Goal: Task Accomplishment & Management: Manage account settings

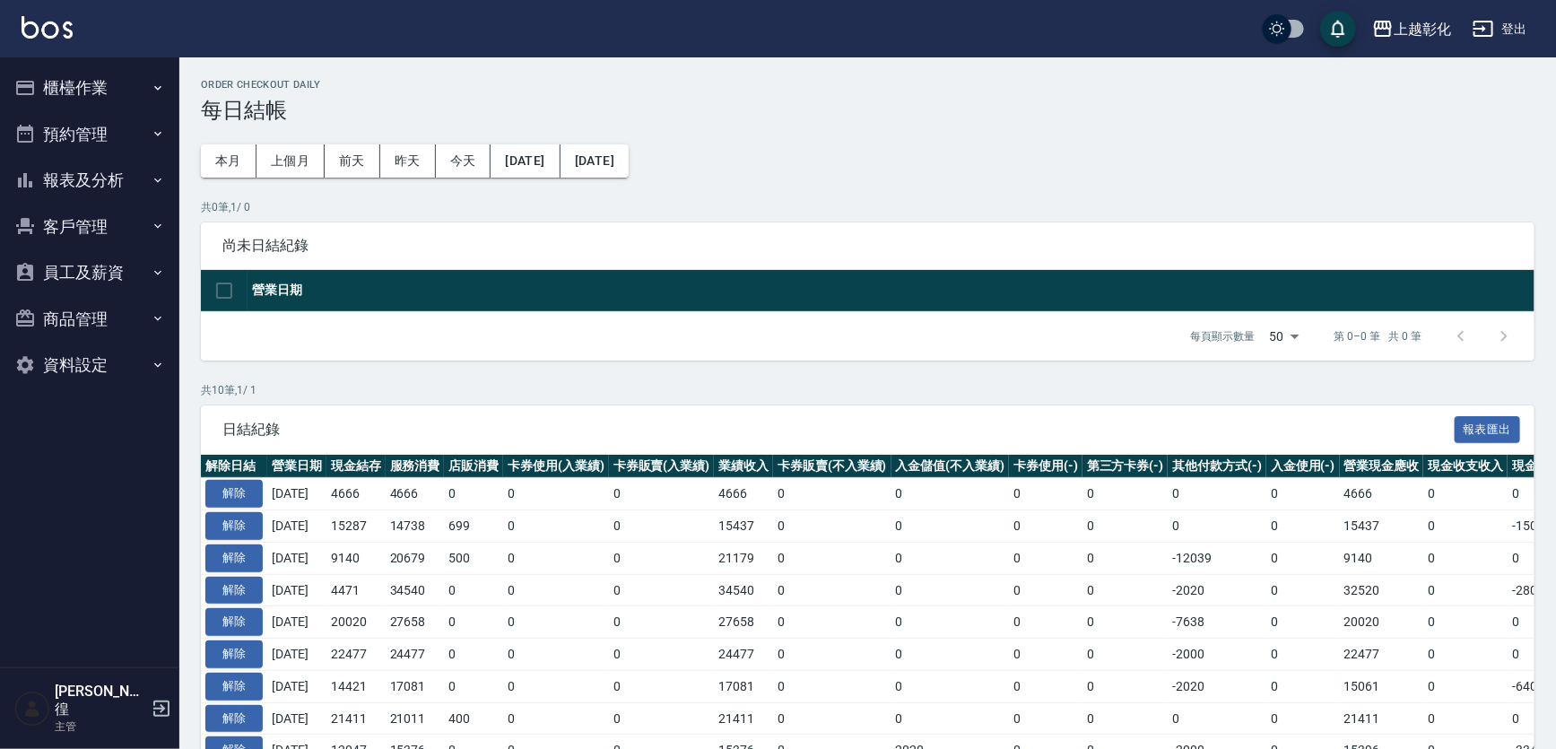
click at [59, 90] on button "櫃檯作業" at bounding box center [89, 88] width 165 height 47
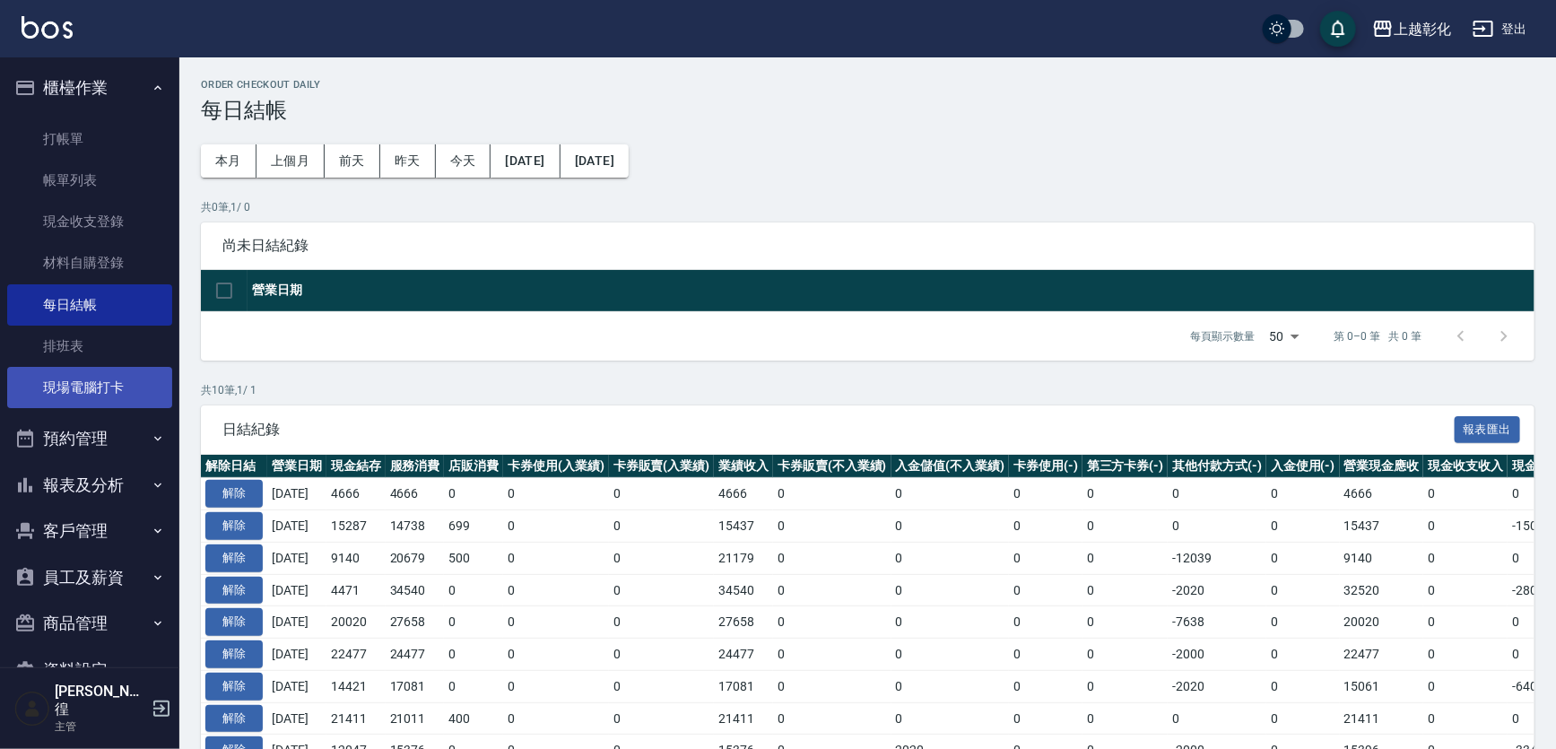
click at [58, 387] on link "現場電腦打卡" at bounding box center [89, 387] width 165 height 41
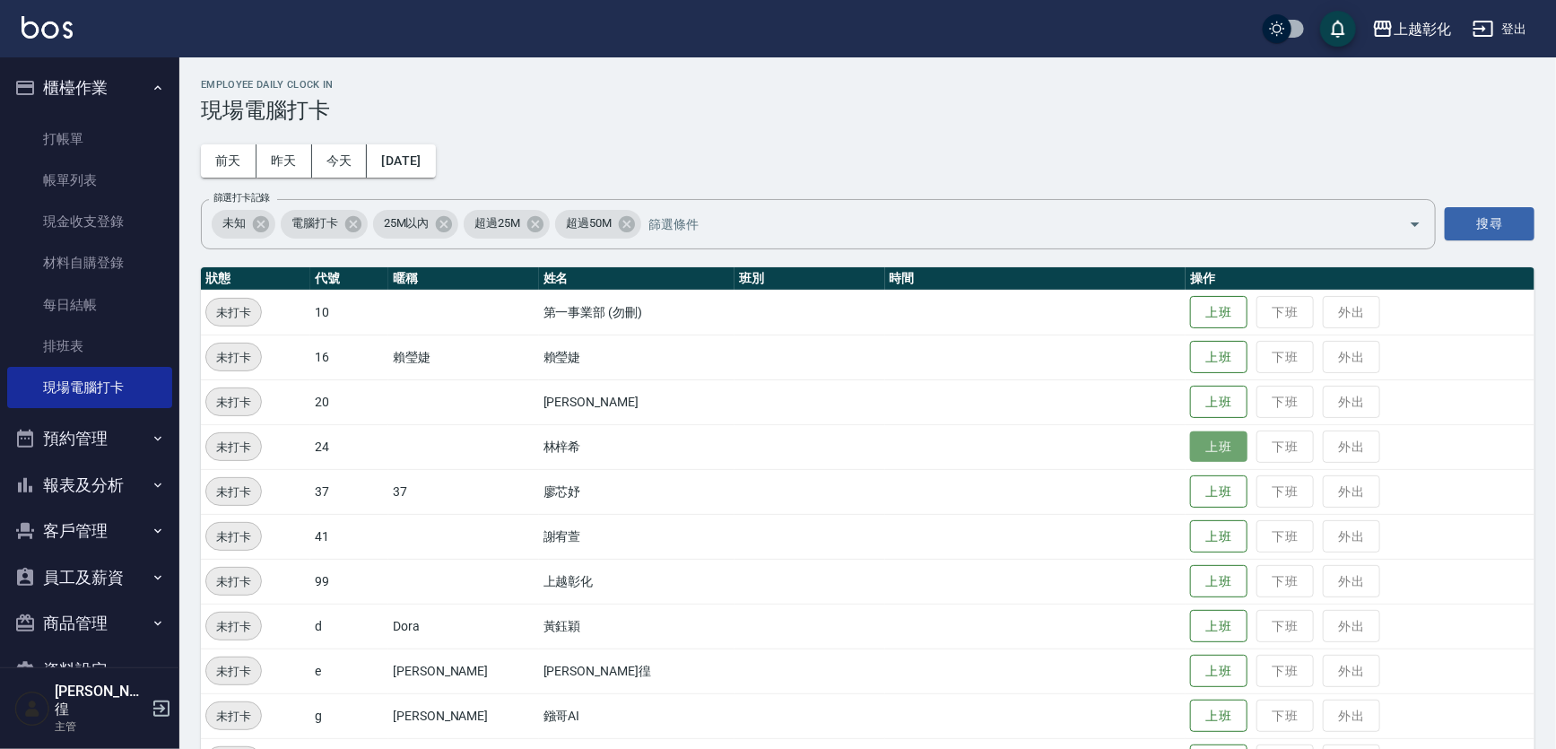
click at [1203, 453] on button "上班" at bounding box center [1218, 446] width 57 height 31
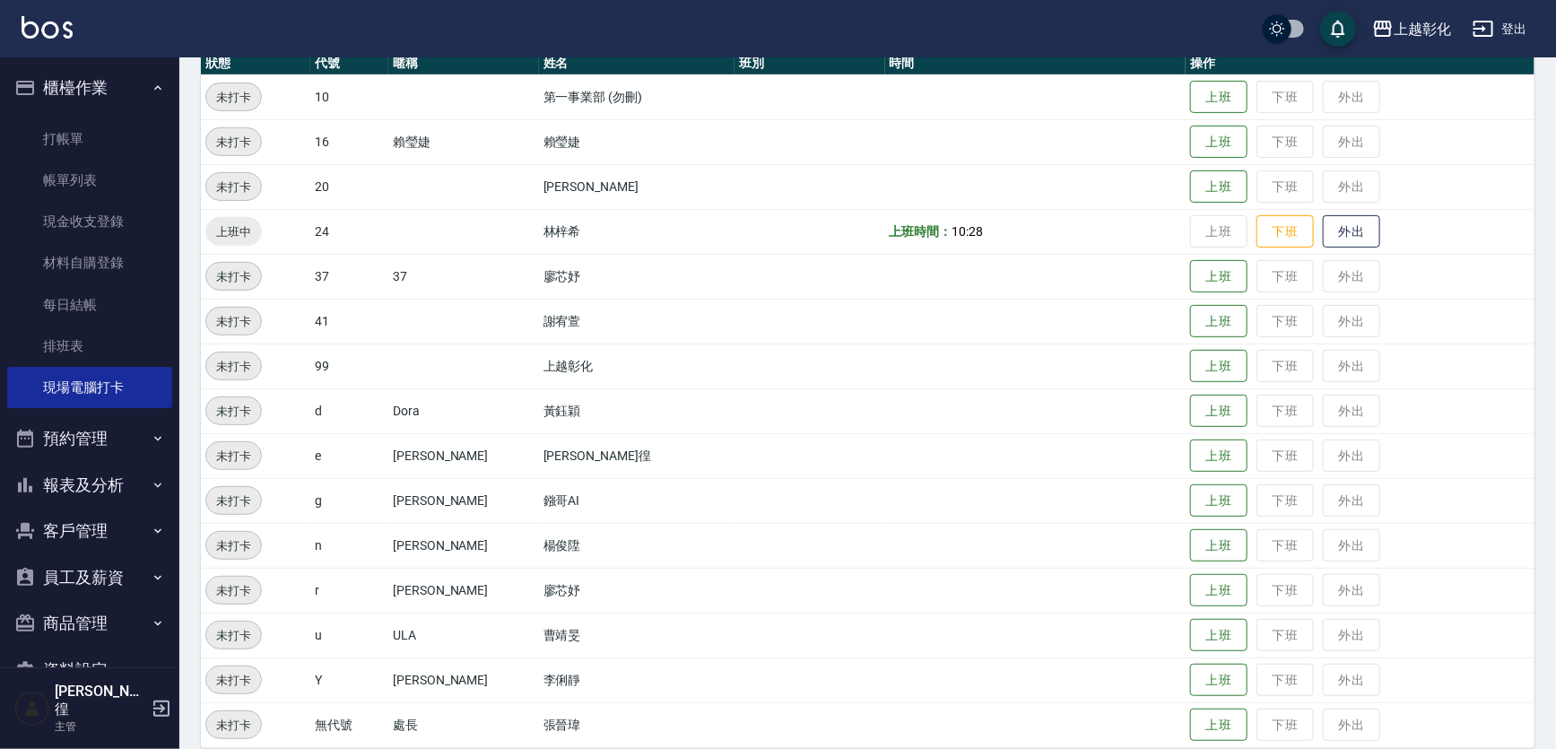
scroll to position [234, 0]
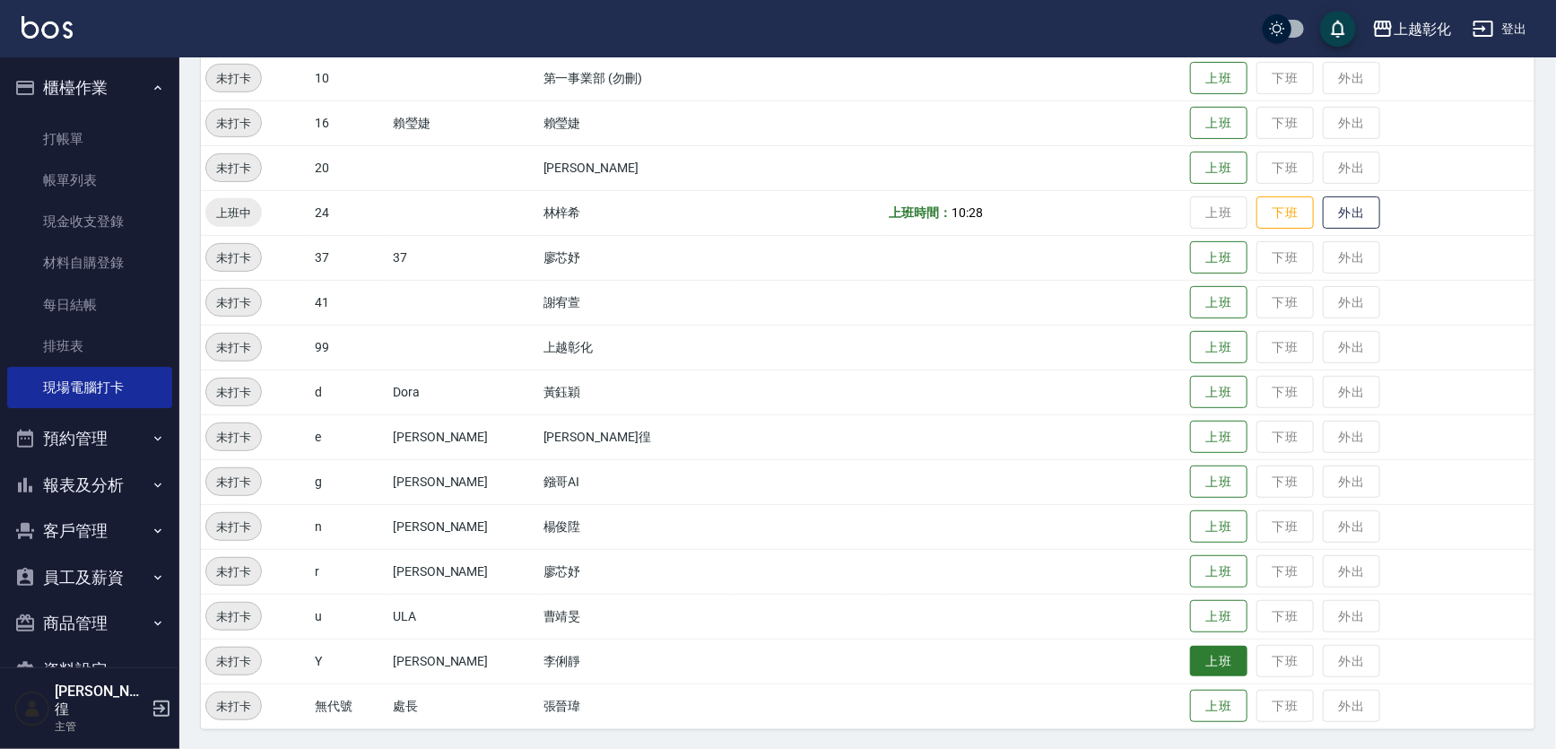
click at [1204, 660] on button "上班" at bounding box center [1218, 661] width 57 height 31
click at [1190, 529] on button "上班" at bounding box center [1218, 526] width 57 height 31
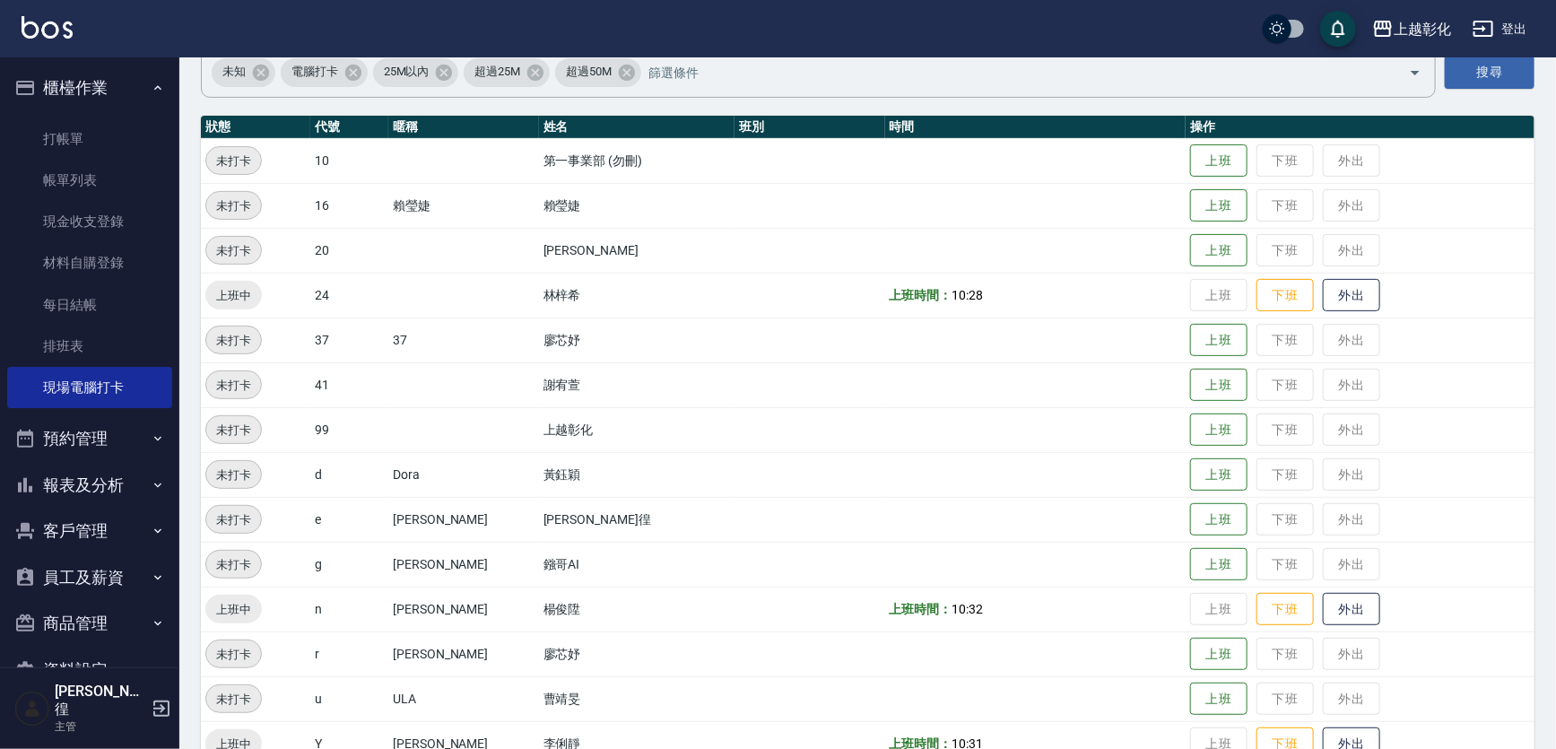
scroll to position [162, 0]
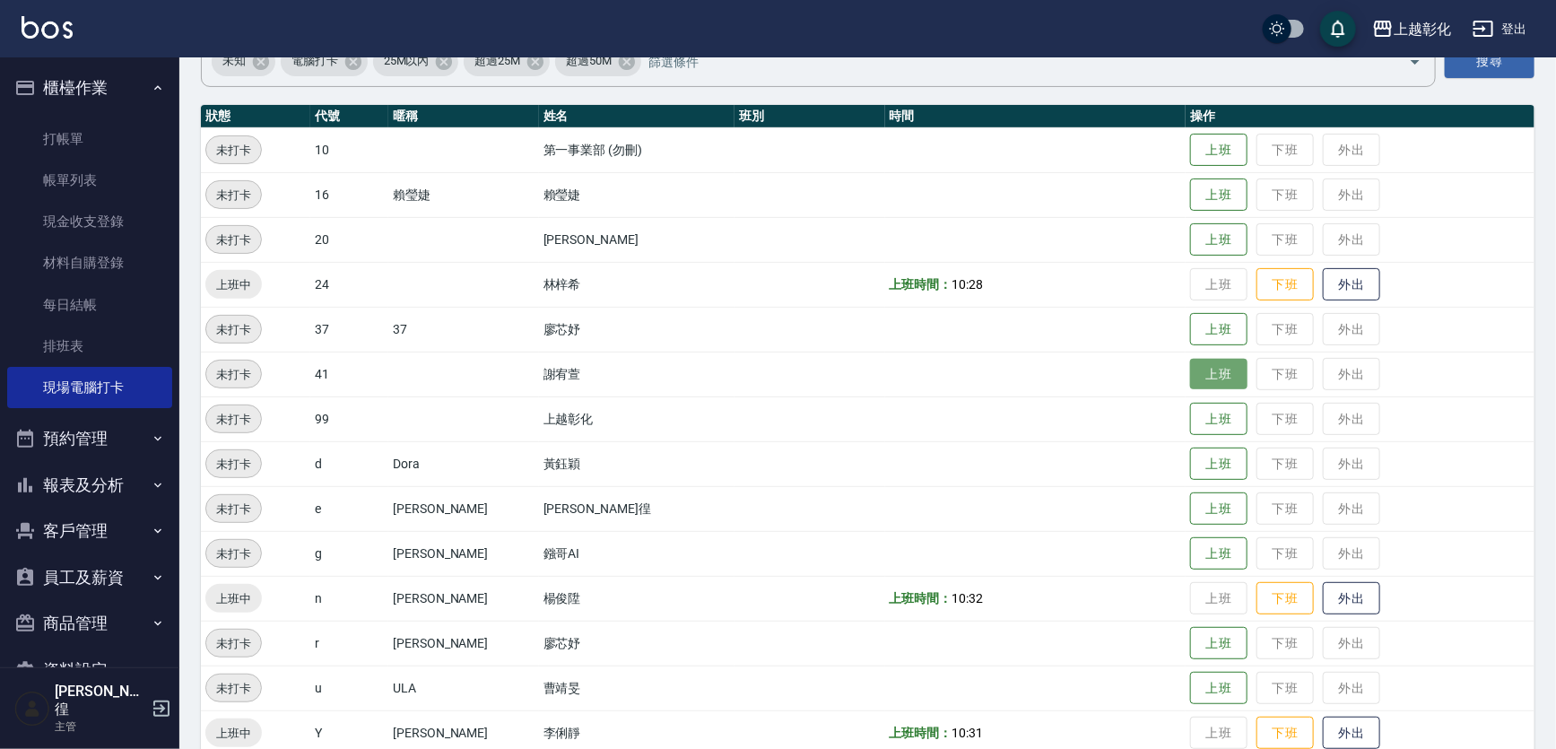
click at [1194, 376] on button "上班" at bounding box center [1218, 374] width 57 height 31
click at [1222, 183] on button "上班" at bounding box center [1218, 194] width 57 height 31
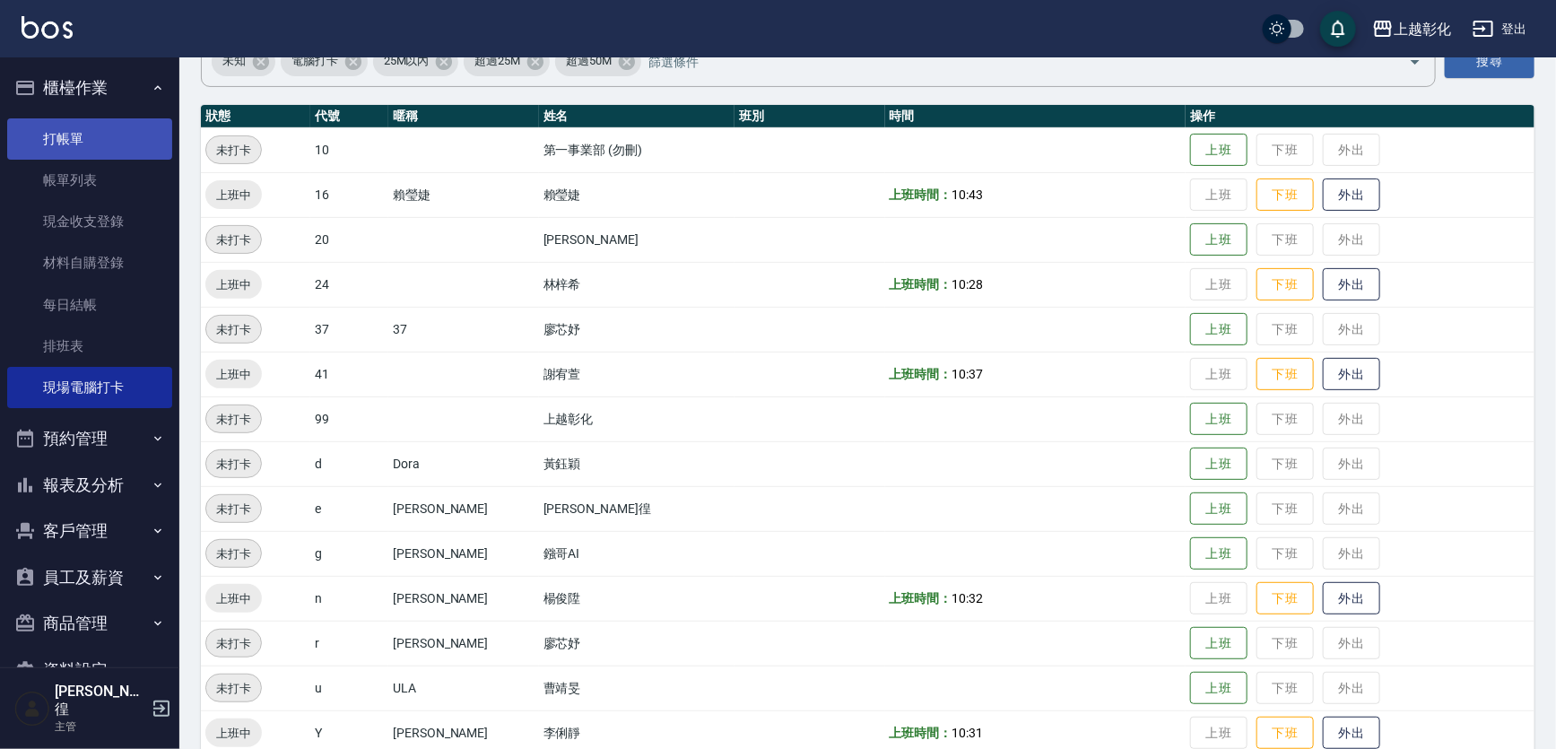
click at [106, 145] on link "打帳單" at bounding box center [89, 138] width 165 height 41
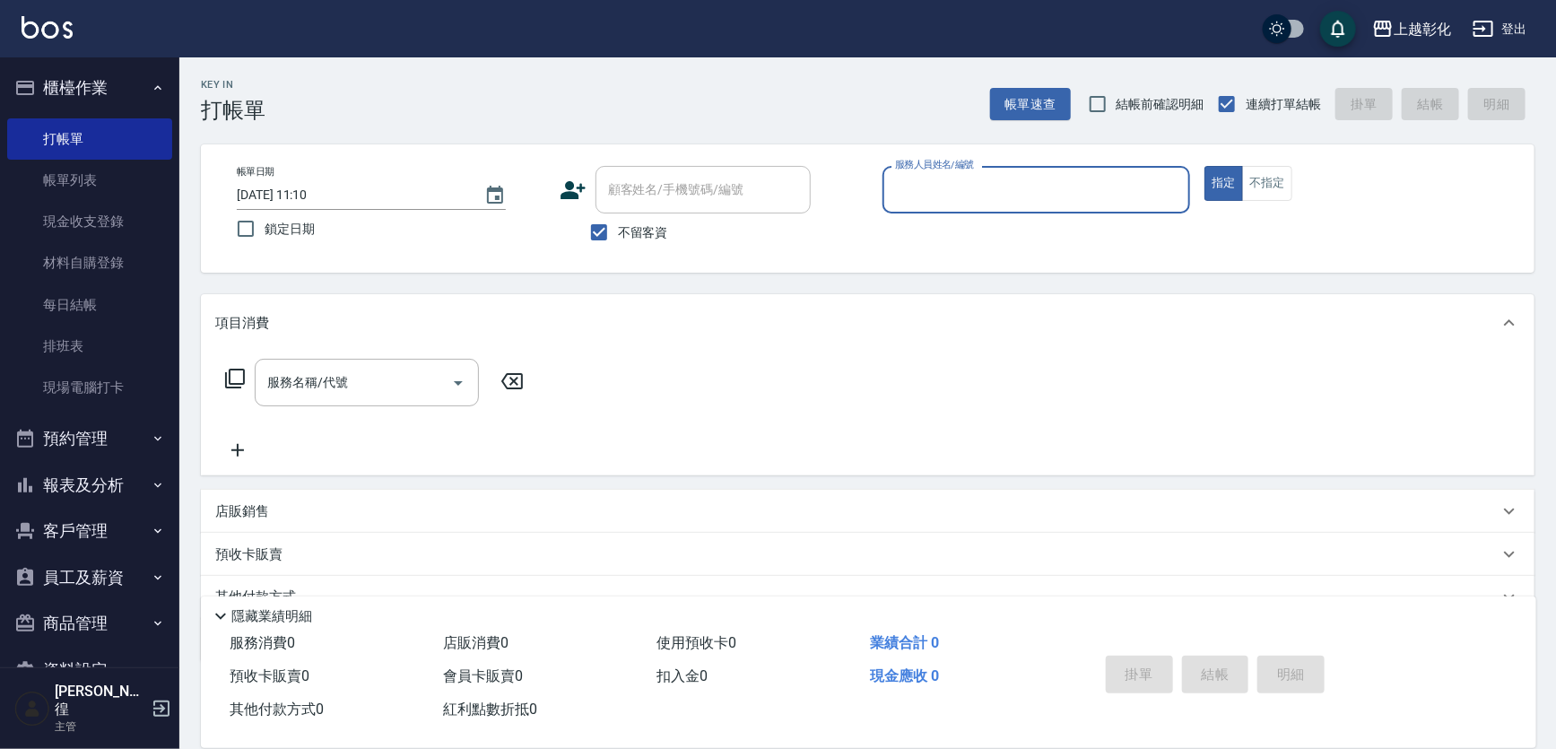
click at [128, 489] on button "報表及分析" at bounding box center [89, 485] width 165 height 47
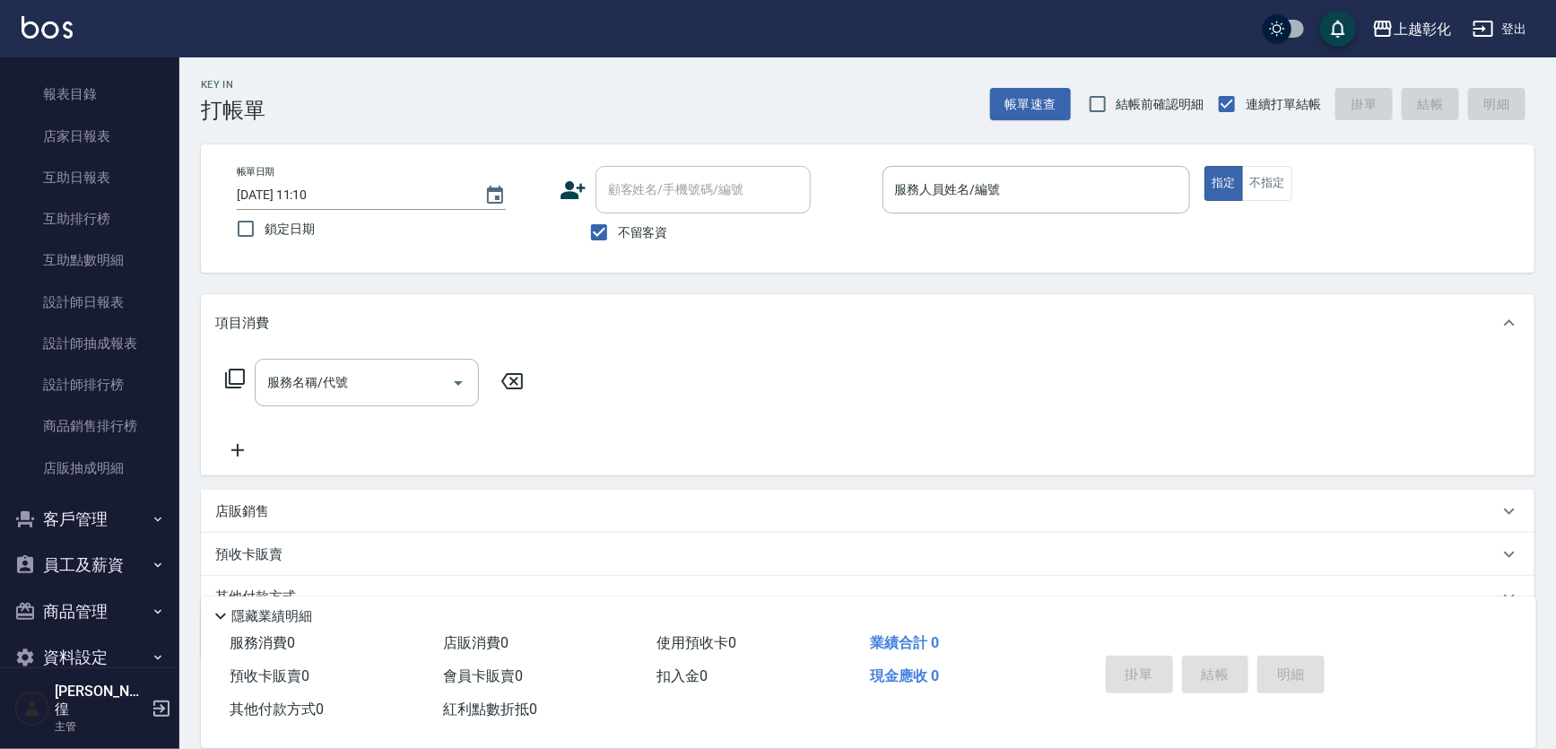
scroll to position [458, 0]
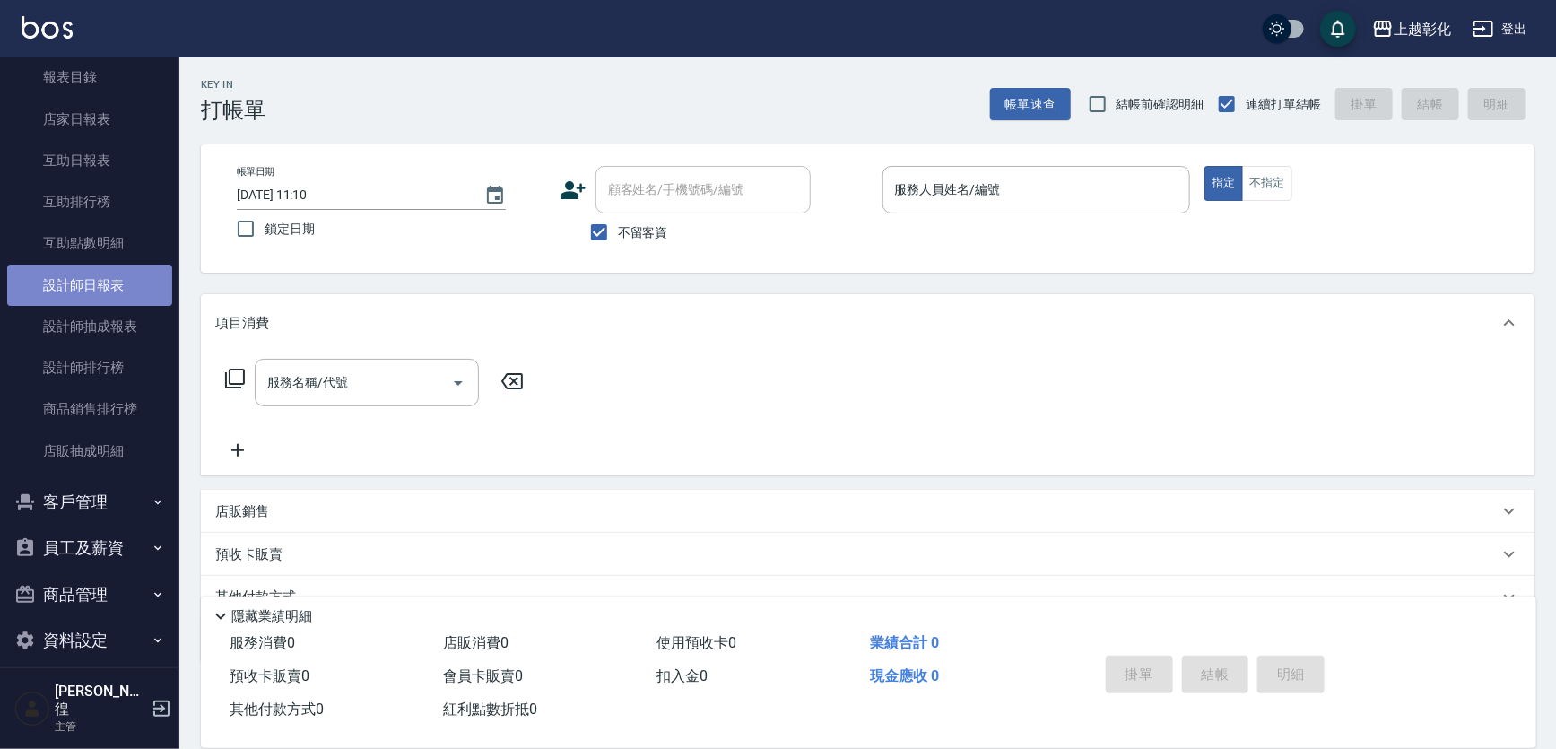
click at [108, 297] on link "設計師日報表" at bounding box center [89, 285] width 165 height 41
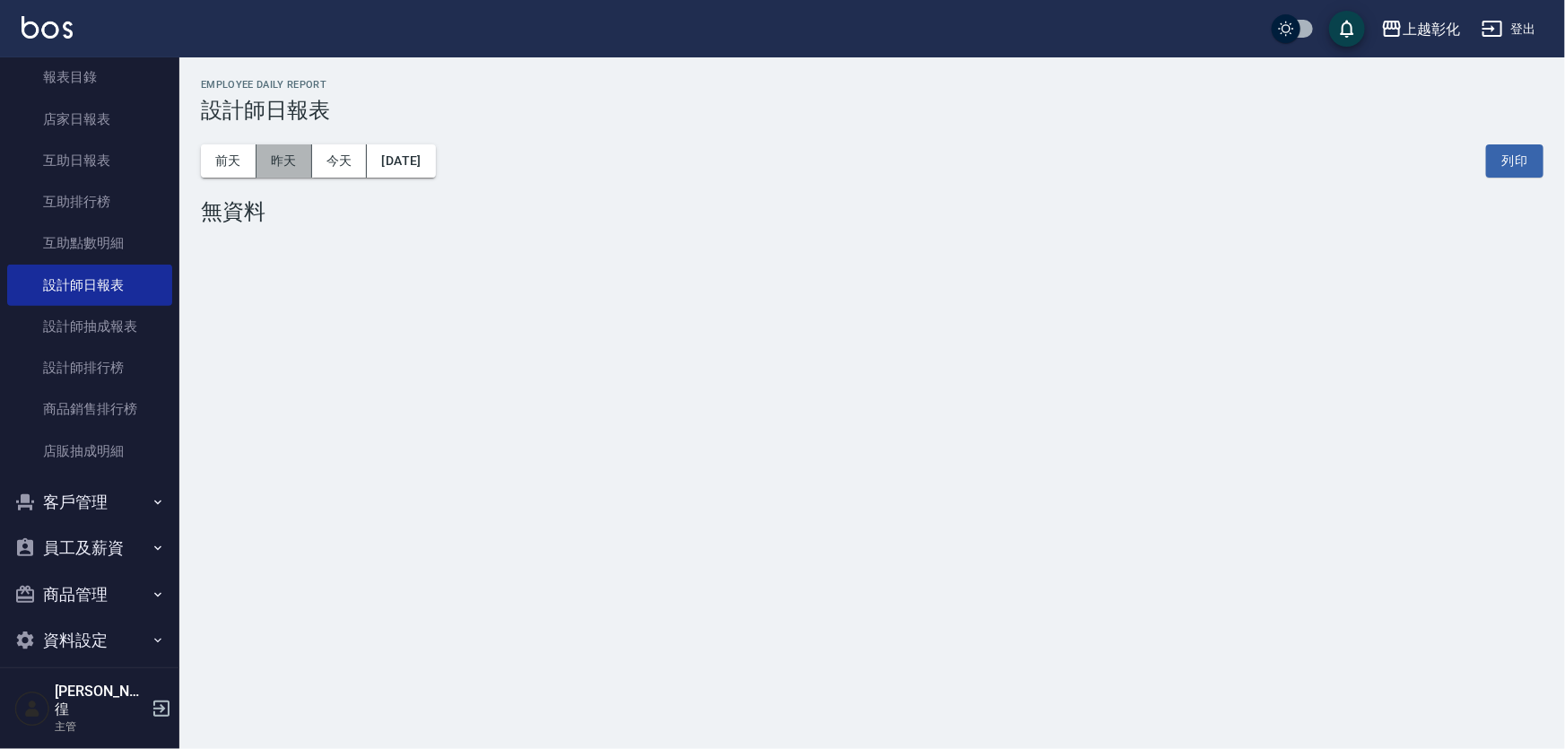
click at [300, 152] on button "昨天" at bounding box center [284, 160] width 56 height 33
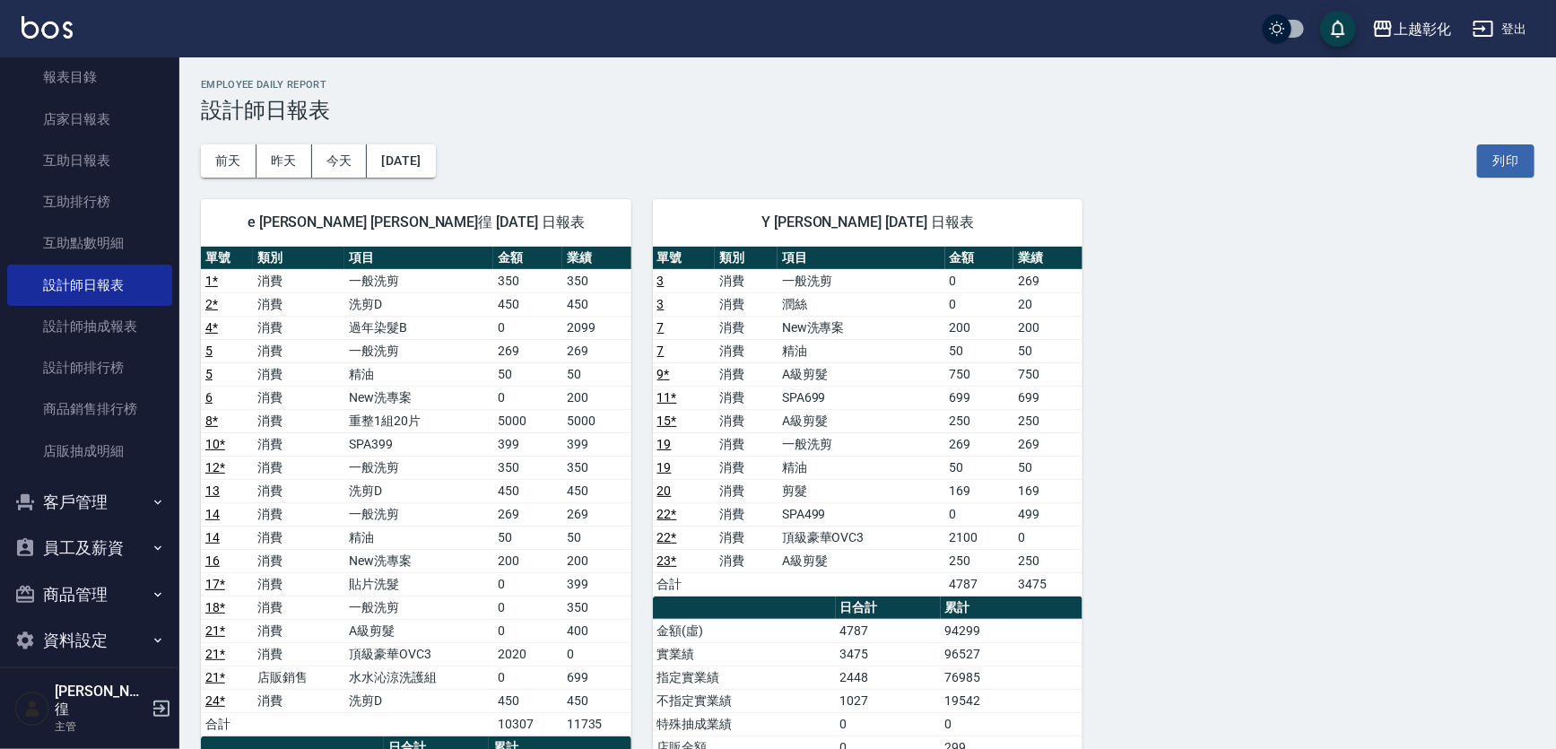
scroll to position [162, 0]
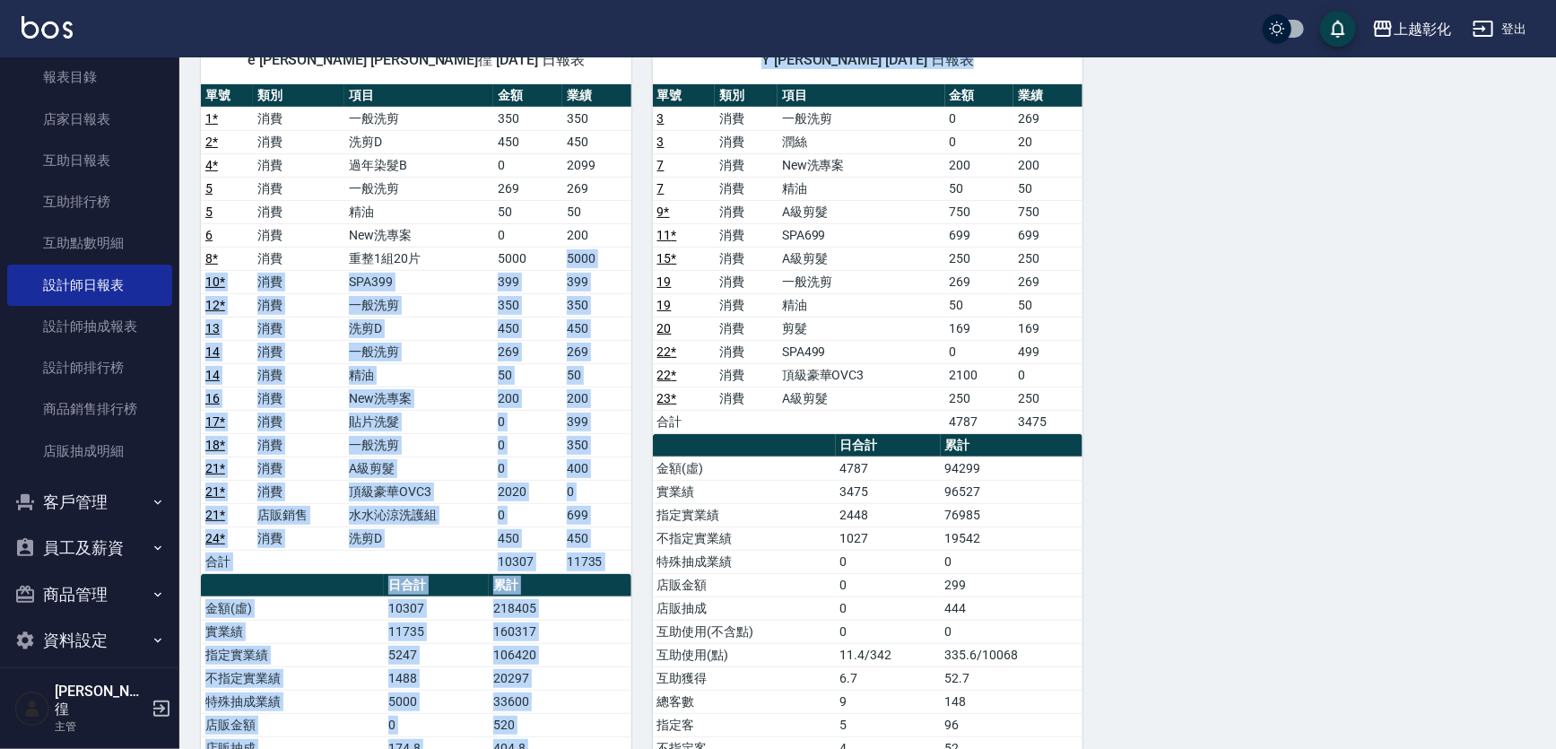
drag, startPoint x: 557, startPoint y: 259, endPoint x: 640, endPoint y: 259, distance: 83.4
click at [640, 259] on div "e allen 詹凱徨 08/21/2025 日報表 單號 類別 項目 金額 業績 1 * 消費 一般洗剪 350 350 2 * 消費 洗剪D 450 45…" at bounding box center [856, 503] width 1355 height 977
click at [602, 266] on td "5000" at bounding box center [596, 258] width 69 height 23
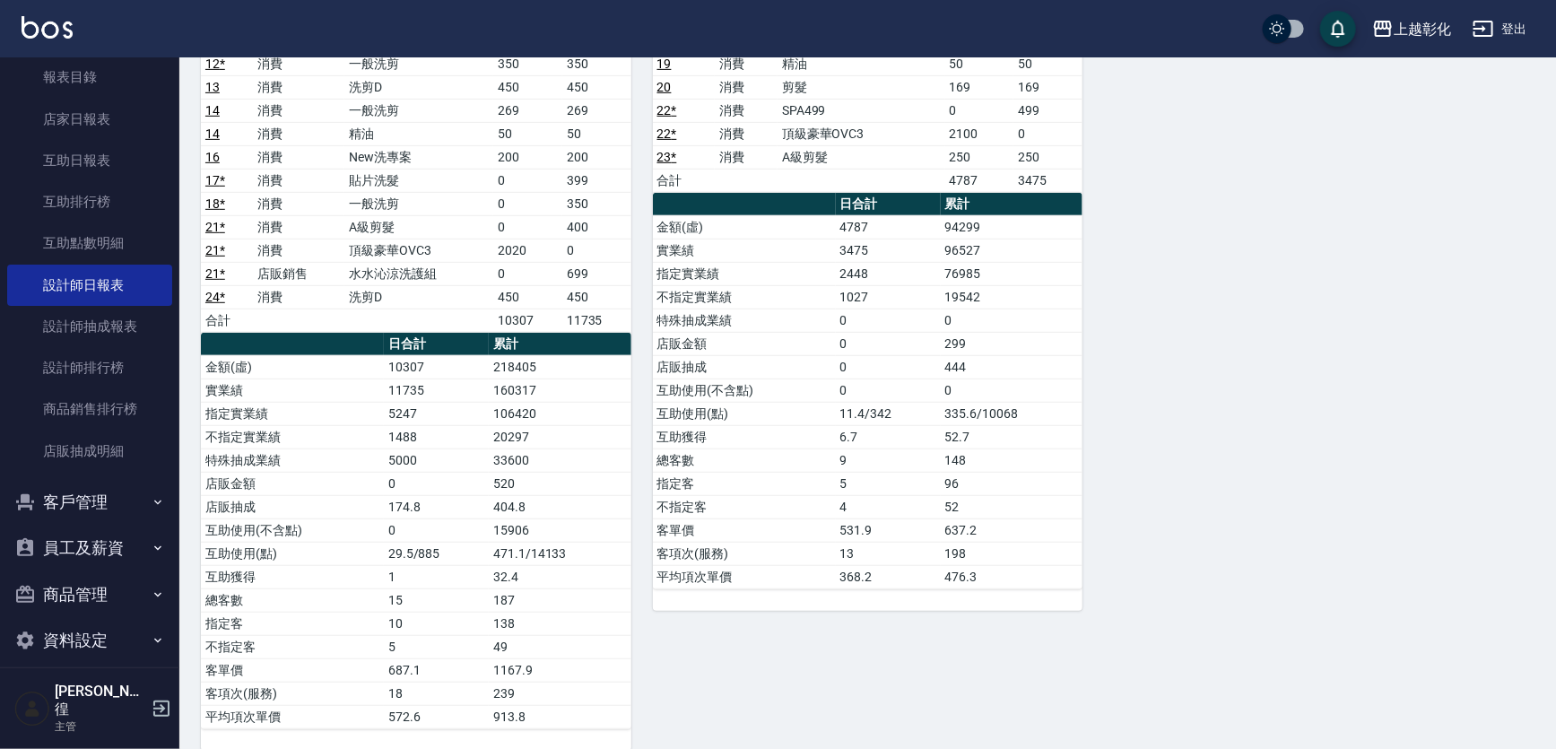
scroll to position [421, 0]
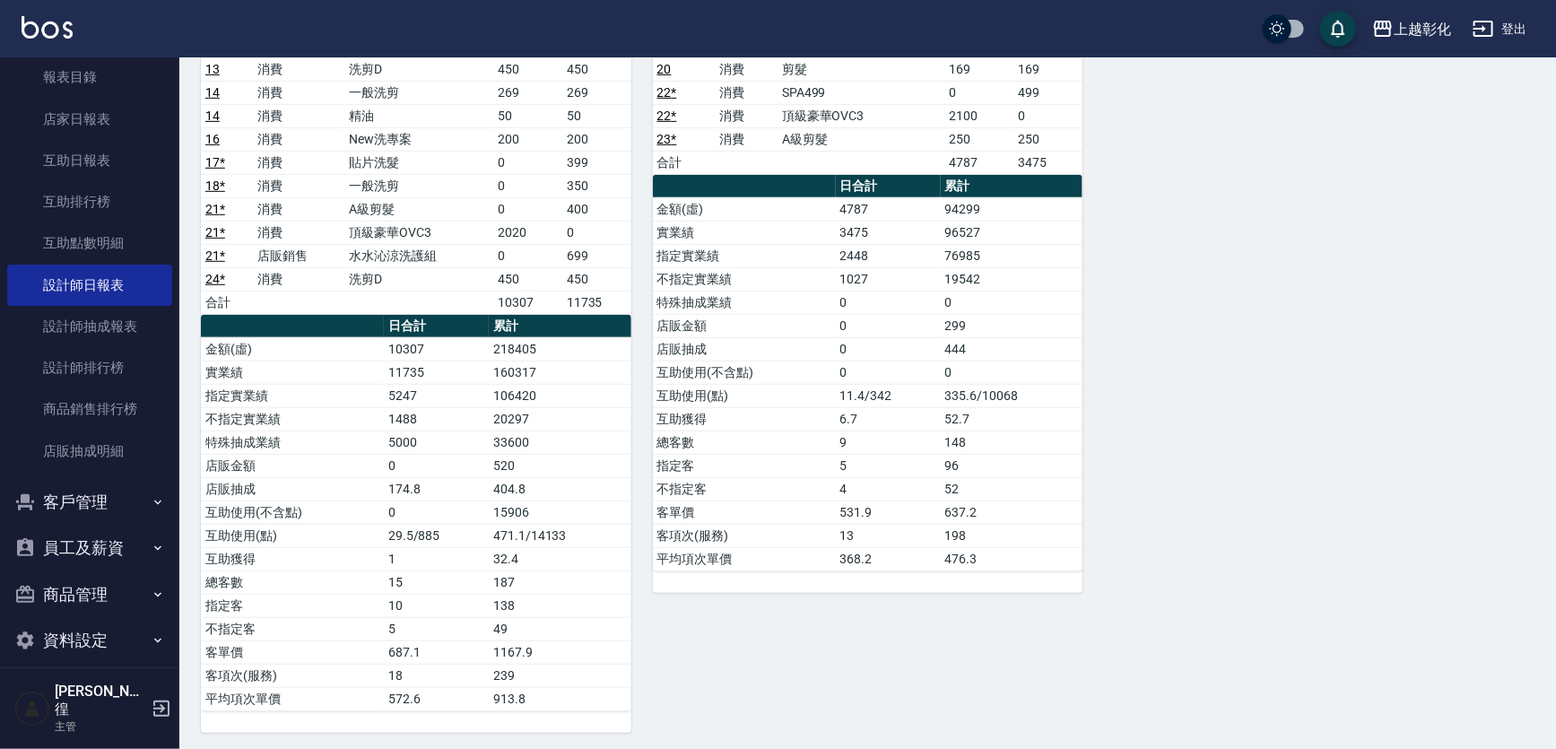
click at [92, 534] on button "員工及薪資" at bounding box center [89, 548] width 165 height 47
click at [95, 532] on button "員工及薪資" at bounding box center [89, 548] width 165 height 47
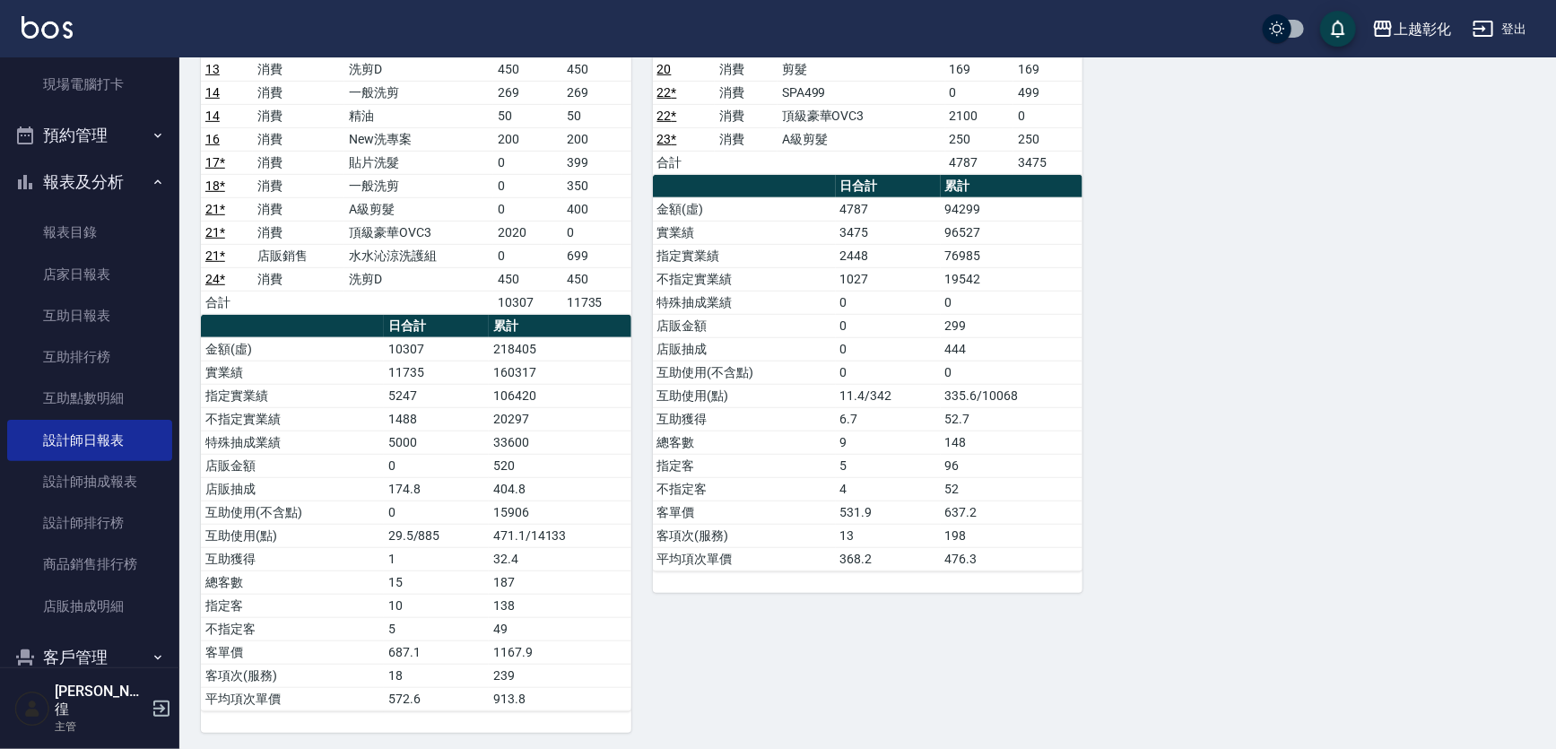
scroll to position [296, 0]
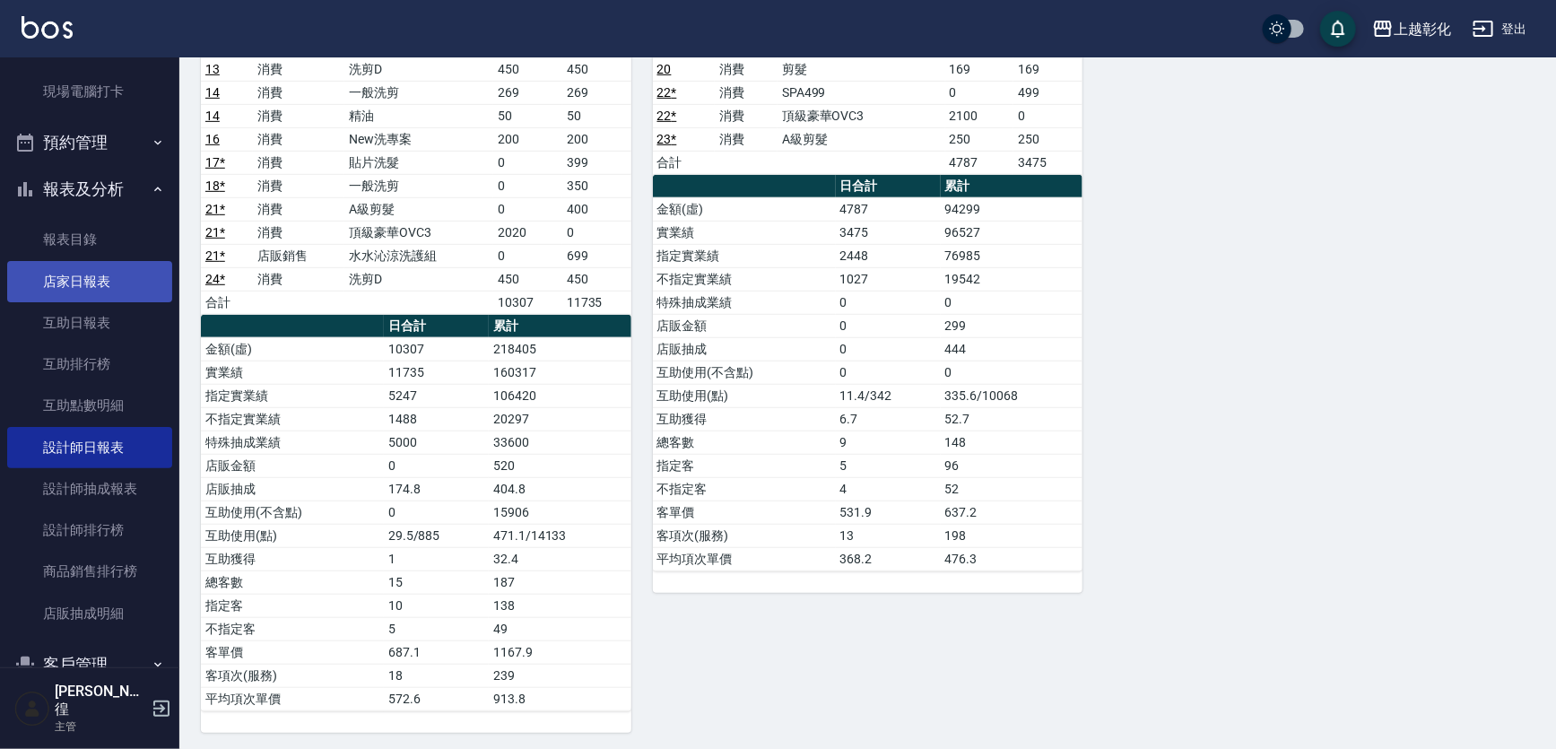
click at [111, 284] on link "店家日報表" at bounding box center [89, 281] width 165 height 41
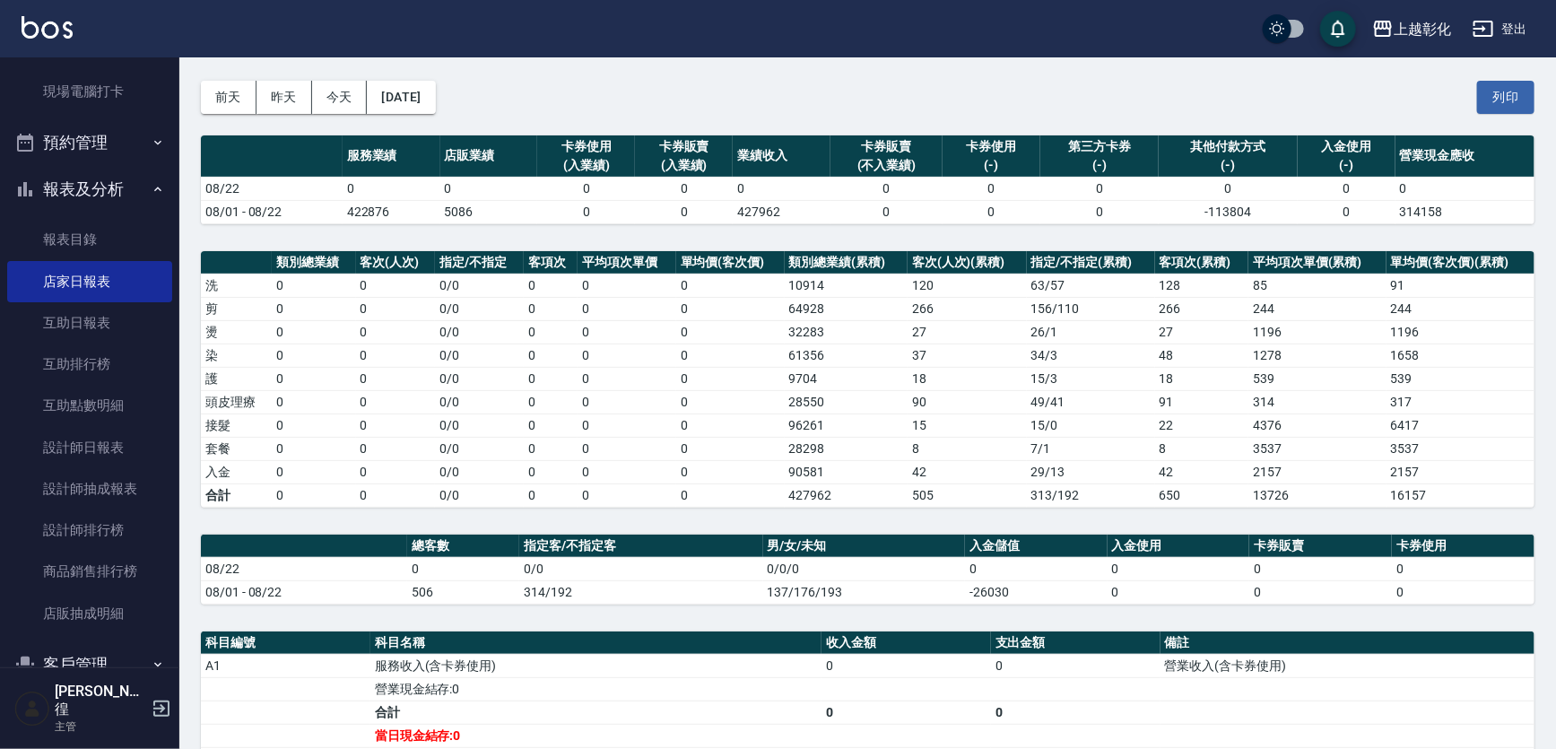
scroll to position [162, 0]
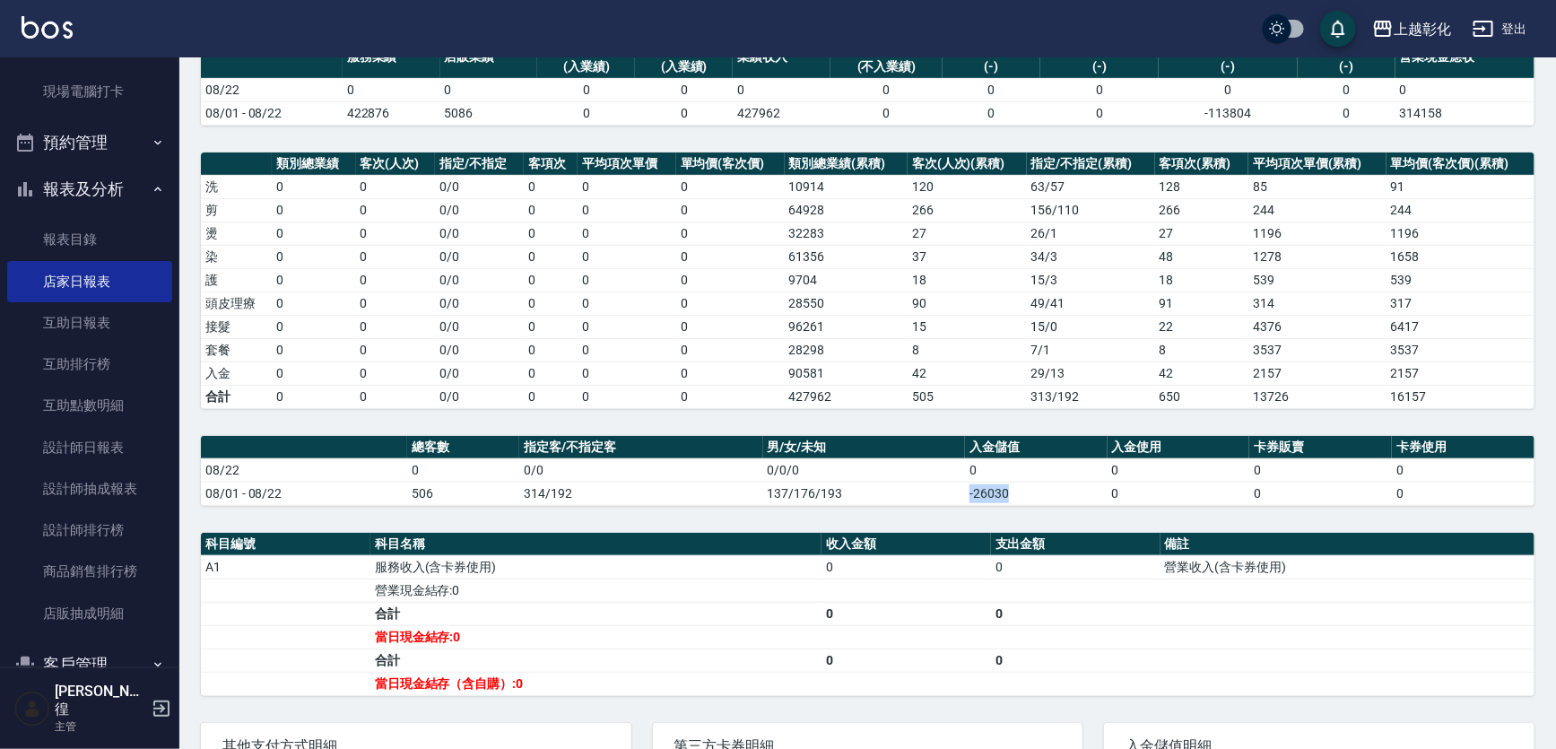
drag, startPoint x: 924, startPoint y: 484, endPoint x: 1039, endPoint y: 491, distance: 115.9
click at [1039, 491] on tr "08/01 - 08/22 506 314/192 137/176/193 -26030 0 0 0" at bounding box center [867, 493] width 1333 height 23
click at [1042, 491] on td "-26030" at bounding box center [1036, 493] width 143 height 23
drag, startPoint x: 1044, startPoint y: 496, endPoint x: 934, endPoint y: 499, distance: 109.4
click at [934, 499] on tr "08/01 - 08/22 506 314/192 137/176/193 -26030 0 0 0" at bounding box center [867, 493] width 1333 height 23
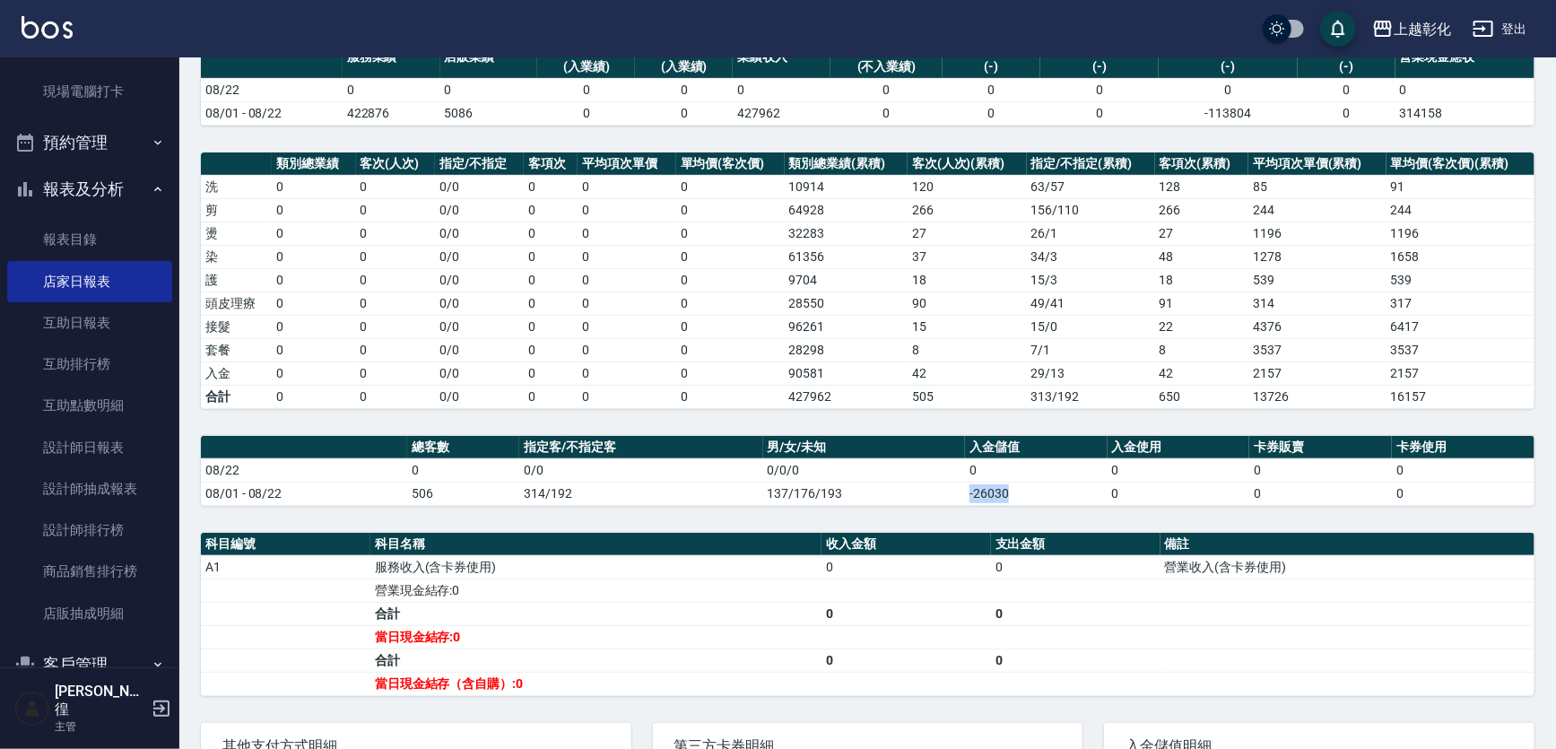
click at [933, 499] on td "137/176/193" at bounding box center [864, 493] width 202 height 23
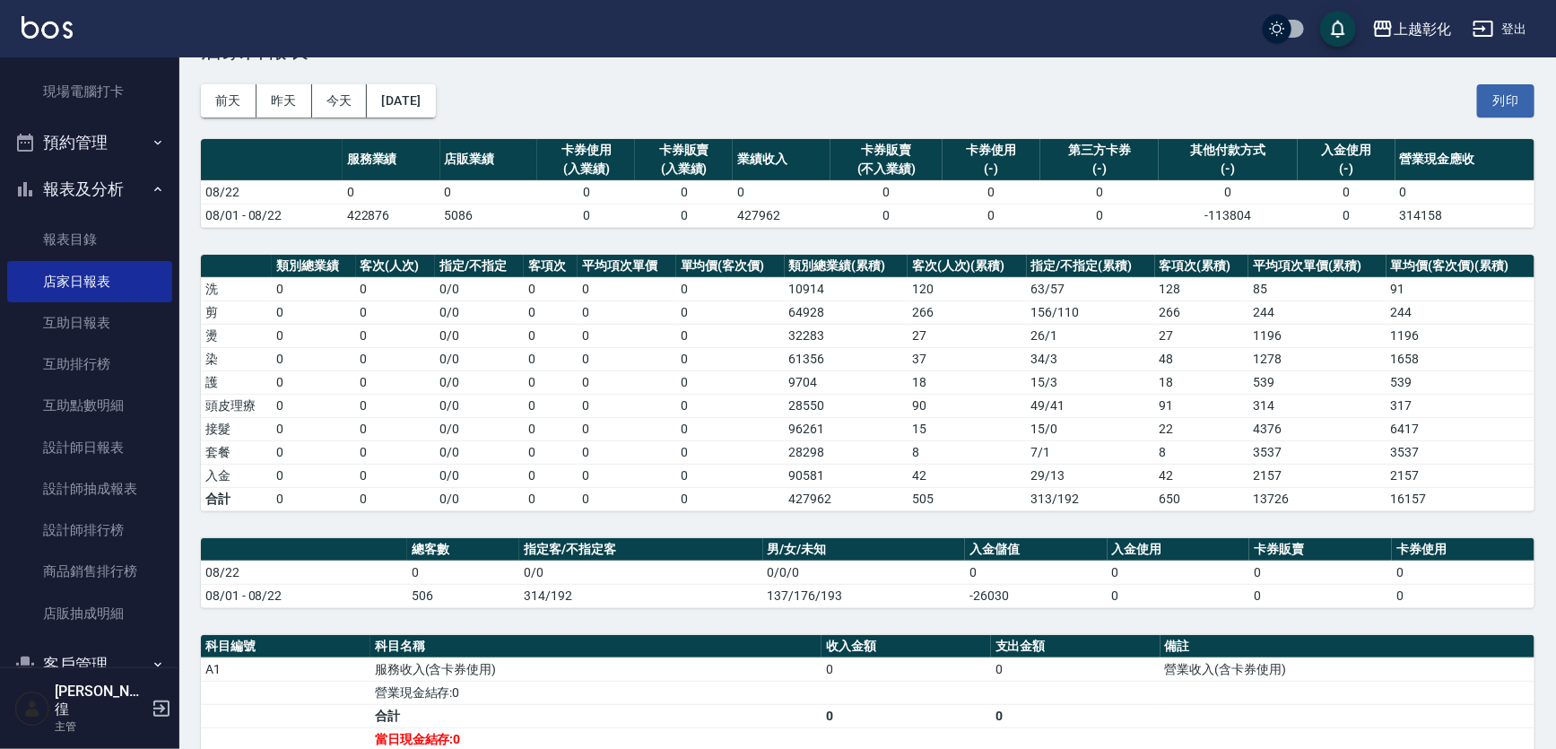
scroll to position [0, 0]
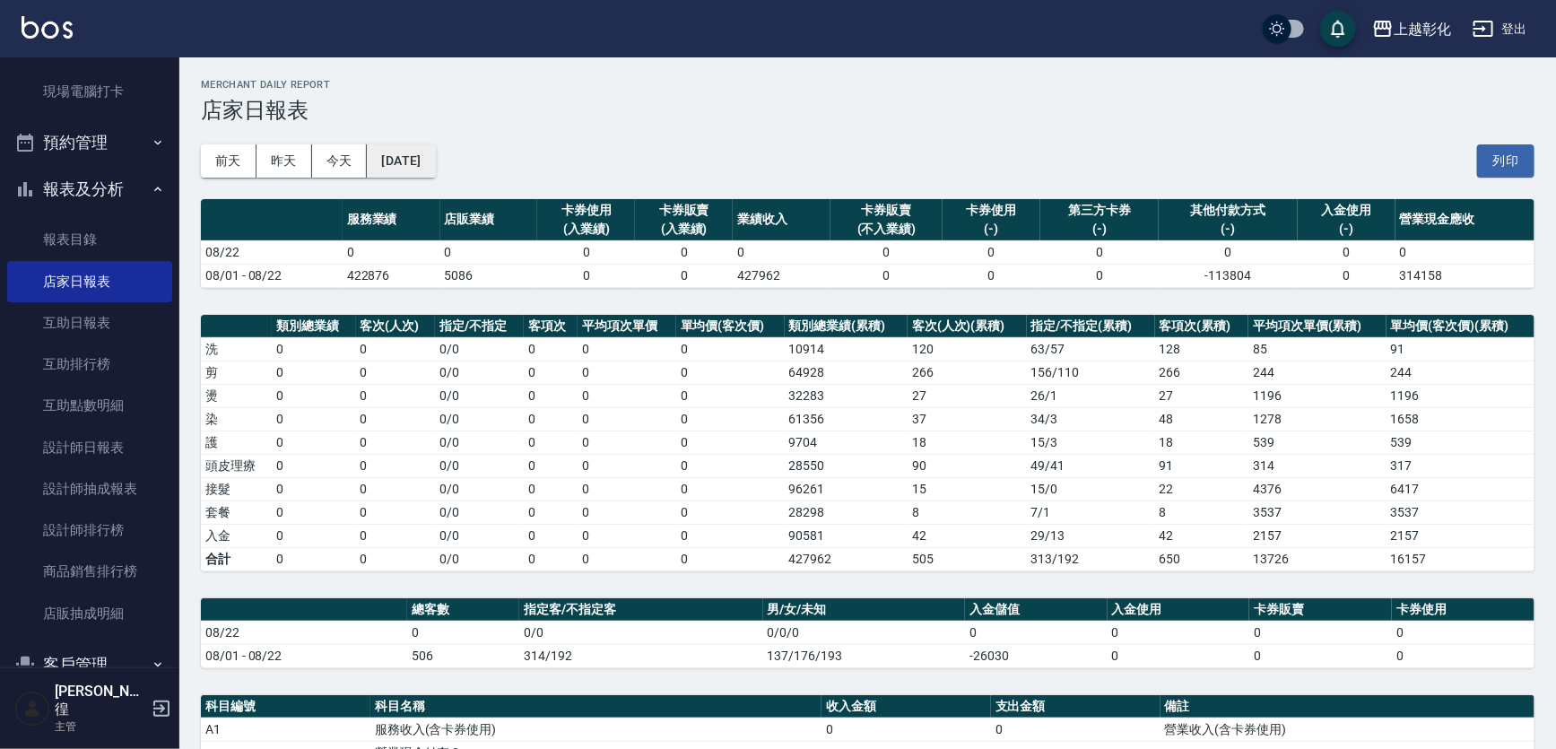
click at [393, 153] on button "[DATE]" at bounding box center [401, 160] width 68 height 33
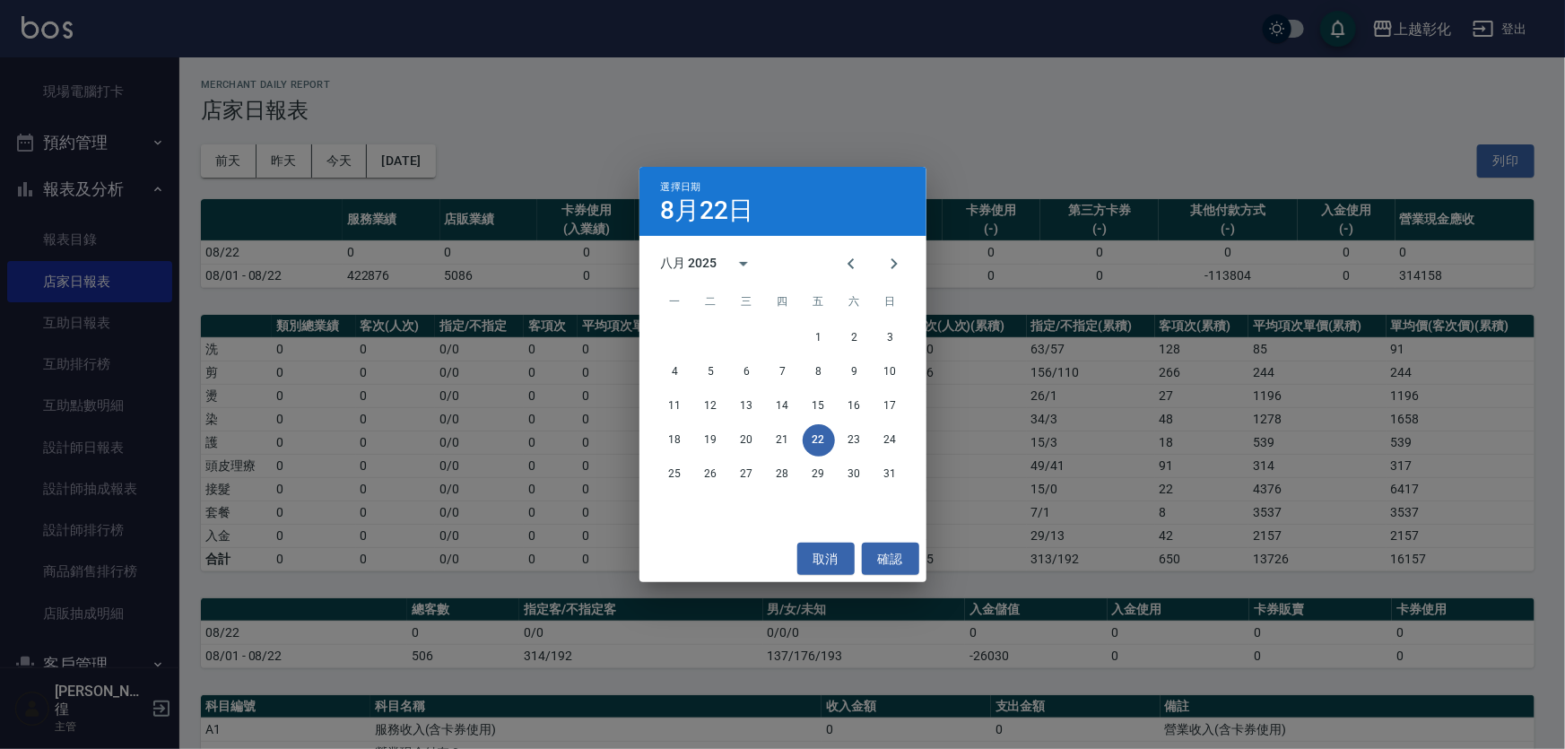
click at [979, 146] on div "選擇日期 [DATE] 八月 2025 一 二 三 四 五 六 日 1 2 3 4 5 6 7 8 9 10 11 12 13 14 15 16 17 18 …" at bounding box center [782, 374] width 1565 height 749
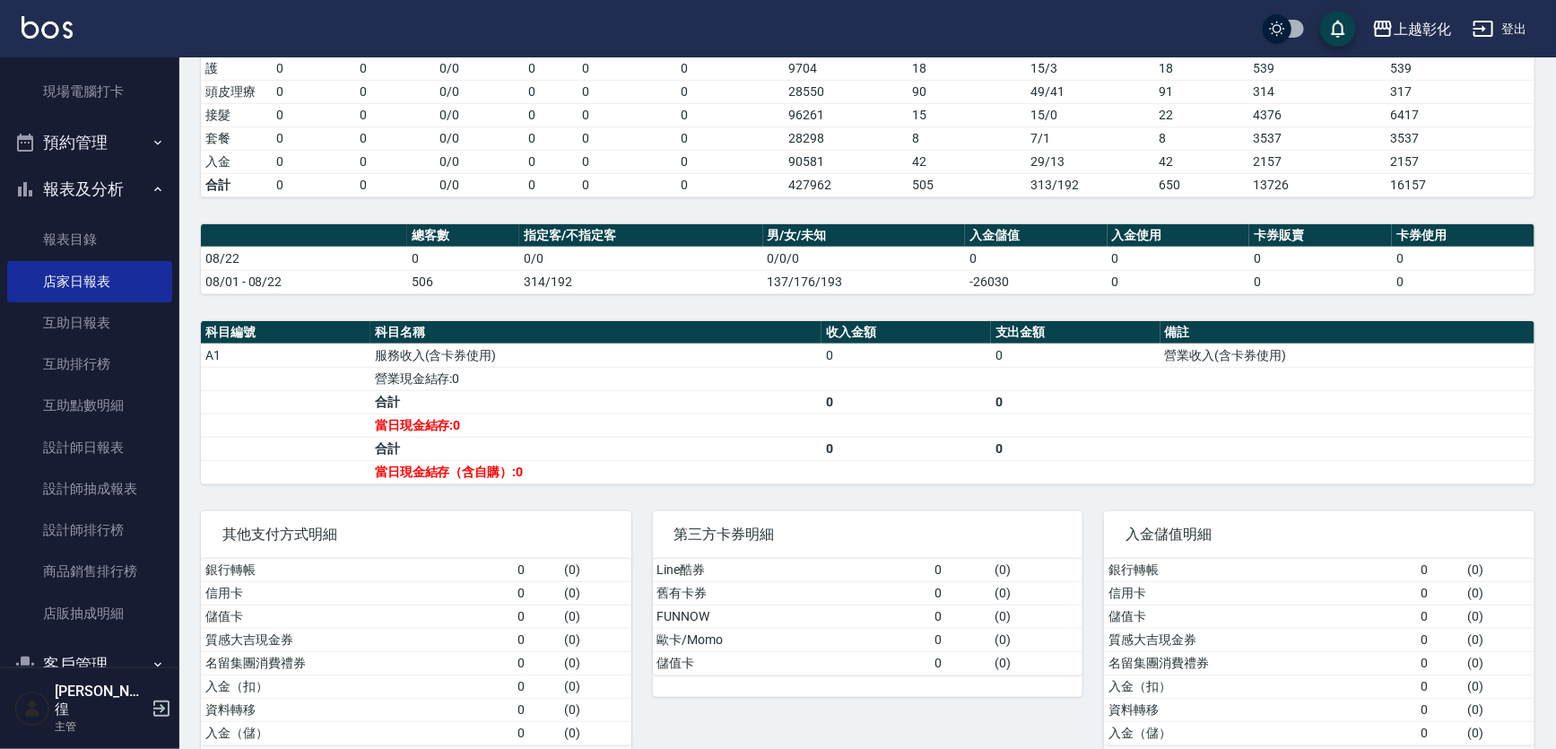
scroll to position [407, 0]
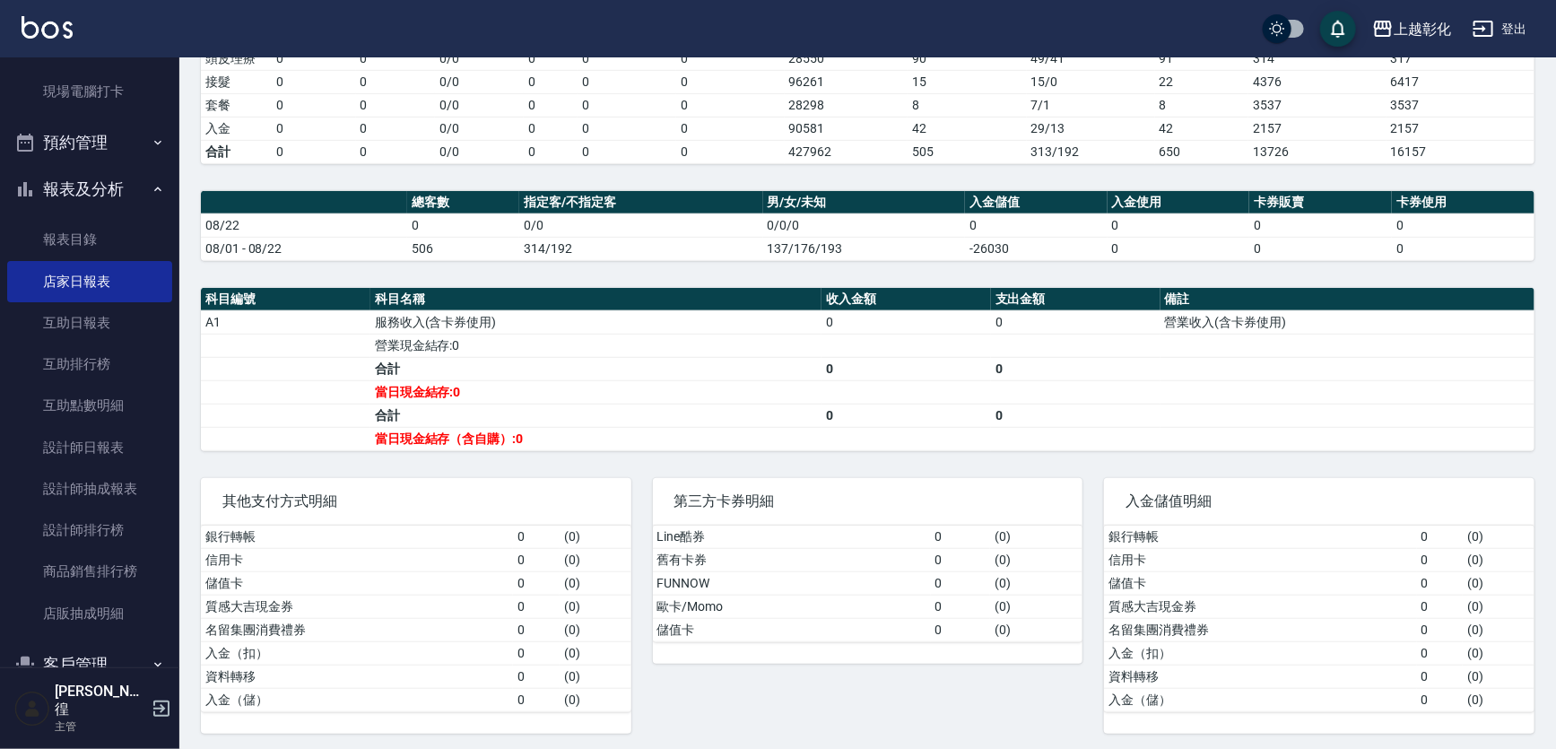
click at [1032, 239] on td "-26030" at bounding box center [1036, 248] width 143 height 23
drag, startPoint x: 1032, startPoint y: 246, endPoint x: 972, endPoint y: 242, distance: 60.2
click at [972, 242] on td "-26030" at bounding box center [1036, 248] width 143 height 23
click at [969, 242] on td "-26030" at bounding box center [1036, 248] width 143 height 23
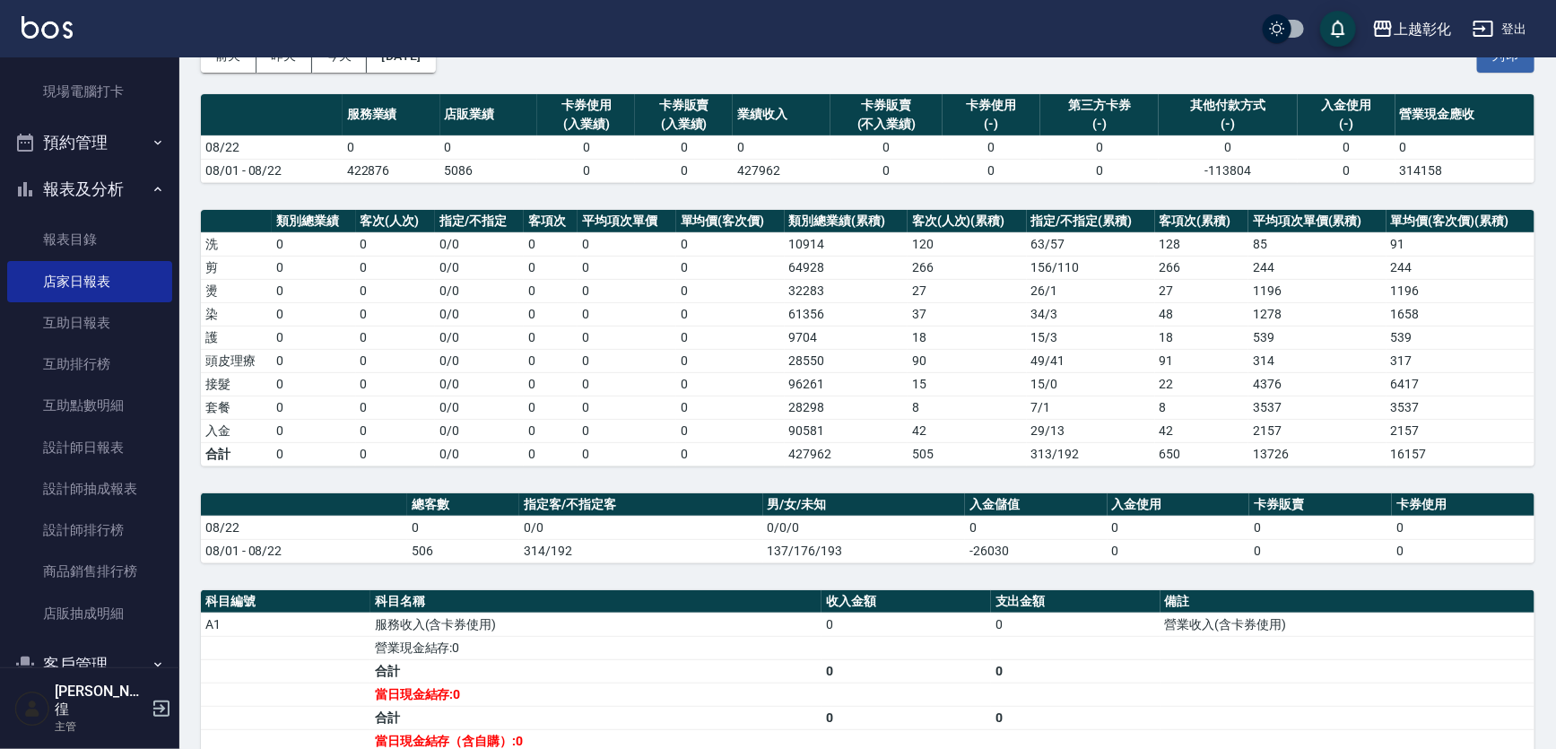
scroll to position [0, 0]
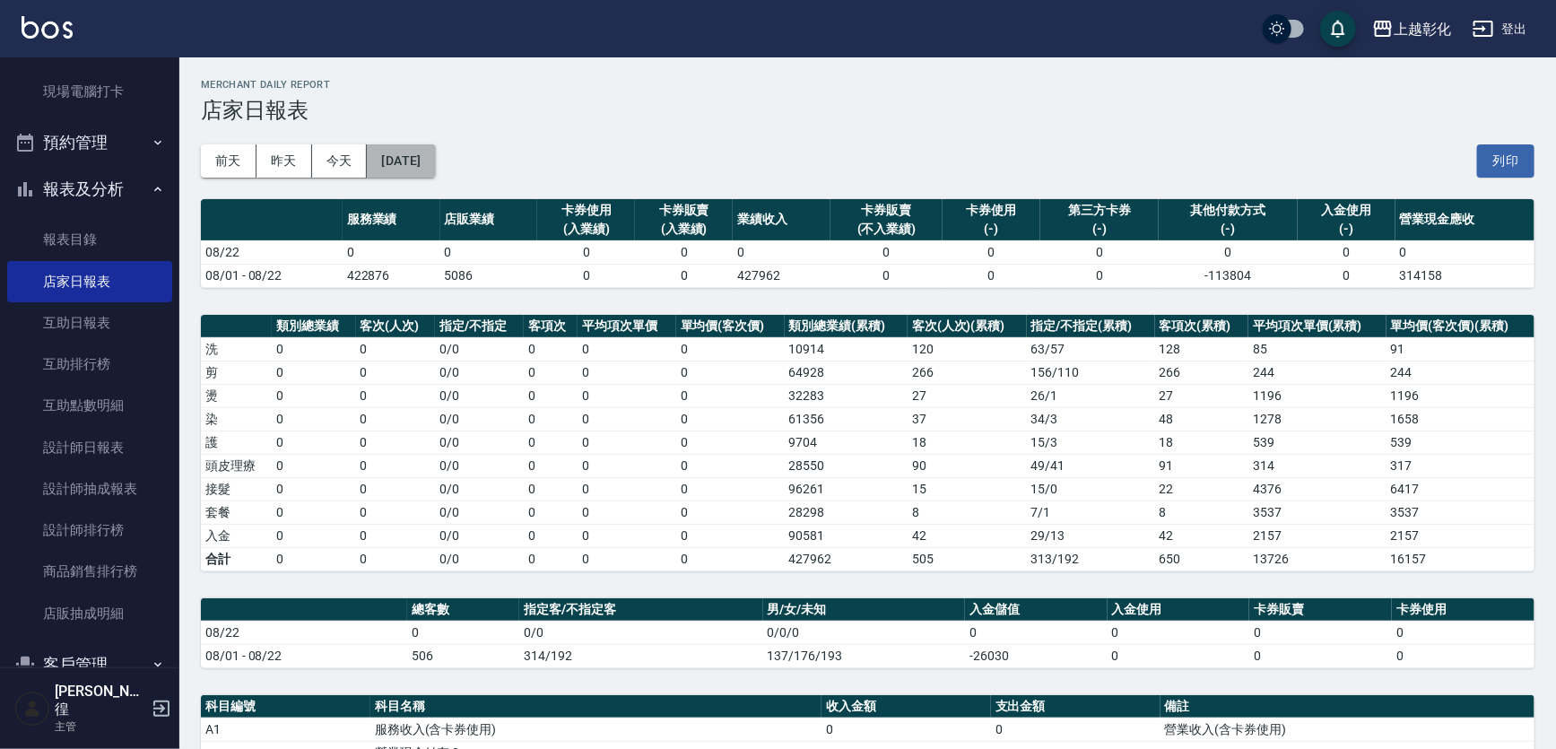
click at [398, 157] on button "[DATE]" at bounding box center [401, 160] width 68 height 33
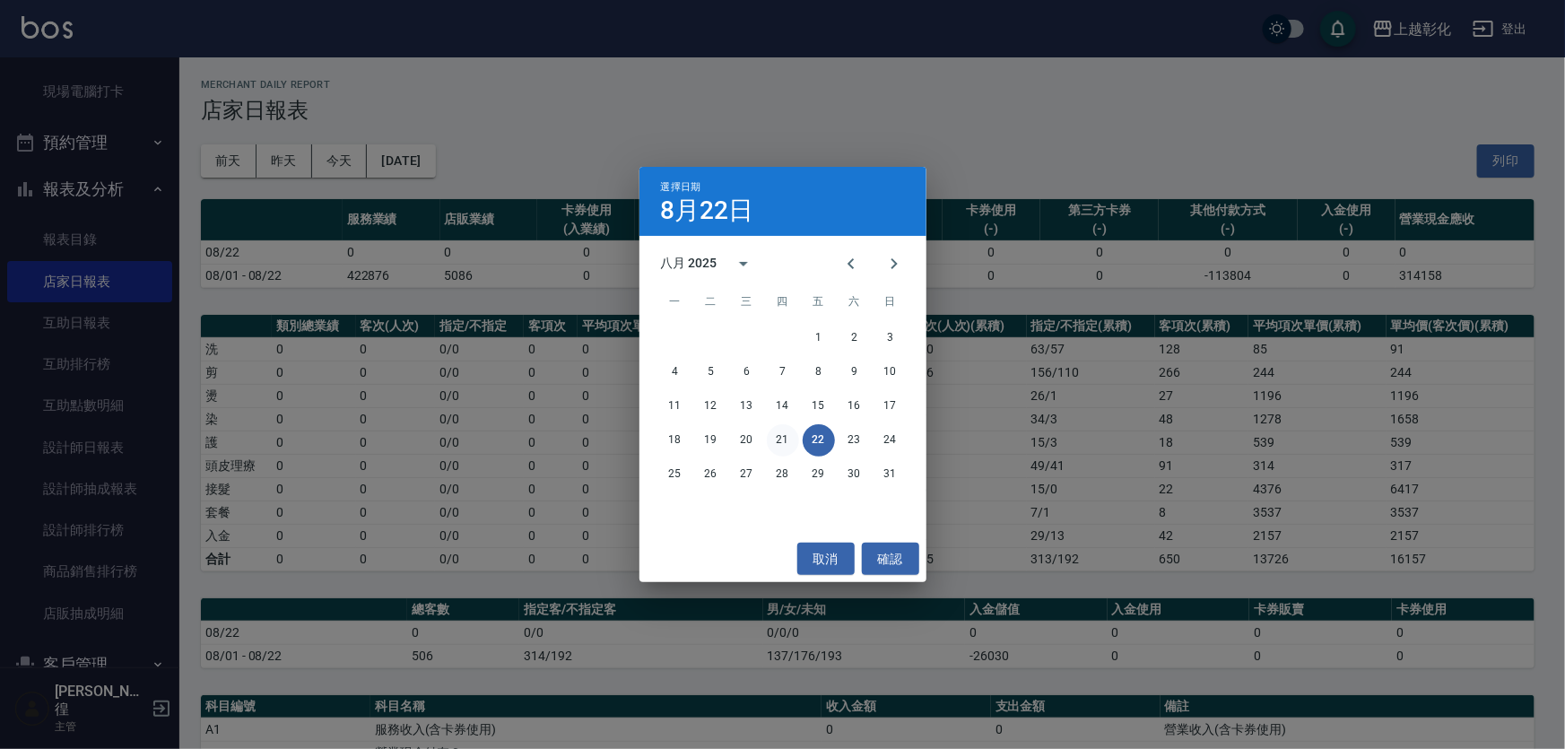
click at [778, 441] on button "21" at bounding box center [783, 440] width 32 height 32
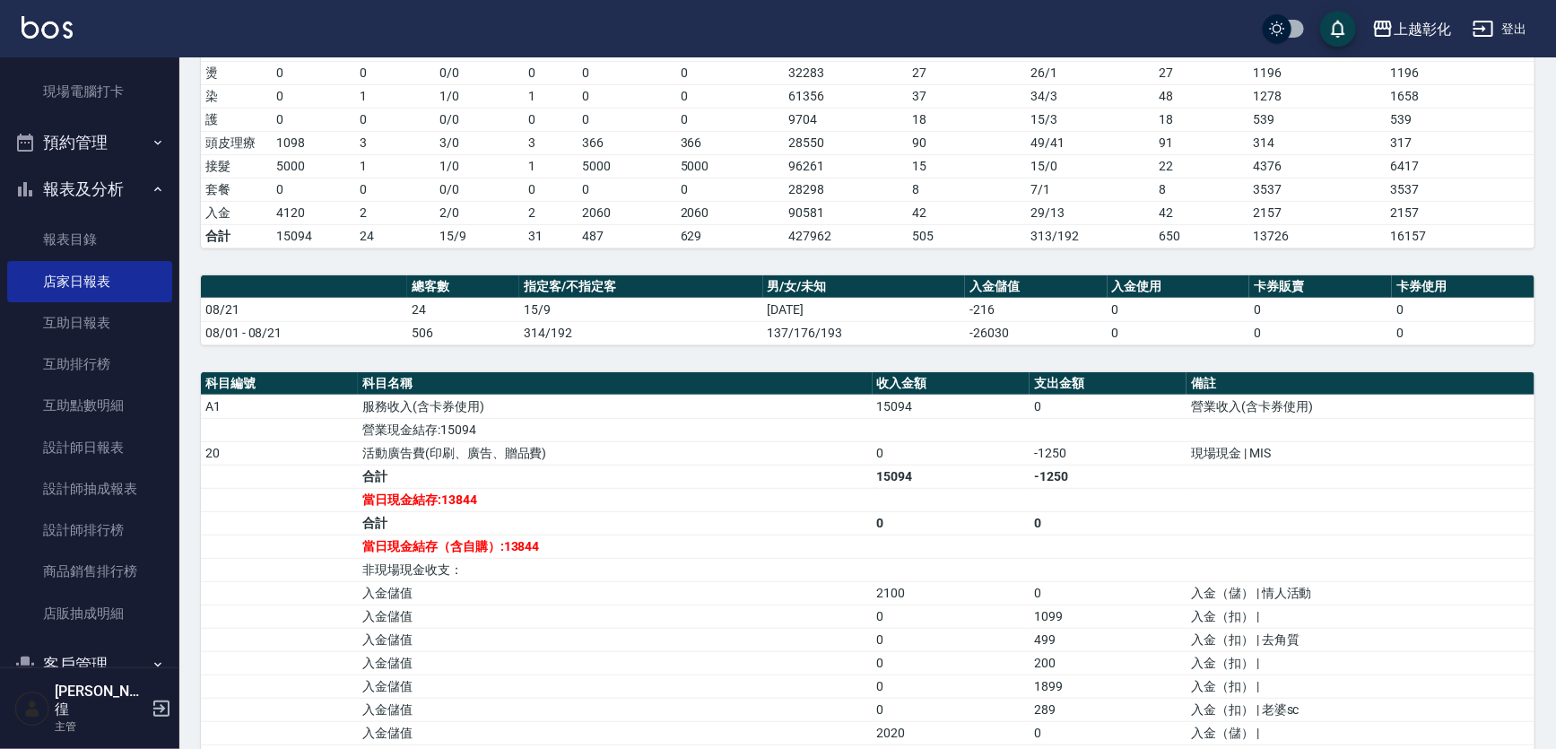
scroll to position [326, 0]
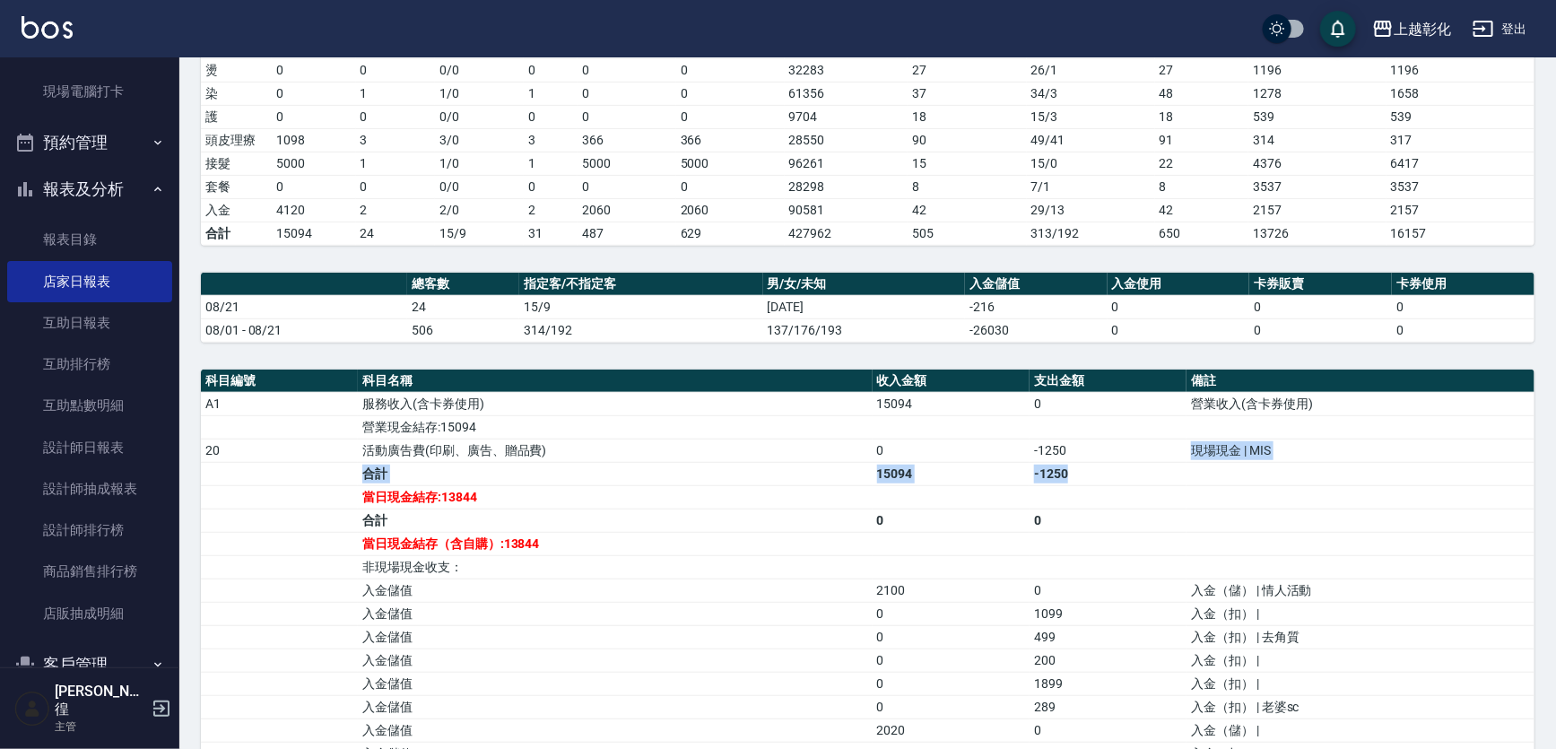
drag, startPoint x: 1194, startPoint y: 456, endPoint x: 1277, endPoint y: 461, distance: 83.5
click at [1277, 461] on tbody "A1 服務收入(含卡券使用) 15094 0 營業收入(含卡券使用) 營業現金結存:15094 20 活動廣告費(印刷、廣告、贈品費) 0 -1250 現場現…" at bounding box center [867, 578] width 1333 height 373
click at [1277, 462] on td "a dense table" at bounding box center [1360, 473] width 348 height 23
click at [1200, 466] on td "a dense table" at bounding box center [1360, 473] width 348 height 23
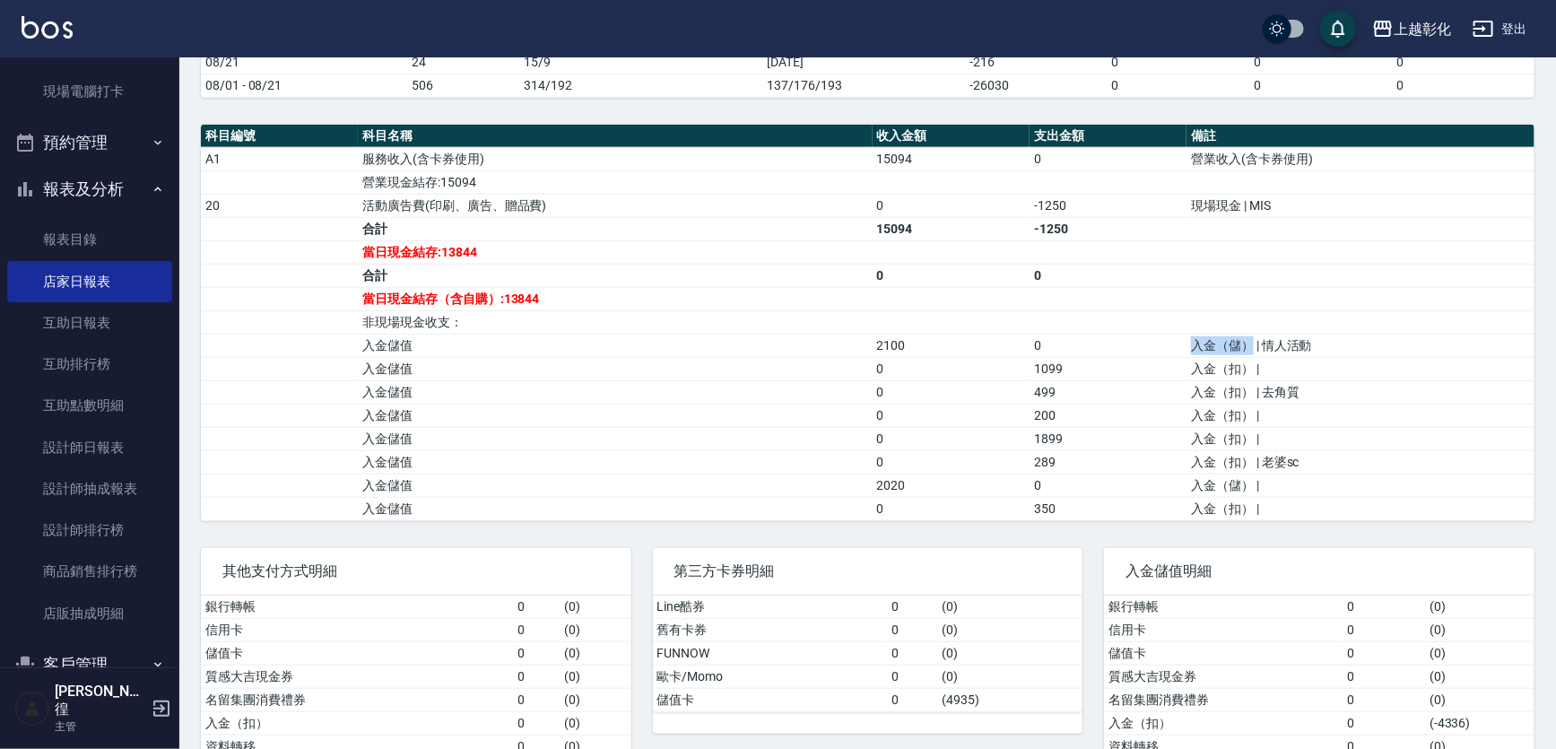
drag, startPoint x: 1133, startPoint y: 352, endPoint x: 1248, endPoint y: 348, distance: 115.7
click at [1248, 348] on tr "入金儲值 2100 0 入金（儲） | 情人活動" at bounding box center [867, 345] width 1333 height 23
click at [1248, 348] on td "入金（儲） | 情人活動" at bounding box center [1360, 345] width 348 height 23
drag, startPoint x: 1115, startPoint y: 364, endPoint x: 1022, endPoint y: 368, distance: 92.4
click at [1022, 368] on tr "入金儲值 0 1099 入金（扣） |" at bounding box center [867, 368] width 1333 height 23
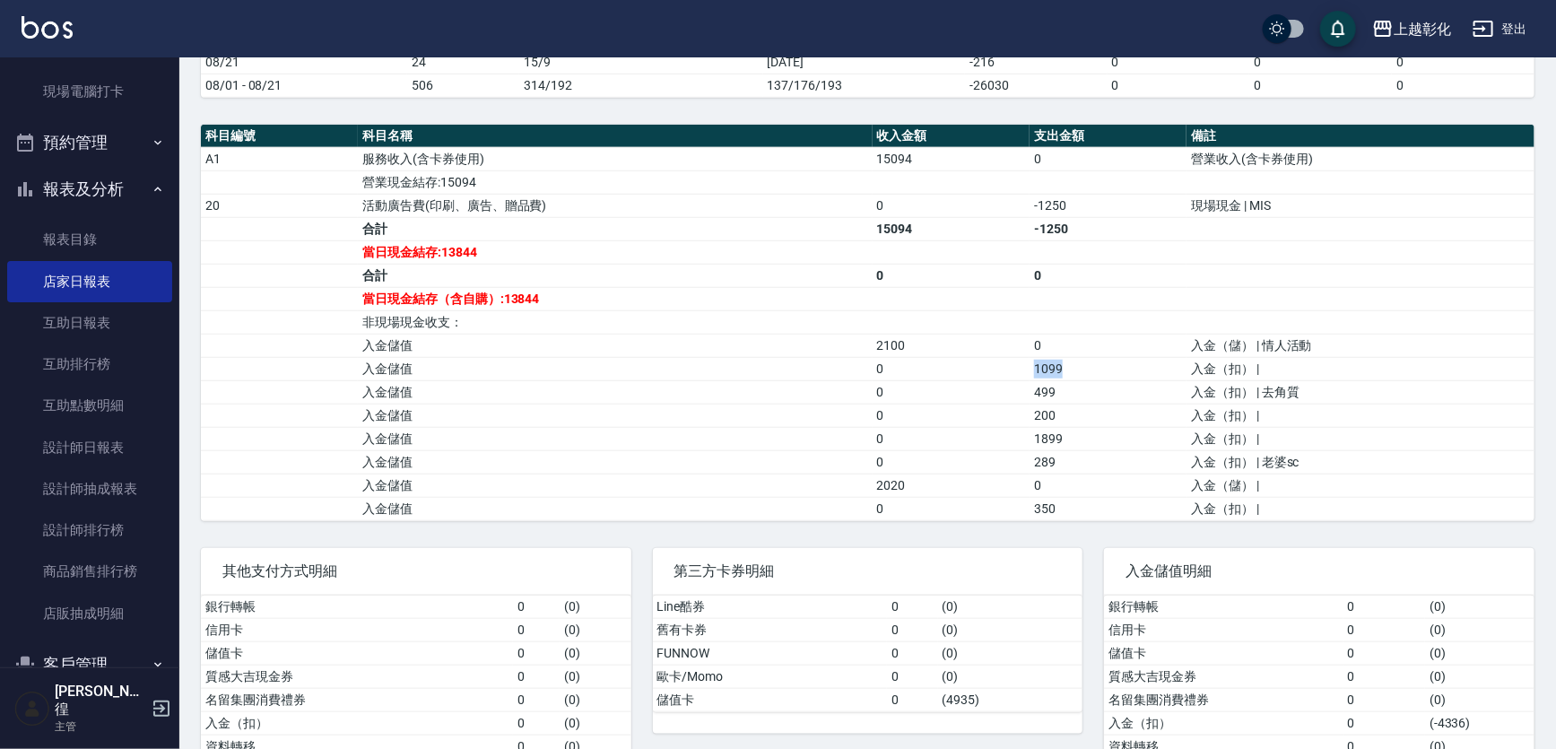
click at [1022, 368] on td "0" at bounding box center [951, 368] width 157 height 23
drag, startPoint x: 1007, startPoint y: 395, endPoint x: 1091, endPoint y: 396, distance: 84.3
click at [1091, 396] on tr "入金儲值 0 499 入金（扣） | 去角質" at bounding box center [867, 391] width 1333 height 23
click at [1092, 396] on td "499" at bounding box center [1107, 391] width 157 height 23
click at [1108, 405] on td "200" at bounding box center [1107, 415] width 157 height 23
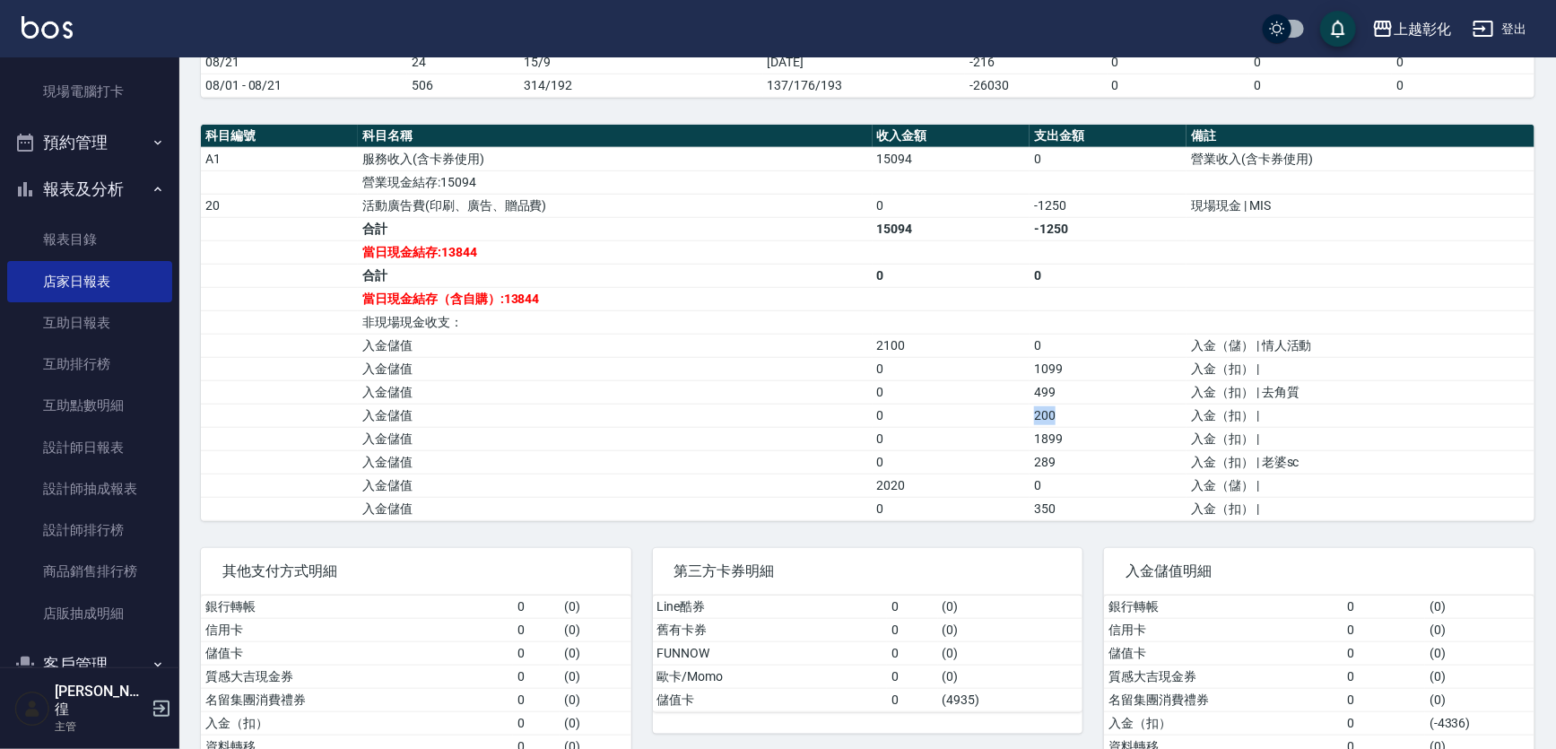
drag, startPoint x: 1108, startPoint y: 405, endPoint x: 1015, endPoint y: 405, distance: 93.3
click at [1015, 405] on tr "入金儲值 0 200 入金（扣） |" at bounding box center [867, 415] width 1333 height 23
click at [1015, 404] on td "0" at bounding box center [951, 415] width 157 height 23
drag, startPoint x: 1015, startPoint y: 421, endPoint x: 1050, endPoint y: 421, distance: 35.0
click at [1050, 421] on tr "入金儲值 0 200 入金（扣） |" at bounding box center [867, 415] width 1333 height 23
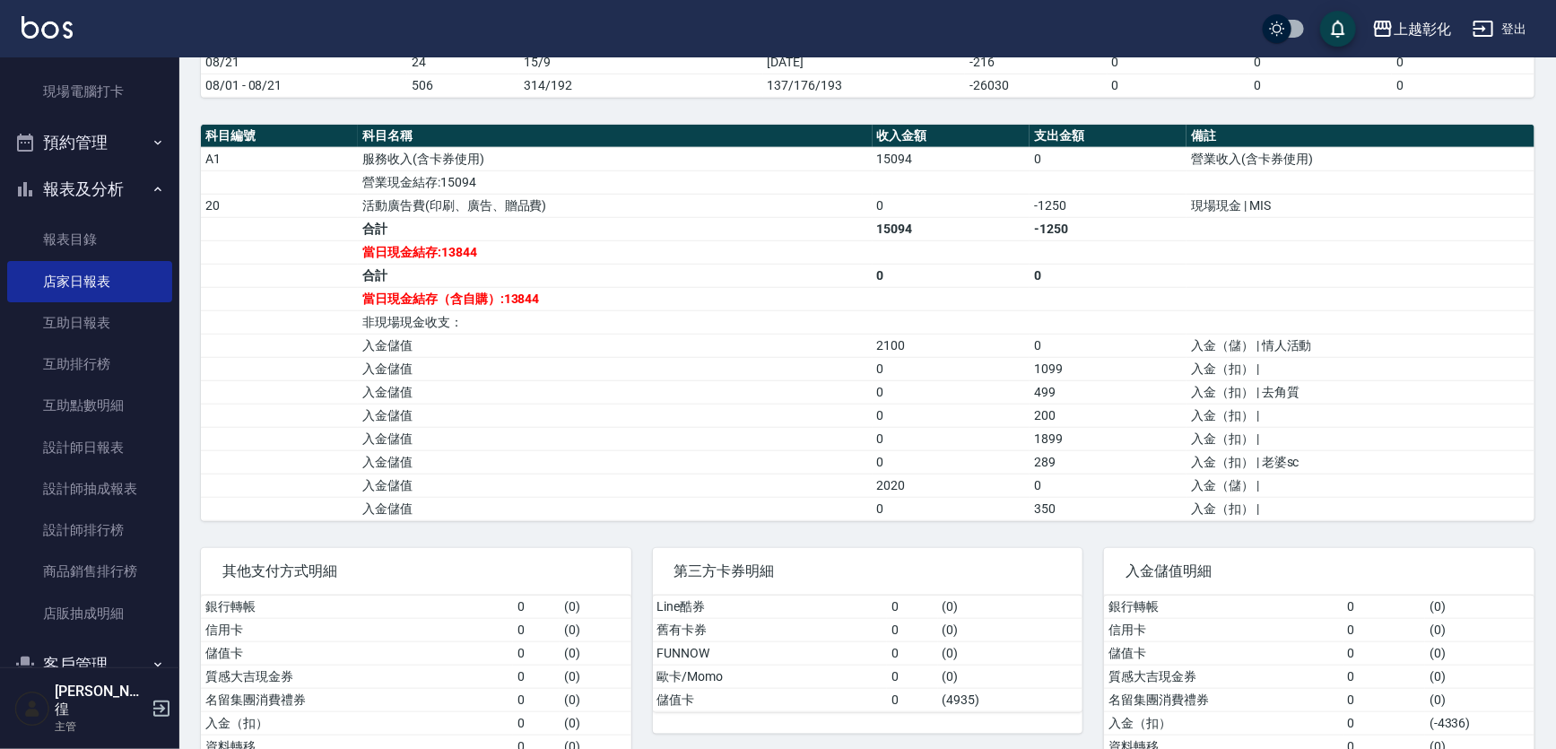
click at [1065, 432] on td "1899" at bounding box center [1107, 438] width 157 height 23
drag, startPoint x: 1065, startPoint y: 443, endPoint x: 1011, endPoint y: 438, distance: 54.0
click at [1011, 438] on tr "入金儲值 0 1899 入金（扣） |" at bounding box center [867, 438] width 1333 height 23
click at [1011, 437] on td "0" at bounding box center [951, 438] width 157 height 23
drag, startPoint x: 1031, startPoint y: 456, endPoint x: 1130, endPoint y: 464, distance: 99.0
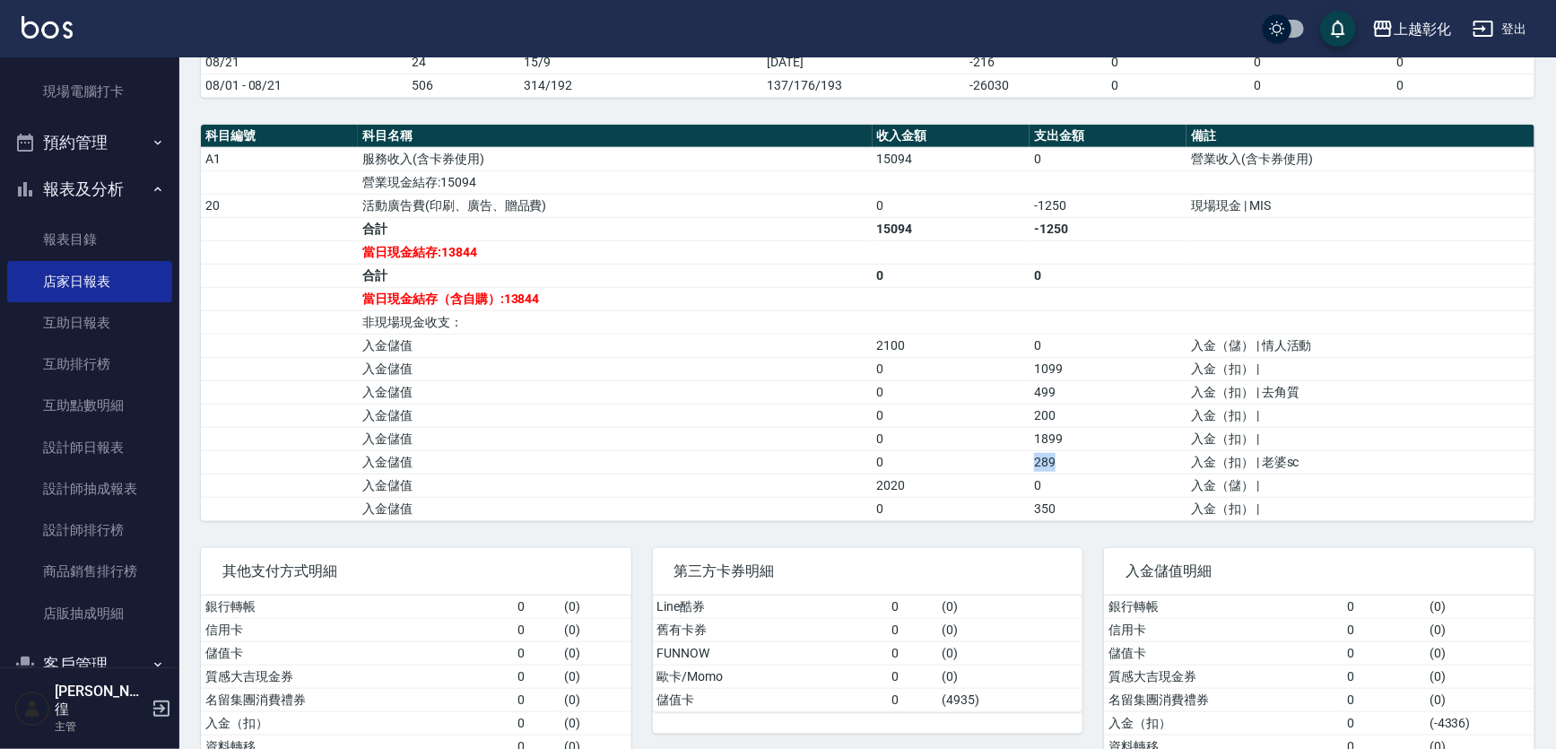
click at [1130, 464] on tr "入金儲值 0 289 入金（扣） | 老婆sc" at bounding box center [867, 461] width 1333 height 23
click at [1142, 440] on td "1899" at bounding box center [1107, 438] width 157 height 23
drag, startPoint x: 1152, startPoint y: 484, endPoint x: 1020, endPoint y: 491, distance: 132.0
click at [1020, 491] on tr "入金儲值 2020 0 入金（儲） |" at bounding box center [867, 484] width 1333 height 23
click at [1020, 491] on td "2020" at bounding box center [951, 484] width 157 height 23
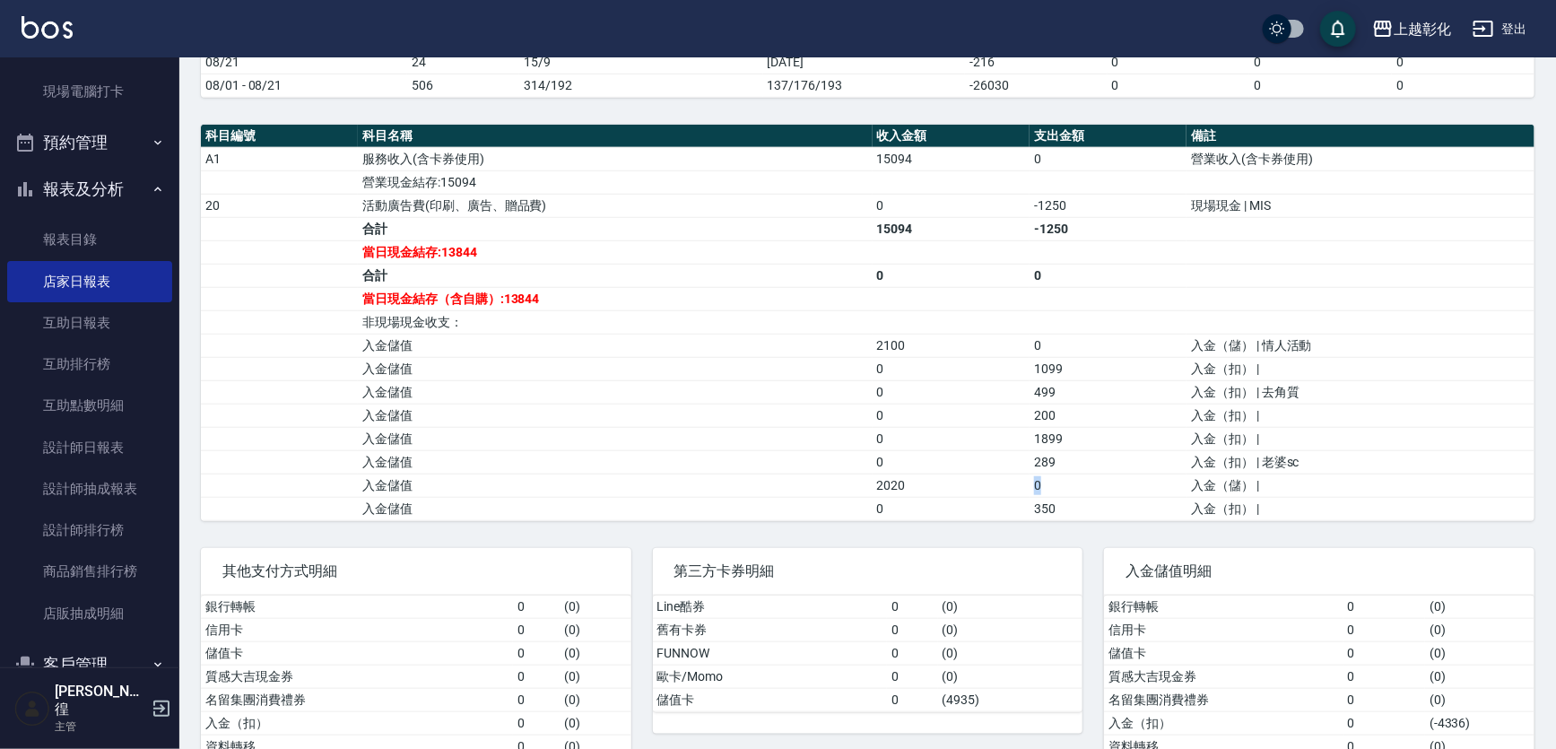
drag, startPoint x: 1020, startPoint y: 483, endPoint x: 1067, endPoint y: 483, distance: 47.5
click at [1067, 483] on tr "入金儲值 2020 0 入金（儲） |" at bounding box center [867, 484] width 1333 height 23
click at [1067, 483] on td "0" at bounding box center [1107, 484] width 157 height 23
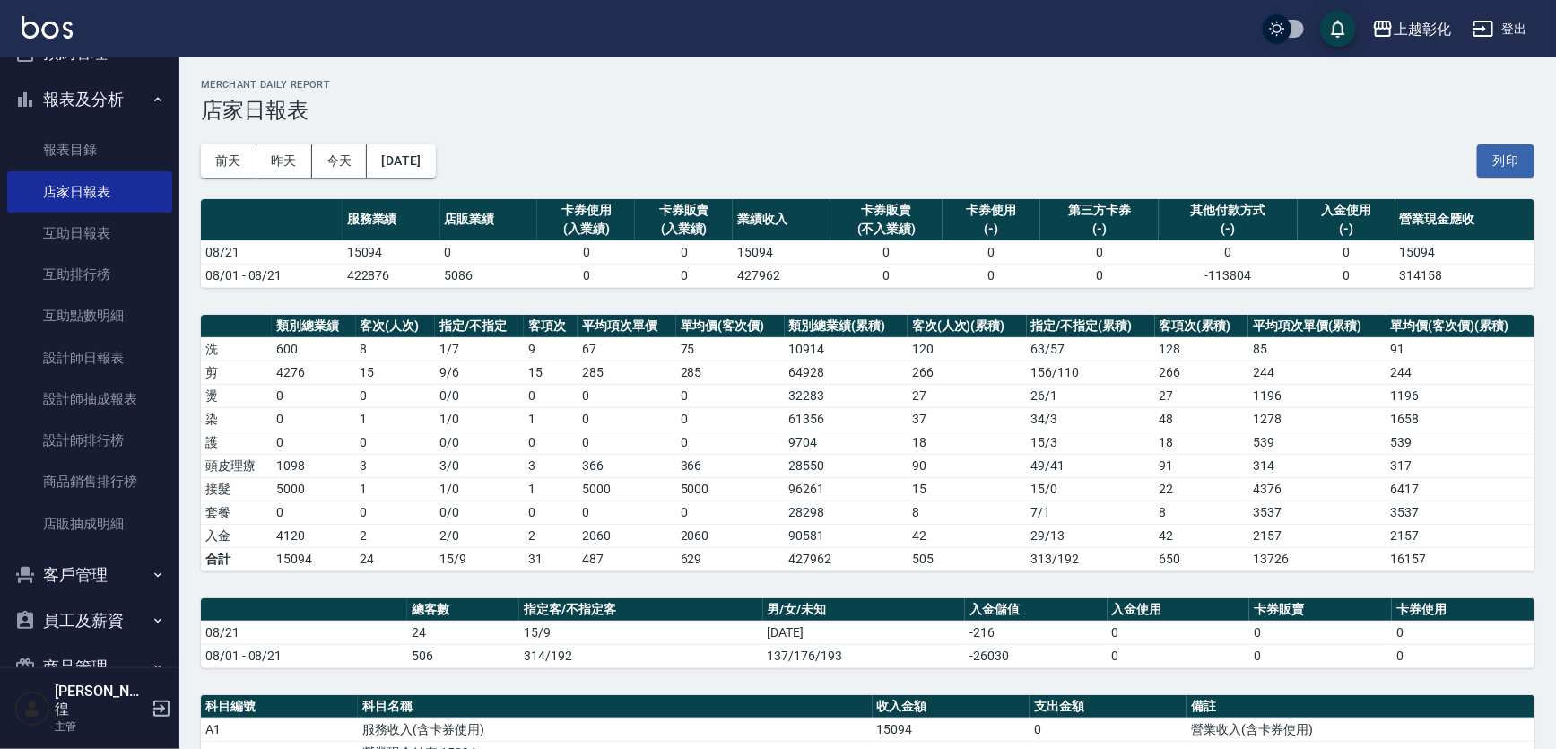
scroll to position [458, 0]
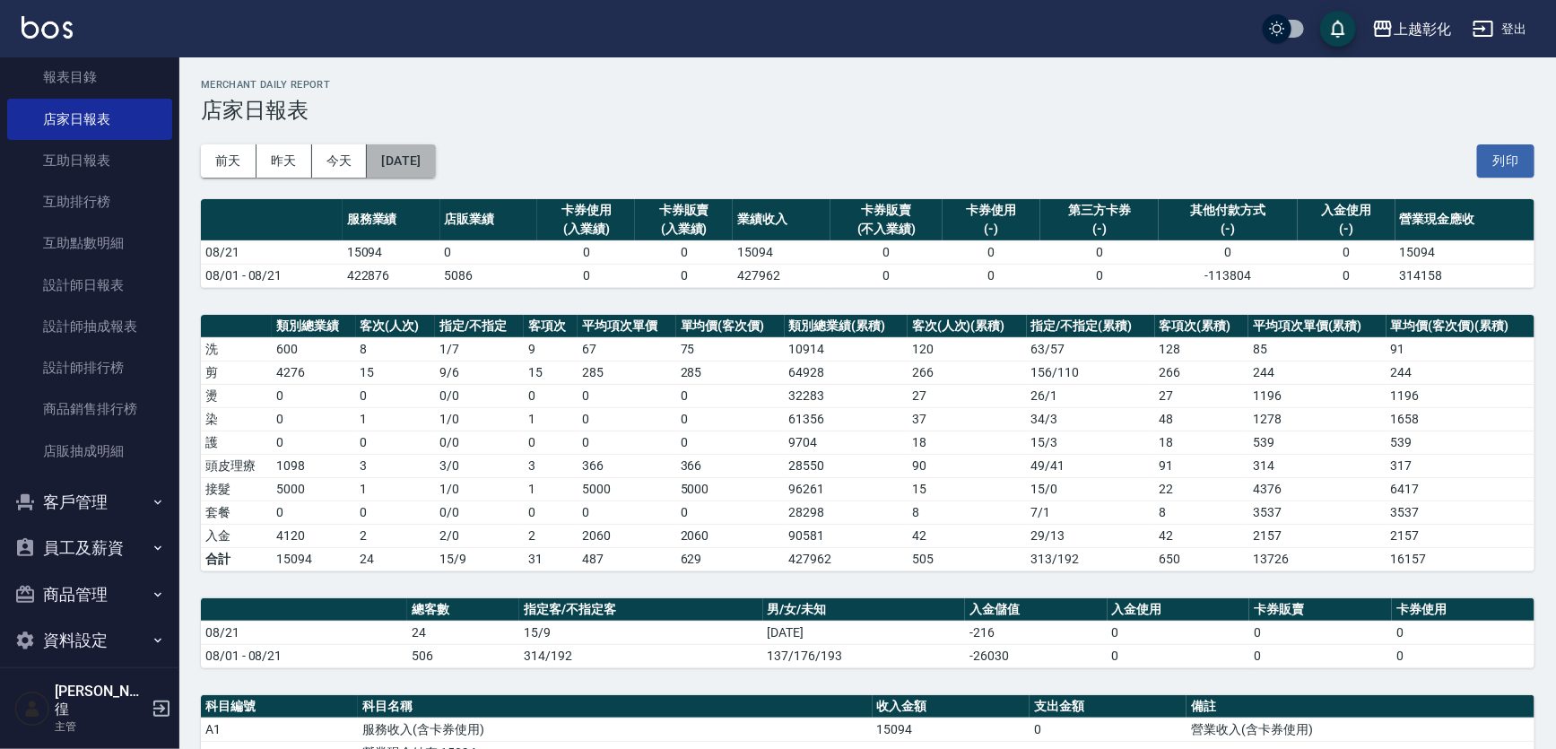
click at [423, 161] on button "[DATE]" at bounding box center [401, 160] width 68 height 33
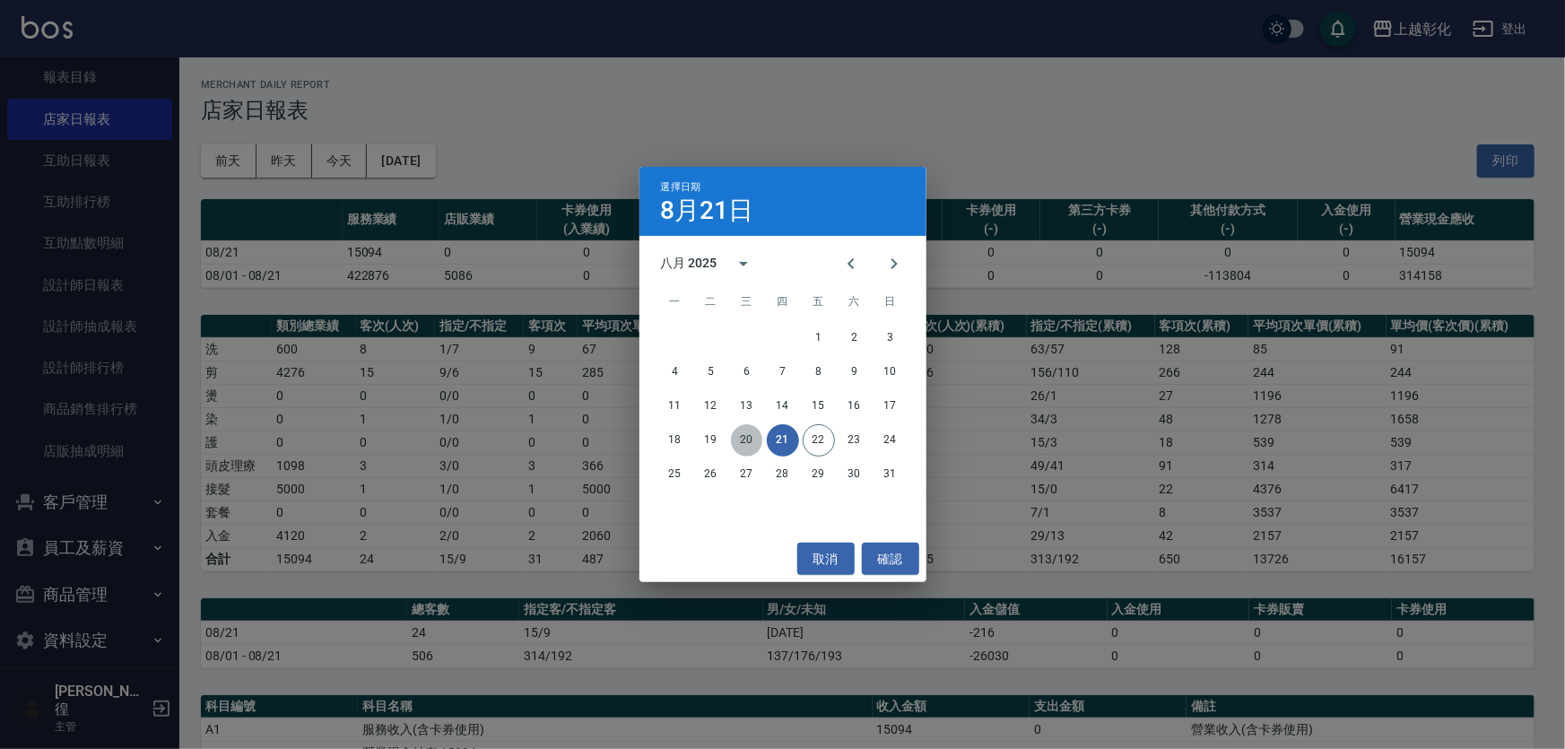
click at [742, 437] on button "20" at bounding box center [747, 440] width 32 height 32
click at [696, 434] on button "19" at bounding box center [711, 440] width 32 height 32
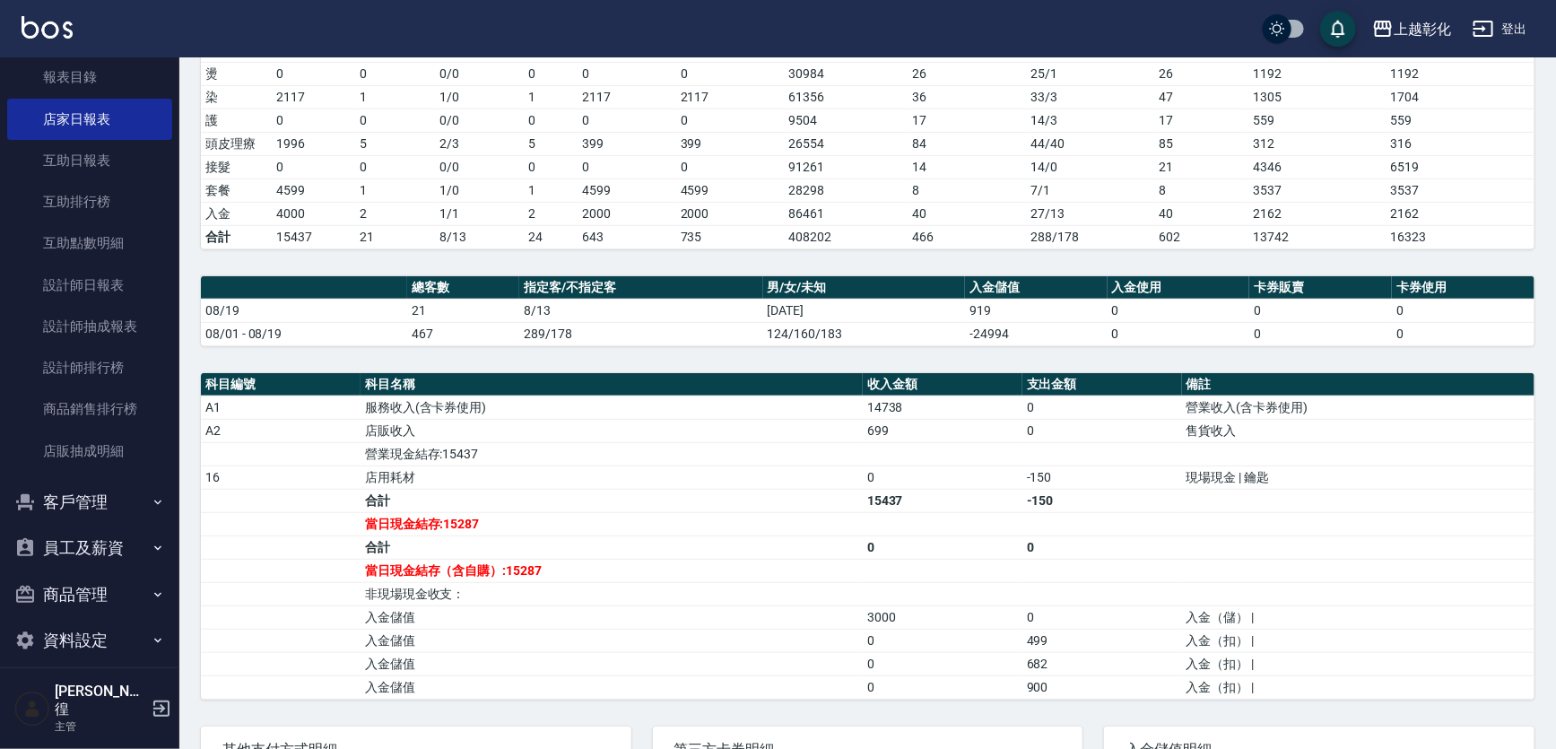
scroll to position [326, 0]
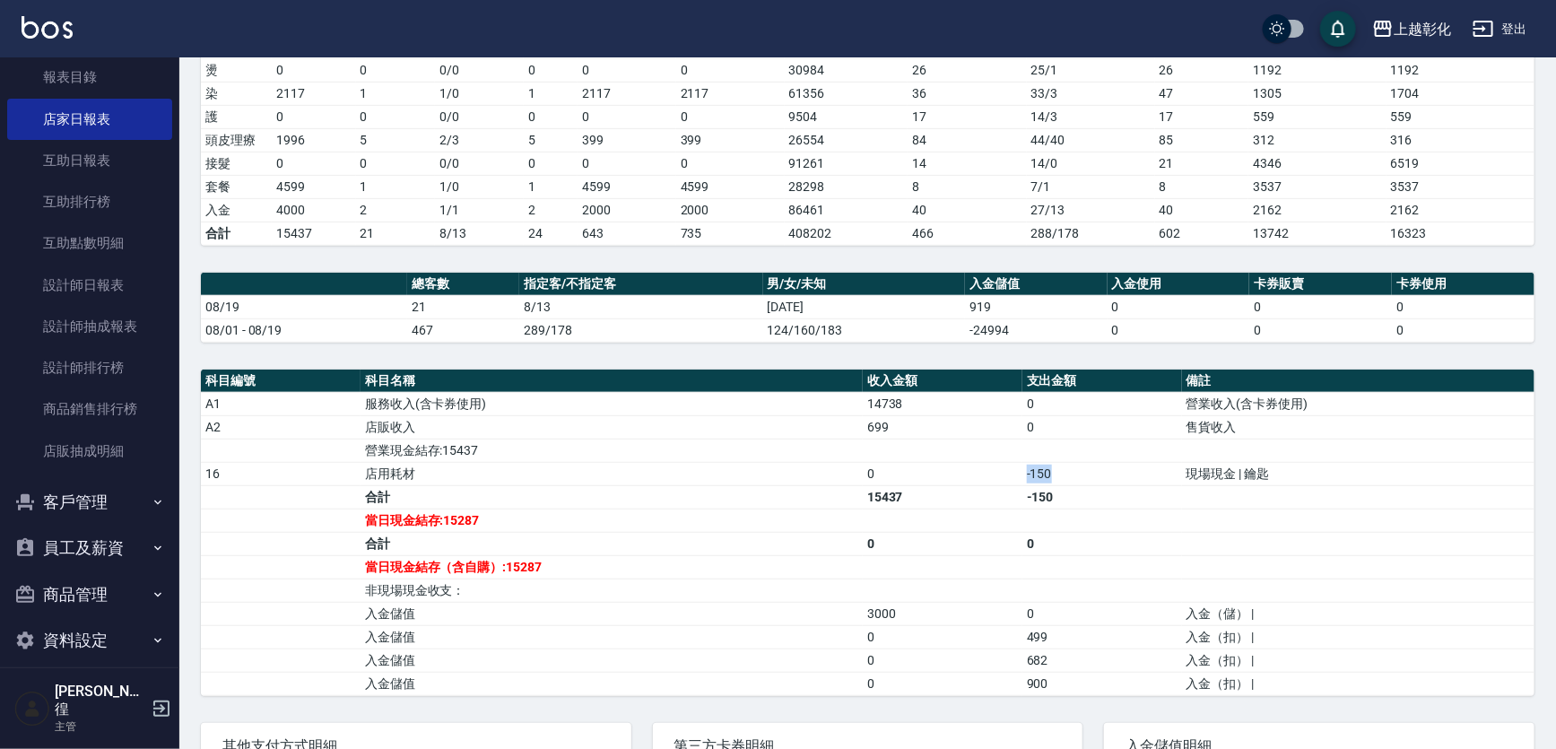
drag, startPoint x: 1013, startPoint y: 475, endPoint x: 1081, endPoint y: 476, distance: 67.3
click at [1081, 476] on tr "16 店用耗材 0 -150 現場現金 | 鑰匙" at bounding box center [867, 473] width 1333 height 23
click at [1082, 476] on td "-150" at bounding box center [1102, 473] width 160 height 23
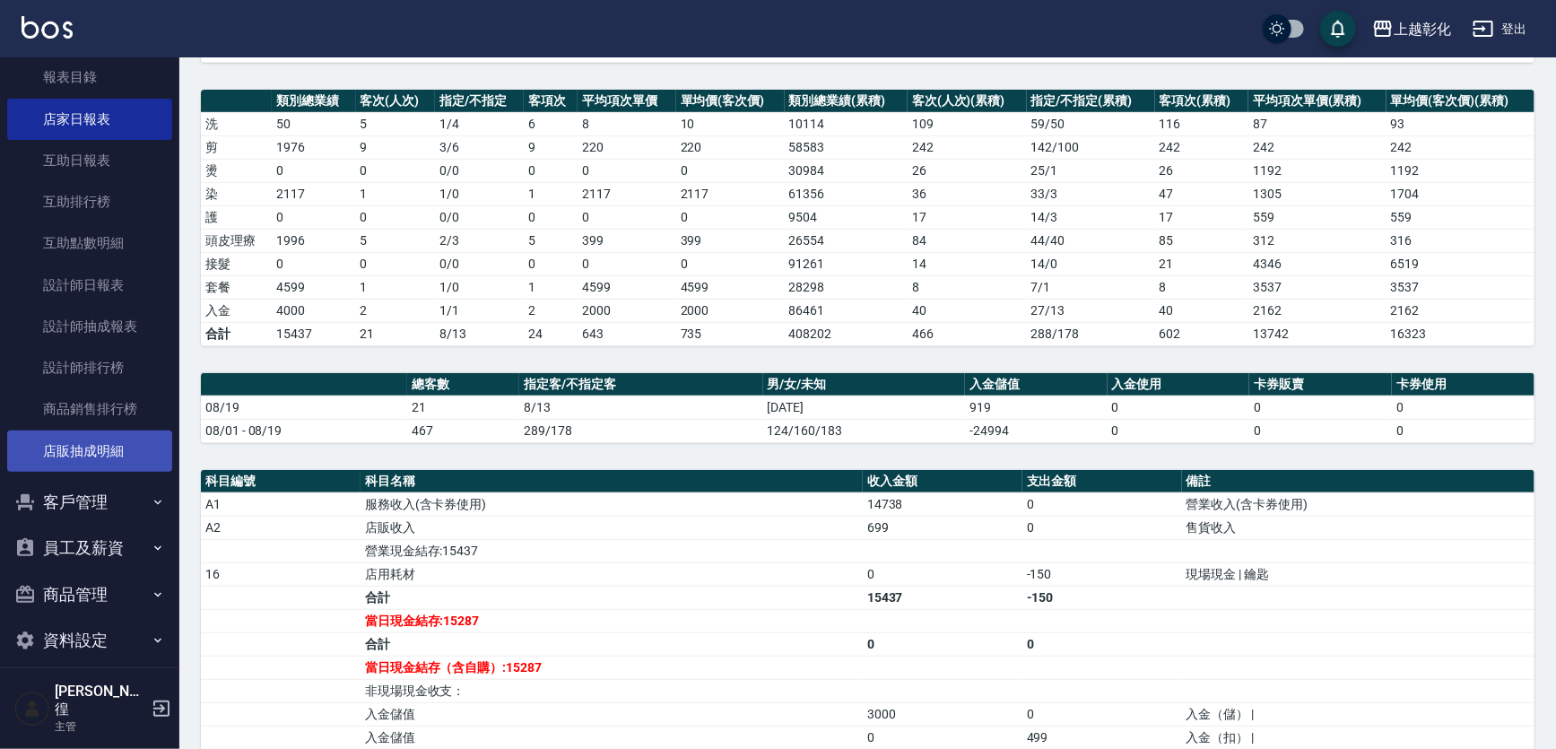
scroll to position [244, 0]
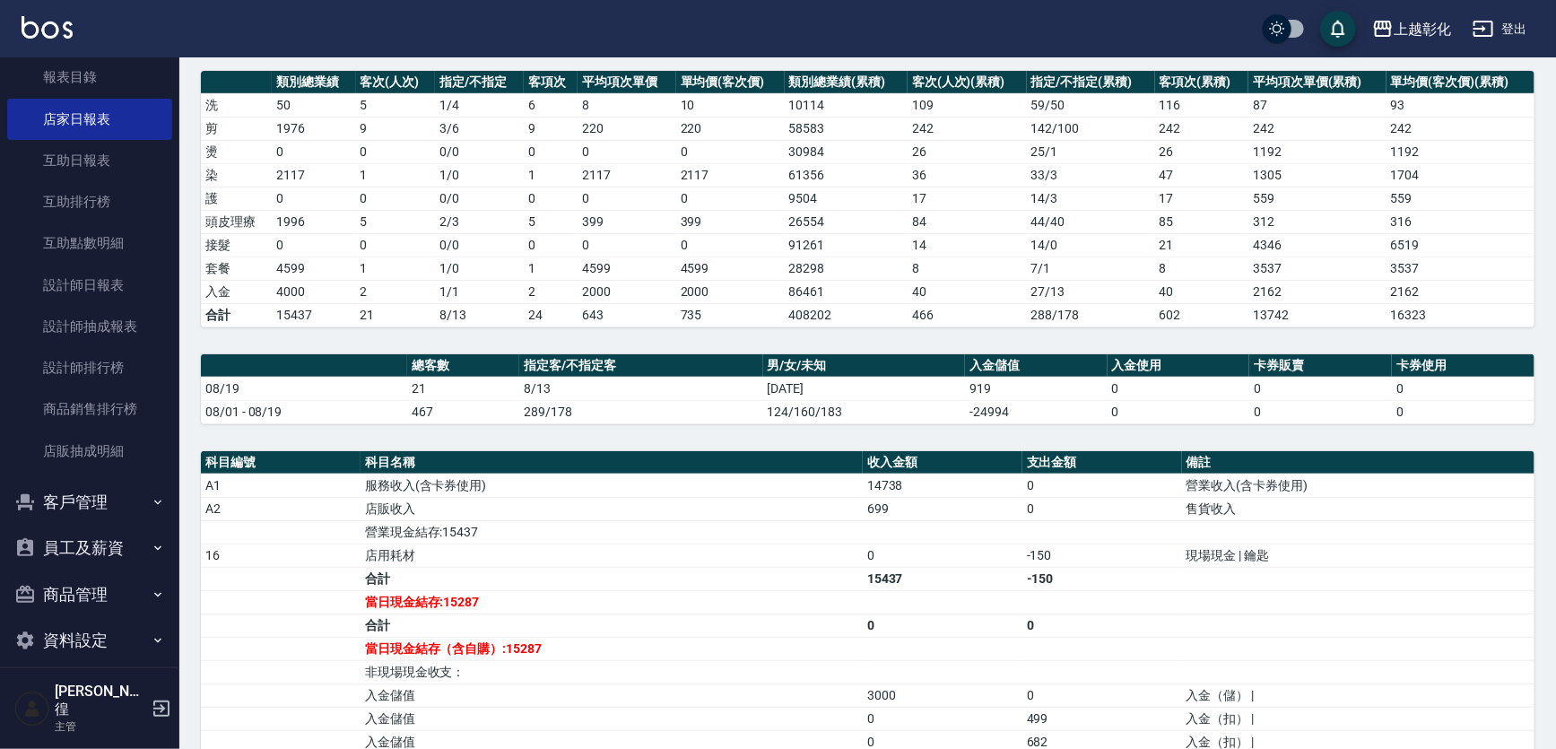
click at [124, 538] on button "員工及薪資" at bounding box center [89, 548] width 165 height 47
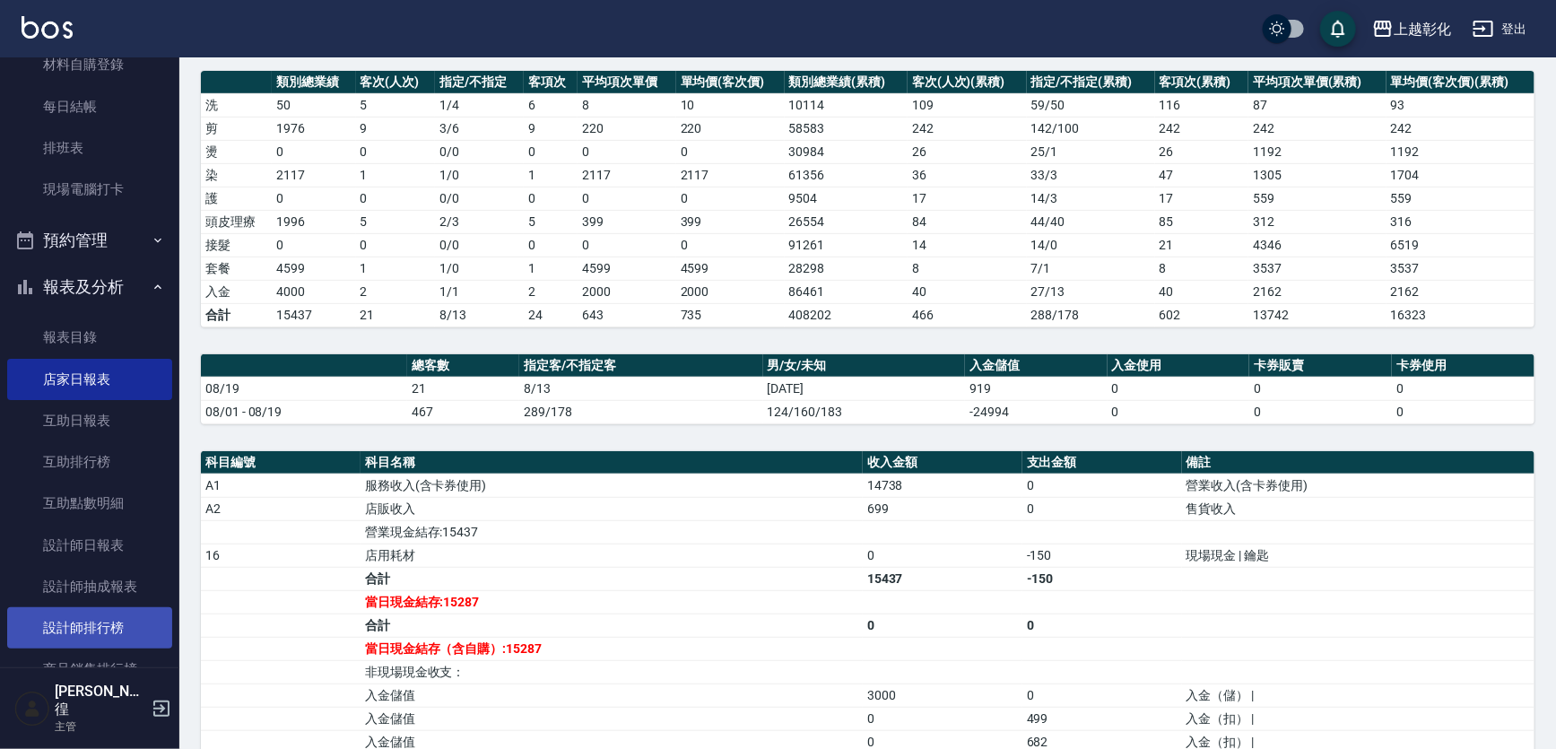
scroll to position [300, 0]
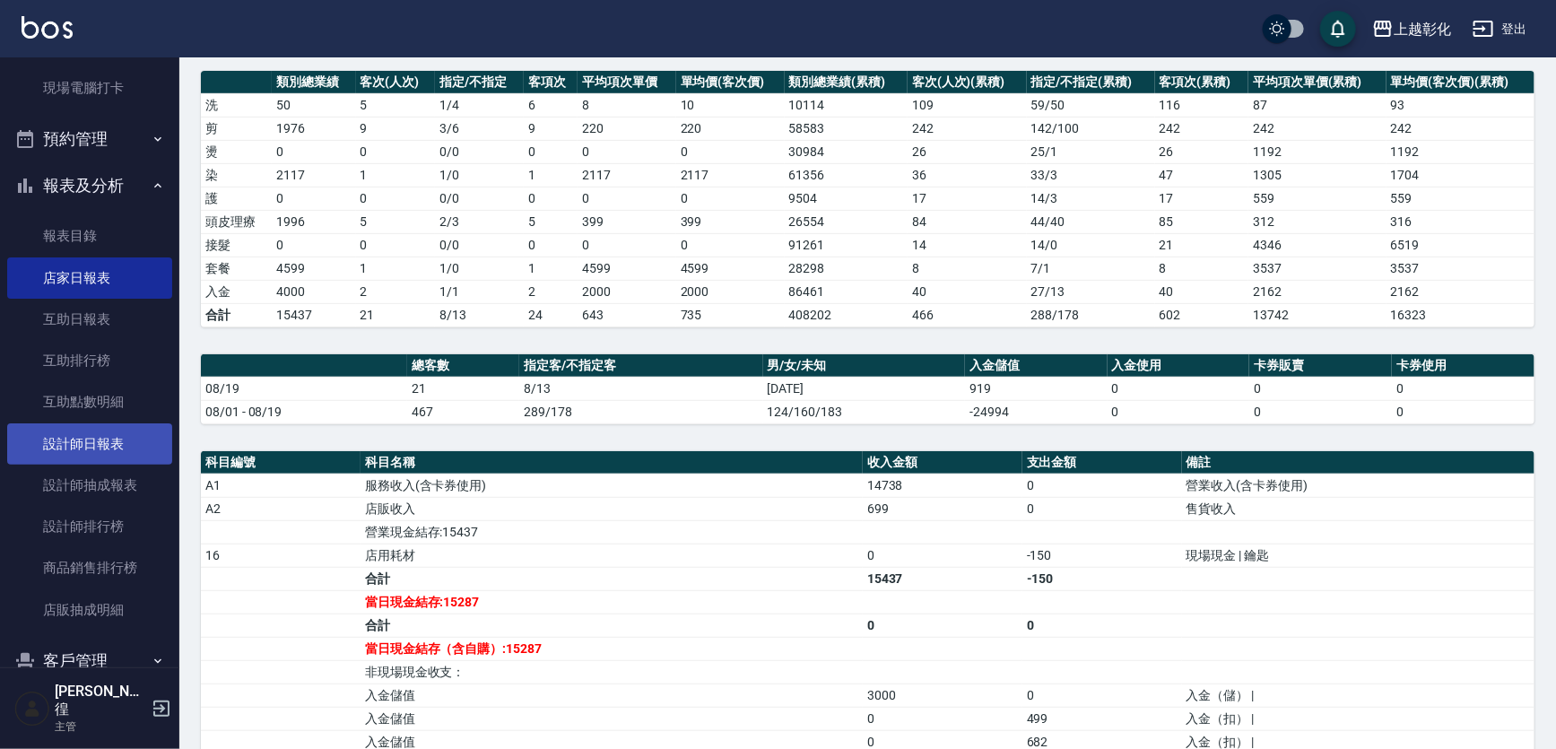
click at [104, 445] on link "設計師日報表" at bounding box center [89, 443] width 165 height 41
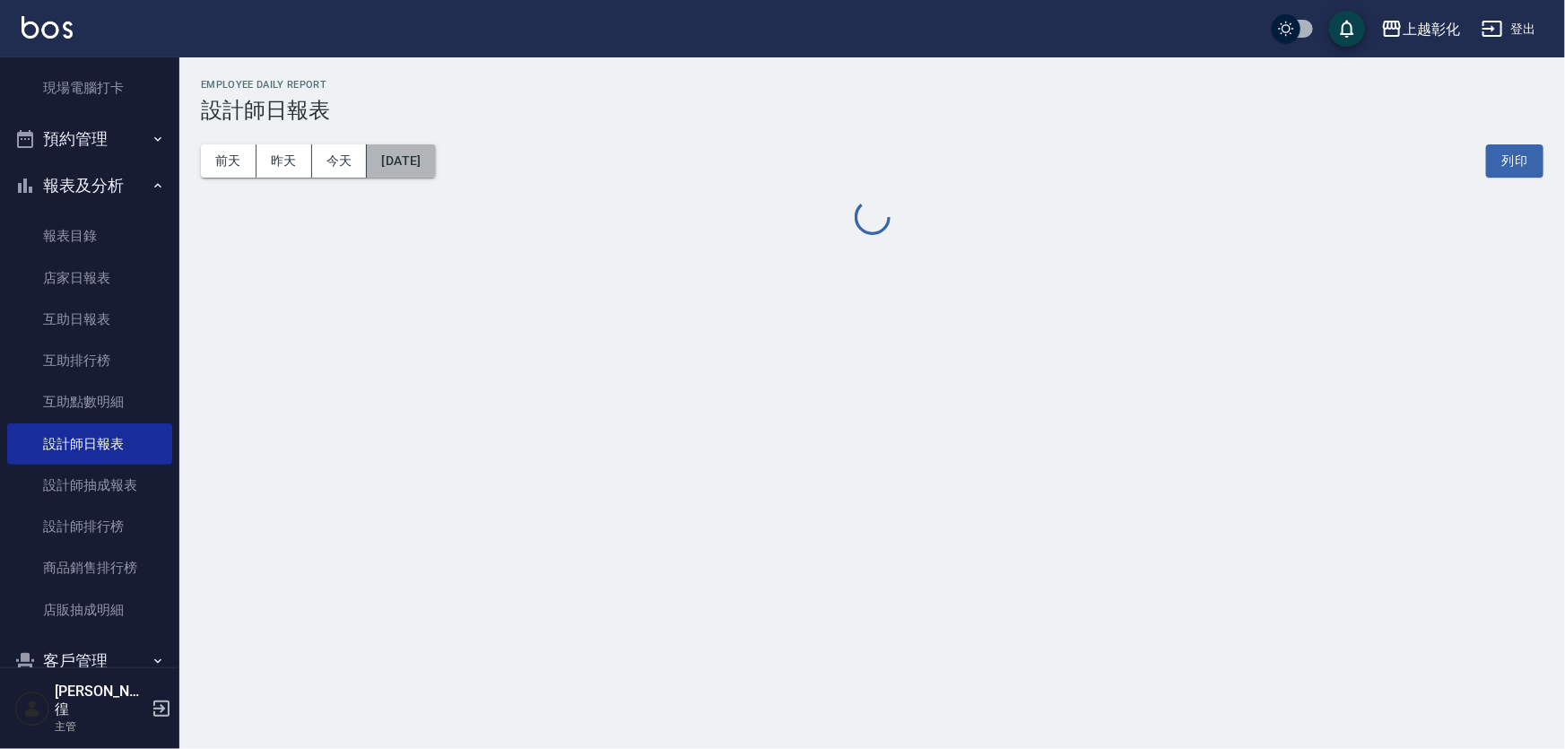
click at [407, 158] on button "[DATE]" at bounding box center [401, 160] width 68 height 33
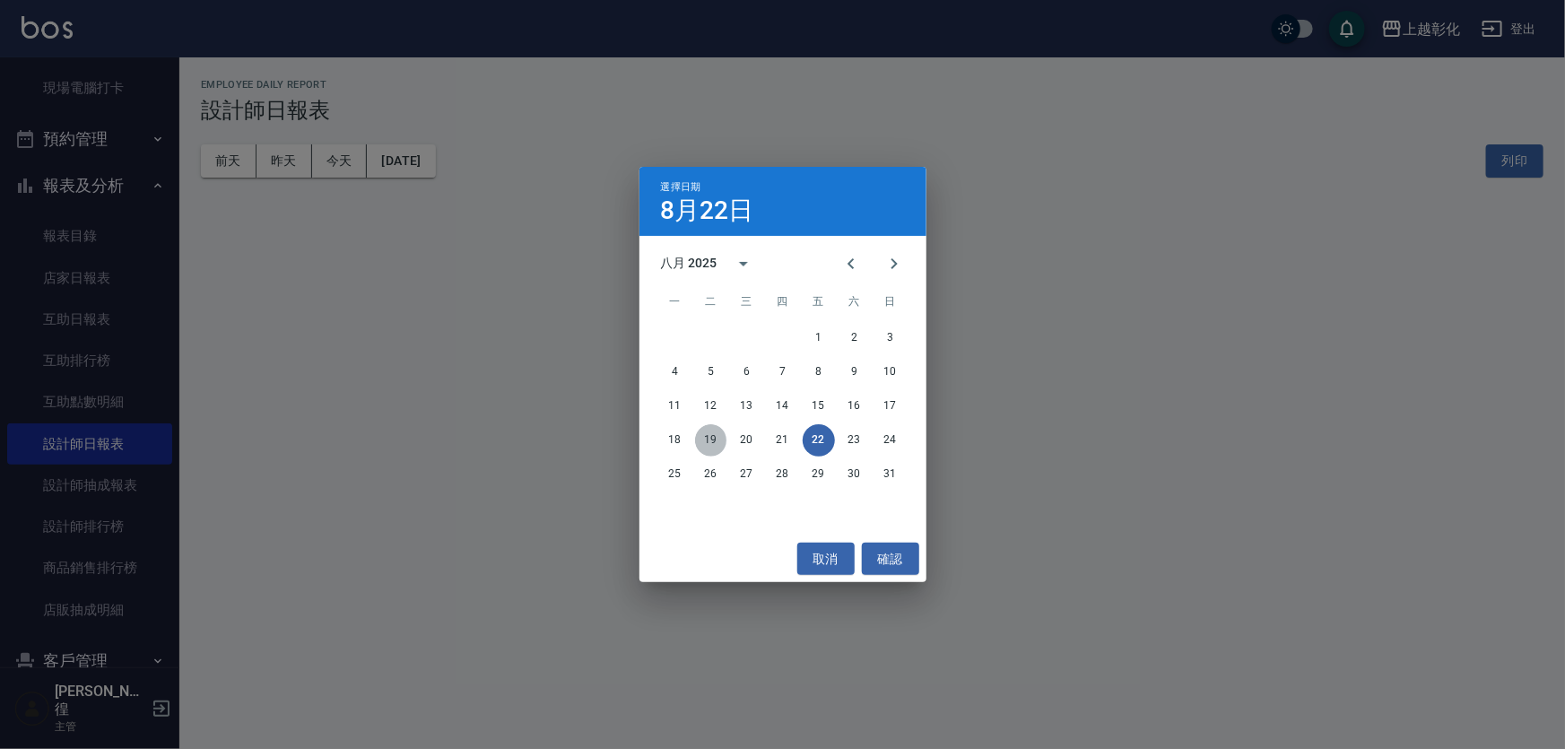
click at [699, 442] on button "19" at bounding box center [711, 440] width 32 height 32
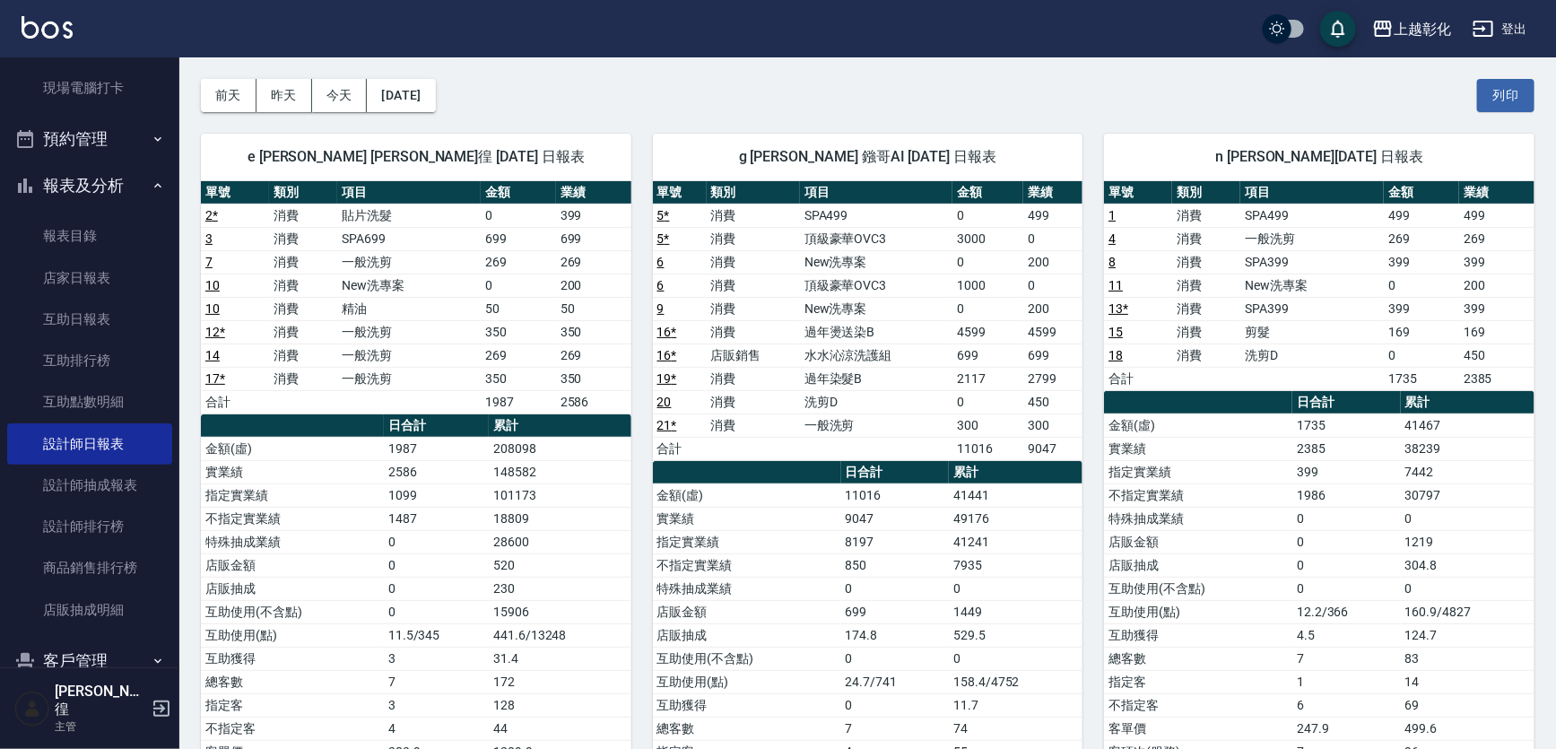
scroll to position [162, 0]
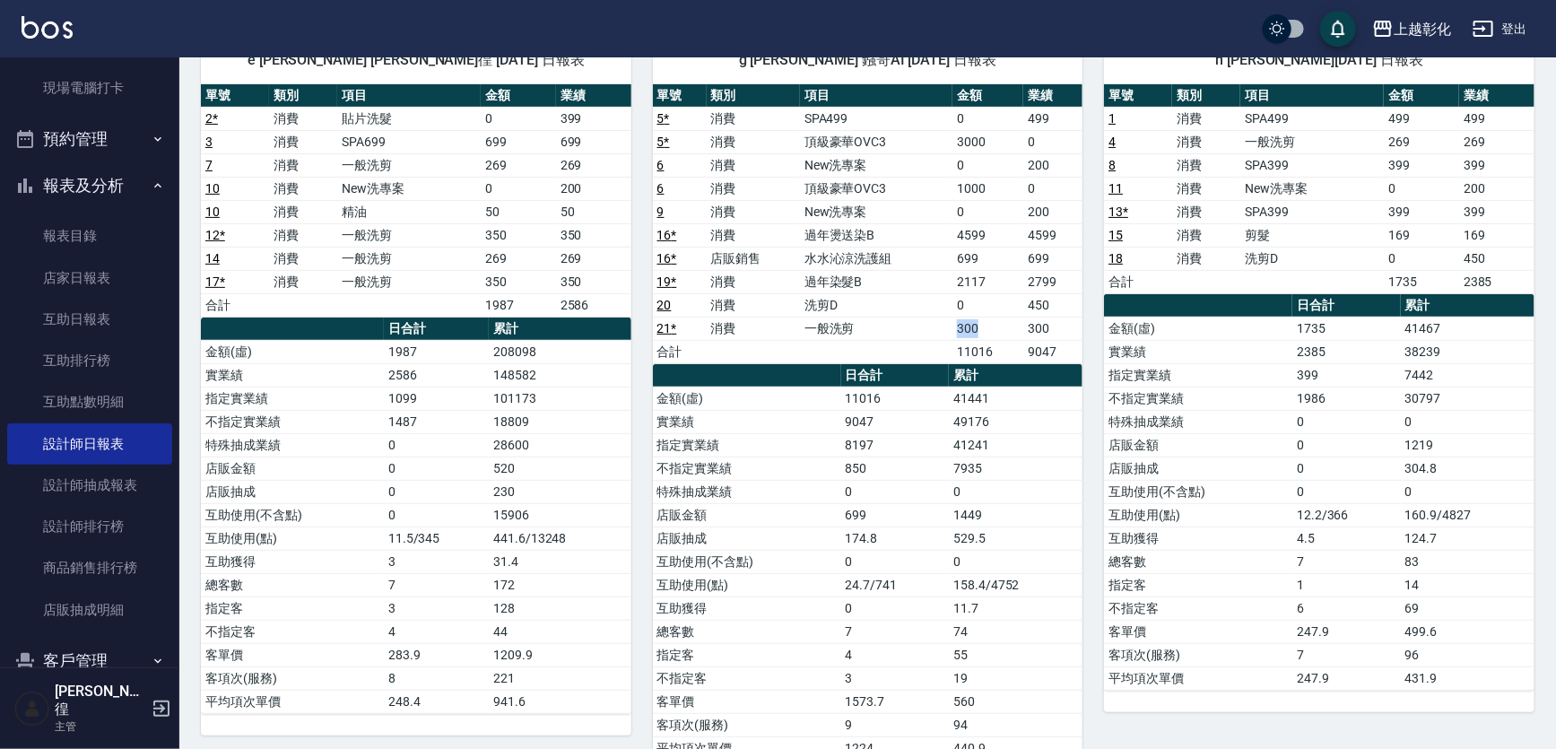
drag, startPoint x: 960, startPoint y: 331, endPoint x: 1002, endPoint y: 335, distance: 41.5
click at [1002, 335] on td "300" at bounding box center [987, 328] width 71 height 23
drag, startPoint x: 1008, startPoint y: 287, endPoint x: 946, endPoint y: 287, distance: 61.9
click at [946, 287] on tr "19 * 消費 過年染髮B 2117 2799" at bounding box center [868, 281] width 430 height 23
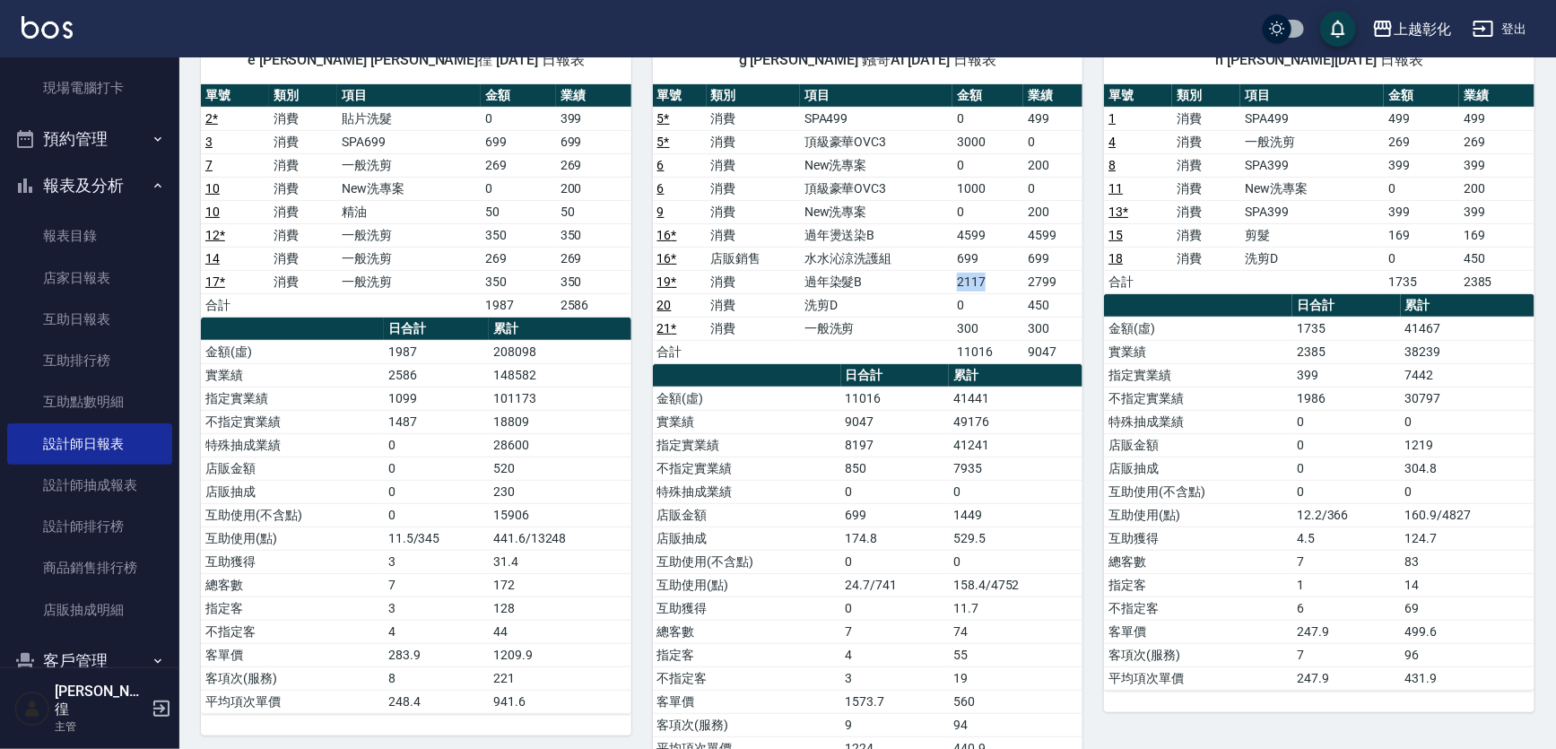
click at [945, 287] on td "過年染髮B" at bounding box center [876, 281] width 152 height 23
drag, startPoint x: 950, startPoint y: 253, endPoint x: 1035, endPoint y: 257, distance: 85.3
click at [1035, 257] on tr "16 * 店販銷售 水水沁涼洗護組 699 699" at bounding box center [868, 258] width 430 height 23
click at [1045, 259] on td "699" at bounding box center [1052, 258] width 59 height 23
drag, startPoint x: 1045, startPoint y: 259, endPoint x: 959, endPoint y: 265, distance: 86.3
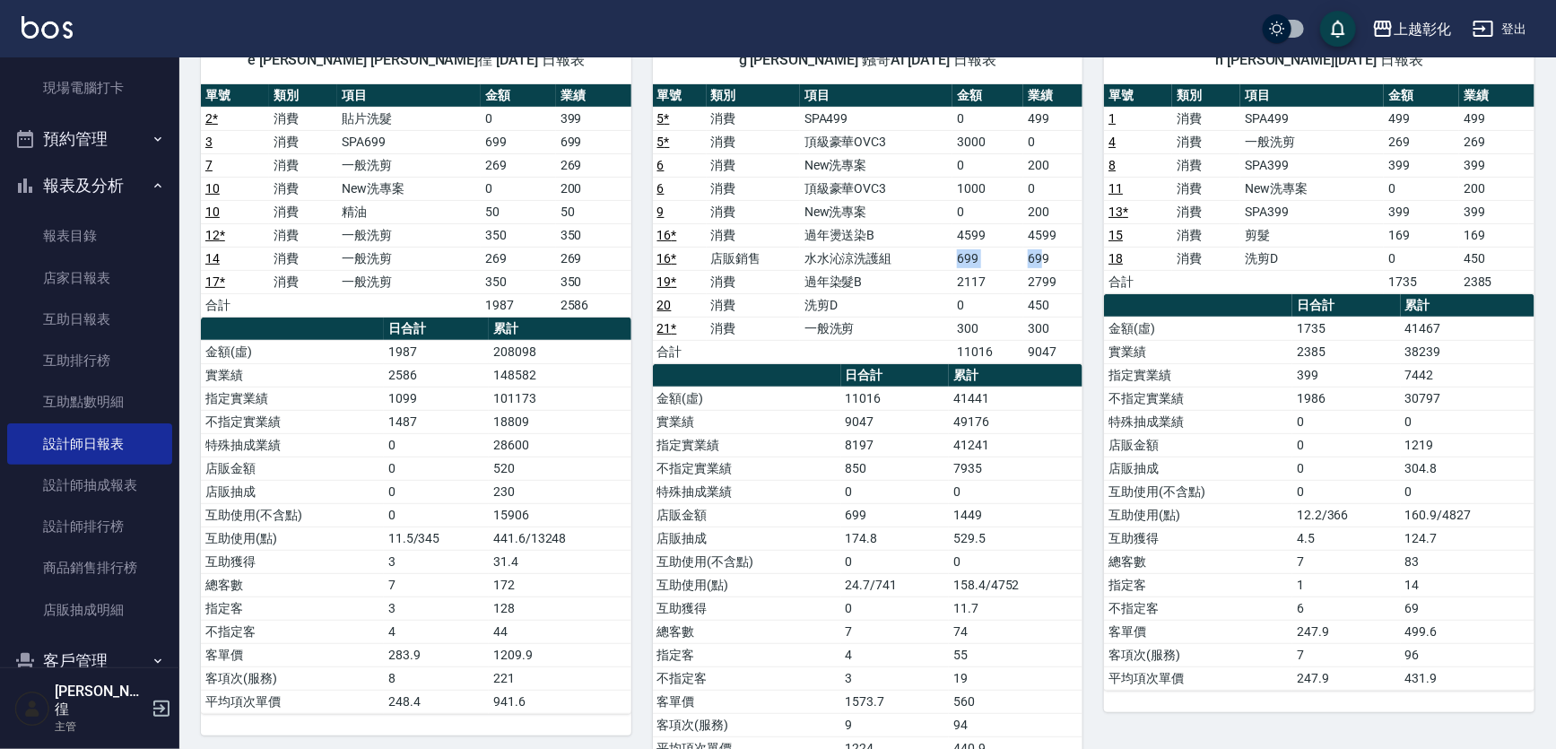
click at [959, 265] on tr "16 * 店販銷售 水水沁涼洗護組 699 699" at bounding box center [868, 258] width 430 height 23
click at [957, 262] on td "699" at bounding box center [987, 258] width 71 height 23
drag, startPoint x: 963, startPoint y: 235, endPoint x: 1034, endPoint y: 242, distance: 71.2
click at [1034, 242] on tr "16 * 消費 過年燙送染B 4599 4599" at bounding box center [868, 234] width 430 height 23
click at [1027, 258] on td "699" at bounding box center [1052, 258] width 59 height 23
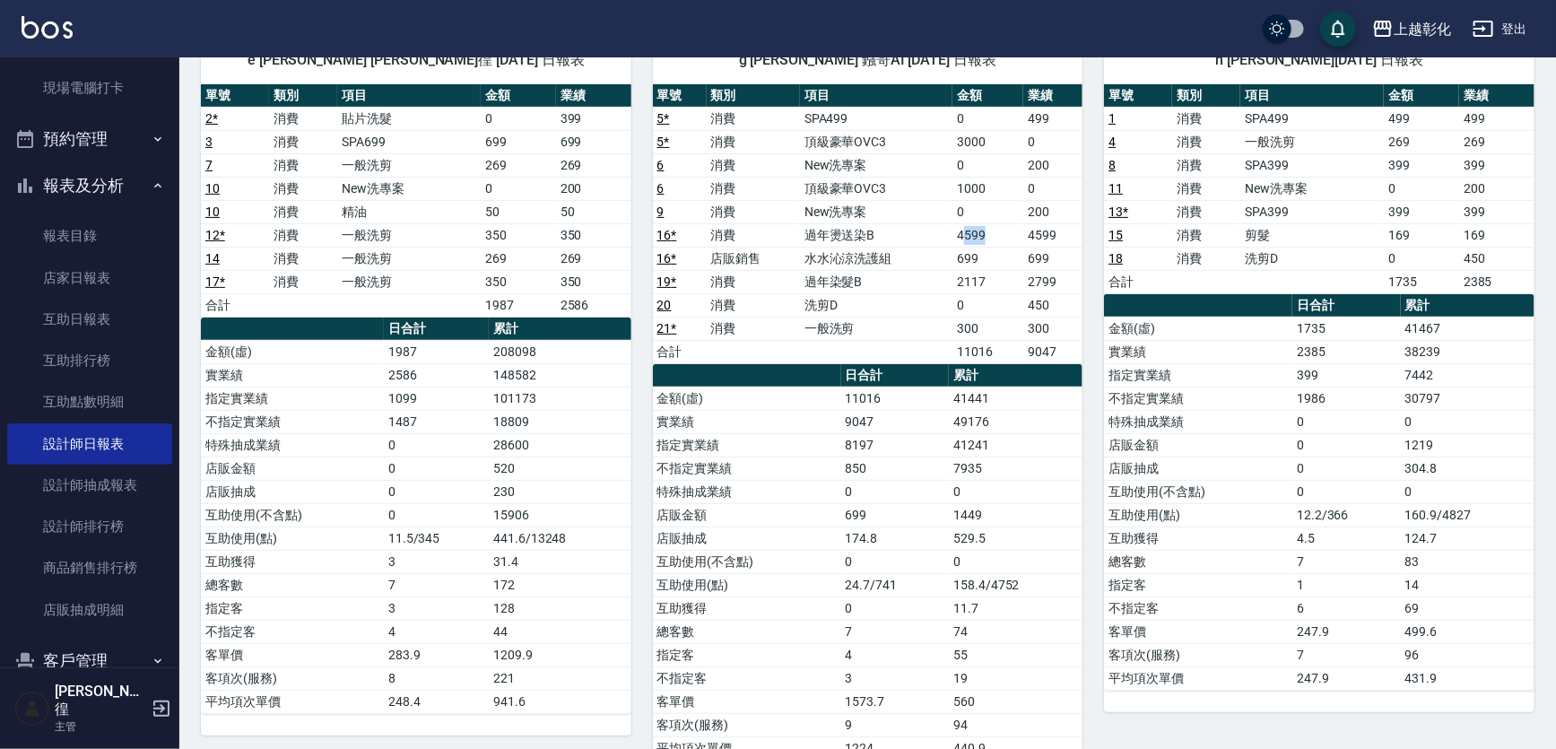
drag, startPoint x: 1005, startPoint y: 223, endPoint x: 963, endPoint y: 229, distance: 42.5
click at [963, 229] on td "4599" at bounding box center [987, 234] width 71 height 23
drag, startPoint x: 959, startPoint y: 216, endPoint x: 987, endPoint y: 218, distance: 28.8
click at [987, 218] on td "0" at bounding box center [987, 211] width 71 height 23
click at [996, 206] on td "0" at bounding box center [987, 211] width 71 height 23
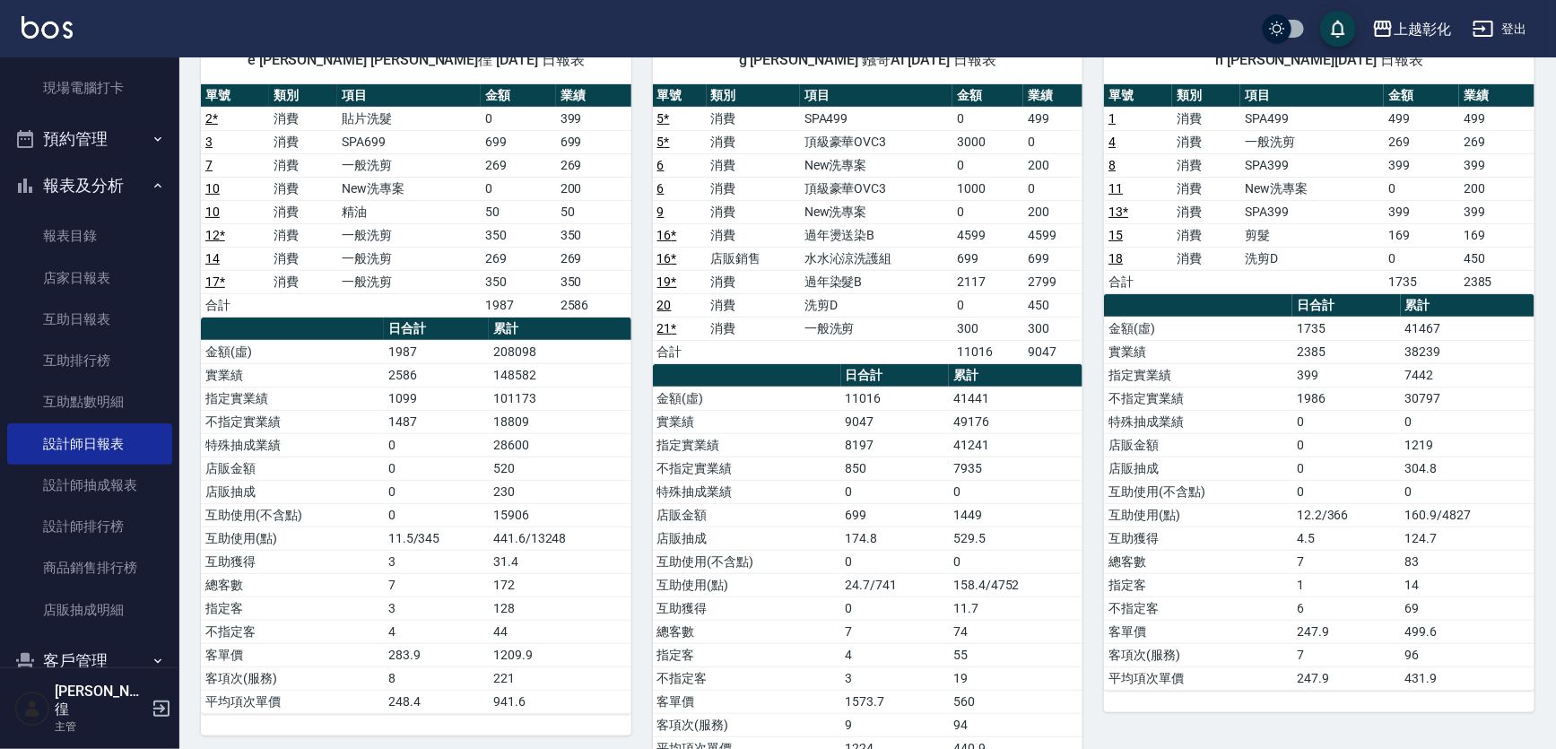
click at [996, 205] on td "0" at bounding box center [987, 211] width 71 height 23
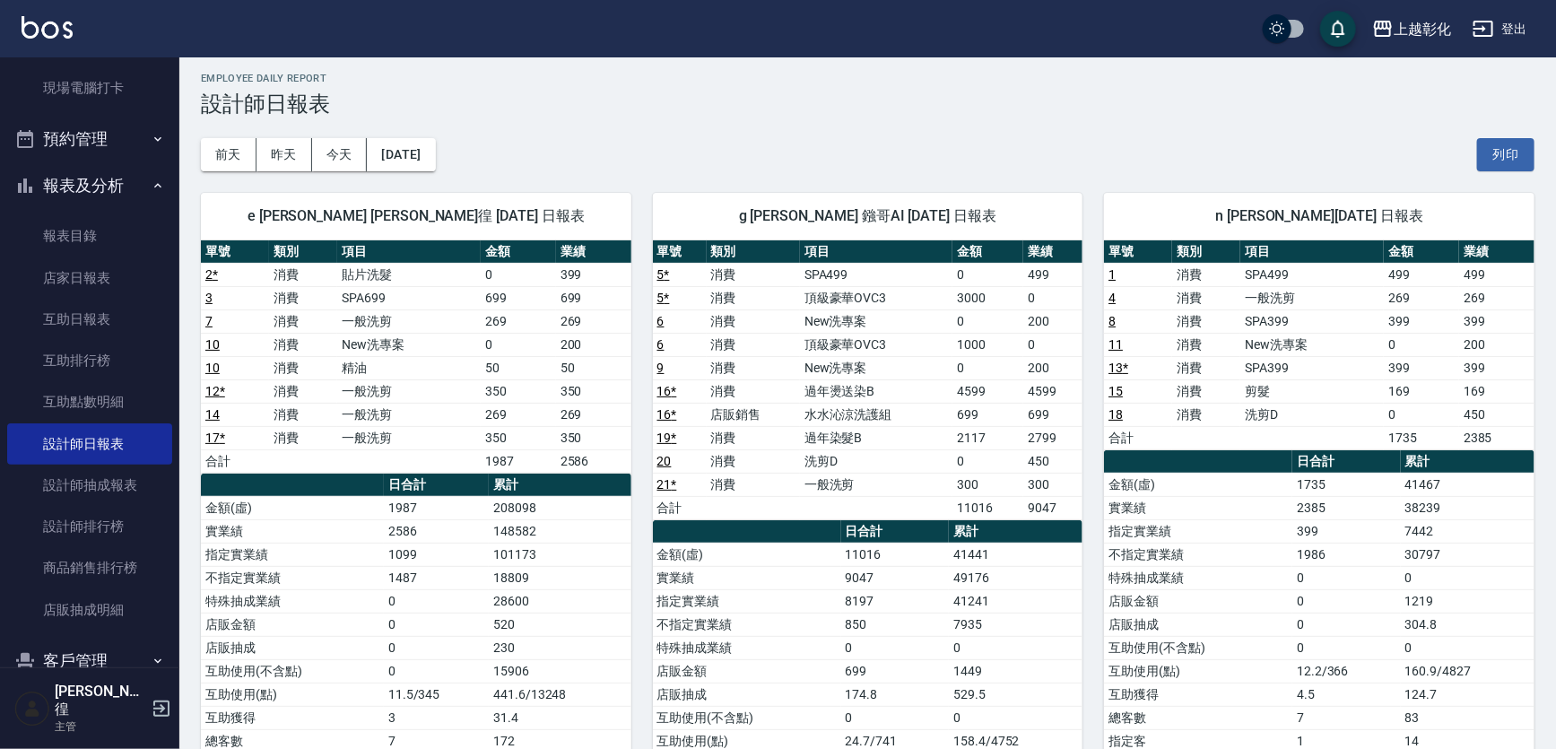
scroll to position [0, 0]
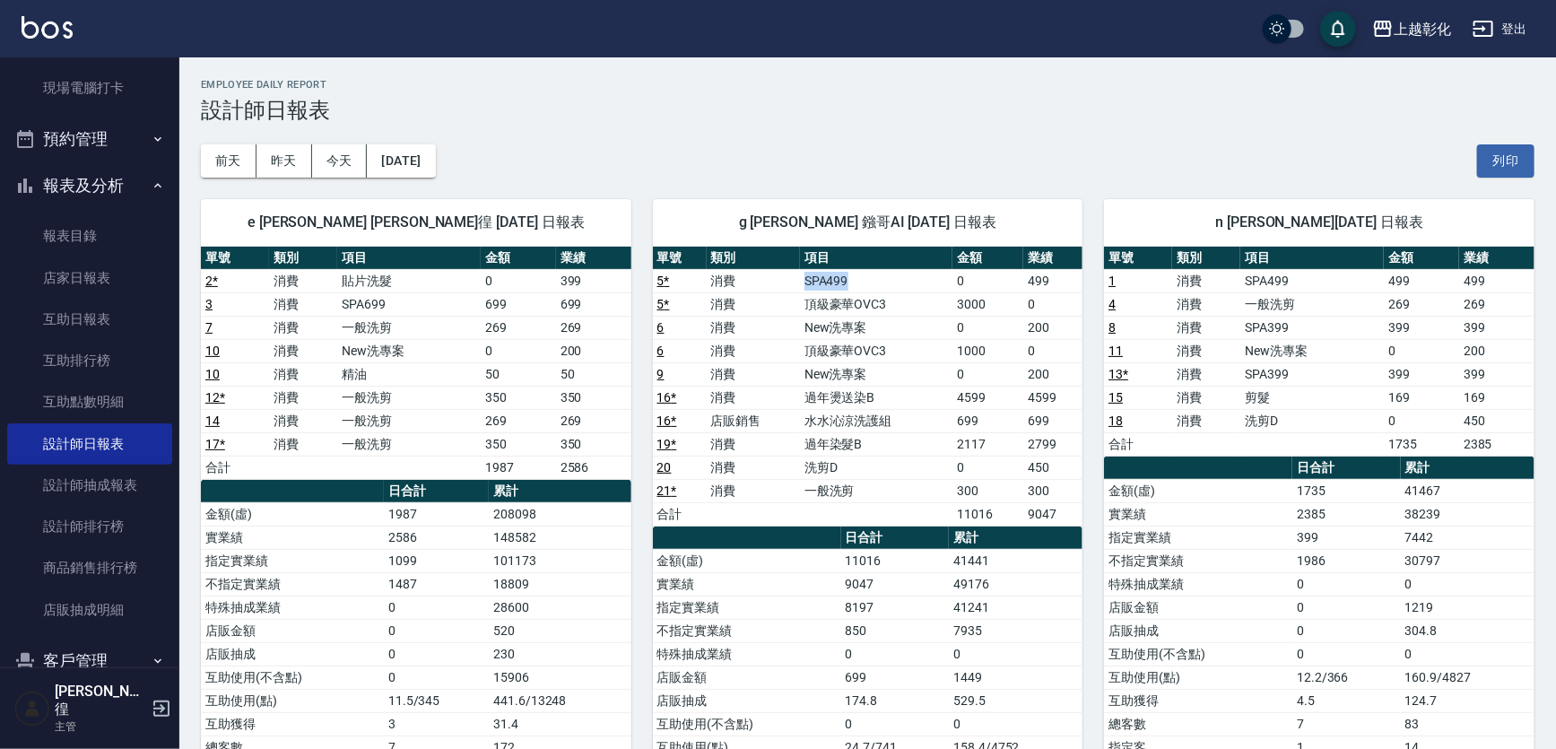
drag, startPoint x: 881, startPoint y: 279, endPoint x: 807, endPoint y: 288, distance: 75.0
click at [807, 288] on td "SPA499" at bounding box center [876, 280] width 152 height 23
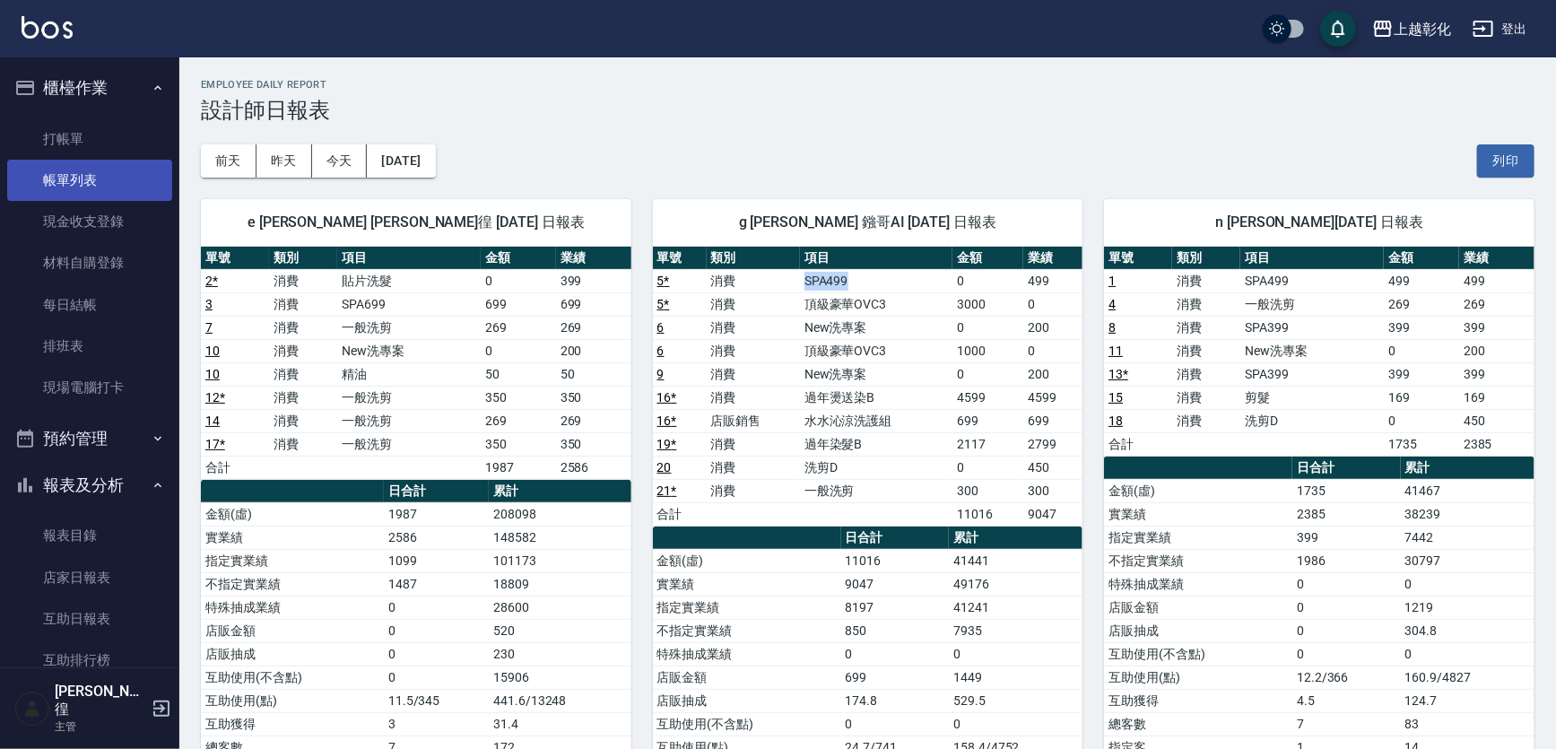
click at [109, 169] on link "帳單列表" at bounding box center [89, 180] width 165 height 41
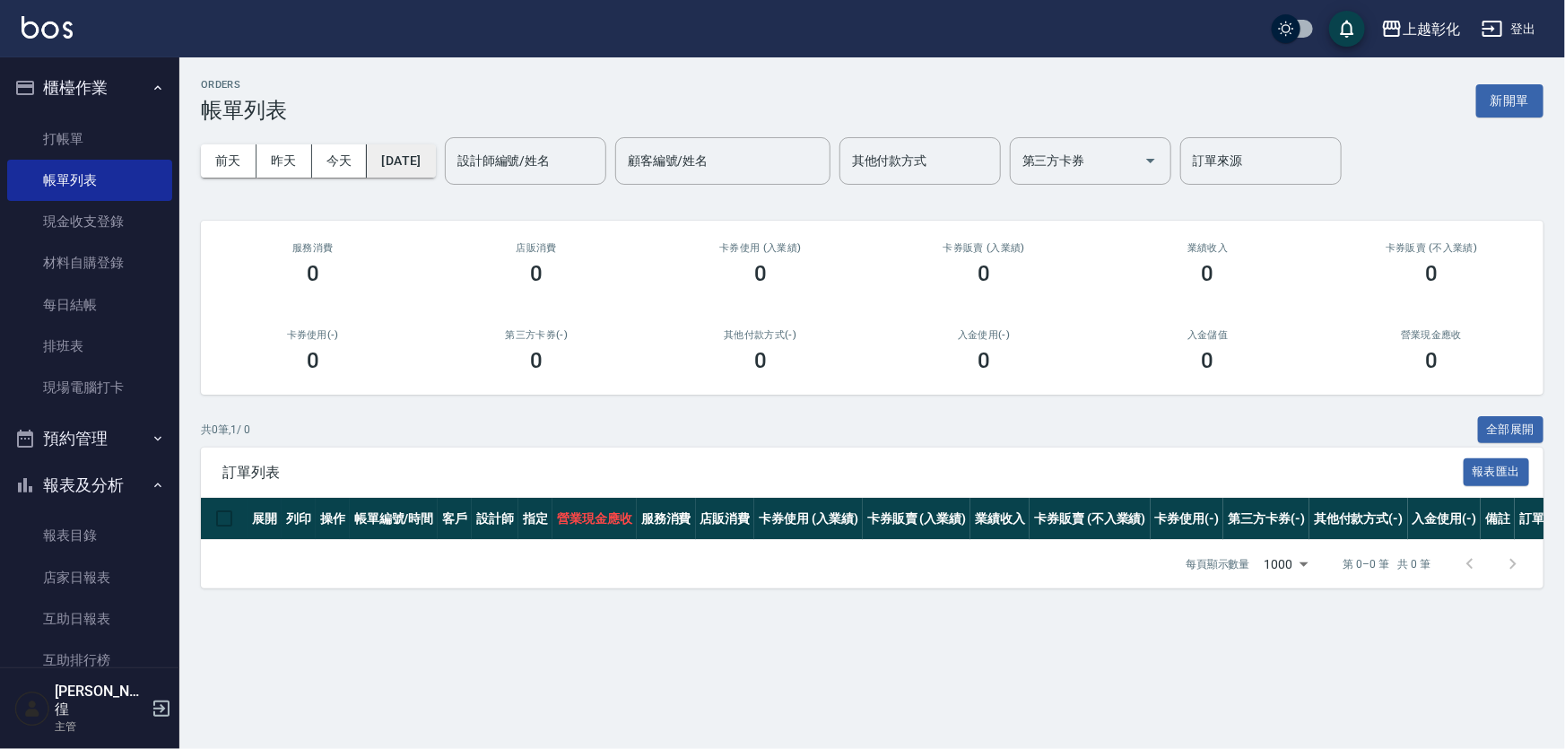
click at [412, 168] on button "[DATE]" at bounding box center [401, 160] width 68 height 33
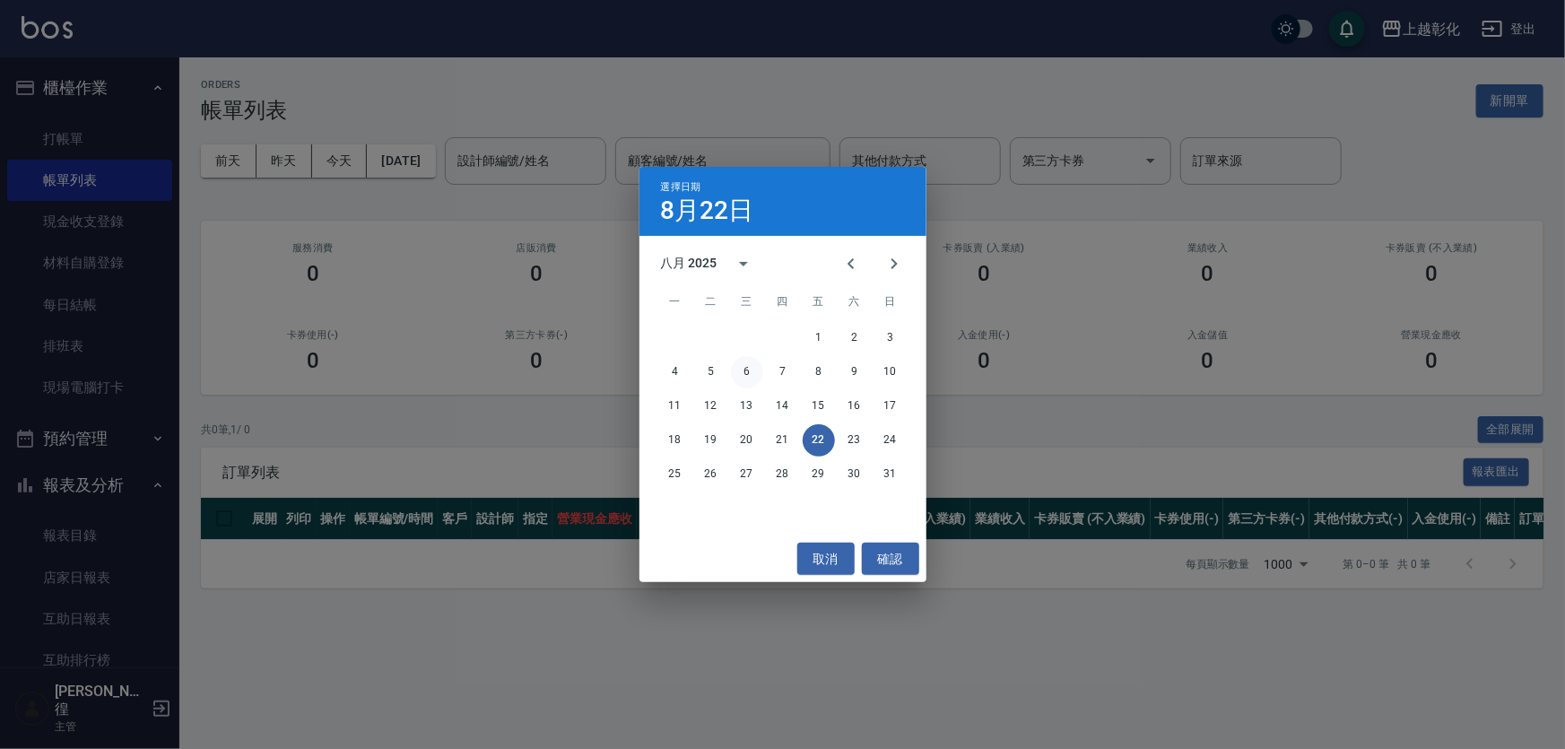
click at [744, 372] on button "6" at bounding box center [747, 372] width 32 height 32
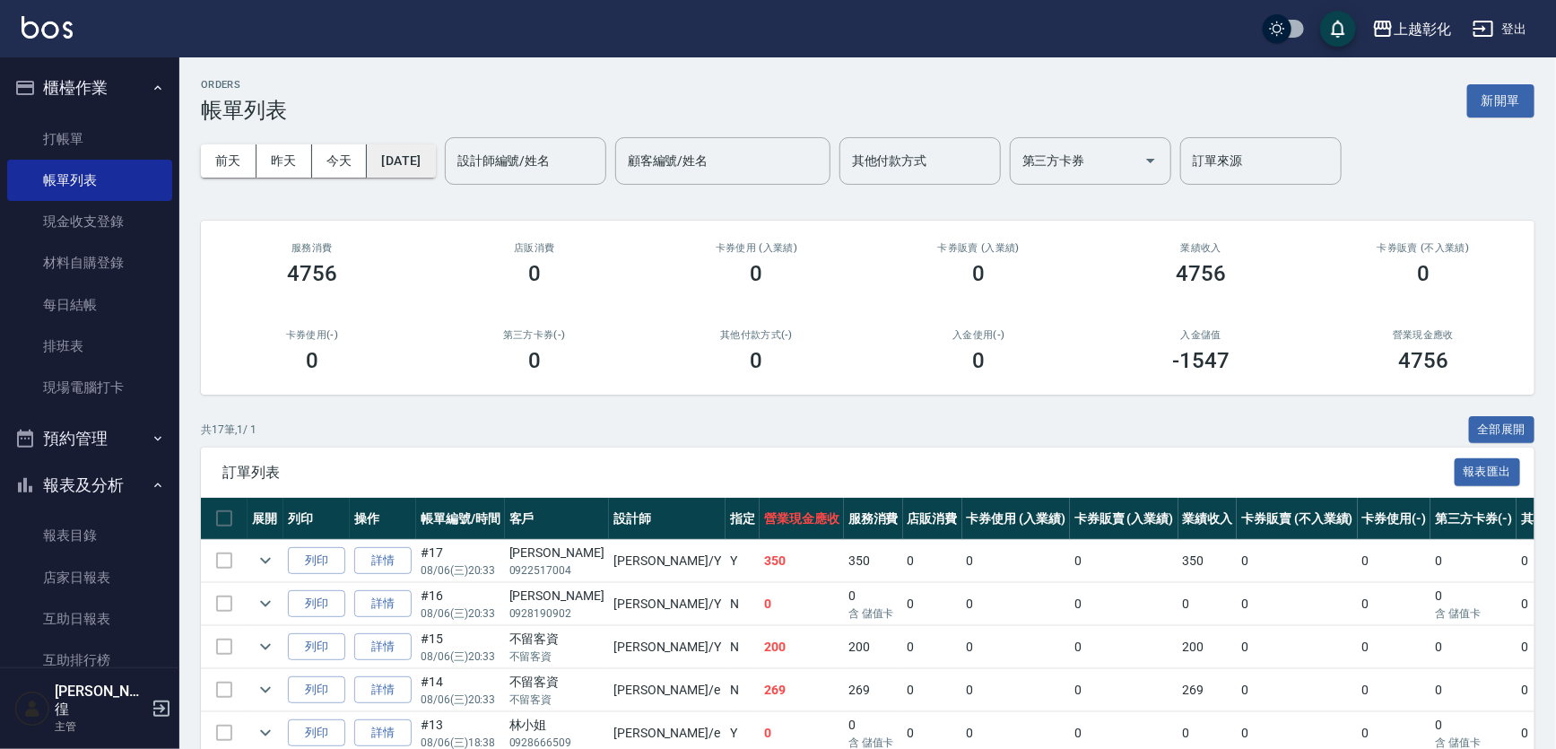
click at [379, 161] on button "[DATE]" at bounding box center [401, 160] width 68 height 33
click at [425, 170] on button "[DATE]" at bounding box center [401, 160] width 68 height 33
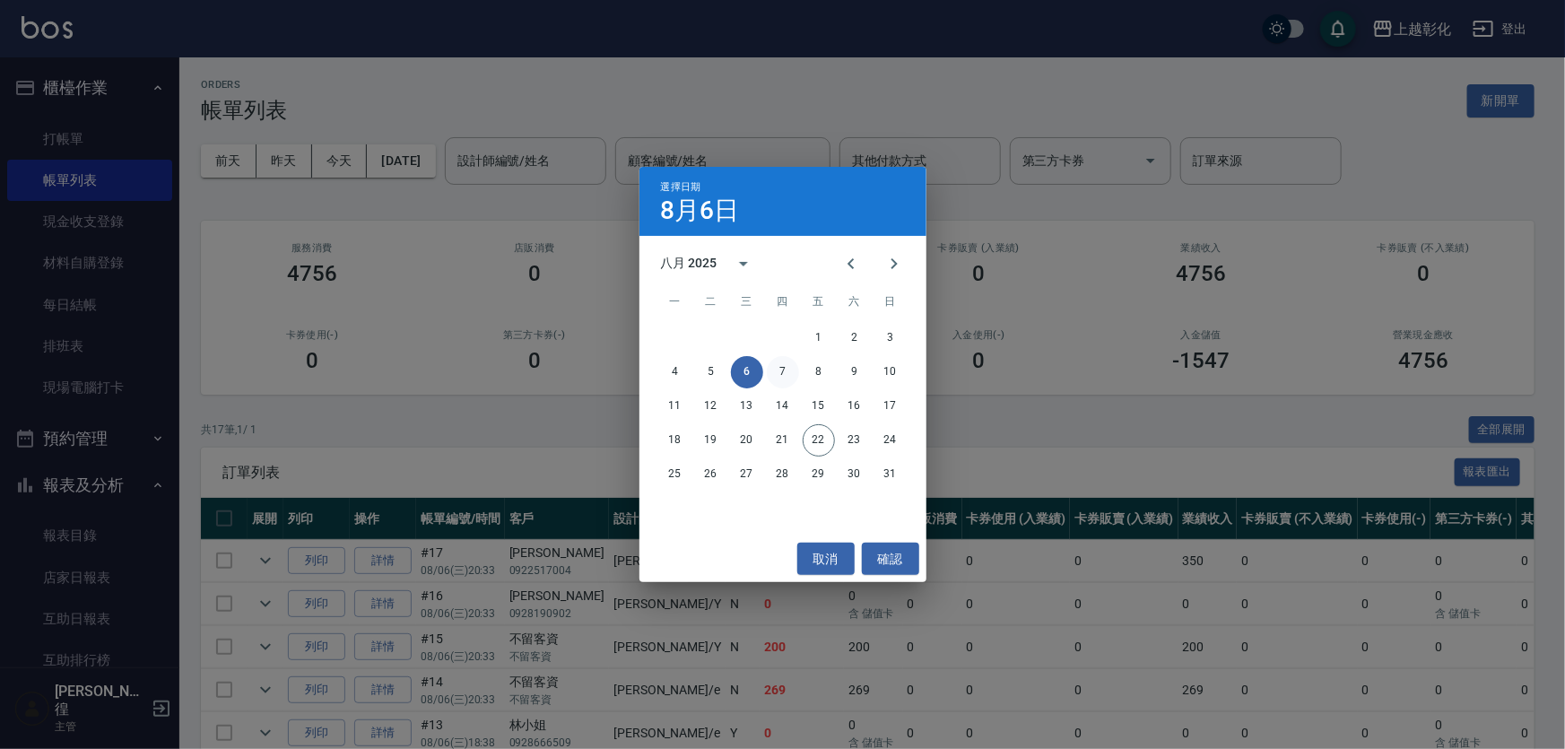
click at [776, 372] on button "7" at bounding box center [783, 372] width 32 height 32
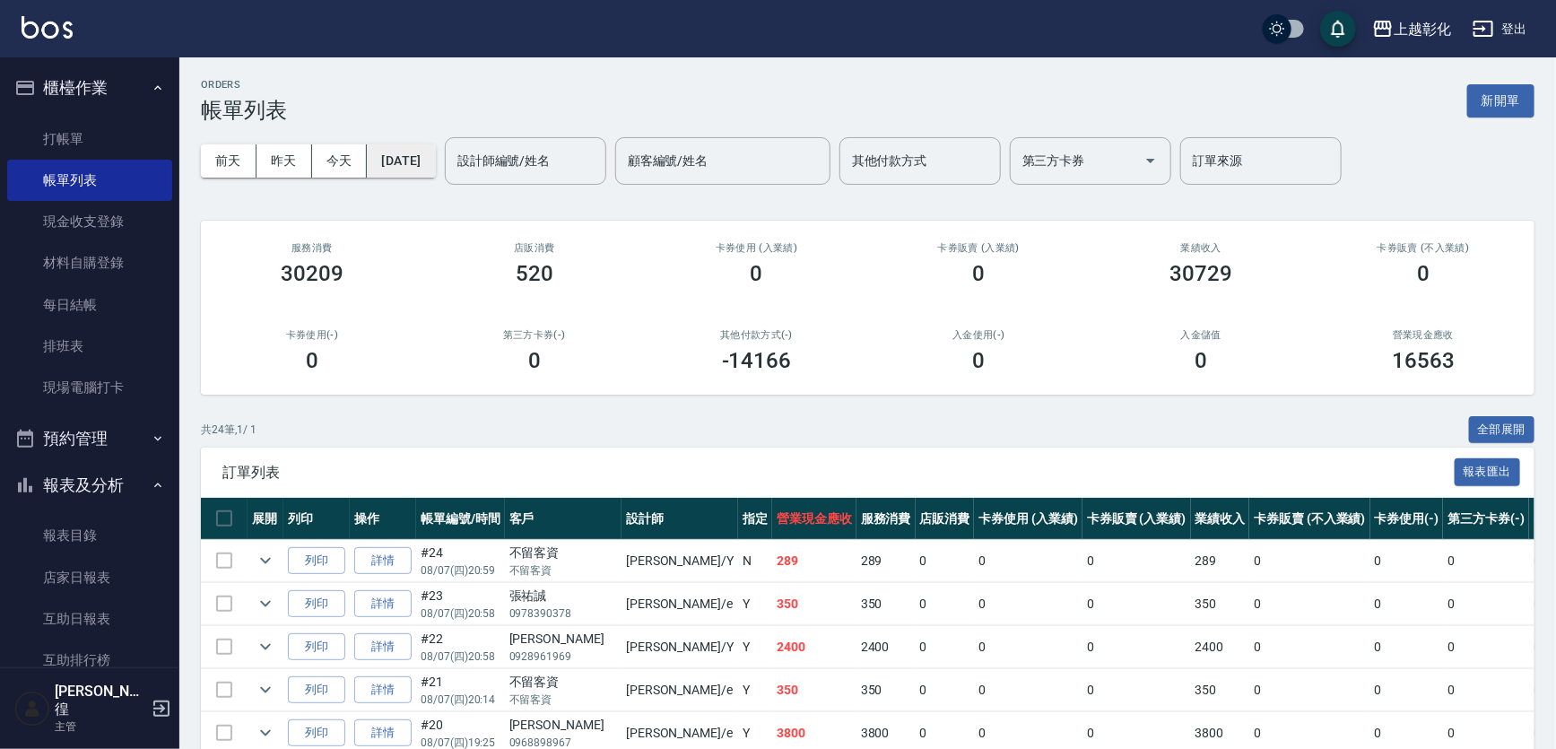
click at [435, 170] on button "[DATE]" at bounding box center [401, 160] width 68 height 33
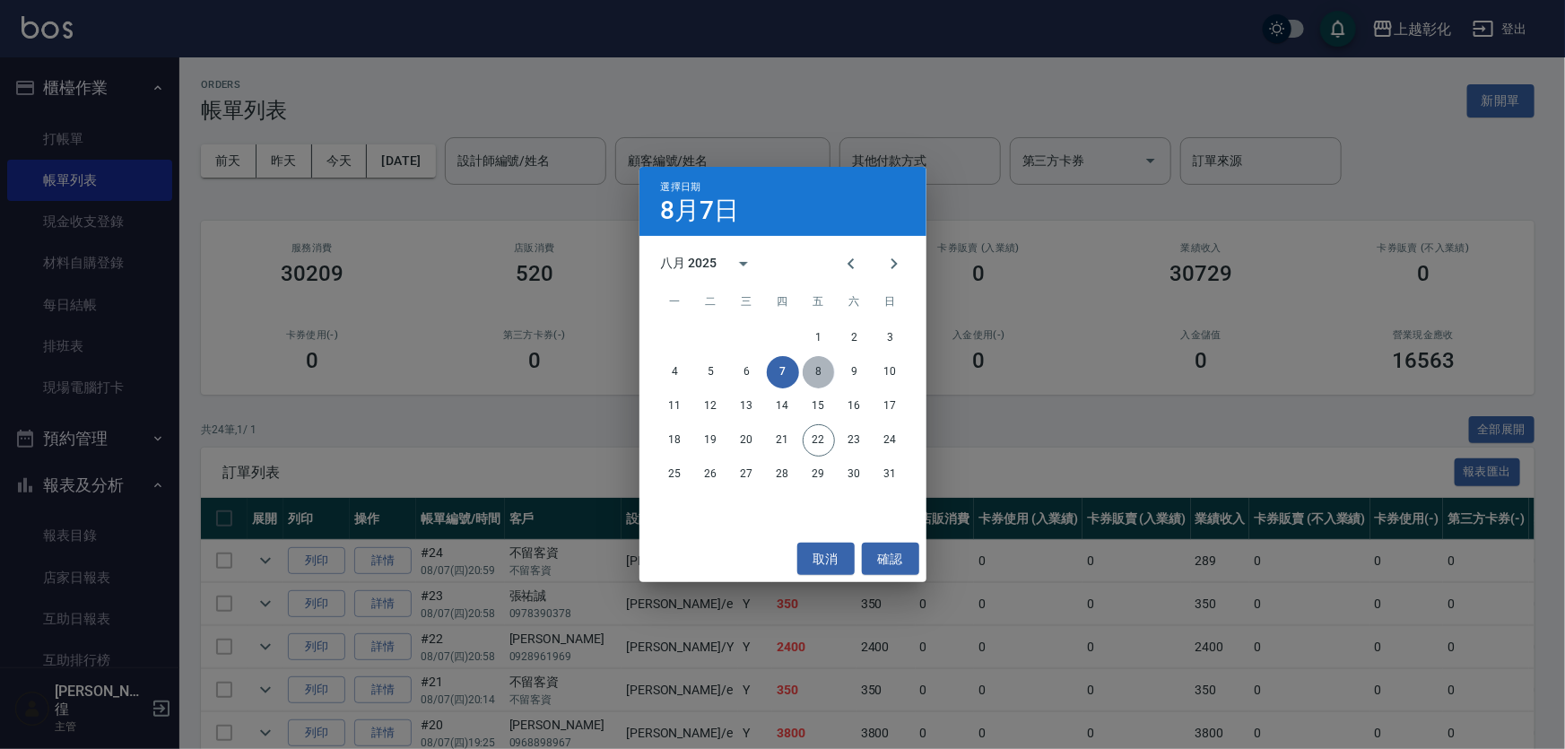
click at [803, 369] on button "8" at bounding box center [819, 372] width 32 height 32
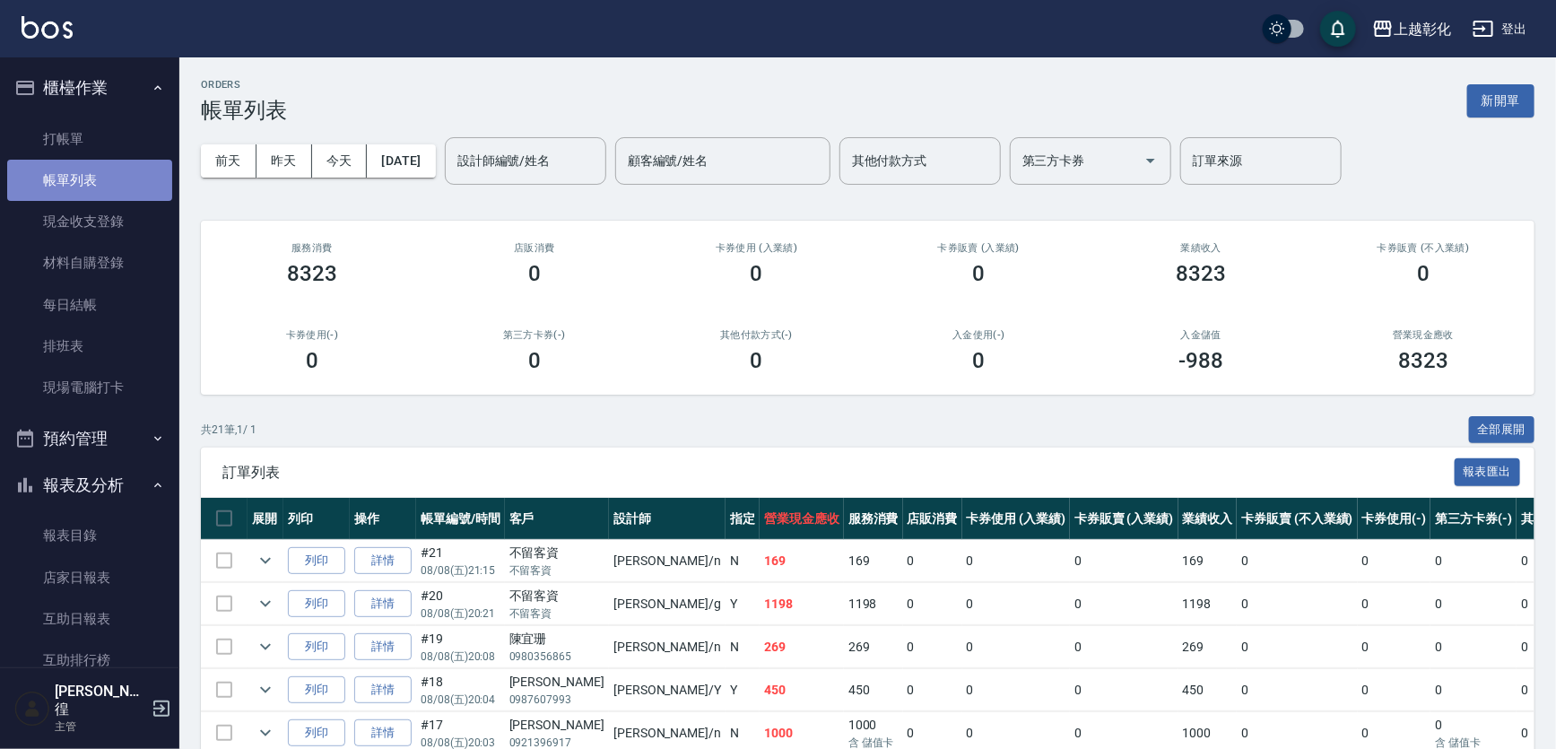
click at [120, 182] on link "帳單列表" at bounding box center [89, 180] width 165 height 41
click at [428, 161] on button "[DATE]" at bounding box center [401, 160] width 68 height 33
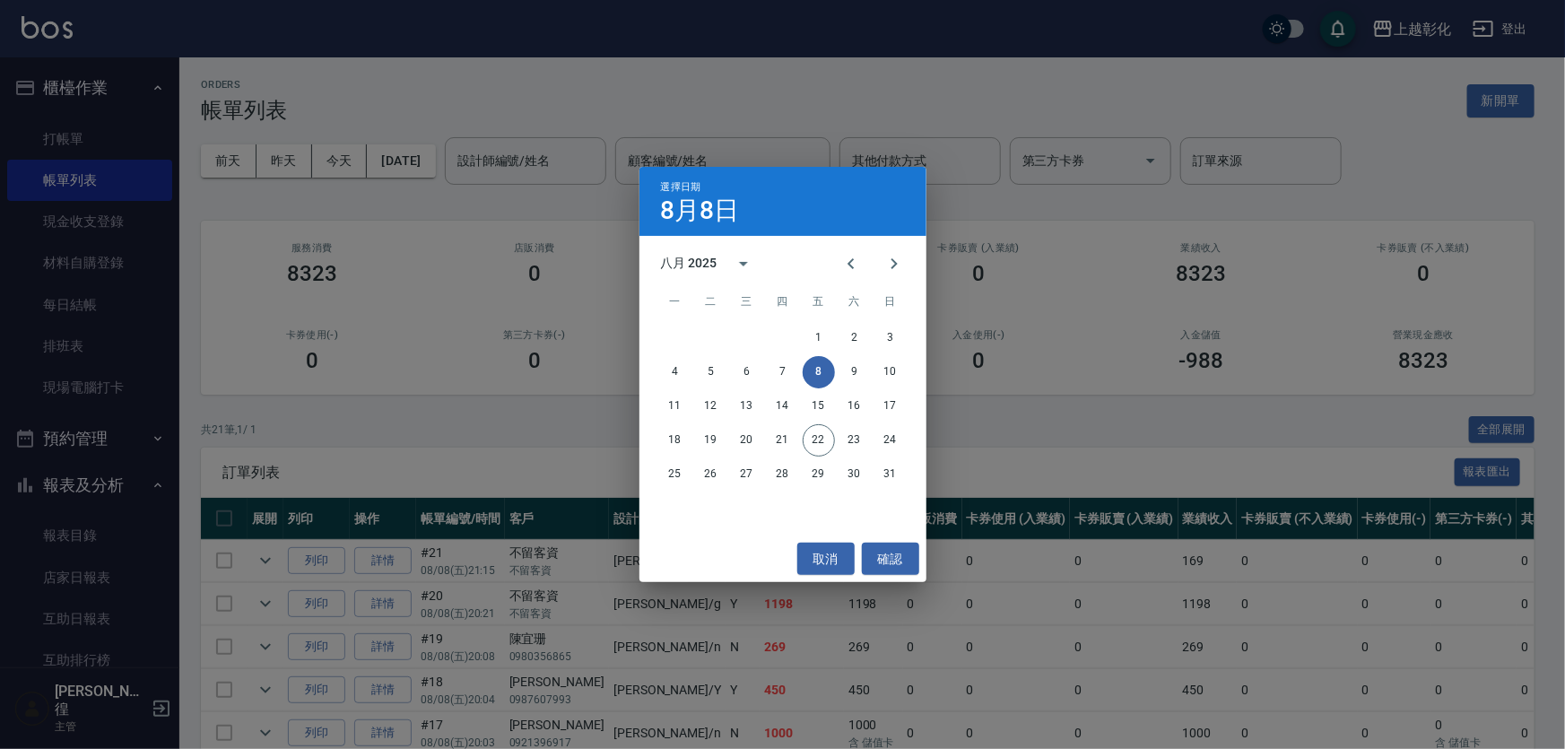
click at [815, 369] on button "8" at bounding box center [819, 372] width 32 height 32
click at [1495, 287] on div "選擇日期 8月8日 八月 2025 一 二 三 四 五 六 日 1 2 3 4 5 6 7 8 9 10 11 12 13 14 15 16 17 18 19…" at bounding box center [782, 374] width 1565 height 749
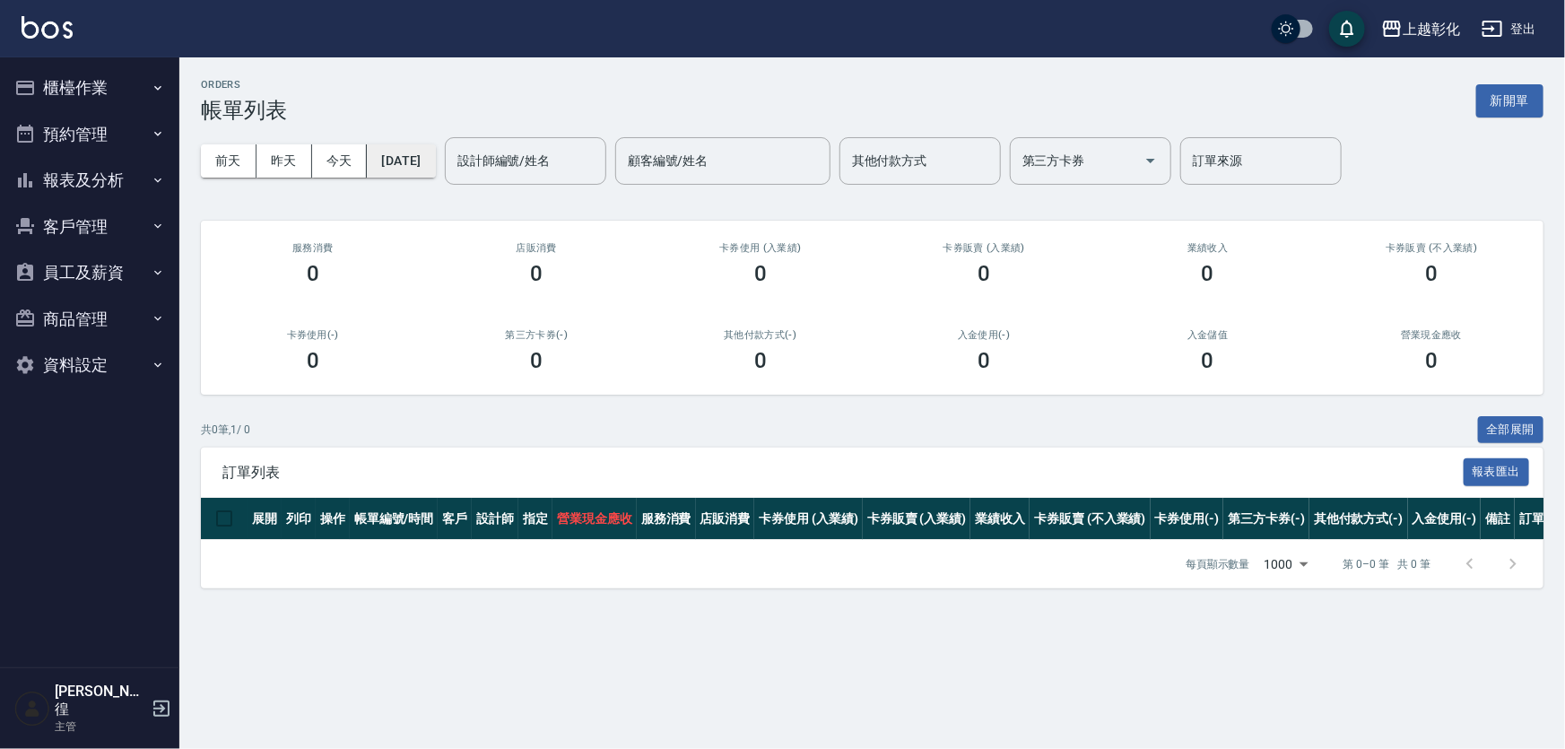
click at [435, 165] on button "[DATE]" at bounding box center [401, 160] width 68 height 33
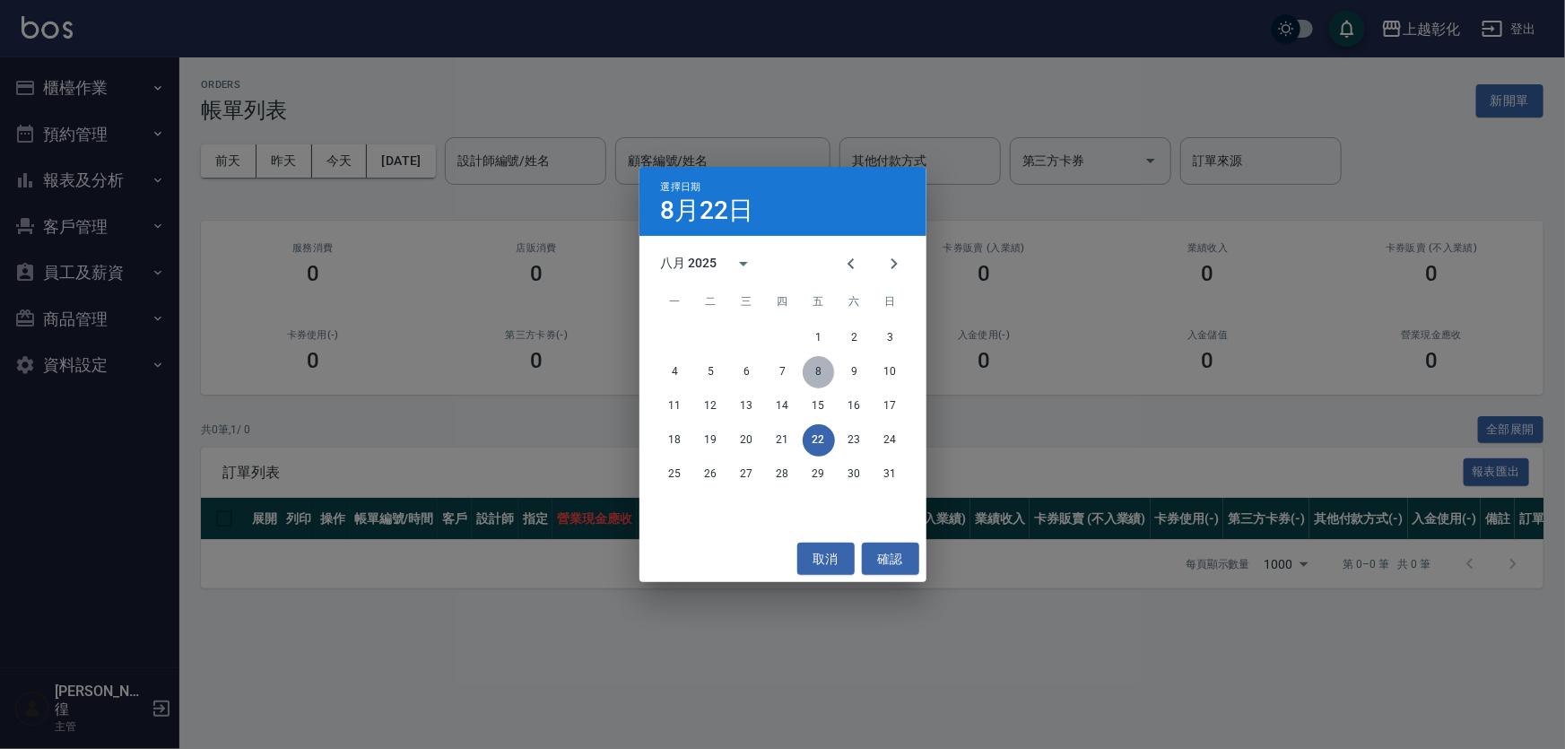
click at [820, 377] on button "8" at bounding box center [819, 372] width 32 height 32
click at [819, 374] on div "ORDERS 帳單列表 新開單 [DATE] [DATE] [DATE] [DATE] 設計師編號/姓名 設計師編號/姓名 顧客編號/姓名 顧客編號/姓名 其…" at bounding box center [782, 374] width 1565 height 749
click at [815, 375] on div "ORDERS 帳單列表 新開單 [DATE] [DATE] [DATE] [DATE] 設計師編號/姓名 設計師編號/姓名 顧客編號/姓名 顧客編號/姓名 其…" at bounding box center [782, 374] width 1565 height 749
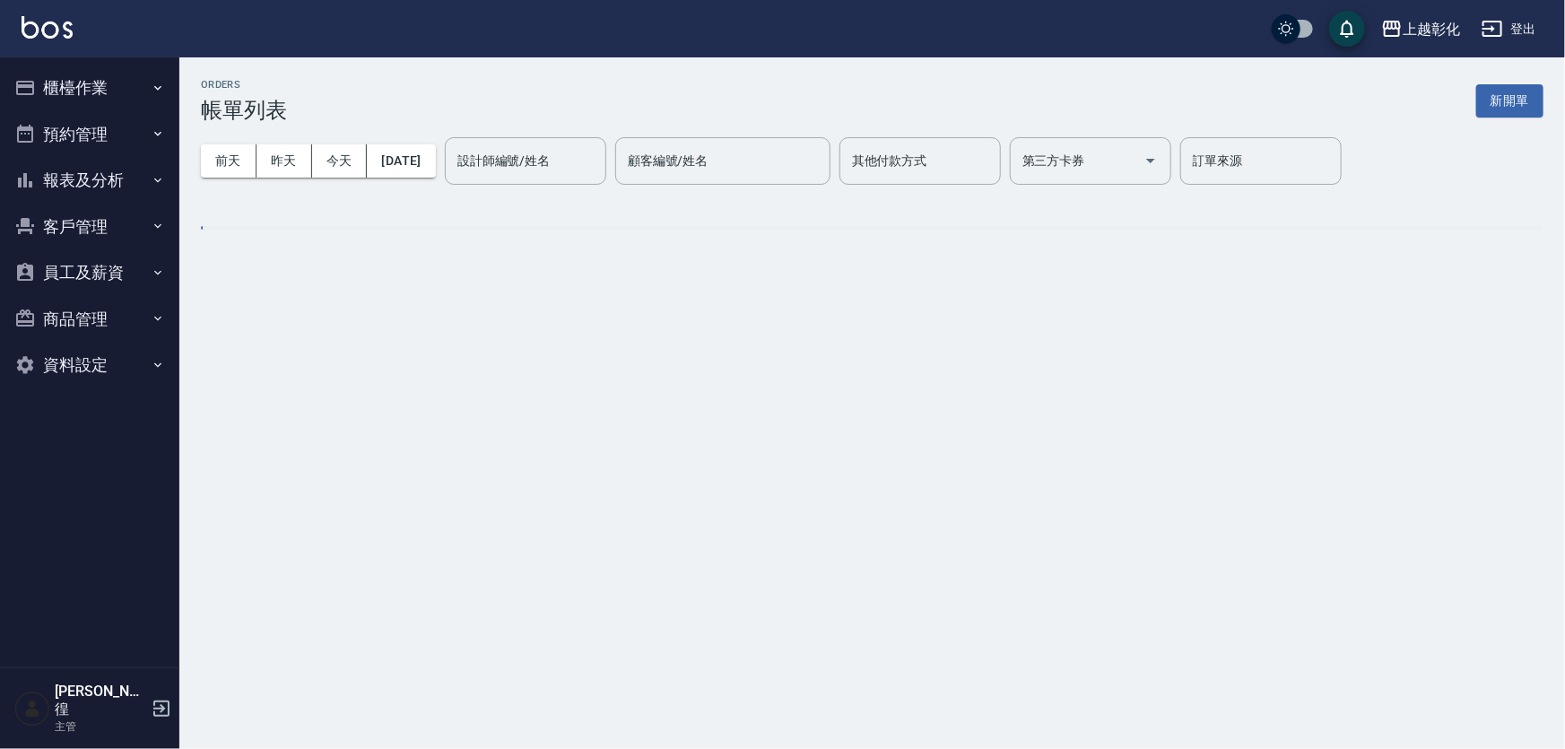
click at [813, 374] on div "ORDERS 帳單列表 新開單 [DATE] [DATE] [DATE] [DATE] 設計師編號/姓名 設計師編號/姓名 顧客編號/姓名 顧客編號/姓名 其…" at bounding box center [782, 374] width 1565 height 749
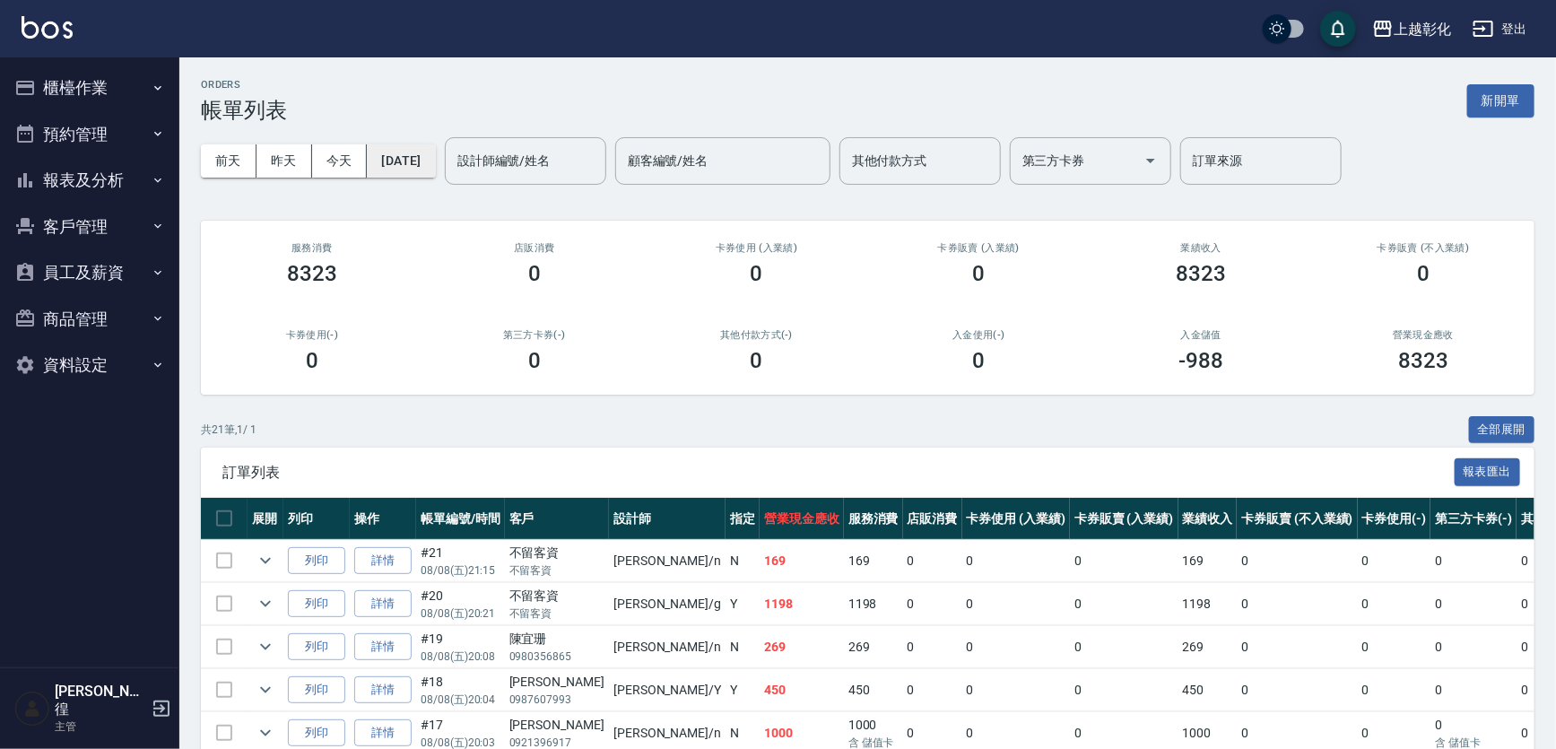
click at [435, 174] on button "[DATE]" at bounding box center [401, 160] width 68 height 33
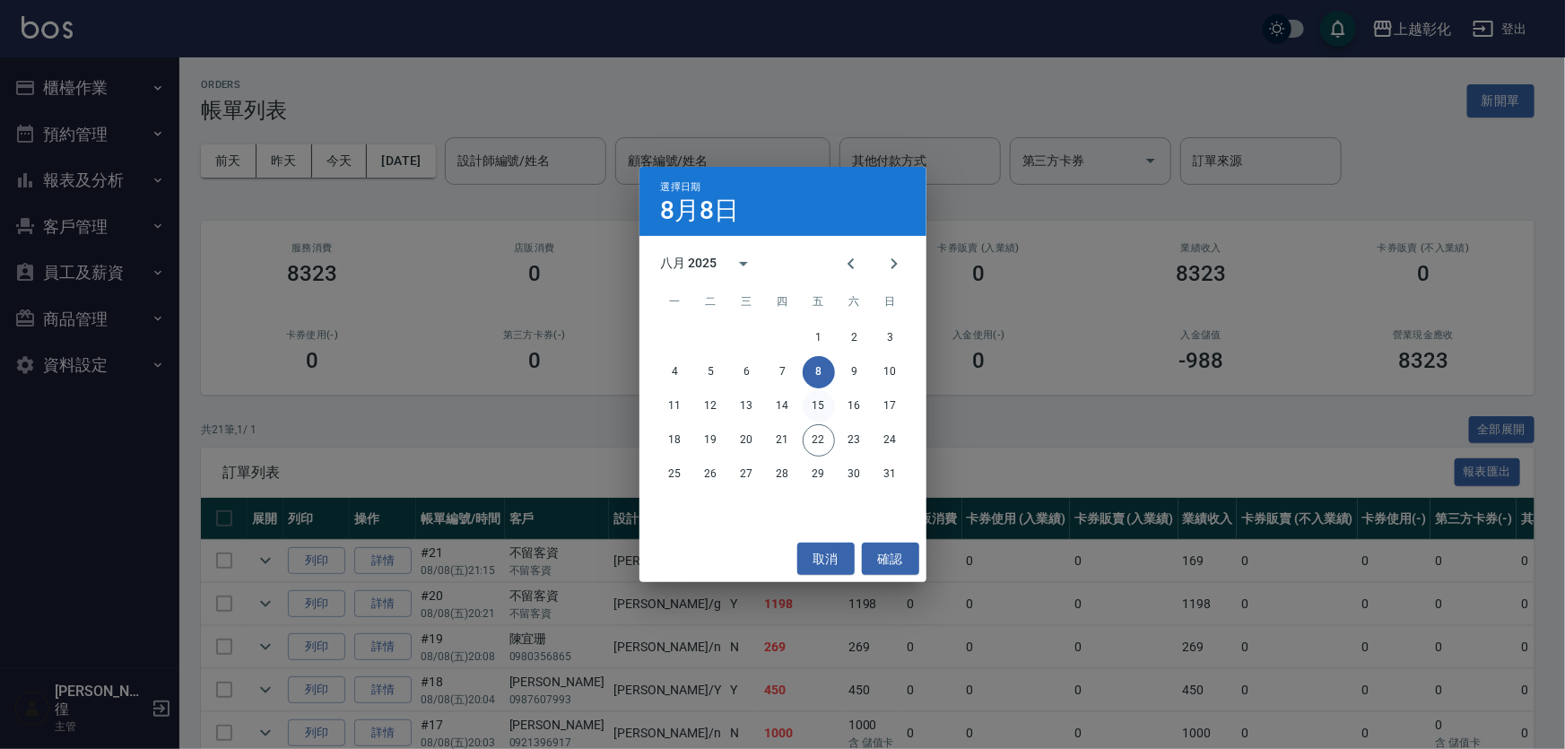
click at [820, 408] on button "15" at bounding box center [819, 406] width 32 height 32
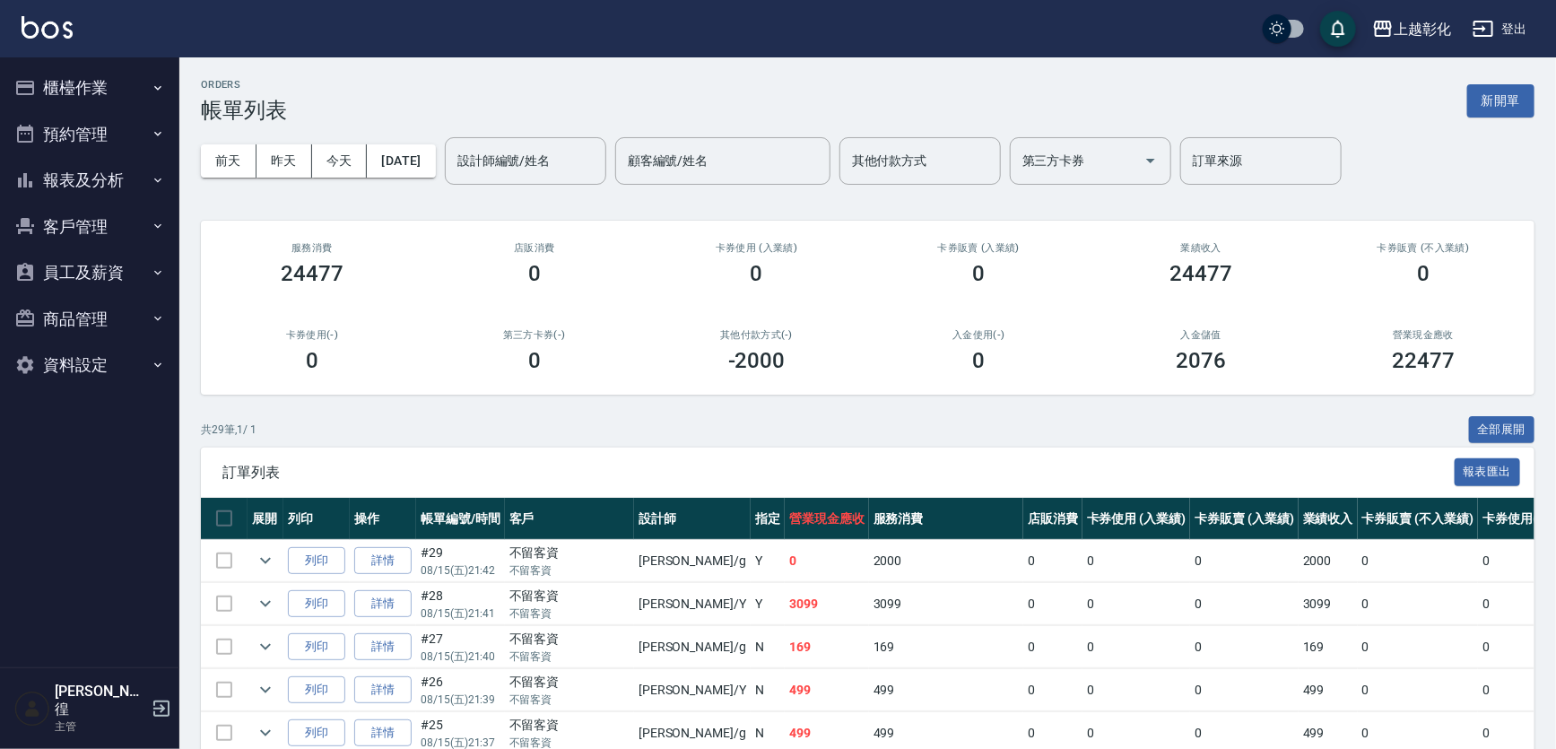
drag, startPoint x: 93, startPoint y: 89, endPoint x: 82, endPoint y: 82, distance: 13.2
click at [93, 88] on button "櫃檯作業" at bounding box center [89, 88] width 165 height 47
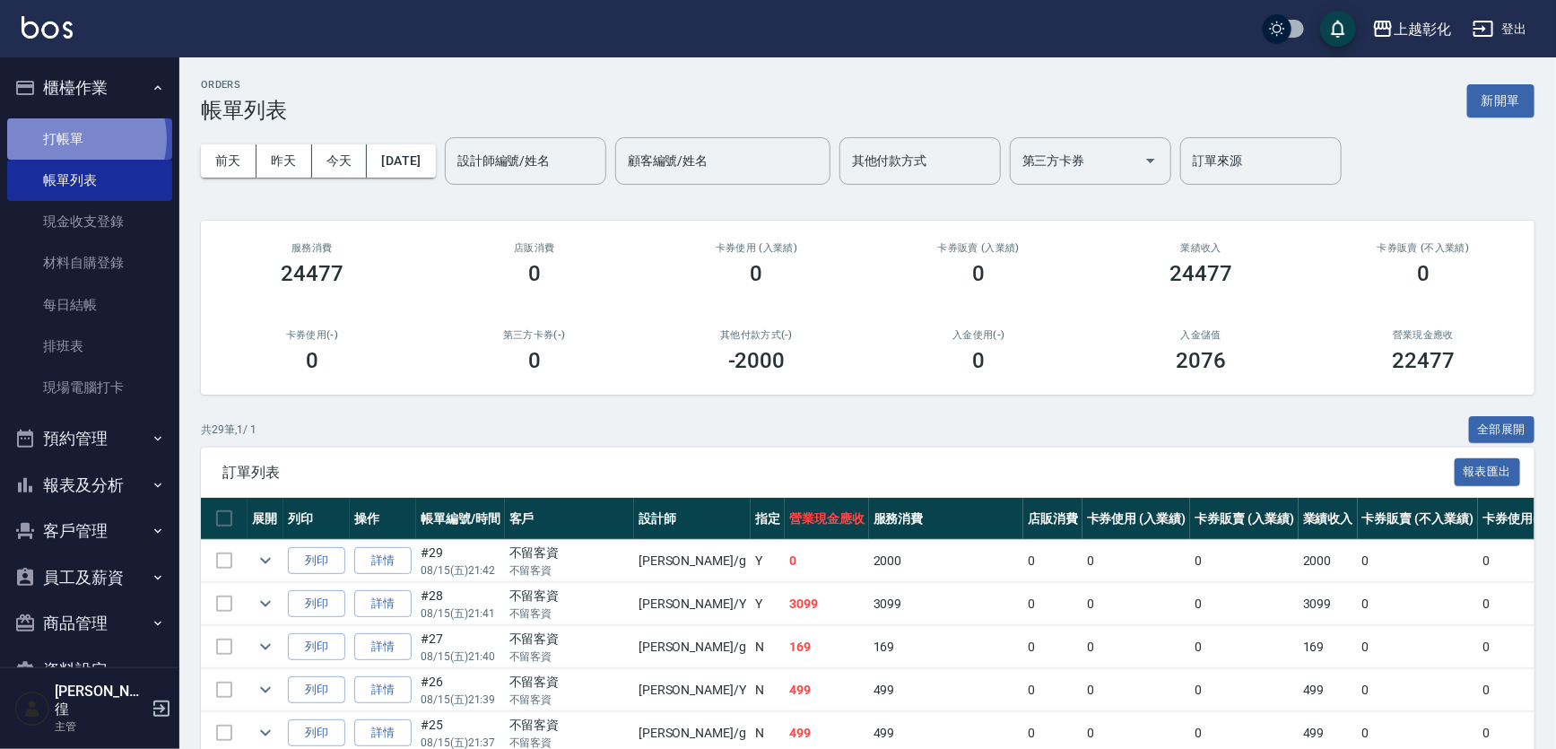
click at [74, 138] on link "打帳單" at bounding box center [89, 138] width 165 height 41
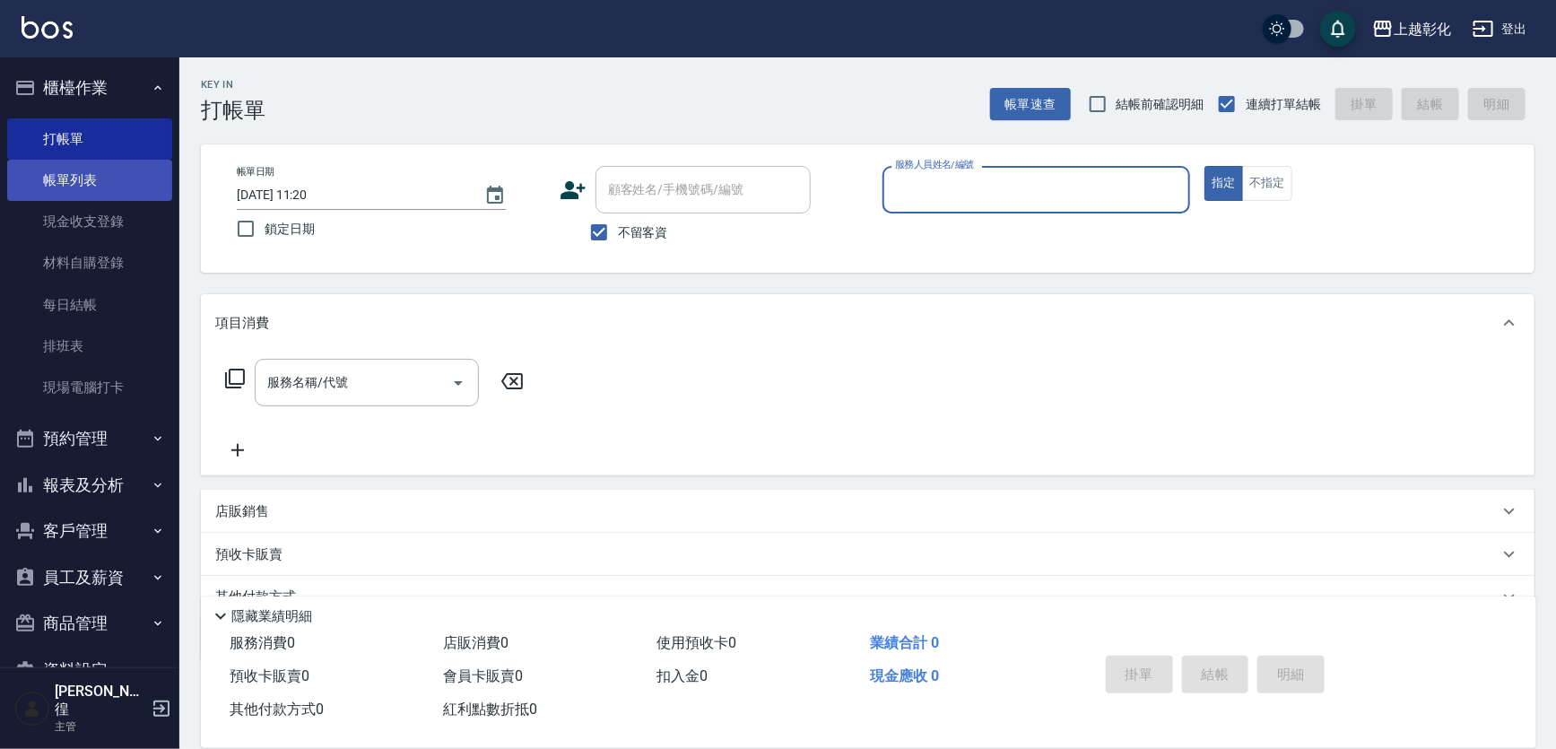
click at [126, 193] on link "帳單列表" at bounding box center [89, 180] width 165 height 41
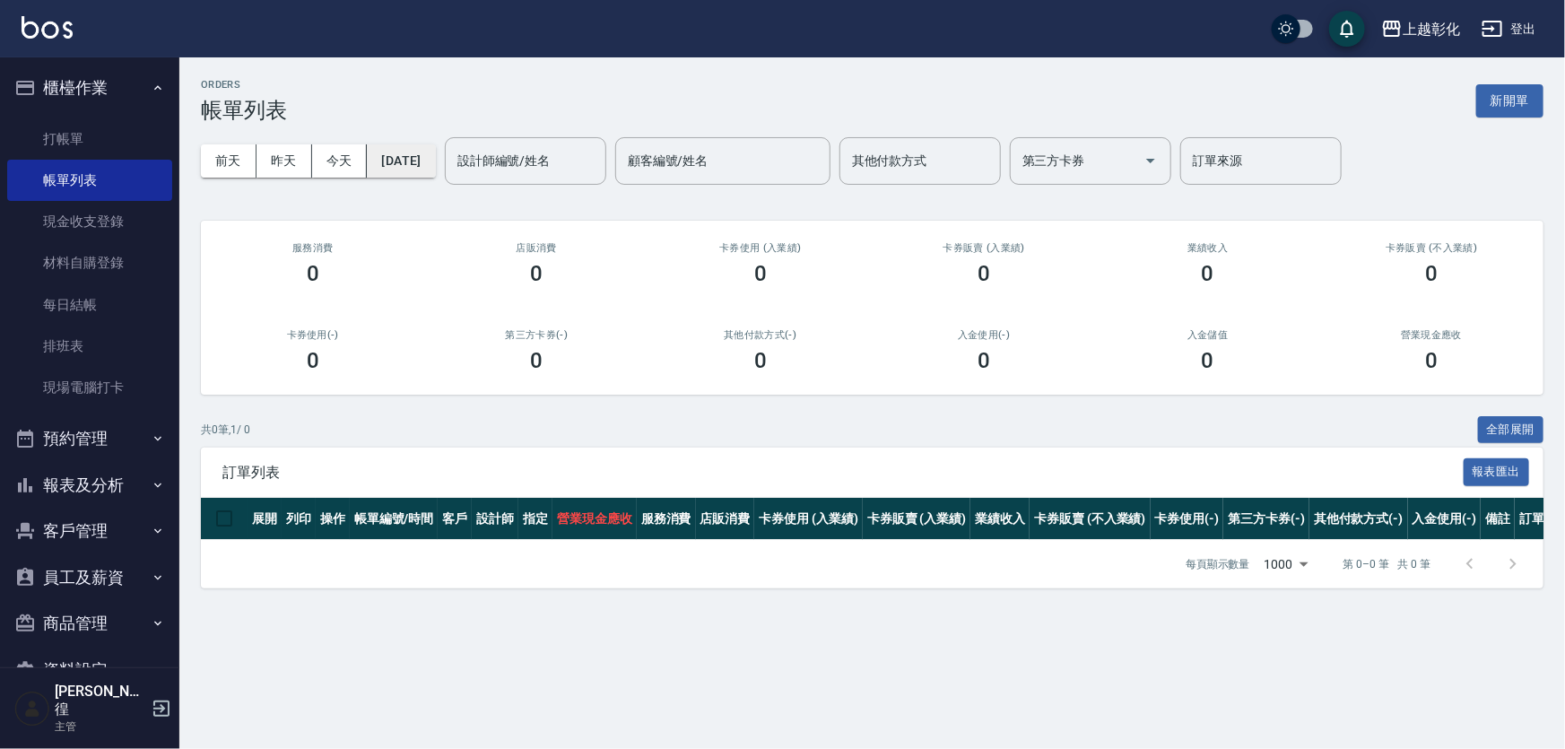
click at [463, 166] on div "[DATE] [DATE] [DATE] [DATE] 設計師編號/姓名 設計師編號/姓名 顧客編號/姓名 顧客編號/姓名 其他付款方式 其他付款方式 第三方…" at bounding box center [872, 161] width 1342 height 76
click at [435, 169] on button "[DATE]" at bounding box center [401, 160] width 68 height 33
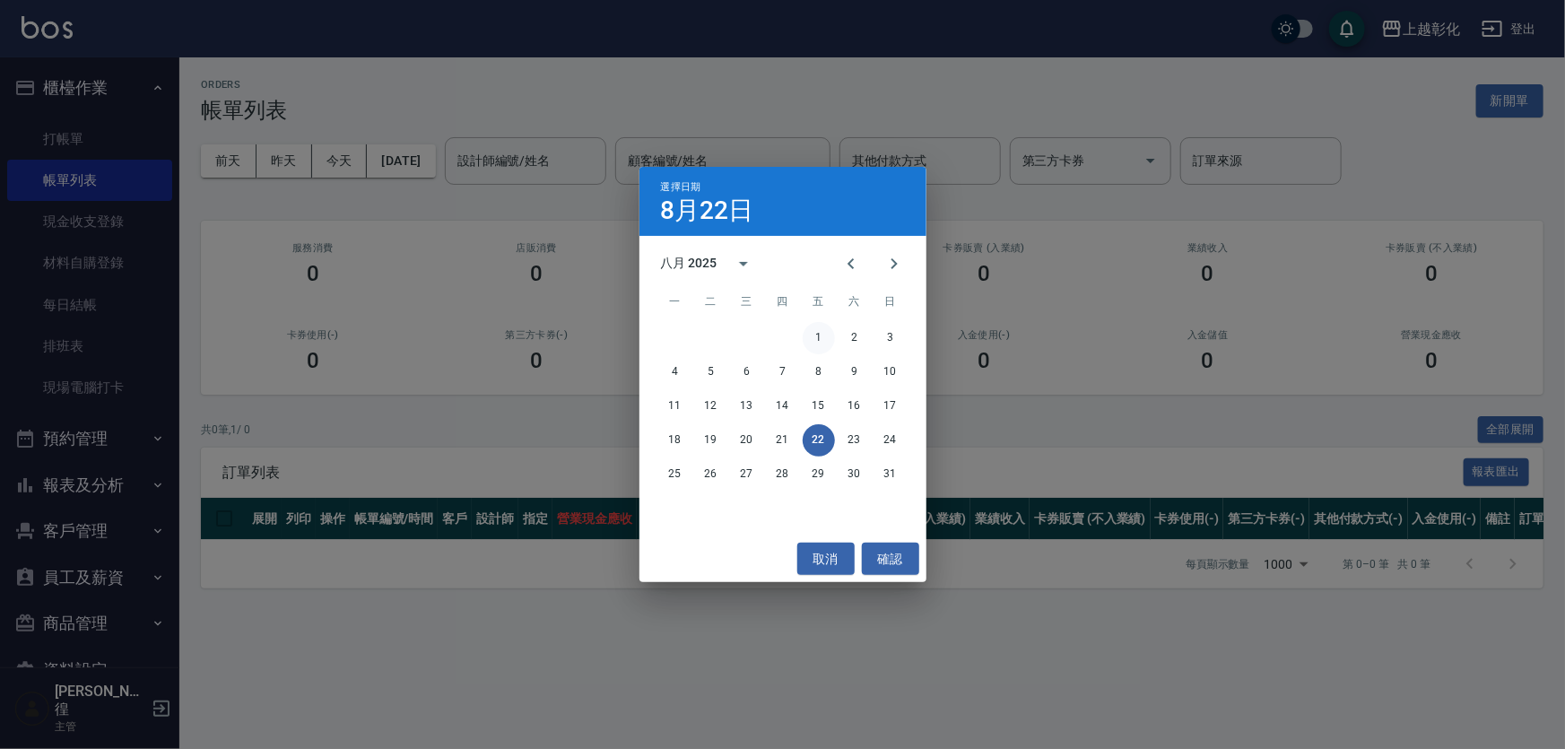
click at [824, 338] on button "1" at bounding box center [819, 338] width 32 height 32
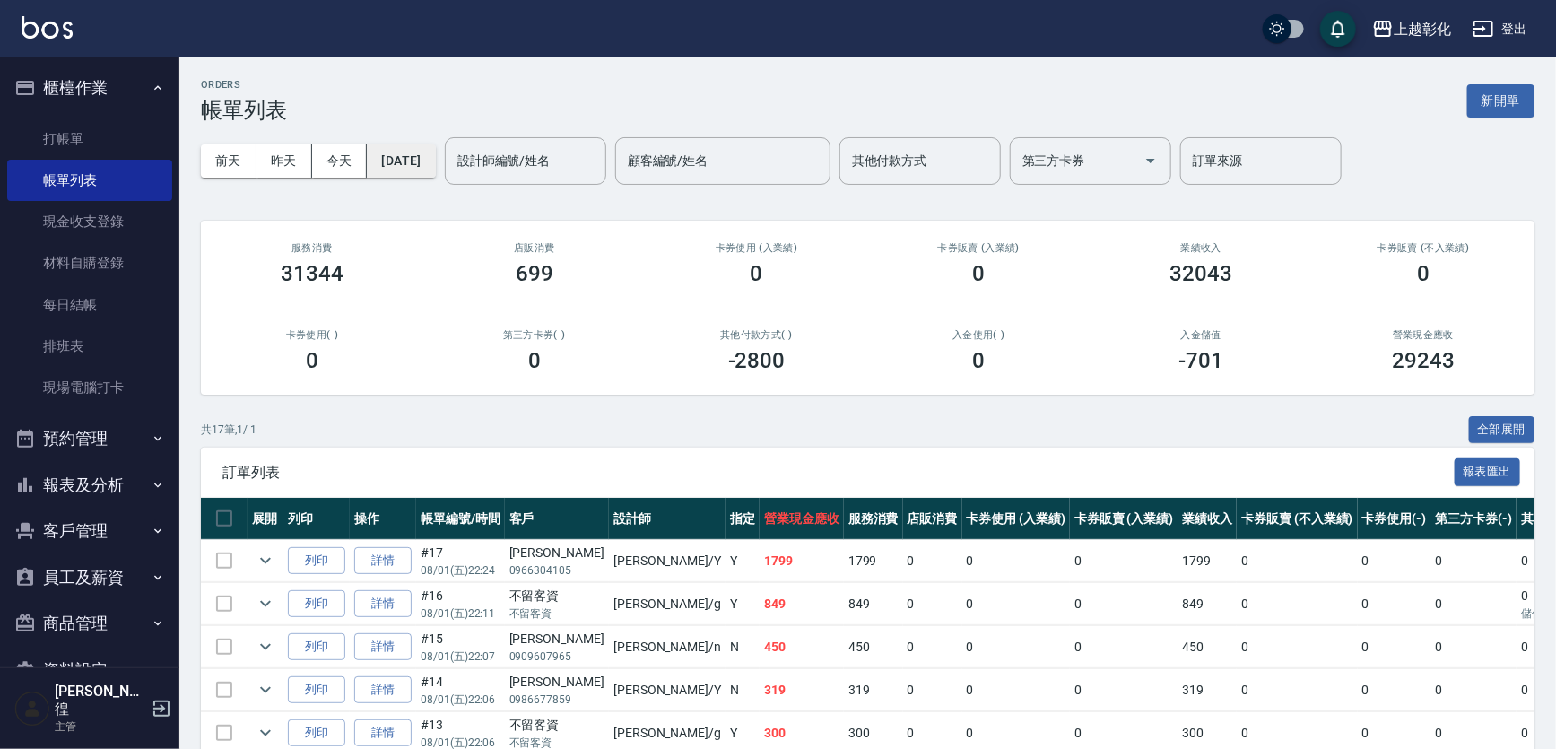
click at [417, 165] on button "[DATE]" at bounding box center [401, 160] width 68 height 33
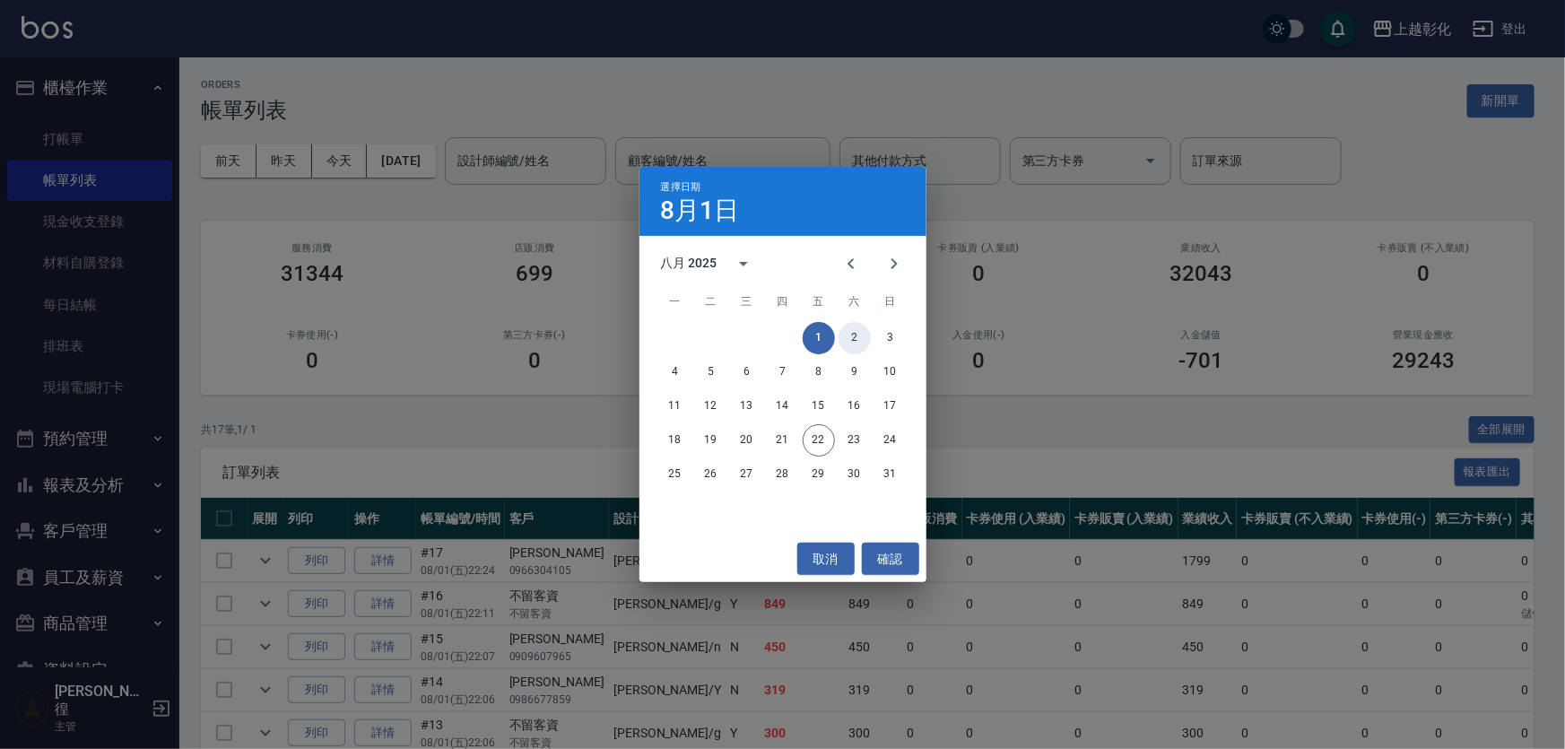
click at [838, 343] on button "2" at bounding box center [854, 338] width 32 height 32
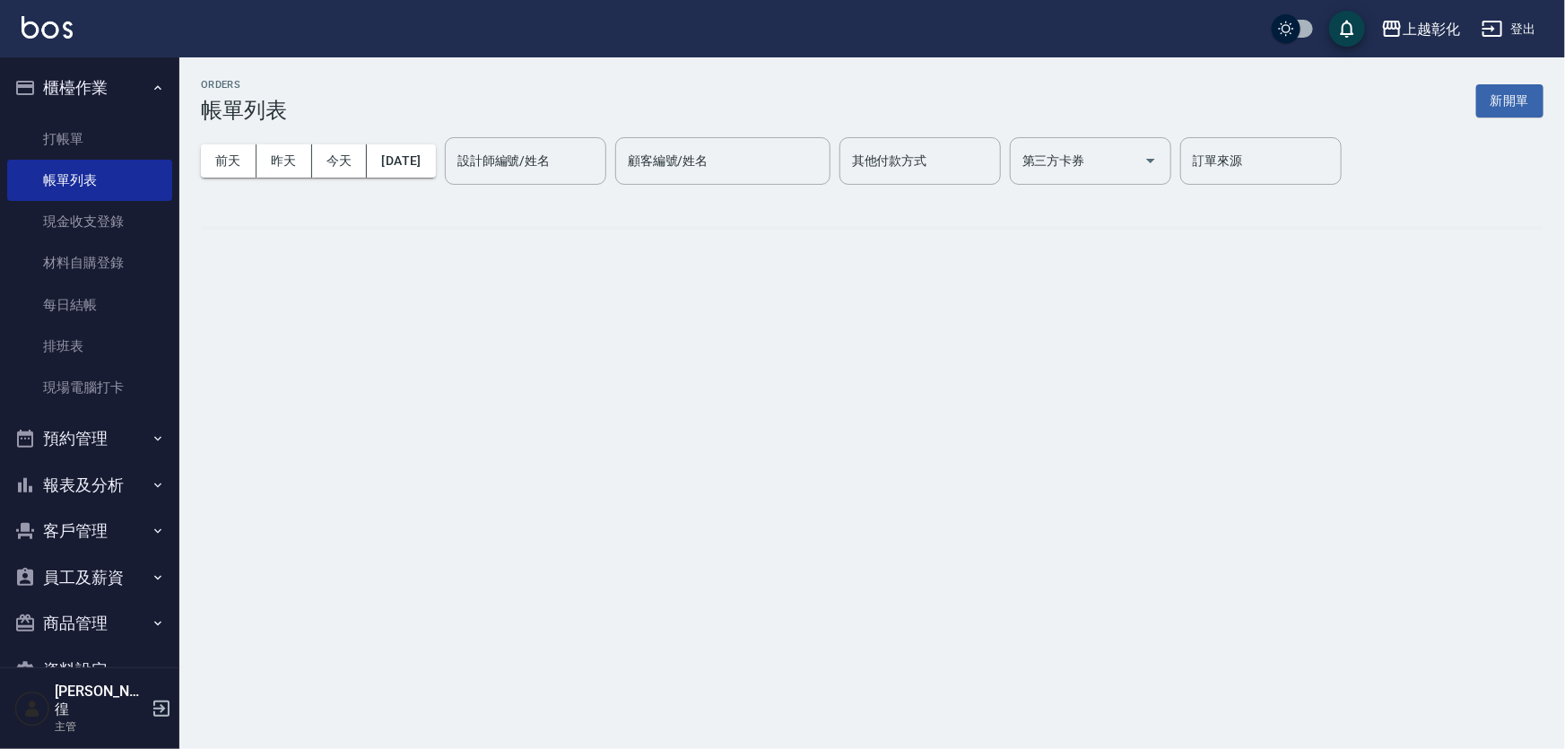
click at [847, 337] on div "ORDERS 帳單列表 新開單 [DATE] [DATE] [DATE] [DATE] 設計師編號/姓名 設計師編號/姓名 顧客編號/姓名 顧客編號/姓名 其…" at bounding box center [782, 374] width 1565 height 749
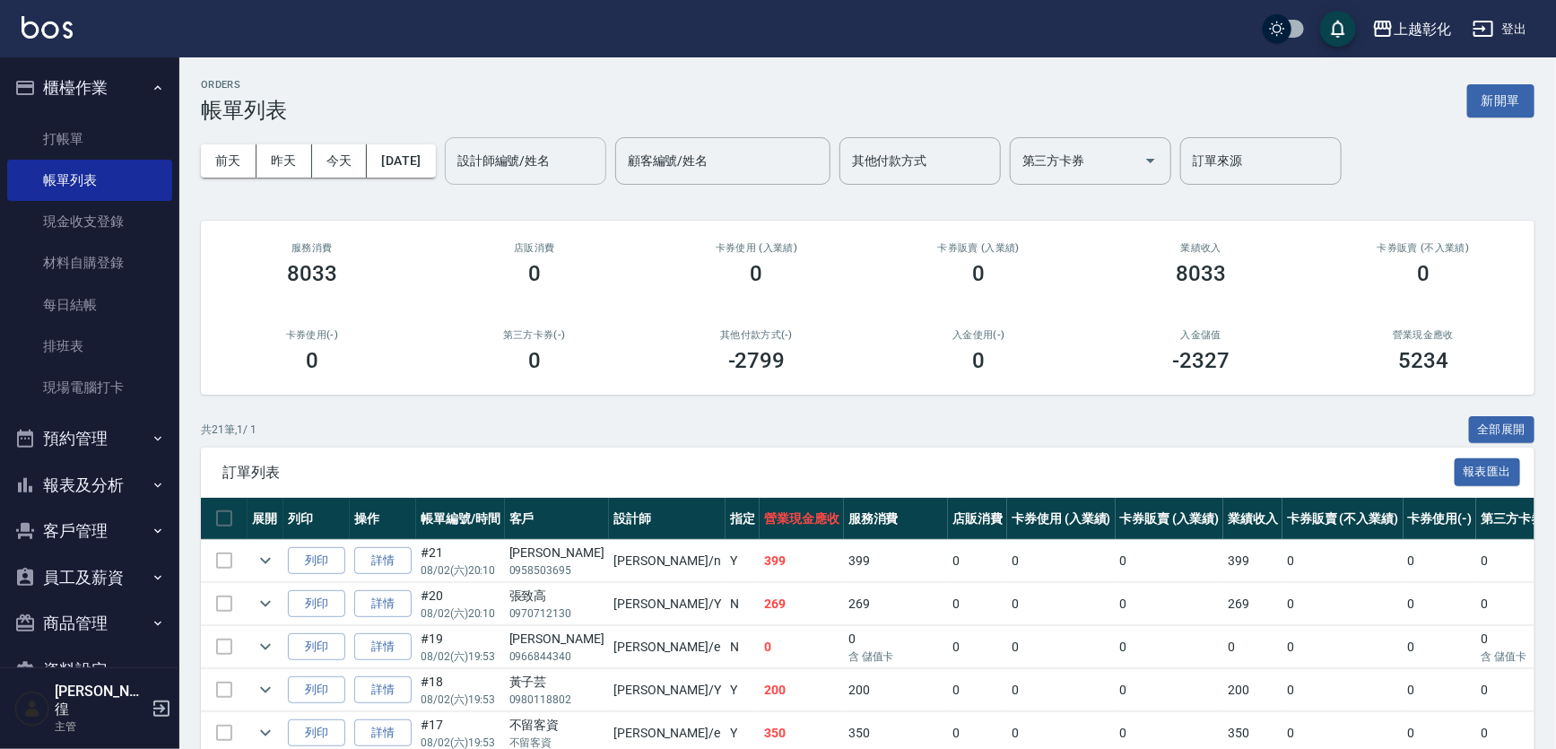
click at [524, 178] on div "設計師編號/姓名" at bounding box center [525, 161] width 161 height 48
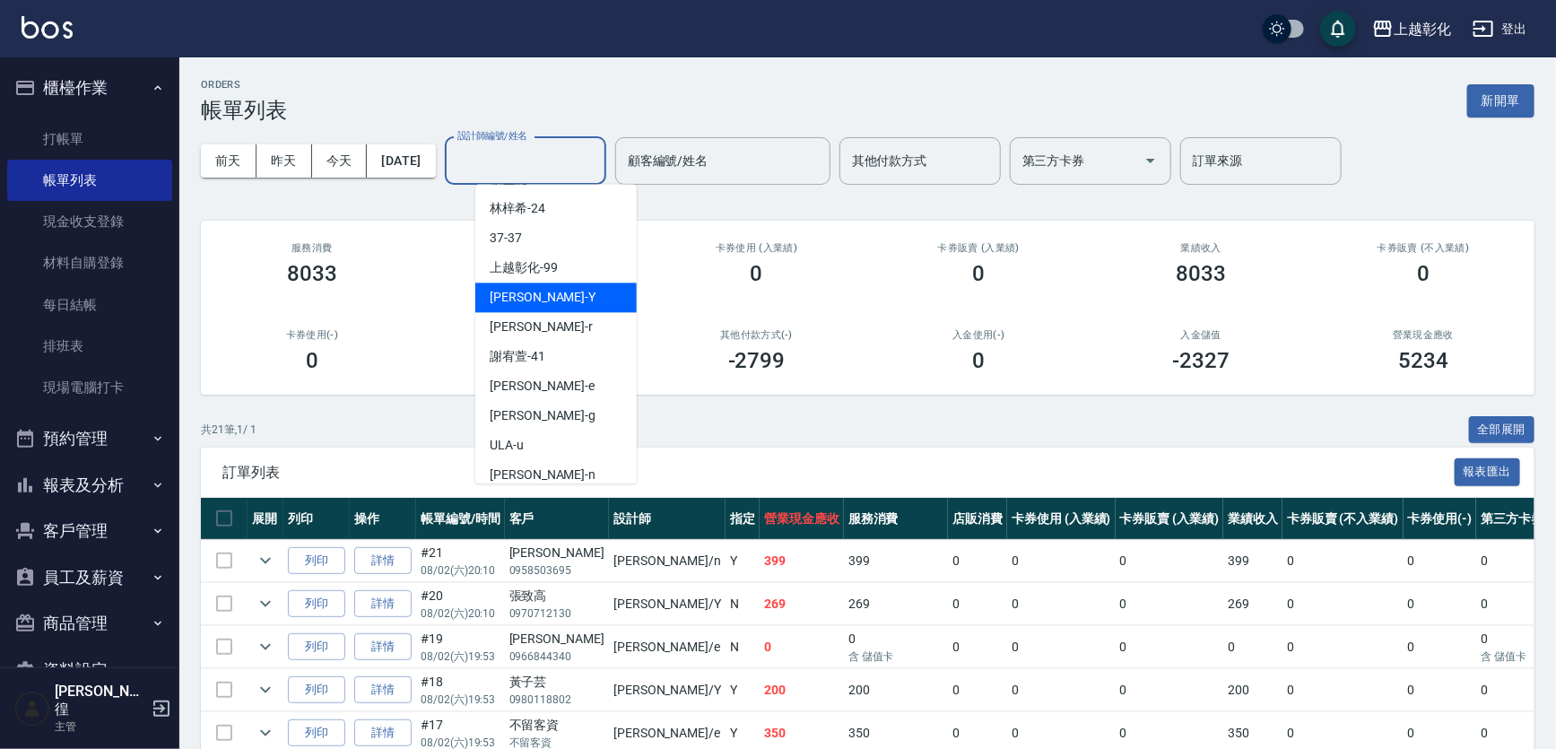
scroll to position [147, 0]
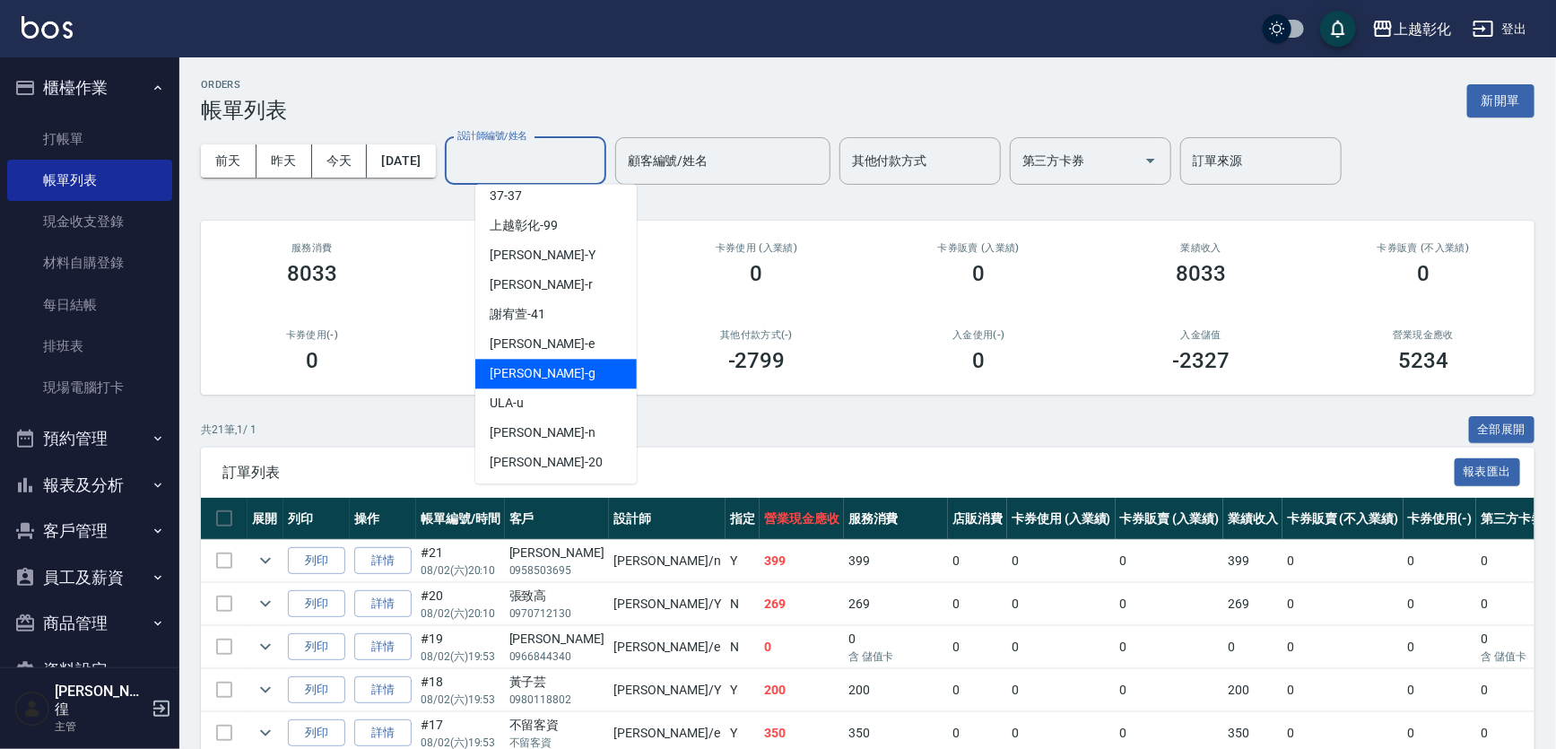
click at [540, 378] on div "[PERSON_NAME]" at bounding box center [555, 374] width 161 height 30
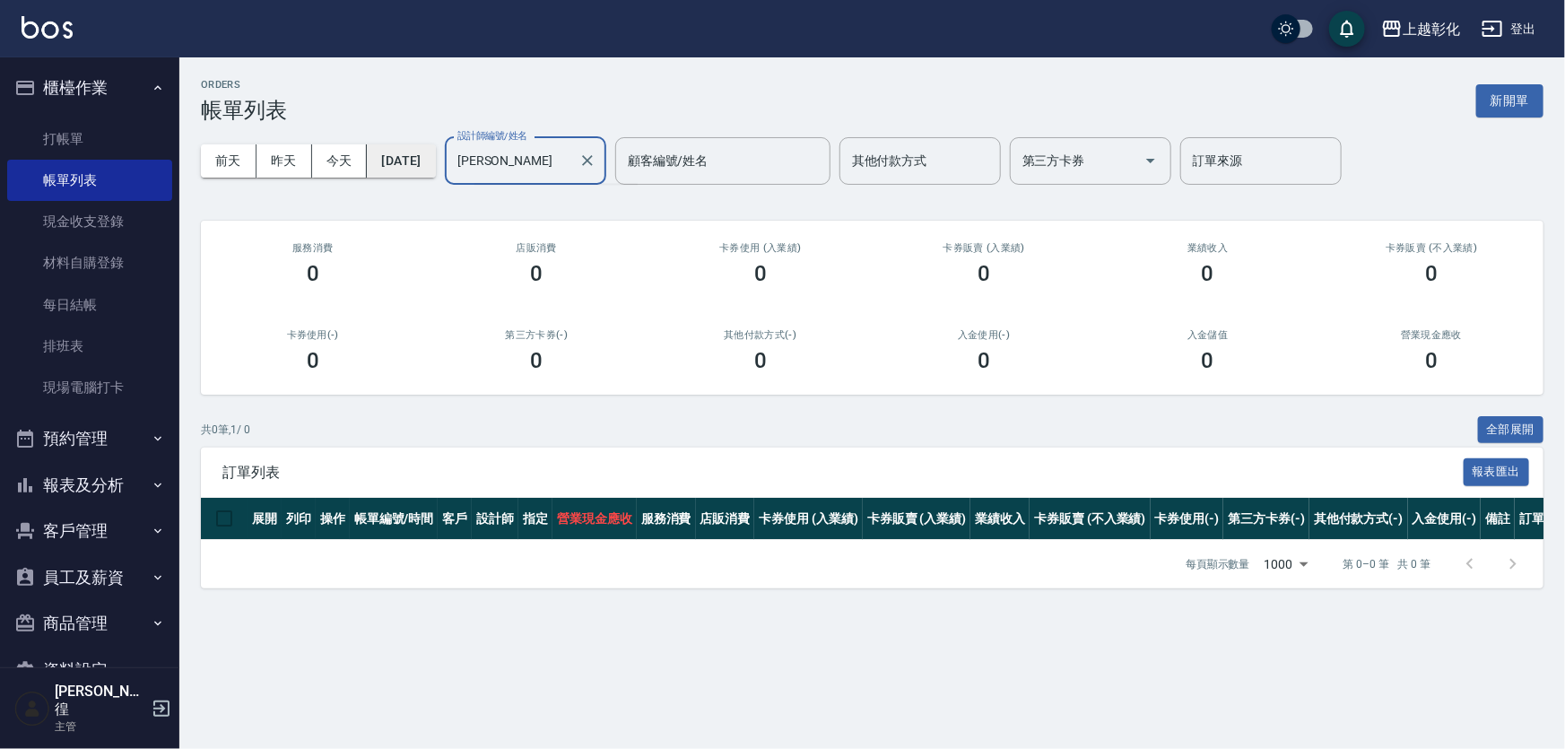
click at [435, 170] on button "[DATE]" at bounding box center [401, 160] width 68 height 33
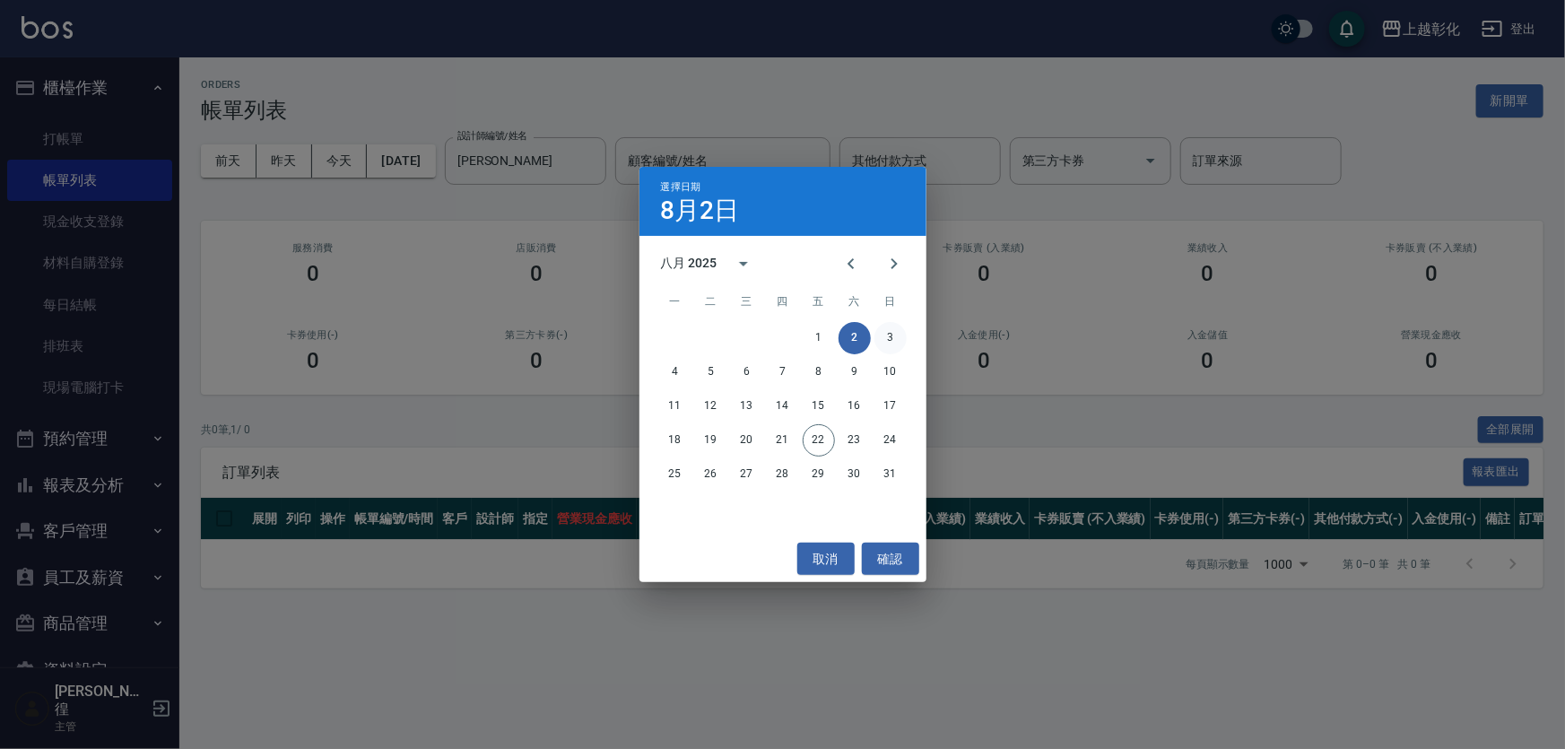
click at [879, 343] on button "3" at bounding box center [890, 338] width 32 height 32
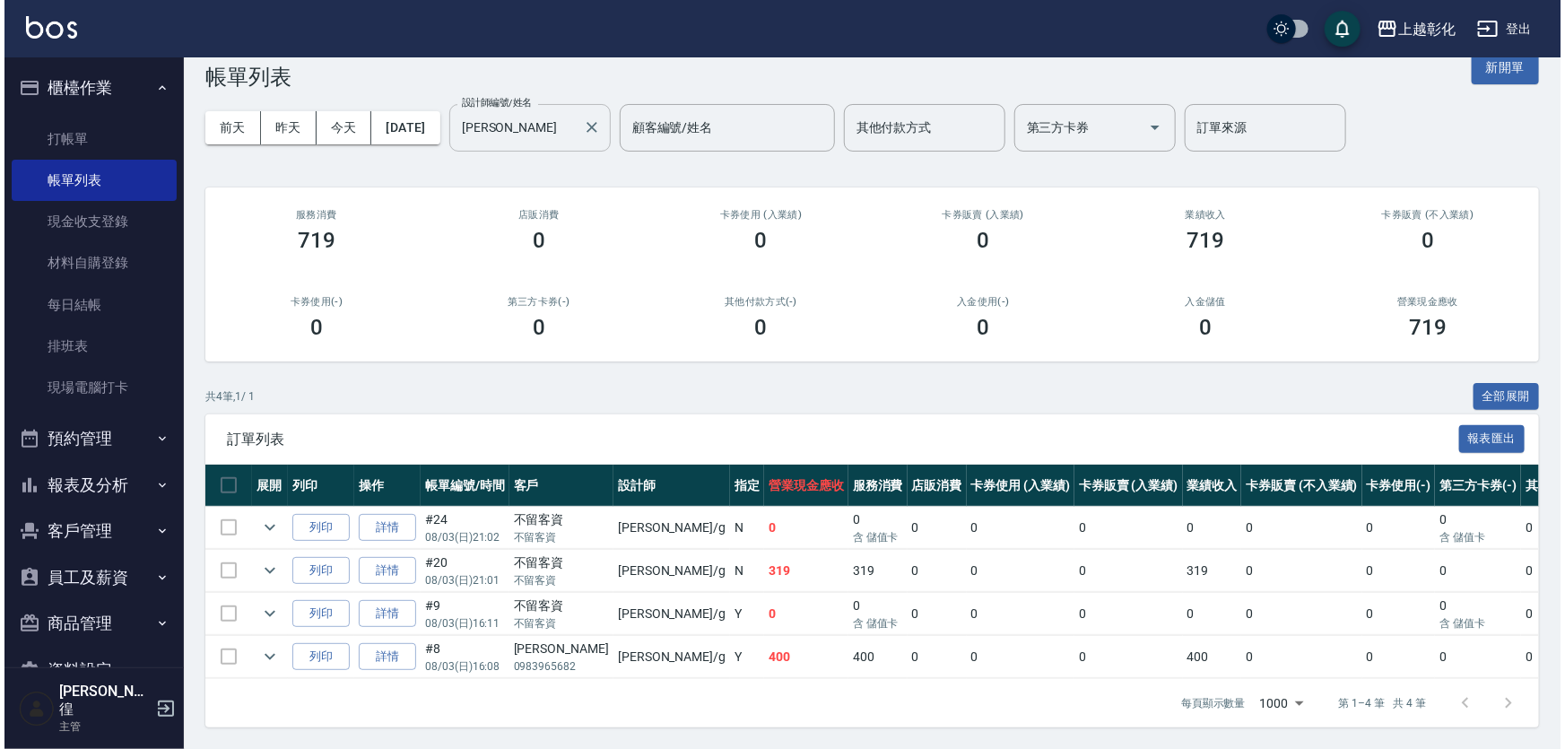
scroll to position [81, 0]
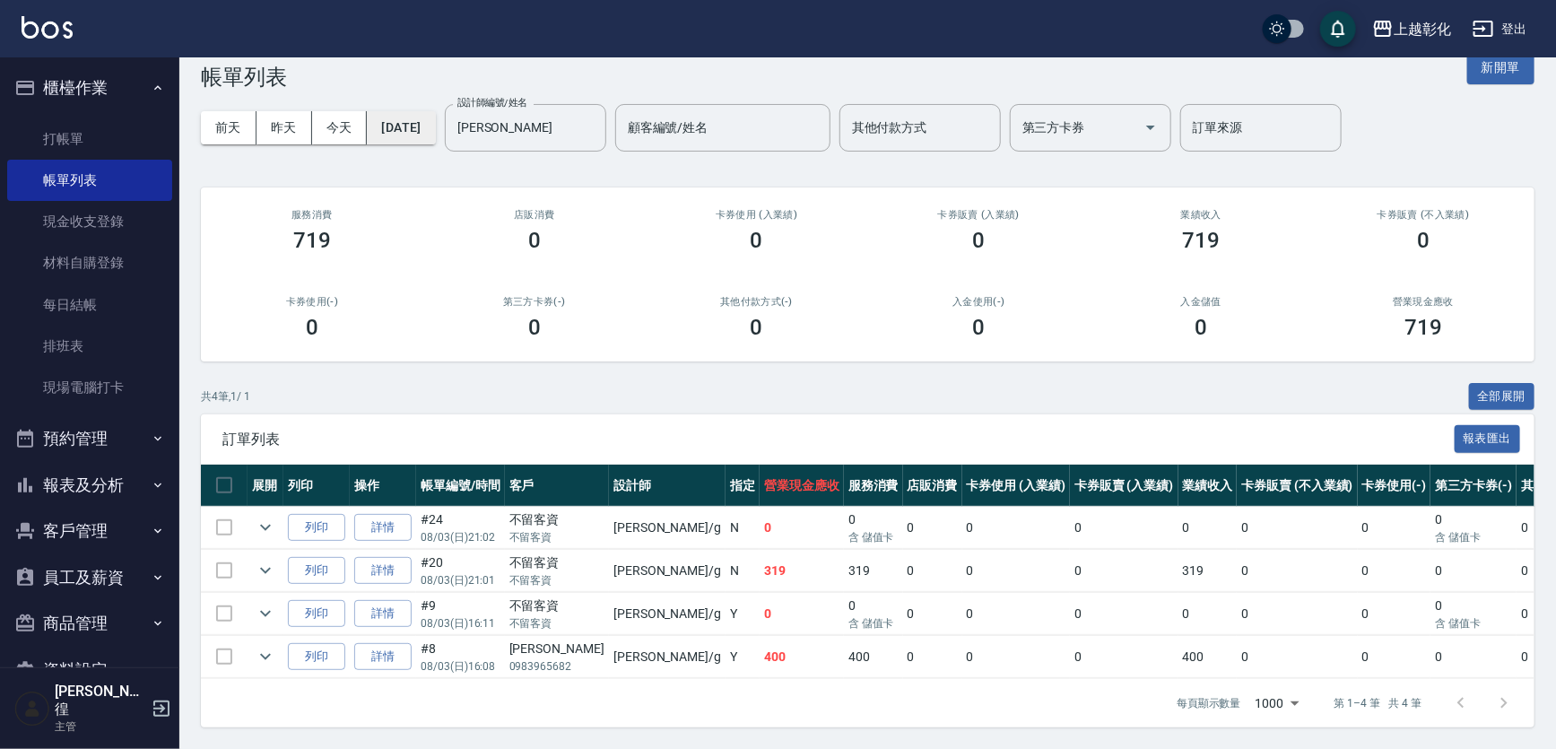
click at [435, 111] on button "[DATE]" at bounding box center [401, 127] width 68 height 33
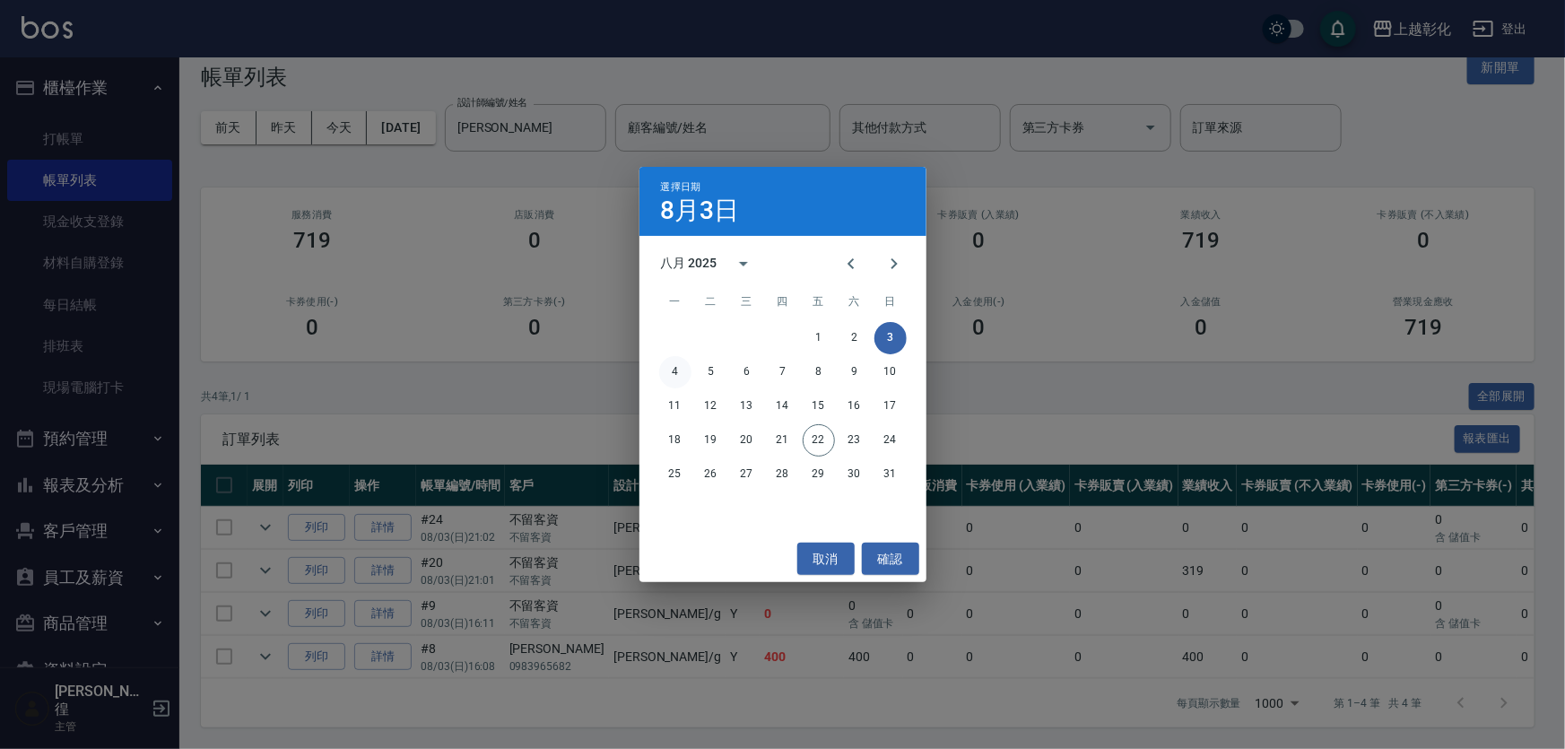
click at [683, 378] on button "4" at bounding box center [675, 372] width 32 height 32
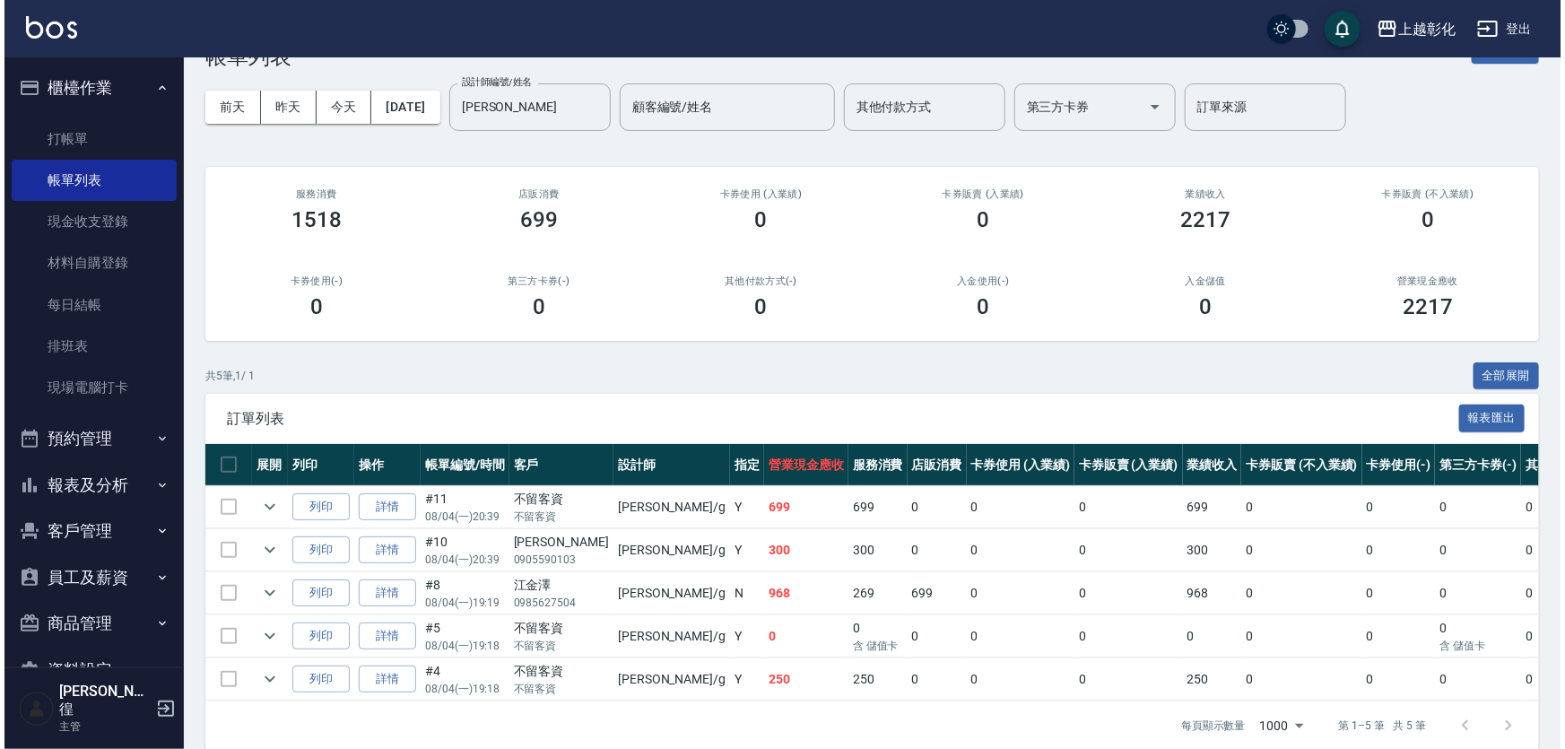
scroll to position [81, 0]
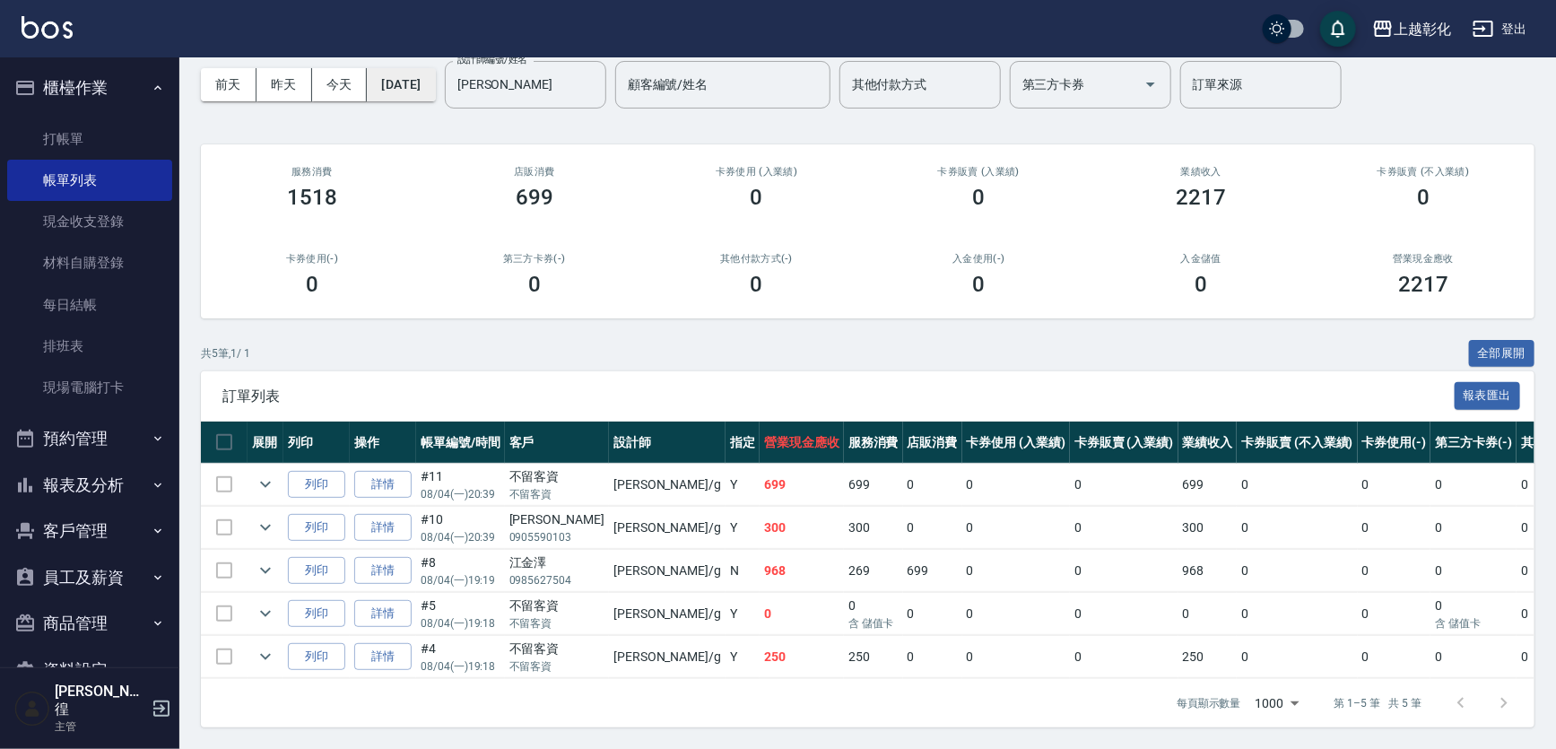
click at [435, 81] on button "[DATE]" at bounding box center [401, 84] width 68 height 33
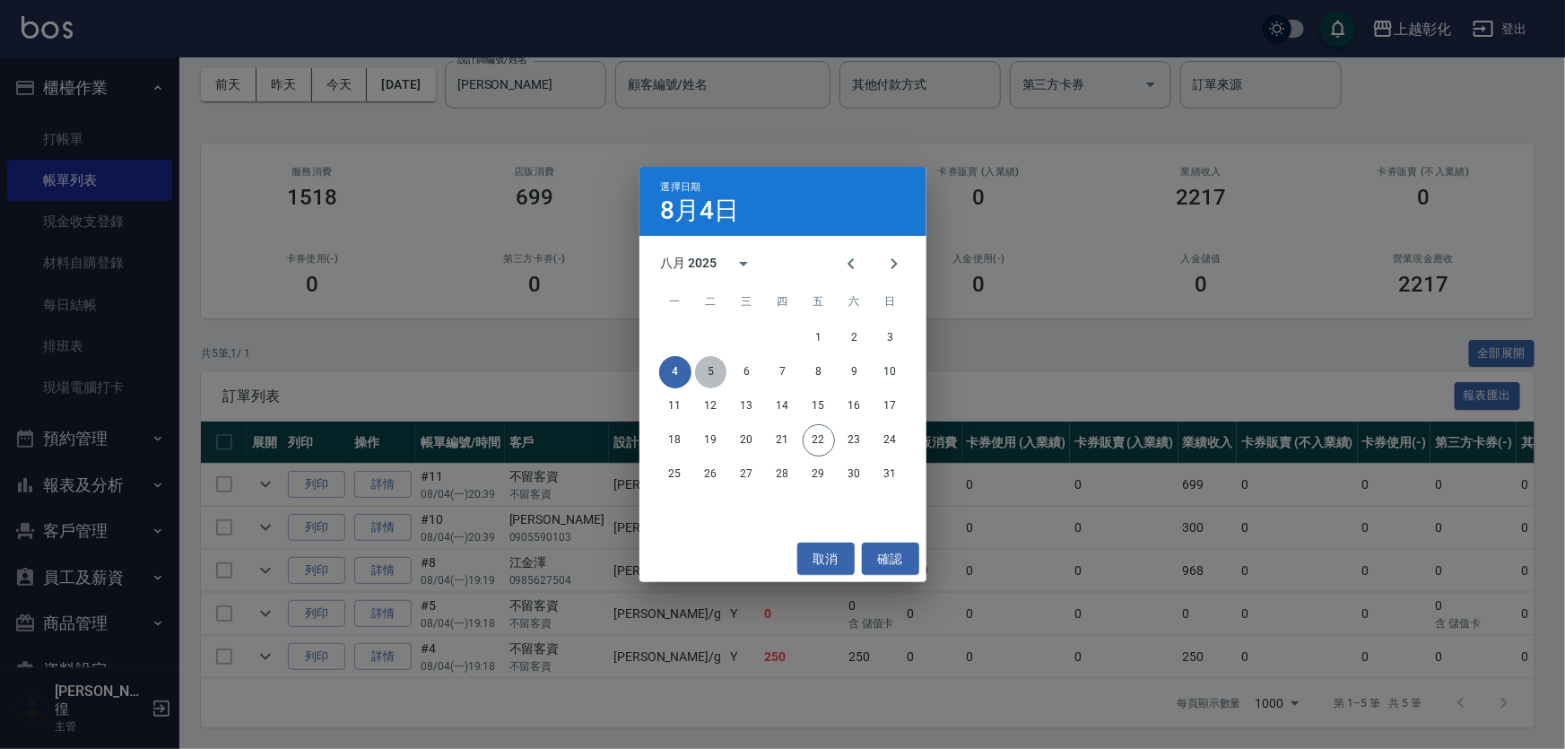
click at [712, 372] on button "5" at bounding box center [711, 372] width 32 height 32
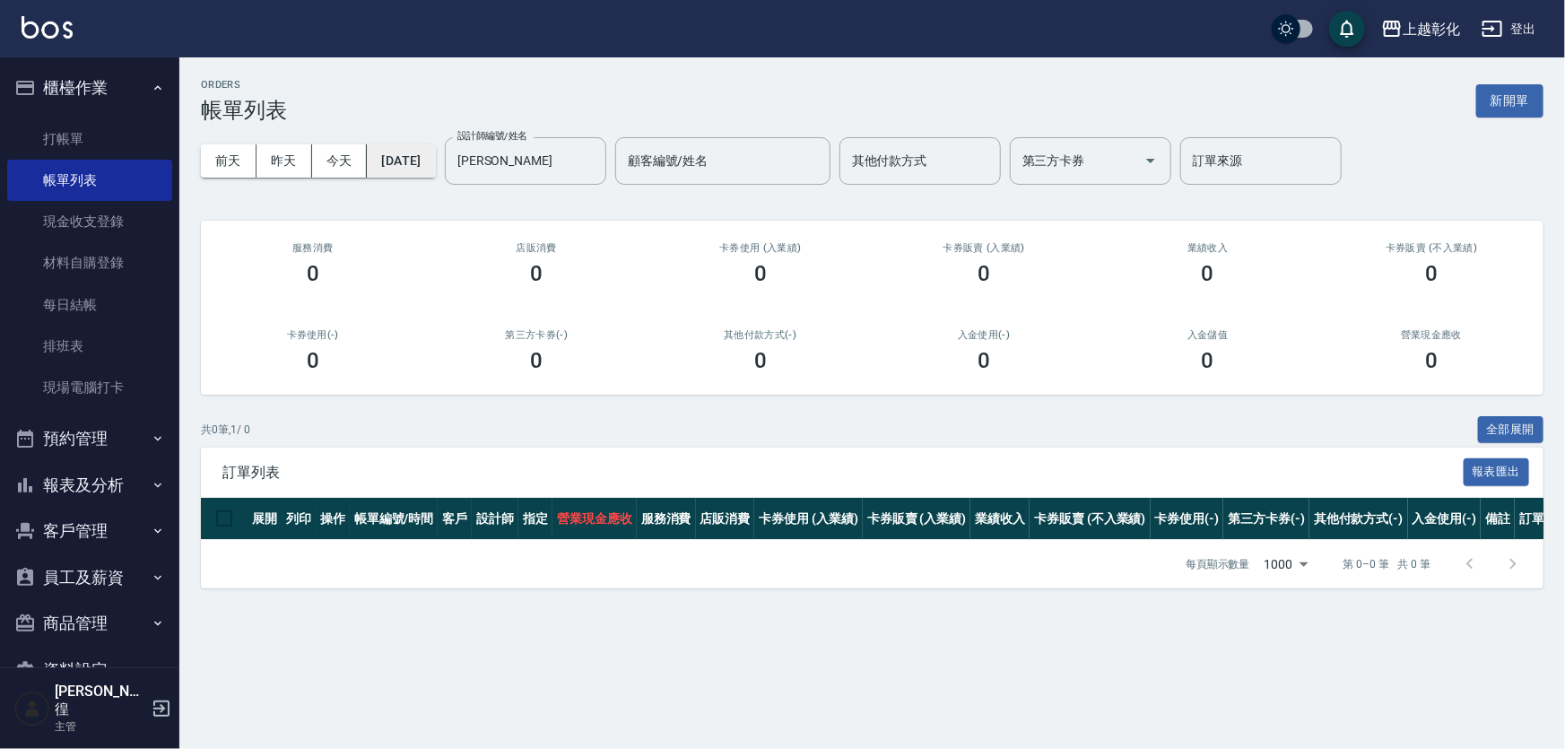
click at [416, 151] on button "[DATE]" at bounding box center [401, 160] width 68 height 33
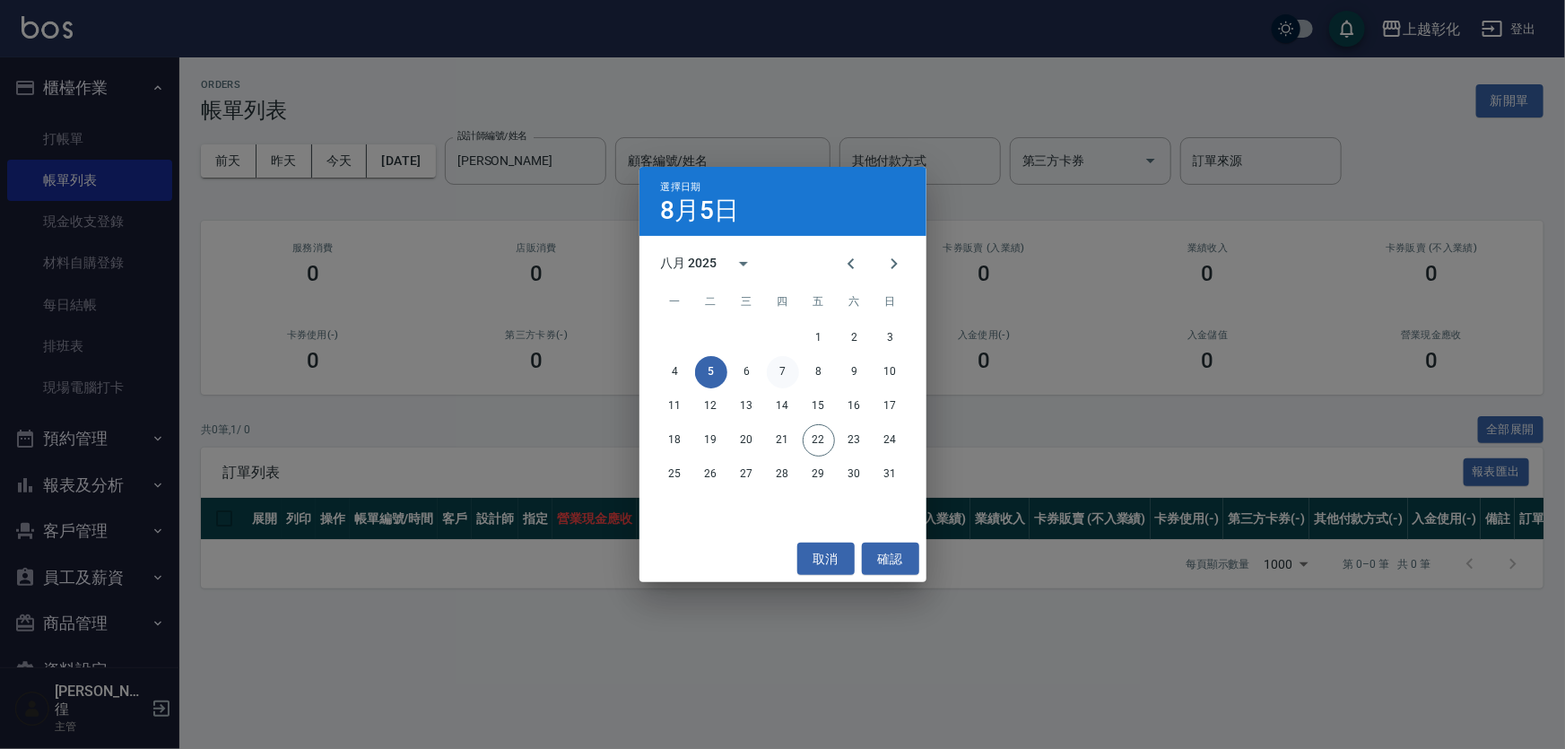
drag, startPoint x: 763, startPoint y: 370, endPoint x: 785, endPoint y: 380, distance: 23.7
click at [770, 376] on div "4 5 6 7 8 9 10" at bounding box center [782, 372] width 287 height 32
click at [786, 380] on button "7" at bounding box center [783, 372] width 32 height 32
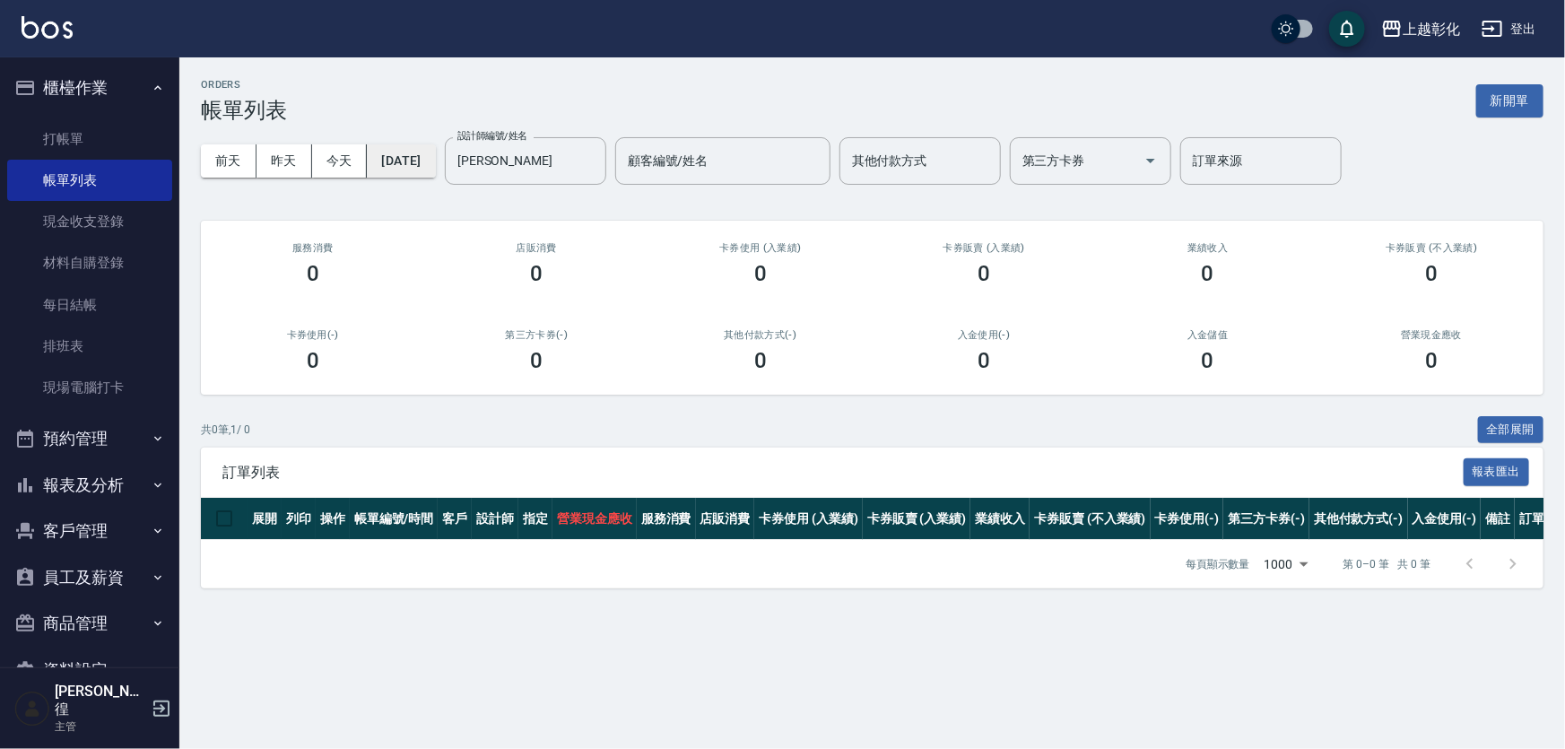
click at [435, 171] on button "[DATE]" at bounding box center [401, 160] width 68 height 33
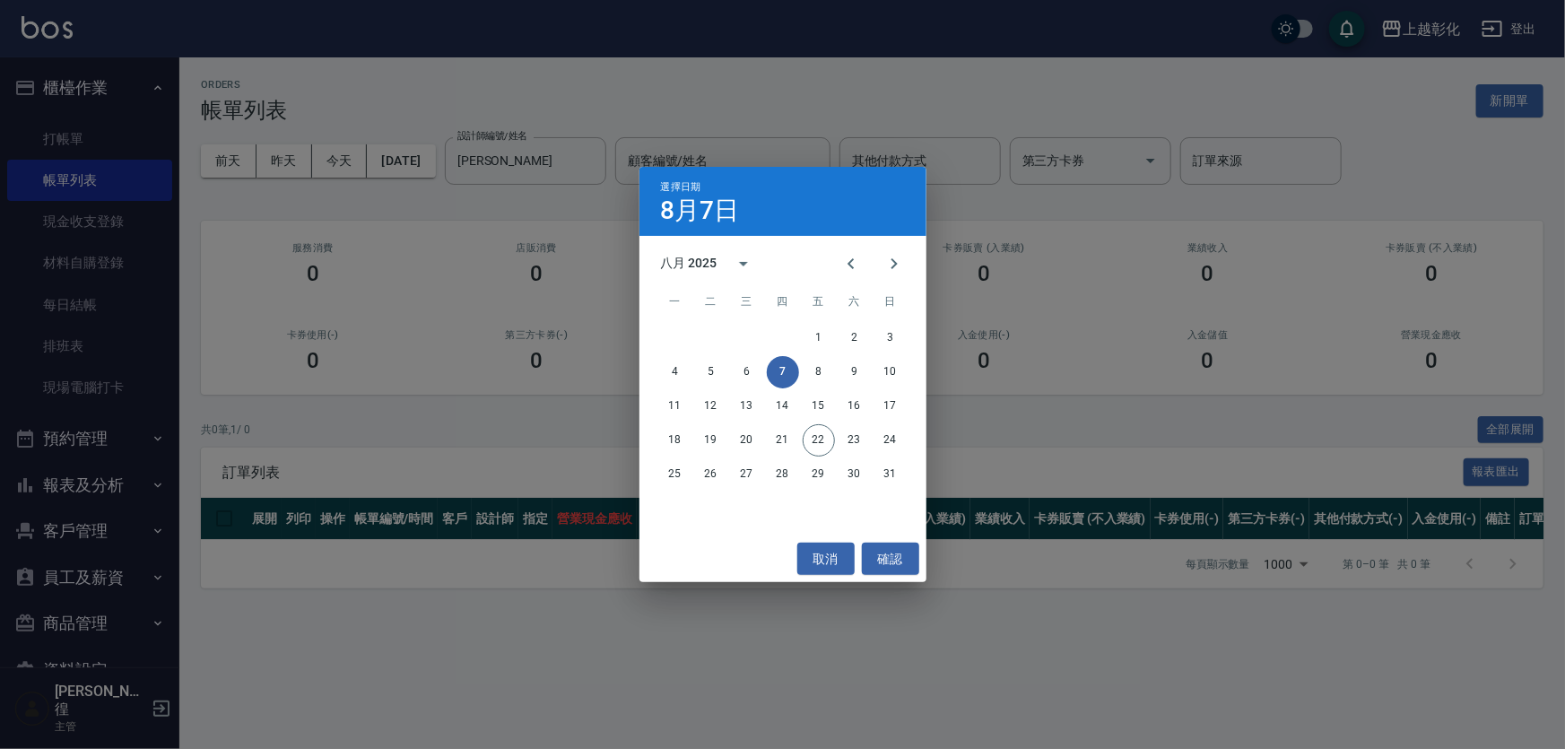
click at [800, 369] on div "4 5 6 7 8 9 10" at bounding box center [782, 372] width 287 height 32
click at [812, 369] on button "8" at bounding box center [819, 372] width 32 height 32
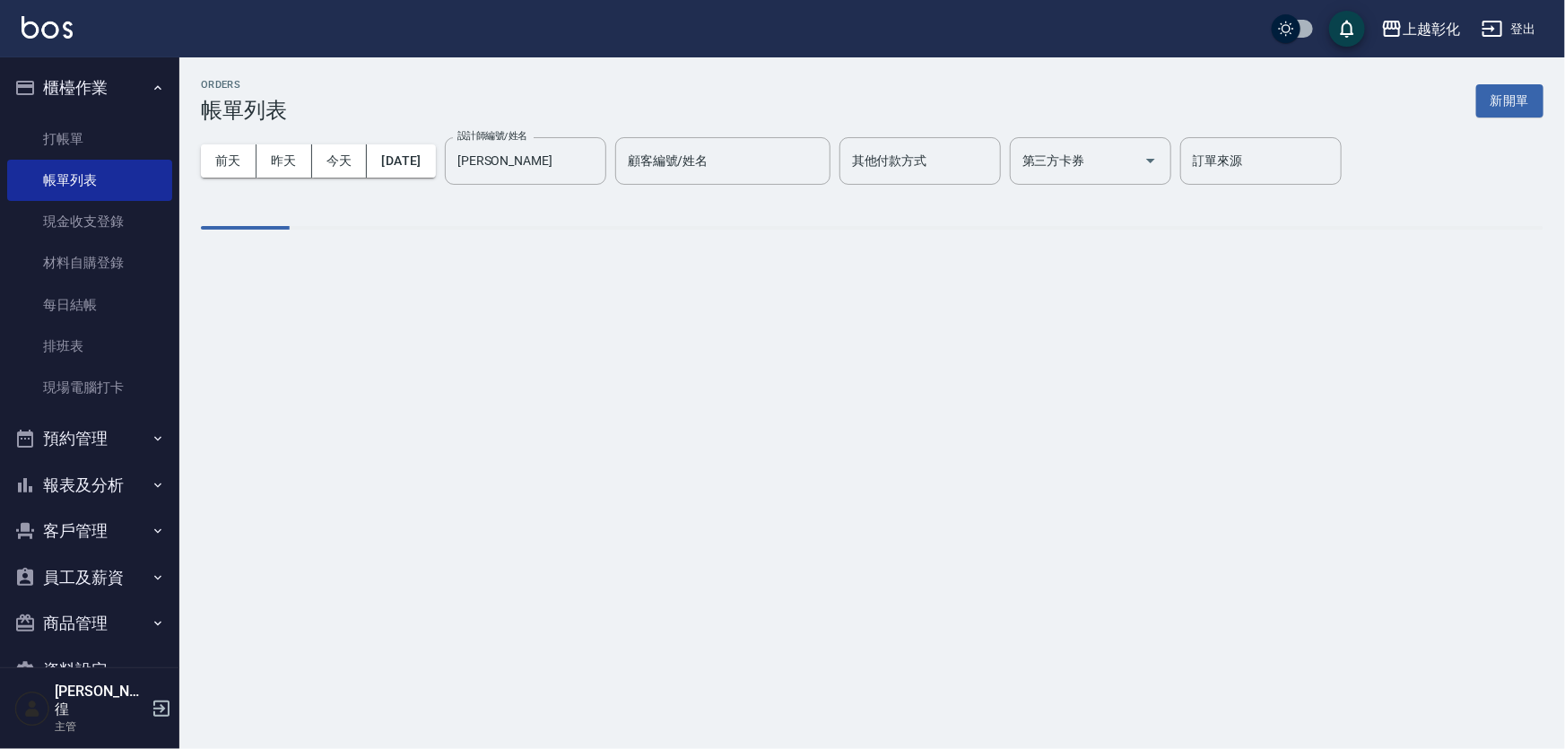
click at [824, 368] on div "ORDERS 帳單列表 新開單 [DATE] [DATE] [DATE] [DATE] 設計師編號/姓名 [PERSON_NAME]-g 設計師編號/姓名 顧…" at bounding box center [782, 374] width 1565 height 749
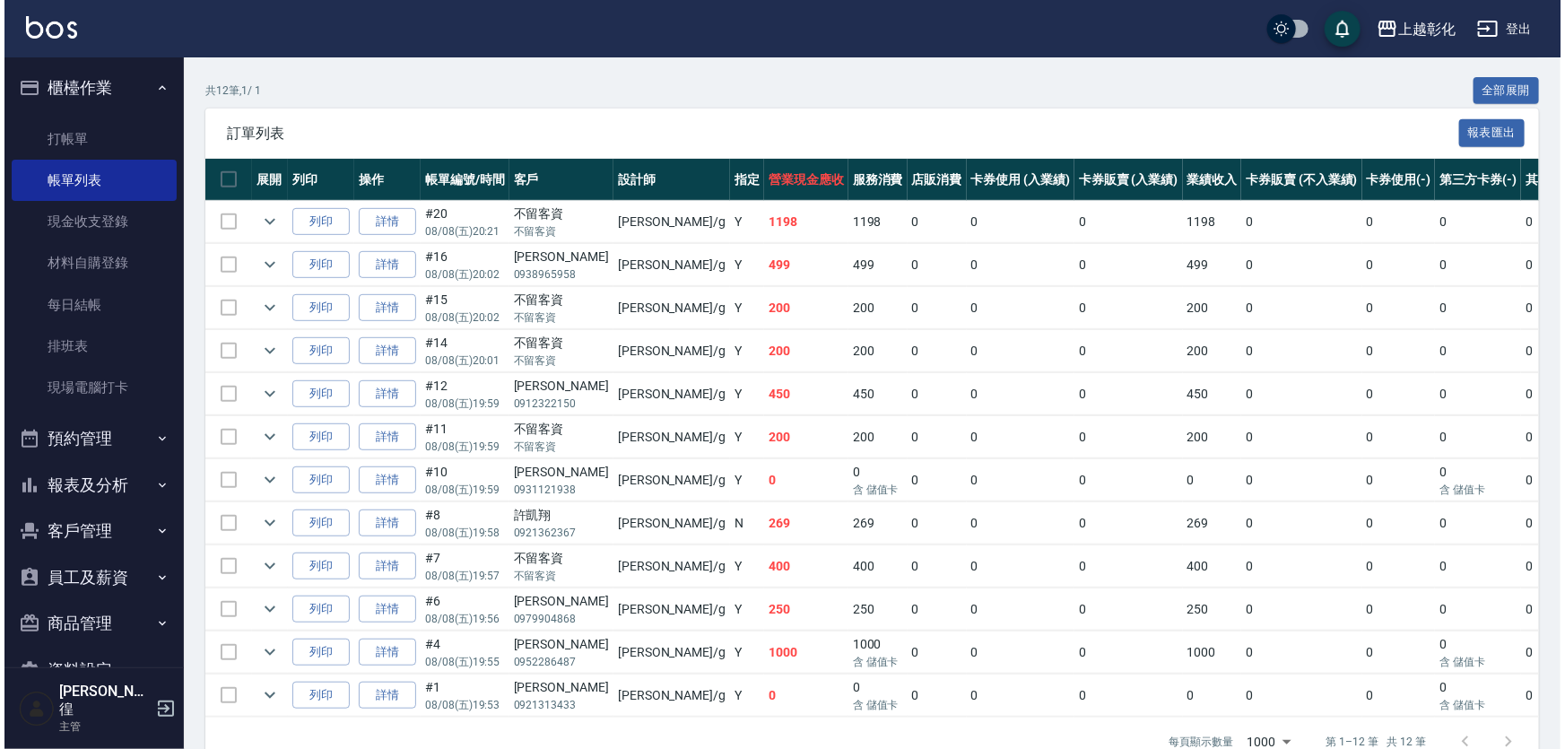
scroll to position [63, 0]
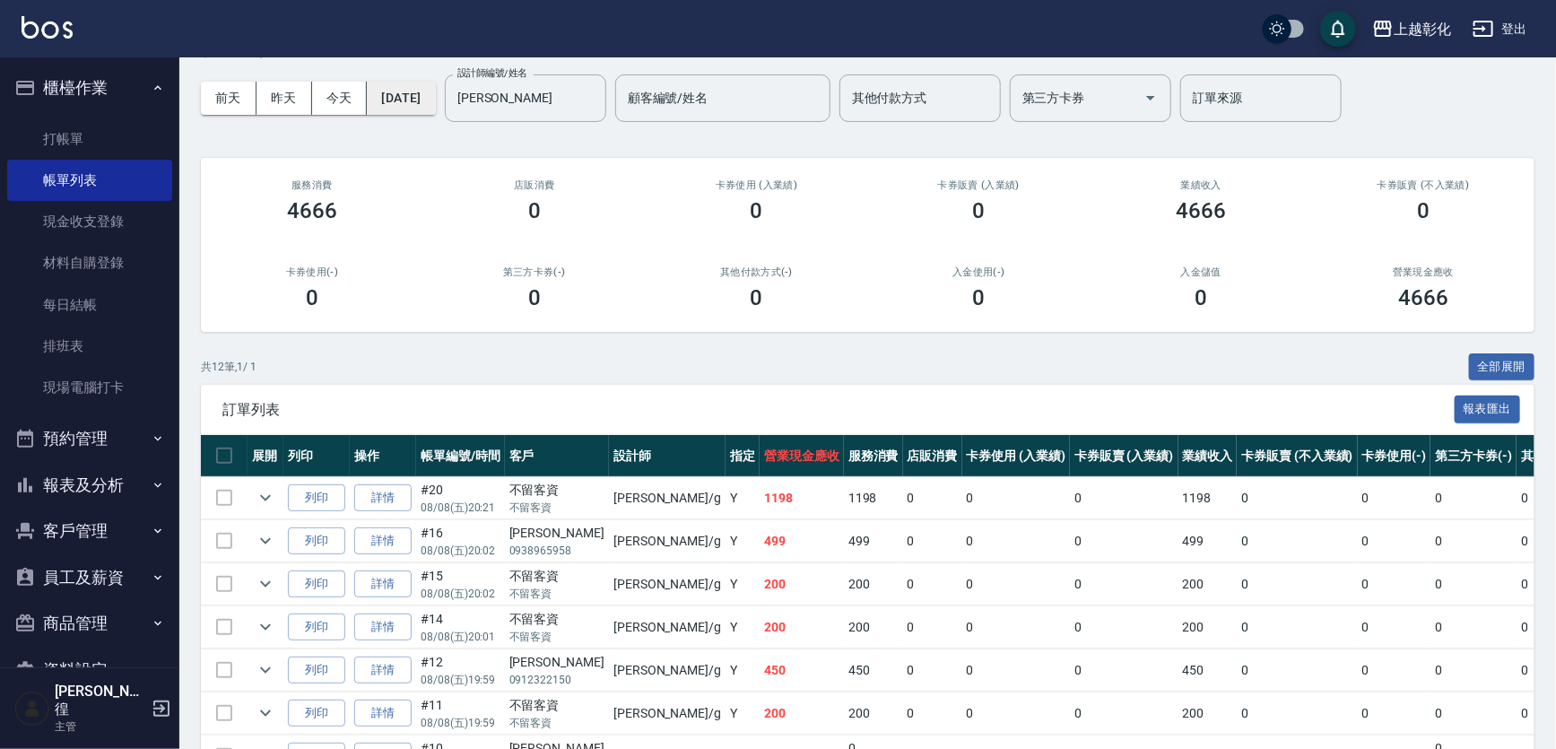
click at [407, 89] on button "[DATE]" at bounding box center [401, 98] width 68 height 33
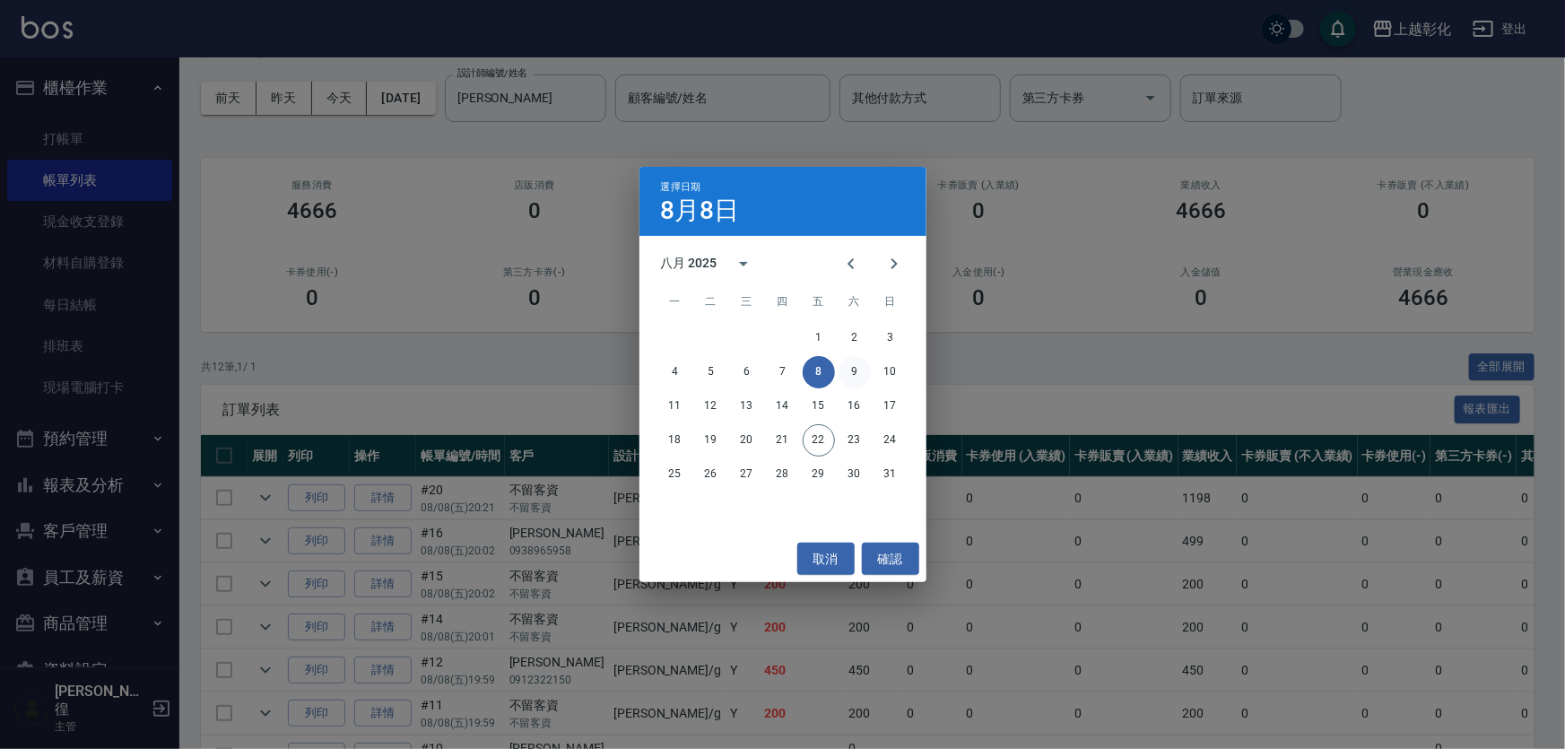
click at [846, 371] on button "9" at bounding box center [854, 372] width 32 height 32
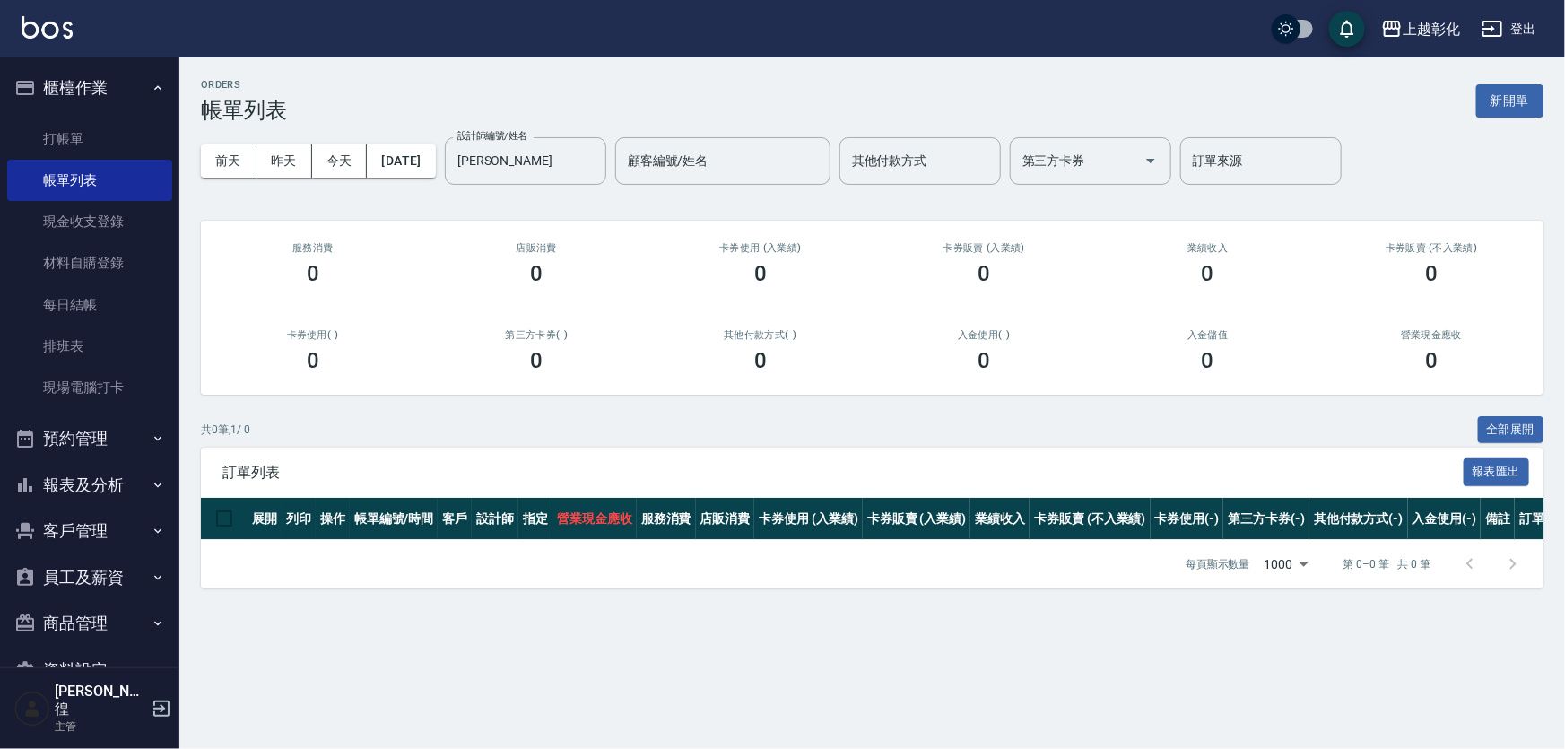
click at [386, 179] on div "[DATE] [DATE] [DATE] [DATE] 設計師編號/姓名 [PERSON_NAME]-g 設計師編號/姓名 顧客編號/姓名 顧客編號/姓名 其…" at bounding box center [872, 161] width 1342 height 76
click at [435, 171] on button "[DATE]" at bounding box center [401, 160] width 68 height 33
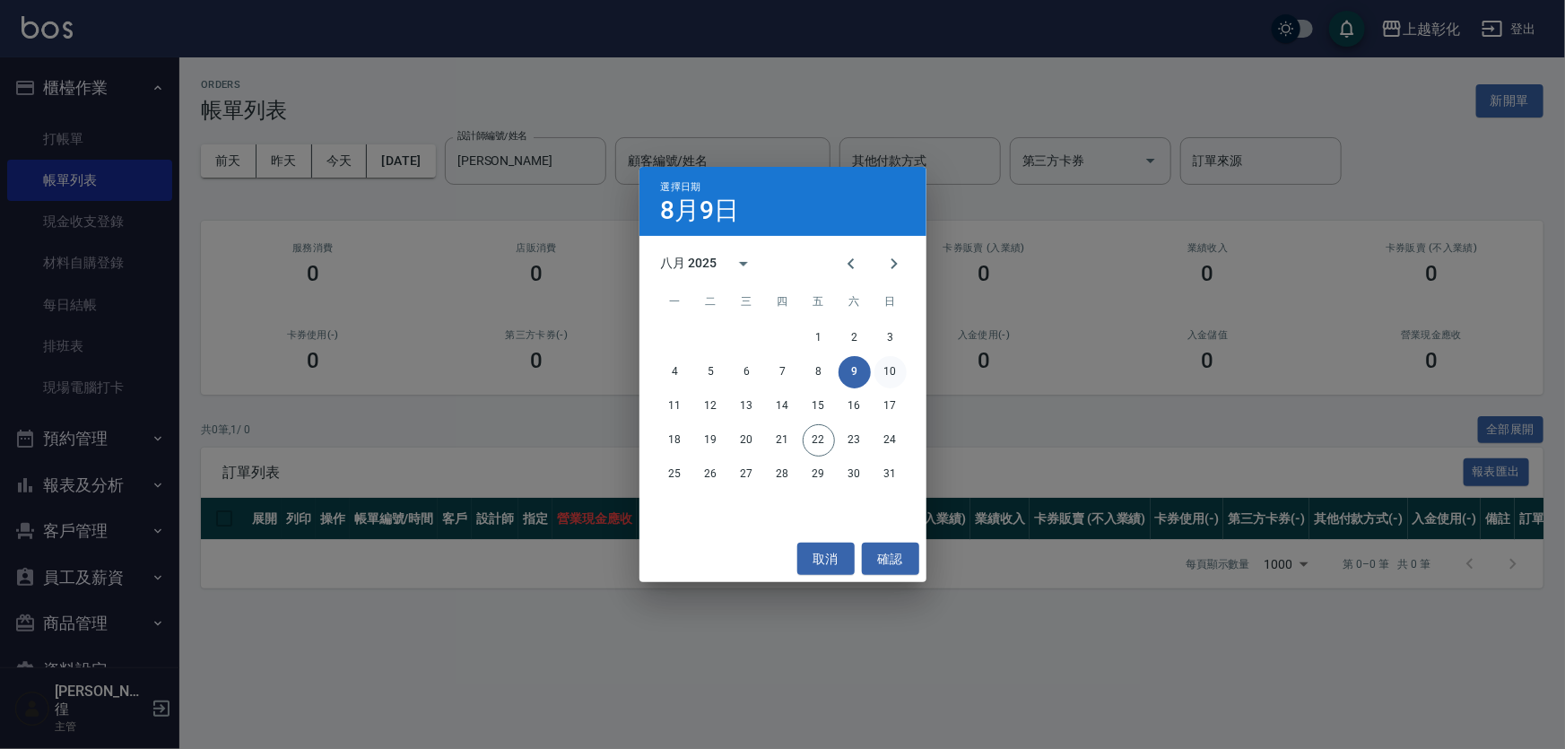
click at [873, 371] on div "4 5 6 7 8 9 10" at bounding box center [782, 372] width 287 height 32
click at [876, 371] on button "10" at bounding box center [890, 372] width 32 height 32
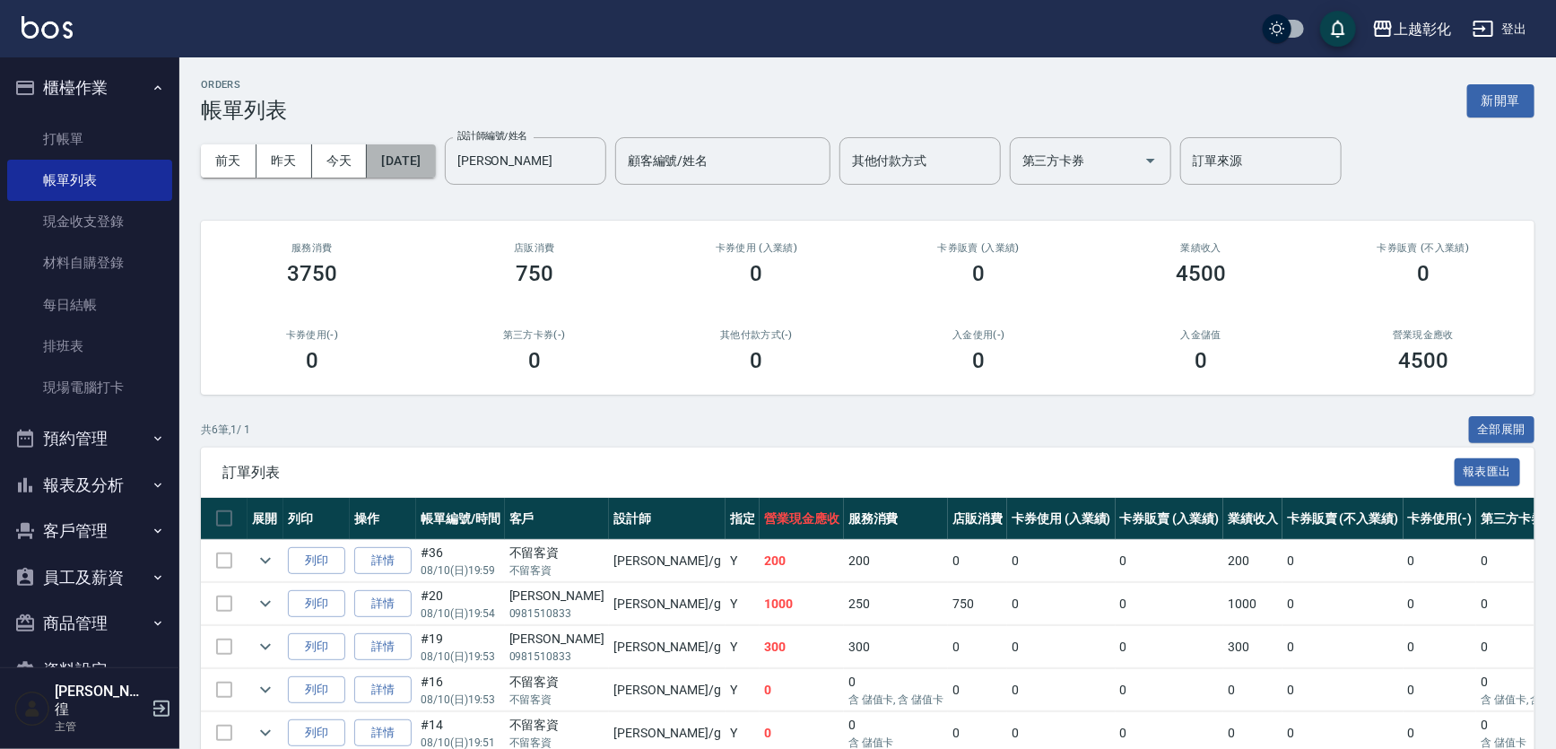
click at [435, 159] on button "[DATE]" at bounding box center [401, 160] width 68 height 33
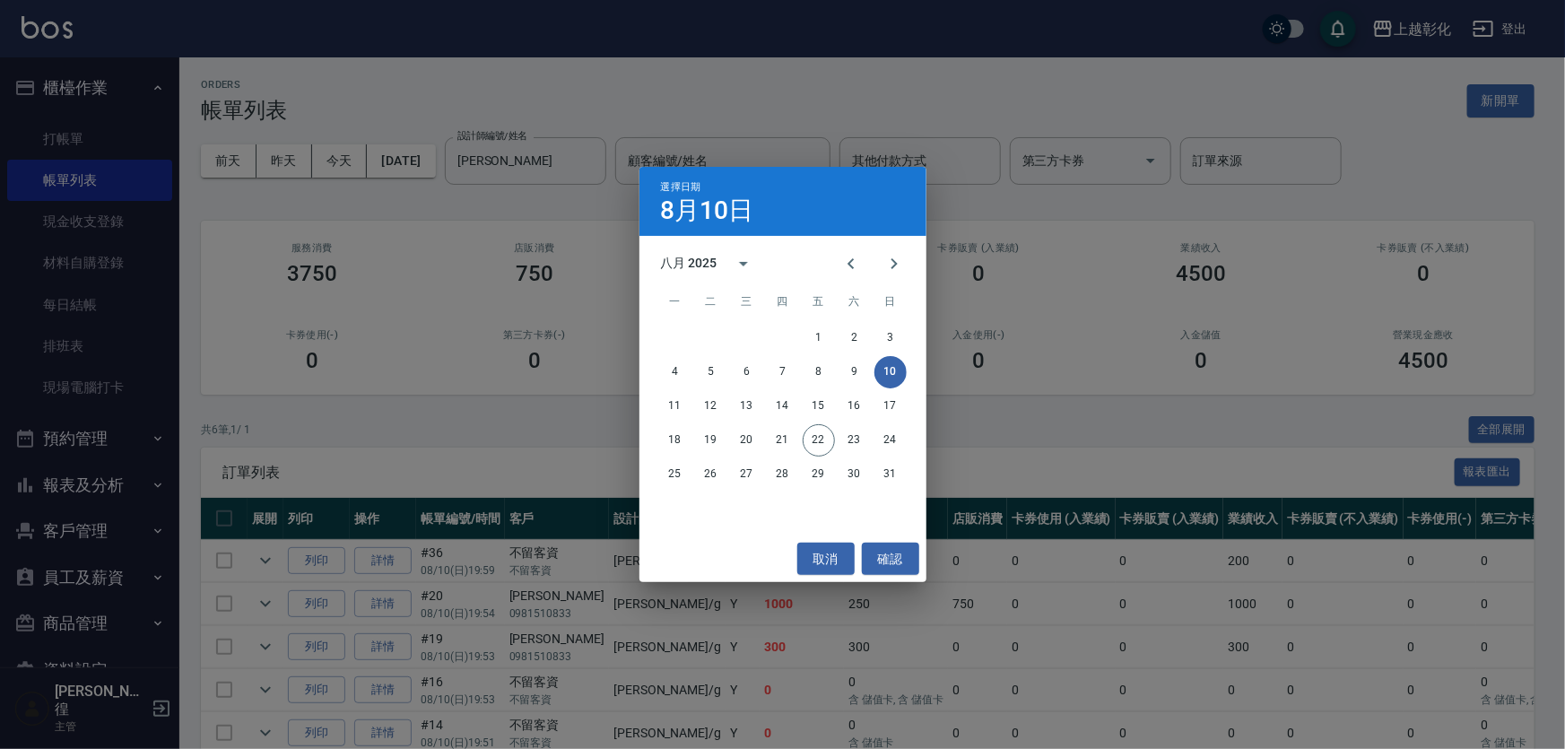
click at [90, 158] on div "選擇日期 [DATE] 八月 2025 一 二 三 四 五 六 日 1 2 3 4 5 6 7 8 9 10 11 12 13 14 15 16 17 18 …" at bounding box center [782, 374] width 1565 height 749
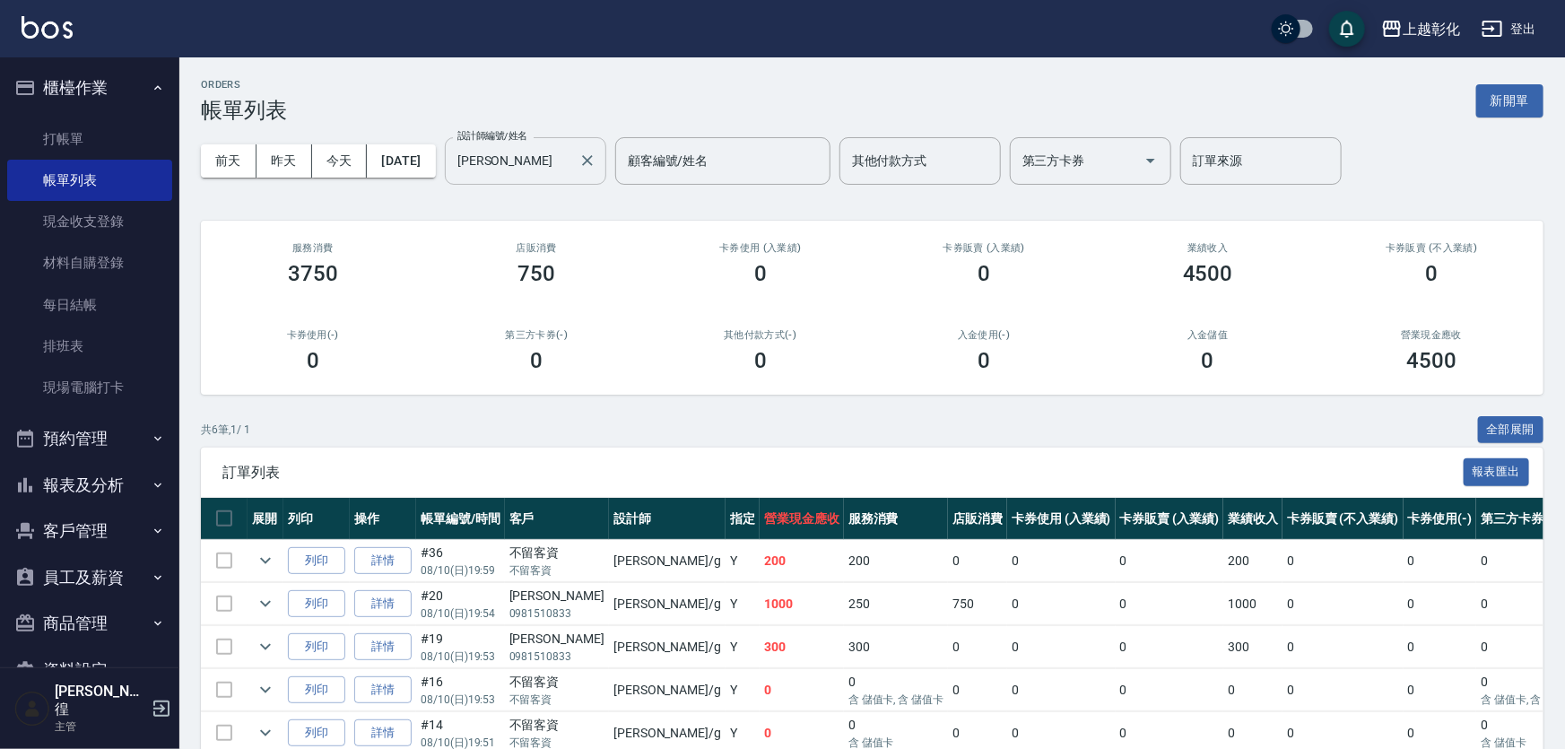
click at [538, 169] on input "[PERSON_NAME]" at bounding box center [512, 160] width 118 height 31
type input "G"
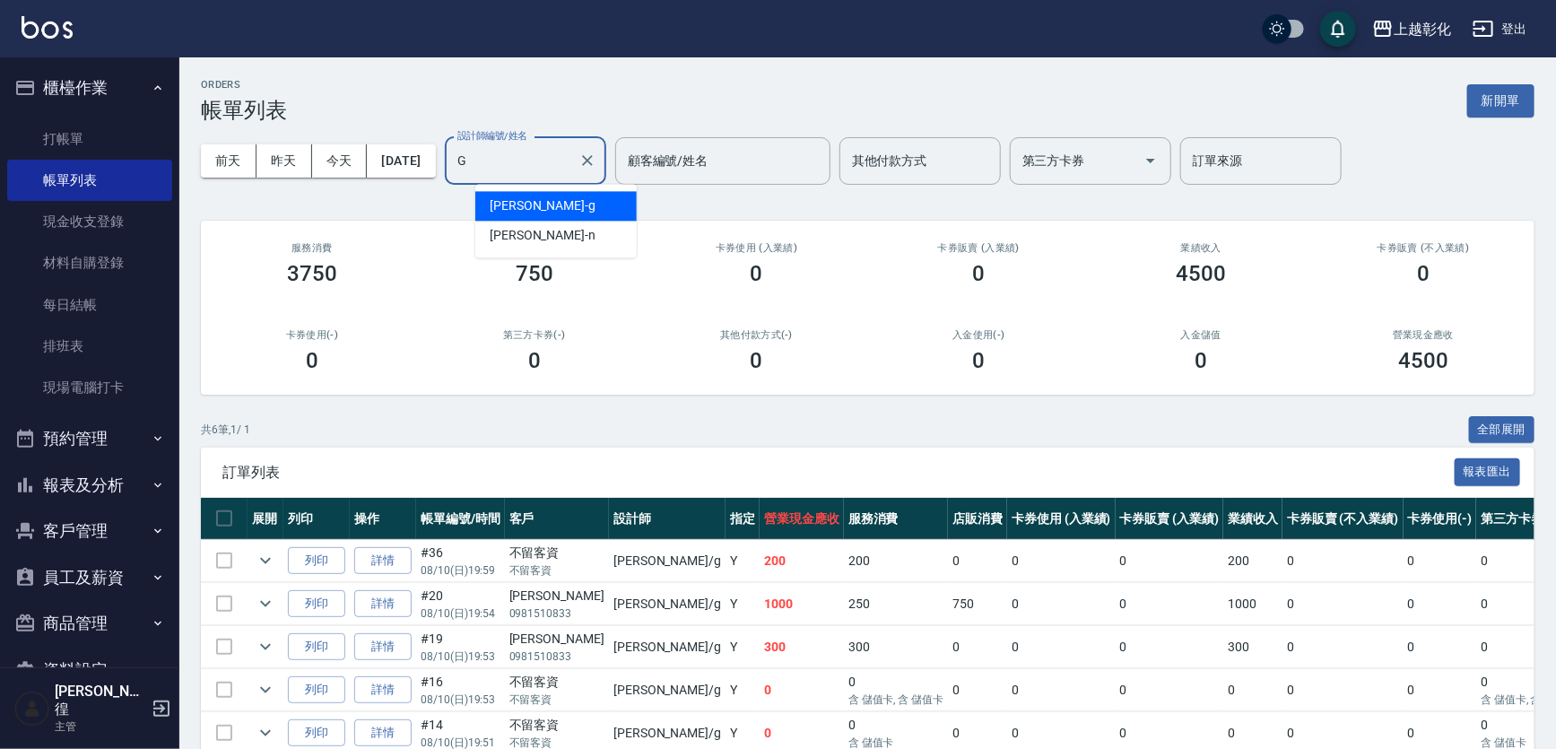
click at [551, 166] on input "G" at bounding box center [512, 160] width 118 height 31
click at [593, 162] on icon "Clear" at bounding box center [587, 160] width 11 height 11
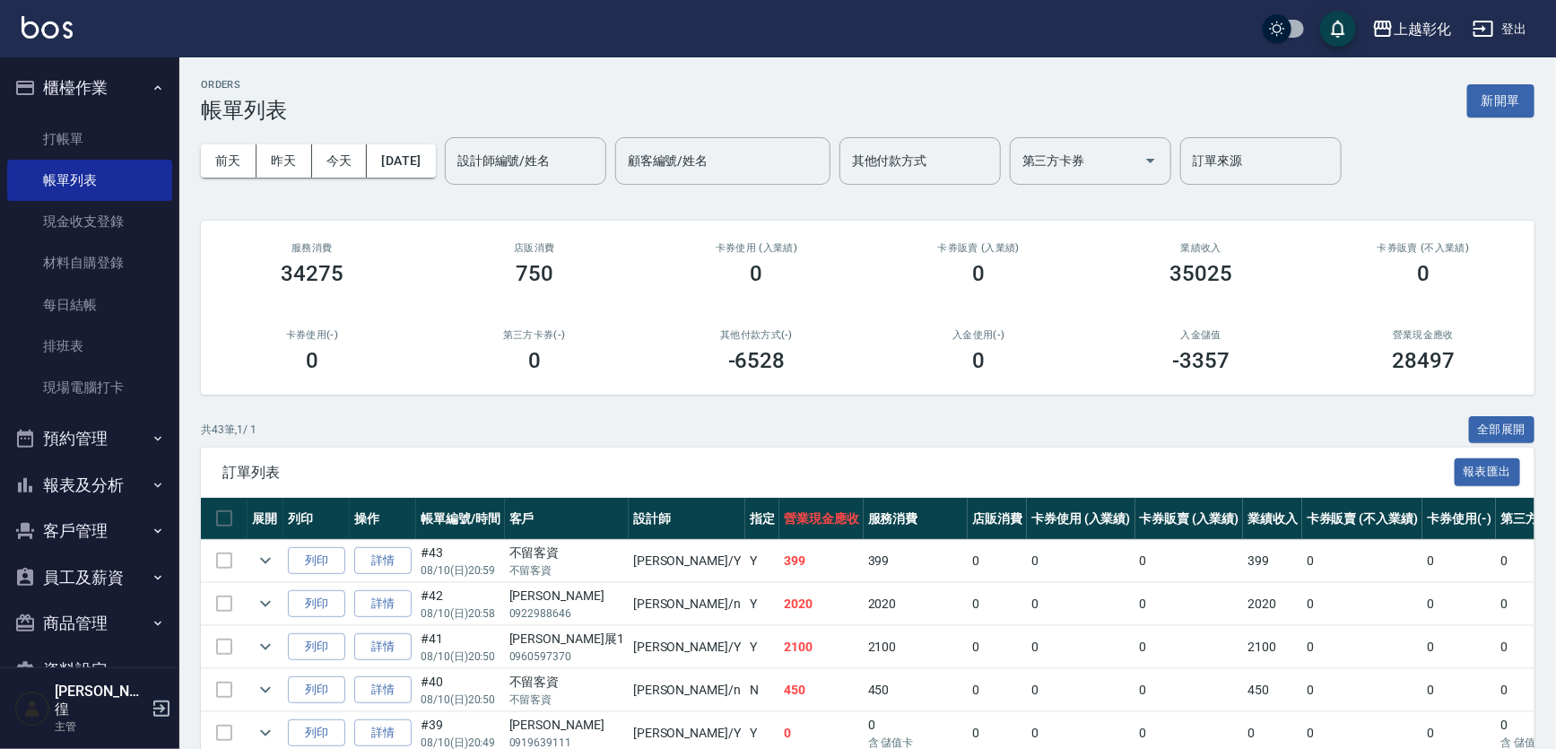
click at [529, 100] on div "ORDERS 帳單列表 新開單" at bounding box center [867, 101] width 1333 height 44
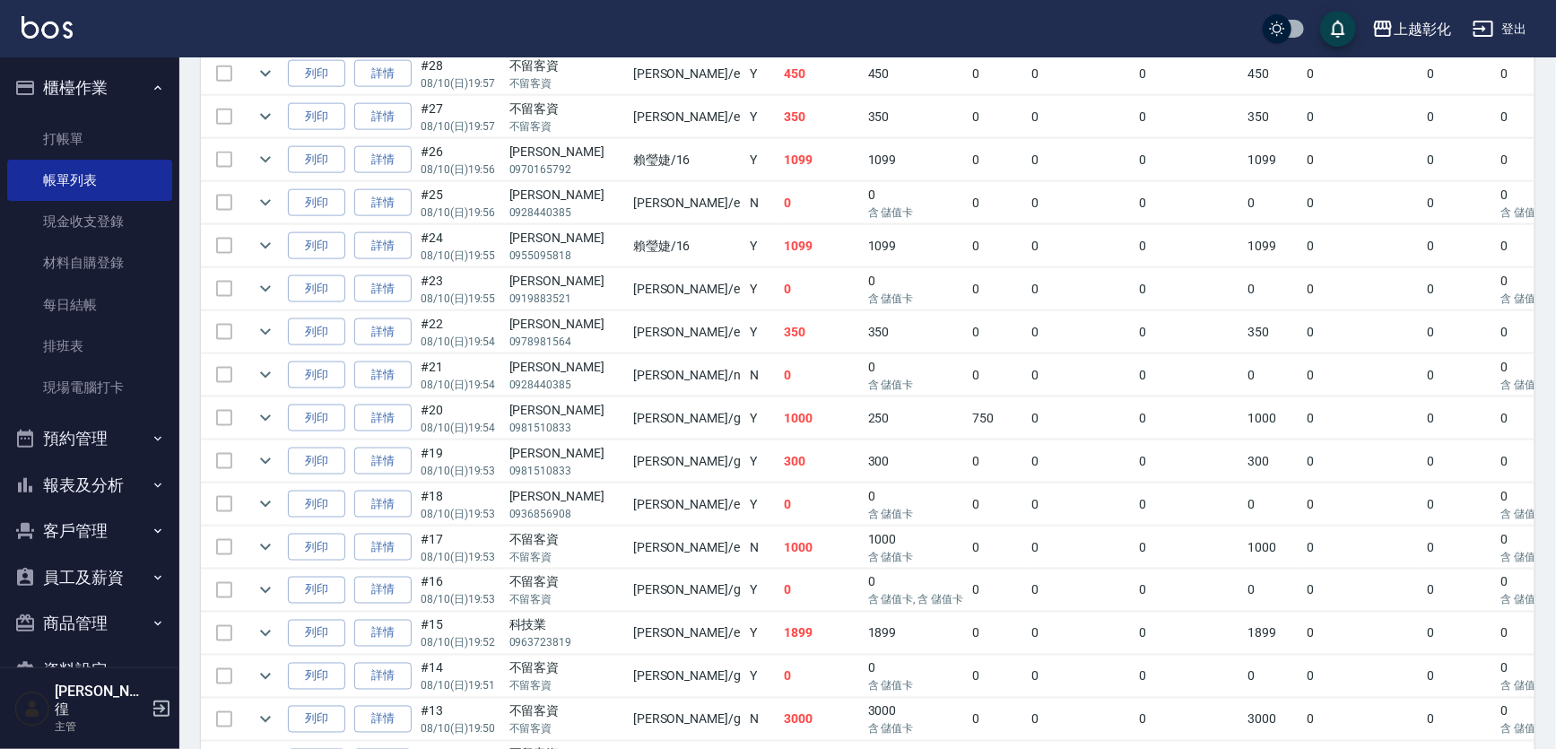
scroll to position [1141, 0]
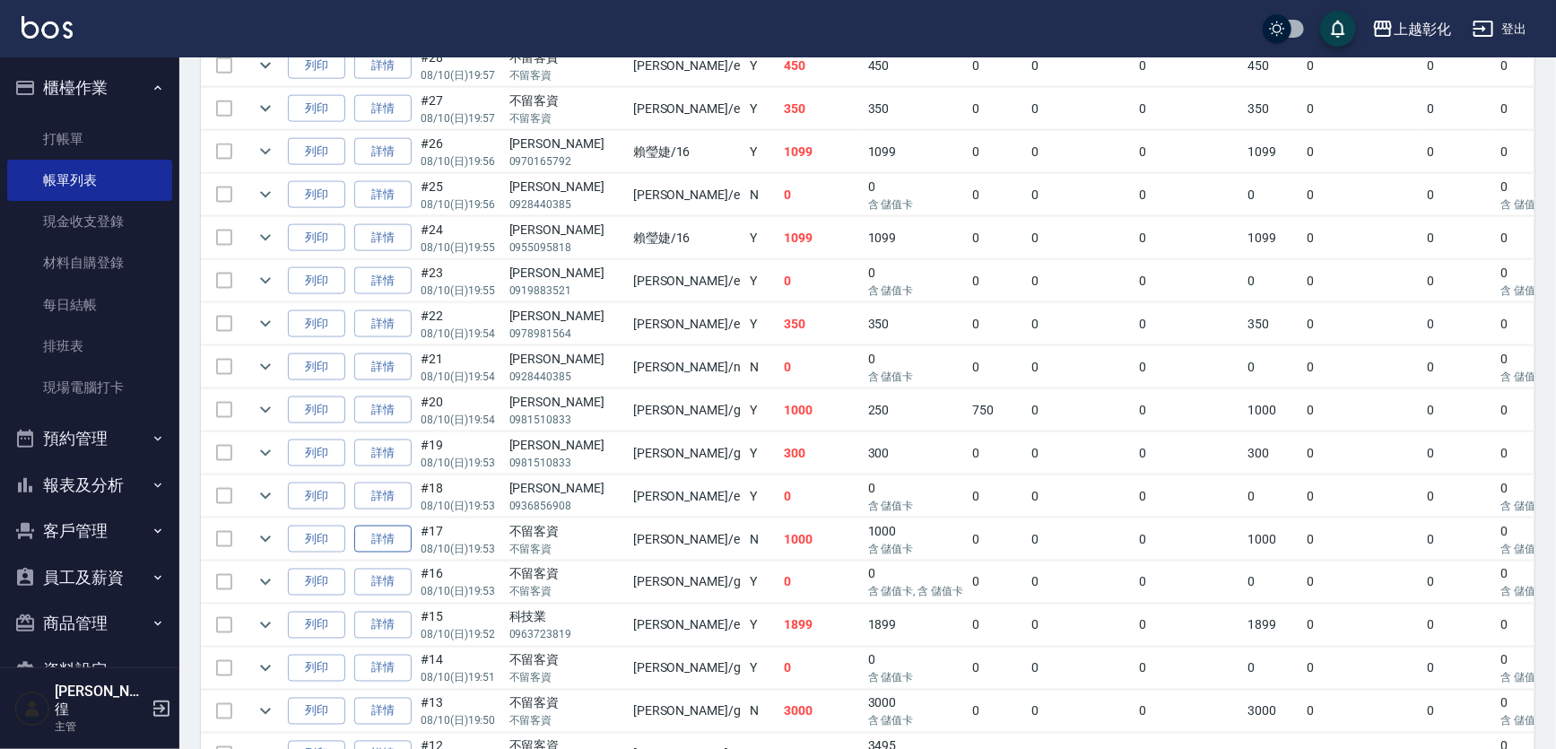
click at [394, 553] on link "詳情" at bounding box center [382, 539] width 57 height 28
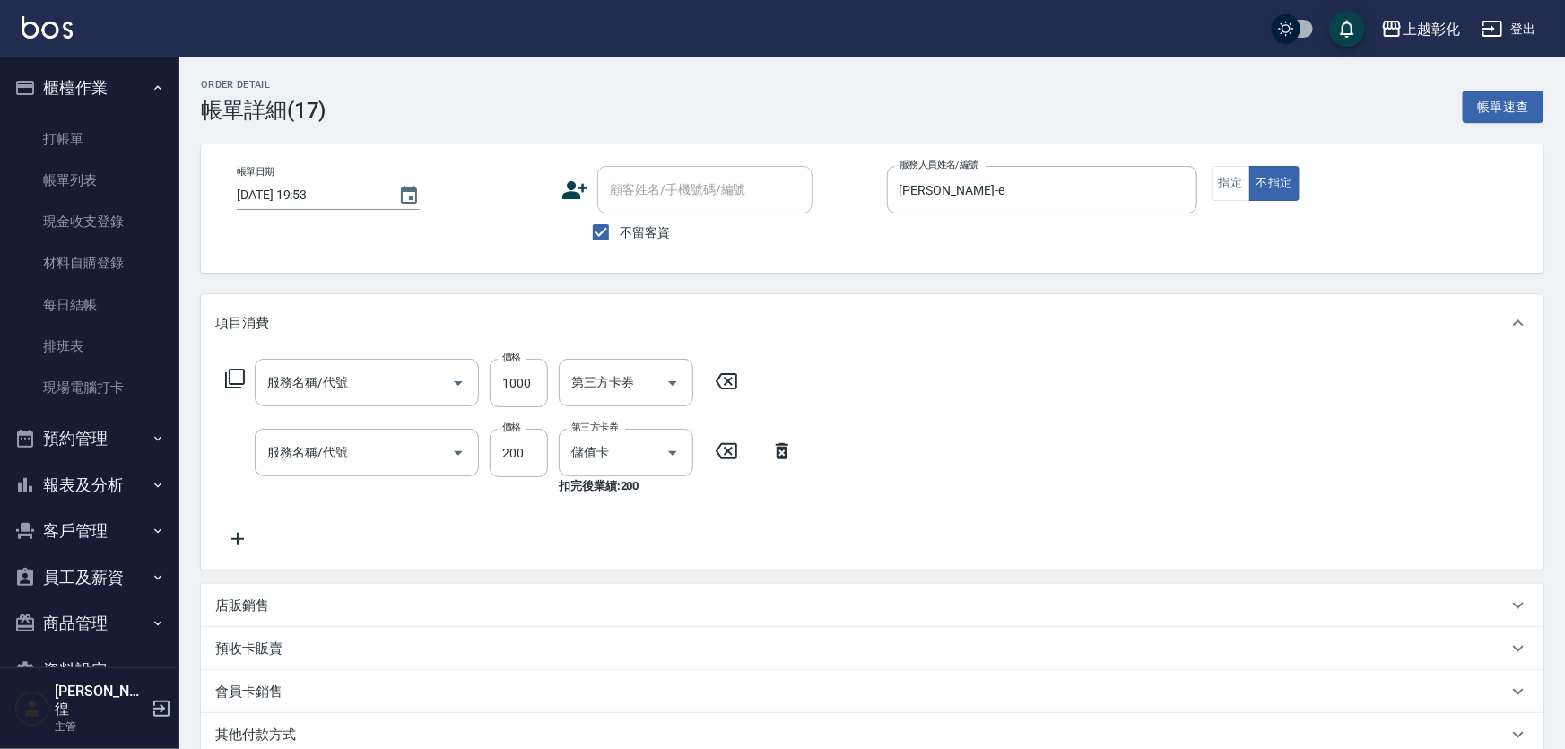
type input "[DATE] 19:53"
checkbox input "true"
type input "[PERSON_NAME]-e"
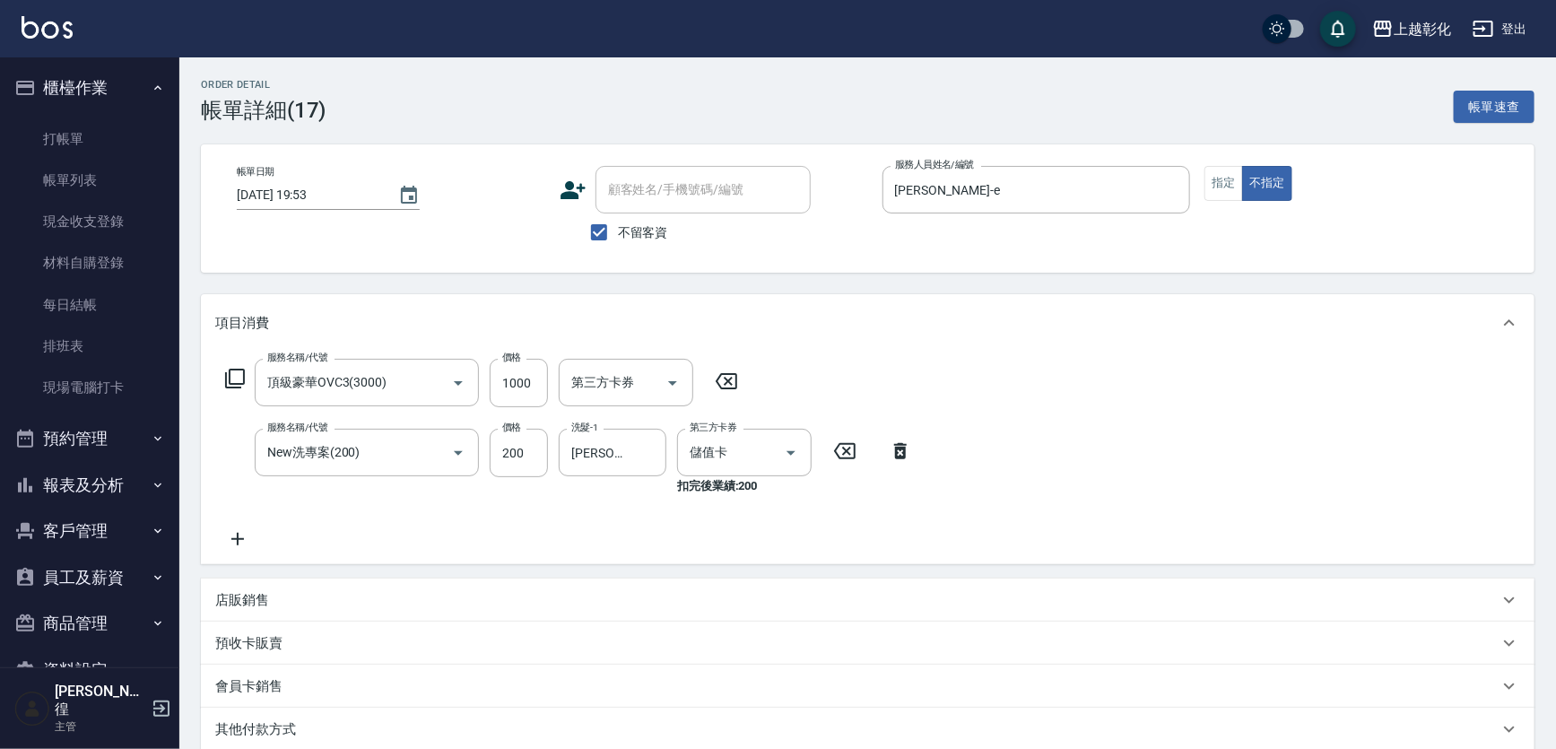
type input "頂級豪華OVC3(3000)"
type input "New洗專案(200)"
click at [123, 175] on link "帳單列表" at bounding box center [89, 180] width 165 height 41
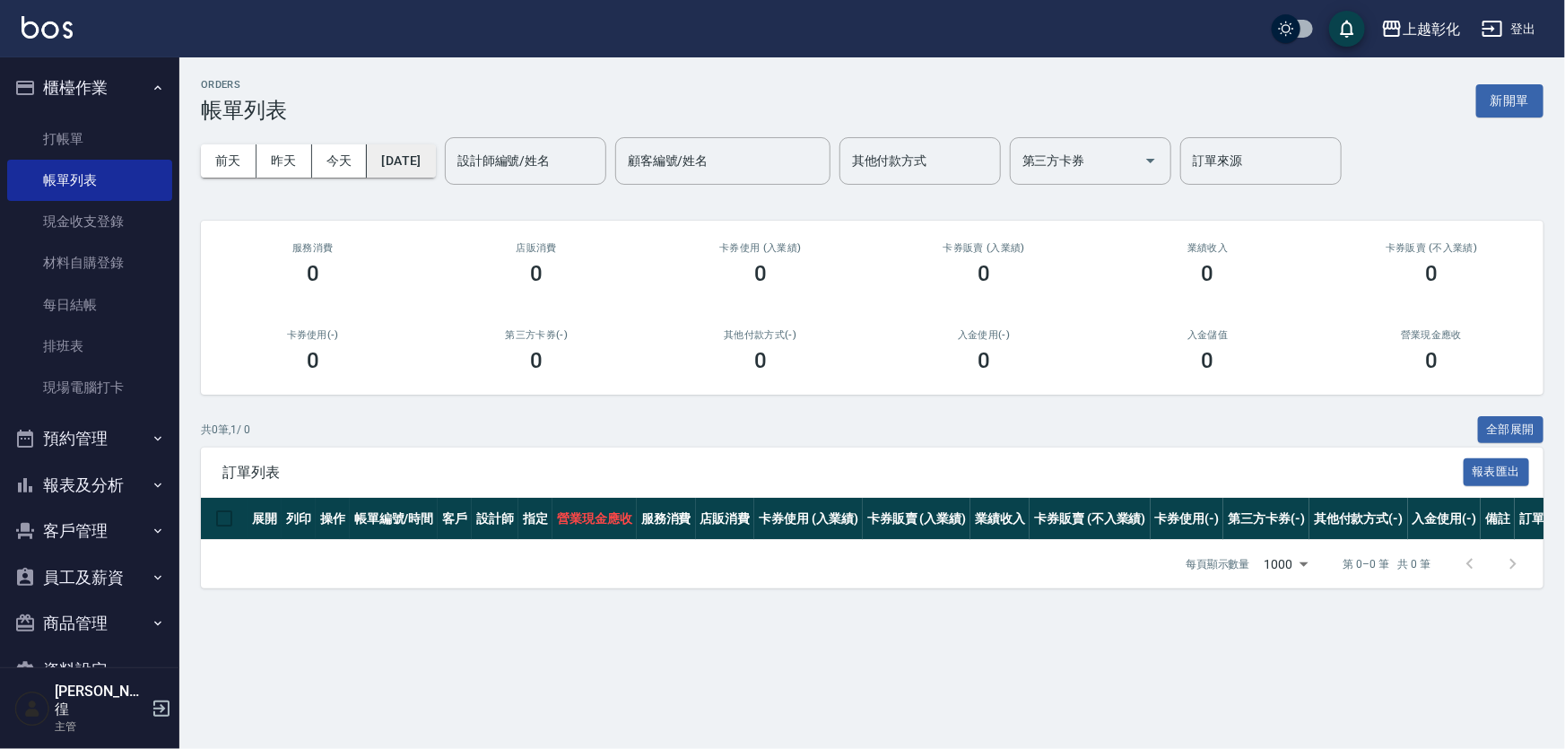
click at [435, 162] on button "[DATE]" at bounding box center [401, 160] width 68 height 33
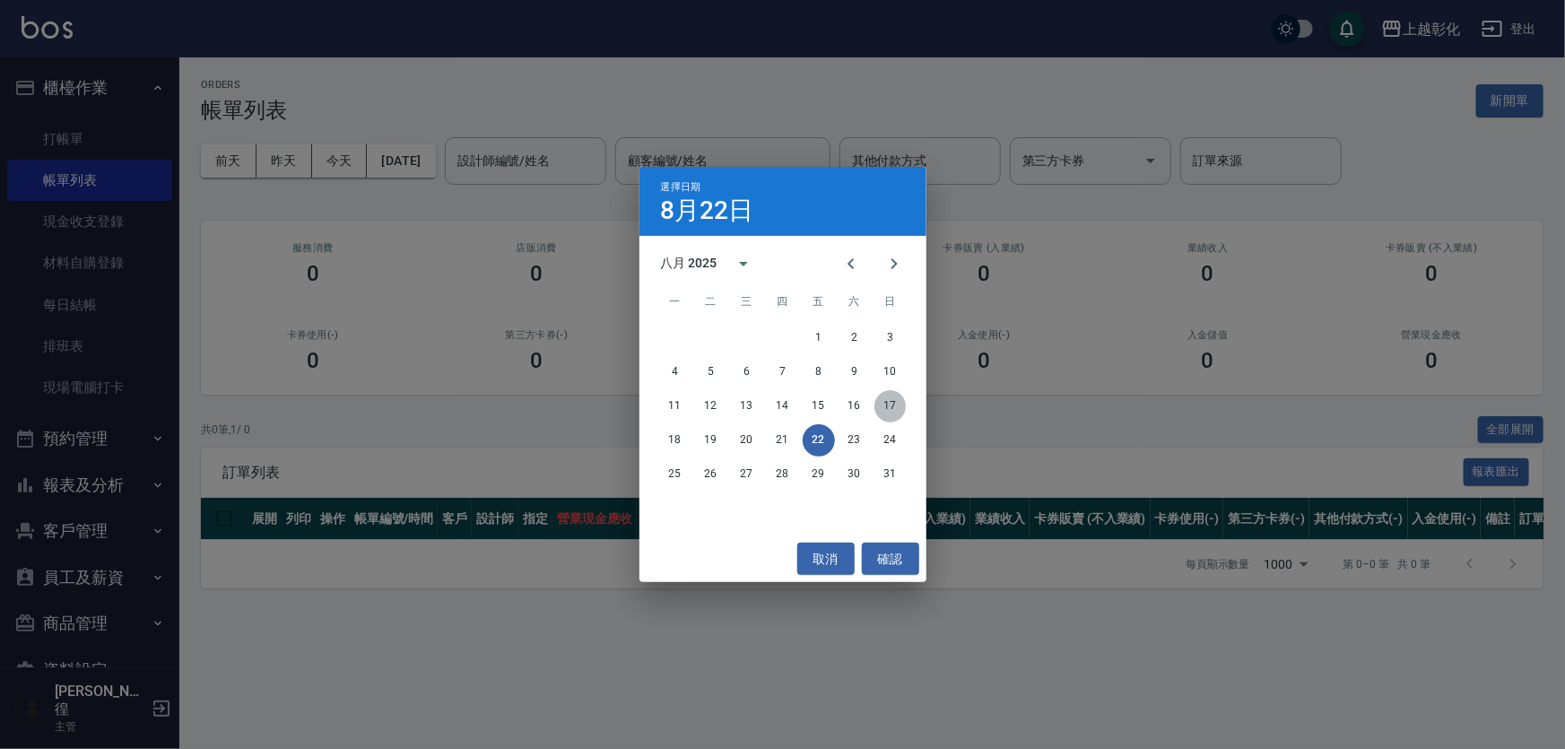
click at [890, 404] on button "17" at bounding box center [890, 406] width 32 height 32
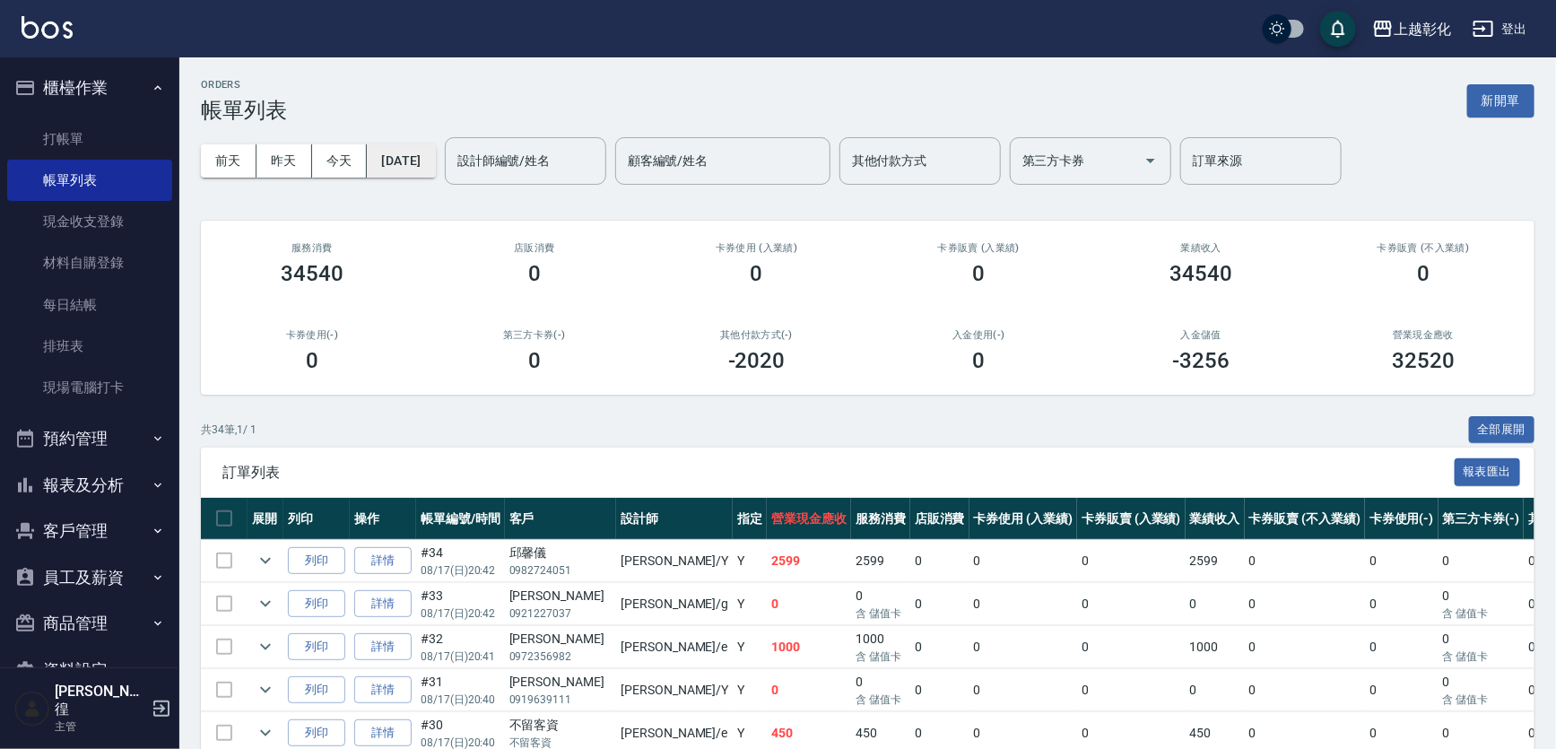
click at [417, 161] on button "[DATE]" at bounding box center [401, 160] width 68 height 33
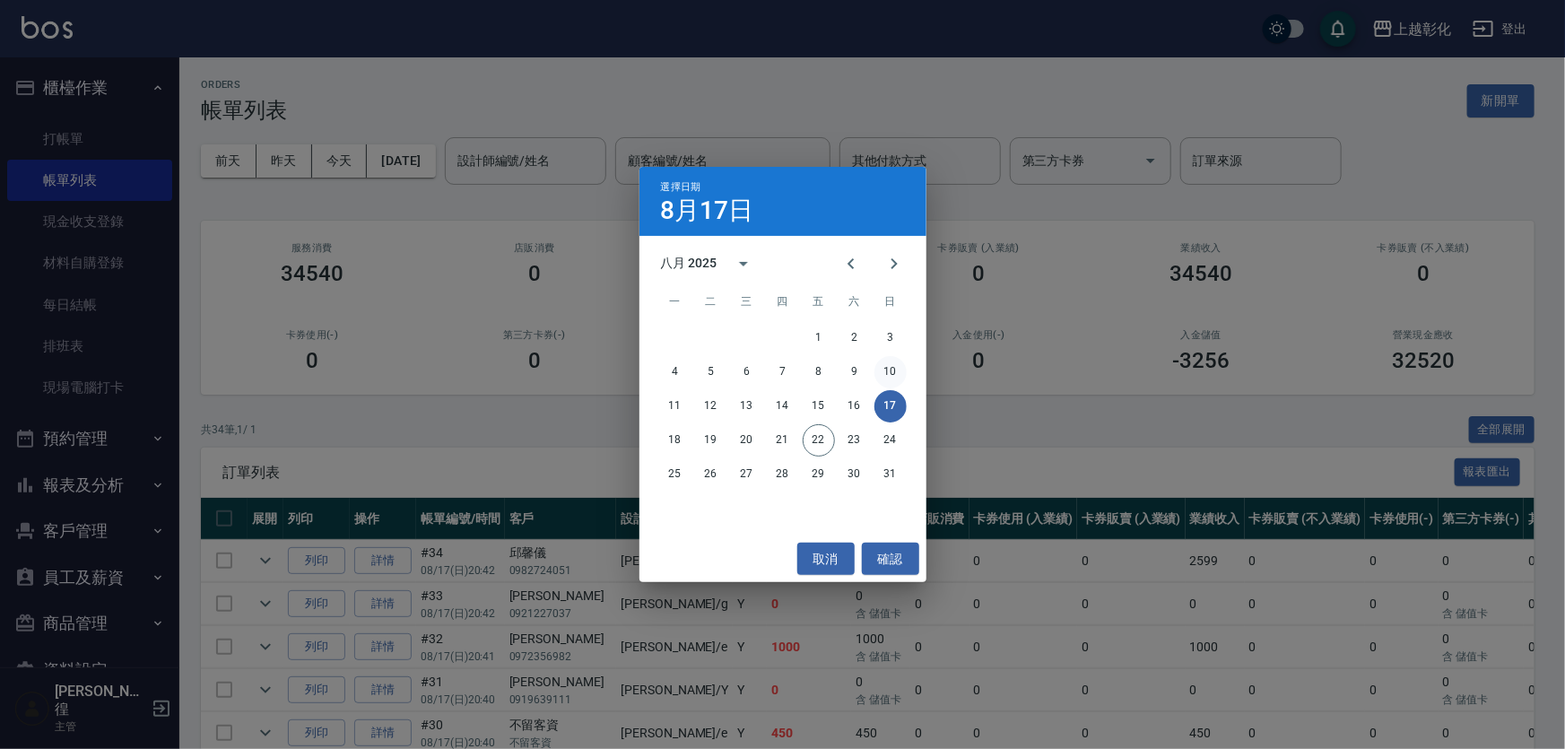
click at [457, 151] on div "選擇日期 8月17日 八月 2025 一 二 三 四 五 六 日 1 2 3 4 5 6 7 8 9 10 11 12 13 14 15 16 17 18 1…" at bounding box center [782, 374] width 1565 height 749
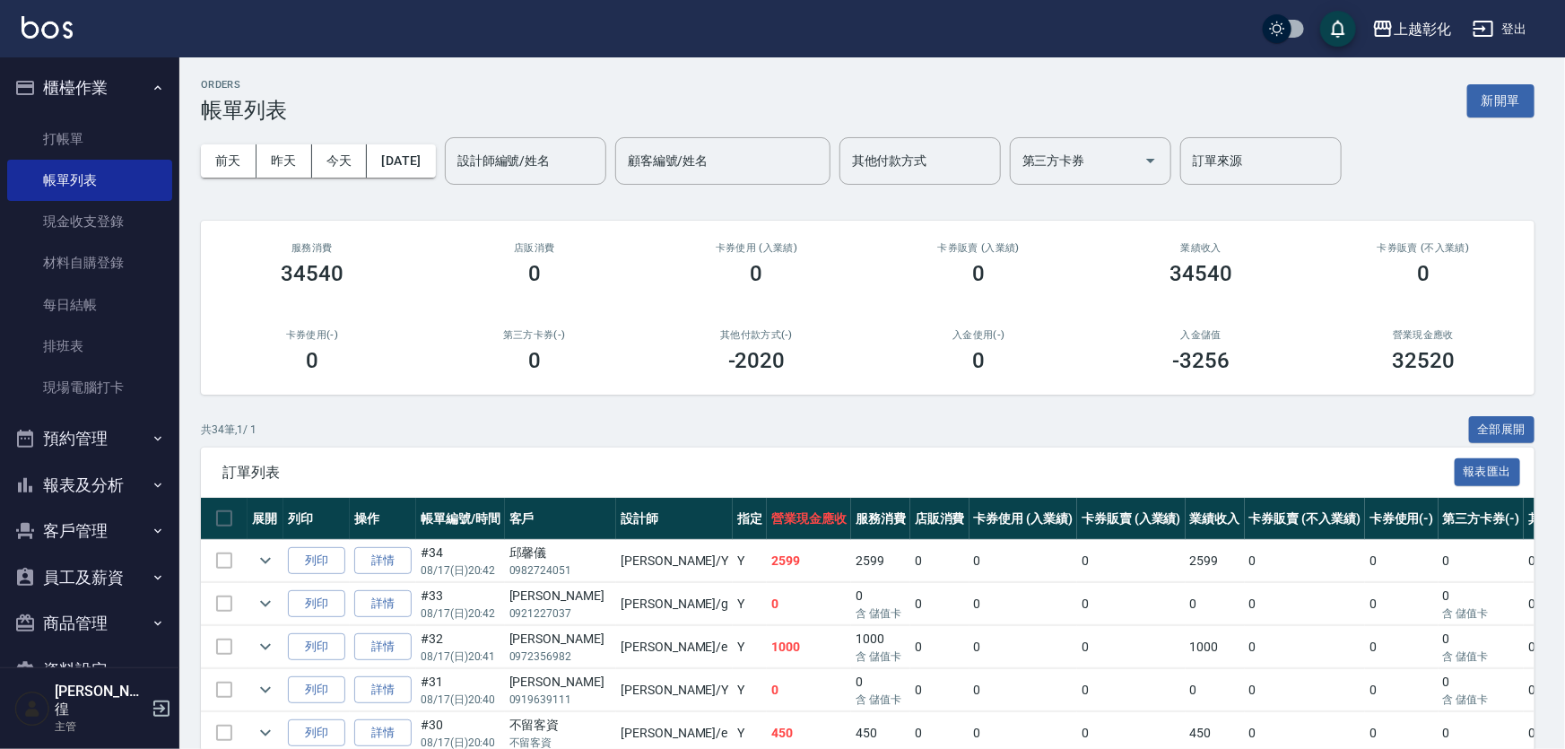
click at [898, 372] on button "10" at bounding box center [890, 372] width 32 height 32
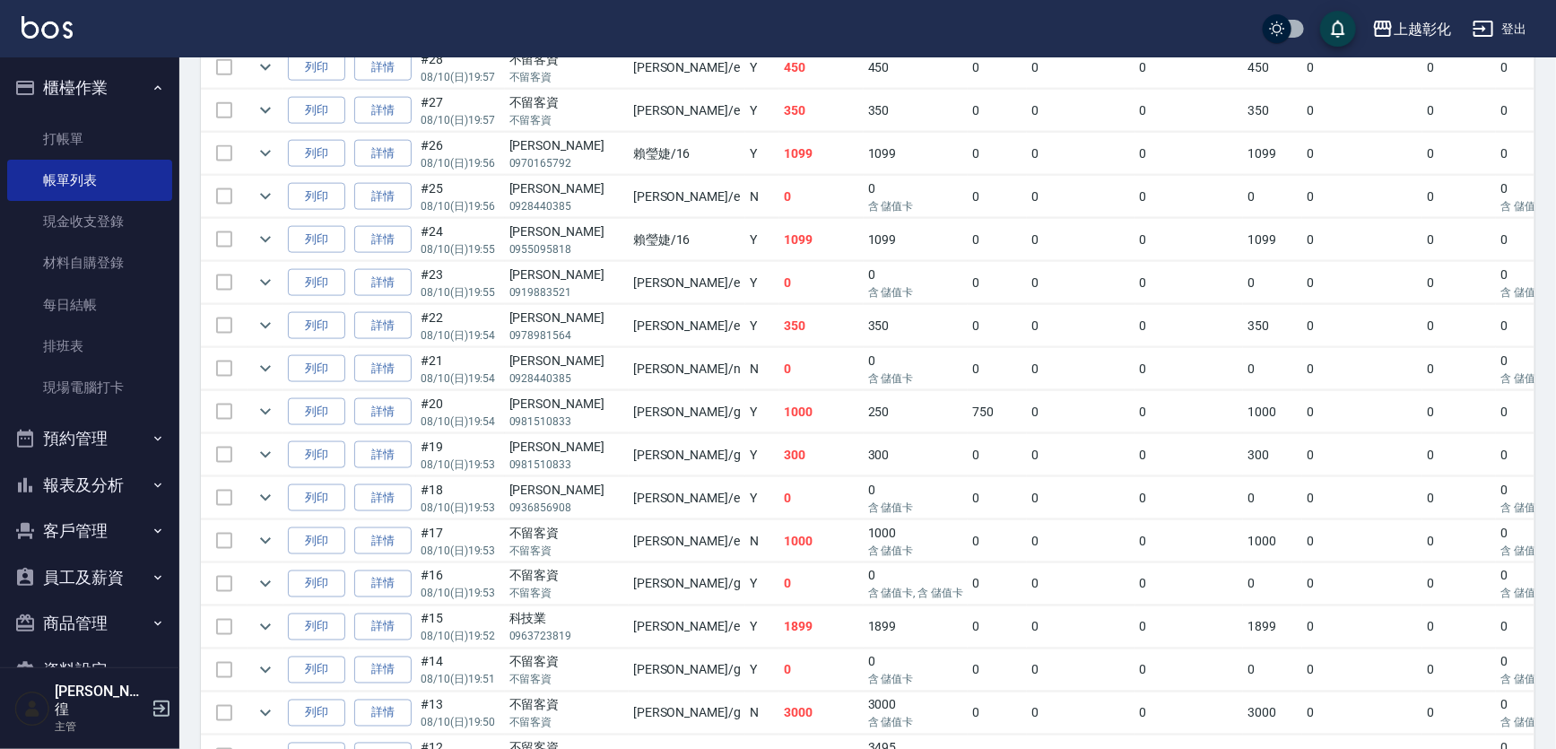
scroll to position [1141, 0]
drag, startPoint x: 716, startPoint y: 497, endPoint x: 665, endPoint y: 499, distance: 50.3
click at [652, 388] on tr "列印 詳情 #21 08/10 (日) 19:54 [PERSON_NAME]0928440385 yung yung /n N 0 0 含 儲值卡 0 0 …" at bounding box center [1033, 367] width 1664 height 42
click at [779, 431] on td "1000" at bounding box center [821, 410] width 84 height 42
drag, startPoint x: 738, startPoint y: 545, endPoint x: 706, endPoint y: 550, distance: 32.6
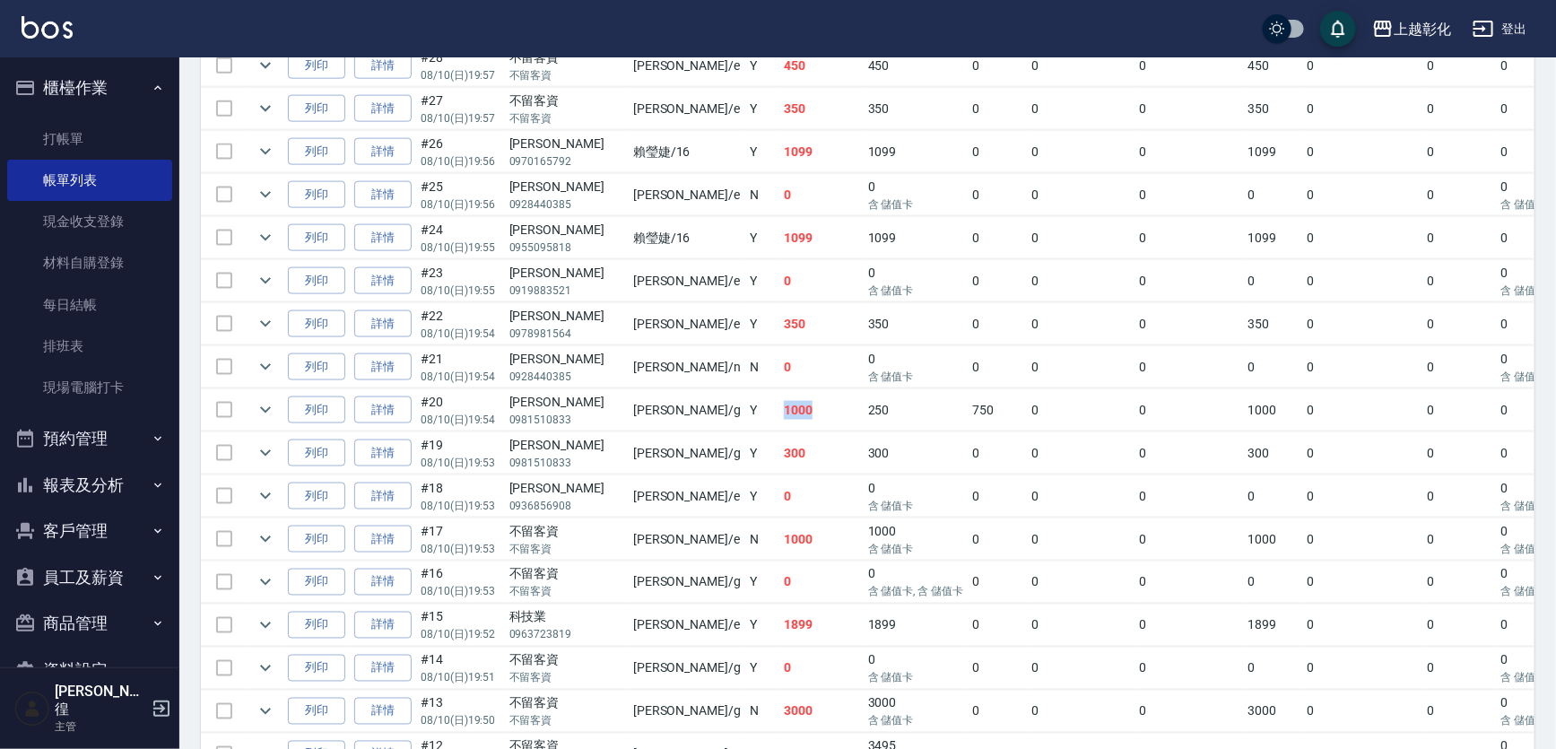
click at [779, 431] on td "1000" at bounding box center [821, 410] width 84 height 42
click at [412, 424] on link "詳情" at bounding box center [382, 410] width 57 height 28
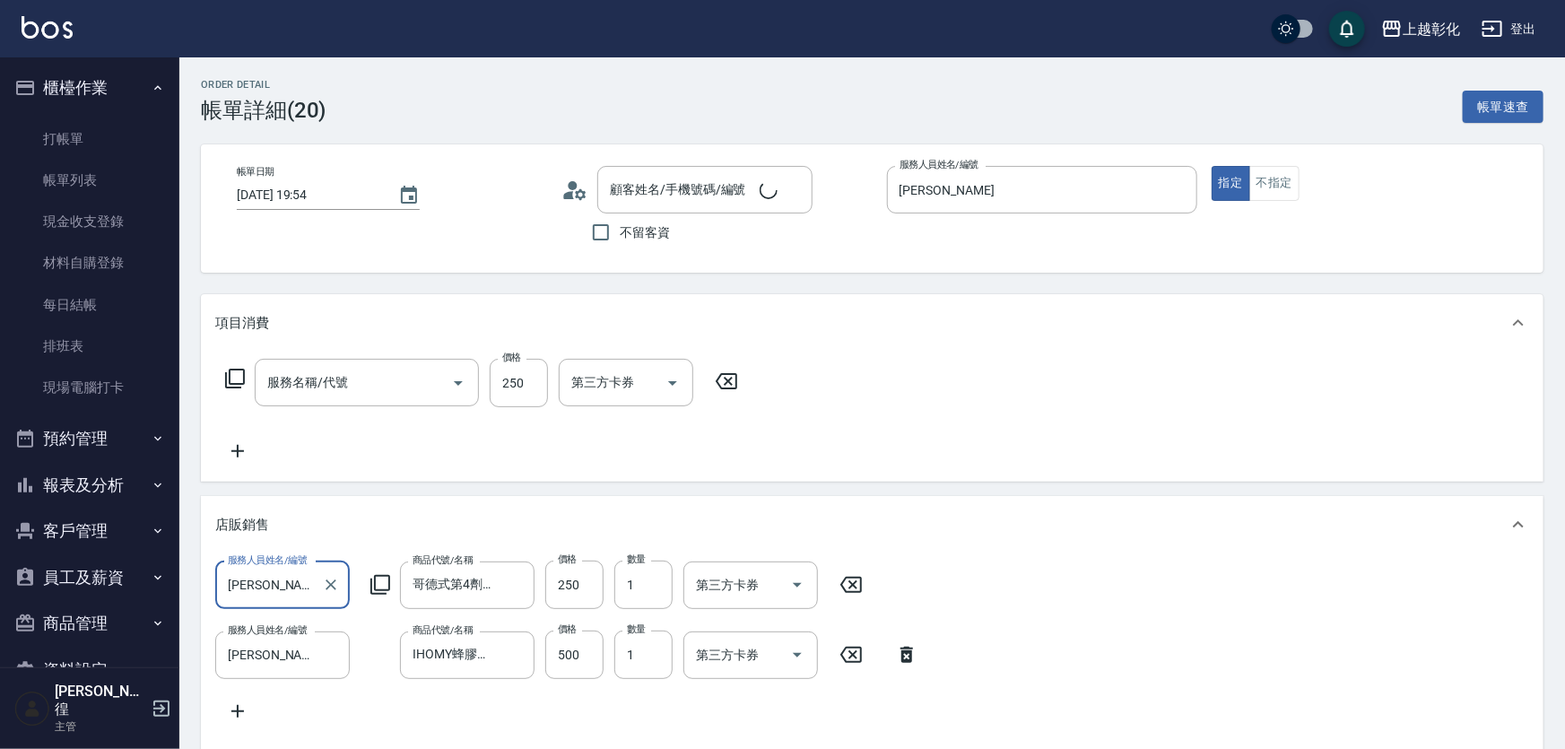
type input "[DATE] 19:54"
type input "[PERSON_NAME]"
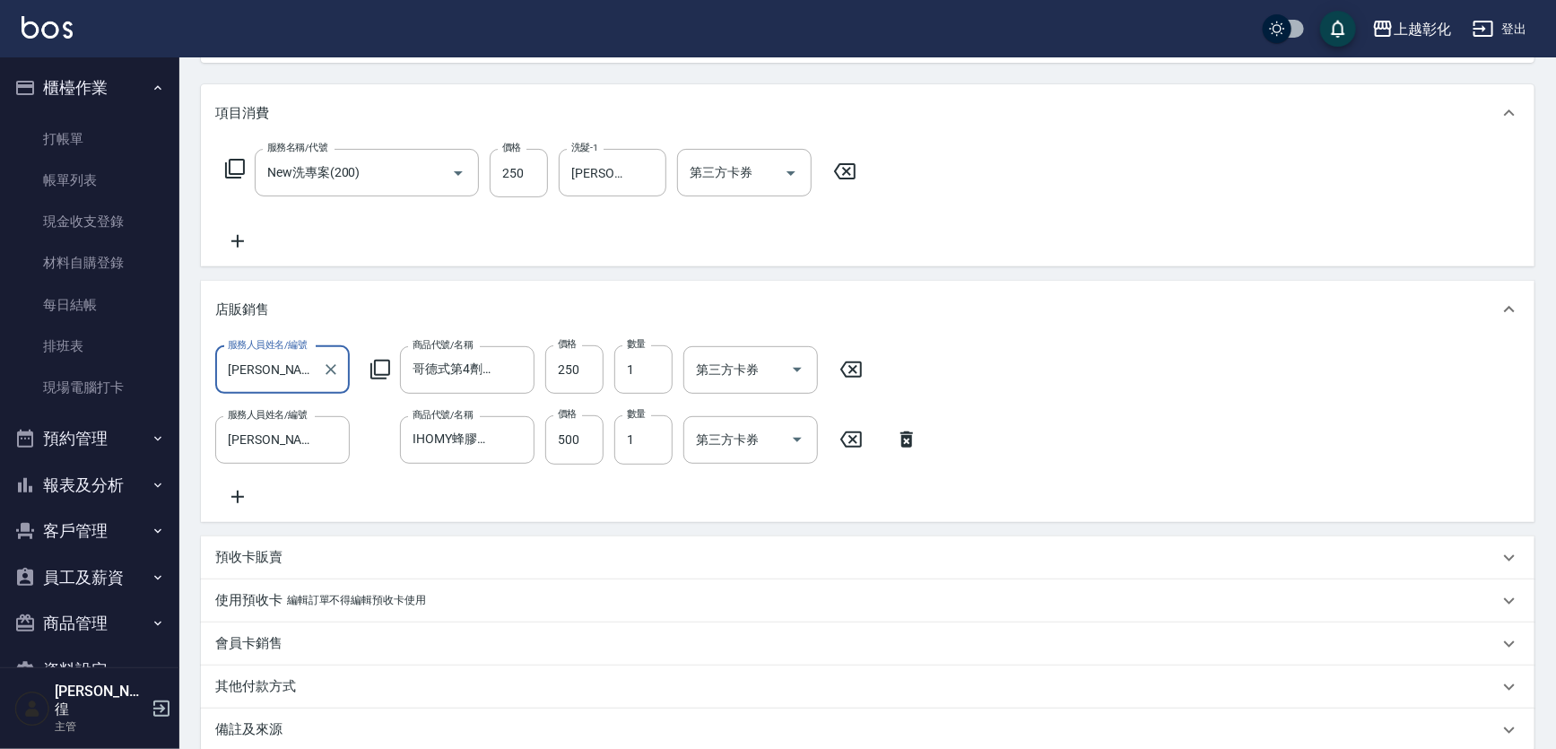
type input "[PERSON_NAME]/0981510833/null"
type input "New洗專案(200)"
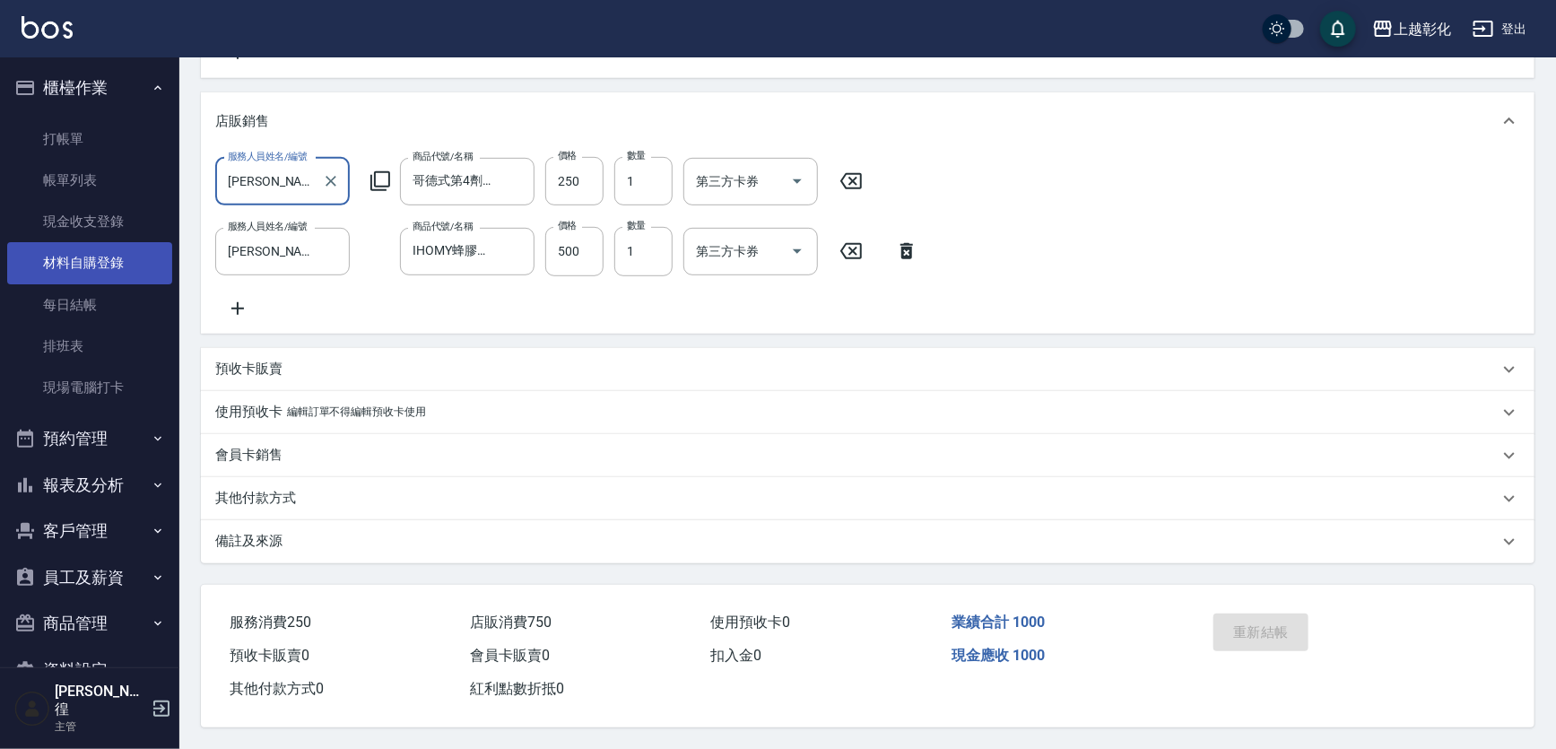
scroll to position [202, 0]
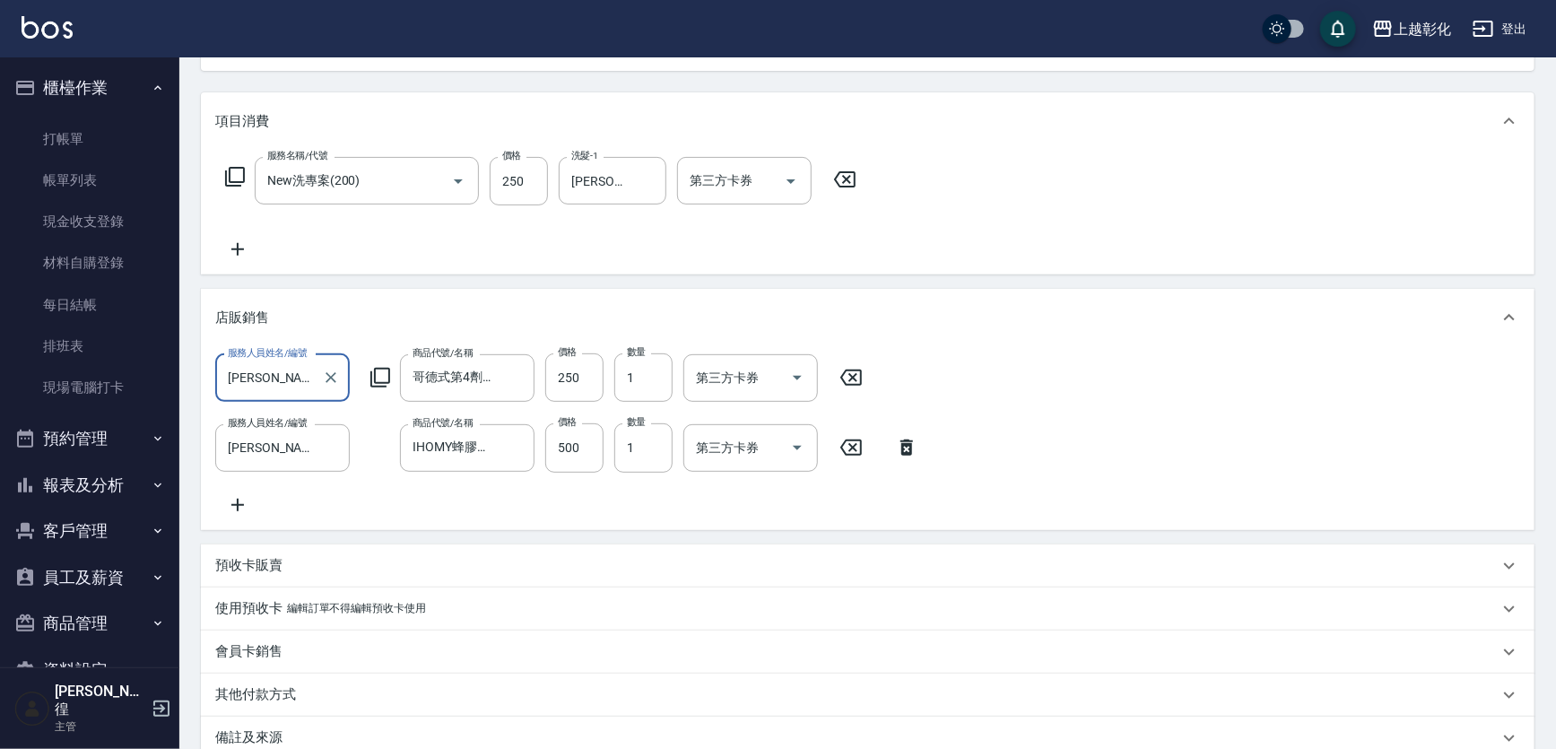
click at [90, 182] on link "帳單列表" at bounding box center [89, 180] width 165 height 41
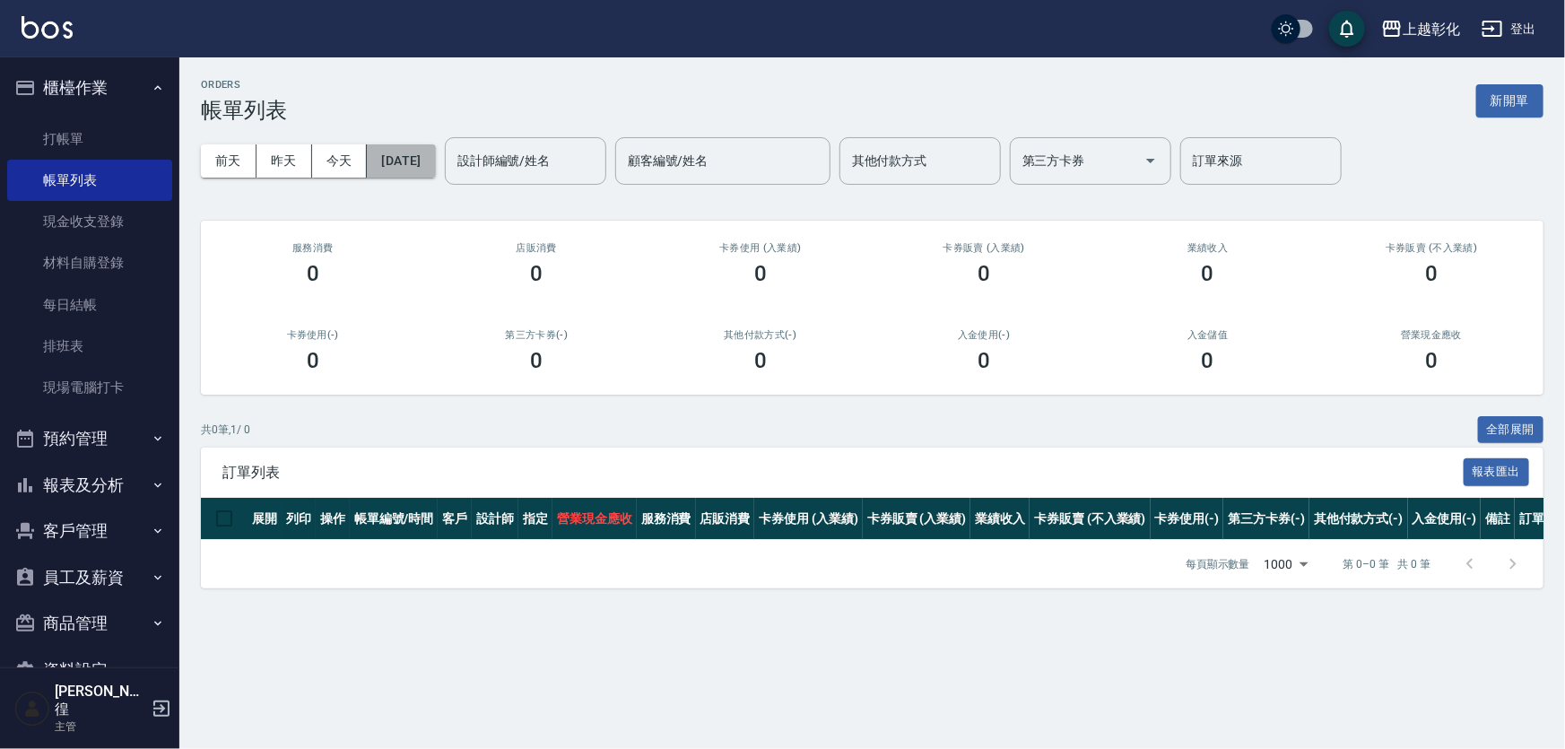
click at [422, 152] on button "[DATE]" at bounding box center [401, 160] width 68 height 33
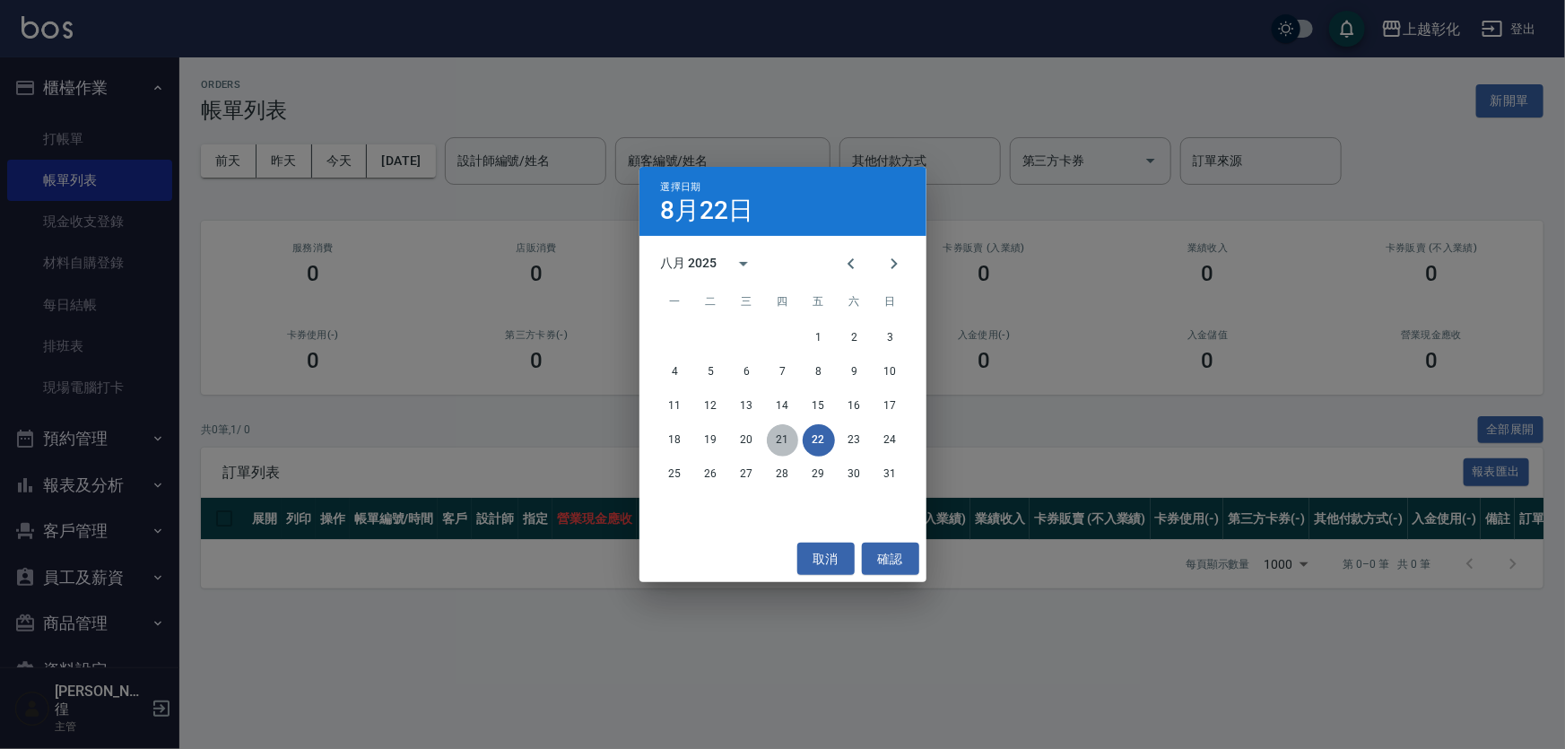
click at [783, 438] on button "21" at bounding box center [783, 440] width 32 height 32
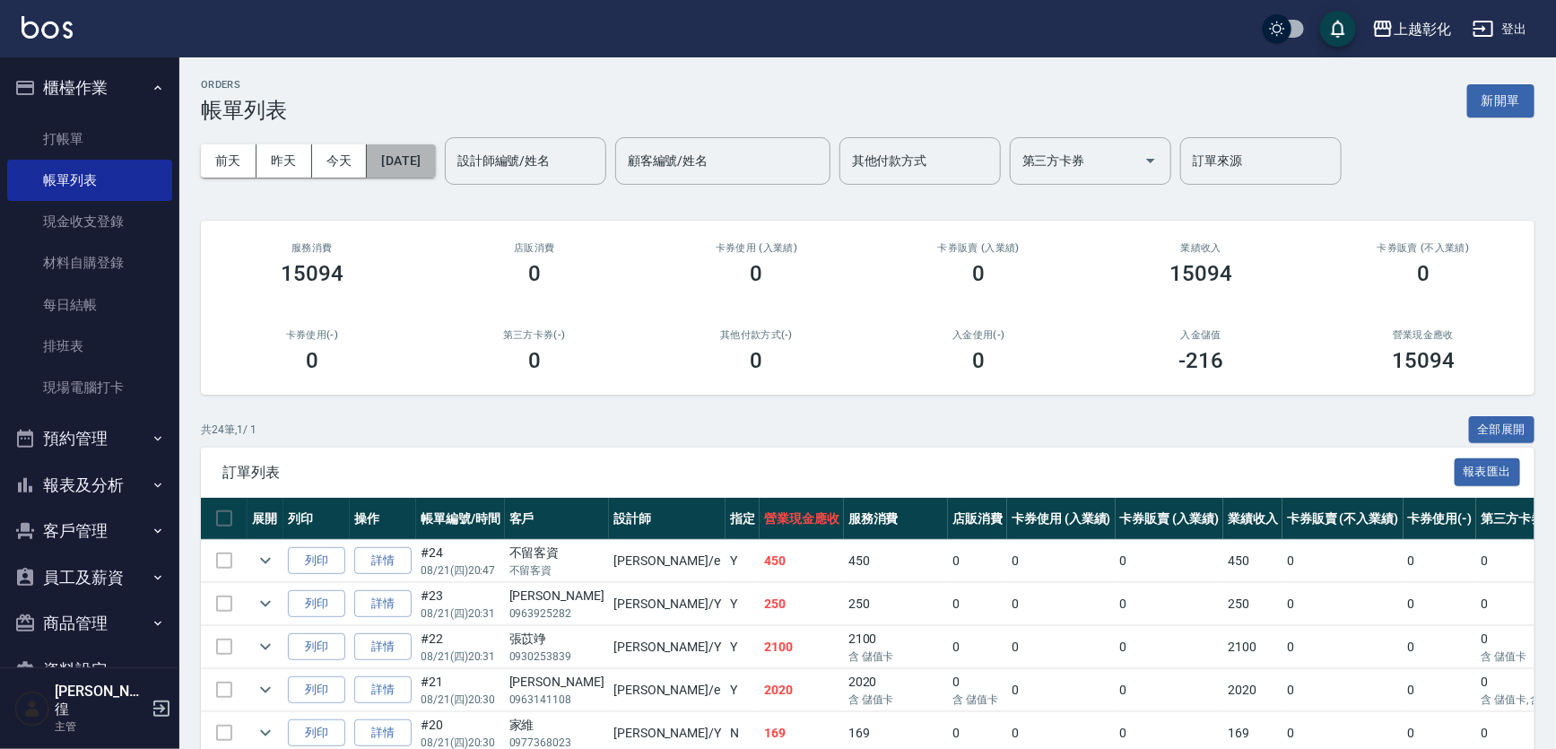
click at [435, 155] on button "[DATE]" at bounding box center [401, 160] width 68 height 33
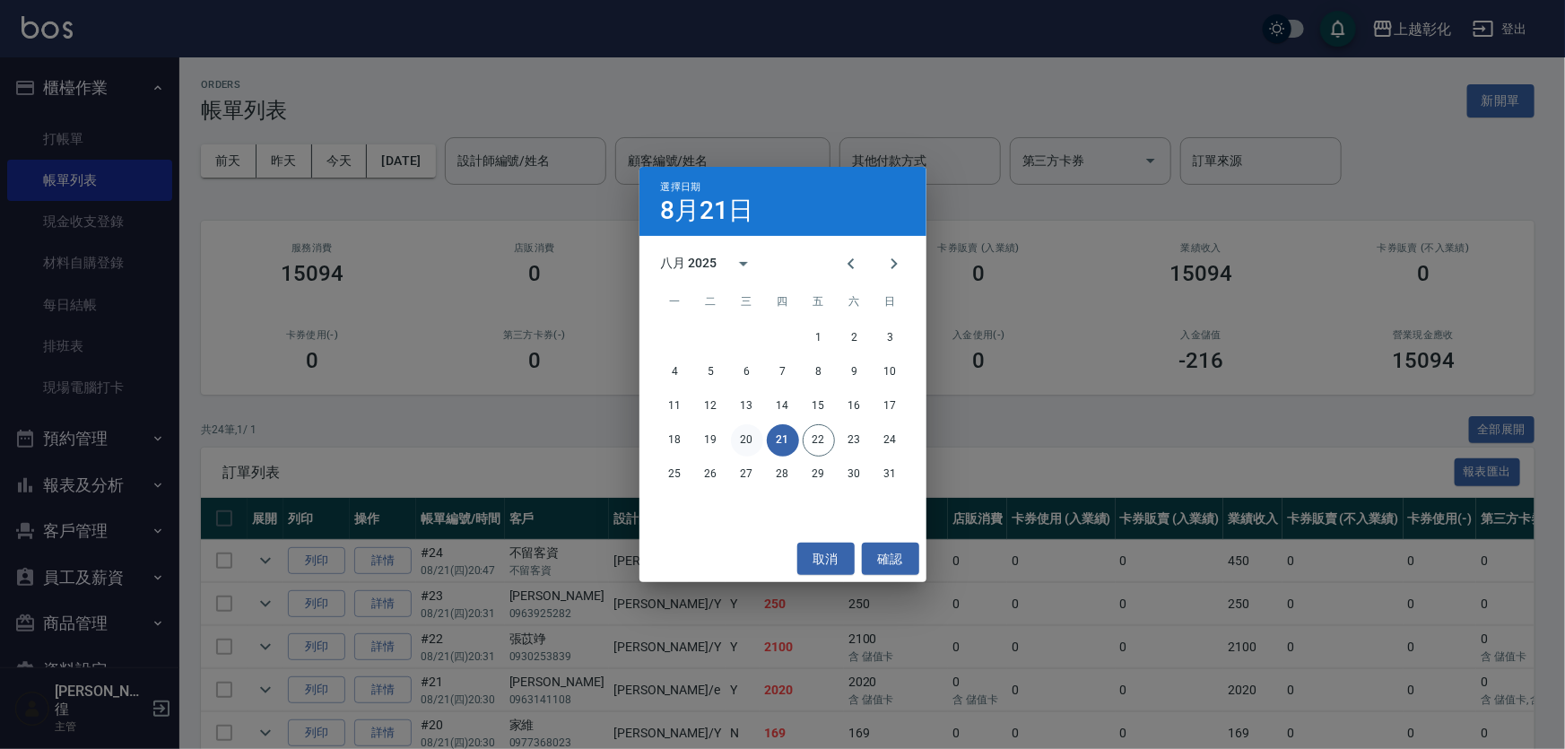
click at [742, 437] on button "20" at bounding box center [747, 440] width 32 height 32
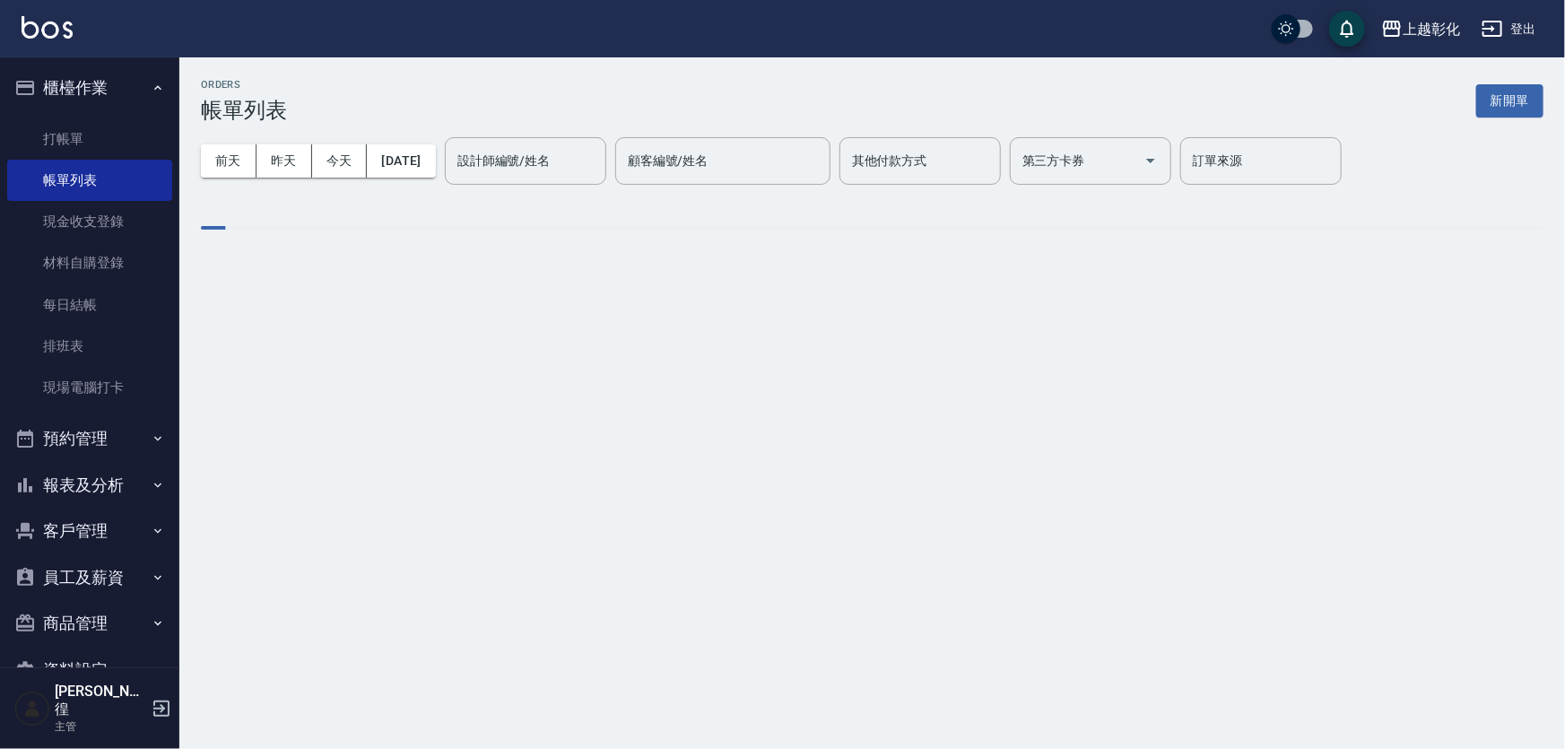
click at [741, 438] on div "ORDERS 帳單列表 新開單 [DATE] [DATE] [DATE] [DATE] 設計師編號/姓名 設計師編號/姓名 顧客編號/姓名 顧客編號/姓名 其…" at bounding box center [782, 374] width 1565 height 749
click at [747, 440] on div "ORDERS 帳單列表 新開單 [DATE] [DATE] [DATE] [DATE] 設計師編號/姓名 設計師編號/姓名 顧客編號/姓名 顧客編號/姓名 其…" at bounding box center [782, 374] width 1565 height 749
click at [749, 447] on div "ORDERS 帳單列表 新開單 [DATE] [DATE] [DATE] [DATE] 設計師編號/姓名 設計師編號/姓名 顧客編號/姓名 顧客編號/姓名 其…" at bounding box center [782, 374] width 1565 height 749
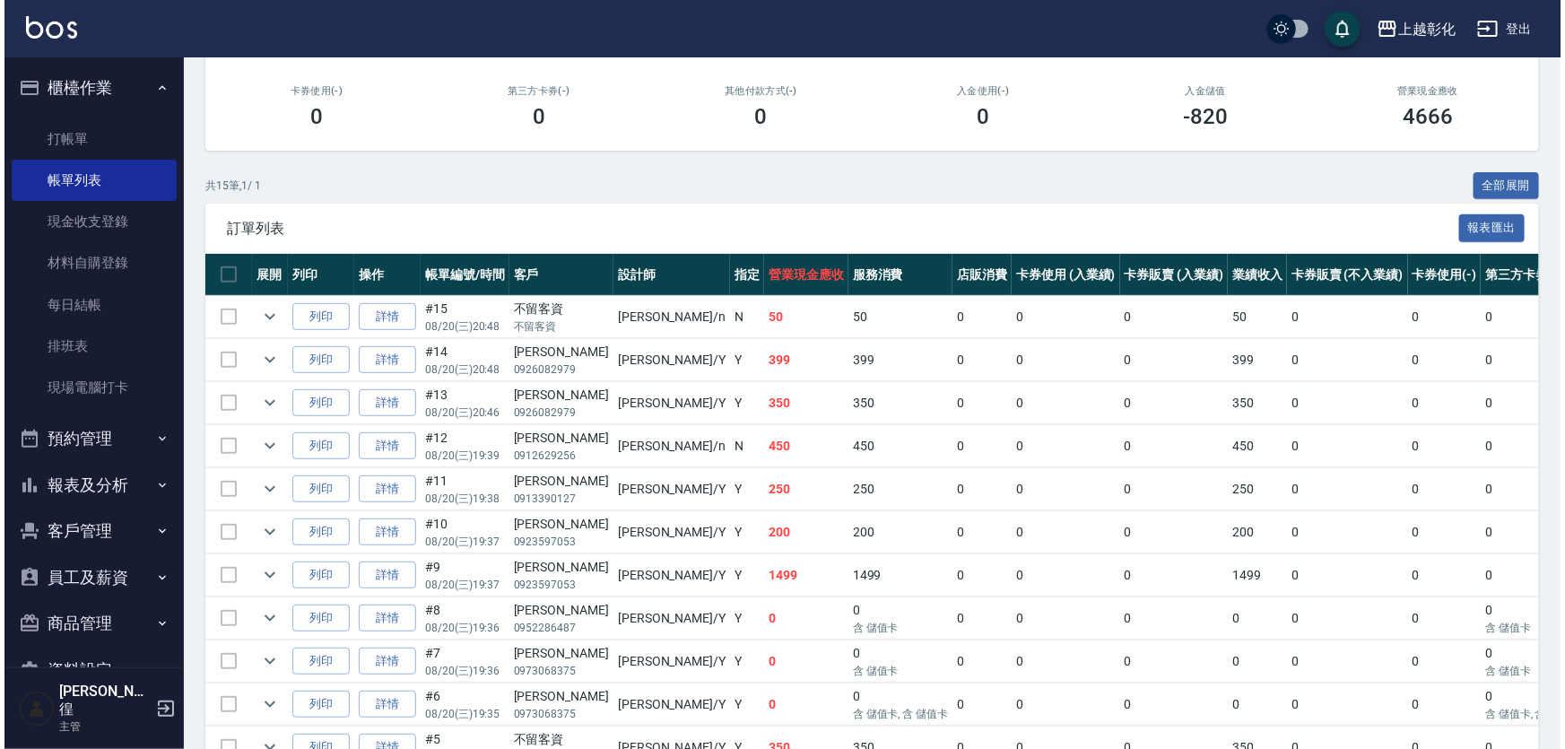
scroll to position [45, 0]
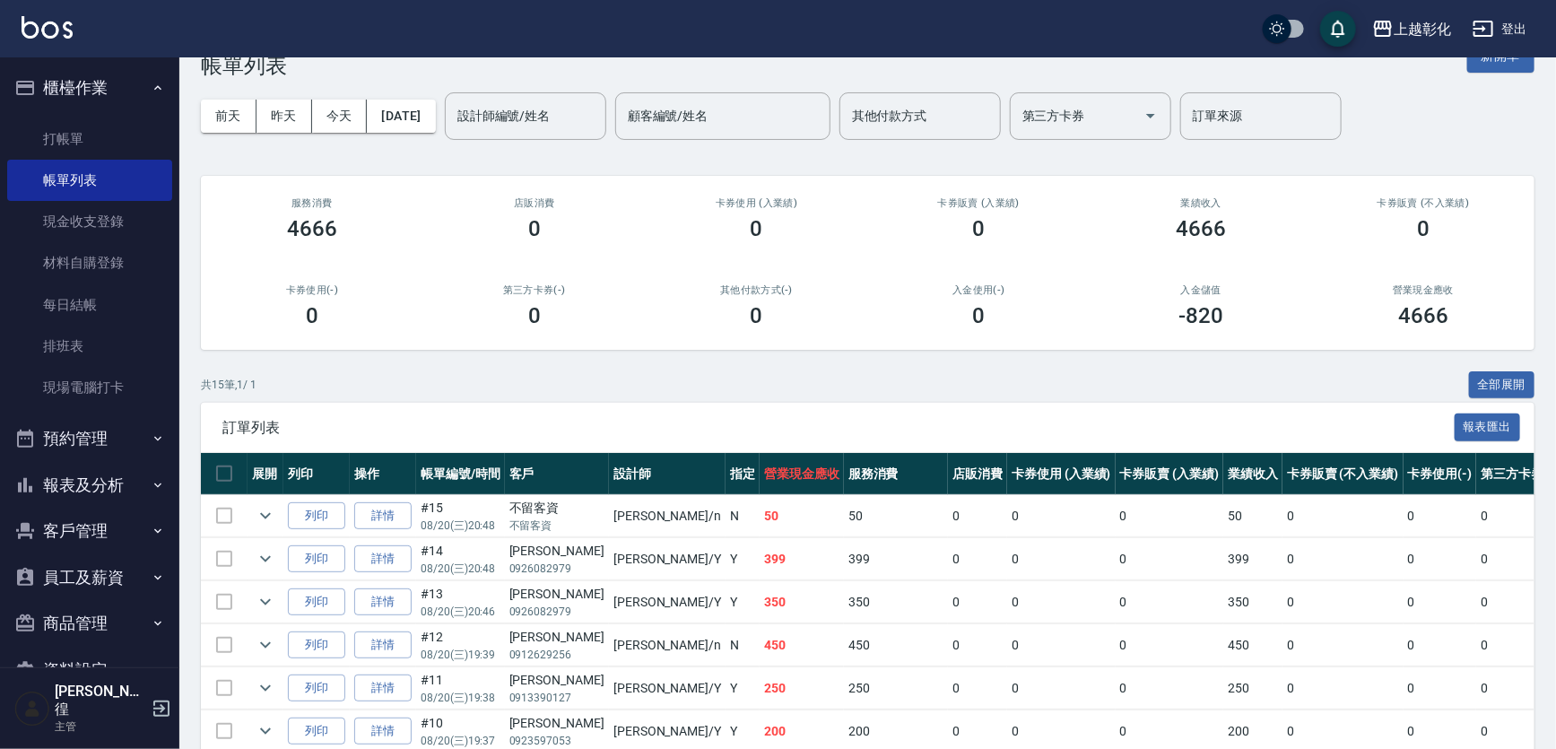
click at [467, 137] on div "[DATE] [DATE] [DATE] [DATE] 設計師編號/姓名 設計師編號/姓名 顧客編號/姓名 顧客編號/姓名 其他付款方式 其他付款方式 第三方…" at bounding box center [867, 116] width 1333 height 76
click at [432, 107] on button "[DATE]" at bounding box center [401, 116] width 68 height 33
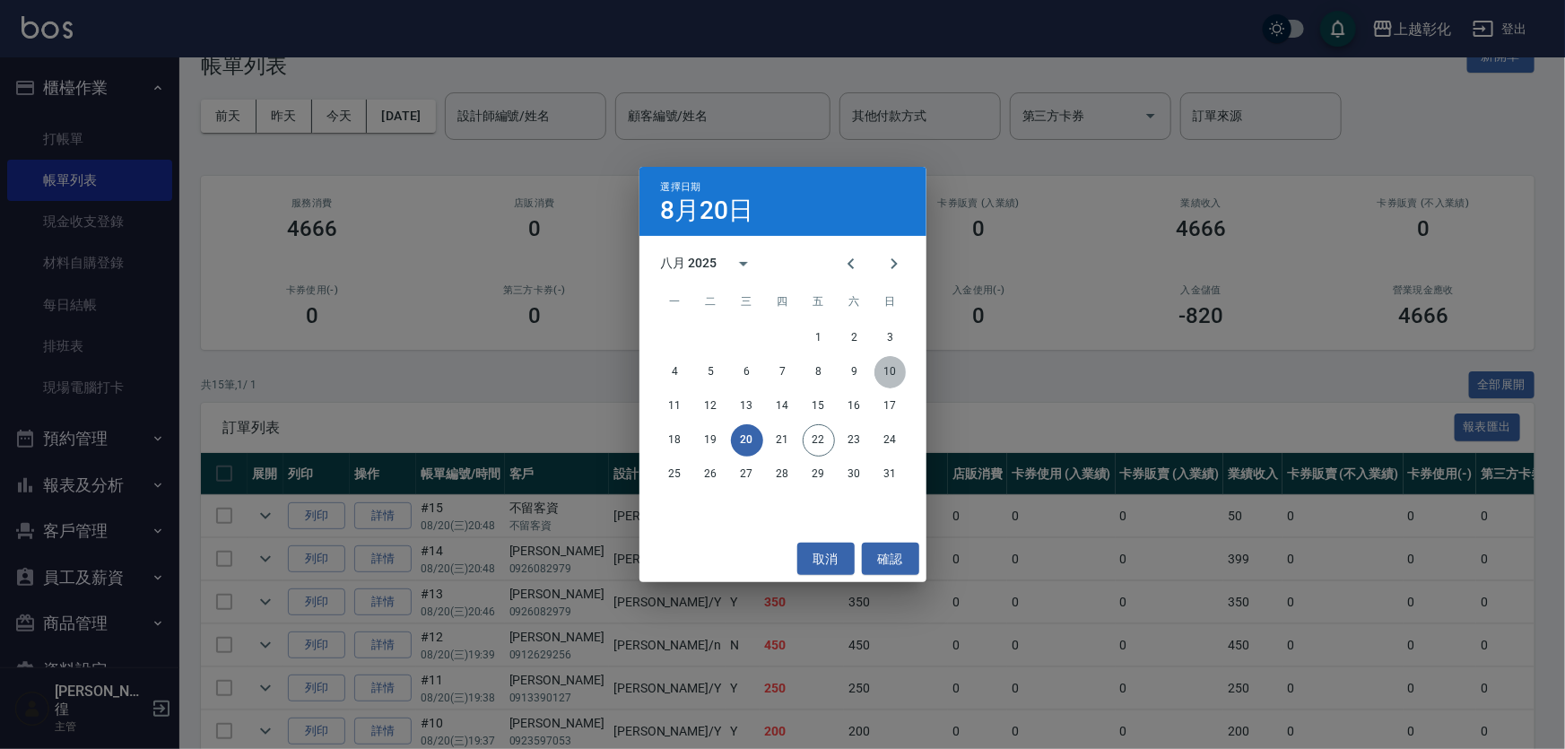
click at [881, 378] on button "10" at bounding box center [890, 372] width 32 height 32
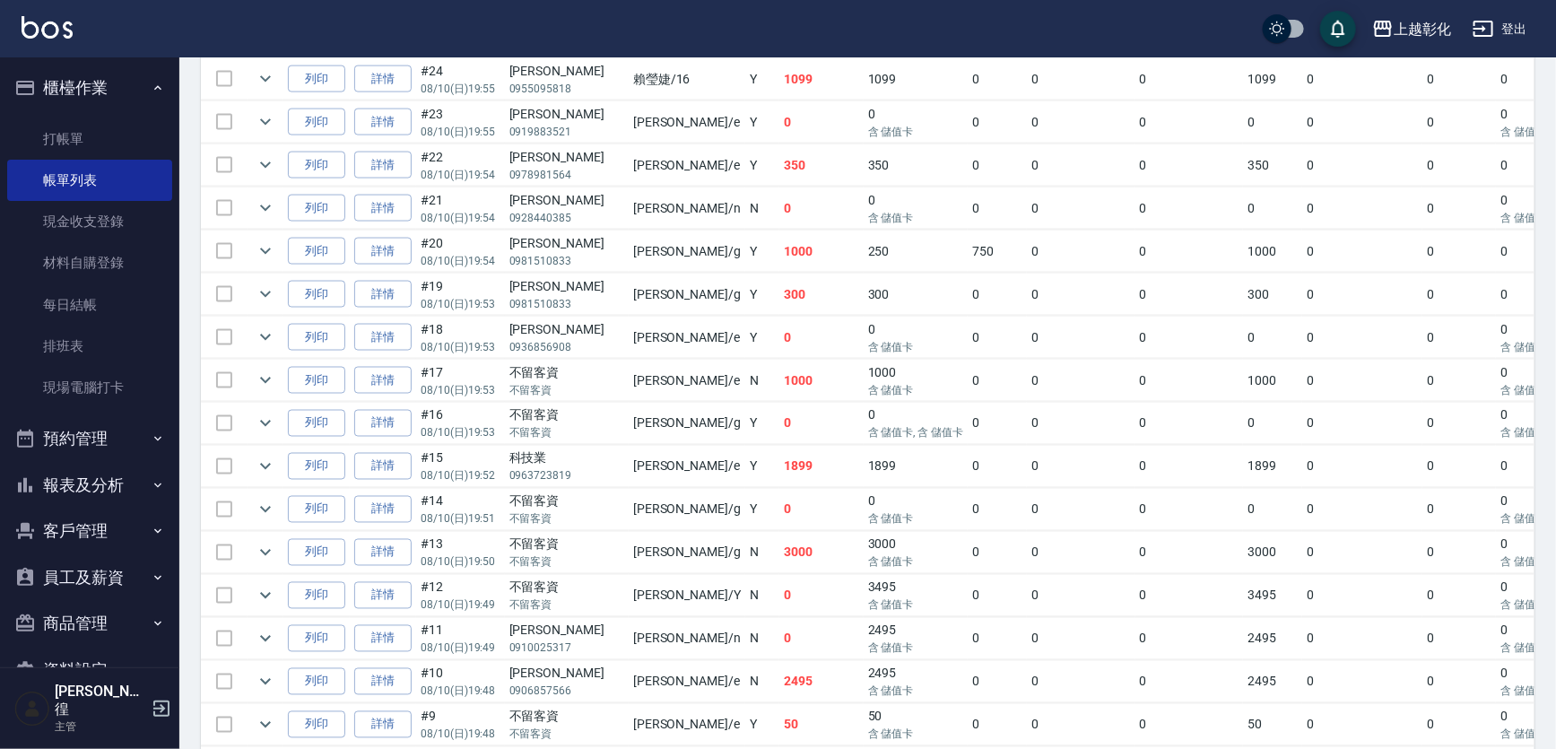
scroll to position [1385, 0]
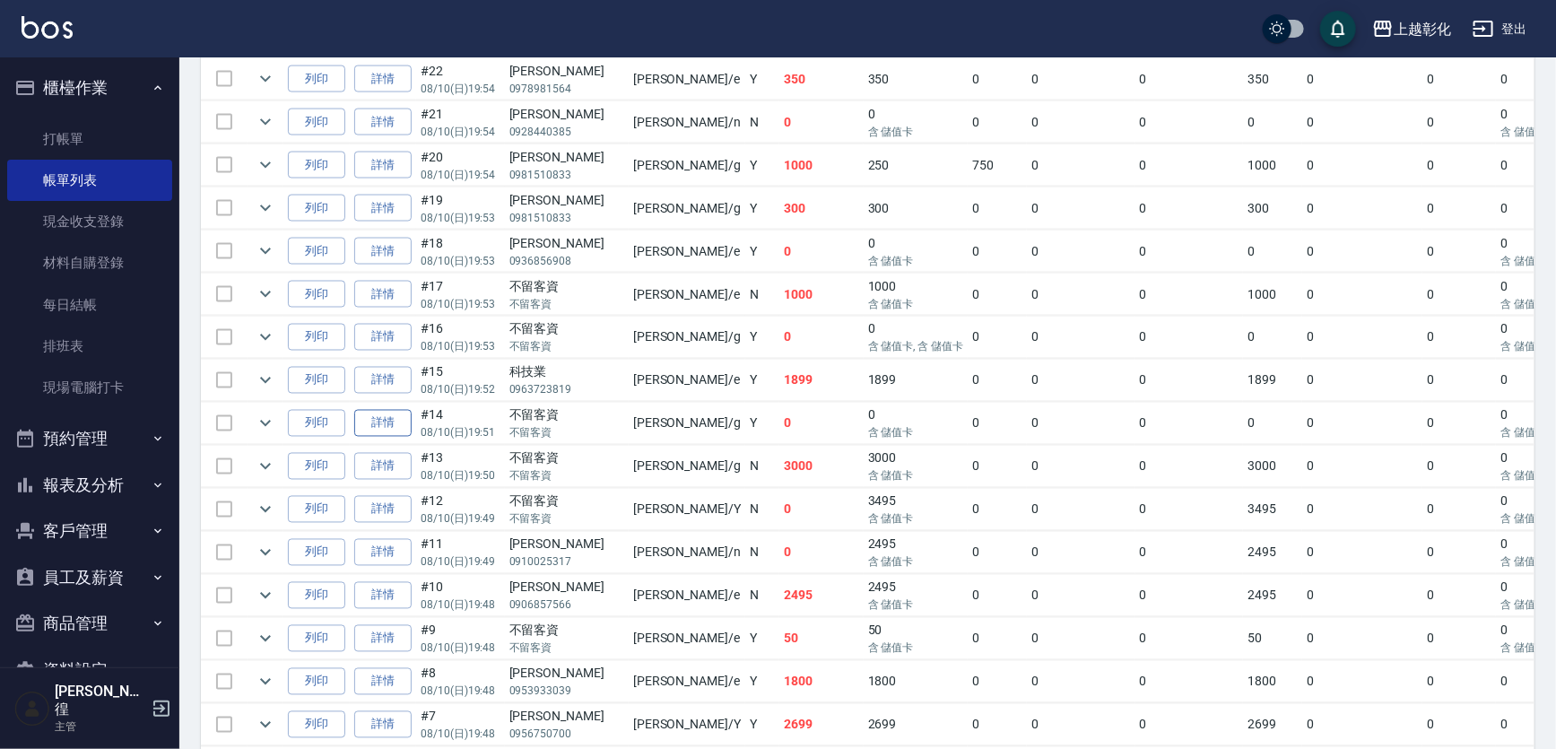
click at [394, 438] on link "詳情" at bounding box center [382, 424] width 57 height 28
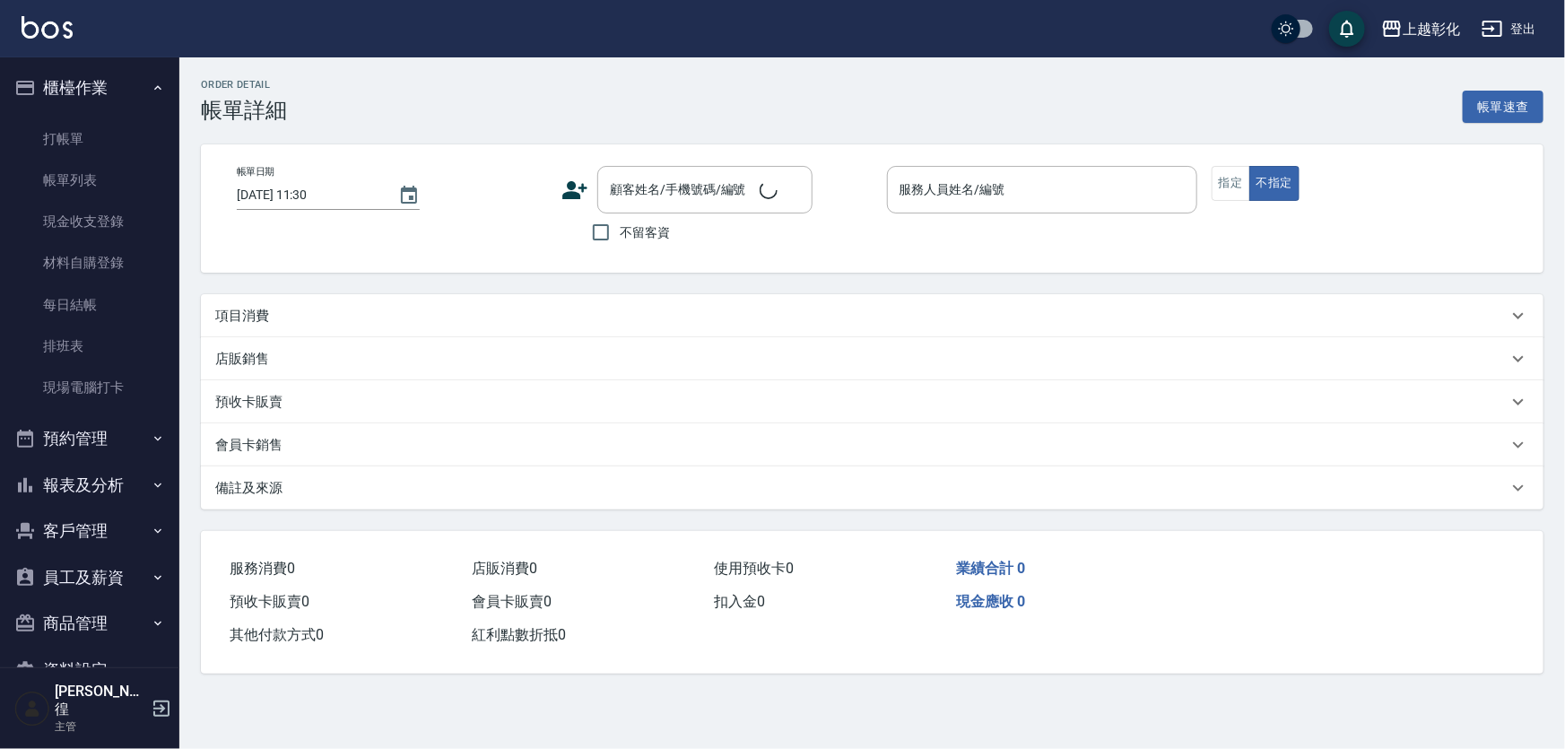
type input "[DATE] 19:51"
checkbox input "true"
type input "[PERSON_NAME]"
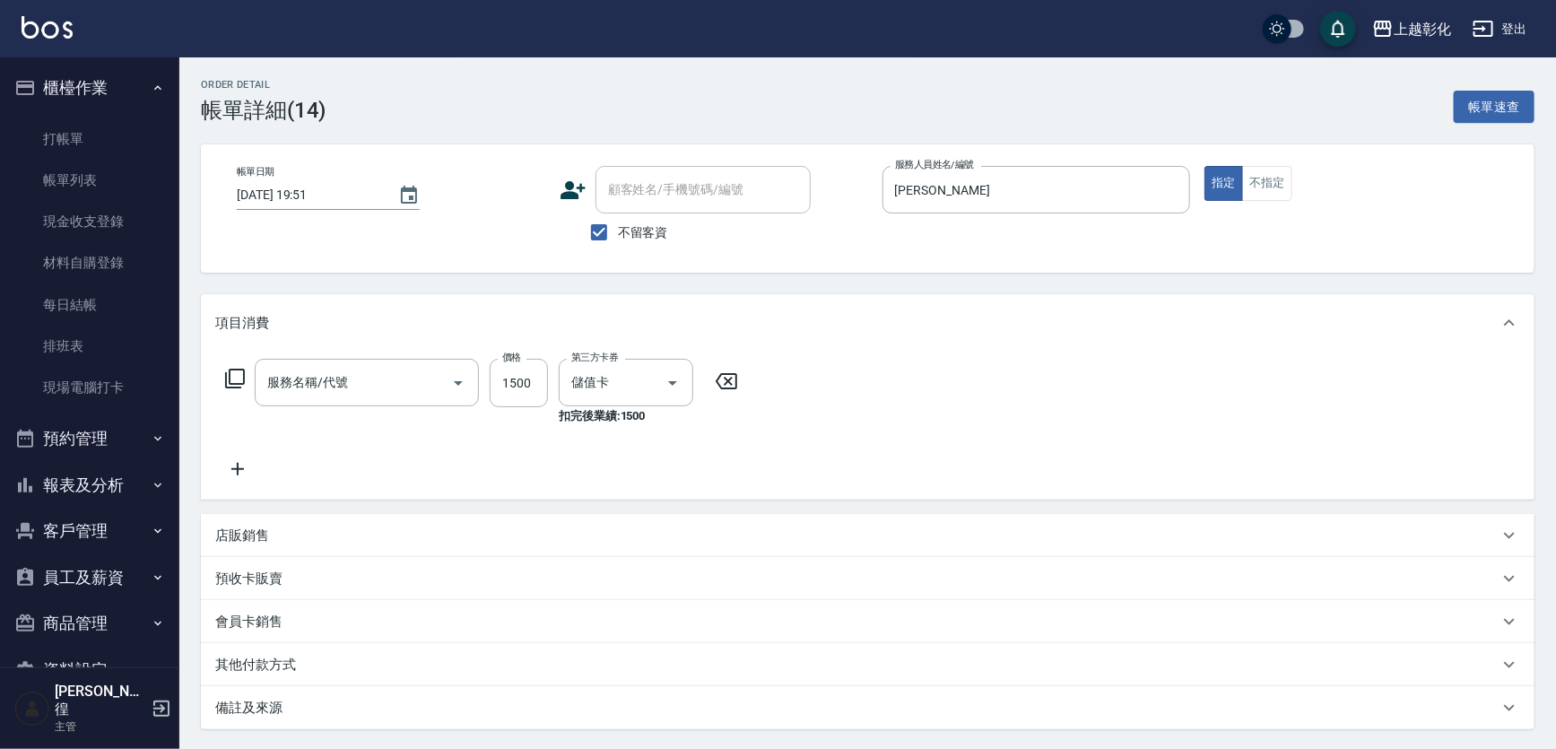
type input "基礎燙(201)"
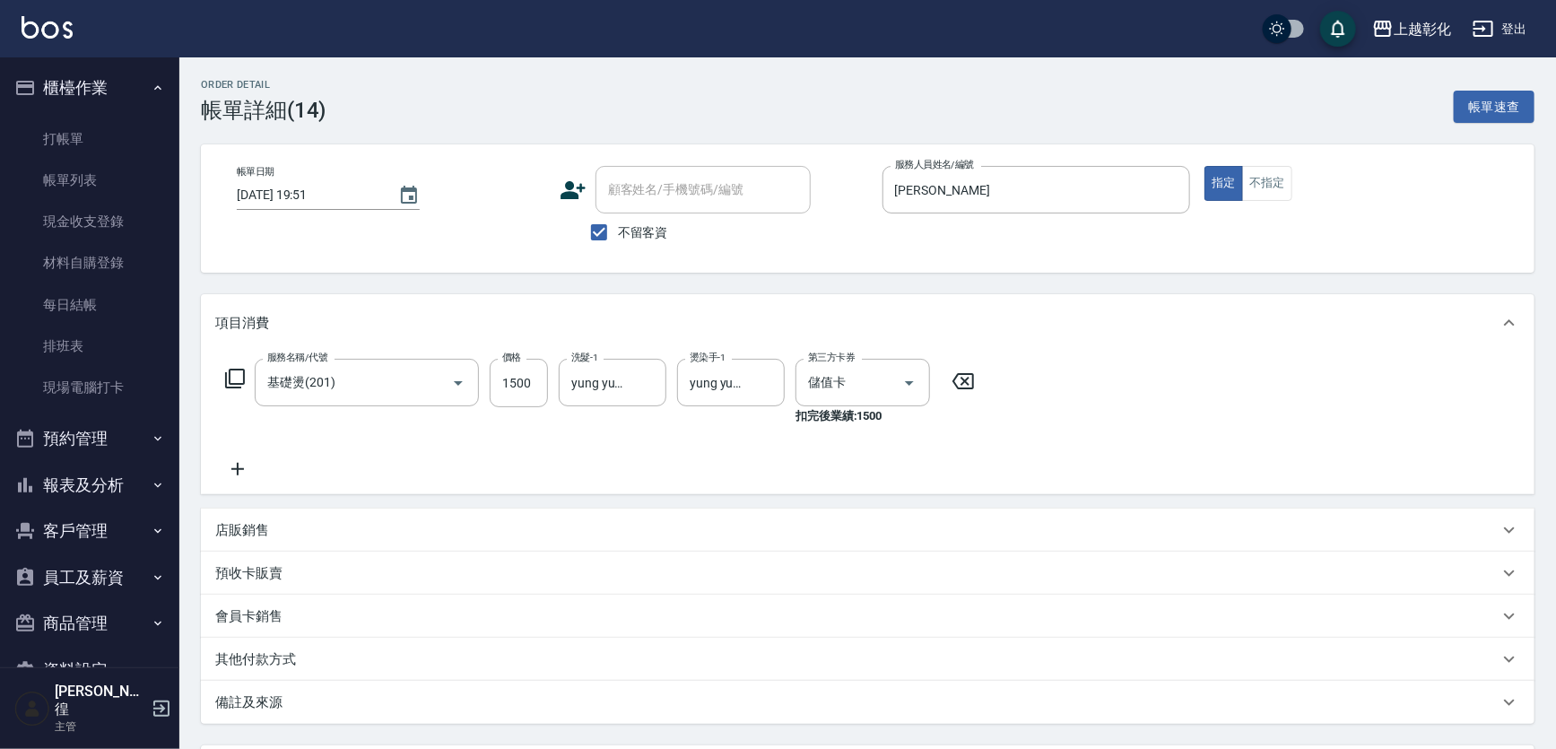
click at [341, 211] on div "帳單日期 [DATE] 19:51" at bounding box center [391, 208] width 308 height 85
click at [341, 187] on input "[DATE] 19:51" at bounding box center [308, 195] width 143 height 30
click at [94, 183] on link "帳單列表" at bounding box center [89, 180] width 165 height 41
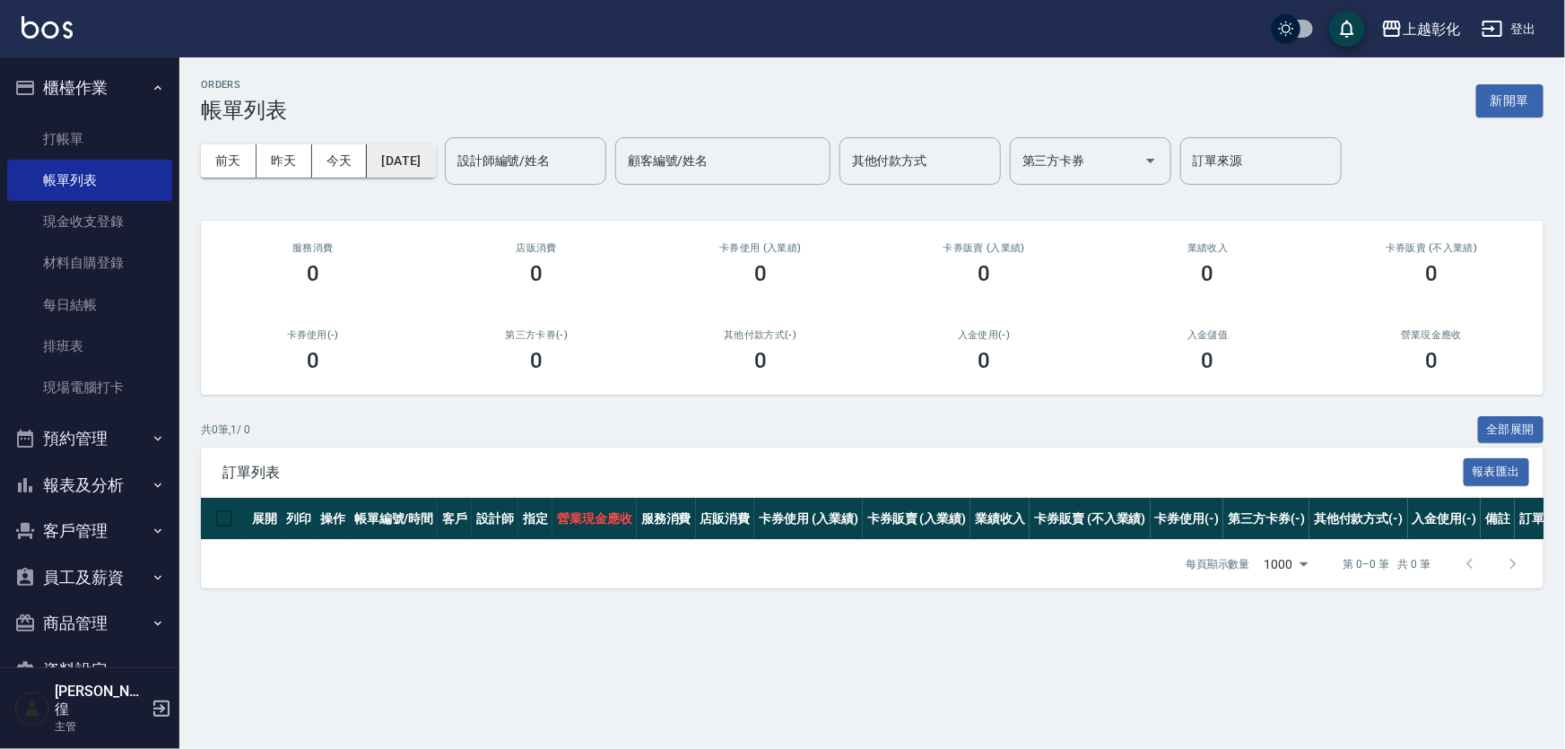
click at [427, 156] on button "[DATE]" at bounding box center [401, 160] width 68 height 33
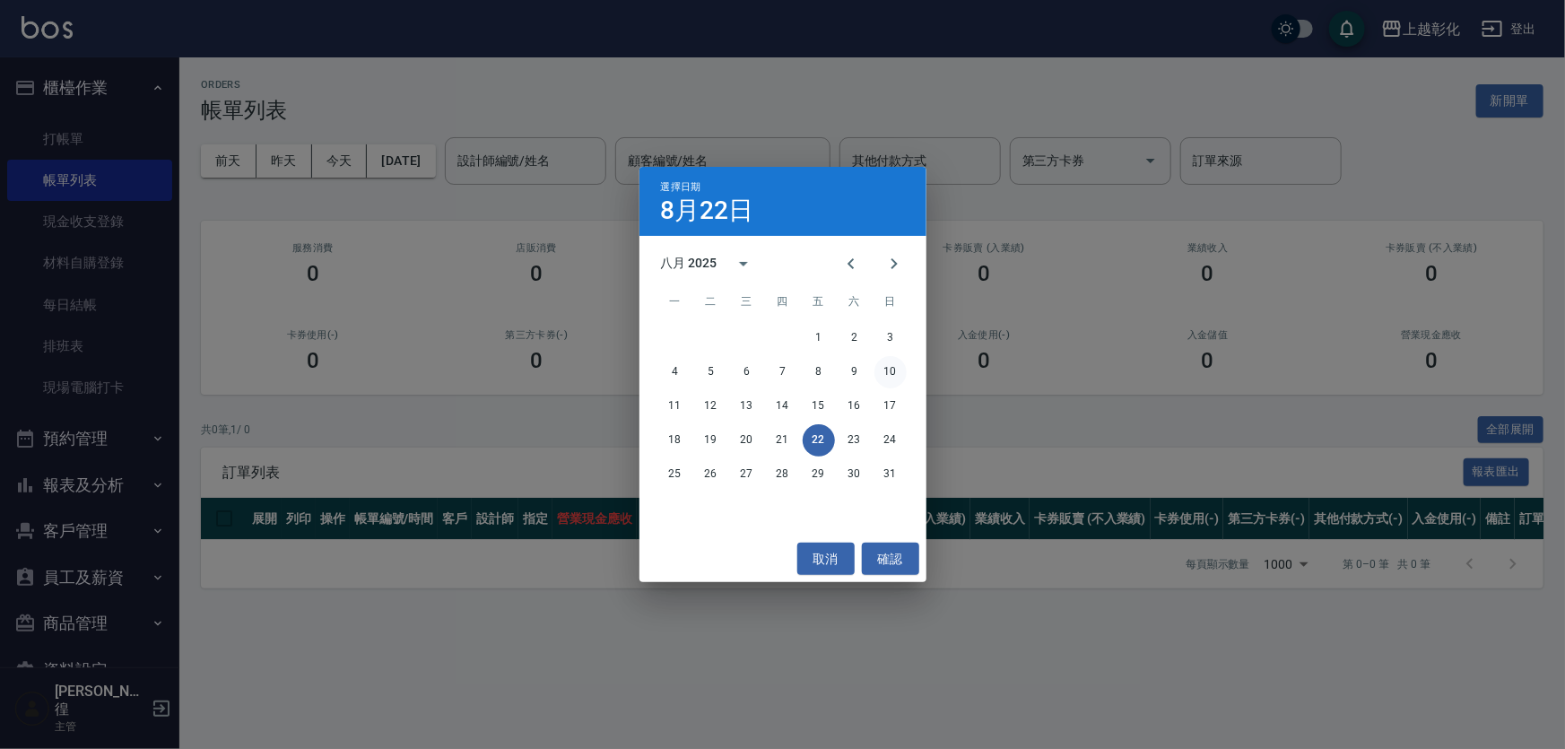
click at [887, 365] on button "10" at bounding box center [890, 372] width 32 height 32
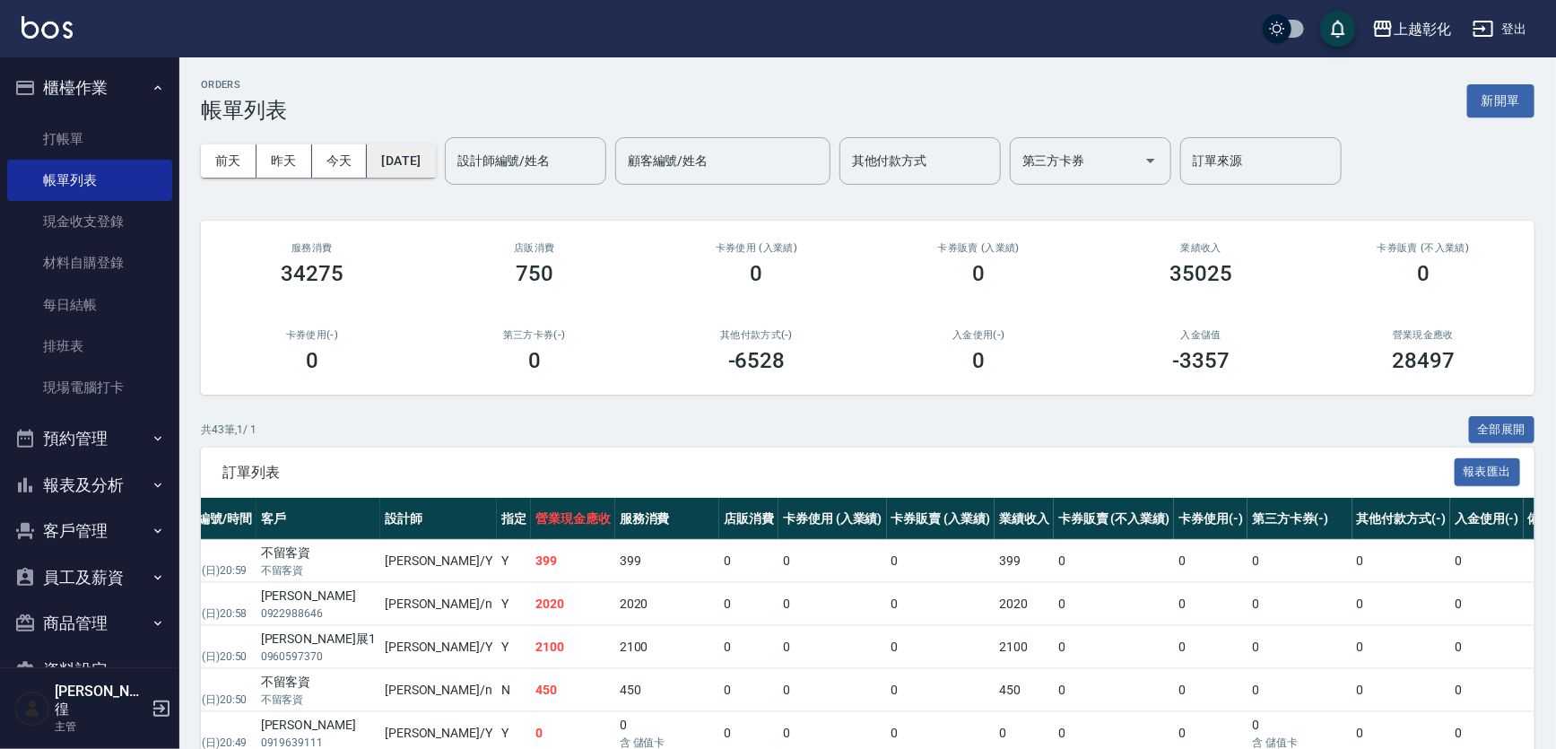
click at [435, 170] on button "[DATE]" at bounding box center [401, 160] width 68 height 33
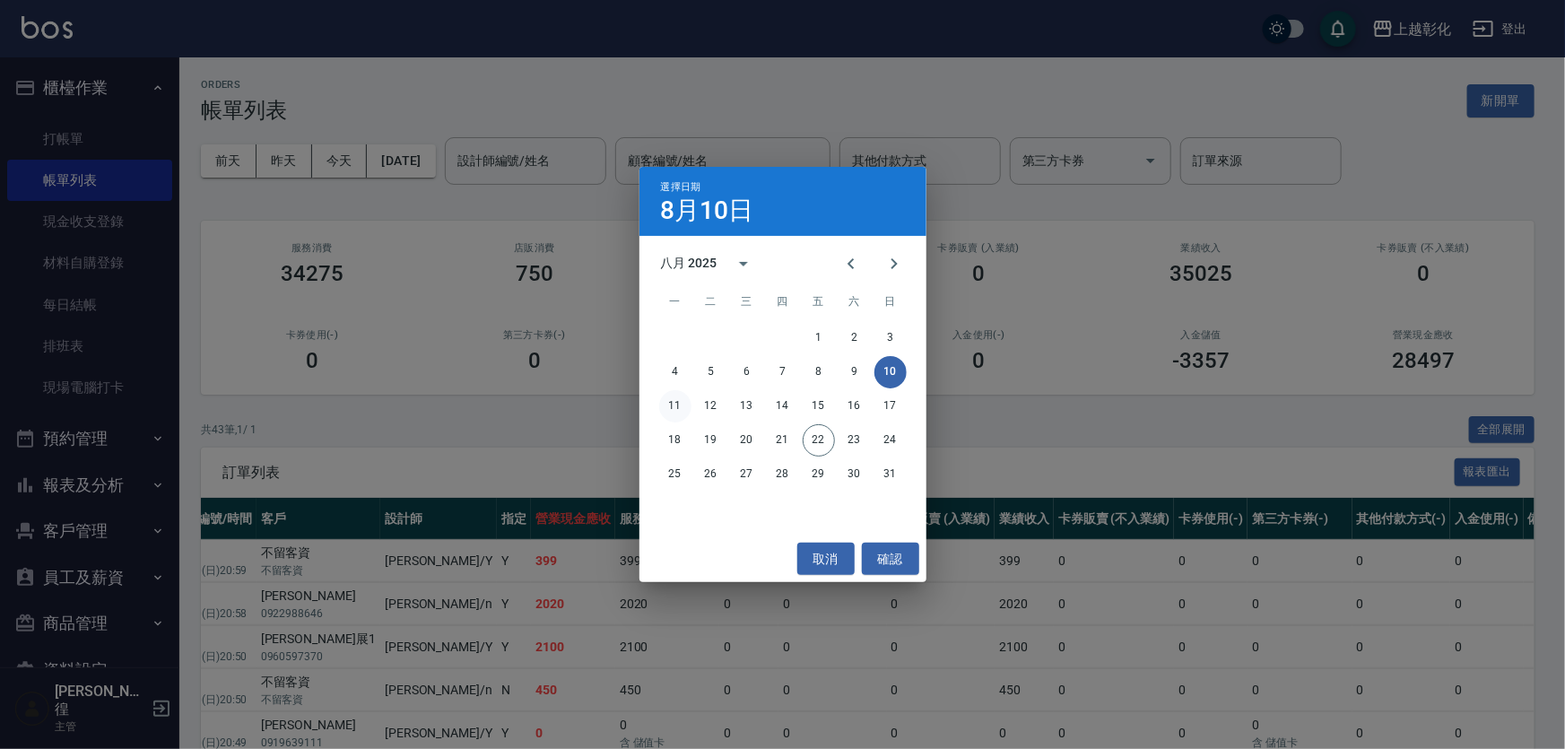
click at [673, 413] on button "11" at bounding box center [675, 406] width 32 height 32
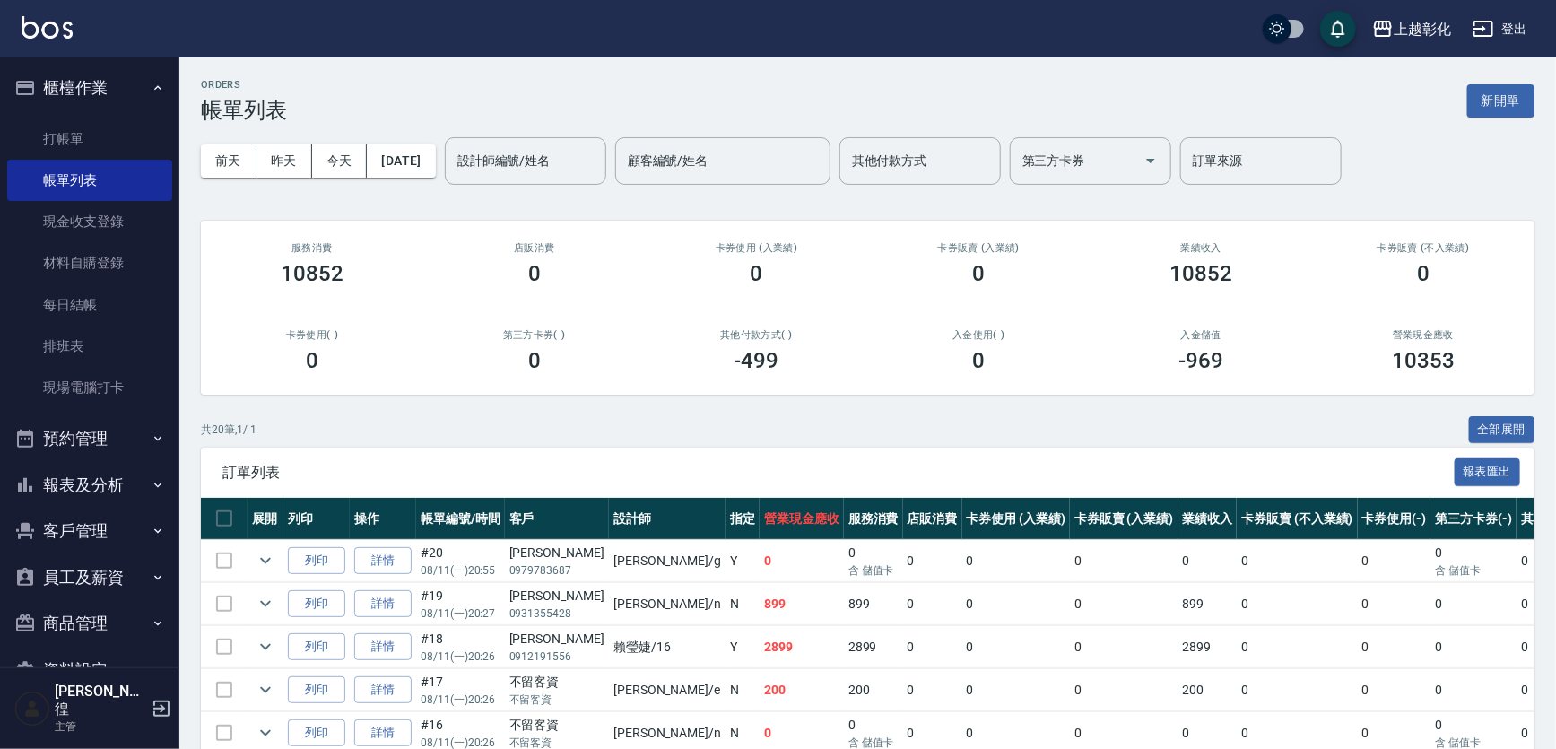
click at [882, 434] on div "共 20 筆, 1 / 1 全部展開" at bounding box center [867, 430] width 1333 height 28
click at [511, 143] on div "設計師編號/姓名" at bounding box center [525, 161] width 161 height 48
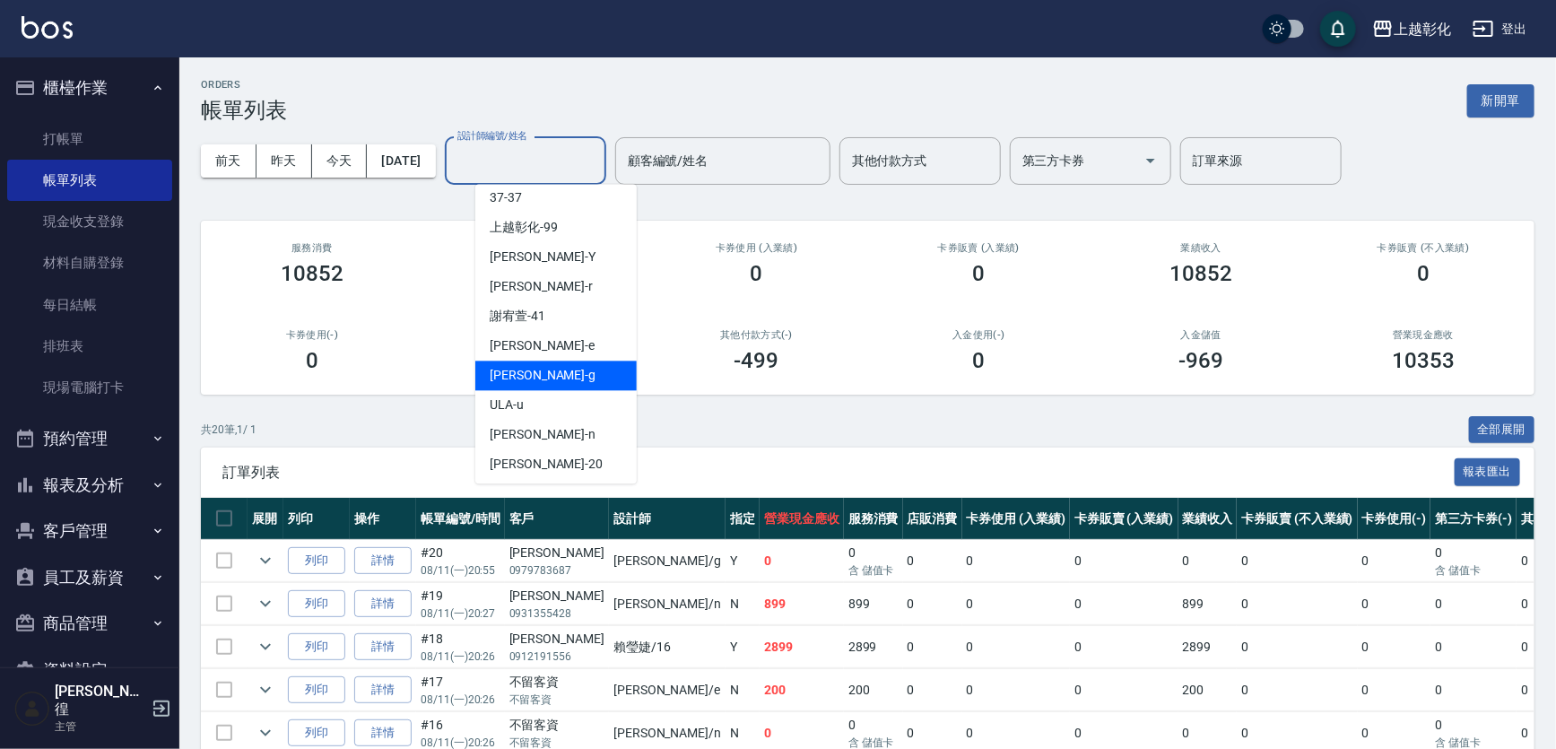
scroll to position [147, 0]
click at [545, 380] on div "[PERSON_NAME]" at bounding box center [555, 374] width 161 height 30
type input "[PERSON_NAME]"
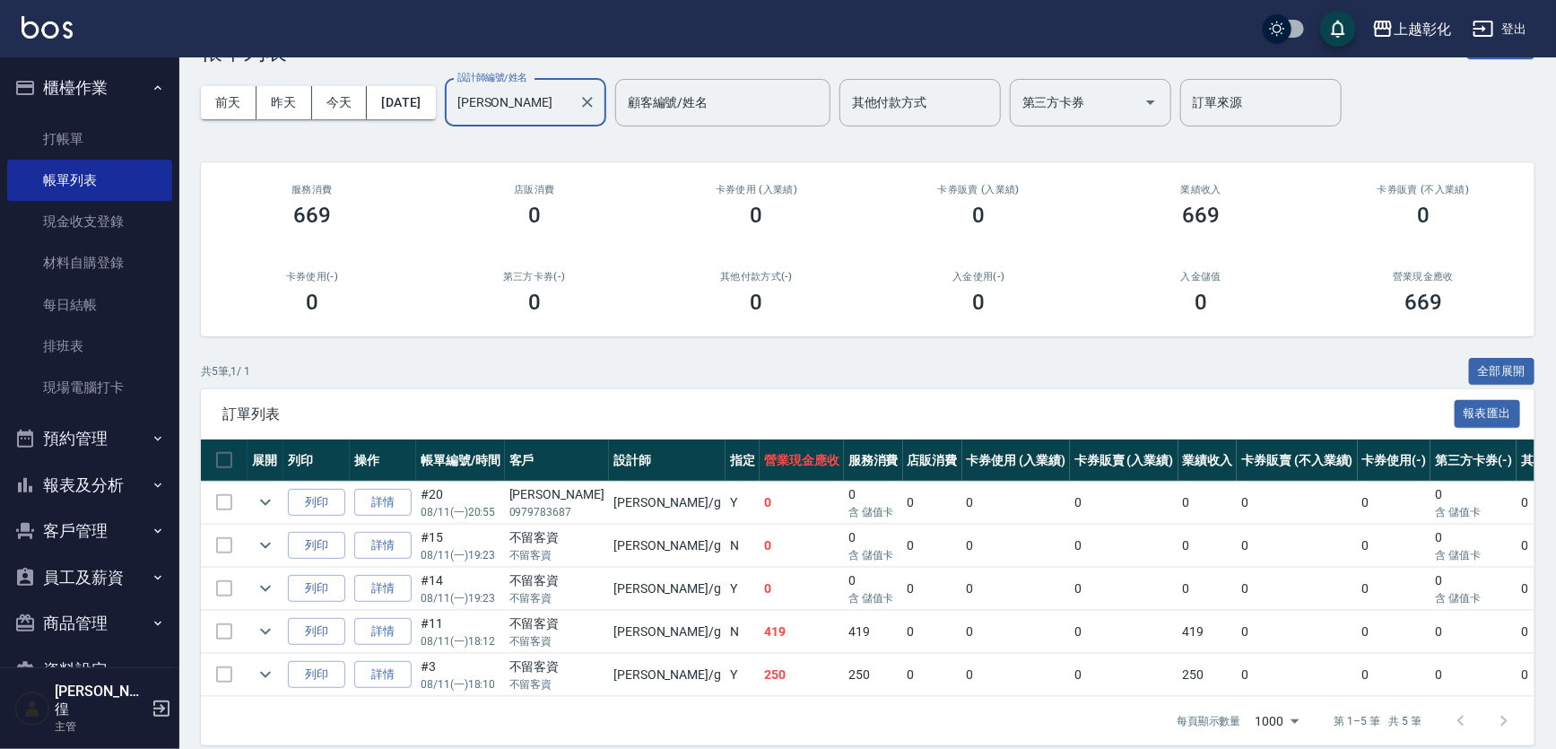
scroll to position [0, 0]
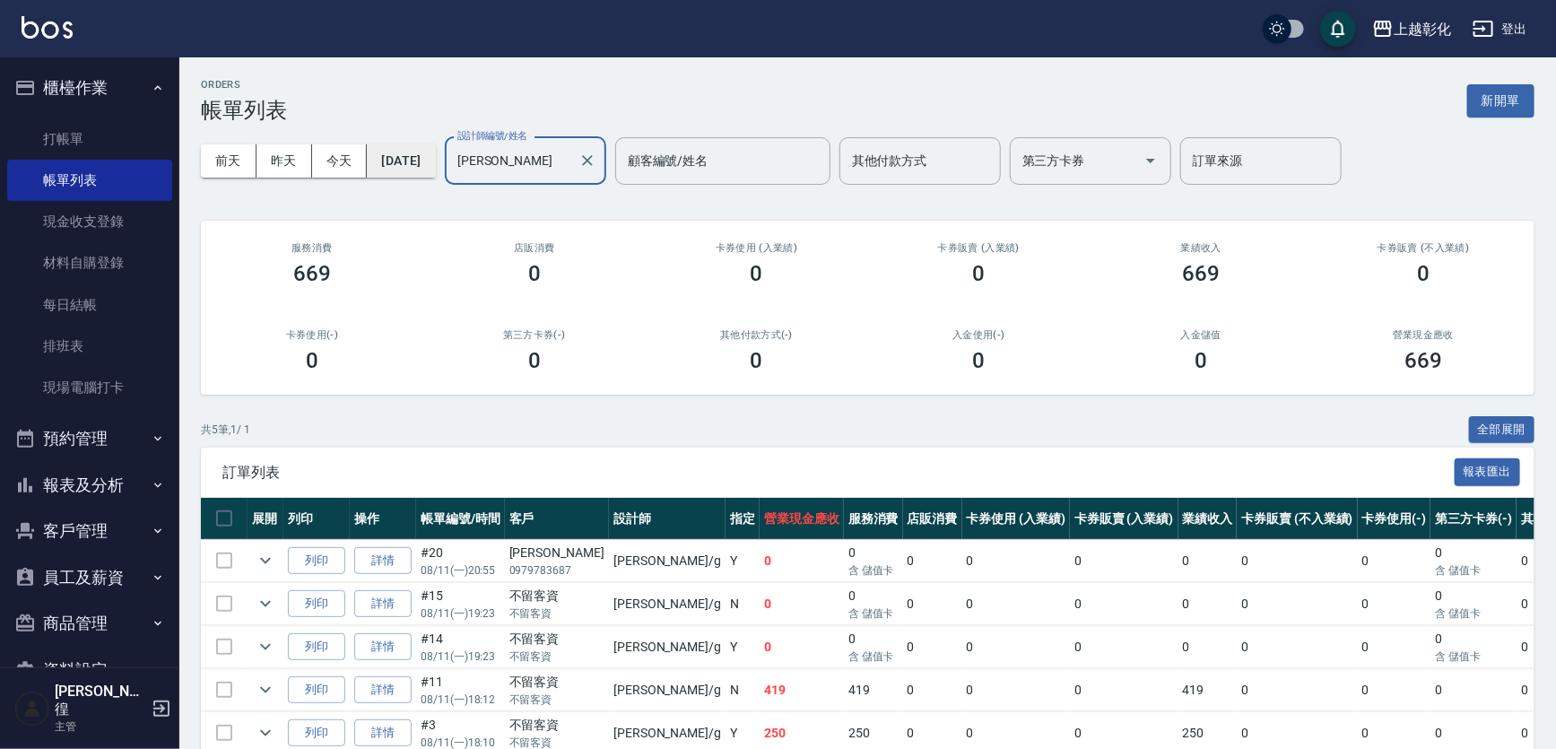
click at [435, 157] on button "[DATE]" at bounding box center [401, 160] width 68 height 33
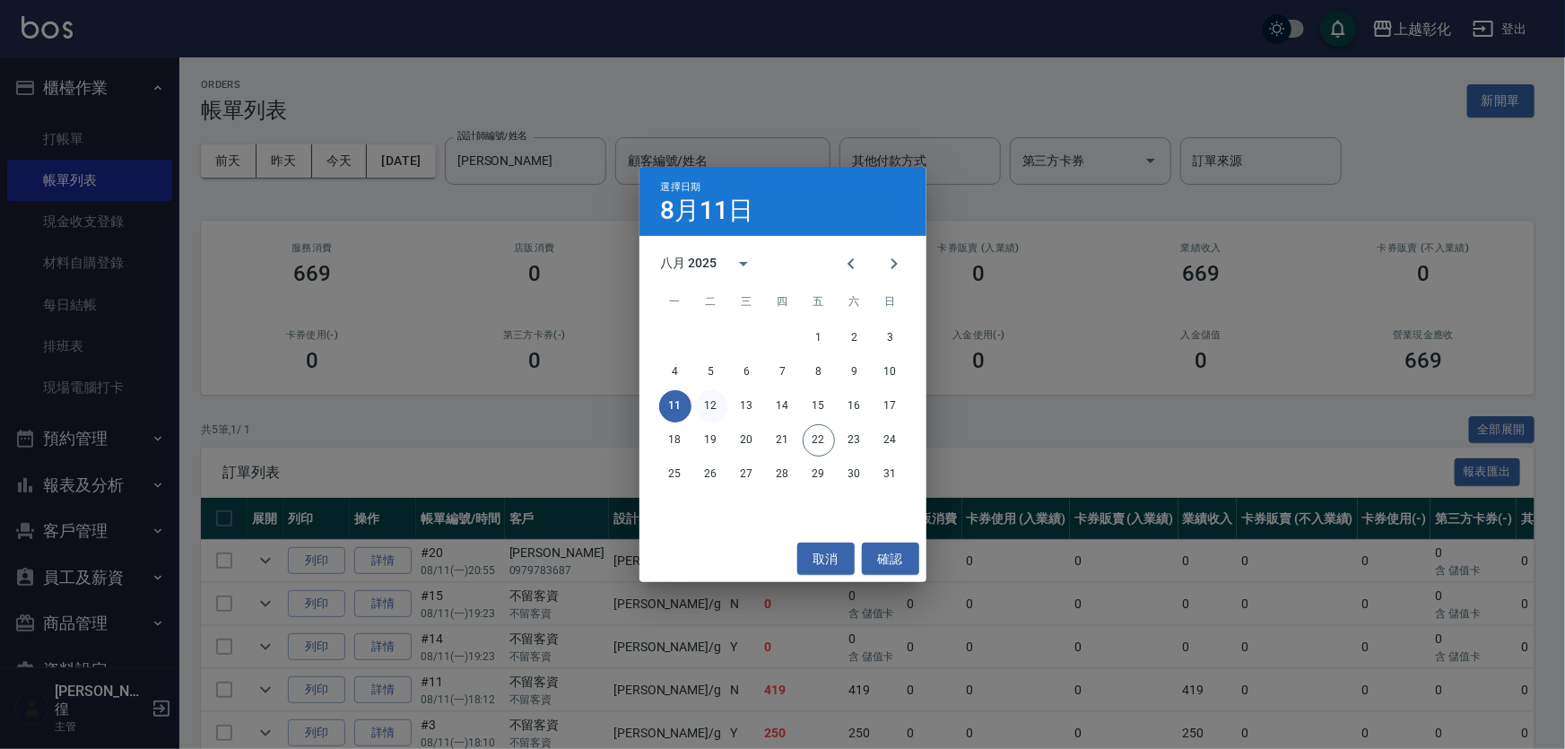
click at [709, 401] on button "12" at bounding box center [711, 406] width 32 height 32
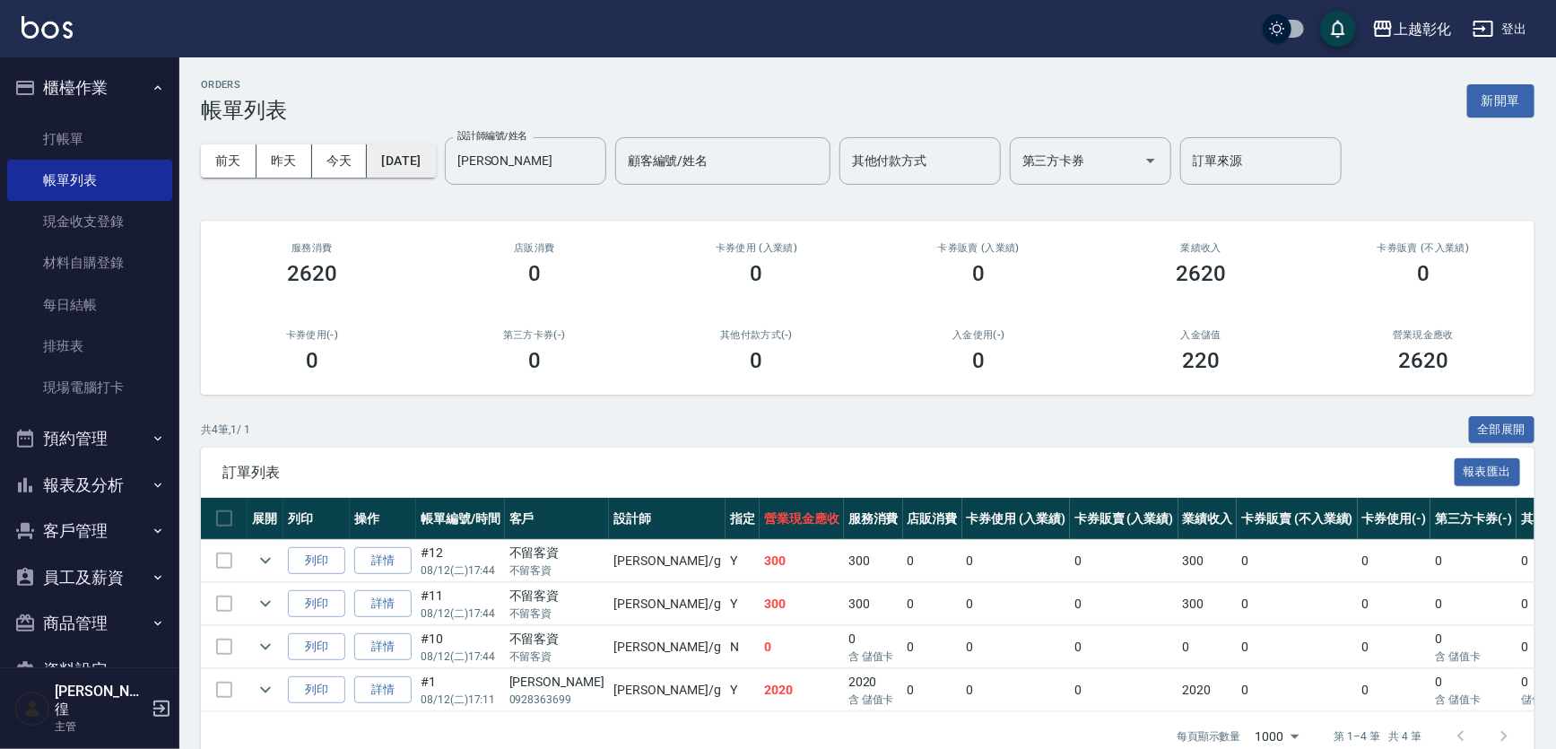
click at [435, 165] on button "[DATE]" at bounding box center [401, 160] width 68 height 33
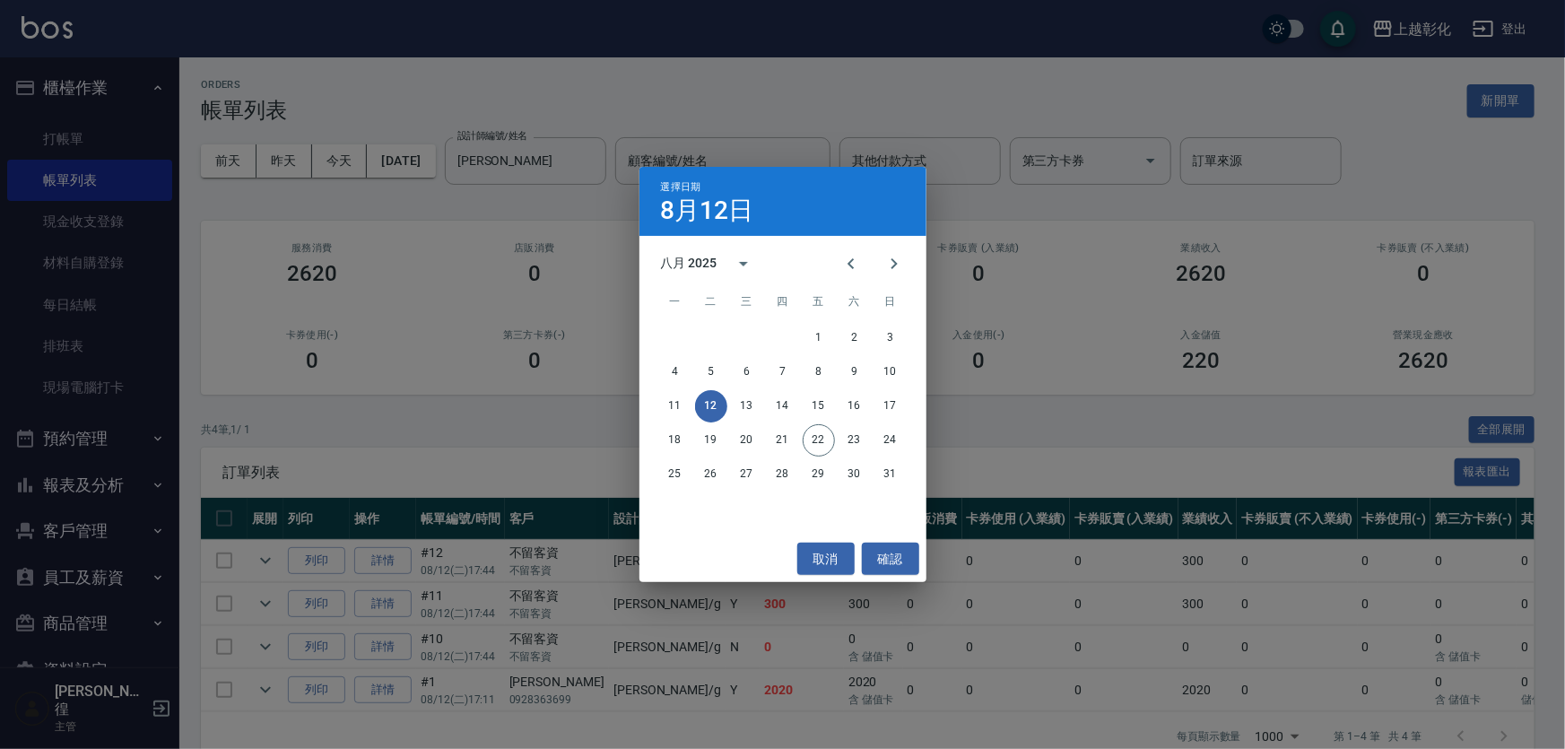
click at [442, 147] on div "選擇日期 [DATE] 八月 2025 一 二 三 四 五 六 日 1 2 3 4 5 6 7 8 9 10 11 12 13 14 15 16 17 18 …" at bounding box center [782, 374] width 1565 height 749
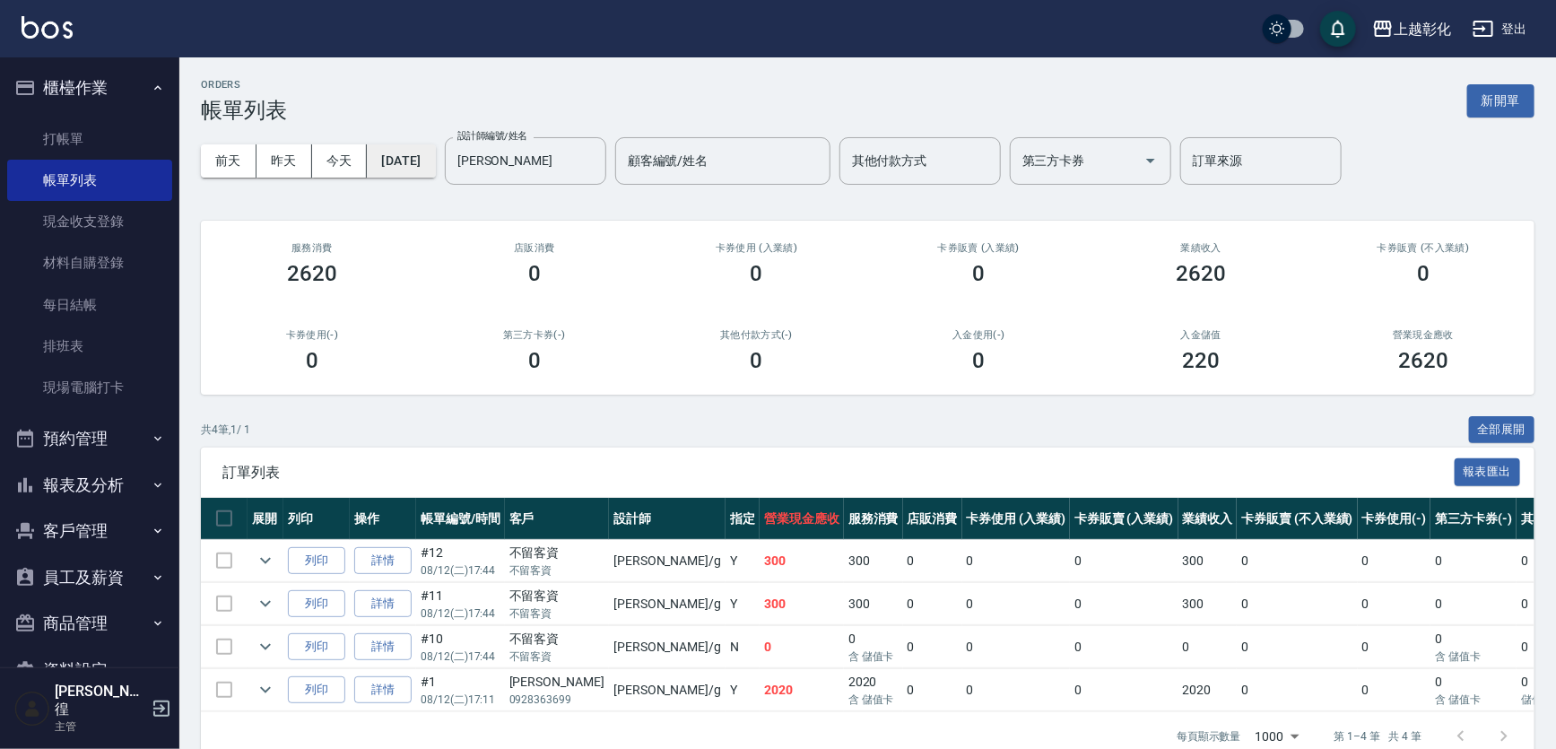
click at [424, 162] on button "[DATE]" at bounding box center [401, 160] width 68 height 33
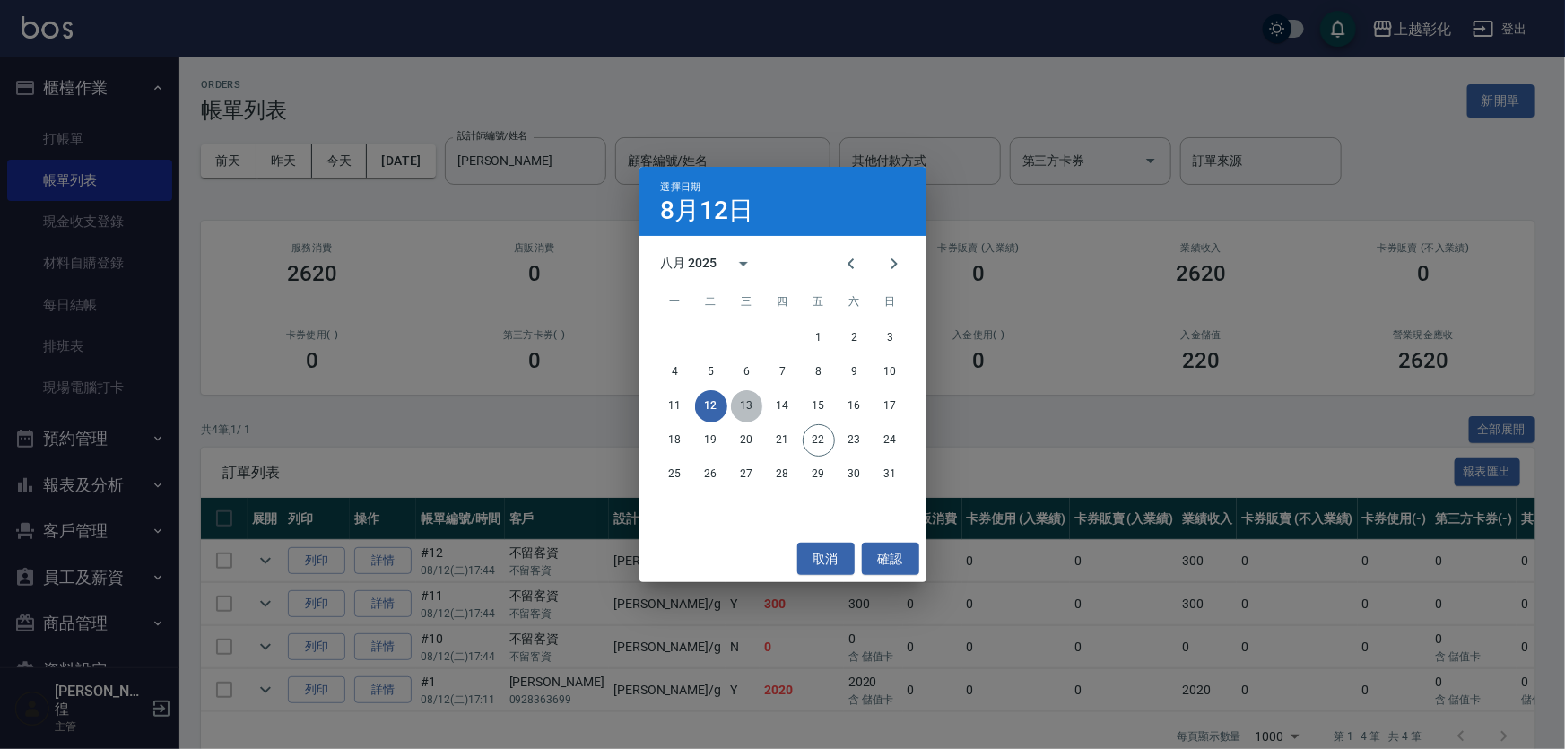
click at [748, 408] on button "13" at bounding box center [747, 406] width 32 height 32
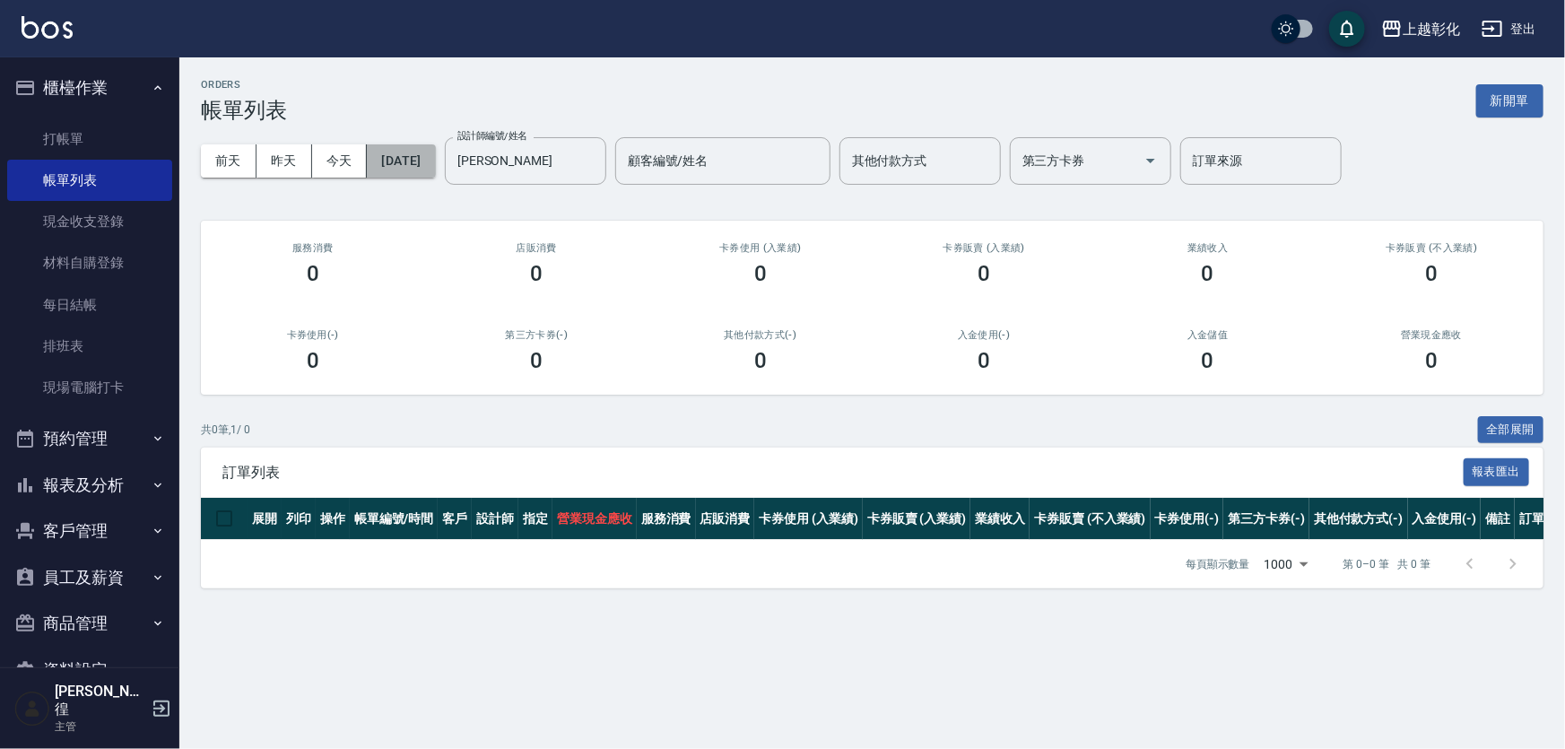
click at [422, 155] on button "[DATE]" at bounding box center [401, 160] width 68 height 33
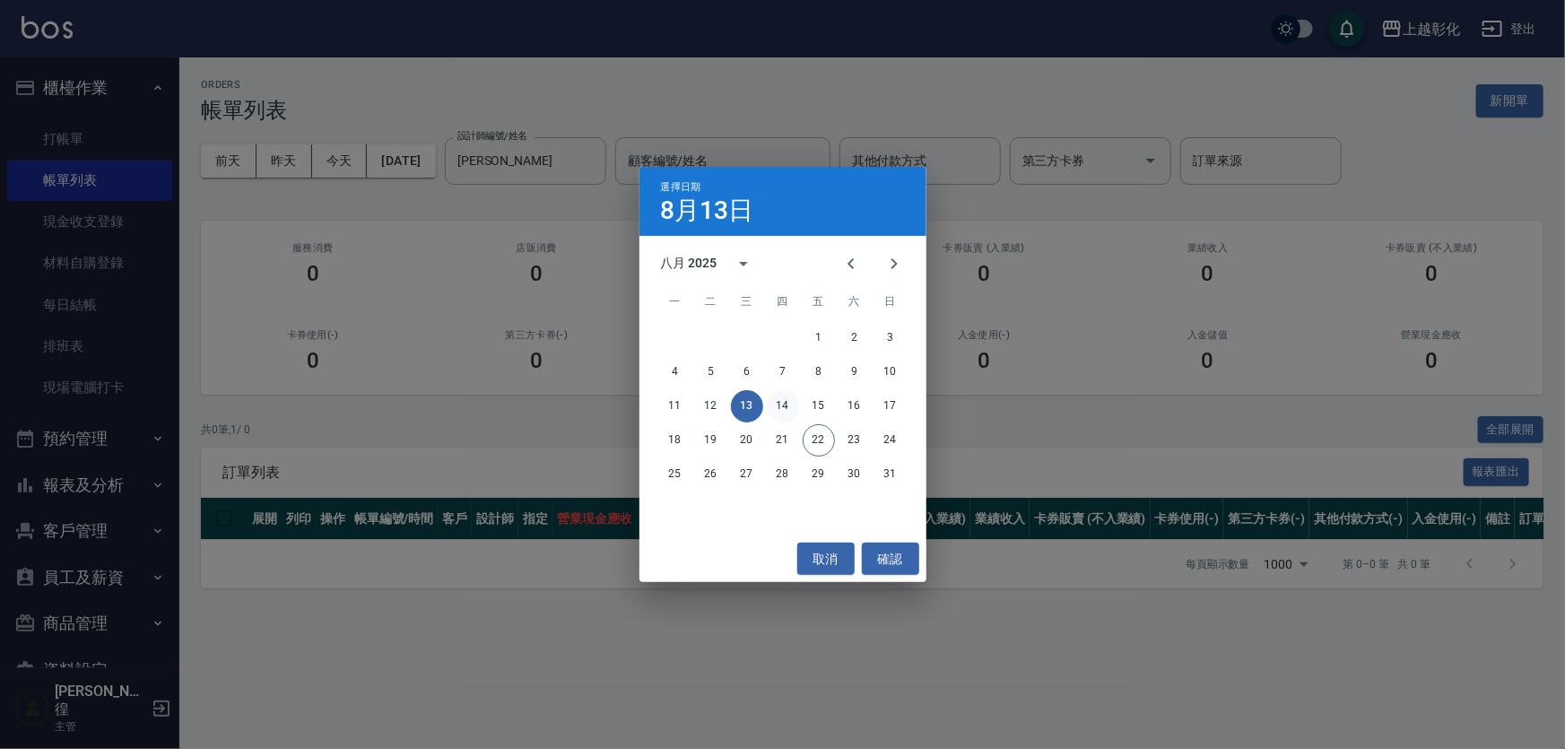
click at [785, 406] on button "14" at bounding box center [783, 406] width 32 height 32
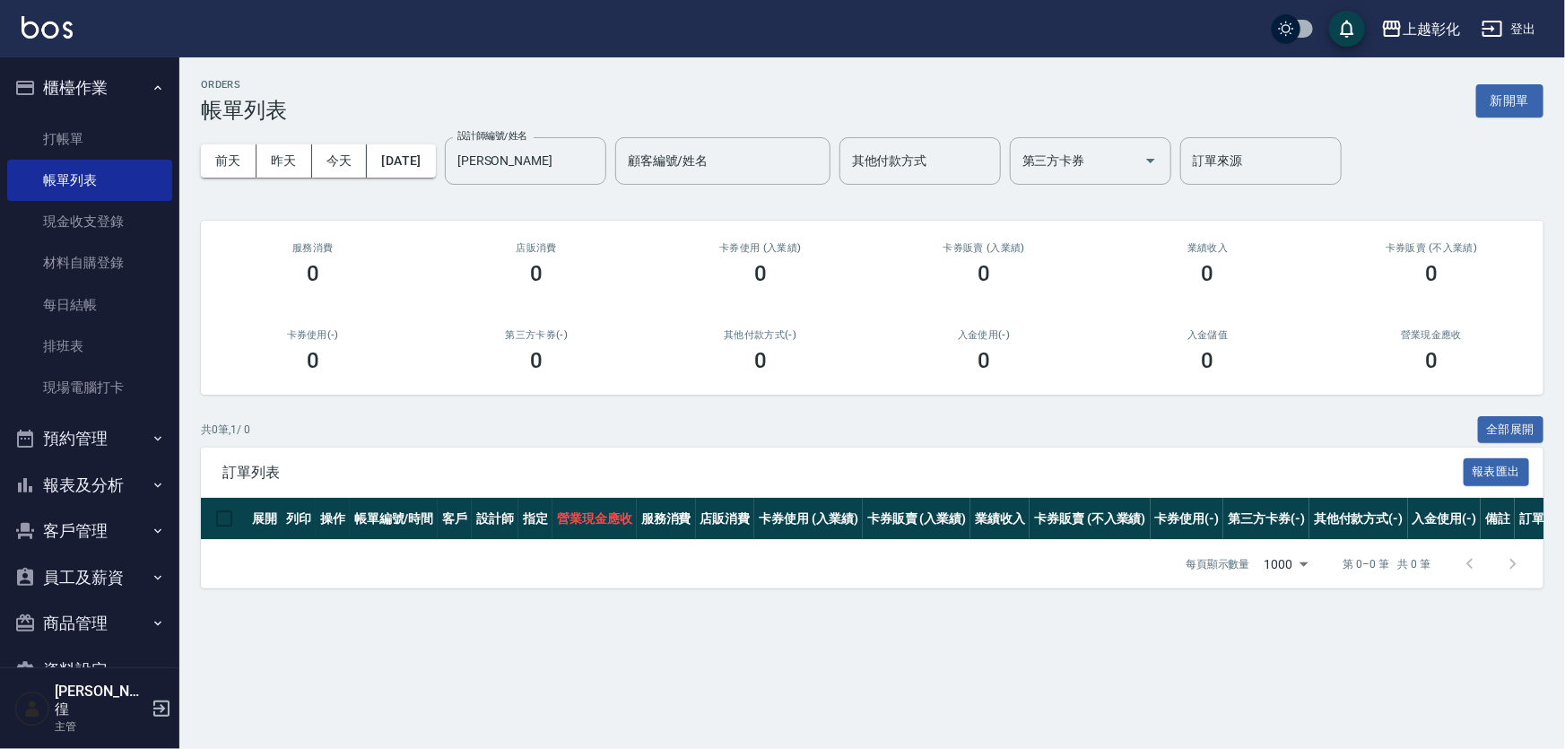
click at [447, 183] on div "[DATE] [DATE] [DATE] [DATE] 設計師編號/姓名 [PERSON_NAME] 設計師編號/姓名 顧客編號/姓名 顧客編號/姓名 其他付…" at bounding box center [872, 161] width 1342 height 76
click at [435, 160] on button "[DATE]" at bounding box center [401, 160] width 68 height 33
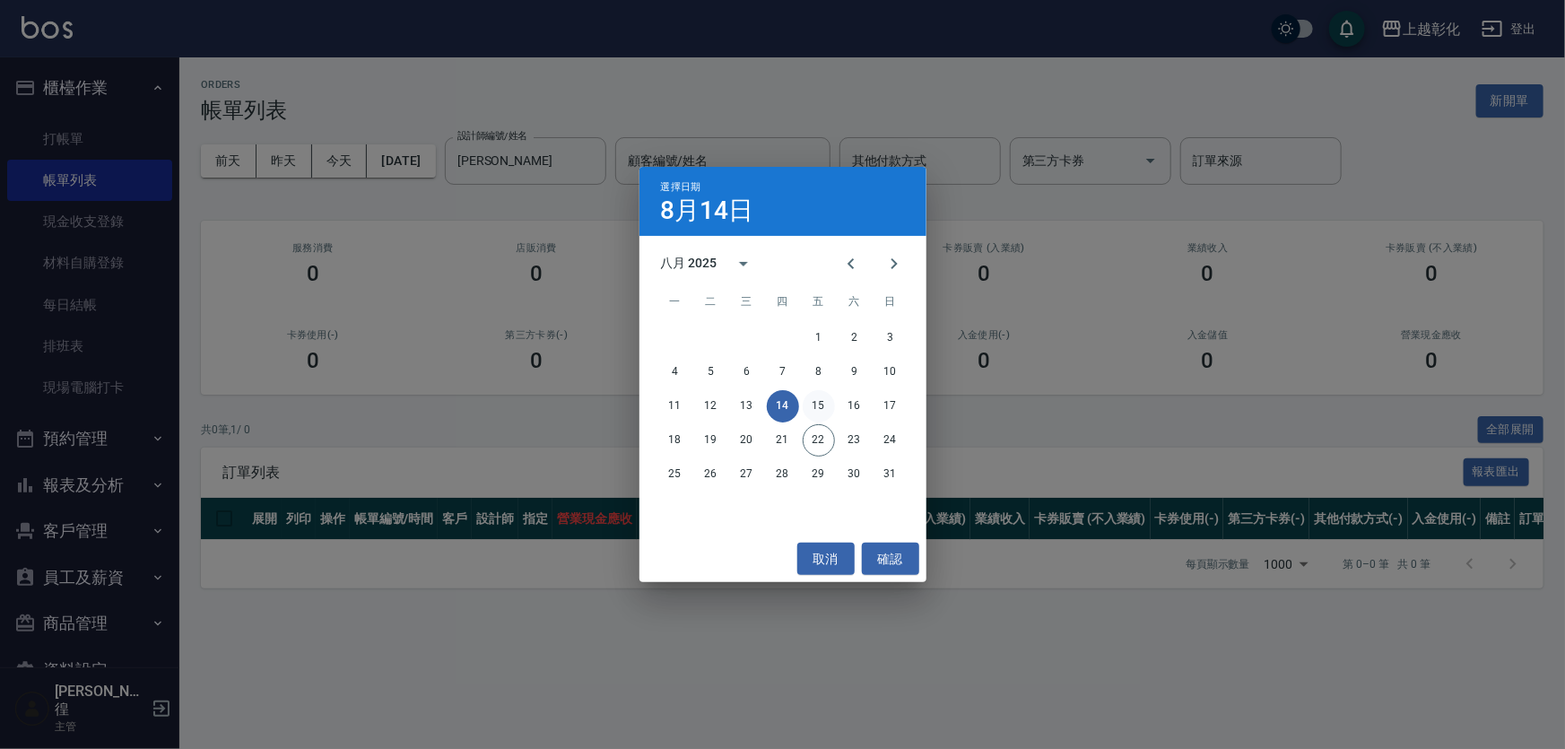
click at [820, 394] on button "15" at bounding box center [819, 406] width 32 height 32
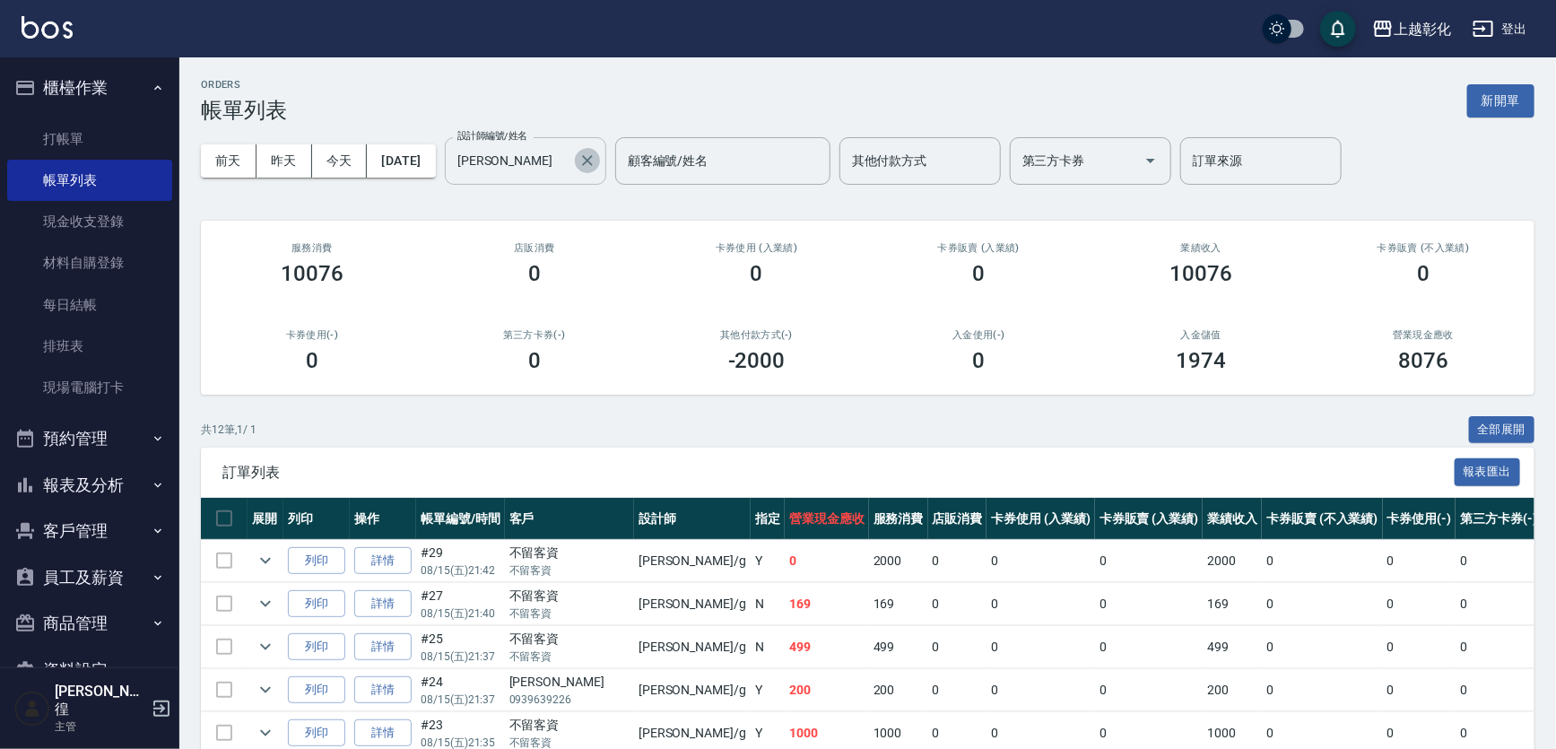
click at [596, 167] on icon "Clear" at bounding box center [587, 161] width 18 height 18
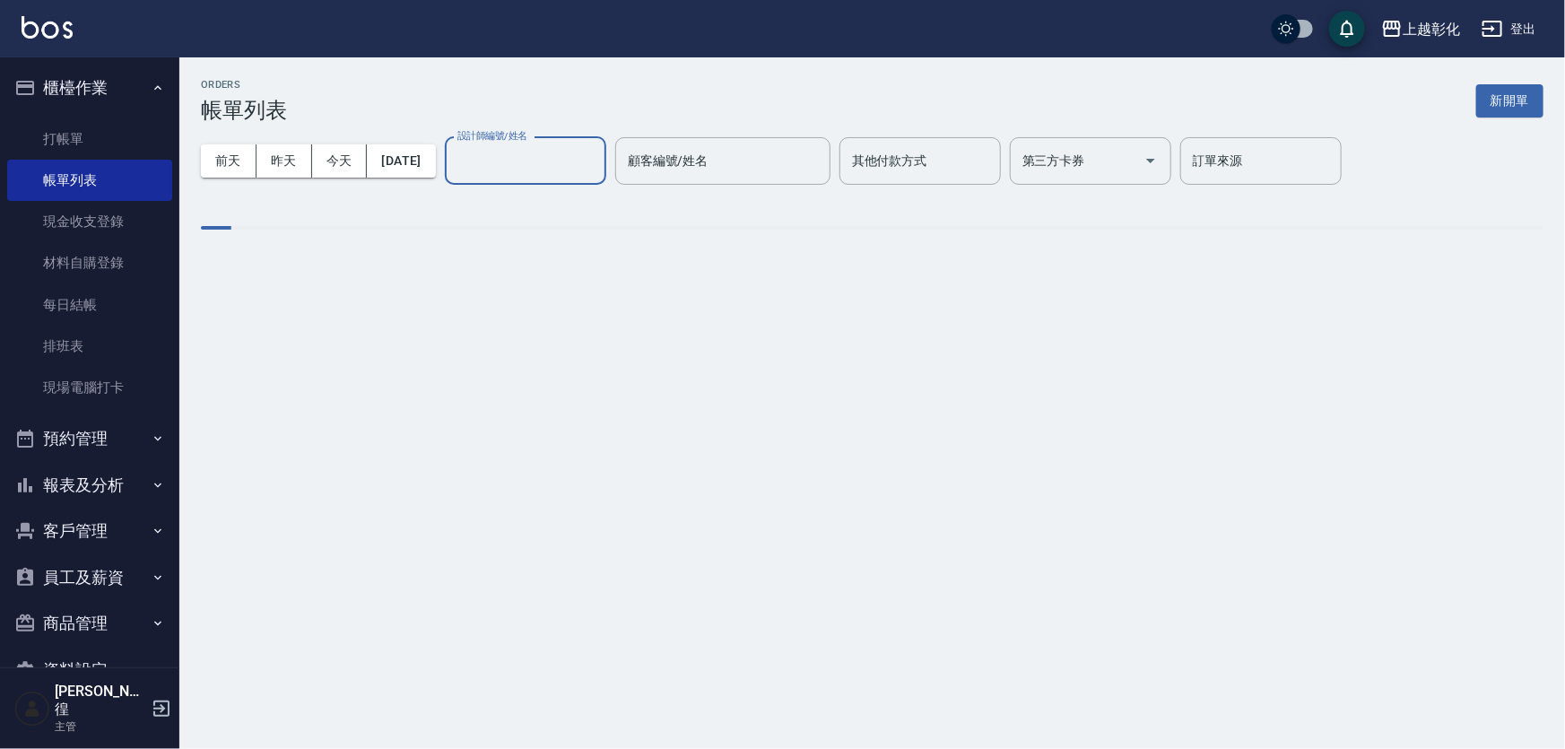
click at [598, 160] on input "設計師編號/姓名" at bounding box center [525, 160] width 145 height 31
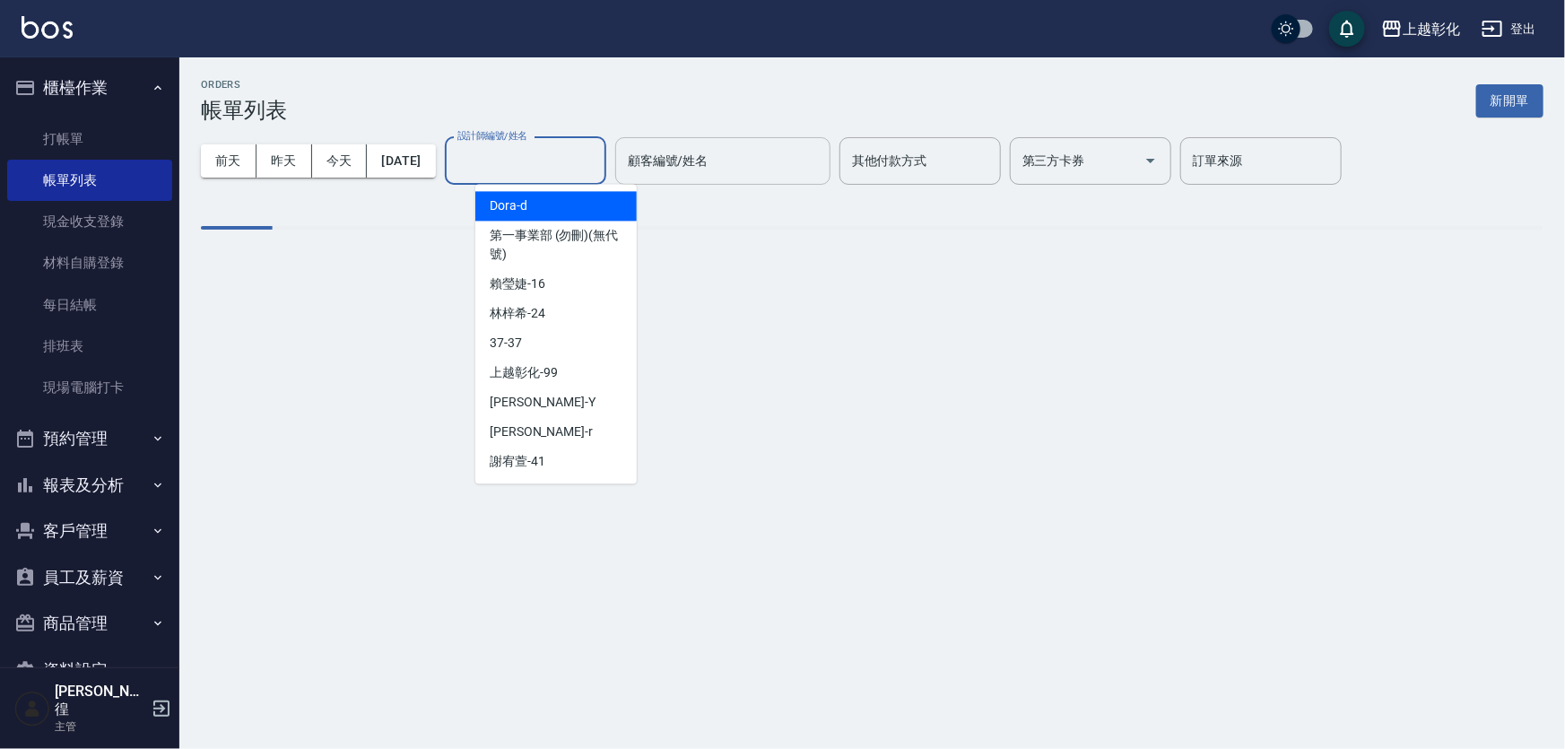
click at [643, 108] on div "ORDERS 帳單列表 新開單" at bounding box center [872, 101] width 1342 height 44
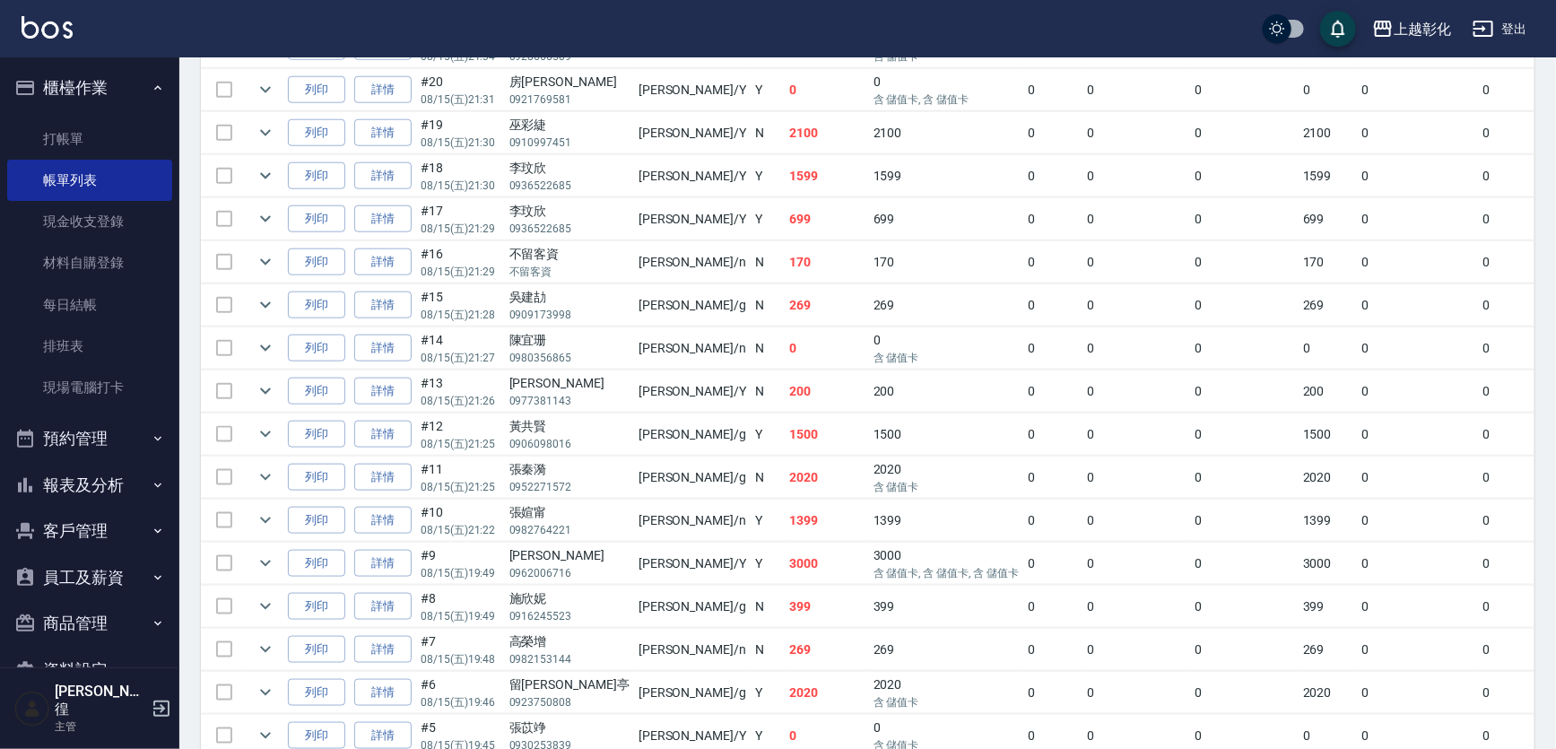
scroll to position [897, 0]
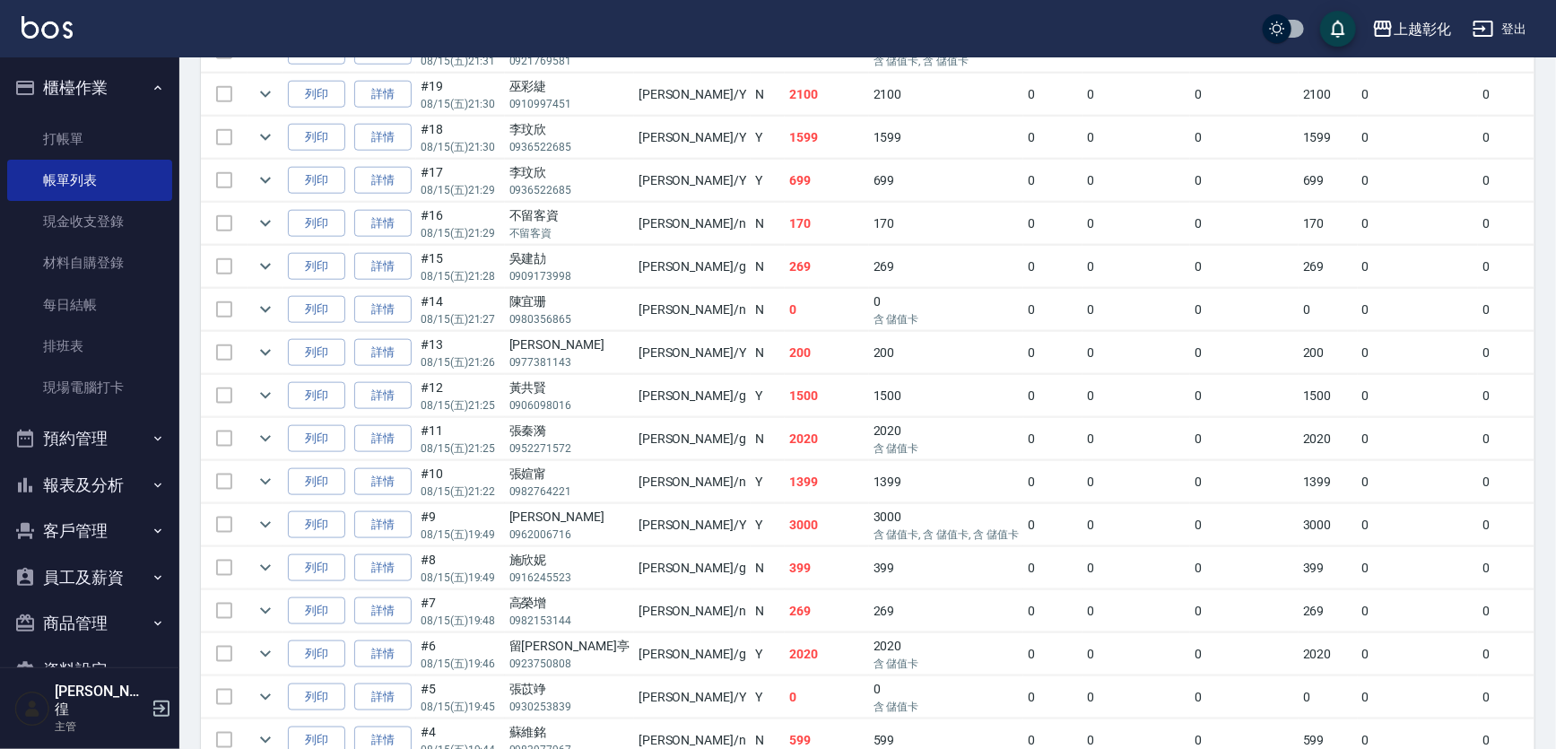
drag, startPoint x: 445, startPoint y: 560, endPoint x: 465, endPoint y: 559, distance: 20.7
click at [464, 456] on p "08/15 (五) 21:25" at bounding box center [461, 448] width 80 height 16
click at [634, 460] on td "[PERSON_NAME] /g" at bounding box center [692, 439] width 117 height 42
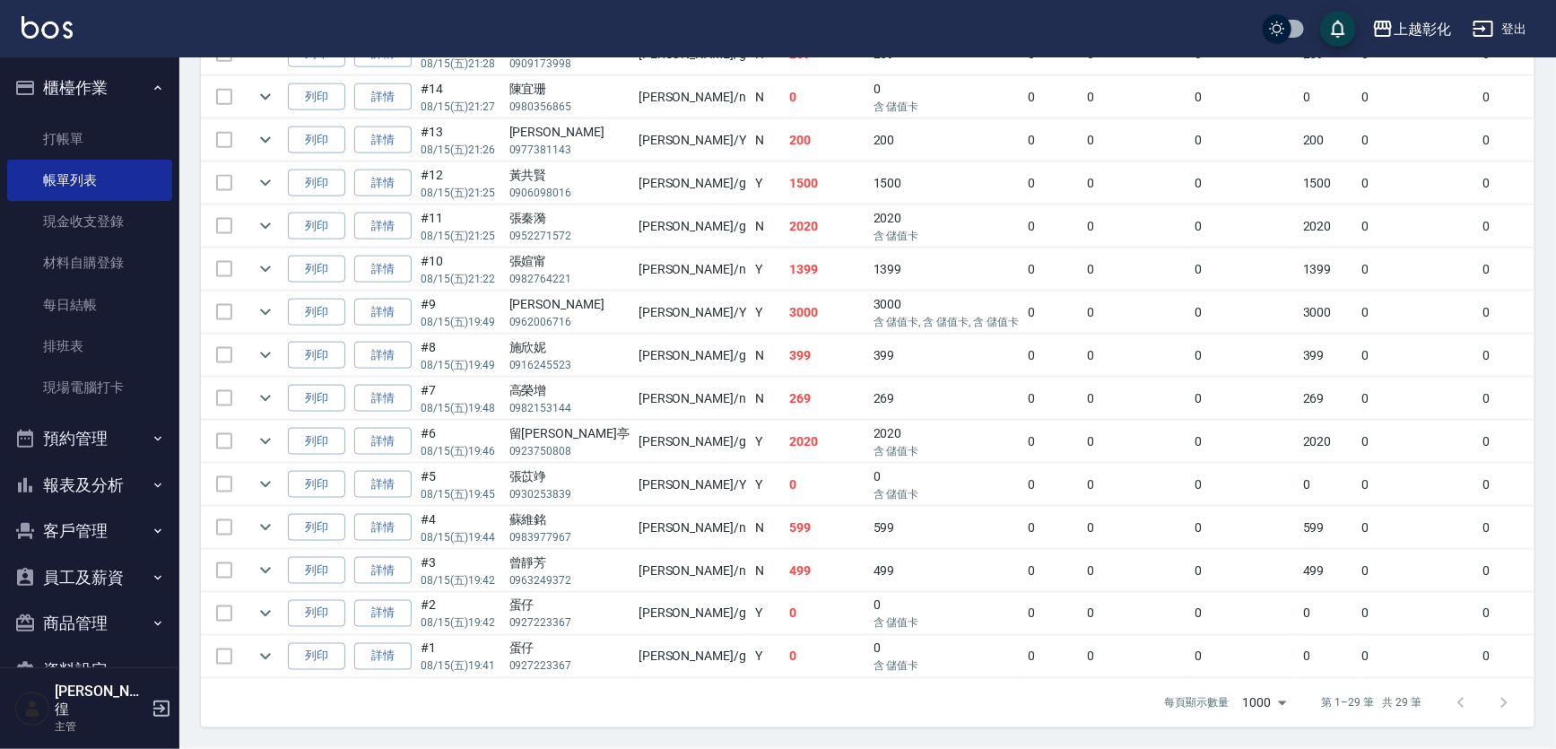
scroll to position [1291, 0]
drag, startPoint x: 890, startPoint y: 398, endPoint x: 703, endPoint y: 389, distance: 187.6
click at [703, 421] on tr "列印 詳情 #6 08/15 (五) 19:46 留[PERSON_NAME][GEOGRAPHIC_DATA] 0923750808 [PERSON_NAM…" at bounding box center [1085, 442] width 1769 height 42
click at [751, 421] on td "Y" at bounding box center [768, 442] width 34 height 42
click at [581, 421] on td "留[PERSON_NAME][GEOGRAPHIC_DATA] 0923750808" at bounding box center [569, 442] width 129 height 42
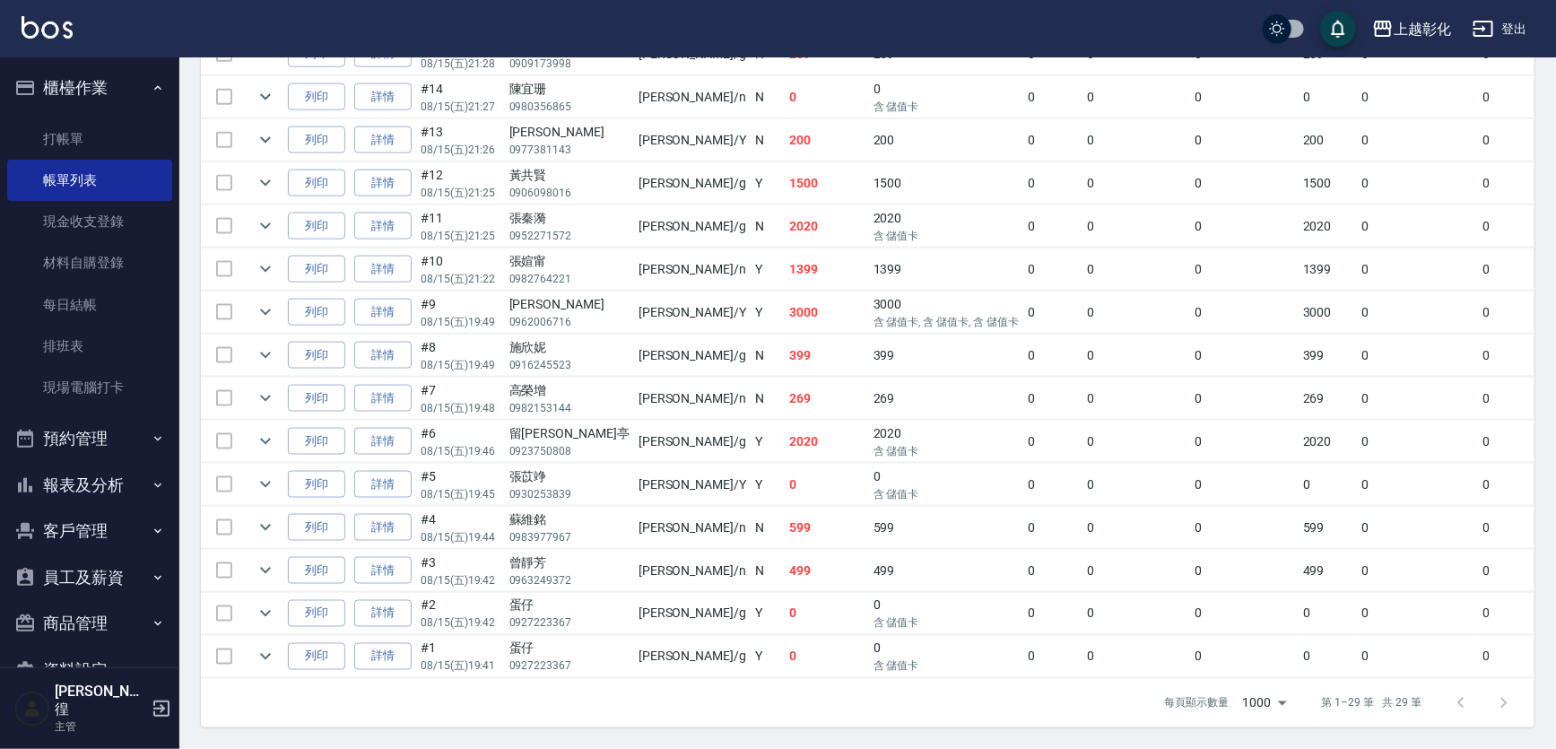
click at [562, 443] on p "0923750808" at bounding box center [569, 451] width 120 height 16
click at [412, 428] on link "詳情" at bounding box center [382, 442] width 57 height 28
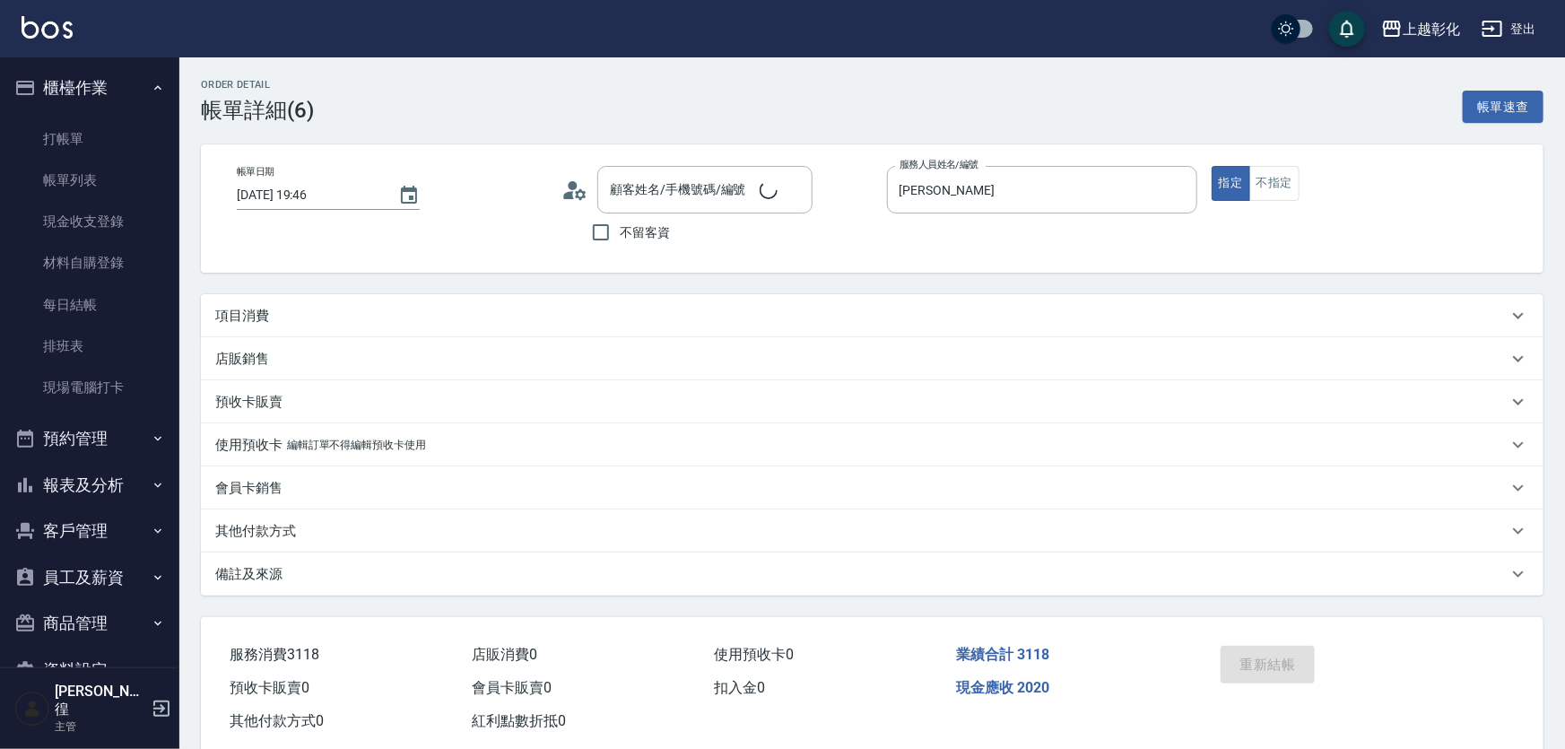
type input "[DATE] 19:46"
type input "[PERSON_NAME]"
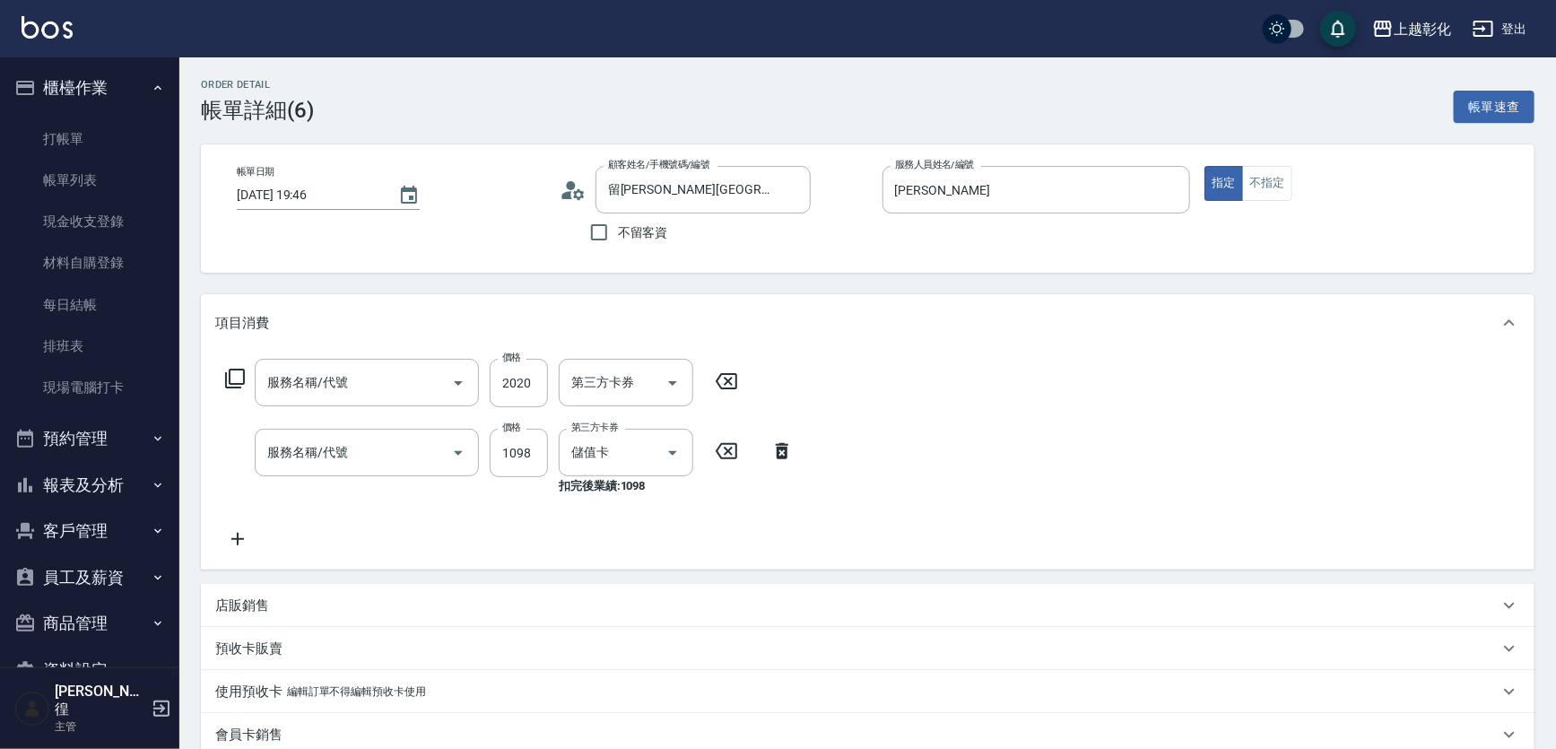
type input "留[PERSON_NAME][GEOGRAPHIC_DATA]/0923750808/null"
type input "頂級豪華OVC3(3000)"
type input "沁涼洗剪套餐(1198)"
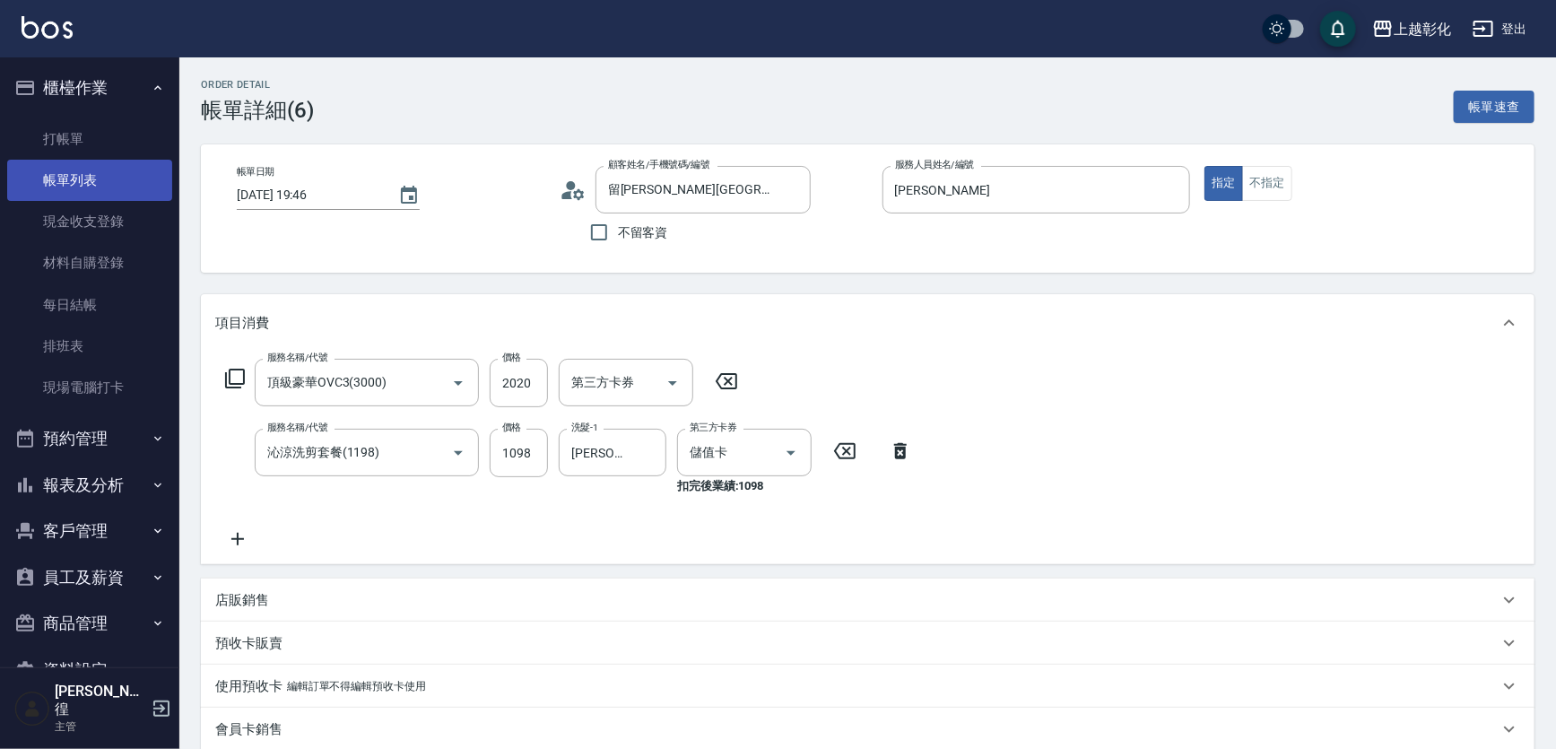
click at [116, 176] on link "帳單列表" at bounding box center [89, 180] width 165 height 41
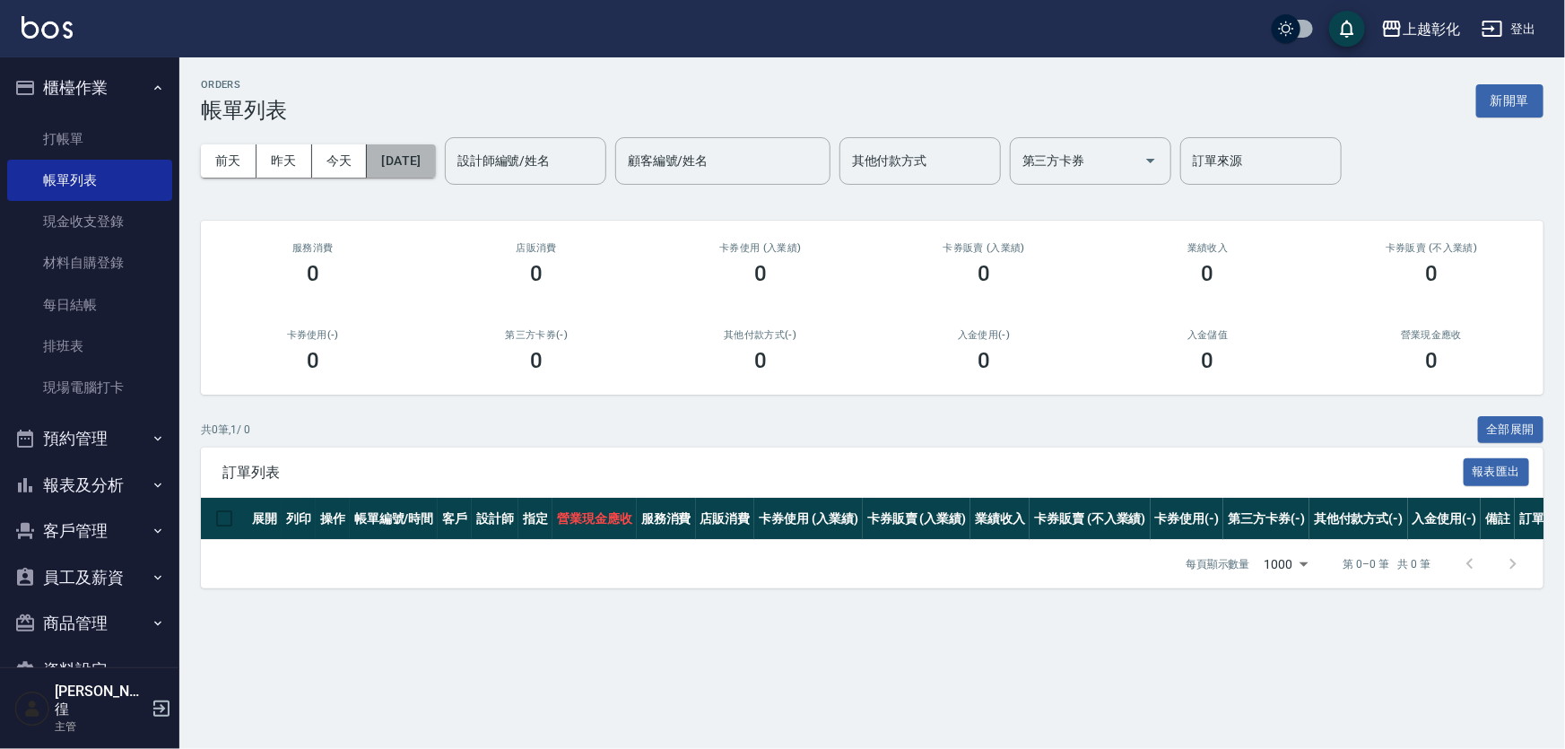
click at [403, 160] on button "[DATE]" at bounding box center [401, 160] width 68 height 33
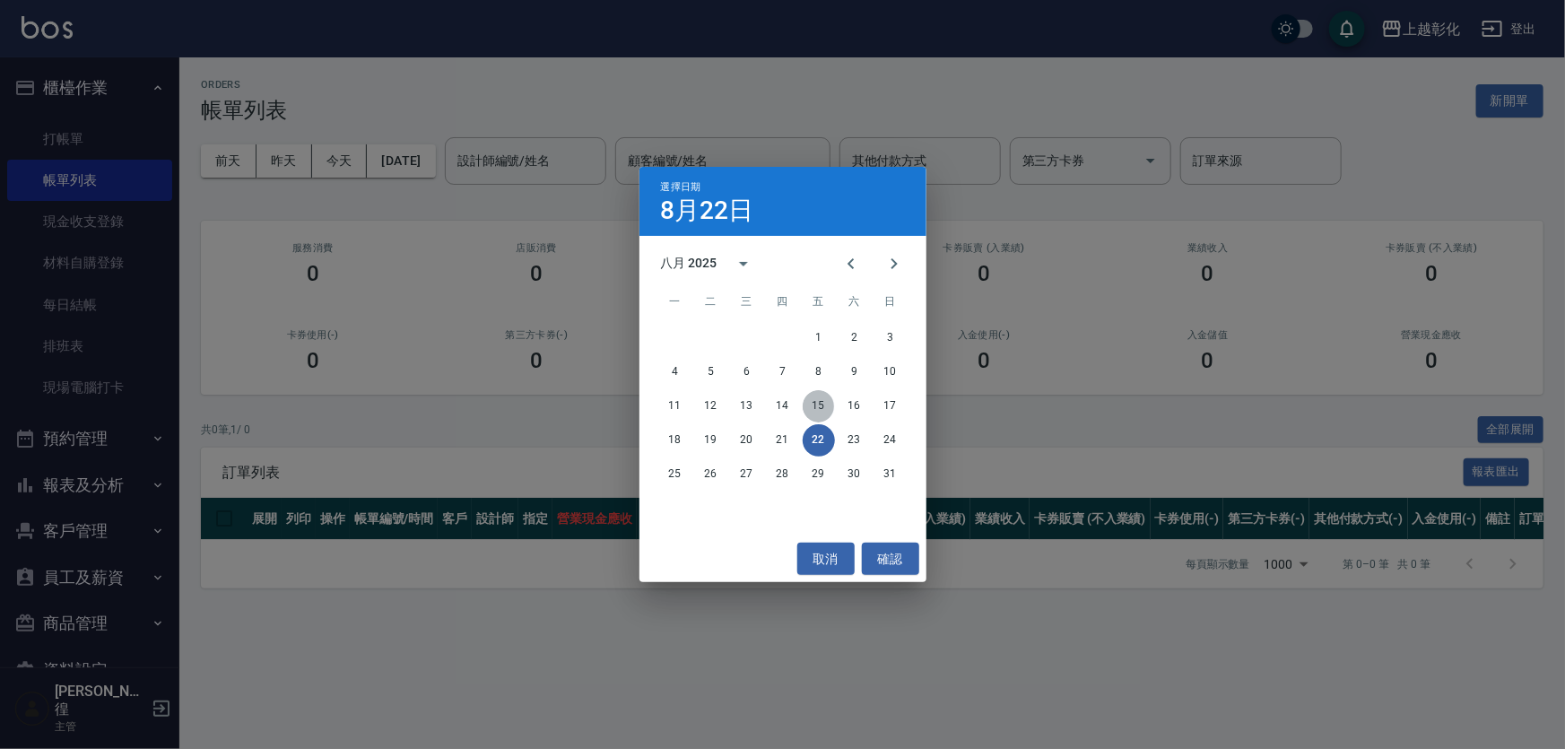
click at [831, 404] on button "15" at bounding box center [819, 406] width 32 height 32
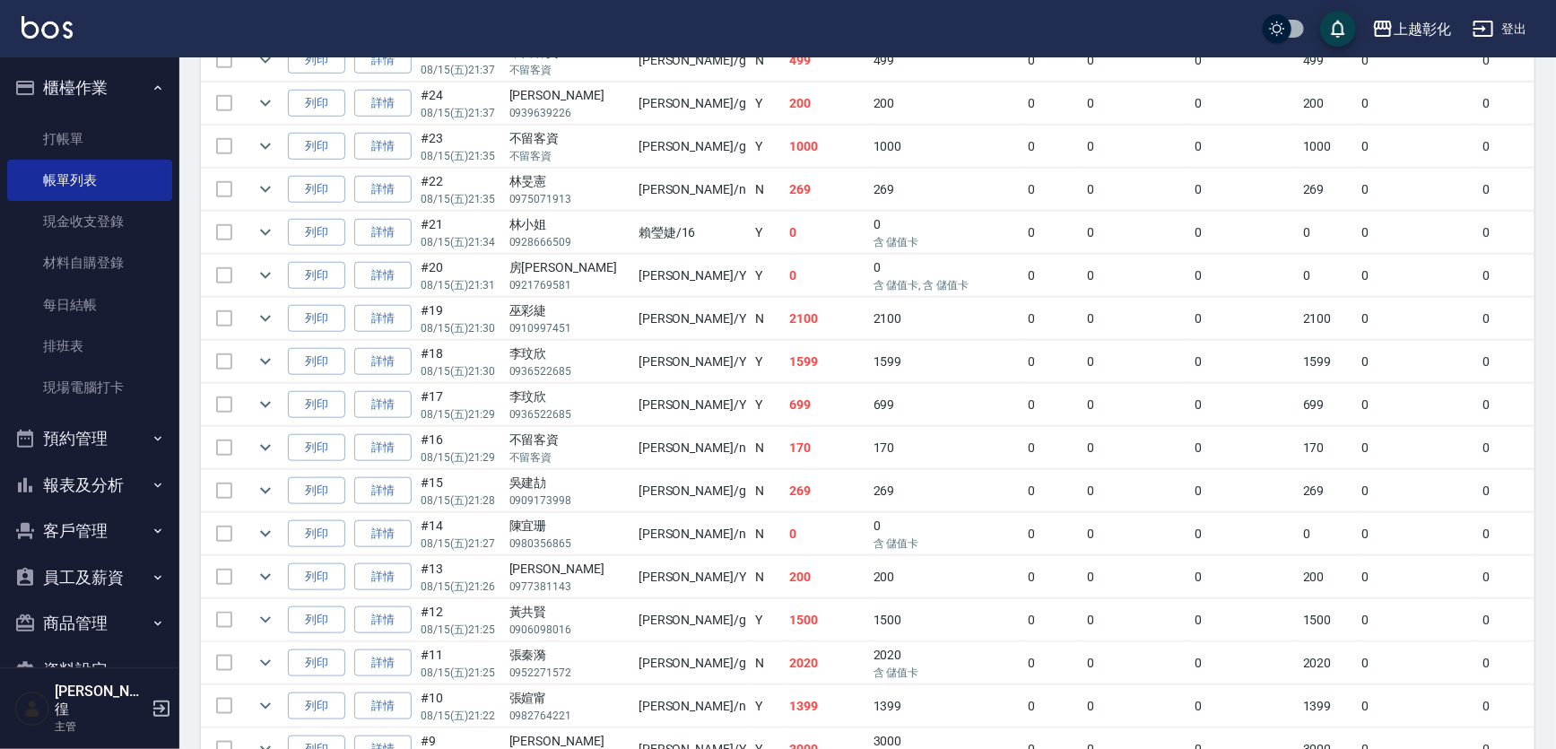
scroll to position [109, 0]
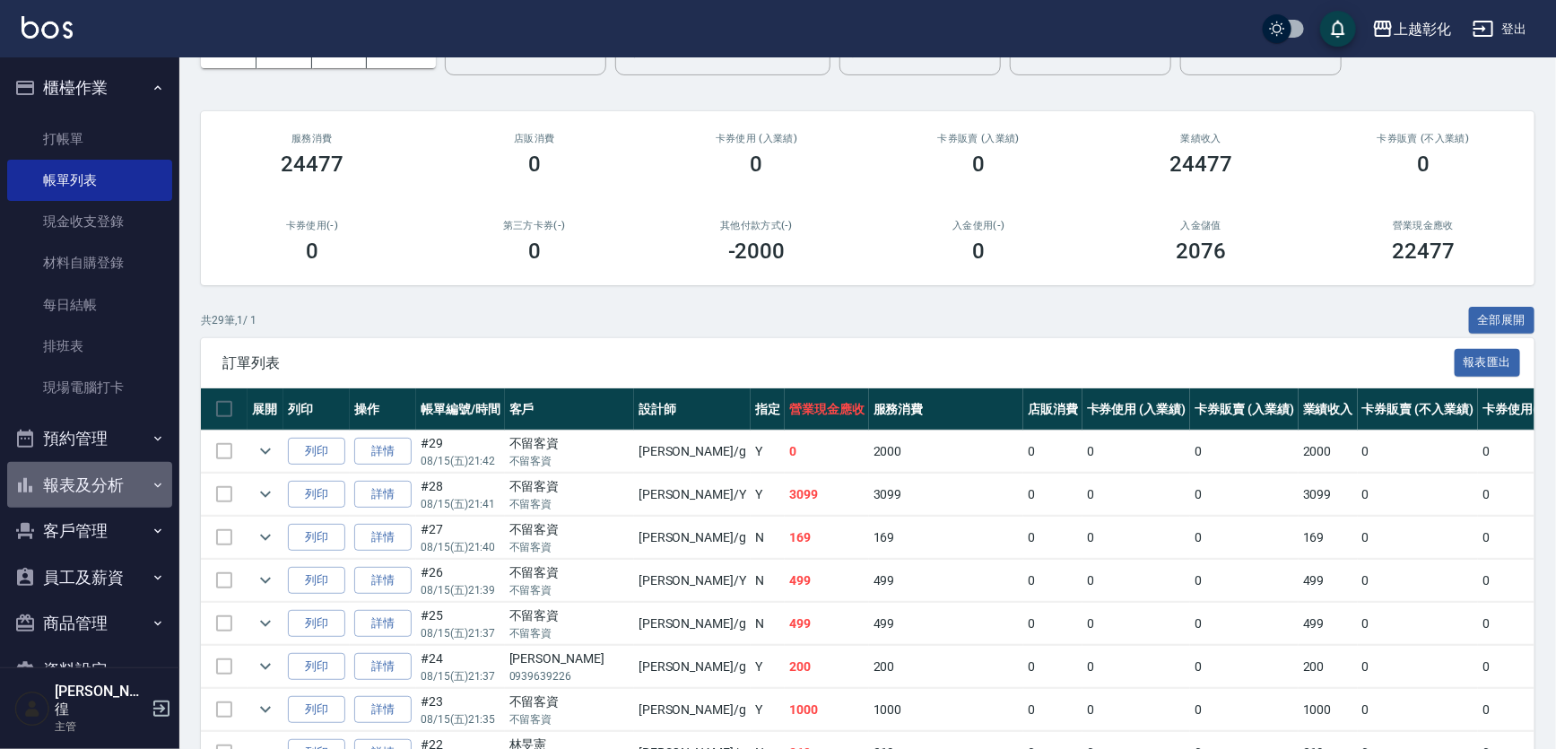
click at [131, 501] on button "報表及分析" at bounding box center [89, 485] width 165 height 47
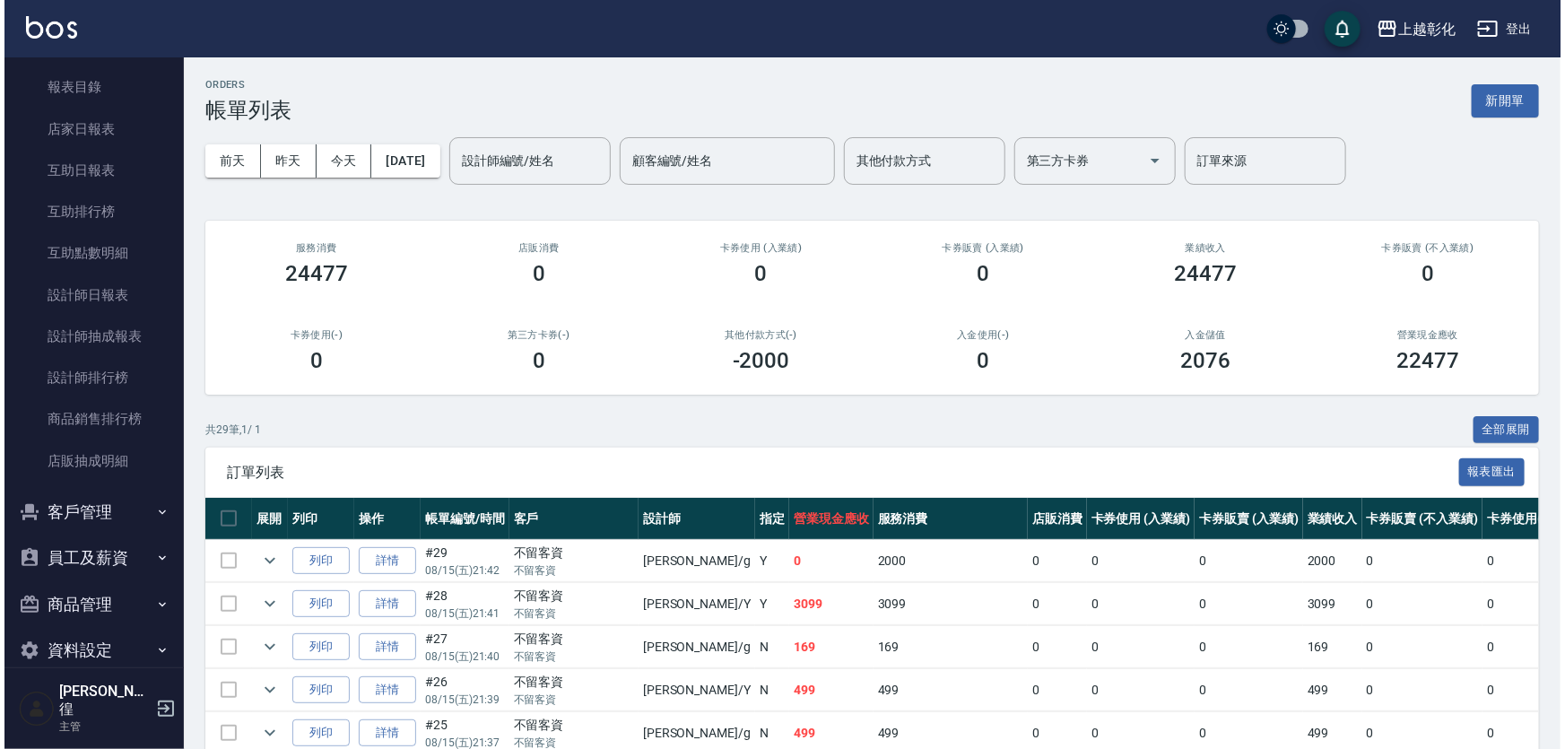
scroll to position [458, 0]
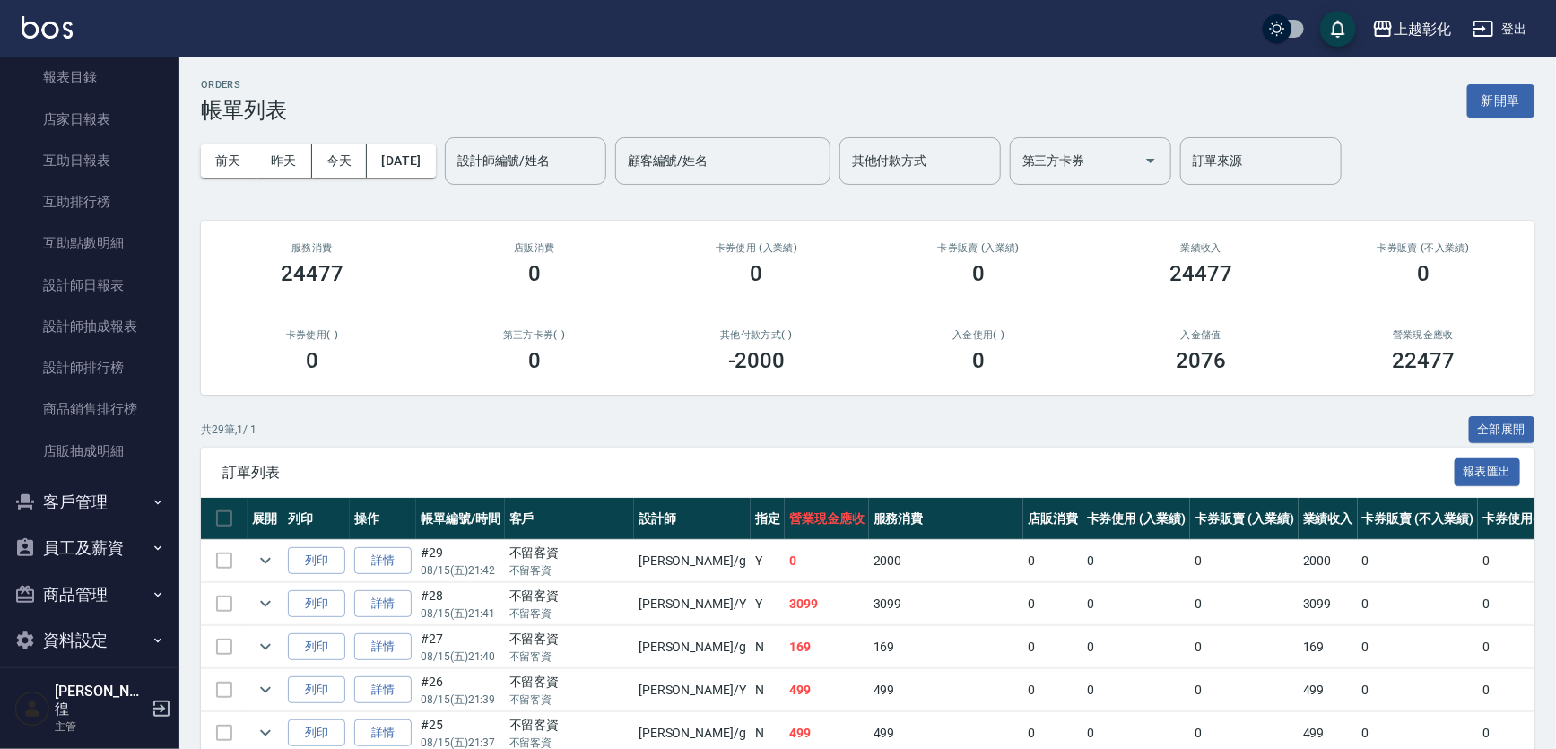
click at [93, 499] on button "客戶管理" at bounding box center [89, 502] width 165 height 47
click at [79, 554] on link "客戶列表" at bounding box center [89, 552] width 165 height 41
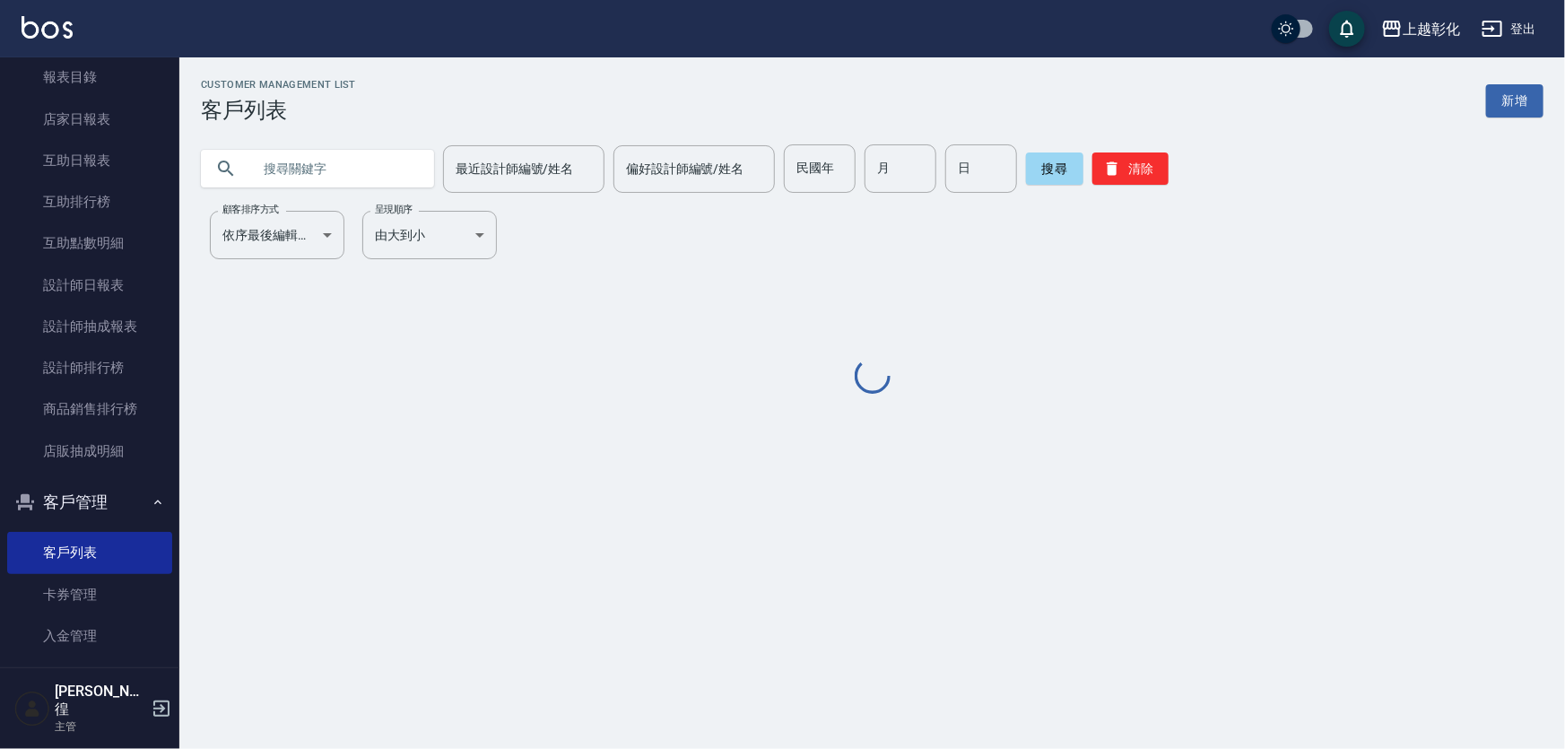
click at [420, 172] on input "text" at bounding box center [335, 168] width 169 height 48
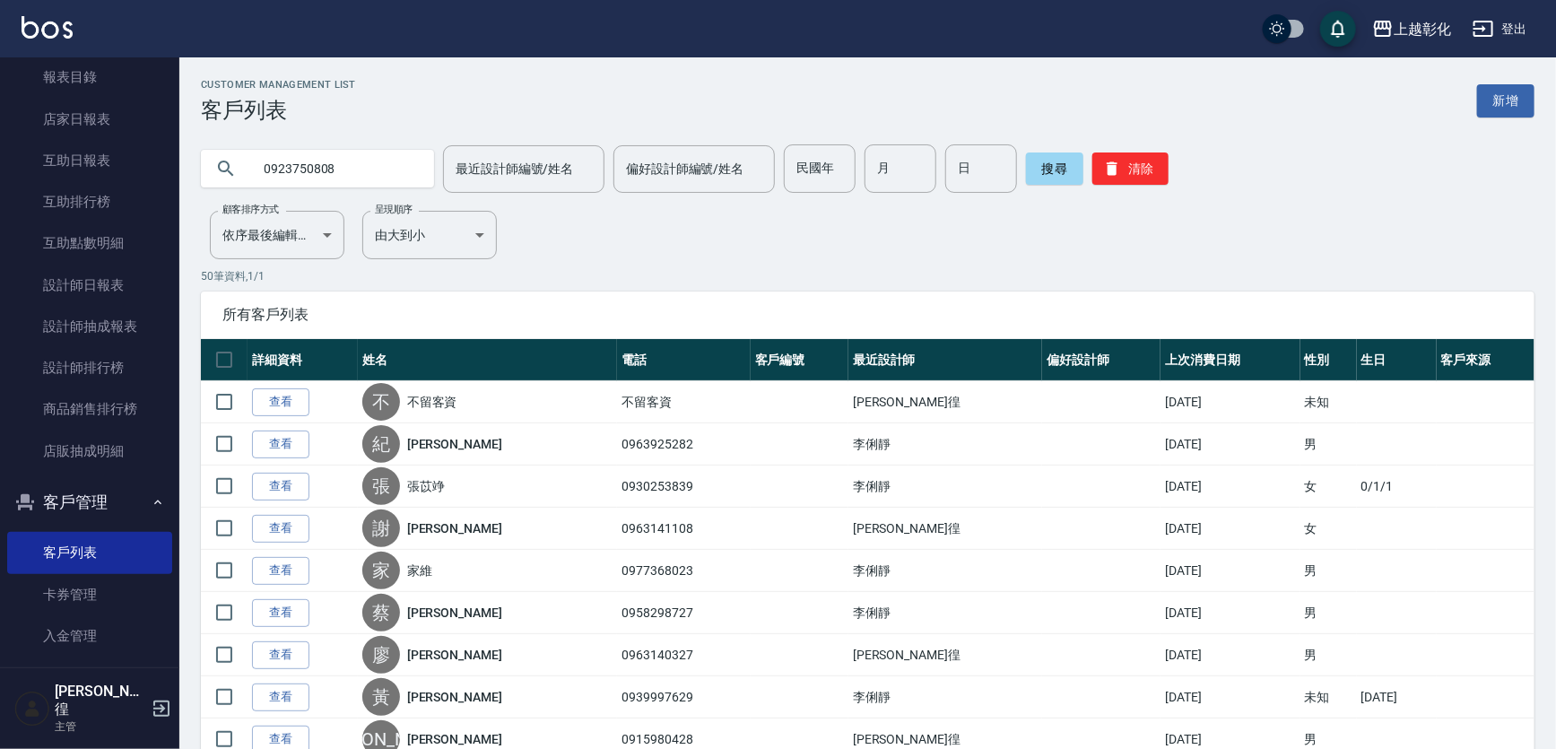
type input "0923750808"
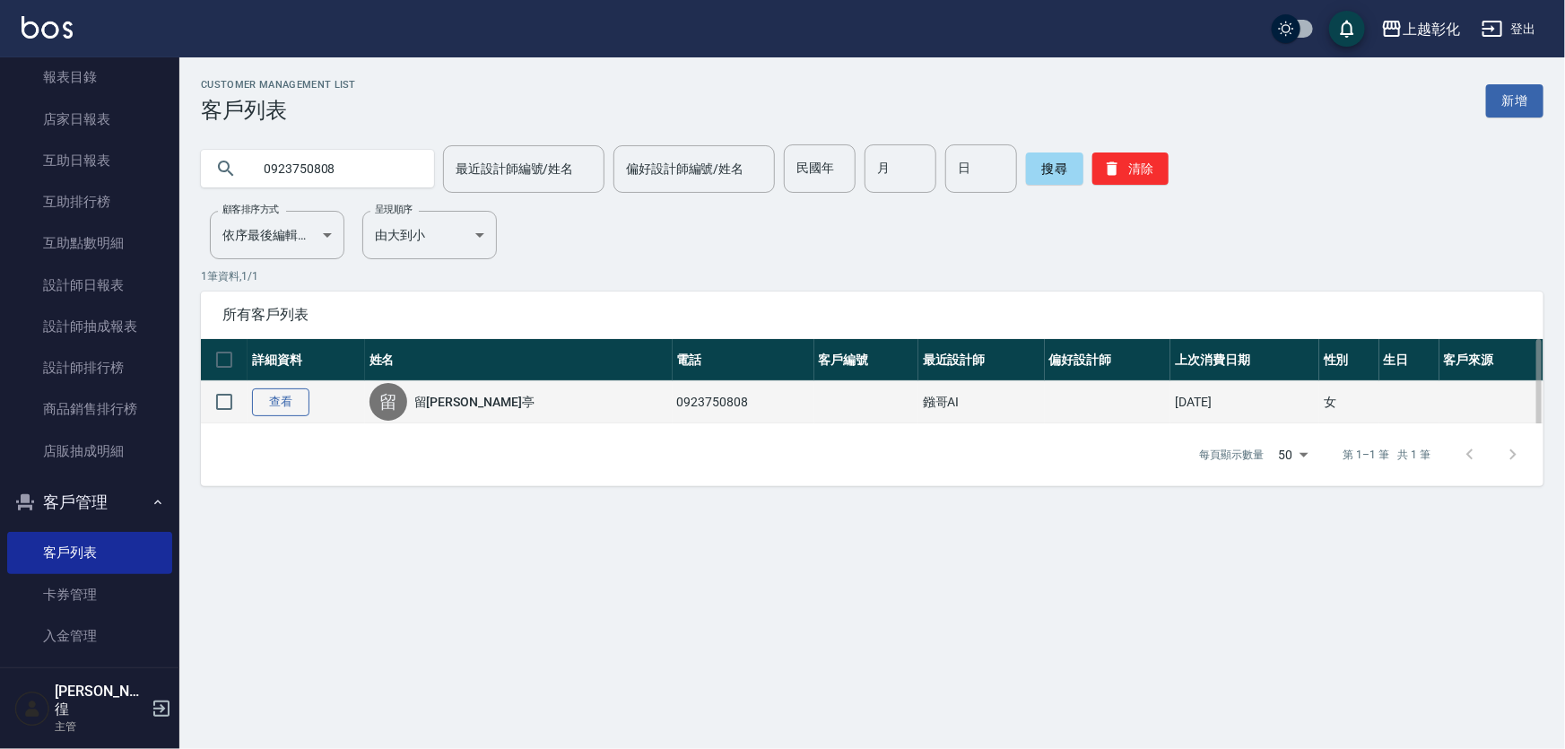
click at [309, 413] on link "查看" at bounding box center [280, 402] width 57 height 28
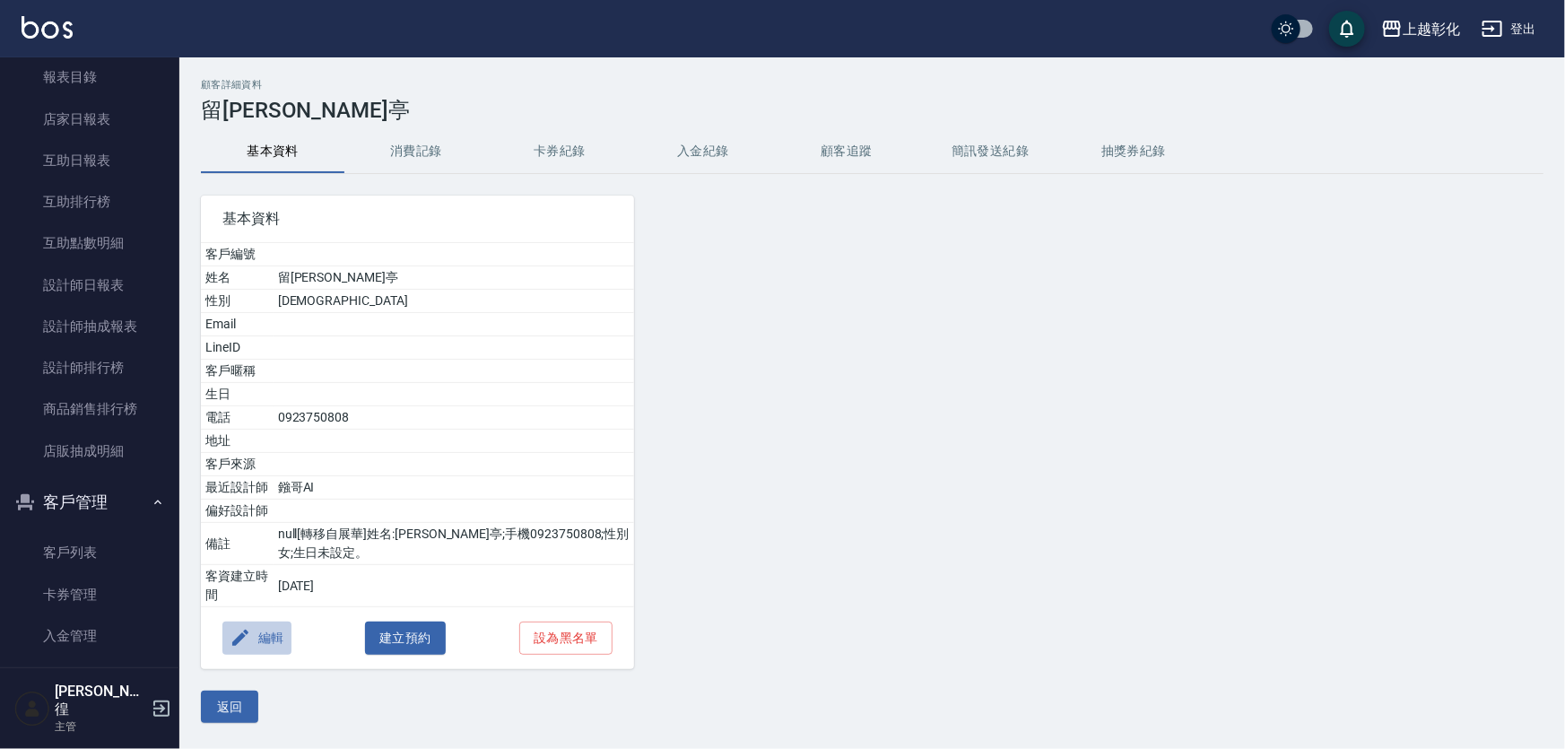
click at [287, 634] on button "編輯" at bounding box center [256, 637] width 69 height 33
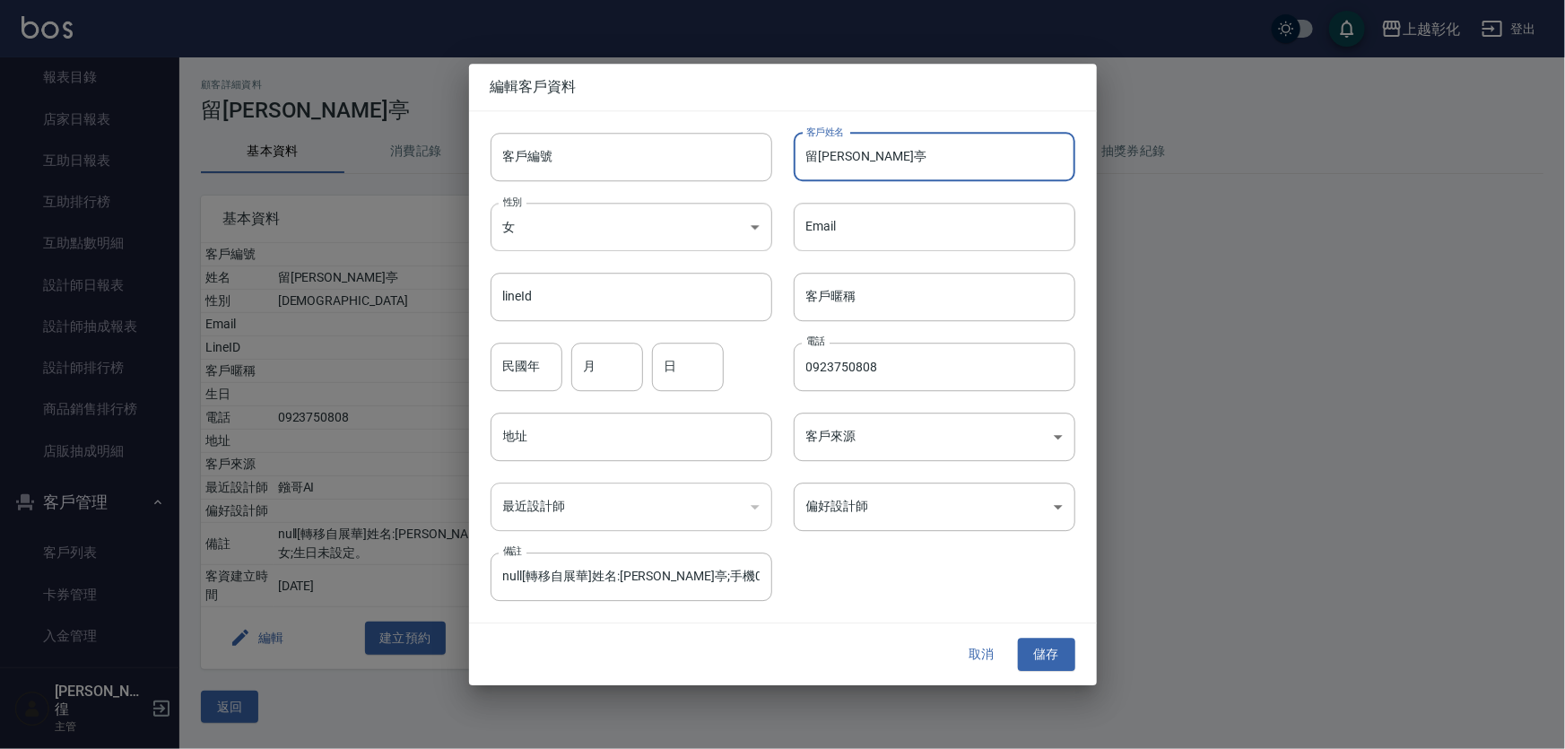
click at [814, 161] on input "留[PERSON_NAME]亭" at bounding box center [935, 157] width 282 height 48
click at [920, 152] on input "[PERSON_NAME]亭" at bounding box center [935, 157] width 282 height 48
type input "[PERSON_NAME]亭"
click at [1045, 657] on button "儲存" at bounding box center [1046, 654] width 57 height 33
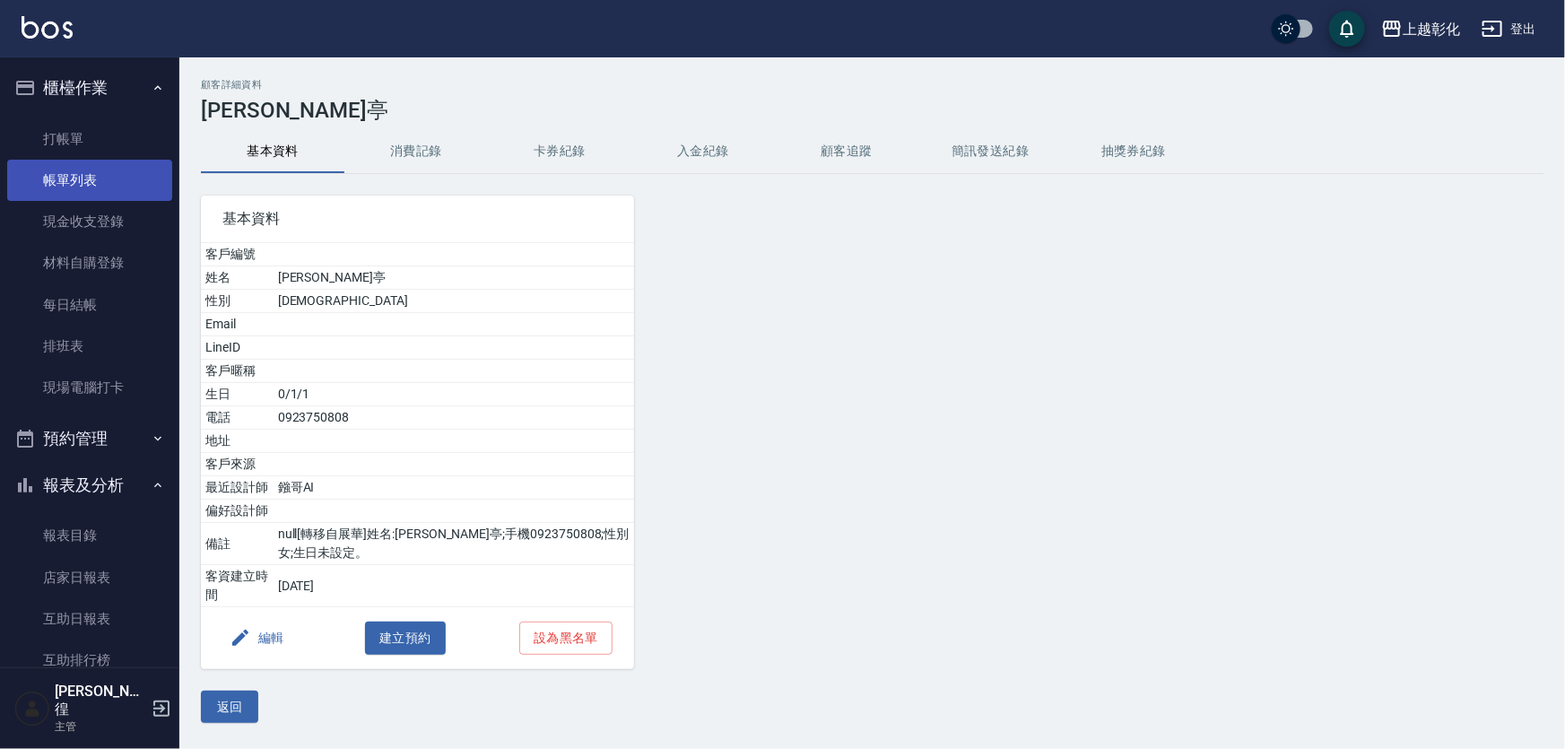
click at [90, 160] on link "帳單列表" at bounding box center [89, 180] width 165 height 41
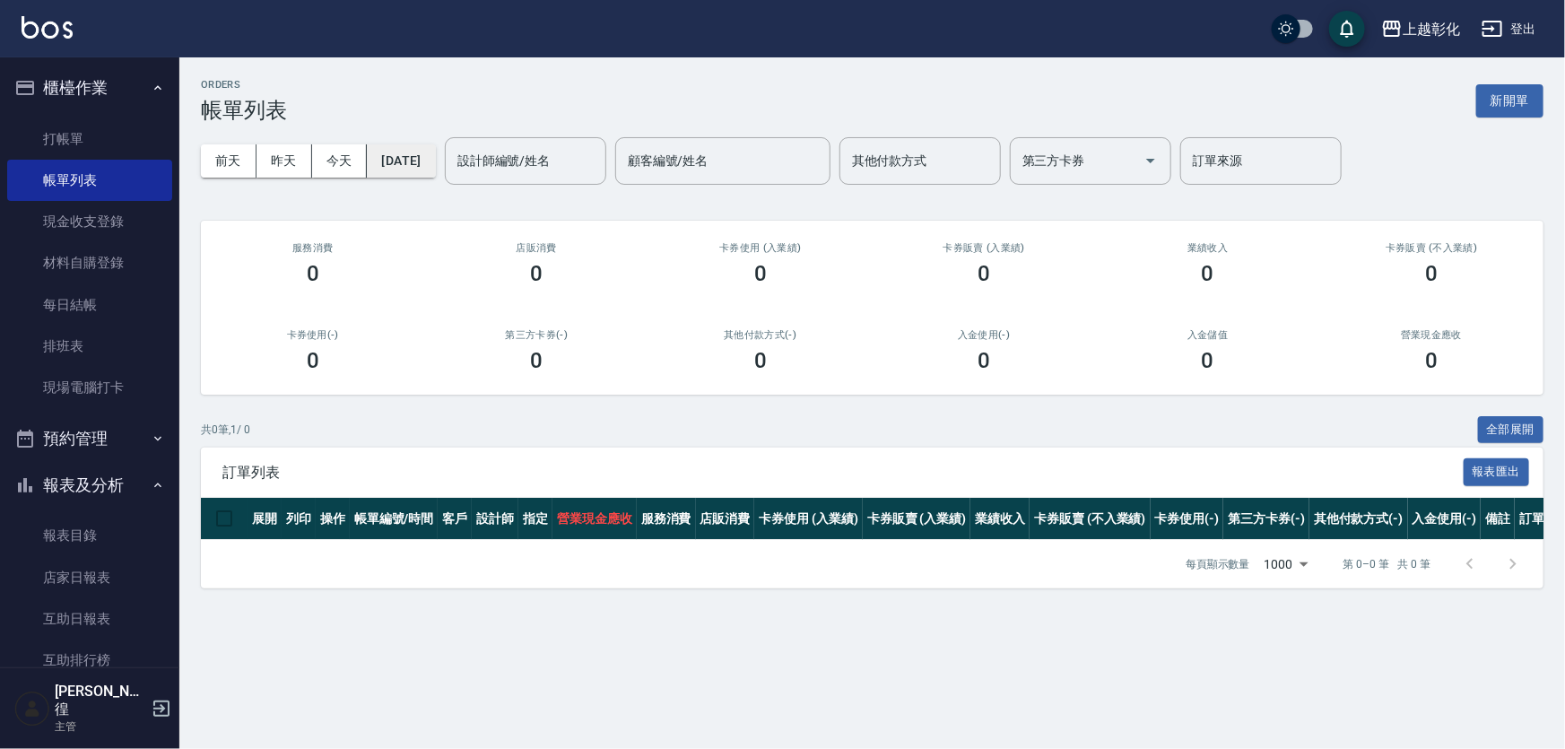
click at [410, 160] on button "[DATE]" at bounding box center [401, 160] width 68 height 33
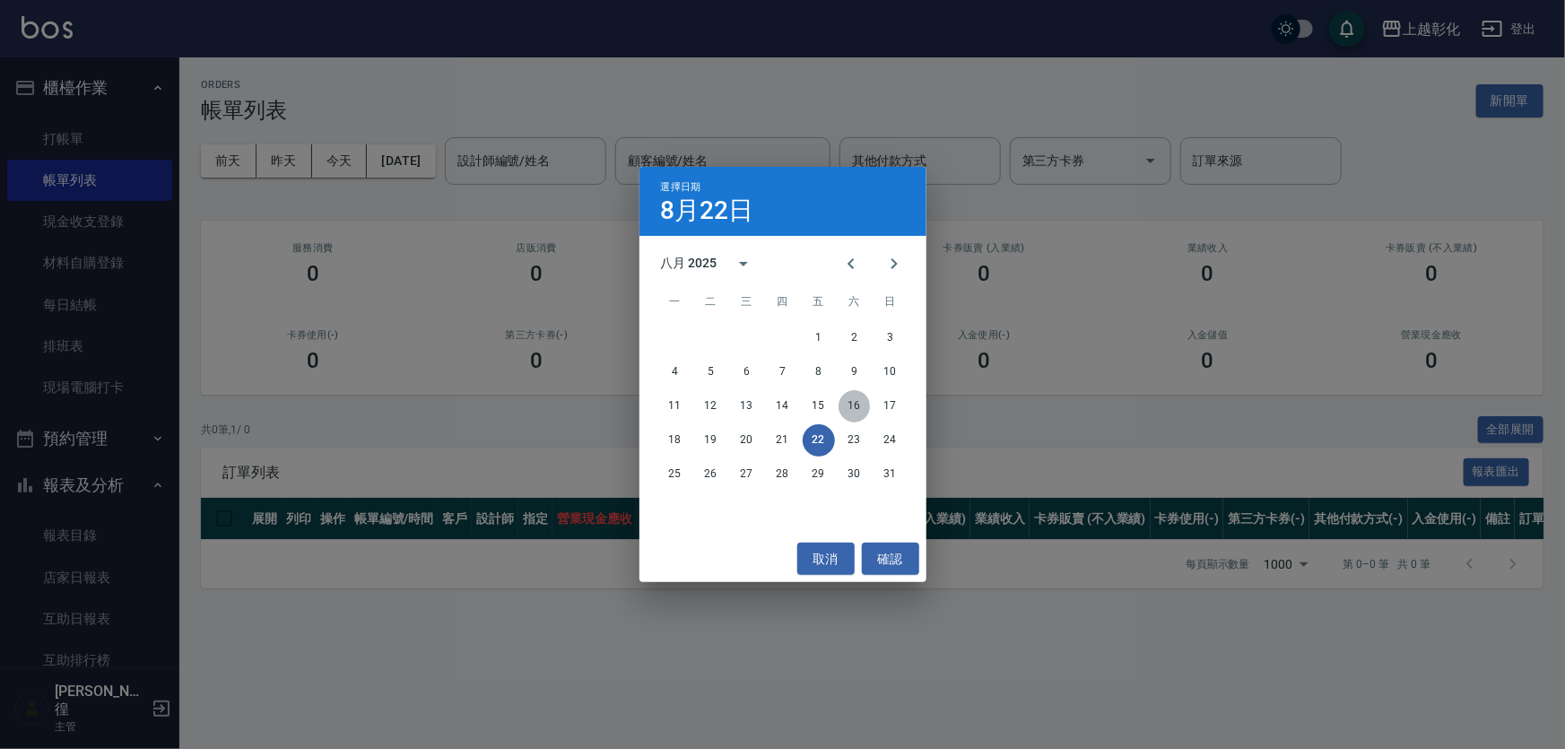
click at [854, 410] on button "16" at bounding box center [854, 406] width 32 height 32
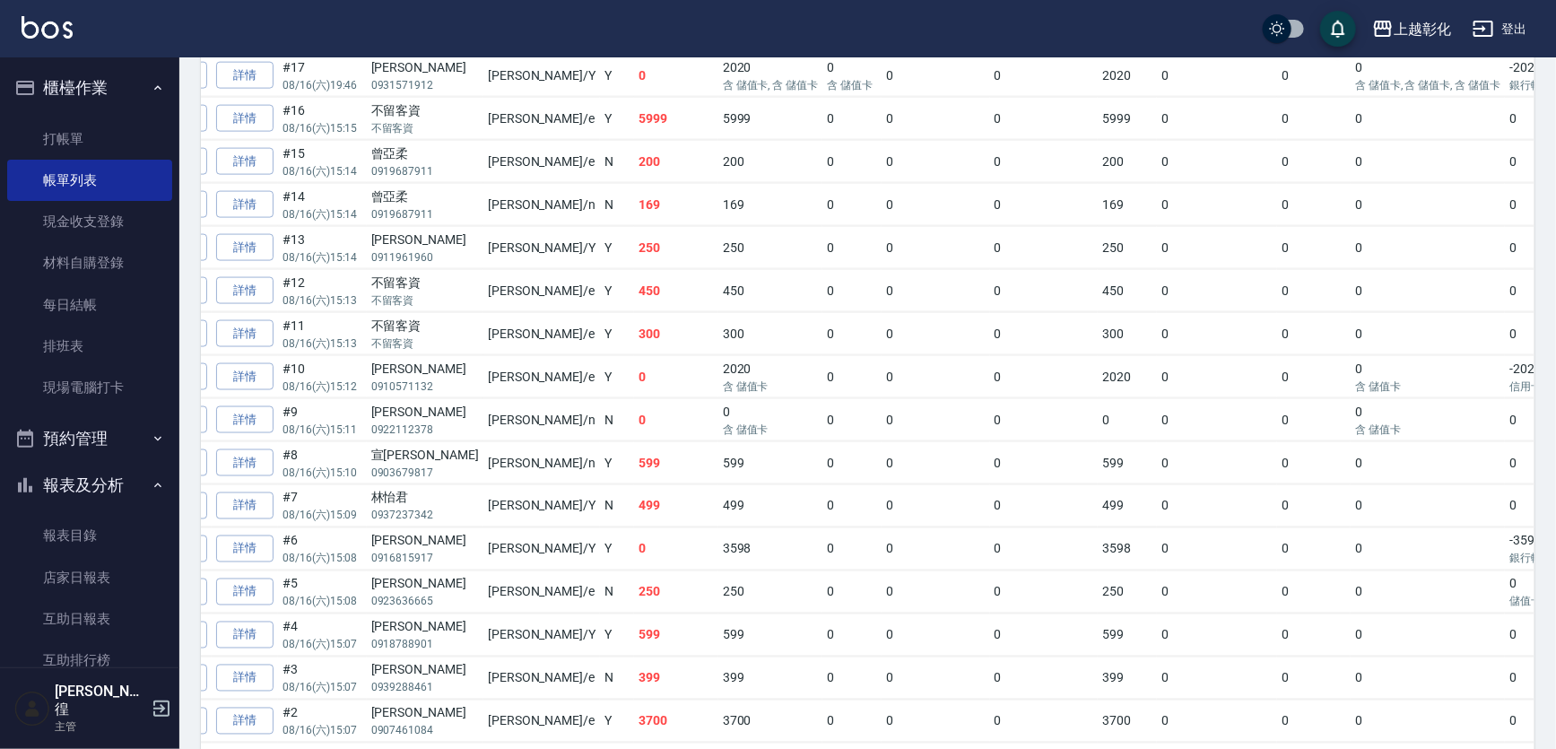
scroll to position [1206, 0]
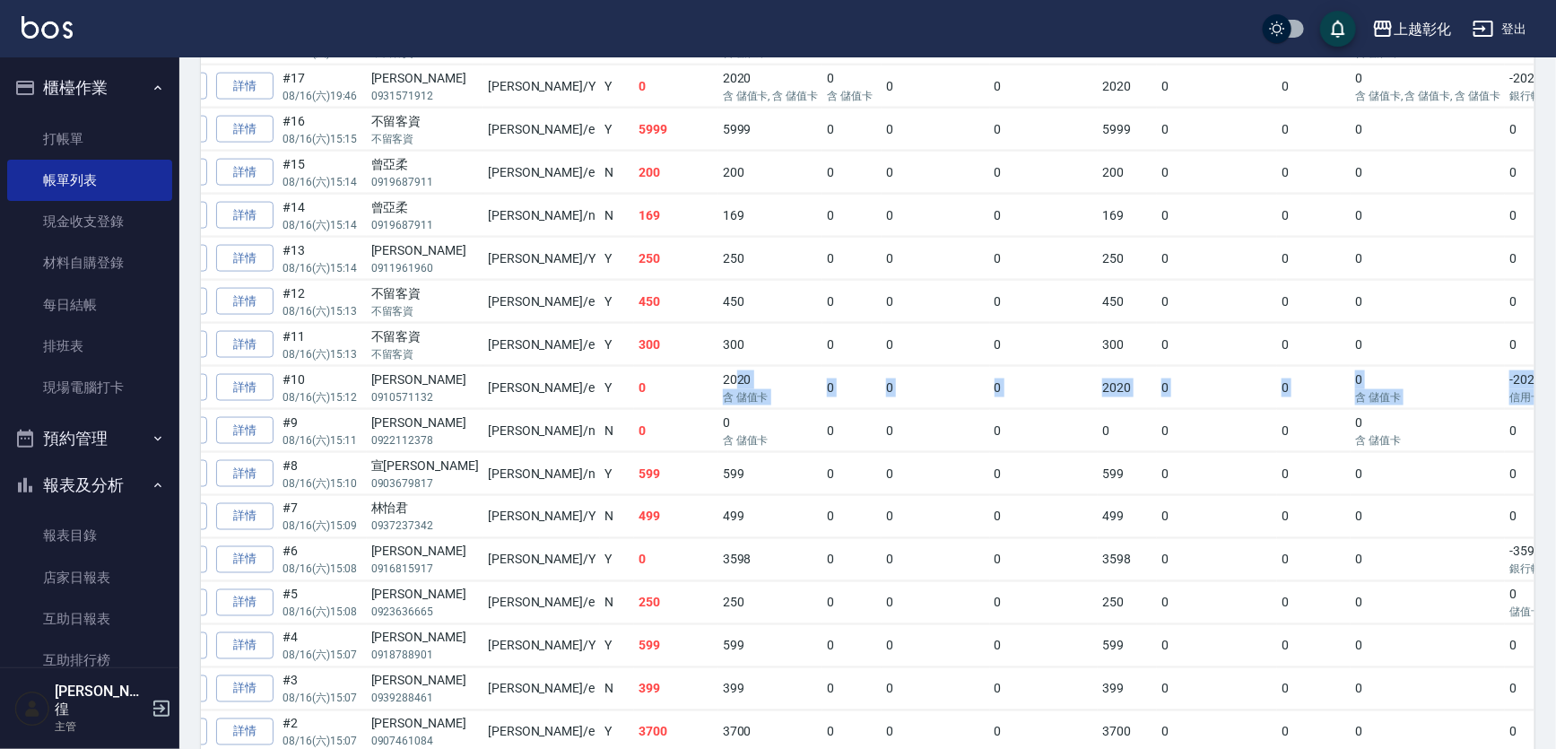
drag, startPoint x: 660, startPoint y: 526, endPoint x: 1466, endPoint y: 544, distance: 806.3
click at [1466, 409] on tr "列印 詳情 #10 08/16 (六) 15:12 [PERSON_NAME]0910571132 [PERSON_NAME] /e Y 0 2020 含 儲…" at bounding box center [916, 388] width 1706 height 42
click at [1509, 405] on p "信用卡" at bounding box center [1554, 397] width 90 height 16
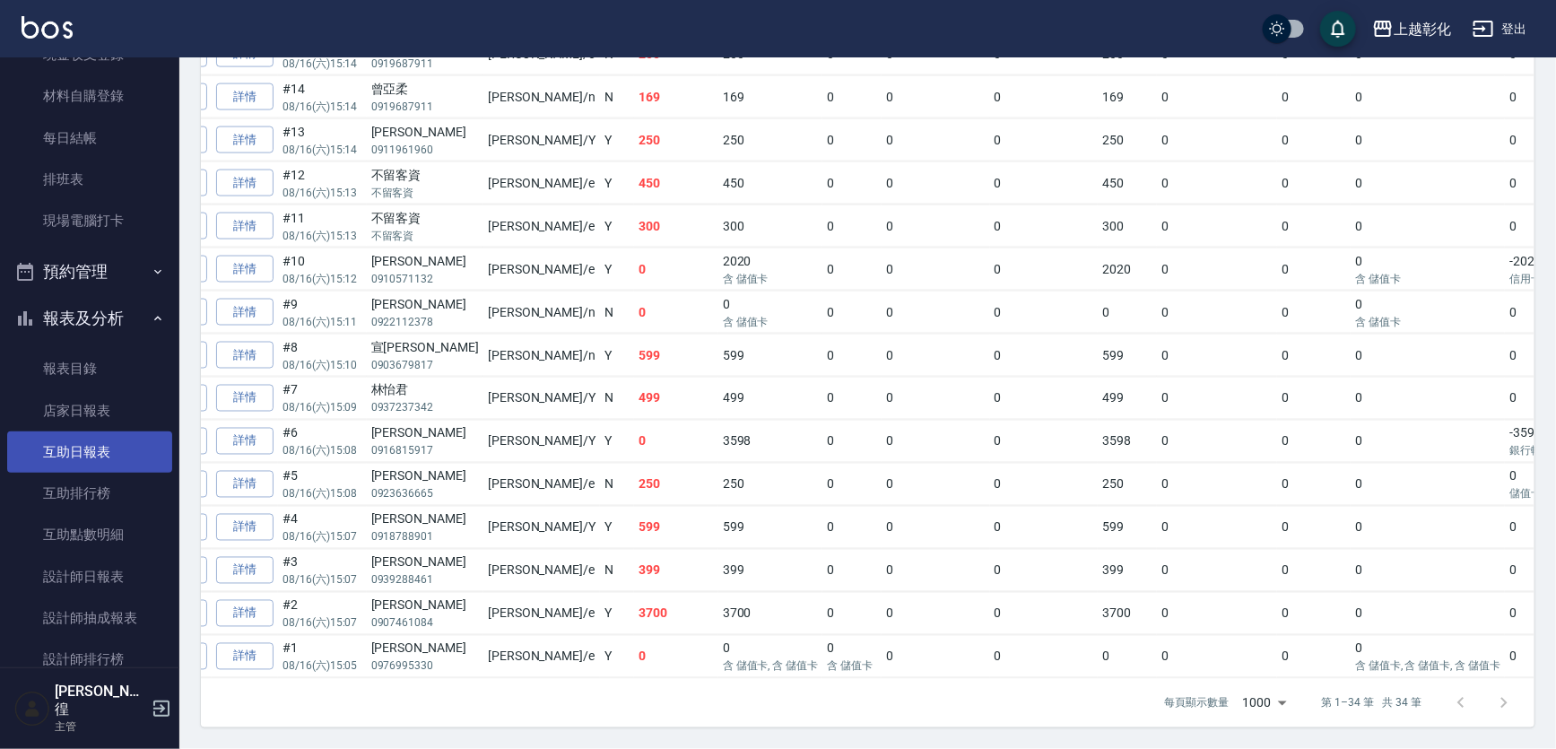
scroll to position [407, 0]
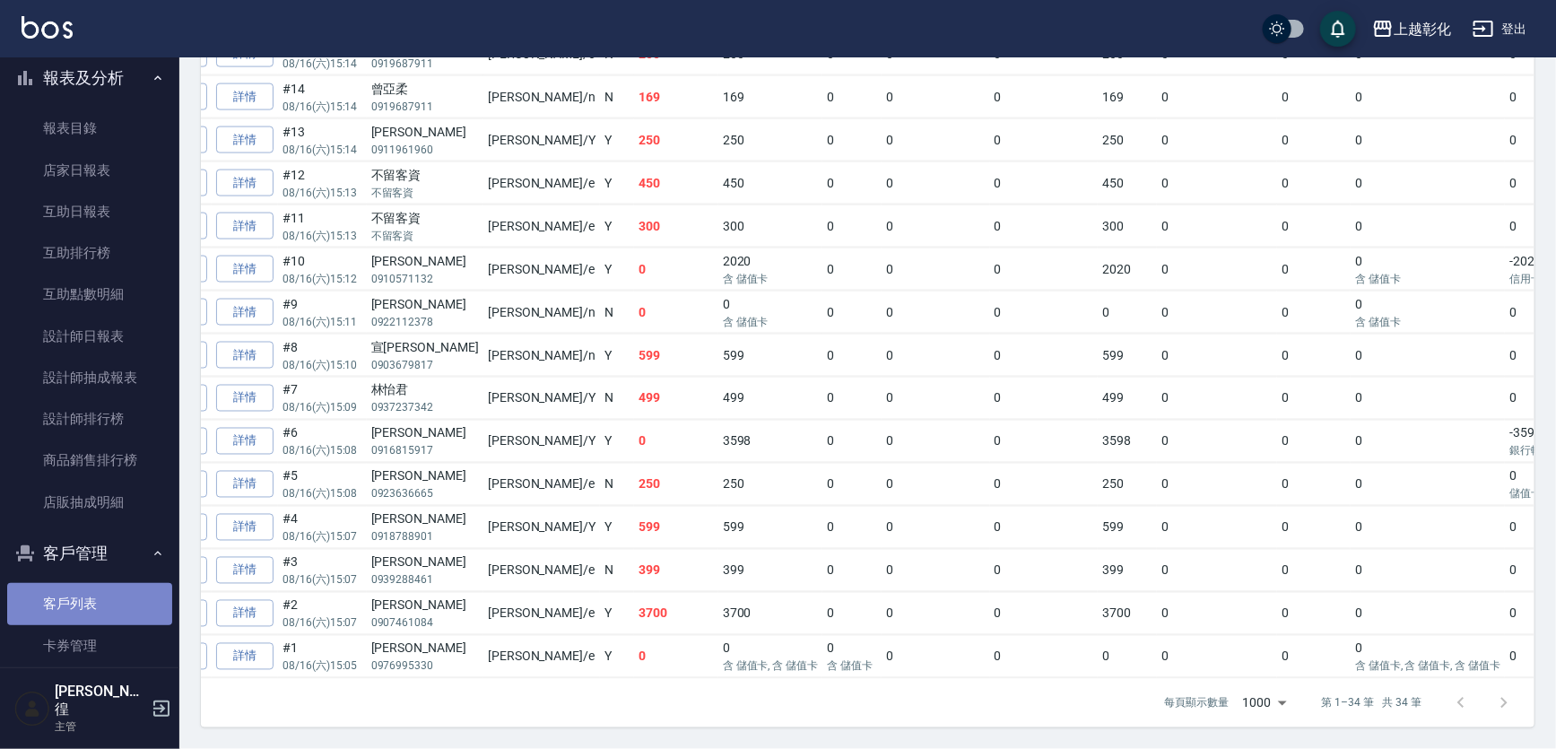
click at [108, 608] on link "客戶列表" at bounding box center [89, 603] width 165 height 41
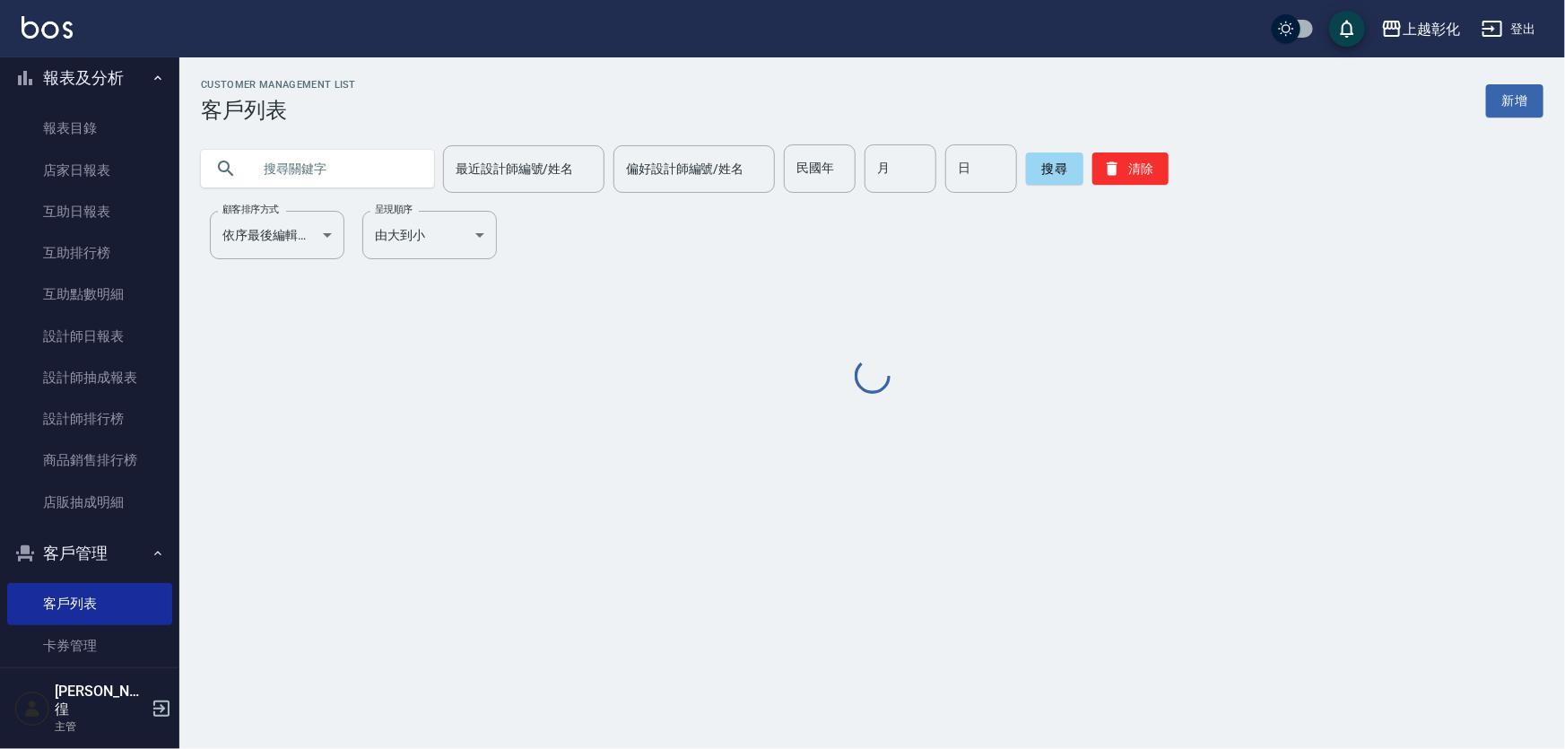
click at [343, 169] on input "text" at bounding box center [335, 168] width 169 height 48
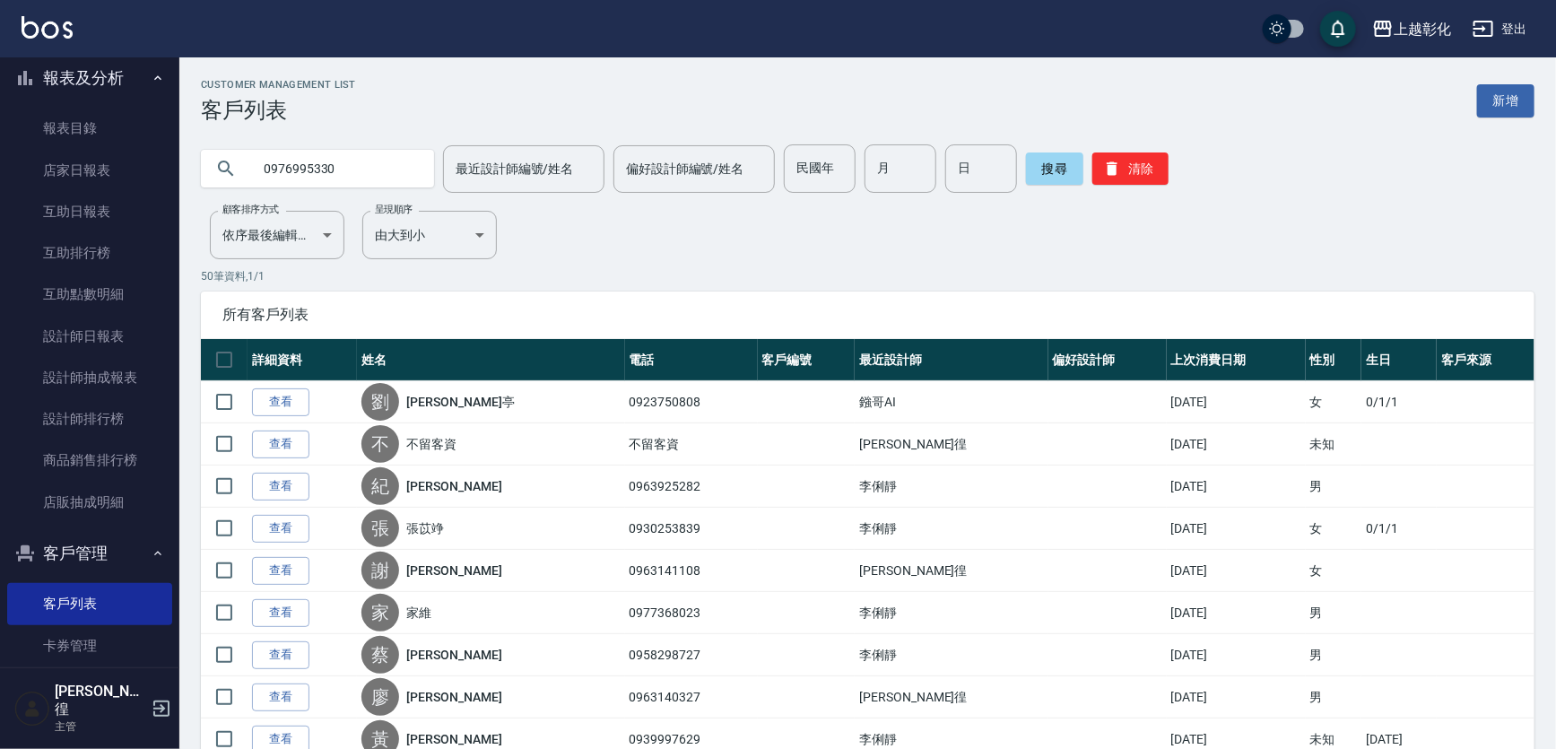
type input "0976995330"
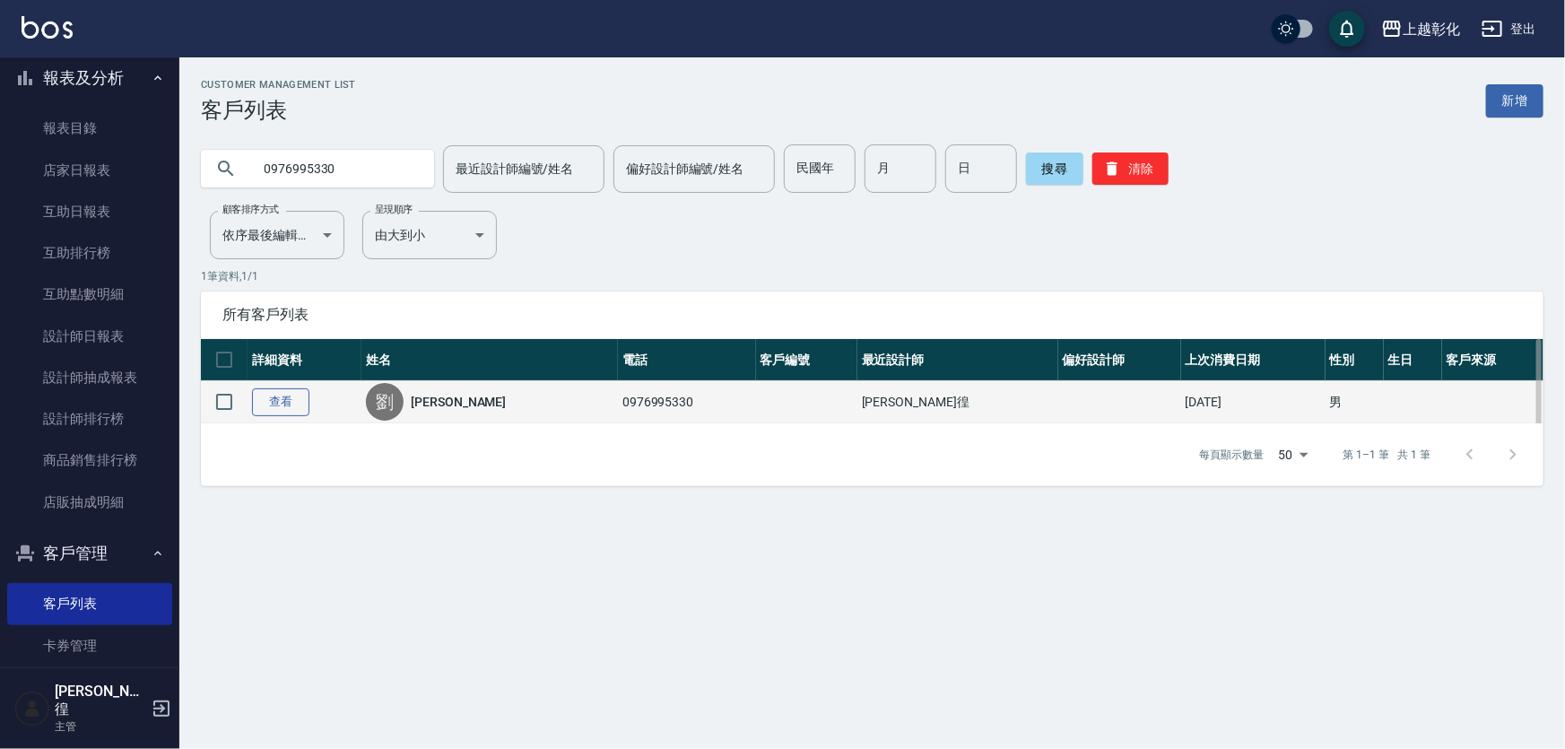
click at [296, 407] on link "查看" at bounding box center [280, 402] width 57 height 28
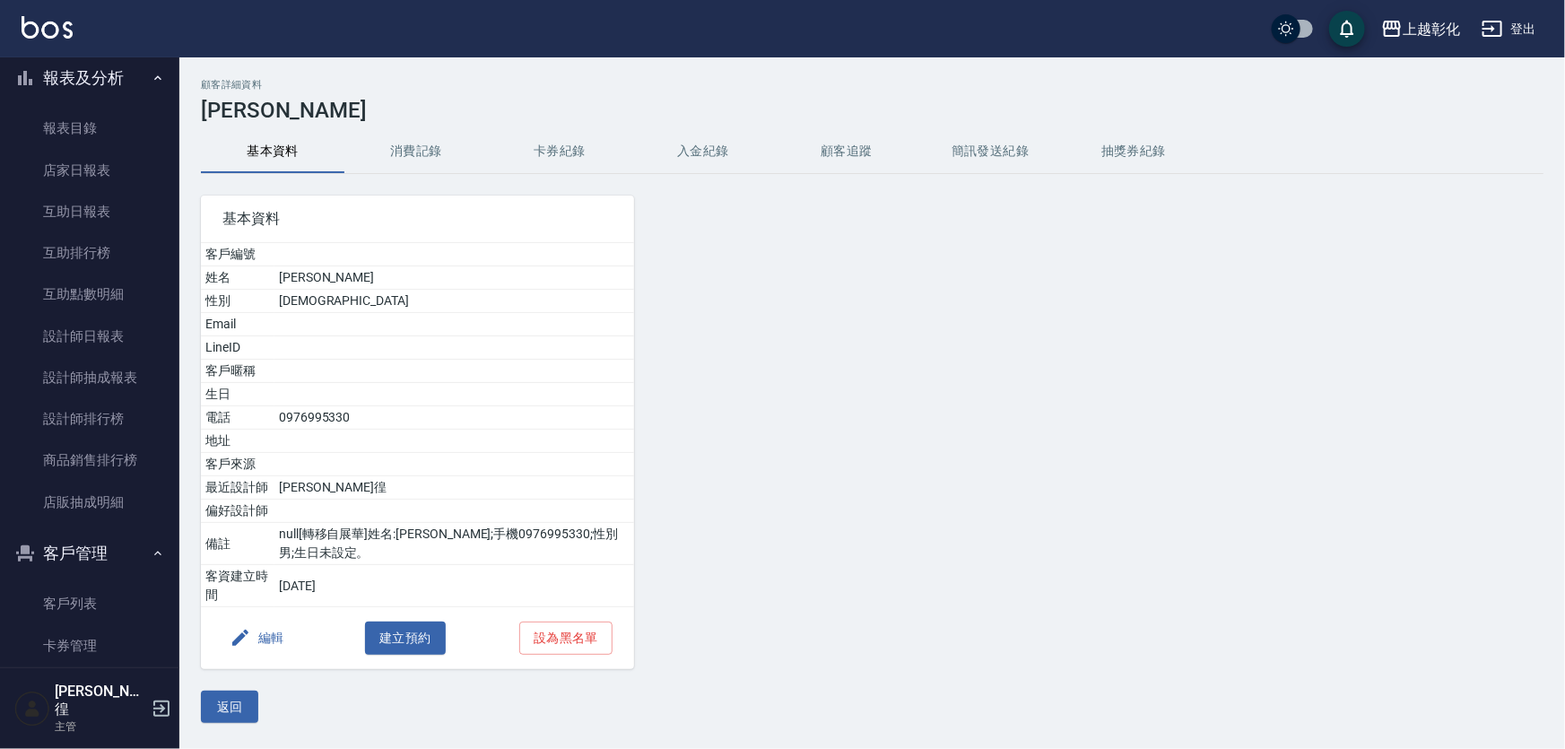
click at [700, 152] on button "入金紀錄" at bounding box center [702, 151] width 143 height 43
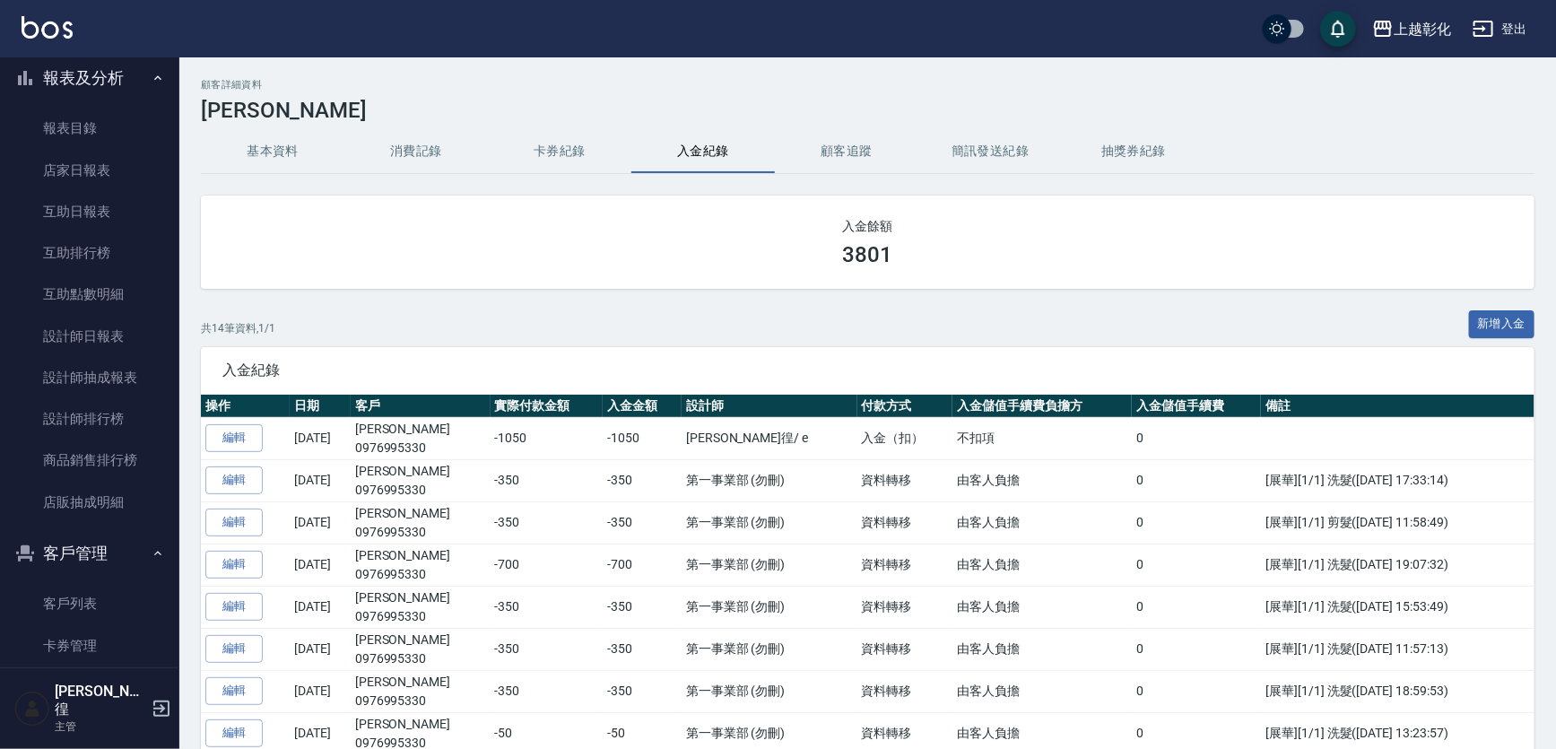
click at [111, 199] on link "互助日報表" at bounding box center [89, 211] width 165 height 41
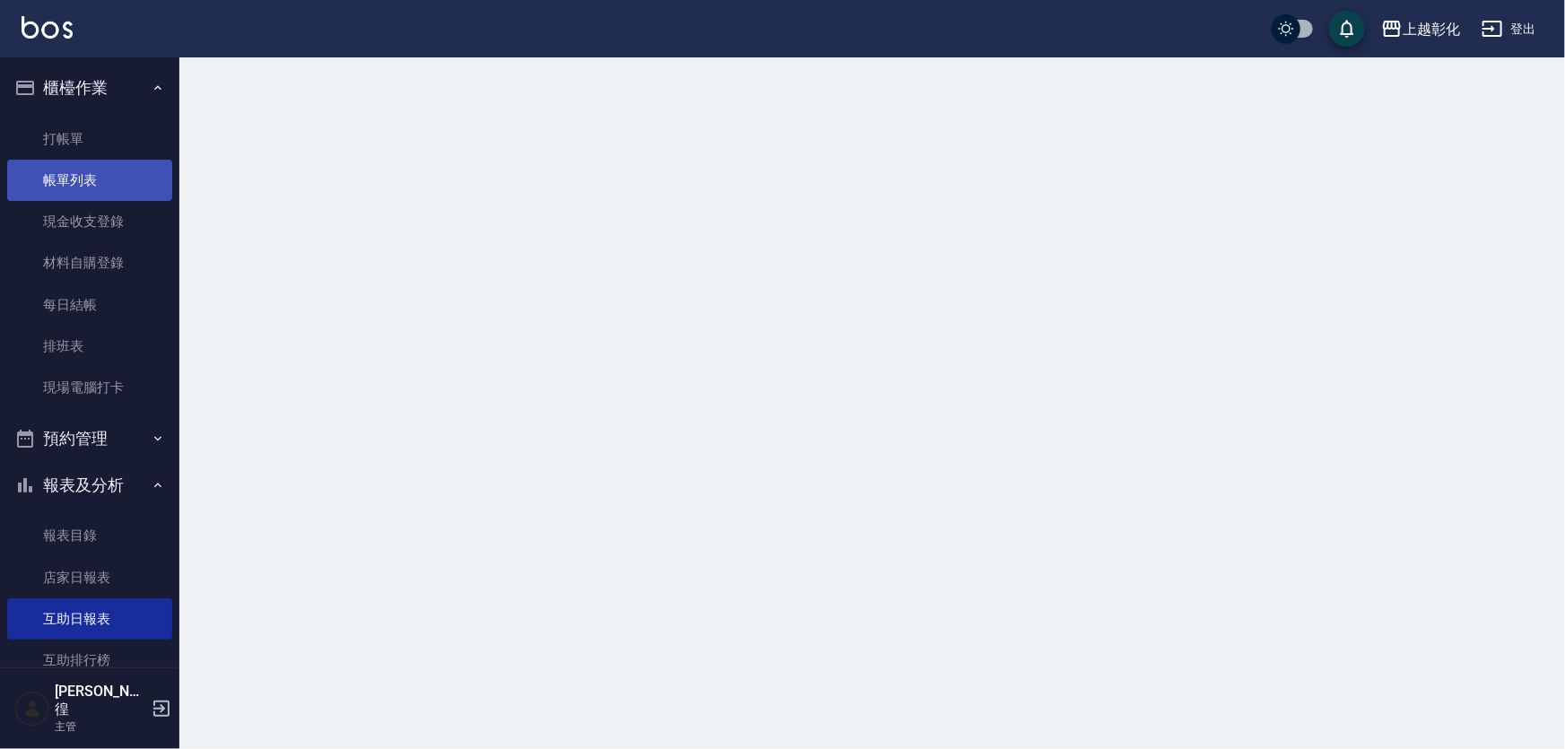
click at [110, 177] on link "帳單列表" at bounding box center [89, 180] width 165 height 41
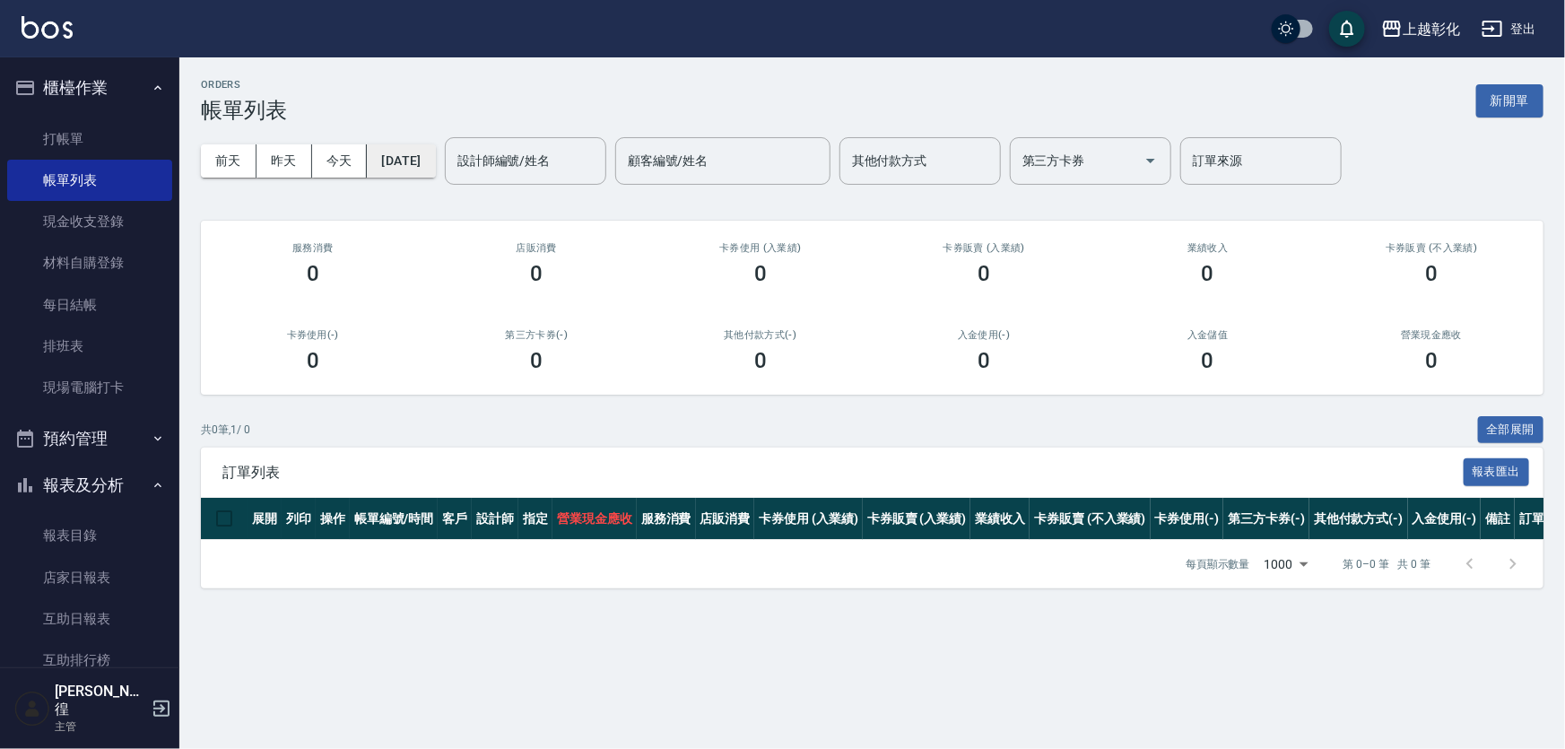
click at [433, 156] on button "[DATE]" at bounding box center [401, 160] width 68 height 33
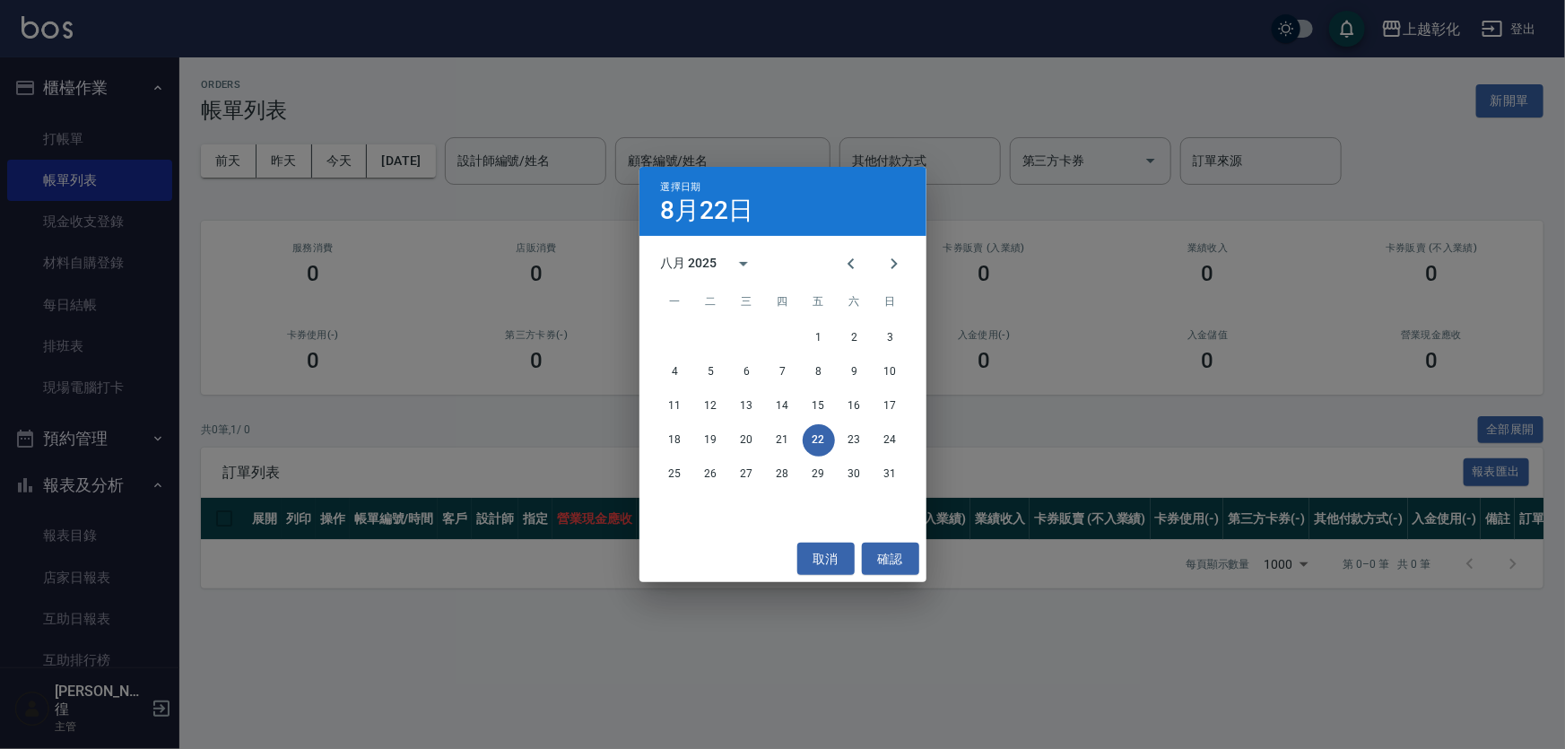
click at [924, 410] on div "11 12 13 14 15 16 17" at bounding box center [782, 406] width 287 height 32
click at [893, 409] on button "17" at bounding box center [890, 406] width 32 height 32
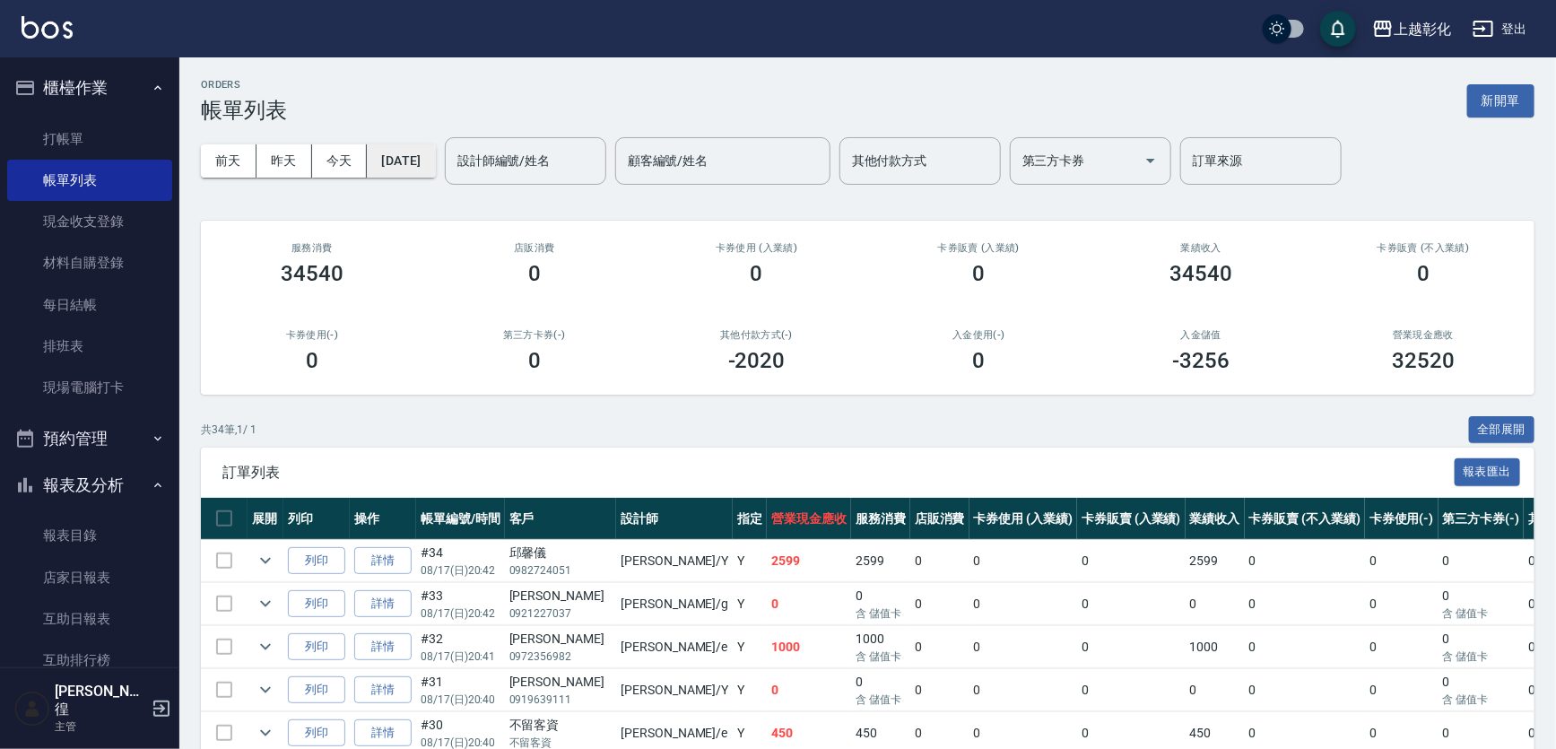
click at [406, 158] on button "[DATE]" at bounding box center [401, 160] width 68 height 33
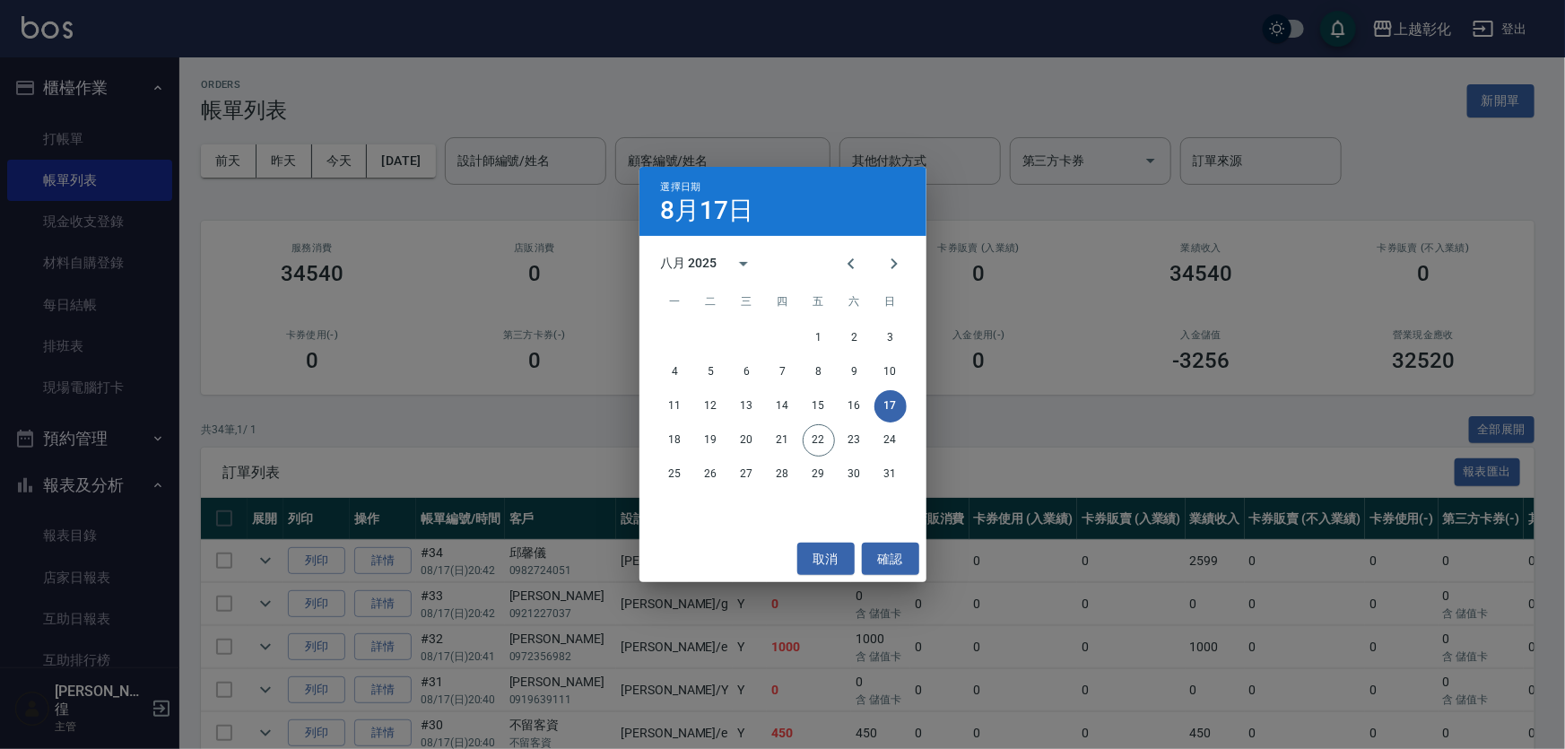
click at [430, 433] on div "選擇日期 8月17日 八月 2025 一 二 三 四 五 六 日 1 2 3 4 5 6 7 8 9 10 11 12 13 14 15 16 17 18 1…" at bounding box center [782, 374] width 1565 height 749
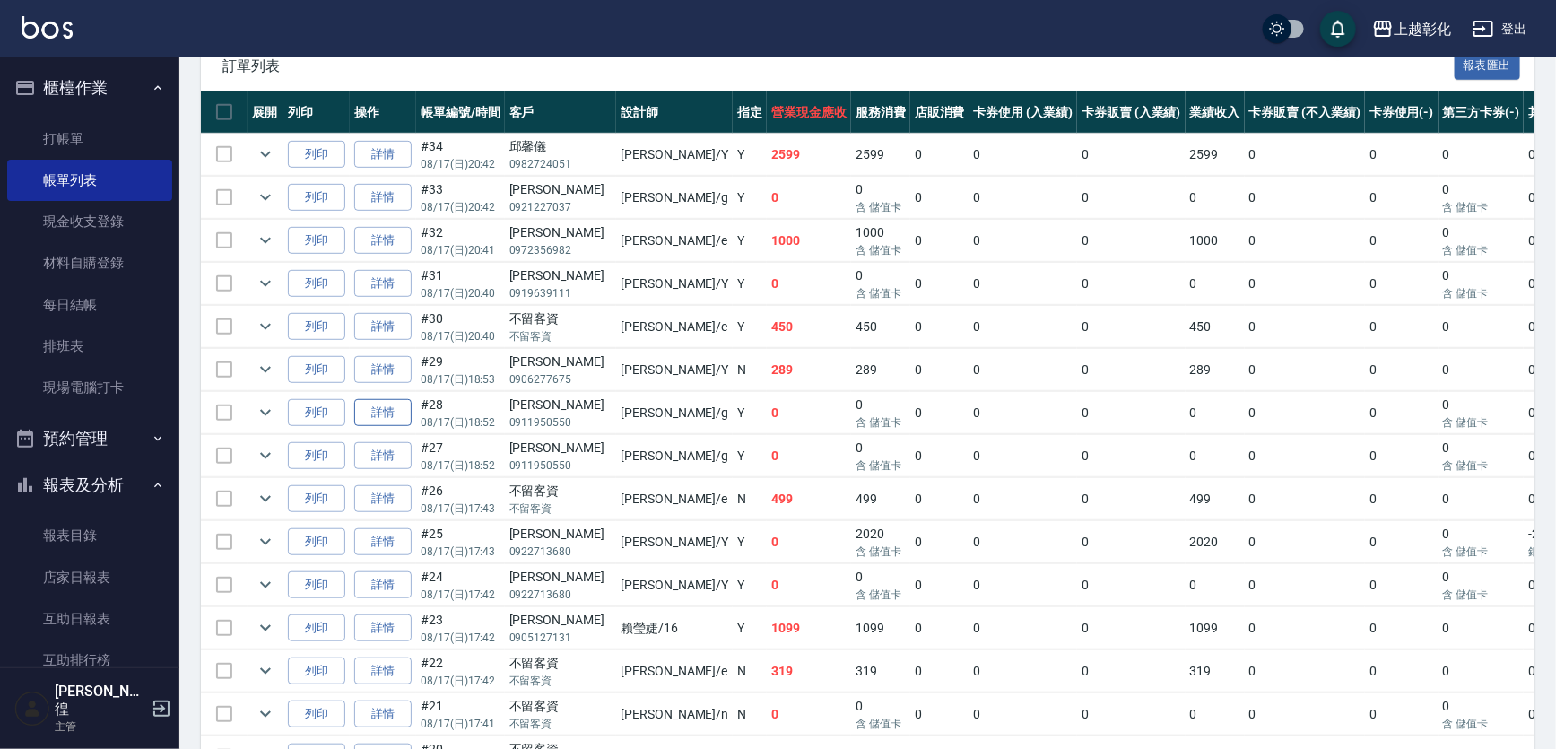
scroll to position [407, 0]
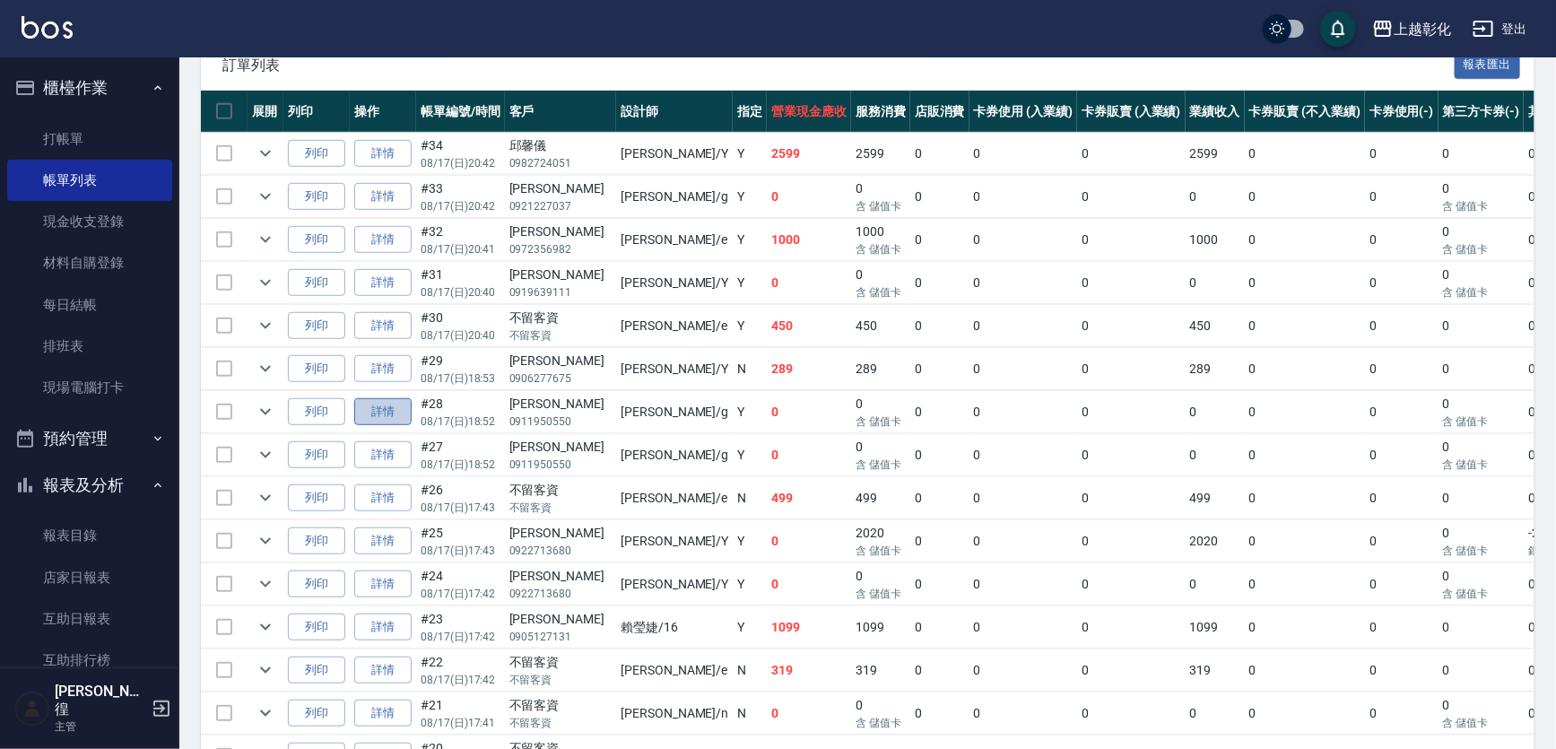
click at [407, 426] on link "詳情" at bounding box center [382, 412] width 57 height 28
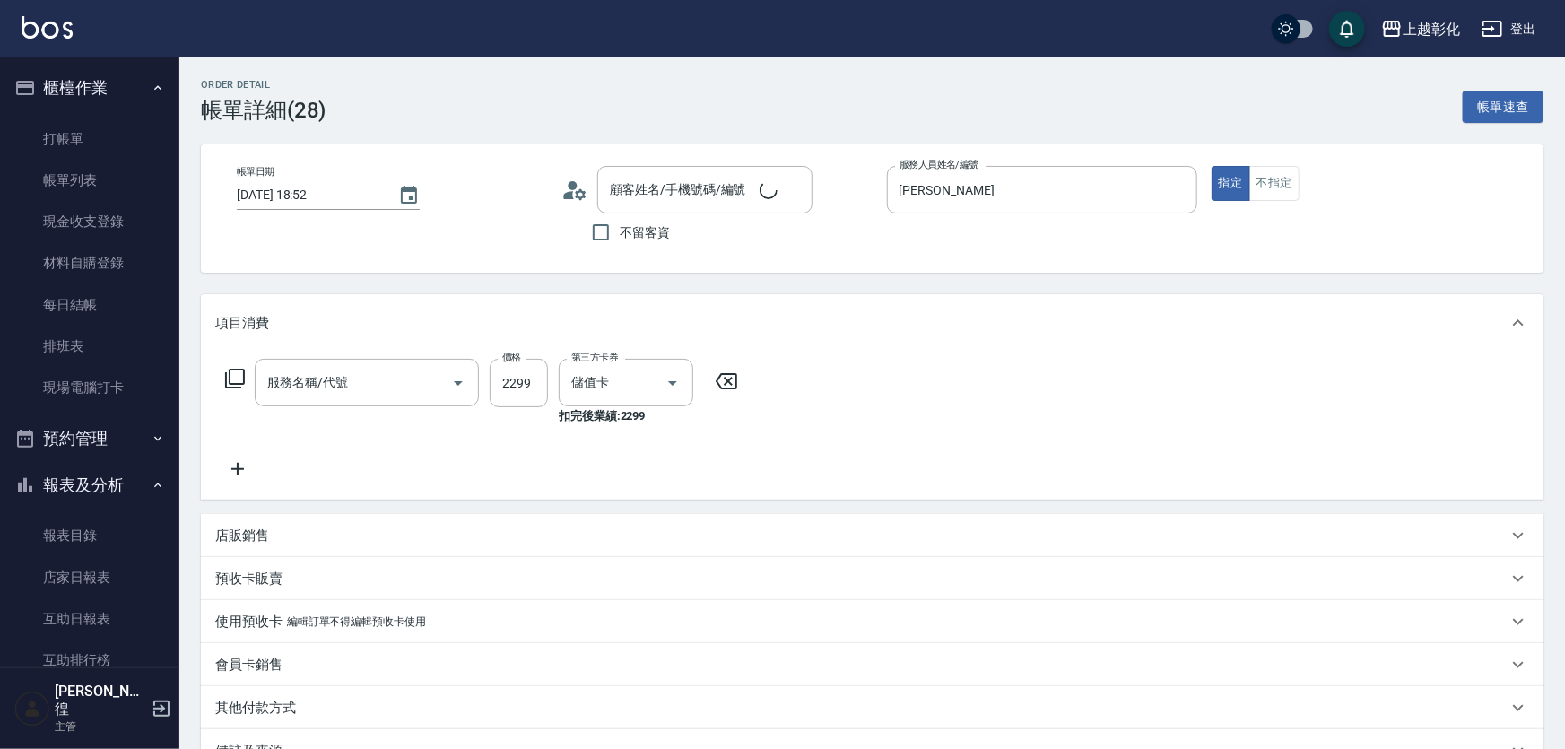
type input "[DATE] 18:52"
type input "[PERSON_NAME]"
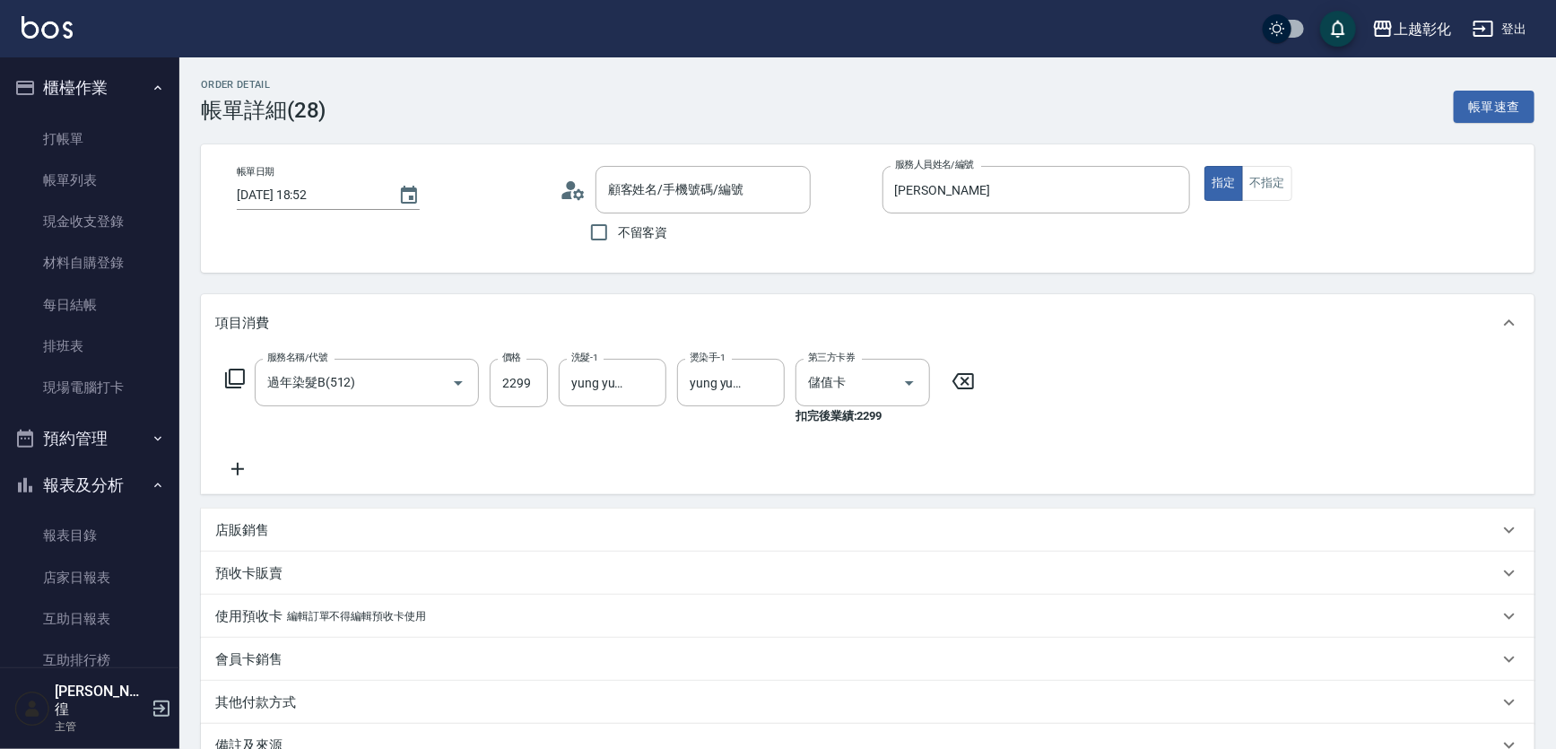
type input "[PERSON_NAME]/0911950550/"
type input "過年染髮B(512)"
click at [63, 190] on link "帳單列表" at bounding box center [89, 180] width 165 height 41
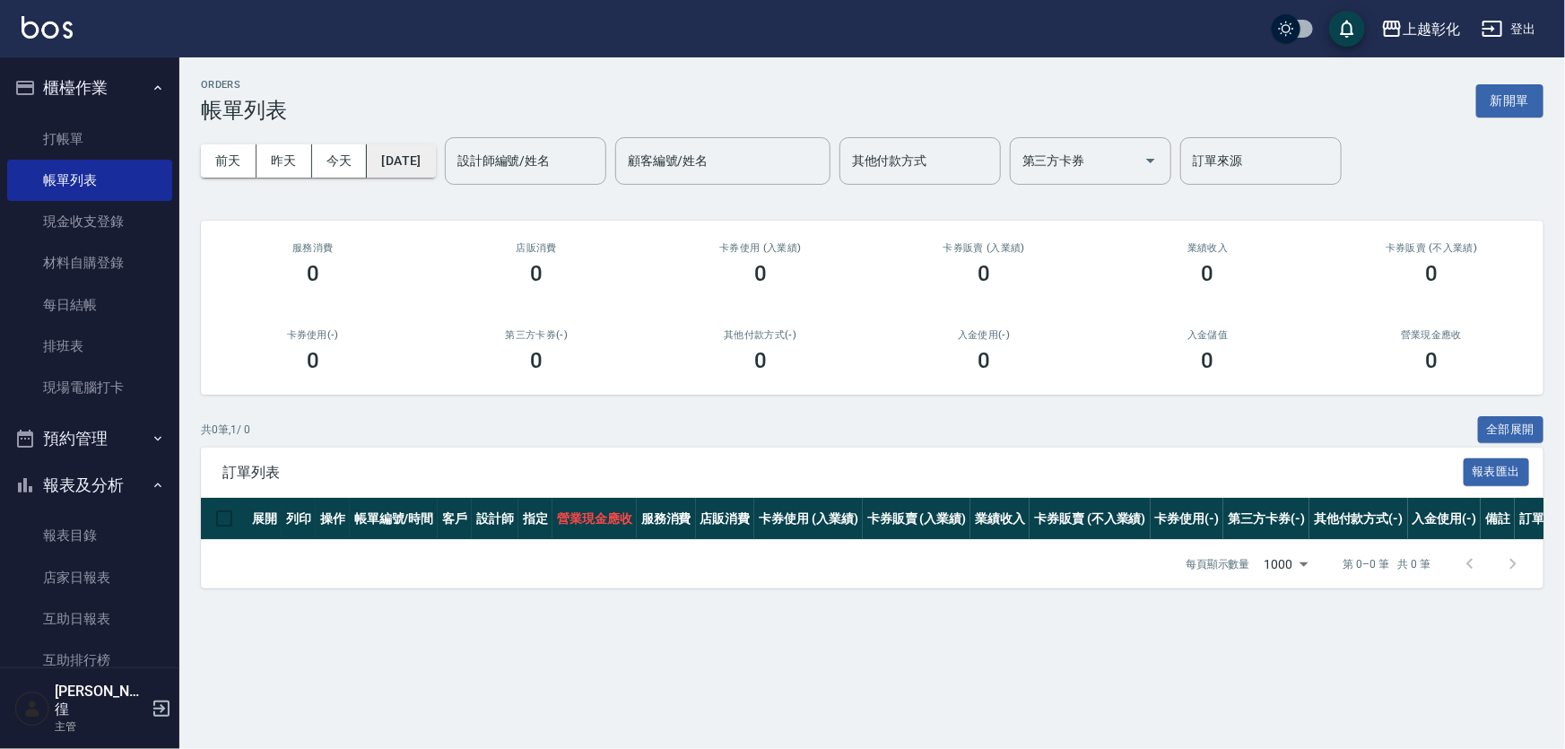
click at [415, 160] on button "[DATE]" at bounding box center [401, 160] width 68 height 33
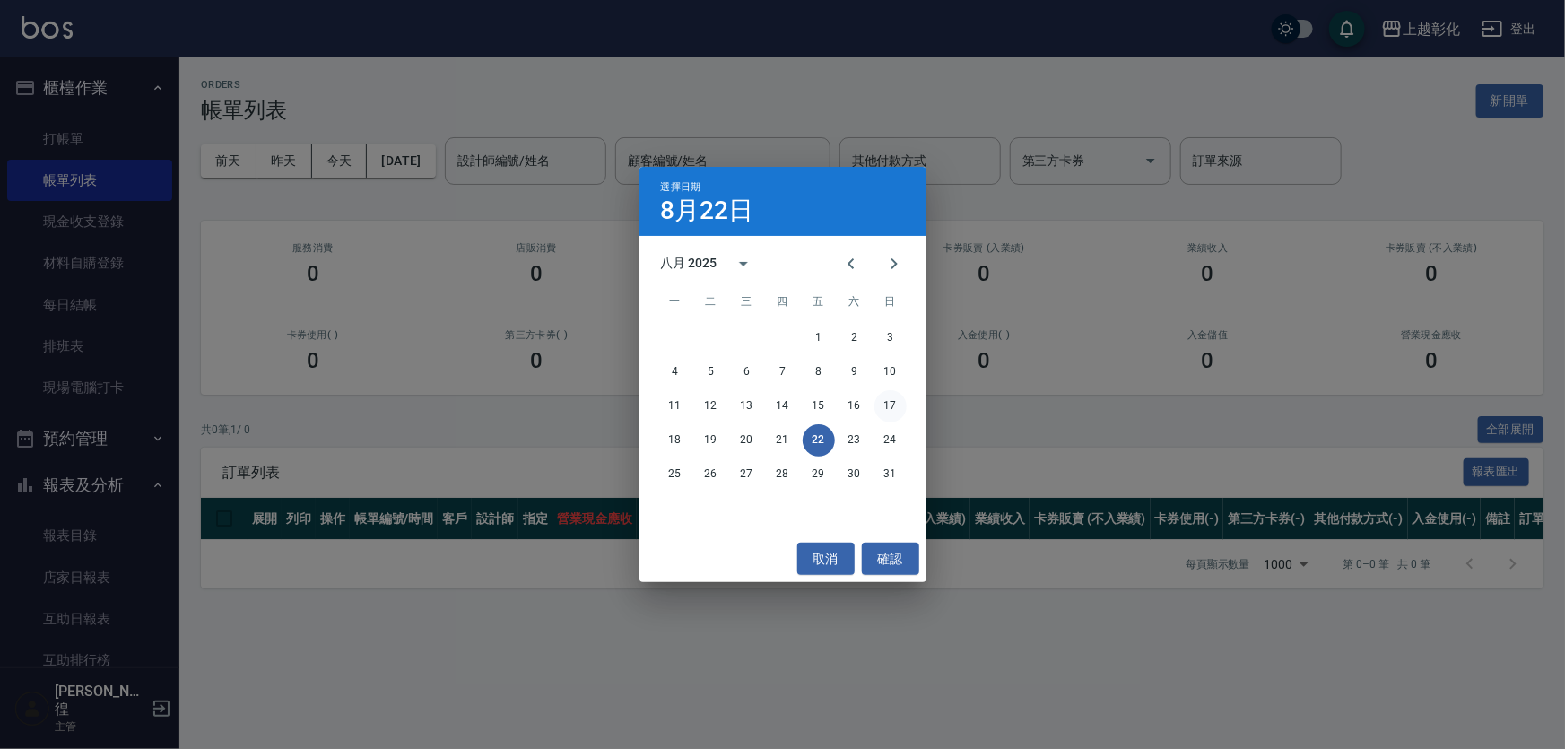
click at [887, 409] on button "17" at bounding box center [890, 406] width 32 height 32
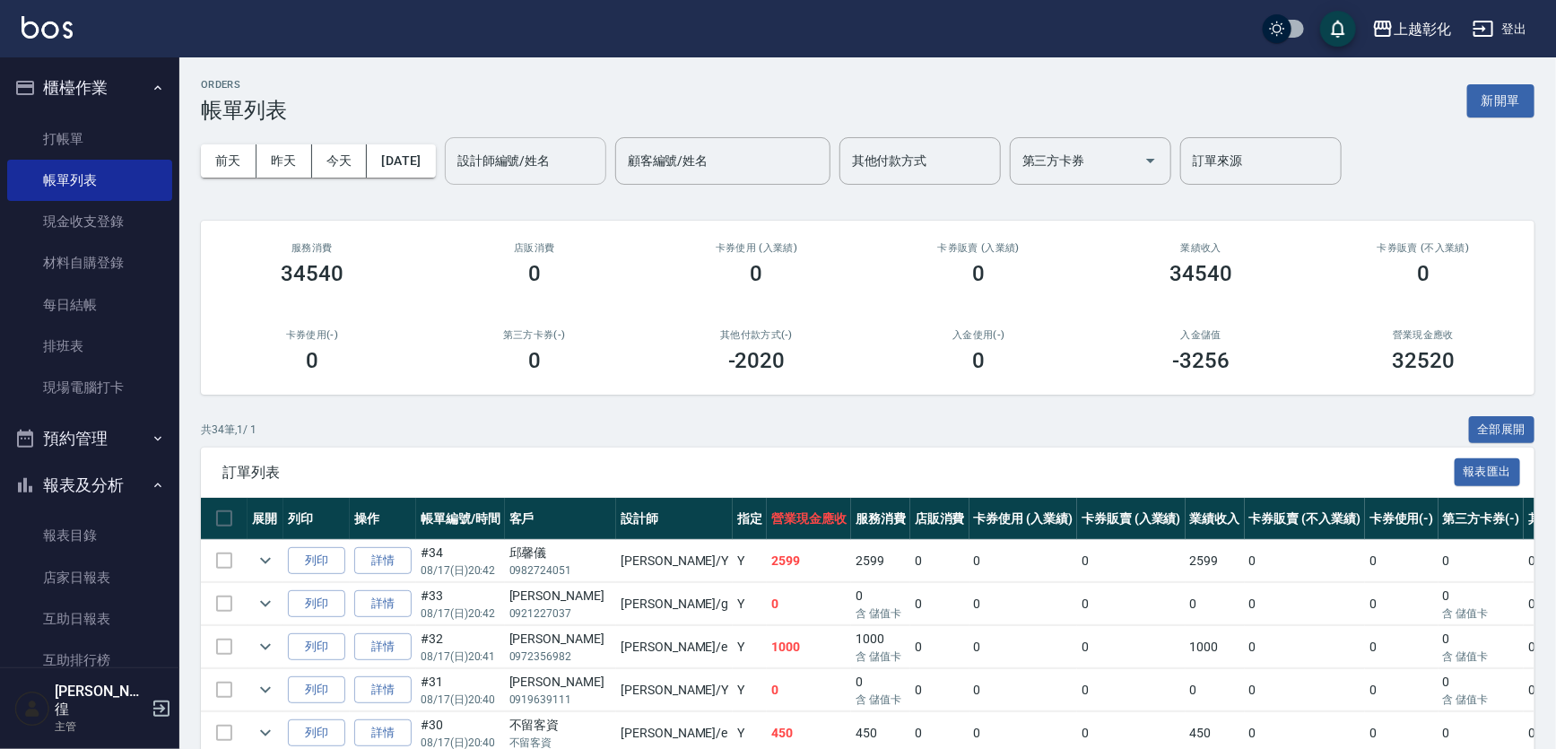
click at [516, 169] on input "設計師編號/姓名" at bounding box center [525, 160] width 145 height 31
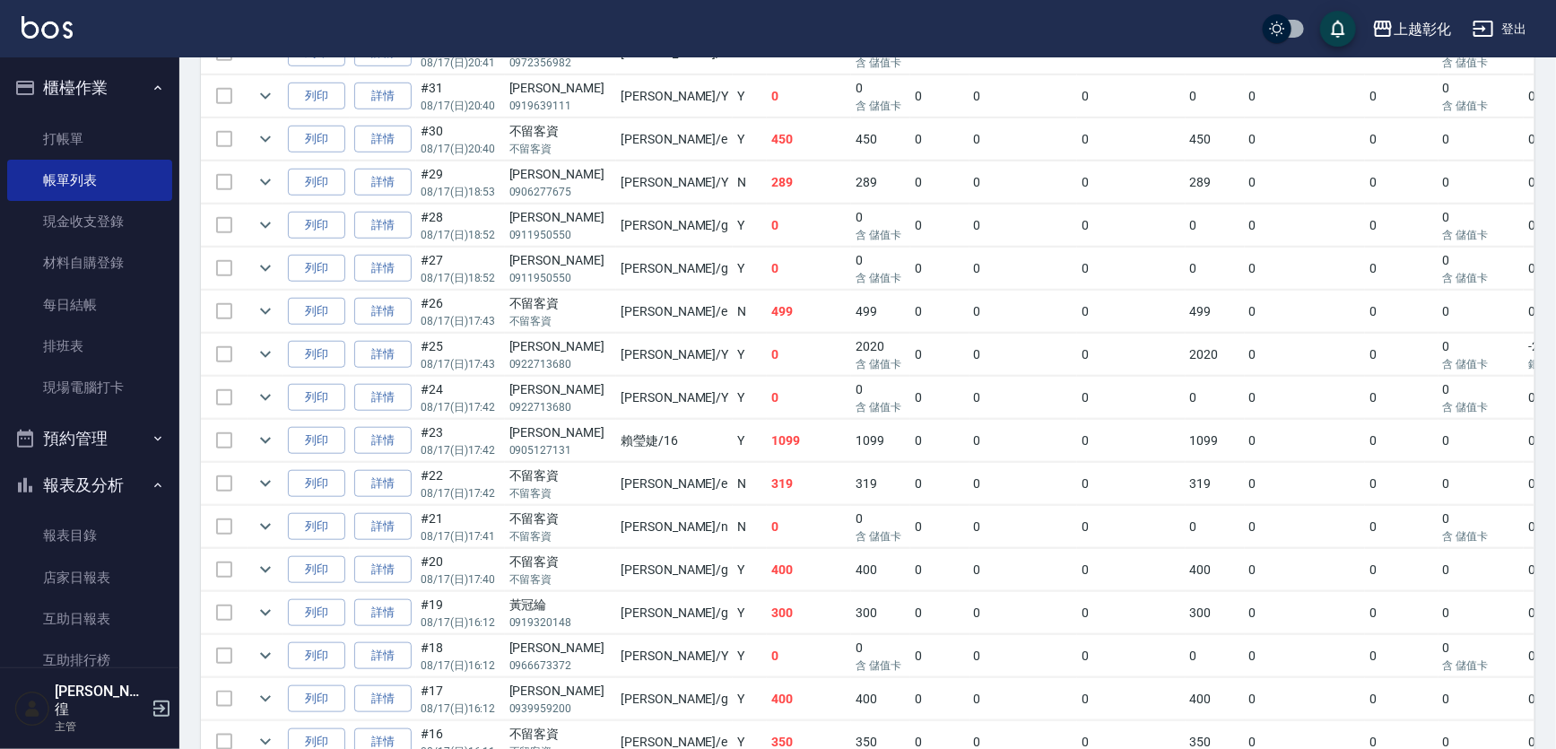
scroll to position [652, 0]
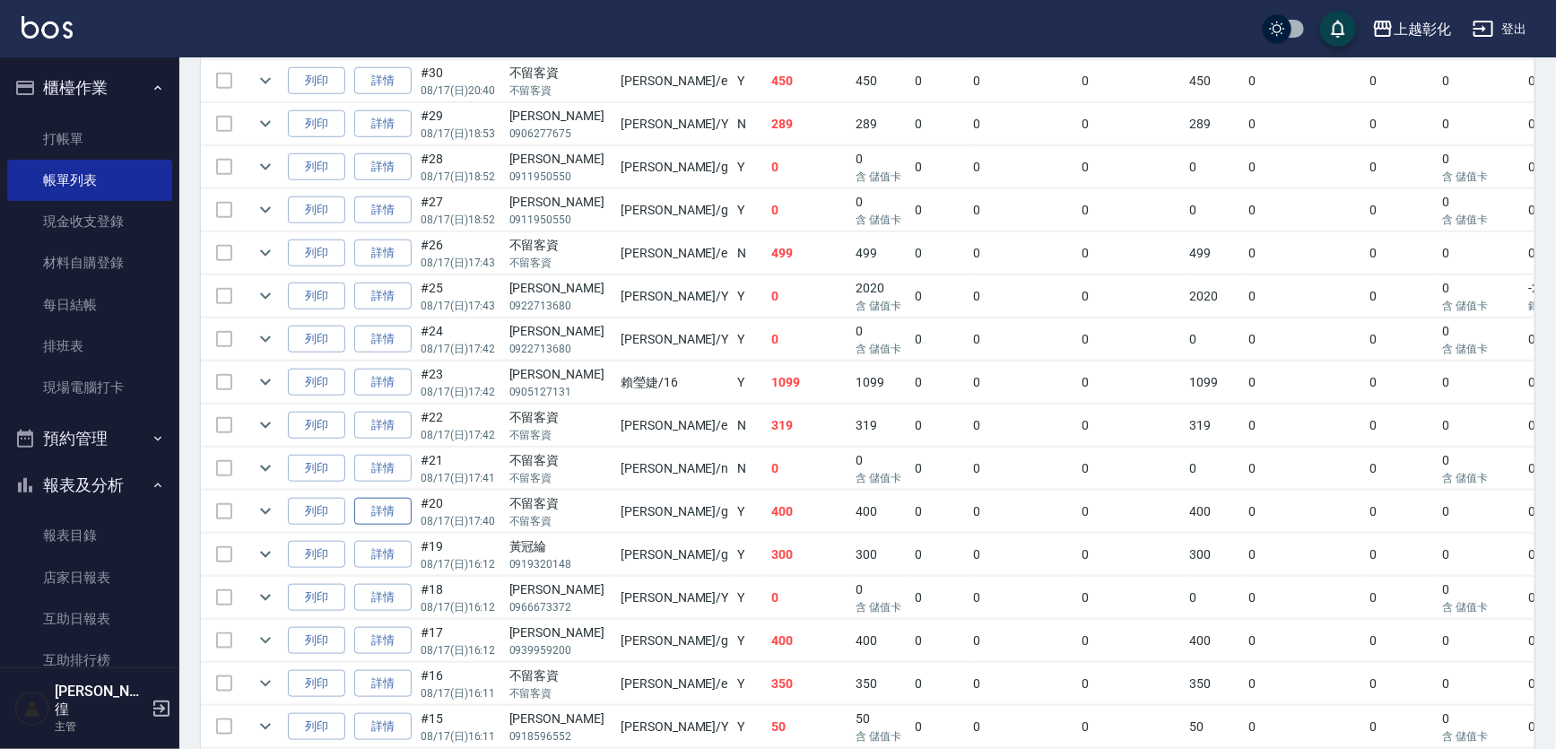
click at [400, 525] on link "詳情" at bounding box center [382, 512] width 57 height 28
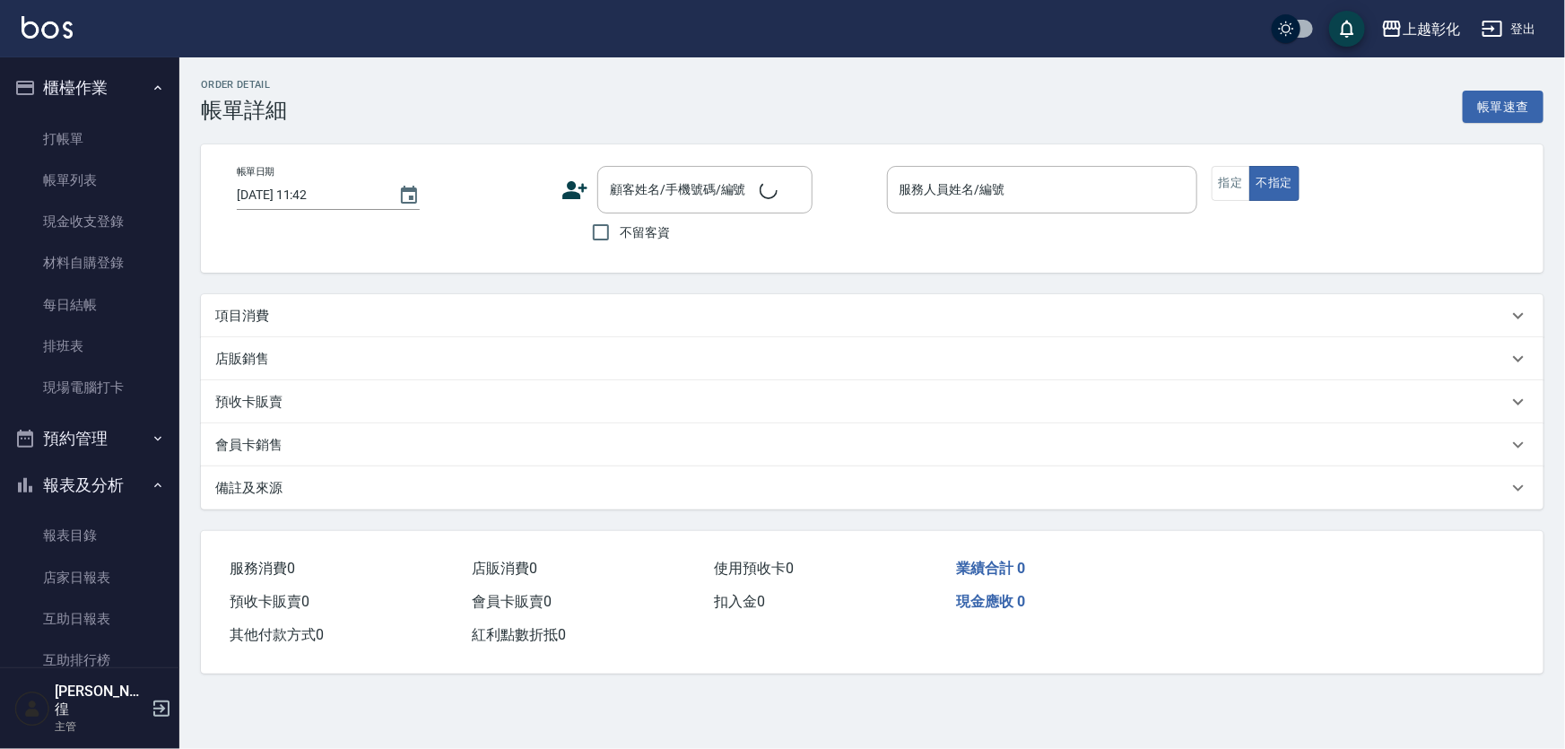
type input "[DATE] 17:40"
checkbox input "true"
type input "[PERSON_NAME]"
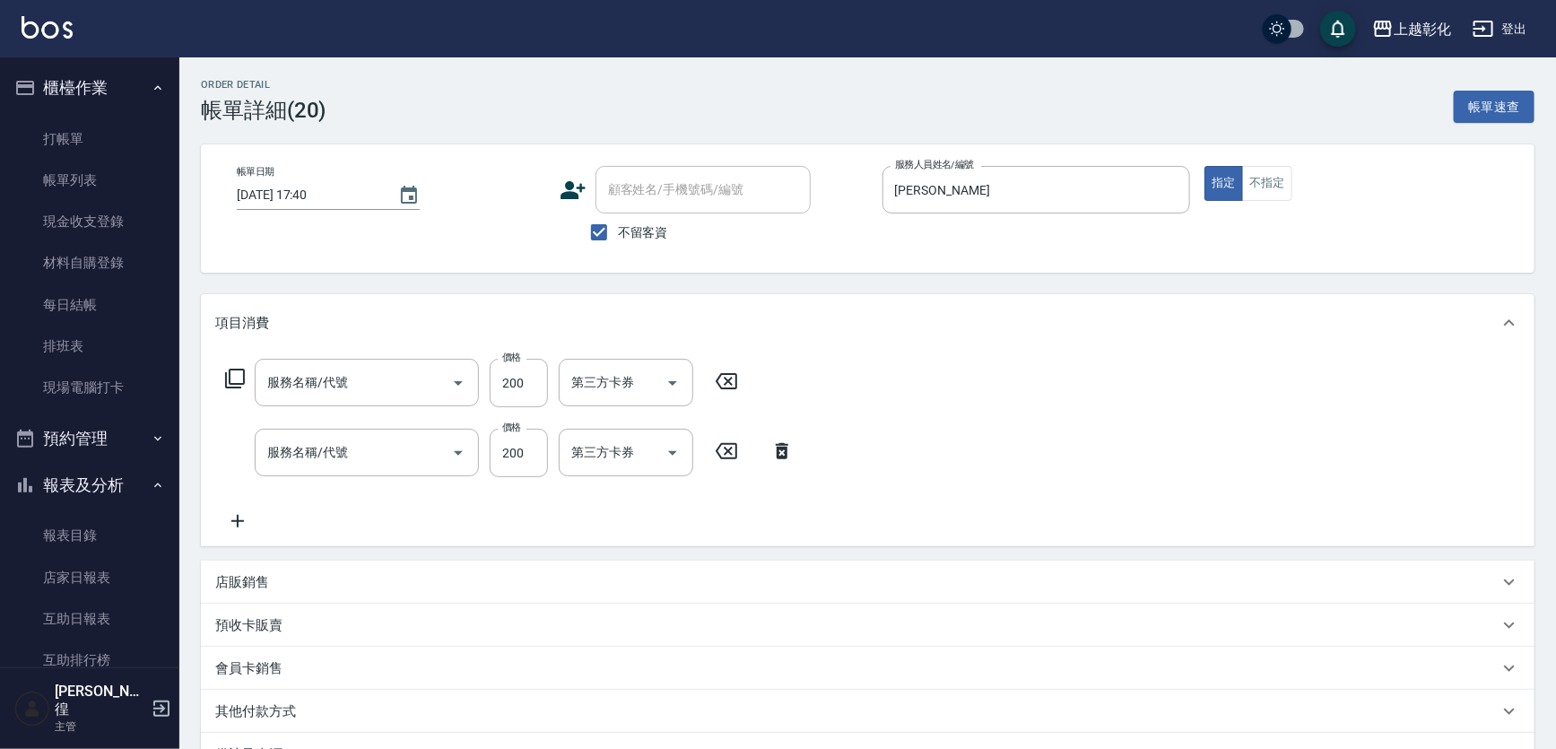
type input "New洗專案(200)"
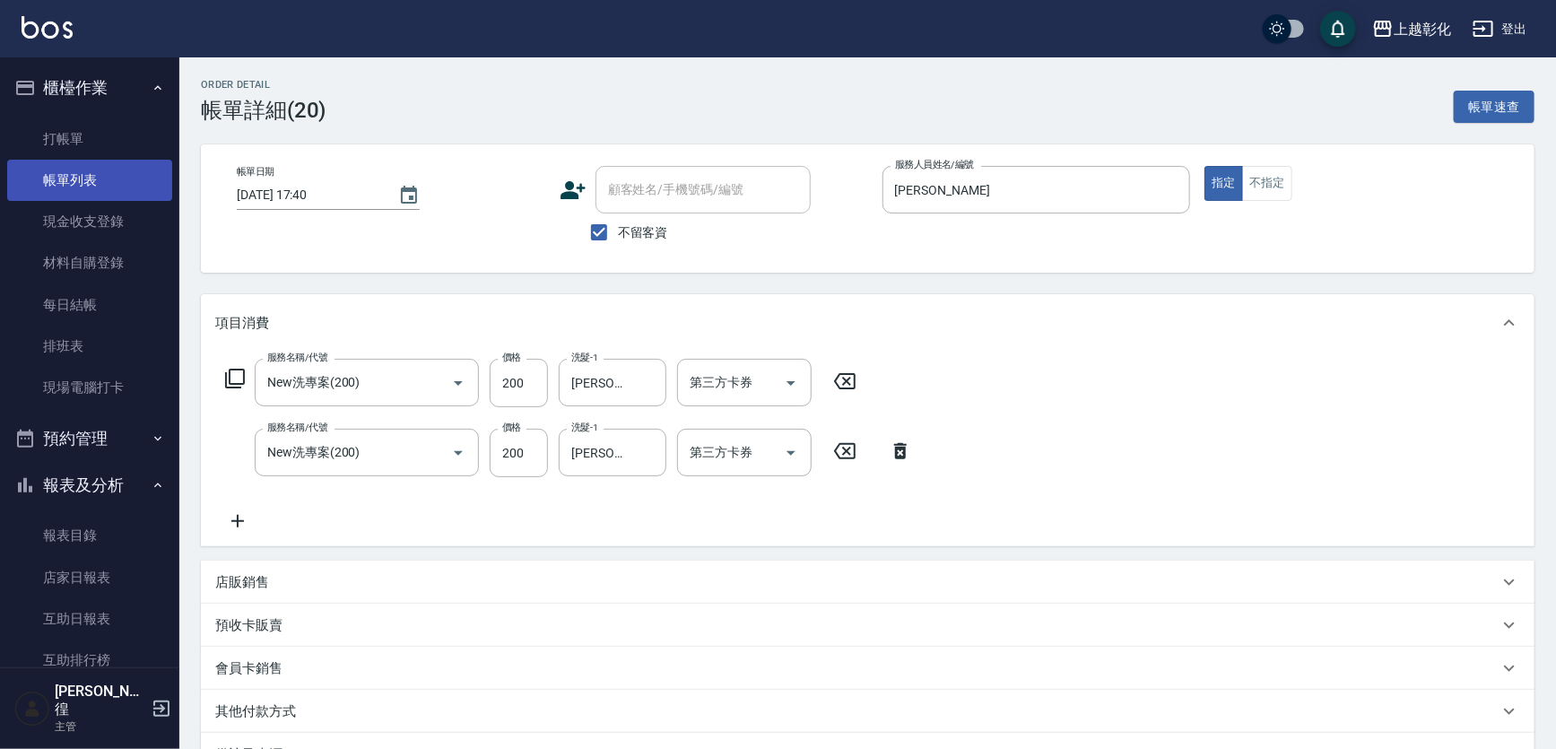
click at [100, 194] on link "帳單列表" at bounding box center [89, 180] width 165 height 41
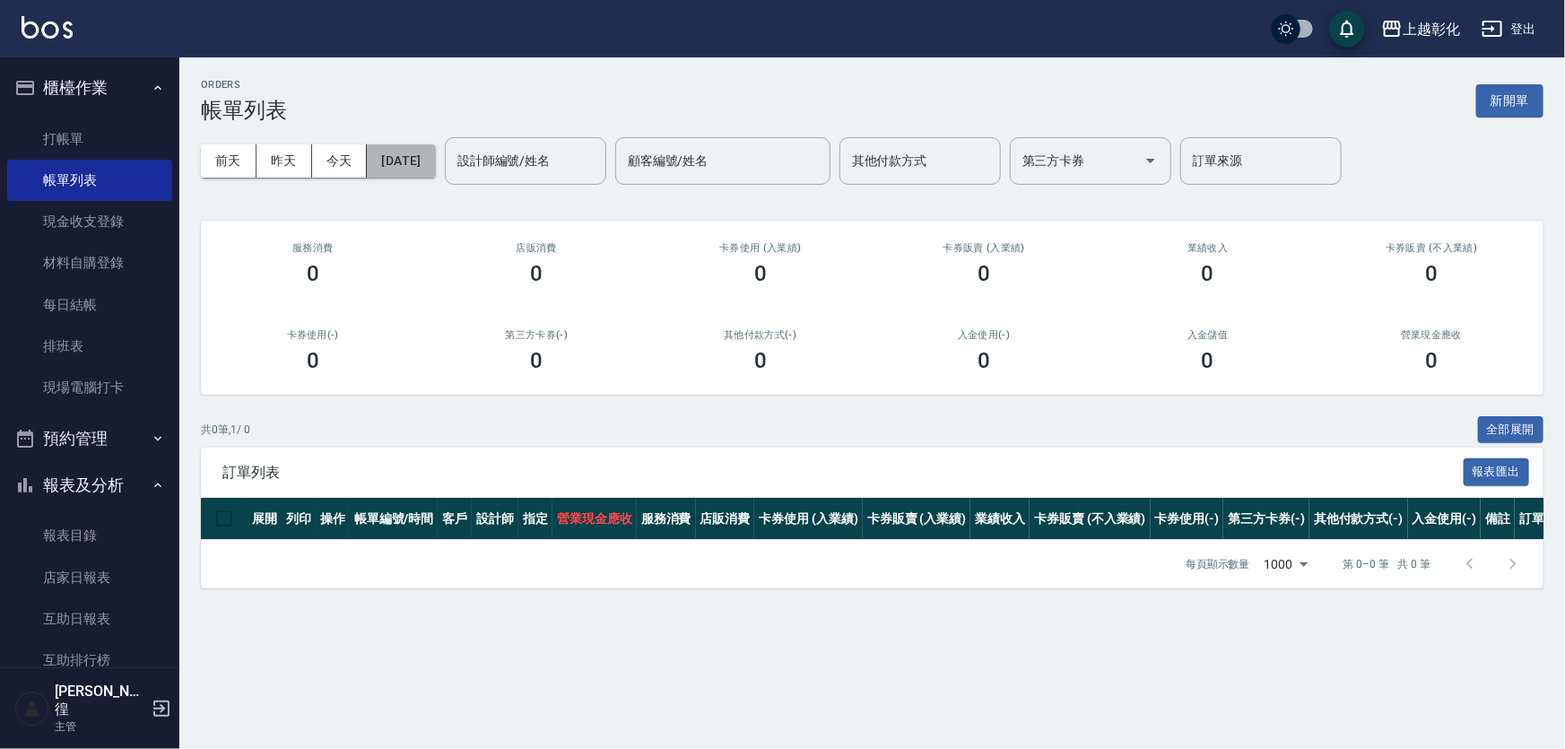
click at [404, 154] on button "[DATE]" at bounding box center [401, 160] width 68 height 33
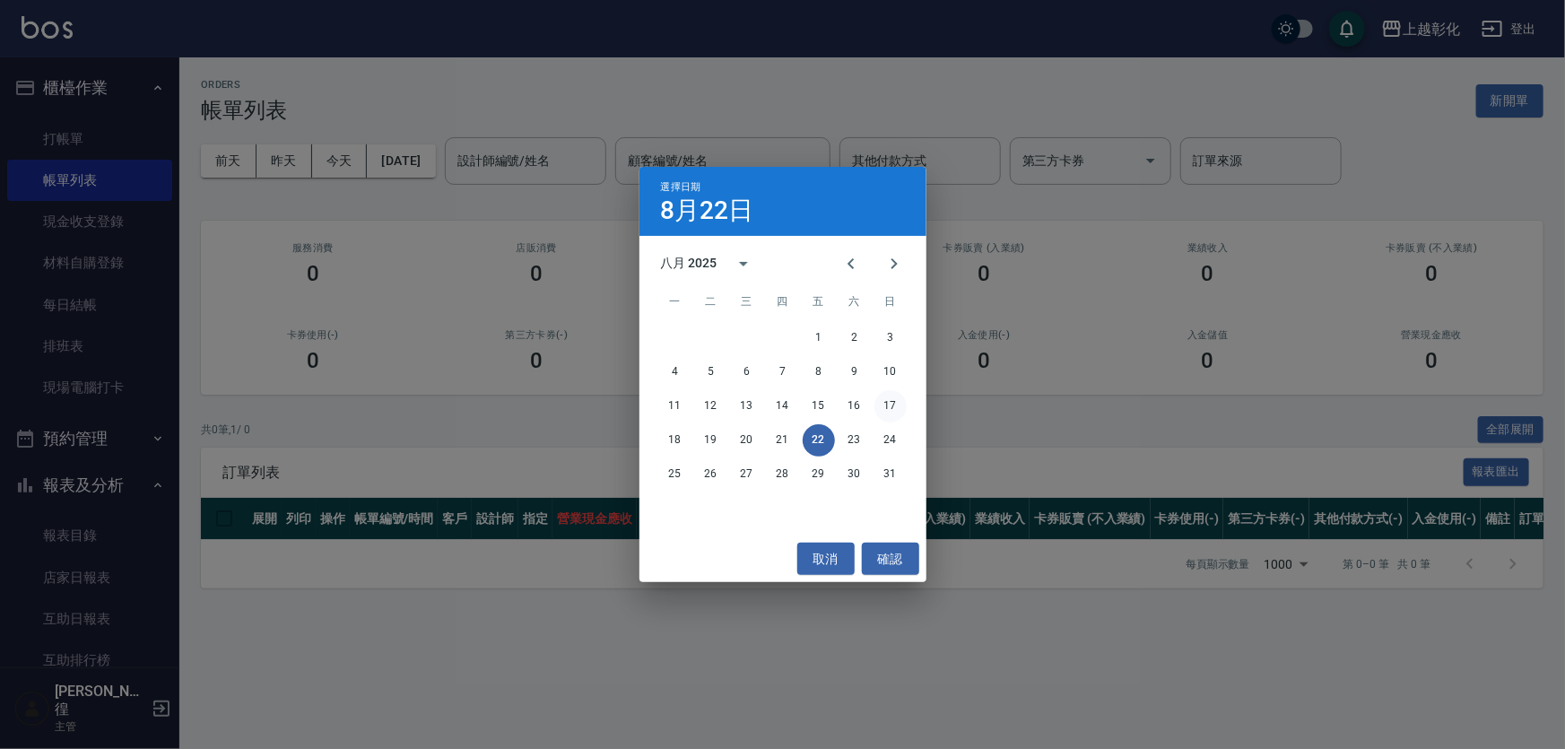
click at [887, 403] on button "17" at bounding box center [890, 406] width 32 height 32
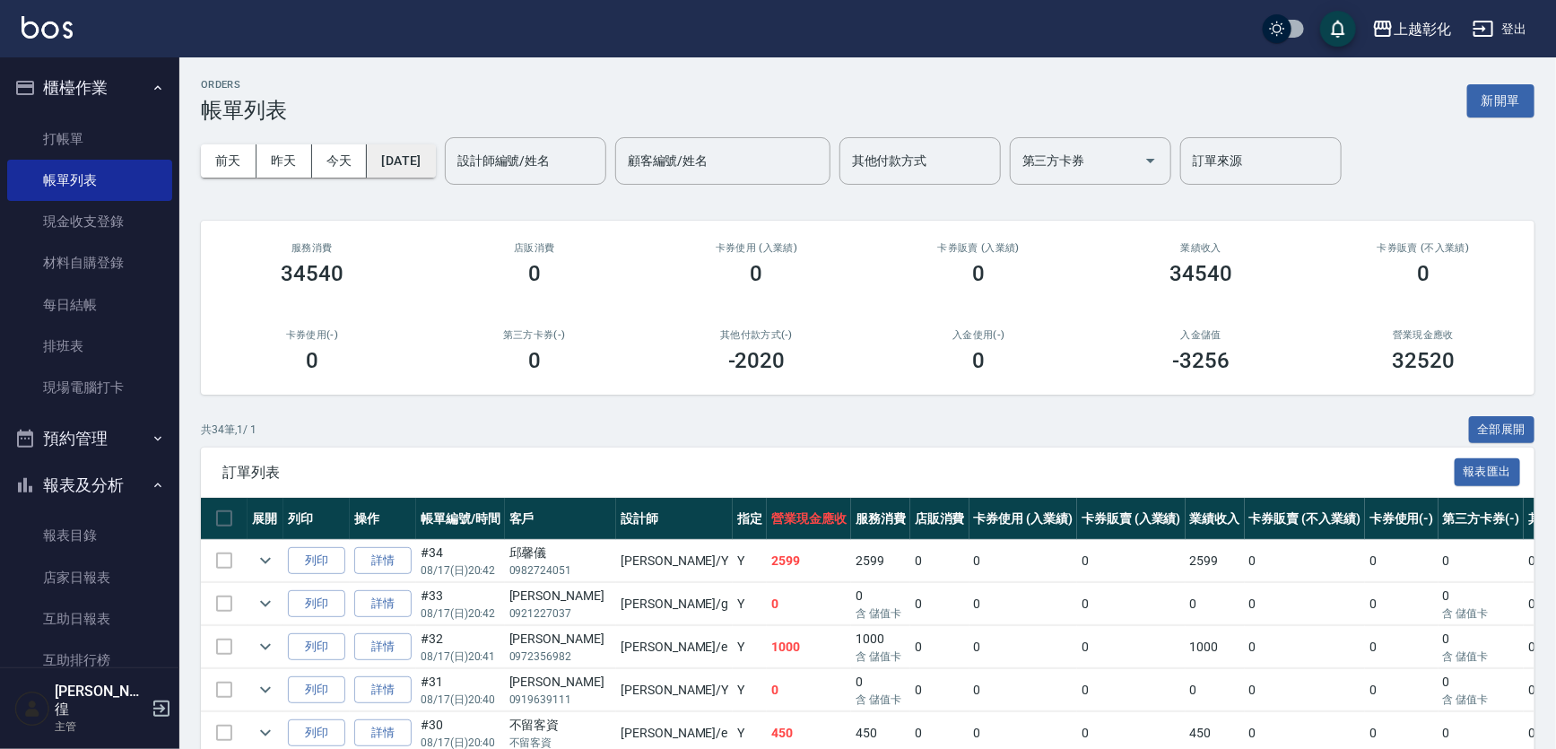
click at [433, 160] on button "[DATE]" at bounding box center [401, 160] width 68 height 33
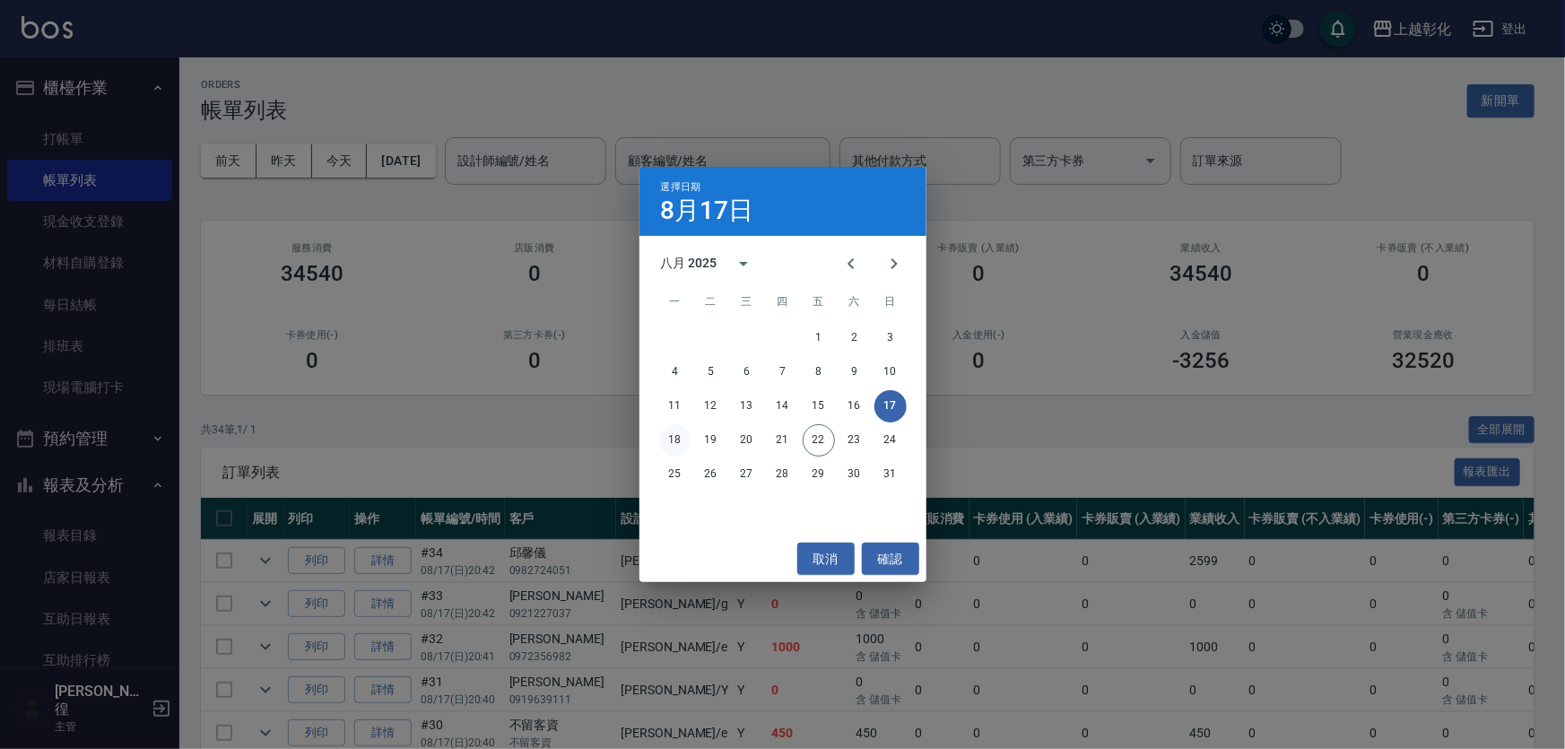
click at [685, 440] on button "18" at bounding box center [675, 440] width 32 height 32
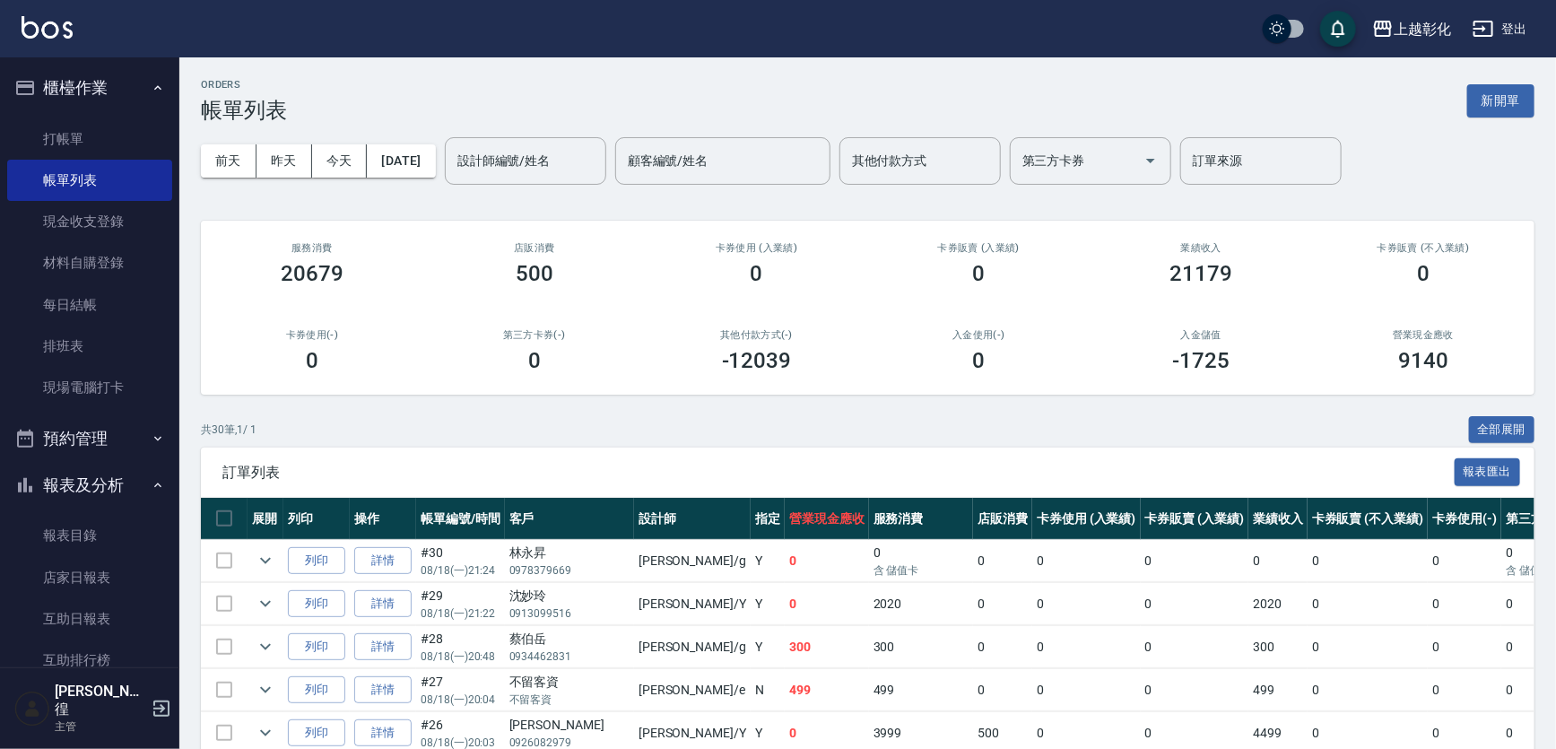
click at [556, 188] on div "[DATE] [DATE] [DATE] [DATE] 設計師編號/姓名 設計師編號/姓名 顧客編號/姓名 顧客編號/姓名 其他付款方式 其他付款方式 第三方…" at bounding box center [867, 161] width 1333 height 76
click at [550, 152] on div "設計師編號/姓名 設計師編號/姓名" at bounding box center [525, 161] width 161 height 48
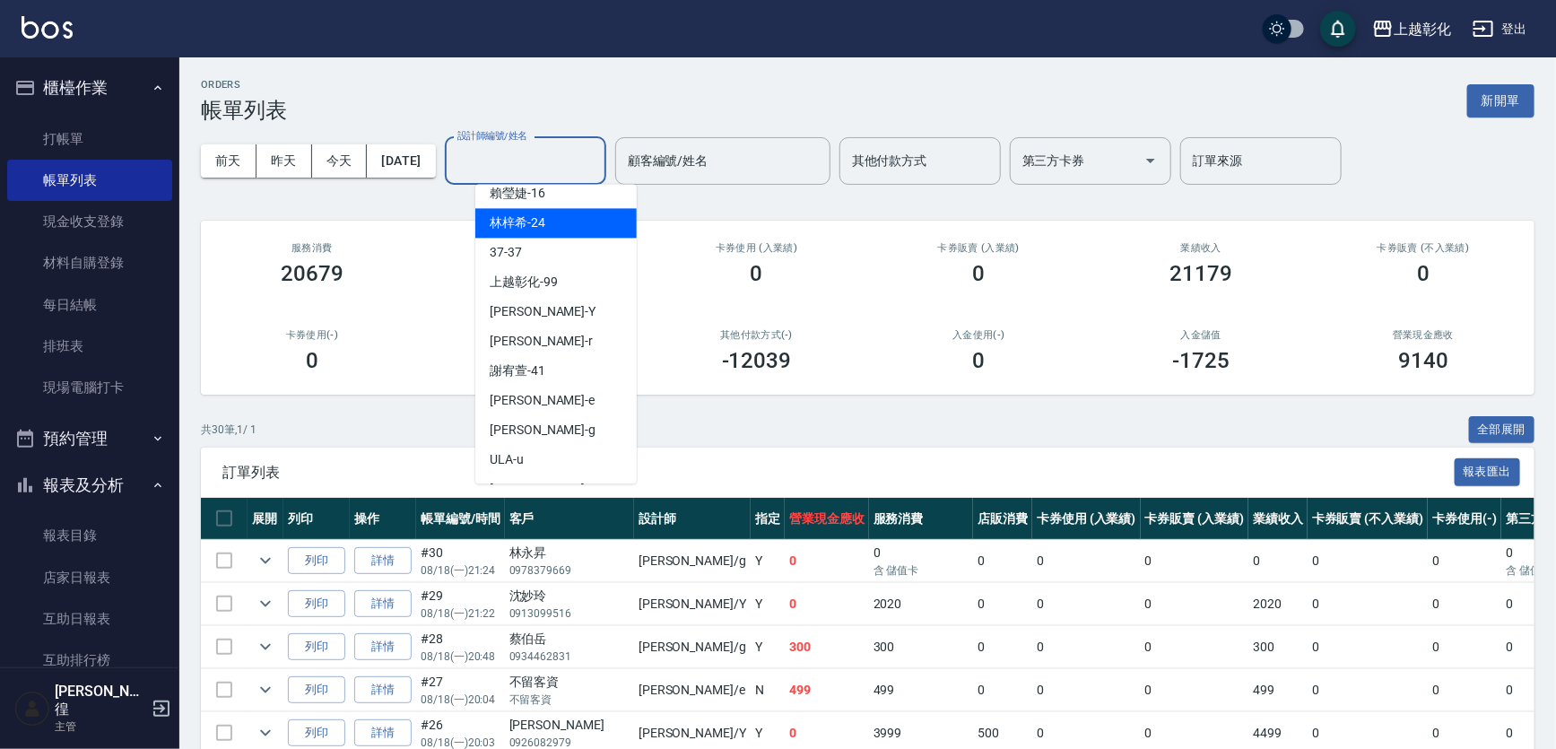
scroll to position [147, 0]
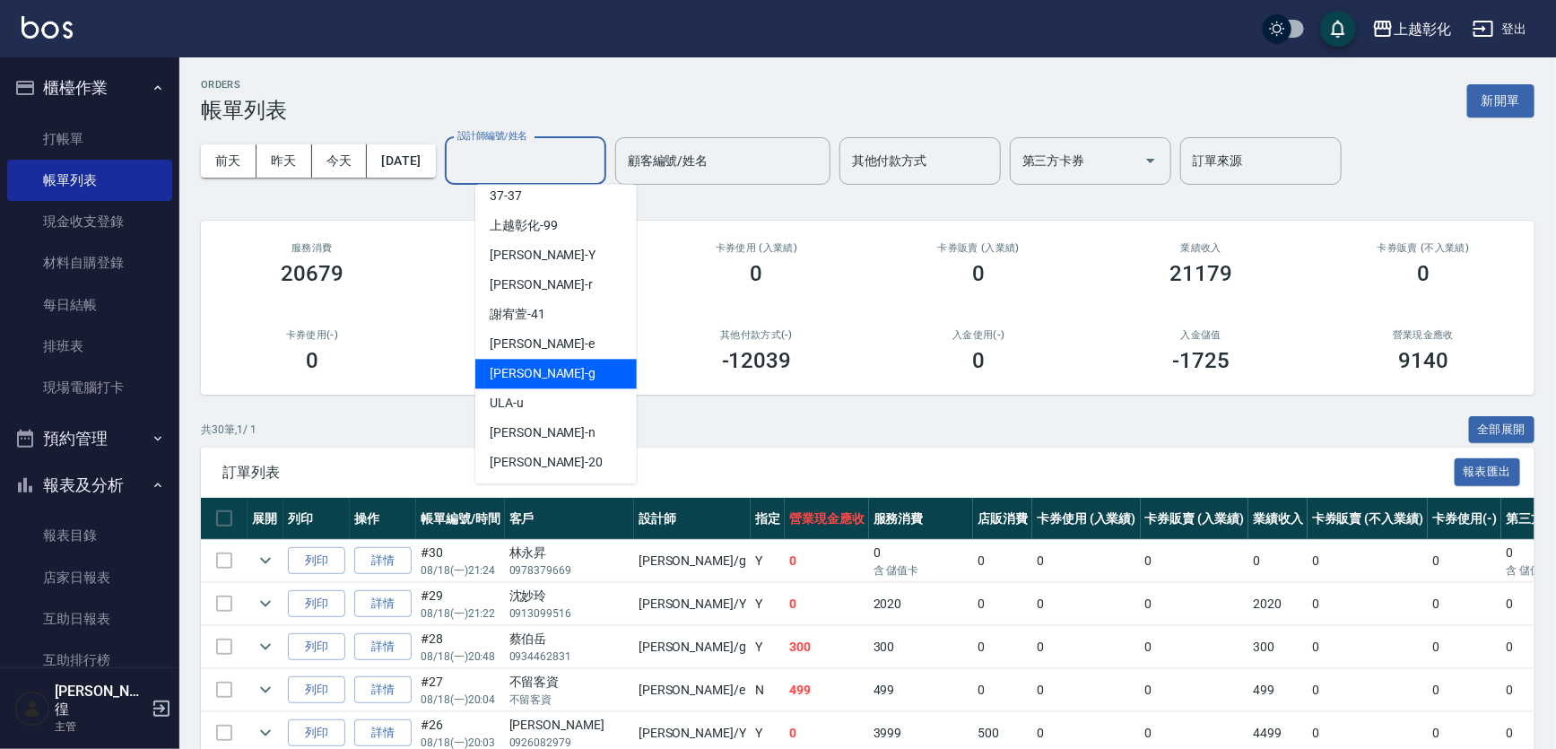
click at [549, 374] on div "[PERSON_NAME]" at bounding box center [555, 374] width 161 height 30
type input "[PERSON_NAME]"
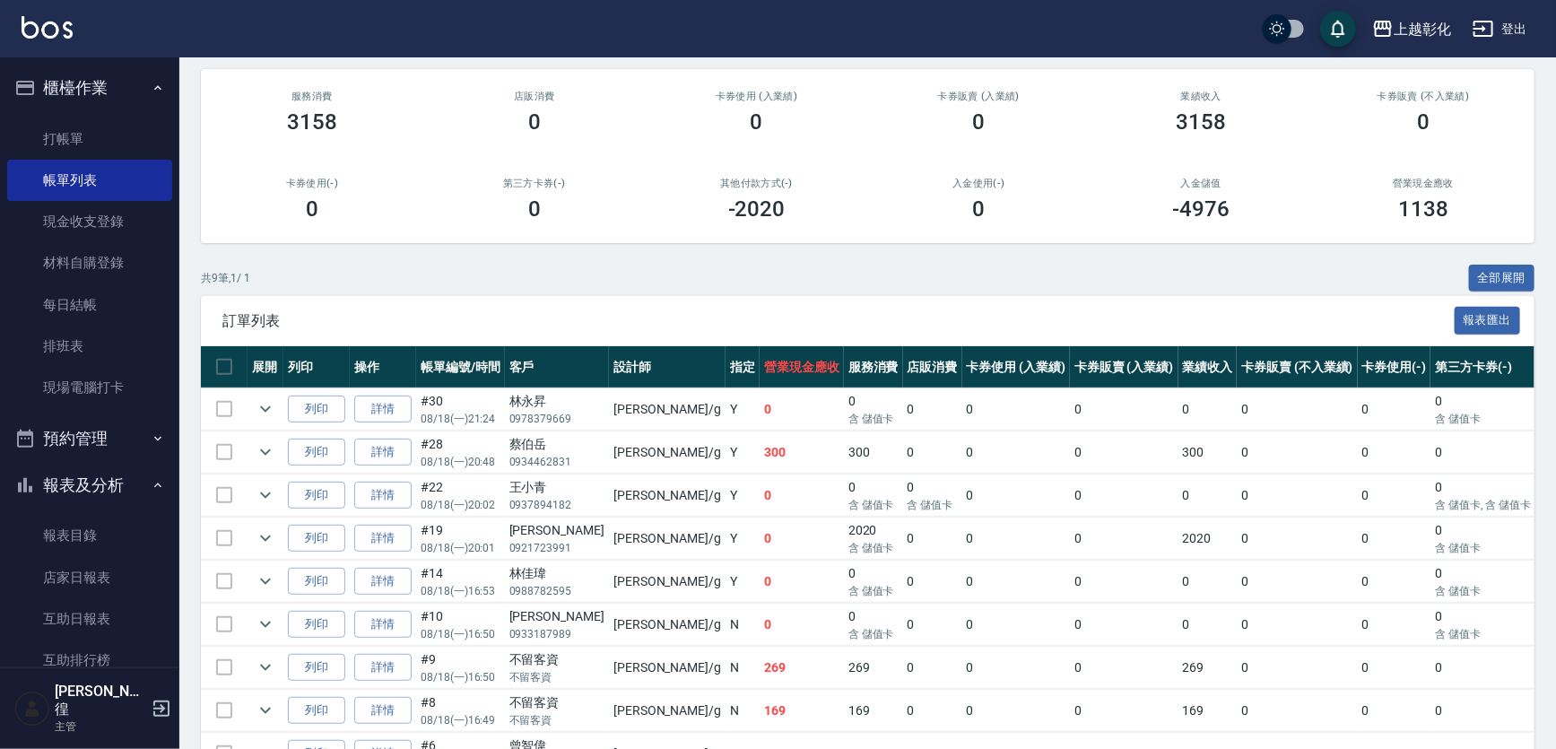
scroll to position [0, 0]
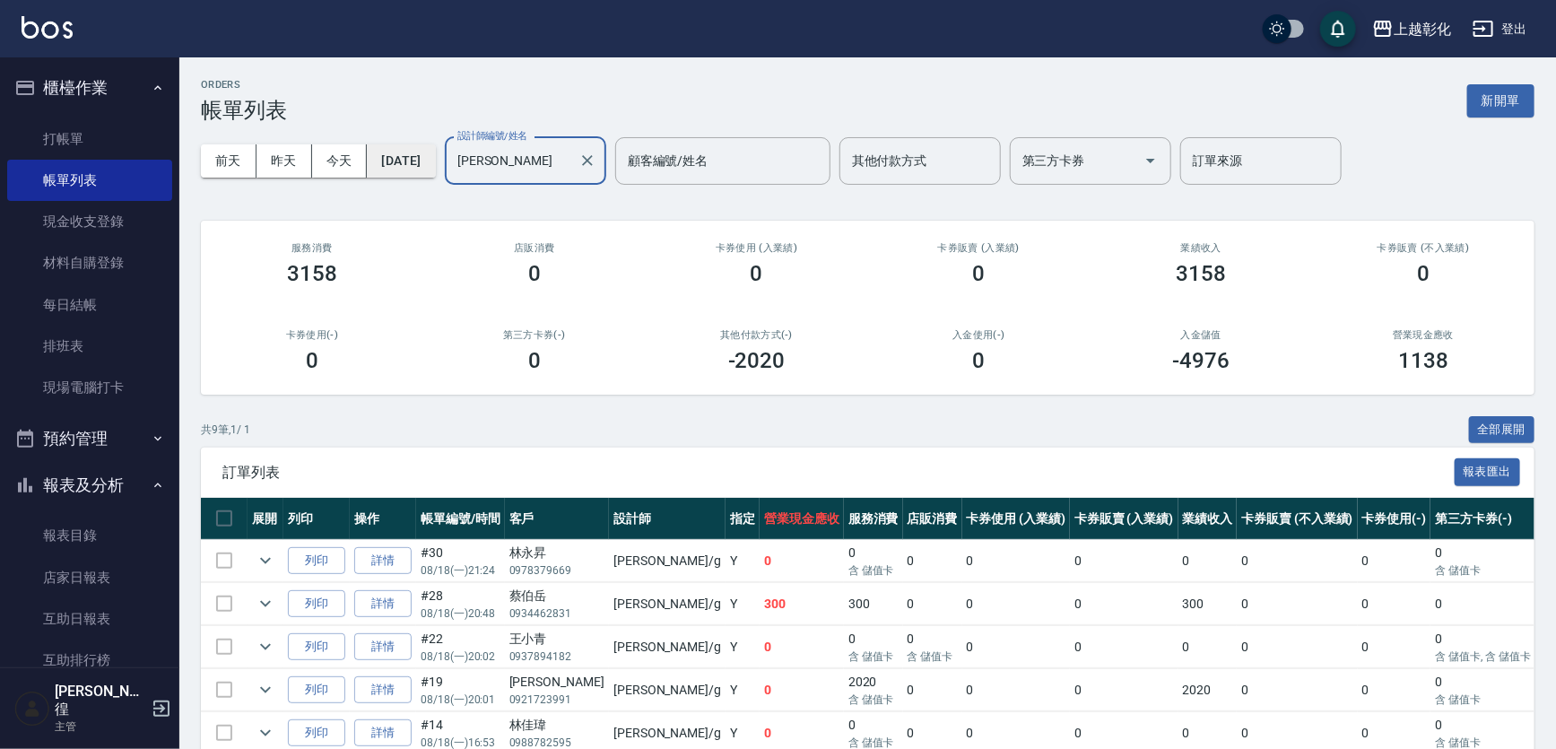
click at [433, 152] on button "[DATE]" at bounding box center [401, 160] width 68 height 33
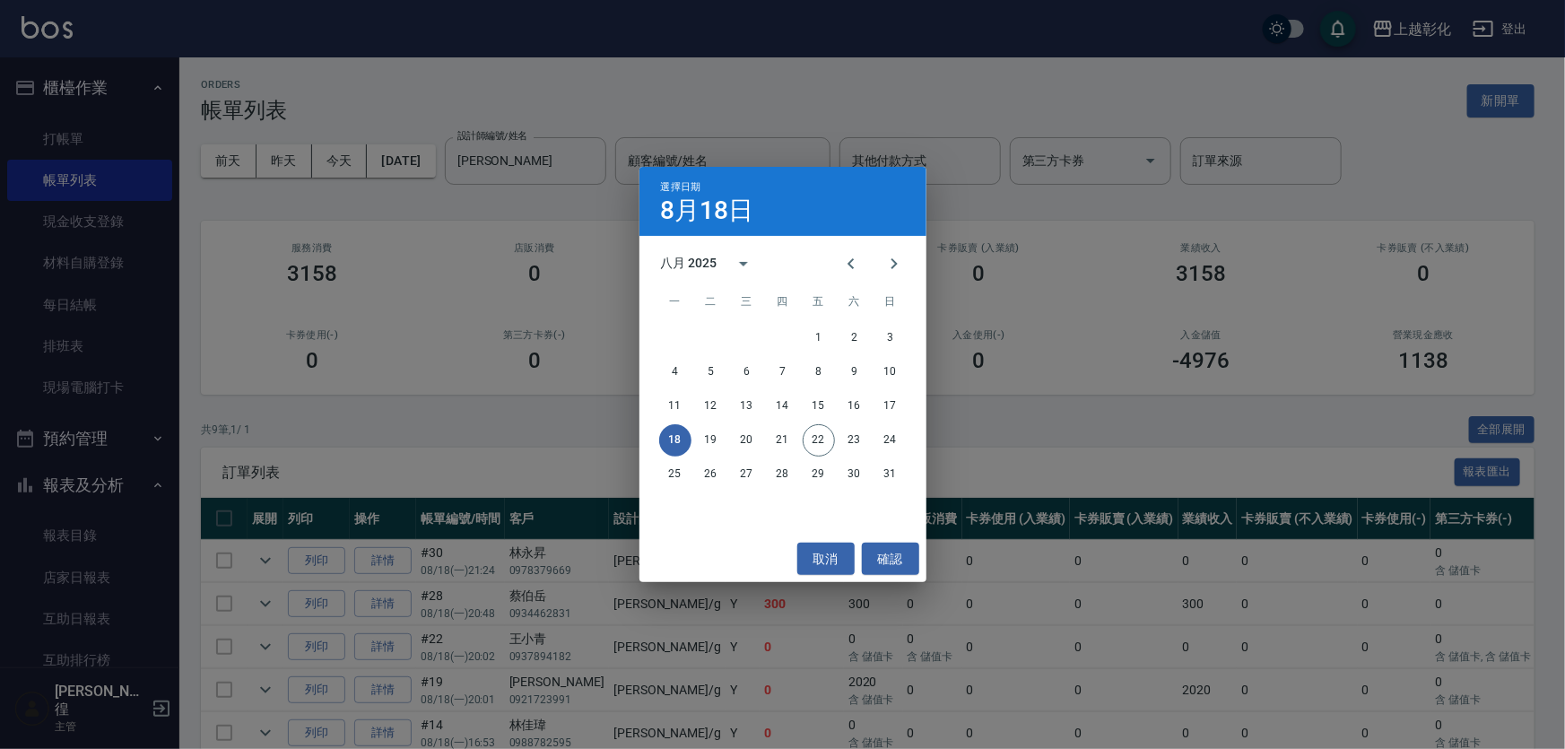
click at [539, 148] on div "選擇日期 8月18日 八月 2025 一 二 三 四 五 六 日 1 2 3 4 5 6 7 8 9 10 11 12 13 14 15 16 17 18 1…" at bounding box center [782, 374] width 1565 height 749
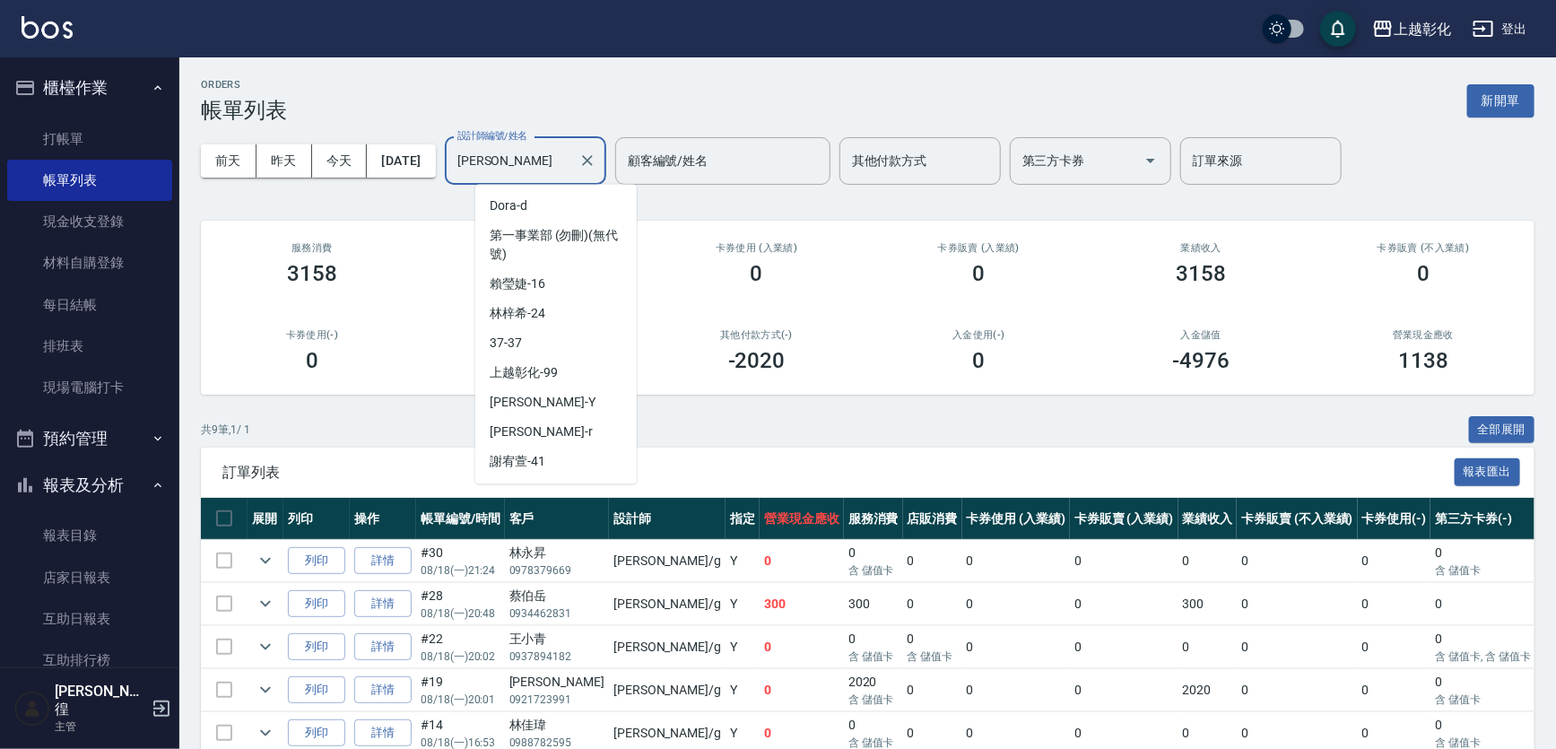
scroll to position [52, 0]
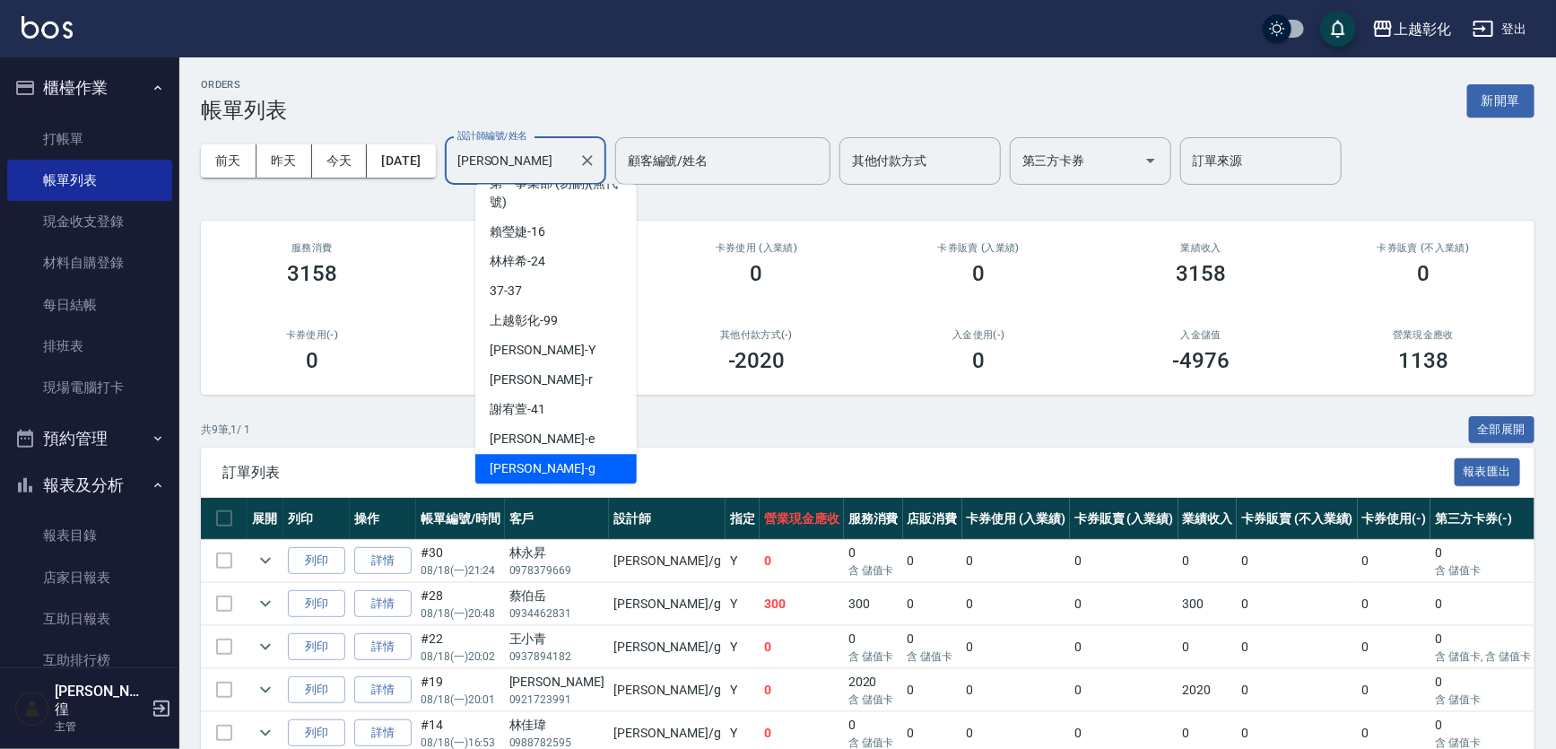
drag, startPoint x: 595, startPoint y: 149, endPoint x: 803, endPoint y: 441, distance: 358.8
click at [571, 149] on input "[PERSON_NAME]" at bounding box center [512, 160] width 118 height 31
click at [596, 160] on icon "Clear" at bounding box center [587, 161] width 18 height 18
click at [571, 165] on input "[PERSON_NAME]" at bounding box center [512, 160] width 118 height 31
click at [571, 159] on input "[PERSON_NAME]" at bounding box center [512, 160] width 118 height 31
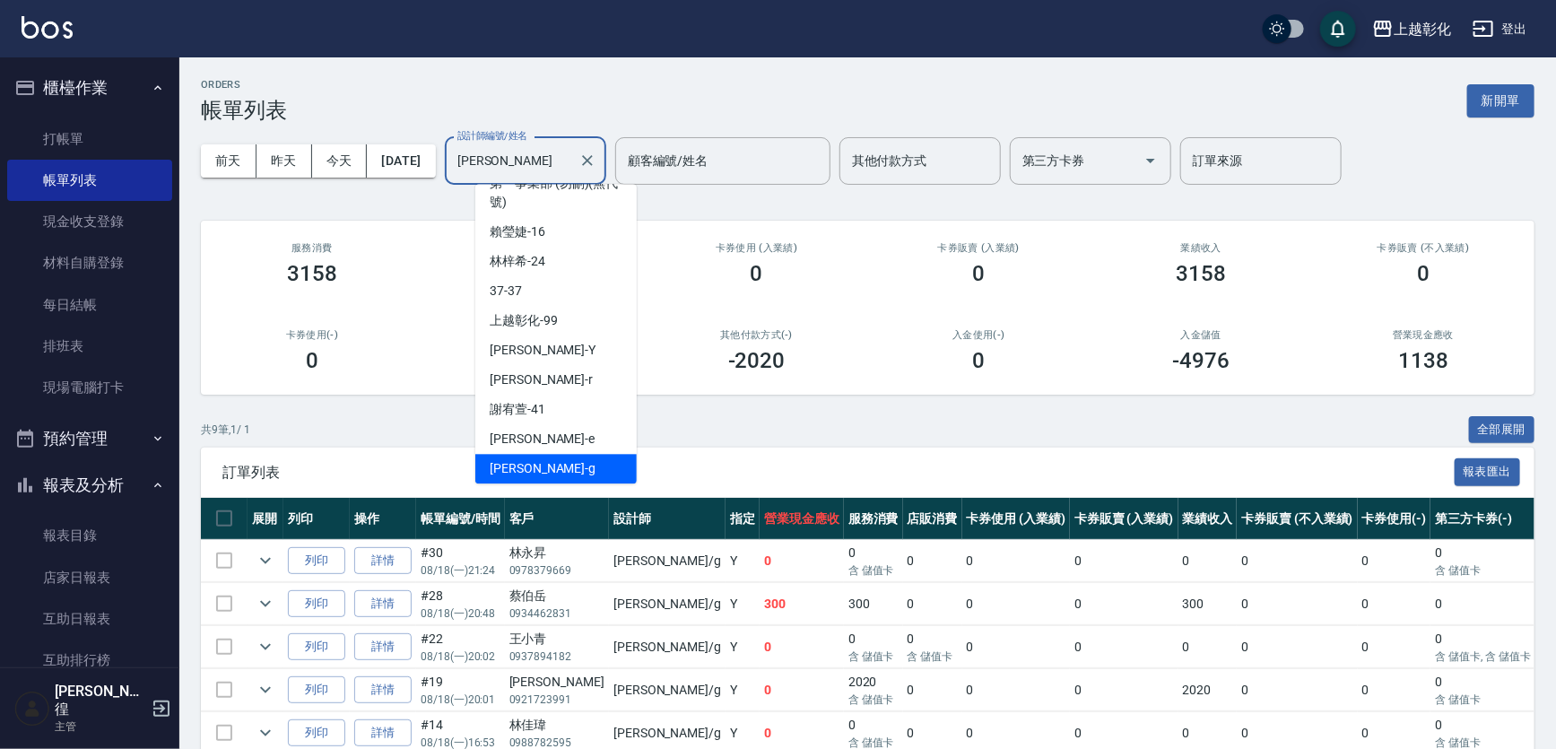
click at [571, 158] on input "[PERSON_NAME]" at bounding box center [512, 160] width 118 height 31
click at [481, 419] on div "ORDERS 帳單列表 新開單 [DATE] [DATE] [DATE] [DATE] 設計師編號/姓名 [PERSON_NAME]-g 設計師編號/姓名 顧…" at bounding box center [778, 498] width 1556 height 997
click at [448, 420] on div "ORDERS 帳單列表 新開單 [DATE] [DATE] [DATE] [DATE] 設計師編號/姓名 [PERSON_NAME]-g 設計師編號/姓名 顧…" at bounding box center [778, 498] width 1556 height 997
click at [826, 430] on div "ORDERS 帳單列表 新開單 [DATE] [DATE] [DATE] [DATE] 設計師編號/姓名 [PERSON_NAME]-g 設計師編號/姓名 顧…" at bounding box center [778, 498] width 1556 height 997
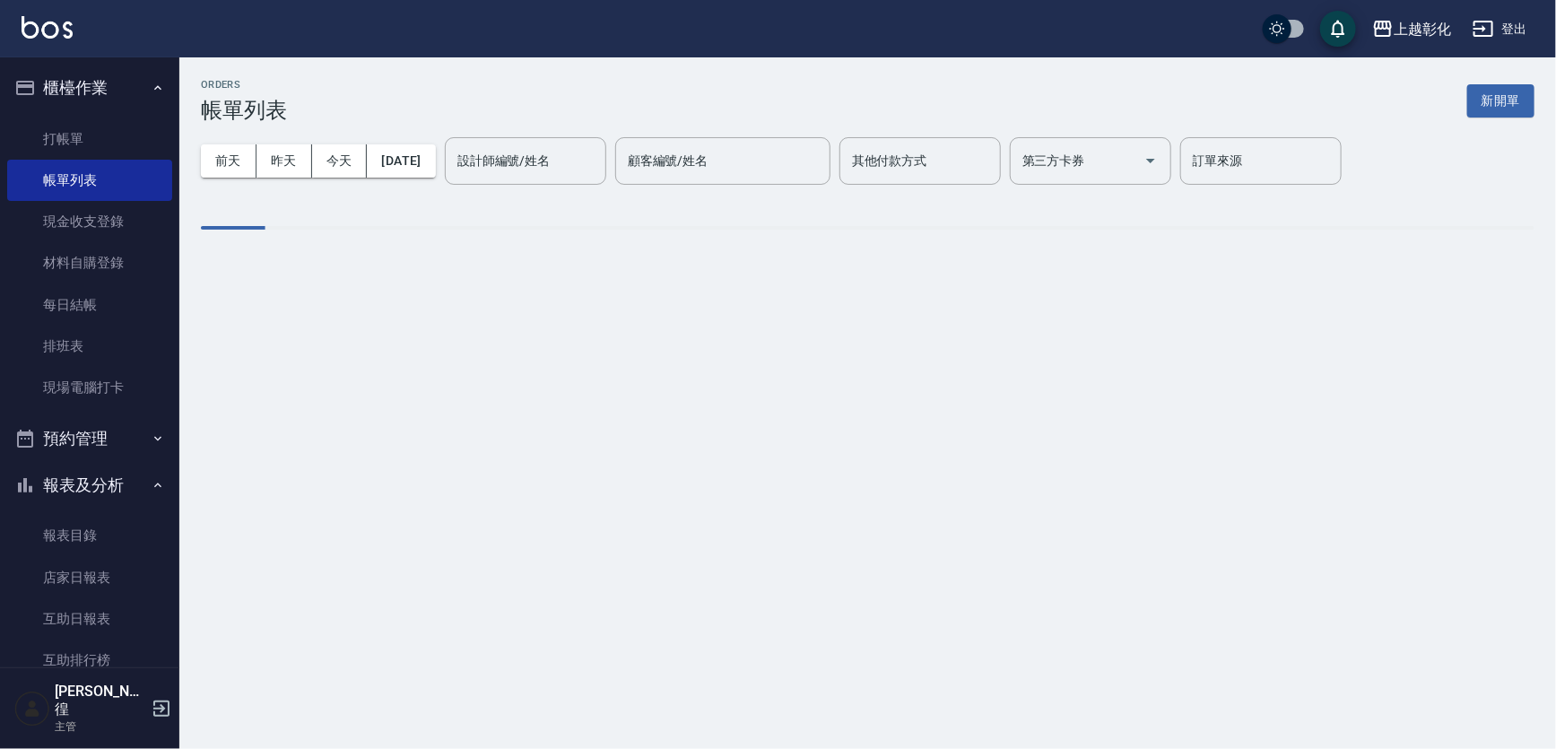
click at [598, 163] on input "設計師編號/姓名" at bounding box center [525, 160] width 145 height 31
click at [448, 278] on div "ORDERS 帳單列表 新開單 [DATE] [DATE] [DATE] [DATE] 設計師編號/姓名 設計師編號/姓名 顧客編號/姓名 顧客編號/姓名 其…" at bounding box center [867, 167] width 1376 height 221
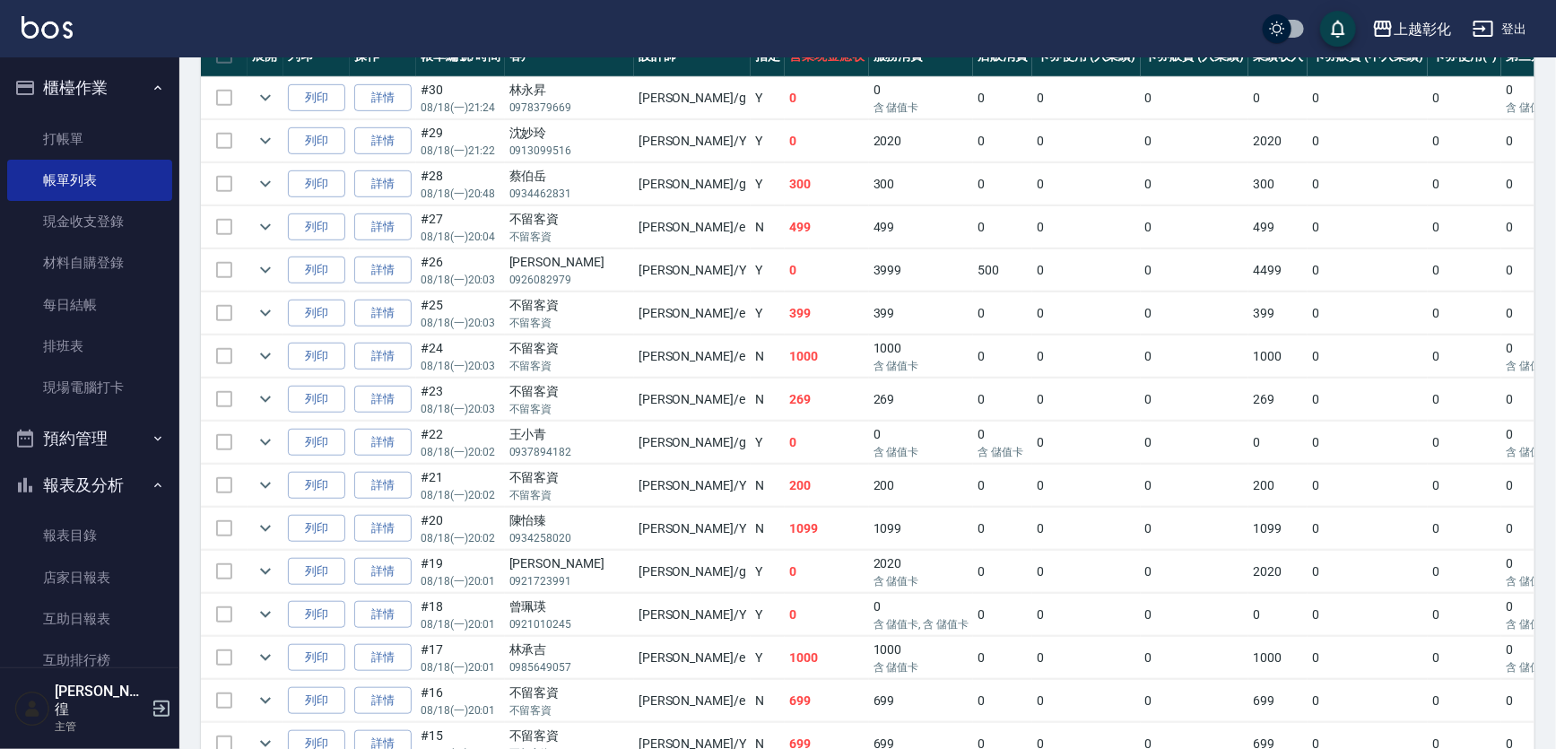
scroll to position [489, 0]
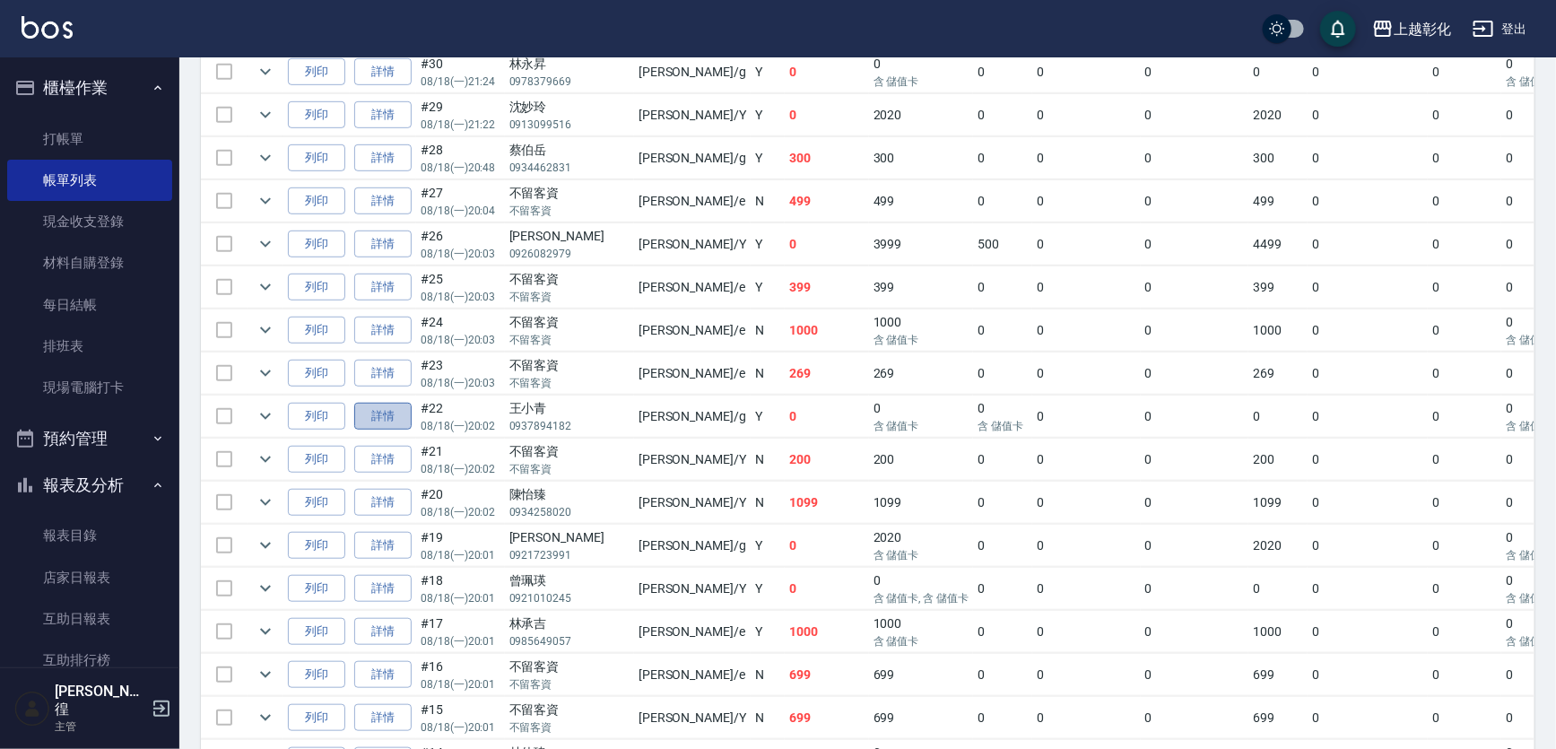
click at [399, 430] on link "詳情" at bounding box center [382, 417] width 57 height 28
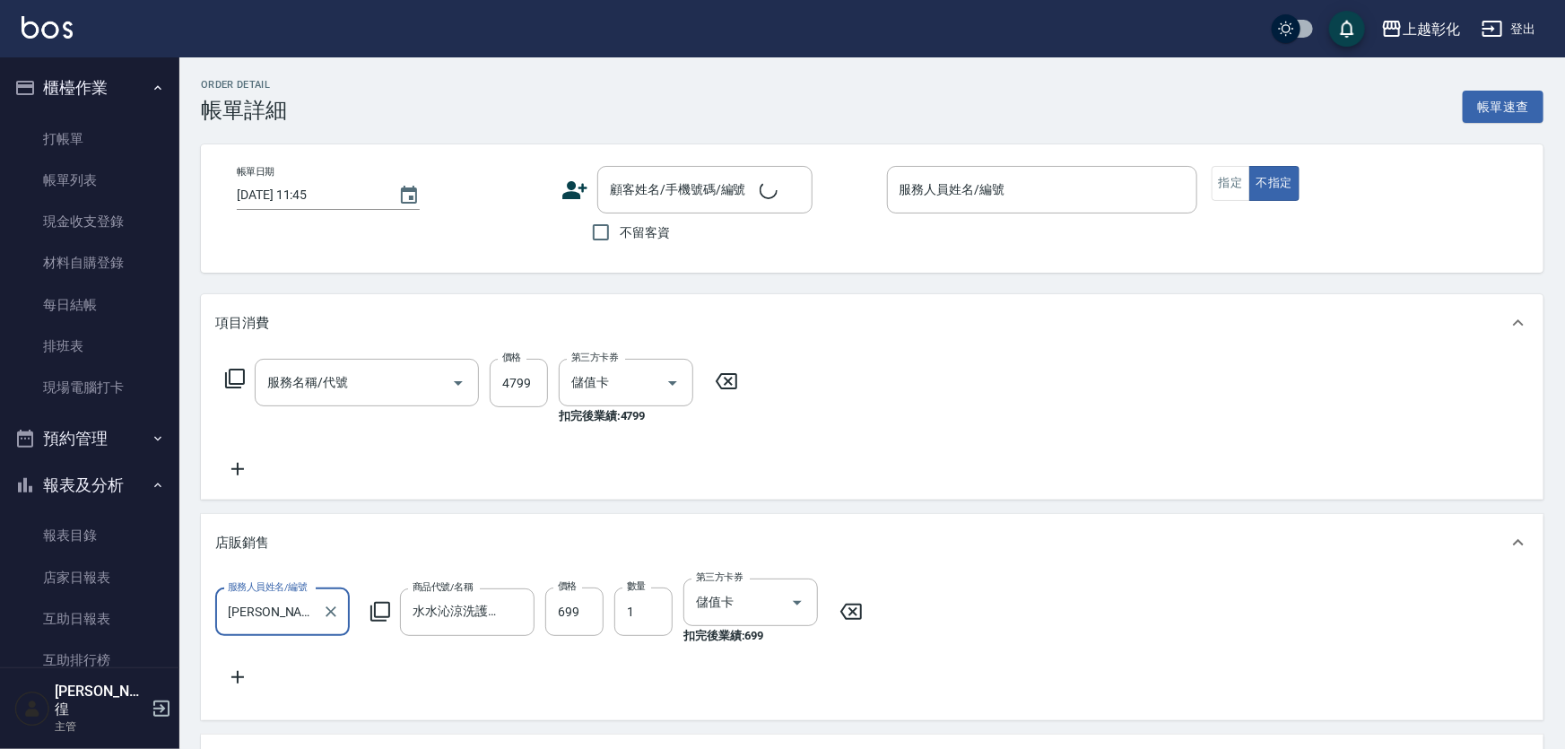
type input "[DATE] 20:02"
type input "[PERSON_NAME]"
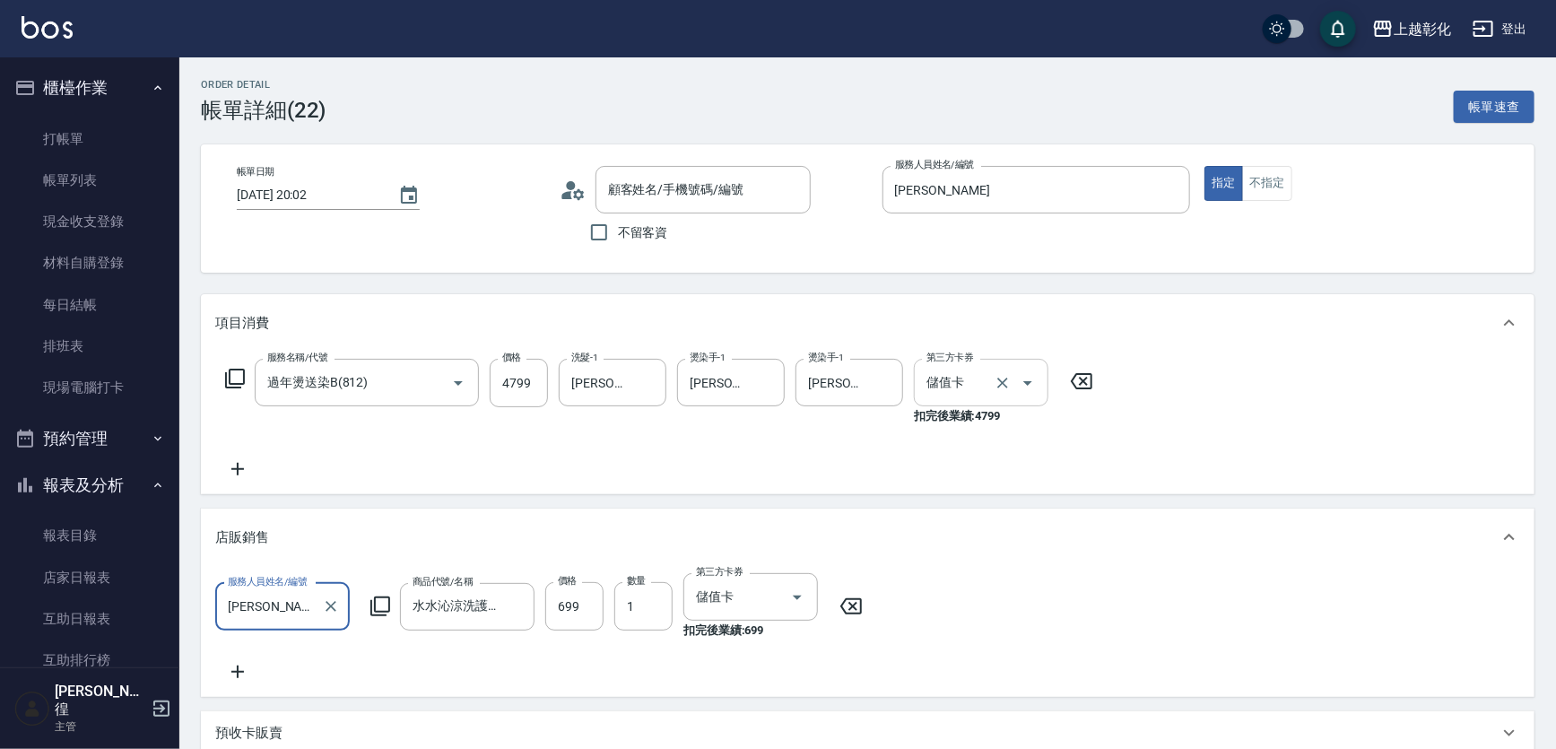
type input "過年燙送染B(812)"
type input "[PERSON_NAME]/0937894182/null"
click at [103, 177] on link "帳單列表" at bounding box center [89, 180] width 165 height 41
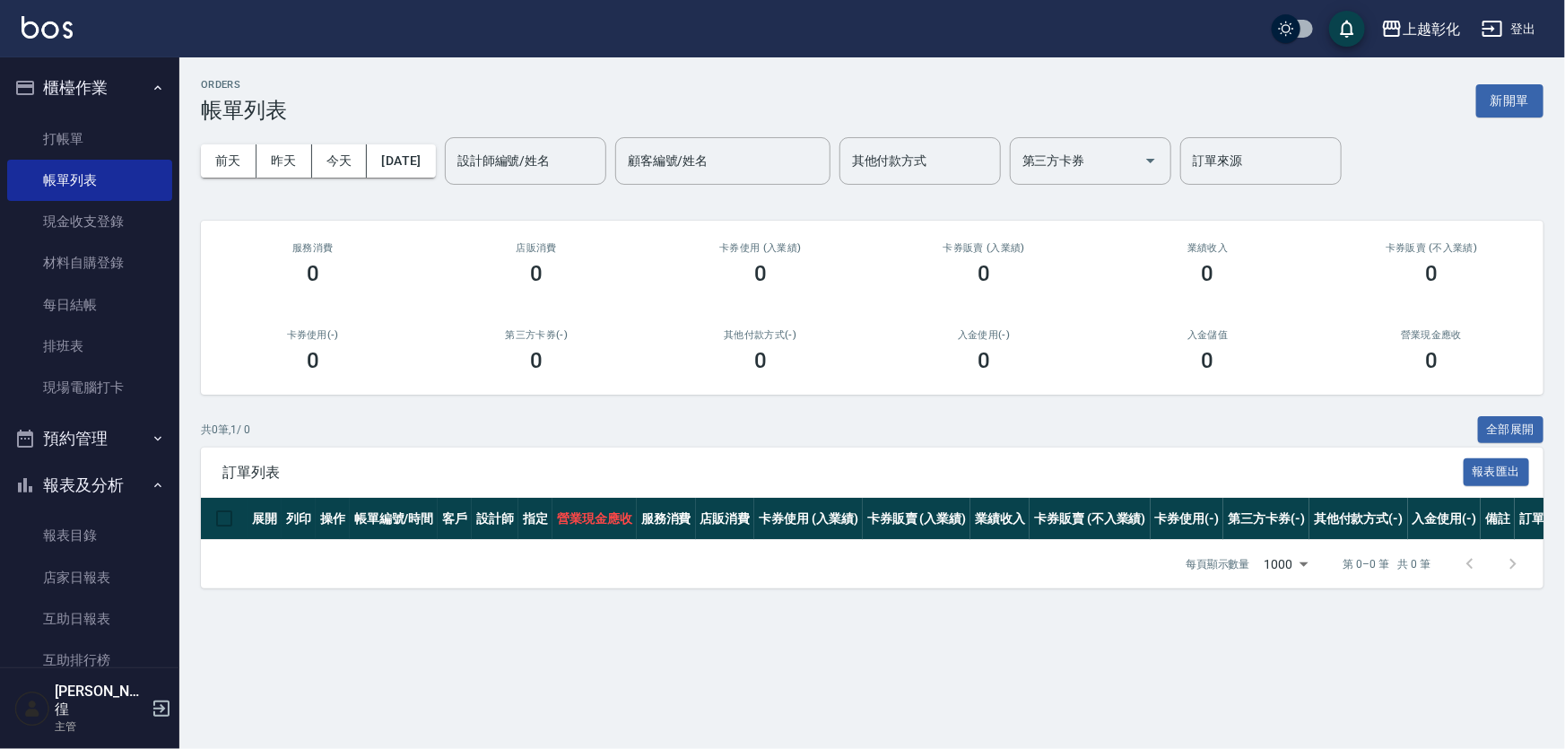
click at [419, 130] on div "[DATE] [DATE] [DATE] [DATE] 設計師編號/姓名 設計師編號/姓名 顧客編號/姓名 顧客編號/姓名 其他付款方式 其他付款方式 第三方…" at bounding box center [872, 161] width 1342 height 76
click at [422, 149] on button "[DATE]" at bounding box center [401, 160] width 68 height 33
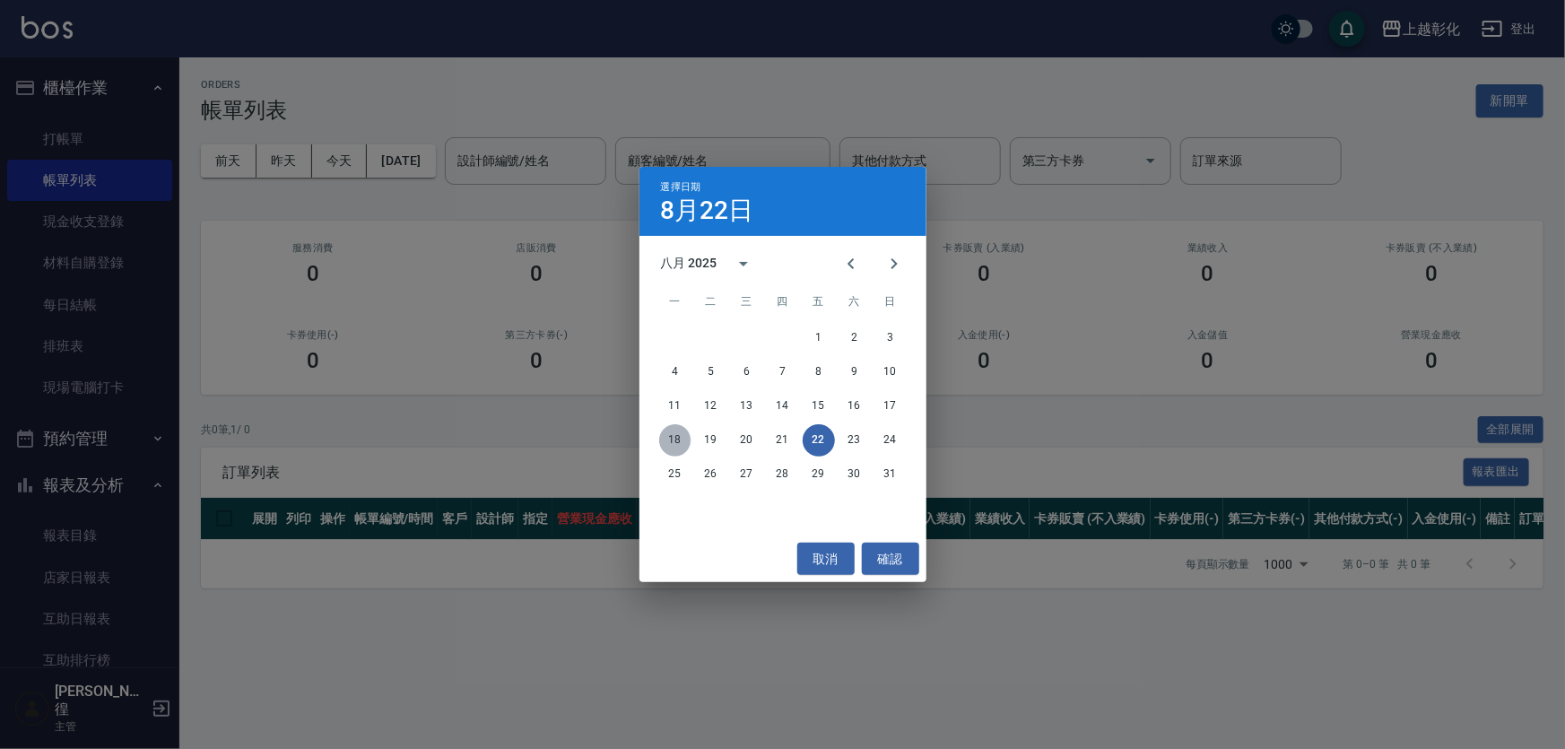
drag, startPoint x: 682, startPoint y: 436, endPoint x: 594, endPoint y: 252, distance: 203.8
click at [682, 435] on button "18" at bounding box center [675, 440] width 32 height 32
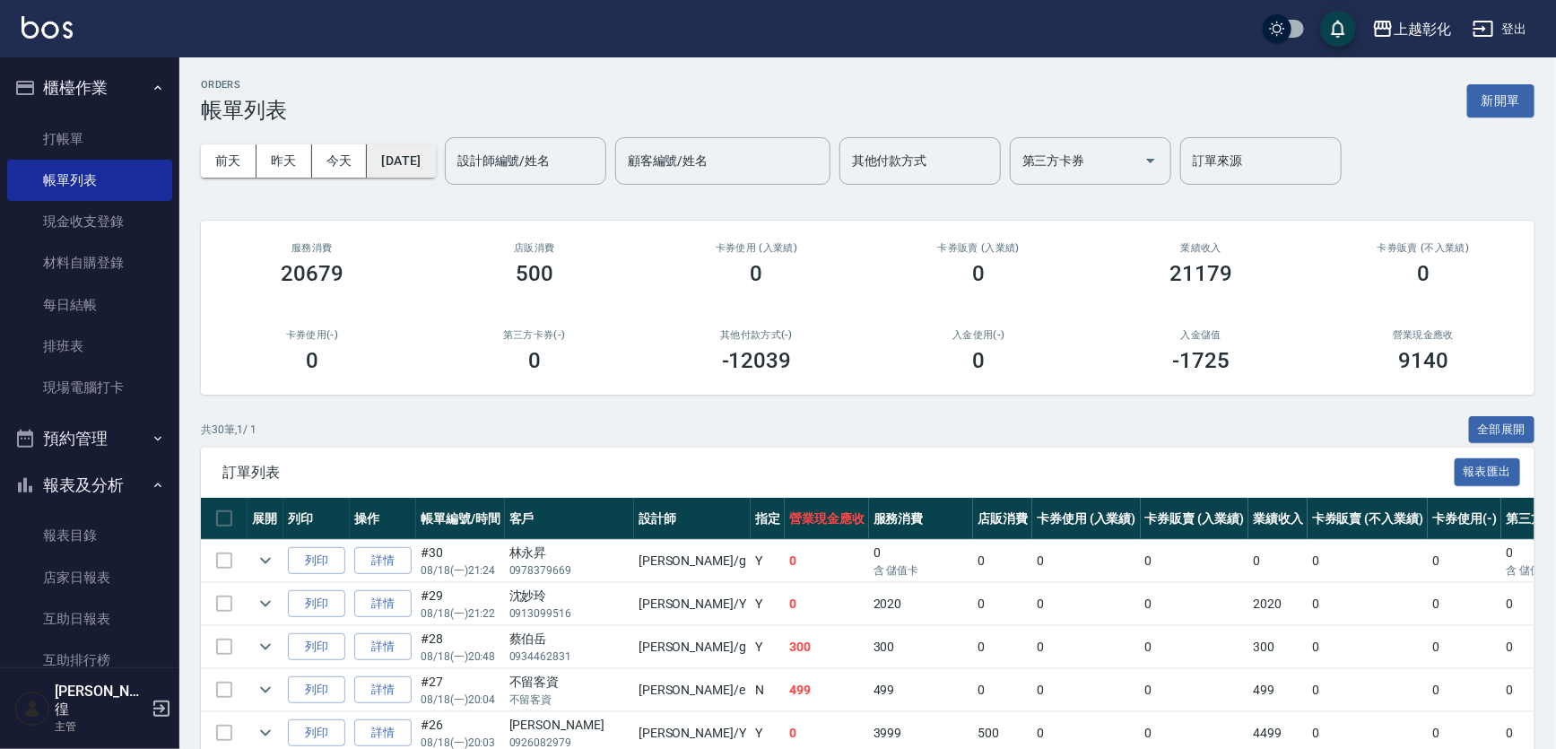
drag, startPoint x: 427, startPoint y: 139, endPoint x: 452, endPoint y: 167, distance: 37.5
click at [430, 146] on div "[DATE] [DATE] [DATE] [DATE] 設計師編號/姓名 設計師編號/姓名 顧客編號/姓名 顧客編號/姓名 其他付款方式 其他付款方式 第三方…" at bounding box center [867, 161] width 1333 height 76
click at [435, 167] on button "[DATE]" at bounding box center [401, 160] width 68 height 33
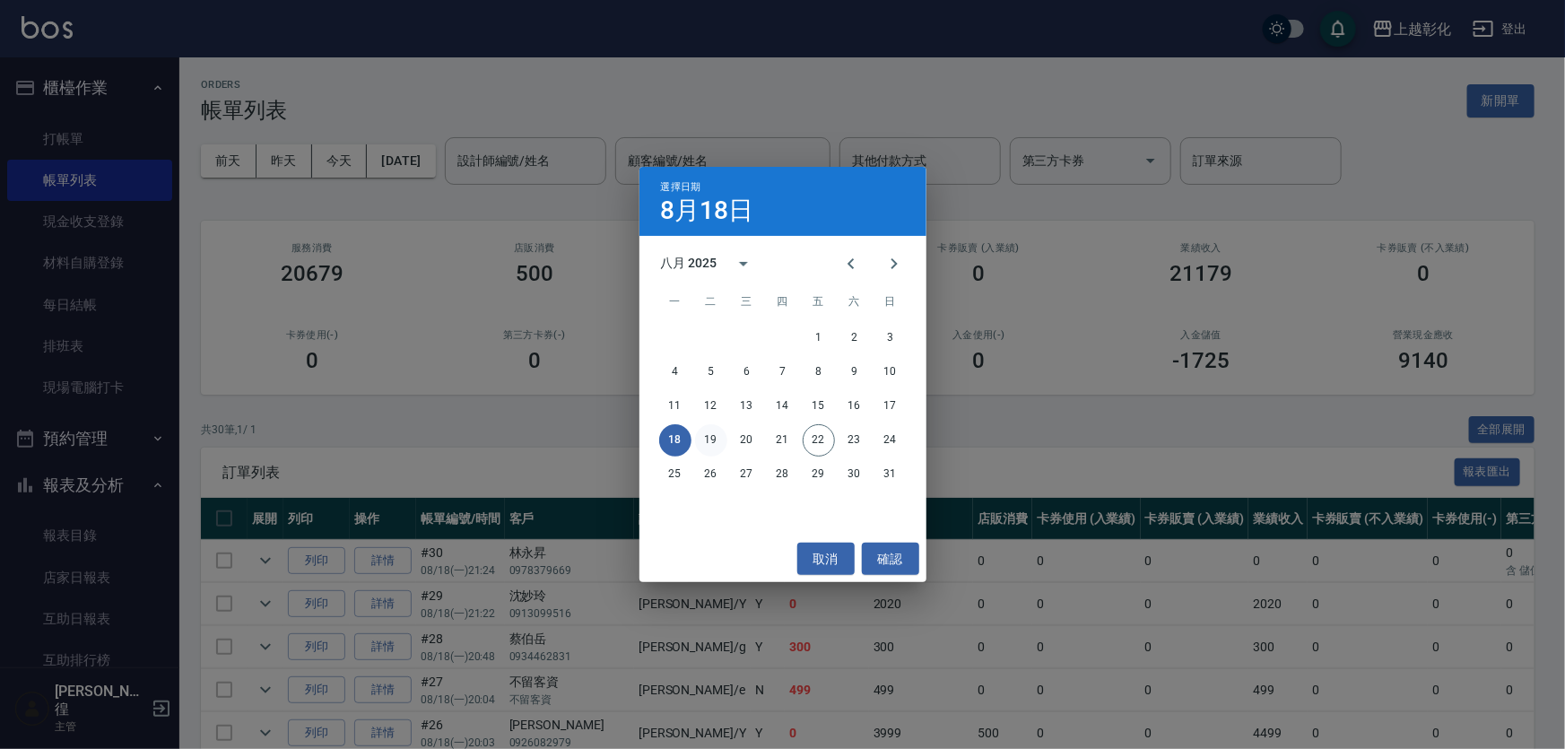
click at [722, 438] on button "19" at bounding box center [711, 440] width 32 height 32
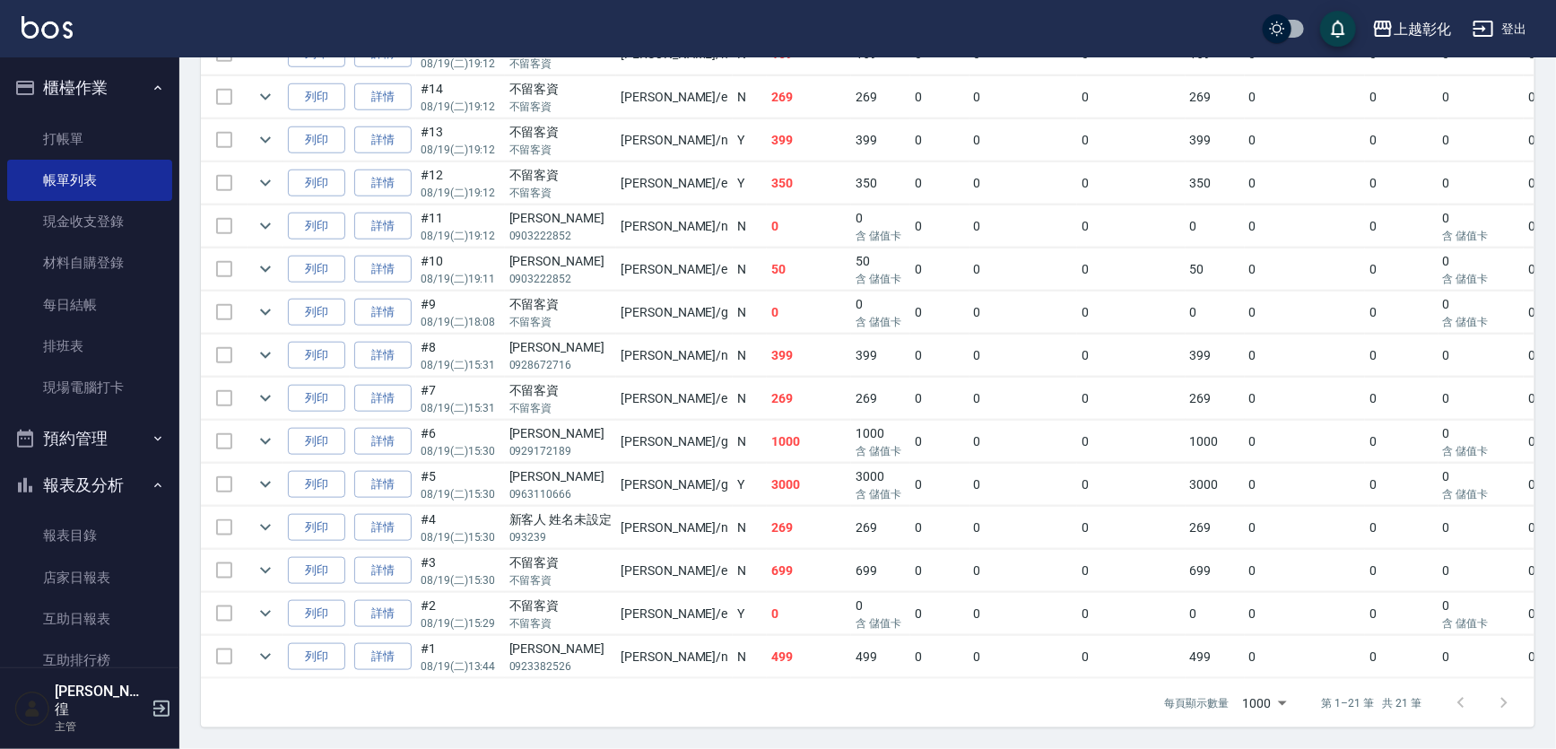
scroll to position [897, 0]
drag, startPoint x: 700, startPoint y: 502, endPoint x: 525, endPoint y: 505, distance: 174.9
click at [526, 507] on tr "列印 詳情 #4 08/19 (二) 15:30 新客人 姓名未設定 093239 [PERSON_NAME] /n N 269 269 0 0 0 269 …" at bounding box center [994, 528] width 1587 height 42
click at [575, 529] on p "093239" at bounding box center [560, 537] width 103 height 16
click at [402, 471] on link "詳情" at bounding box center [382, 485] width 57 height 28
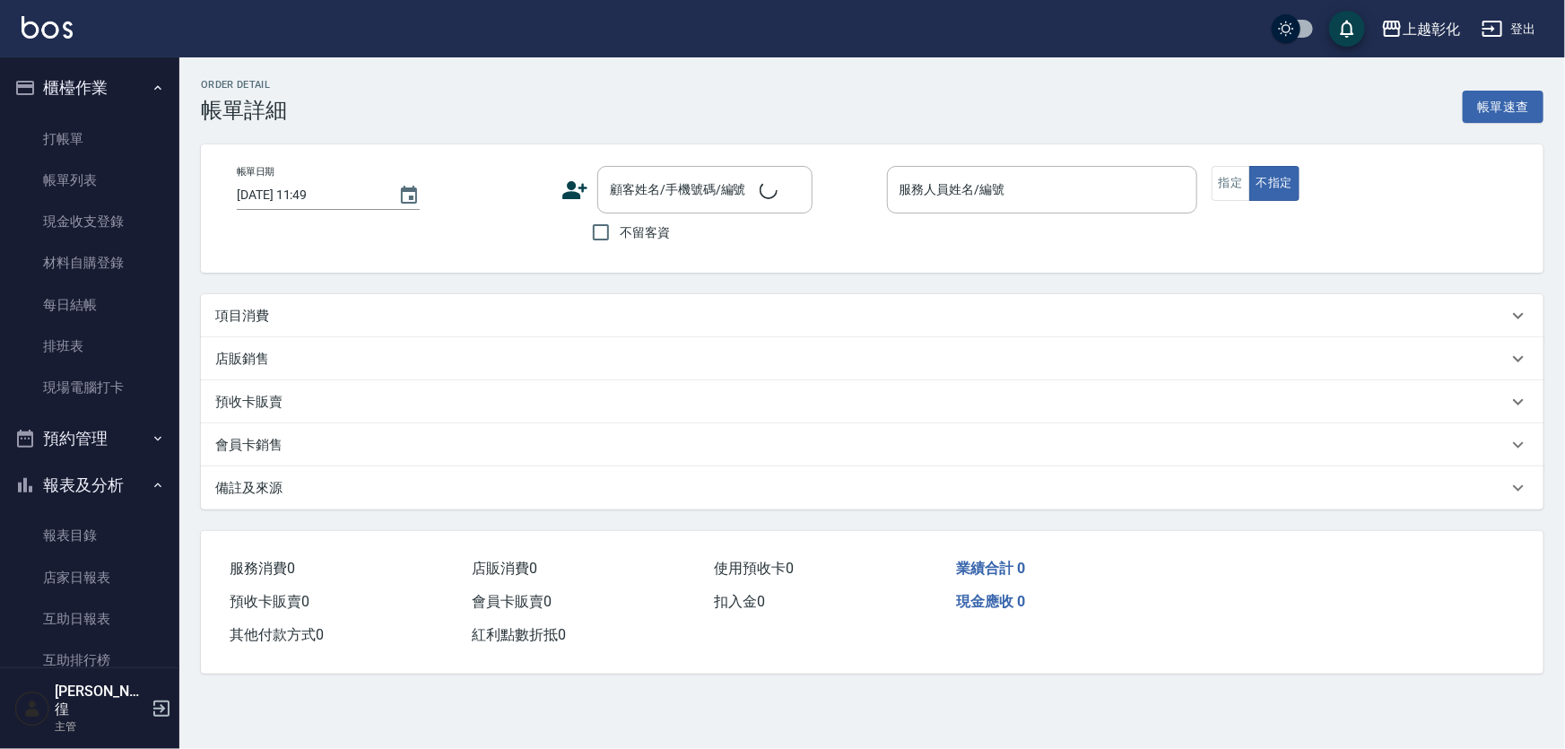
type input "[DATE] 15:30"
type input "[PERSON_NAME]"
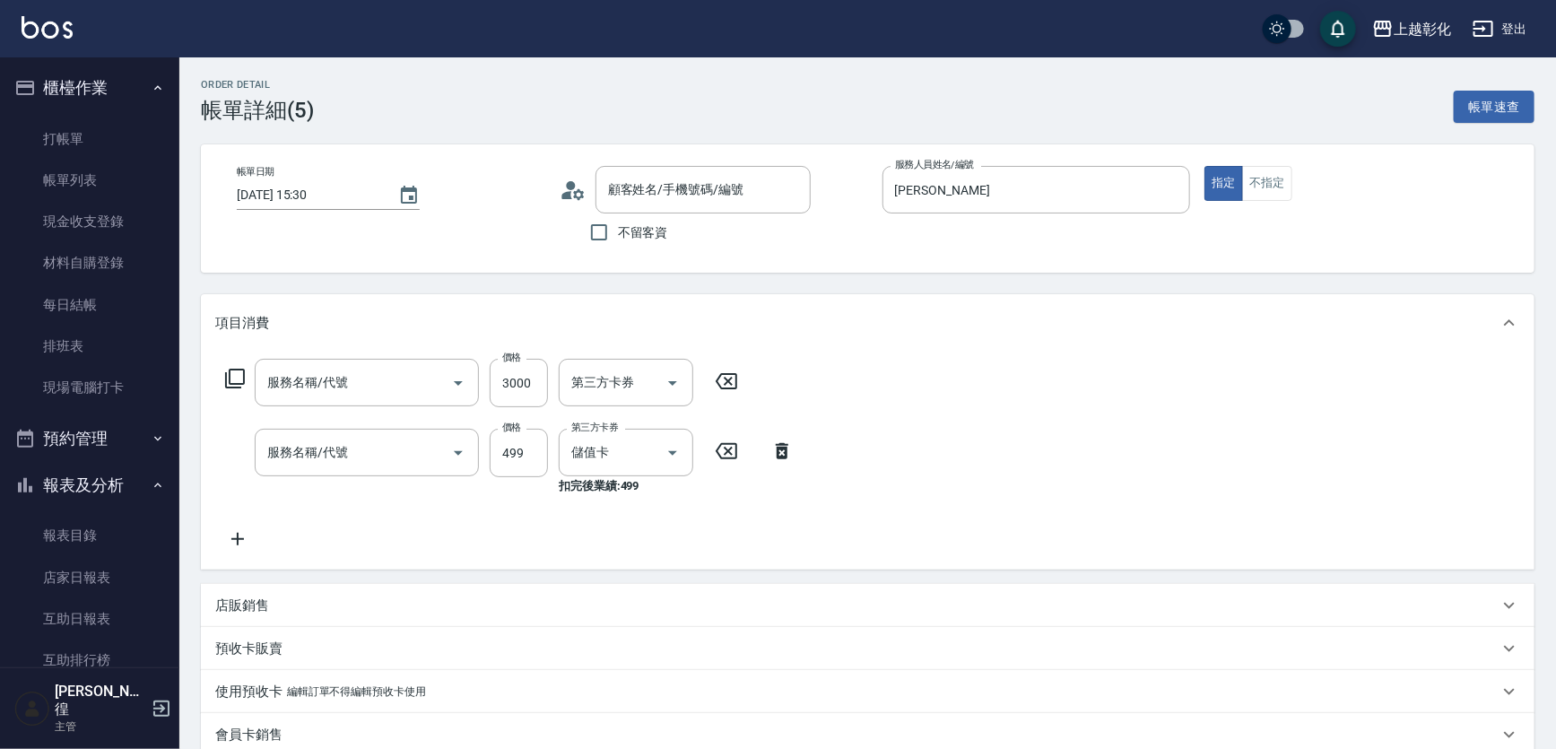
type input "[PERSON_NAME]/0963110666/null"
type input "頂級豪華OVC3(3000)"
type input "SPA499(0499)"
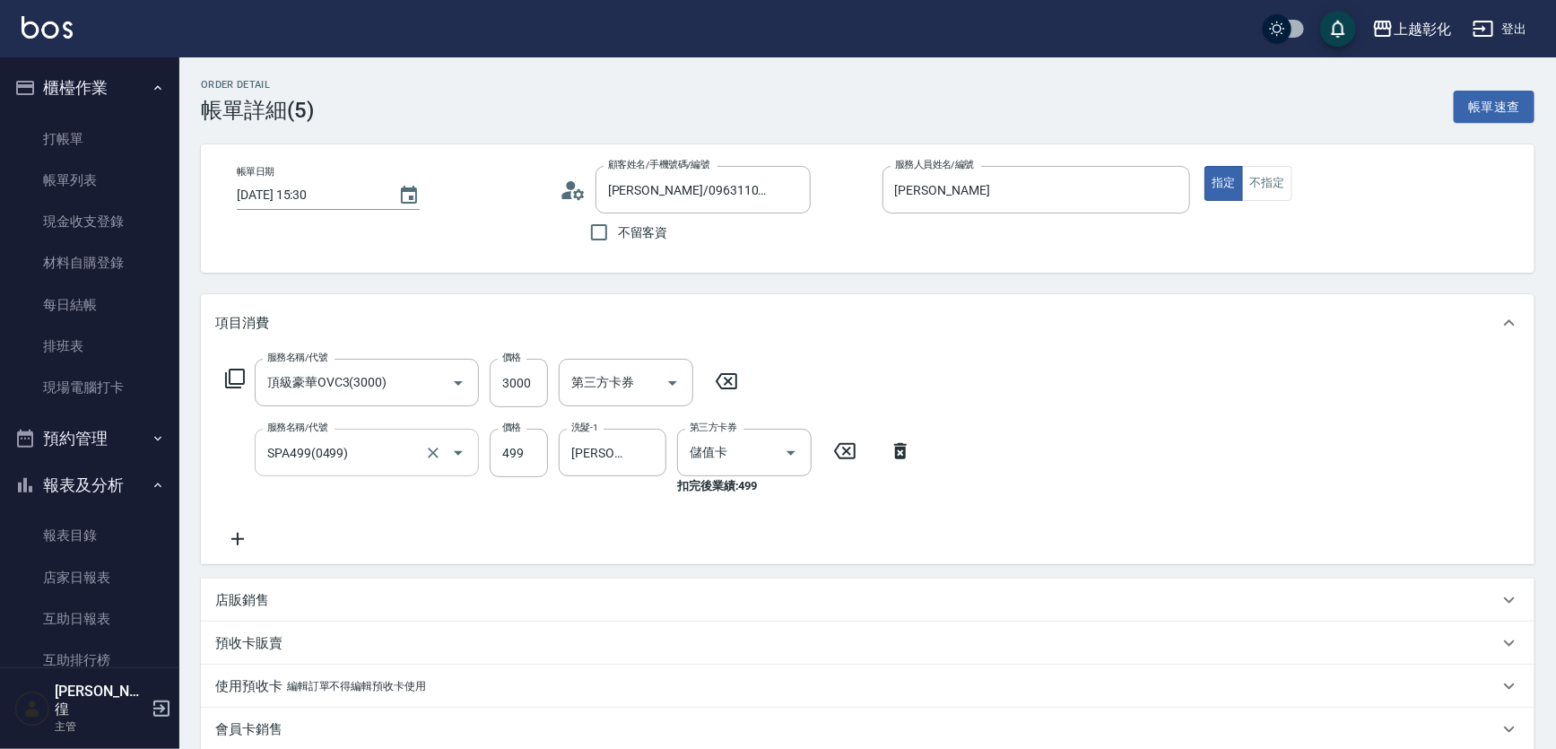
click at [353, 459] on input "SPA499(0499)" at bounding box center [342, 452] width 158 height 31
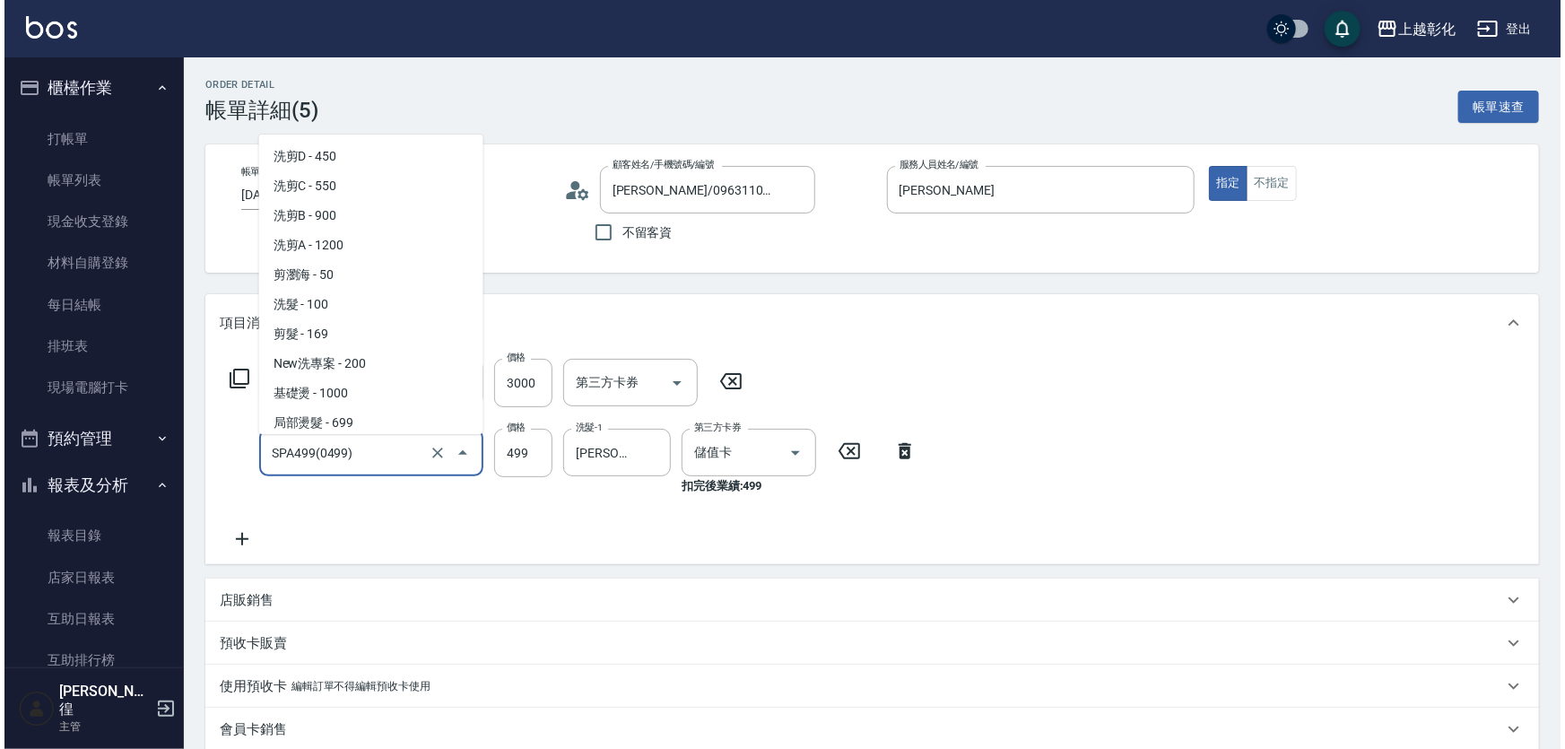
scroll to position [682, 0]
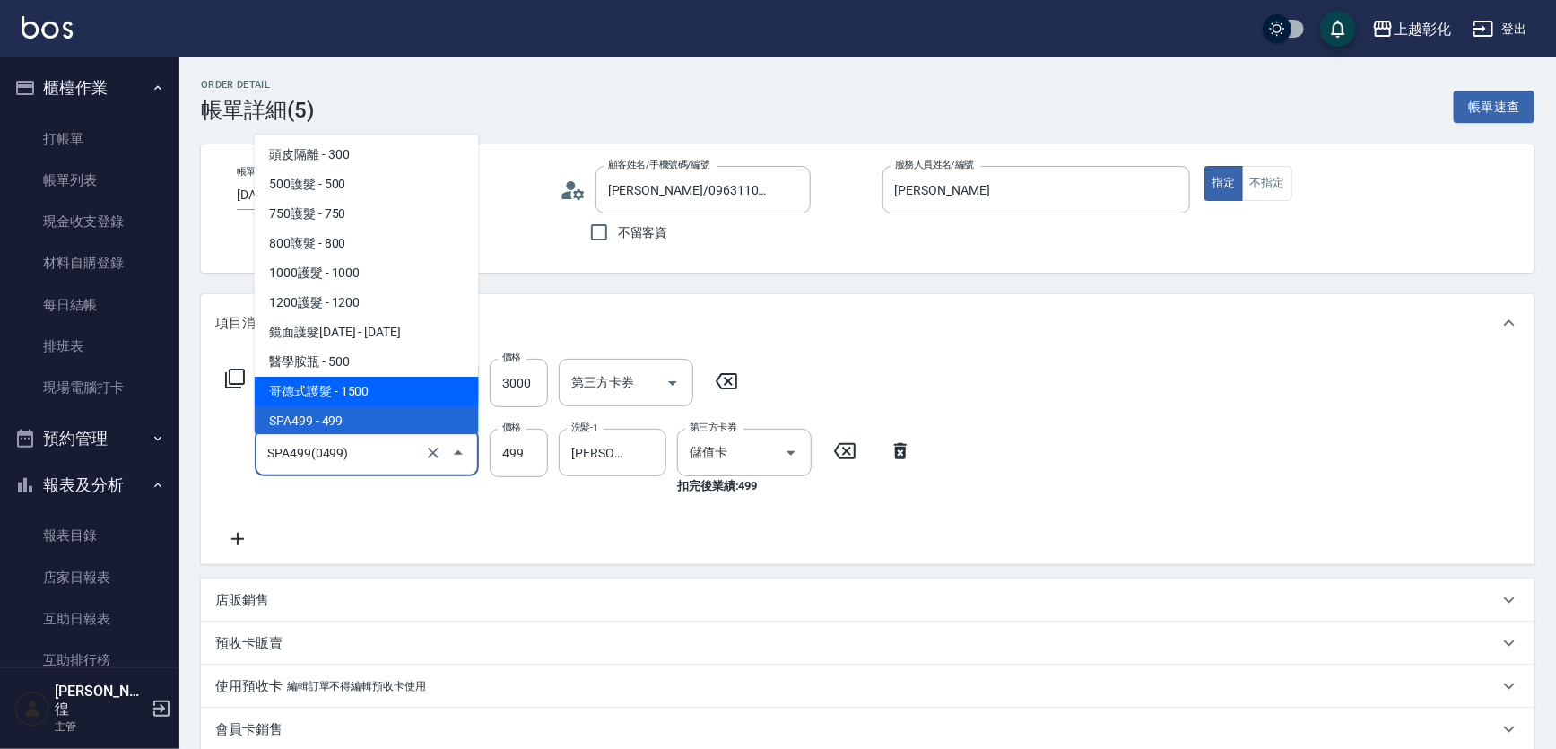
click at [878, 105] on div "Order detail 帳單詳細 (5) 帳單速查" at bounding box center [867, 101] width 1333 height 44
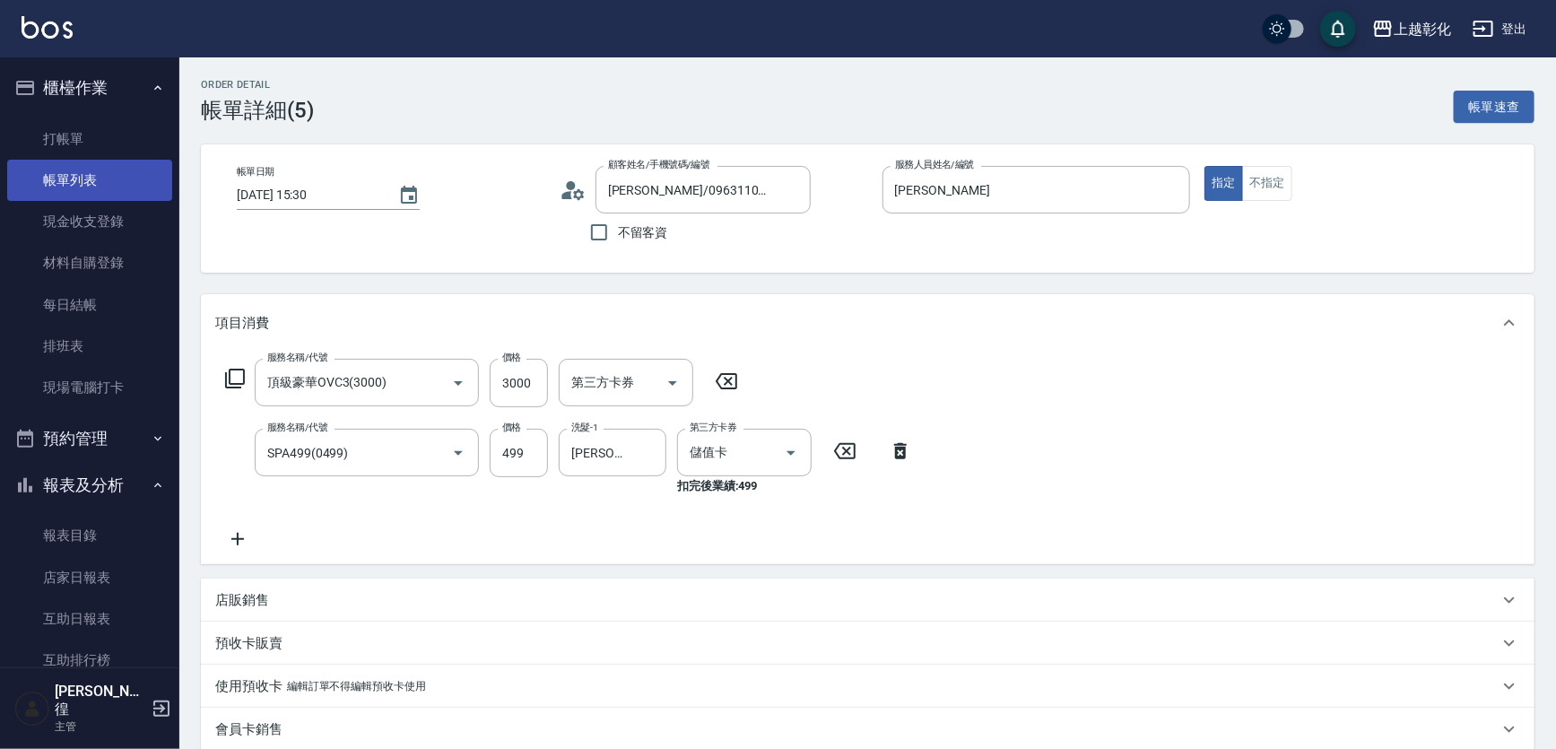
click at [74, 179] on link "帳單列表" at bounding box center [89, 180] width 165 height 41
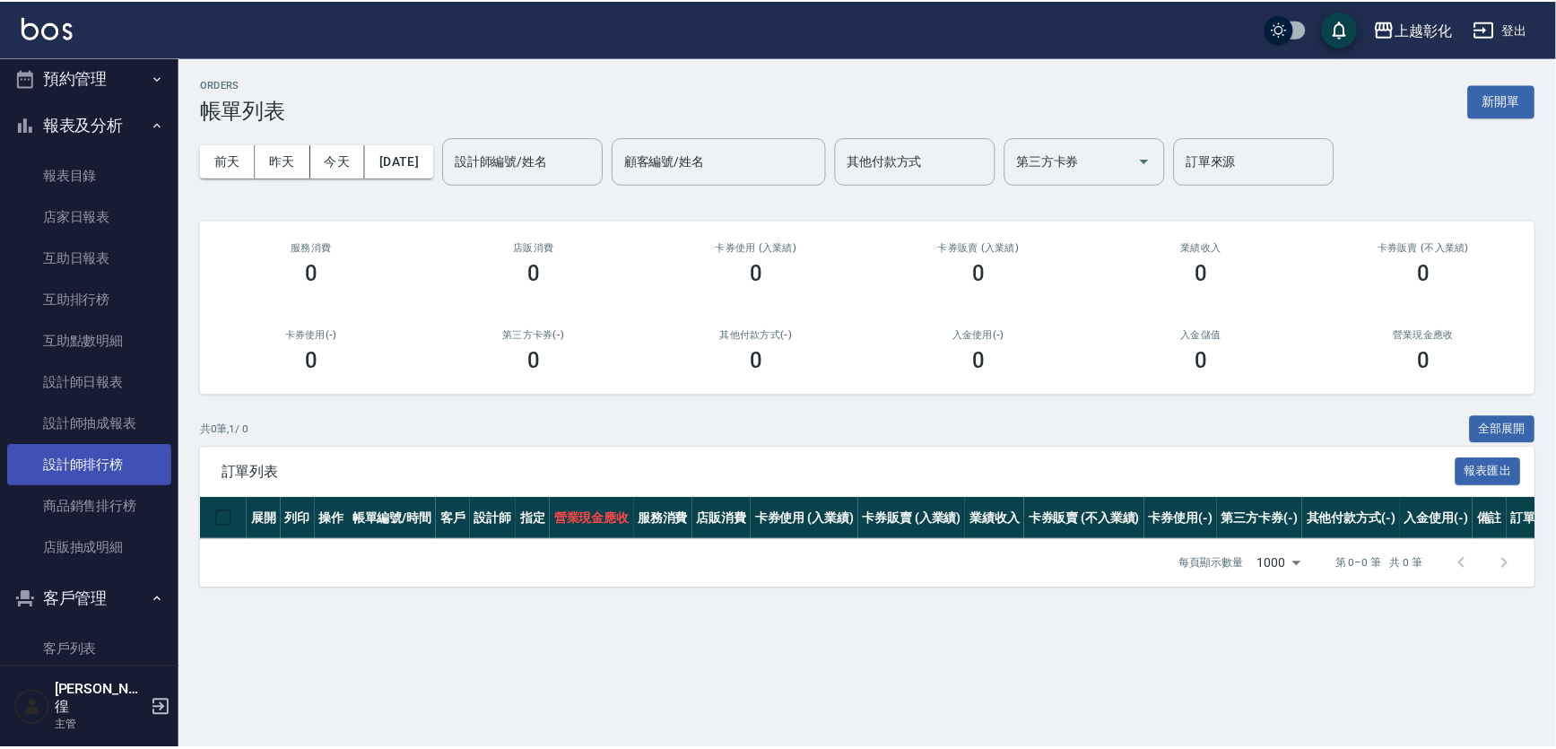
scroll to position [489, 0]
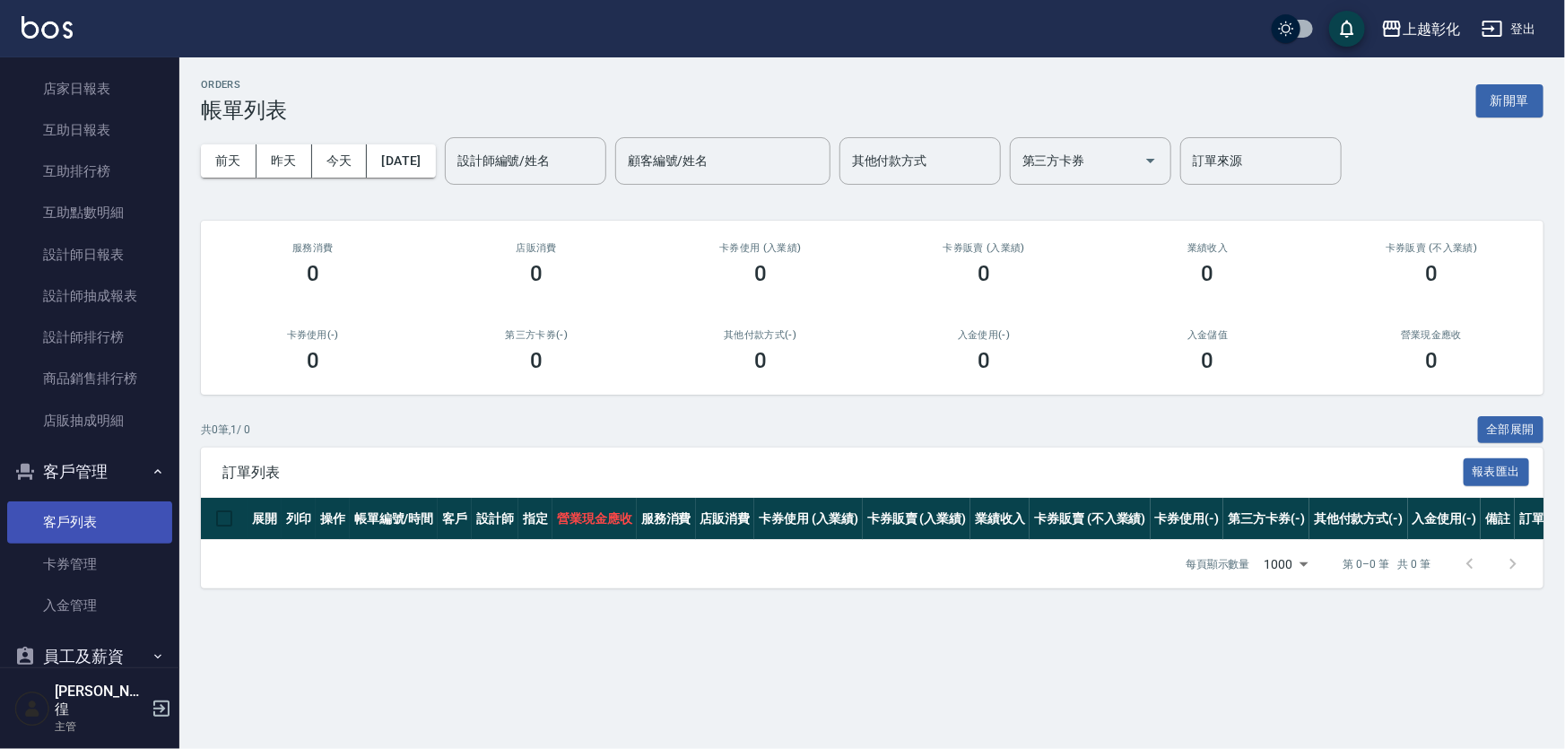
click at [100, 530] on link "客戶列表" at bounding box center [89, 521] width 165 height 41
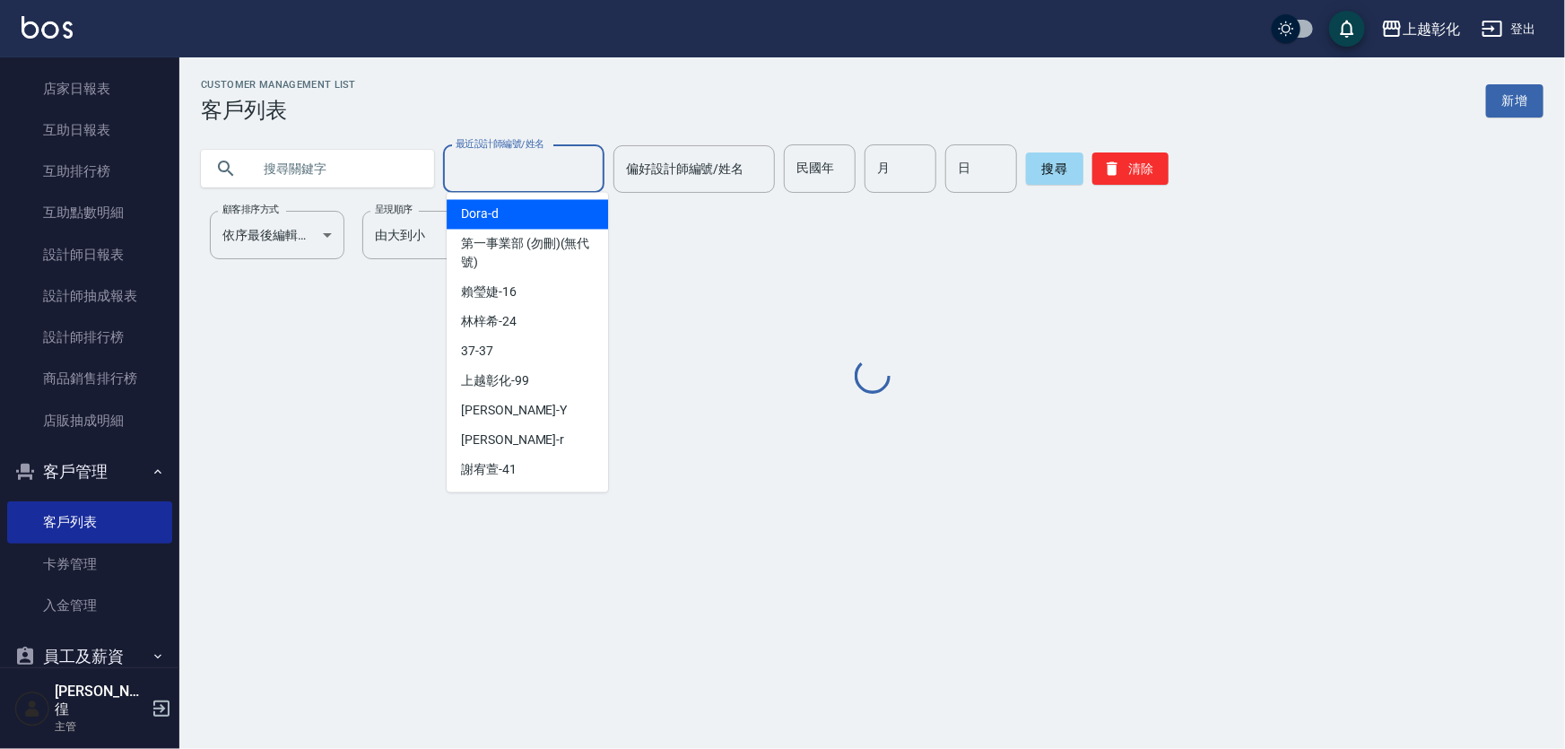
click at [506, 177] on input "最近設計師編號/姓名" at bounding box center [523, 168] width 145 height 31
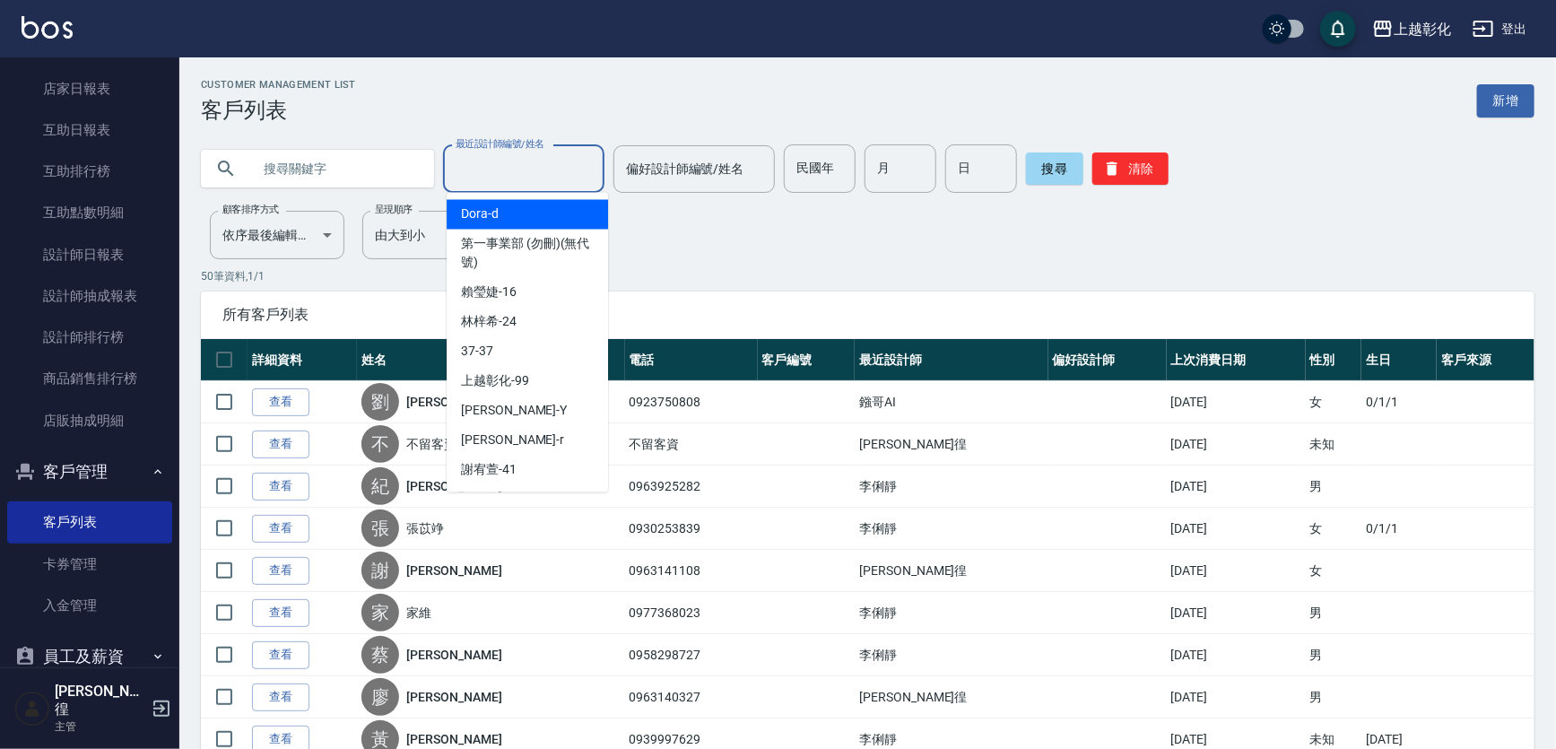
click at [352, 171] on input "text" at bounding box center [335, 168] width 169 height 48
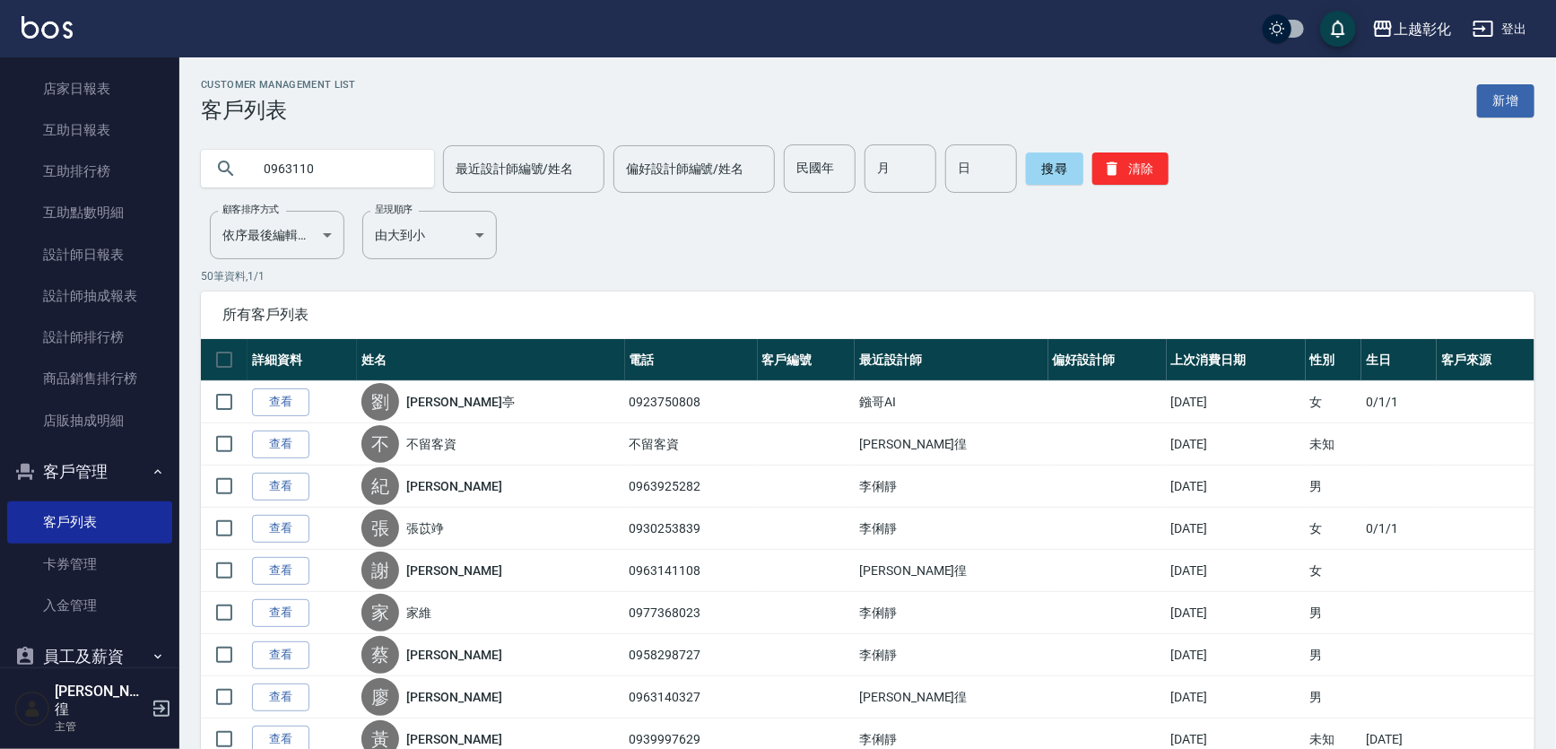
type input "0963110"
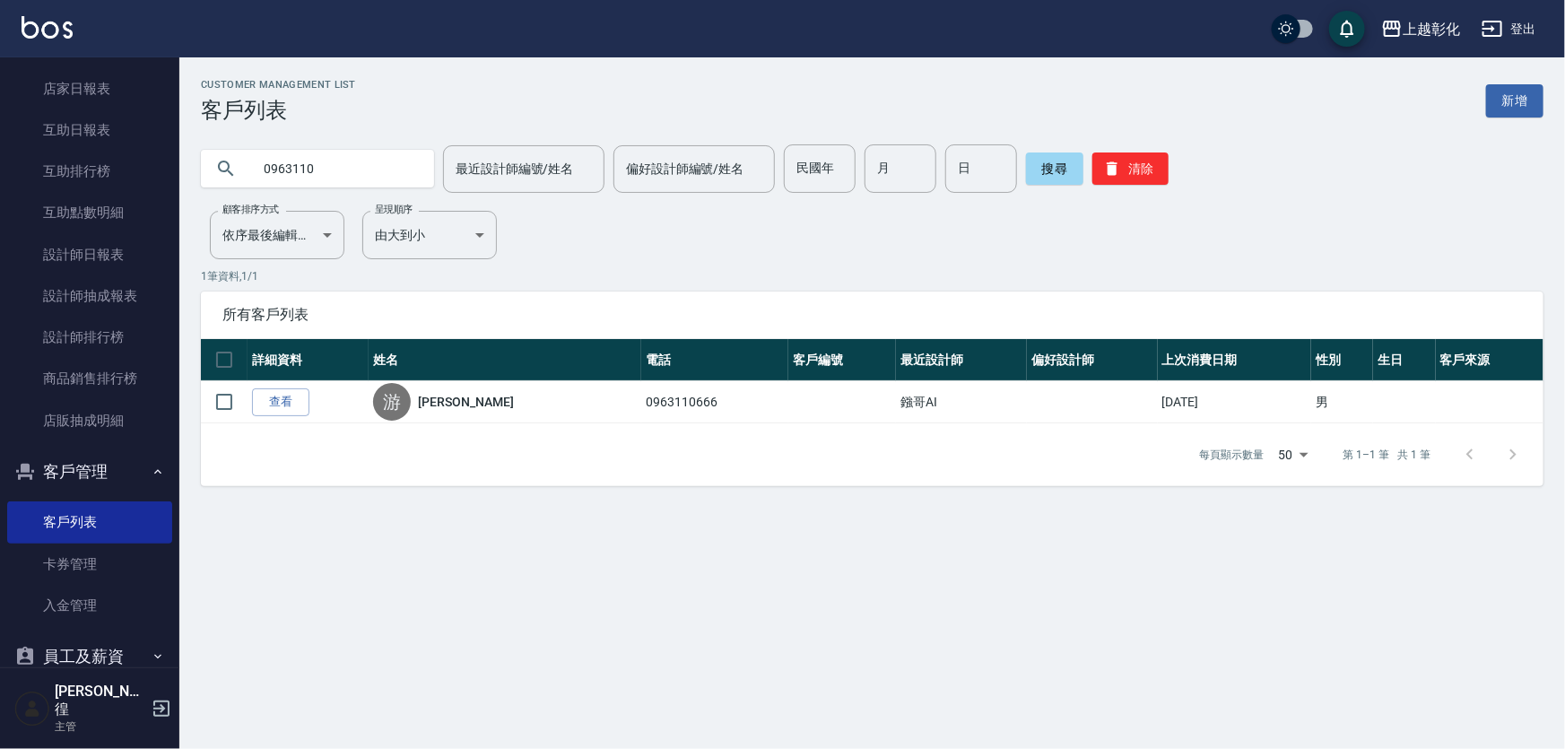
click at [285, 416] on link "查看" at bounding box center [280, 402] width 57 height 28
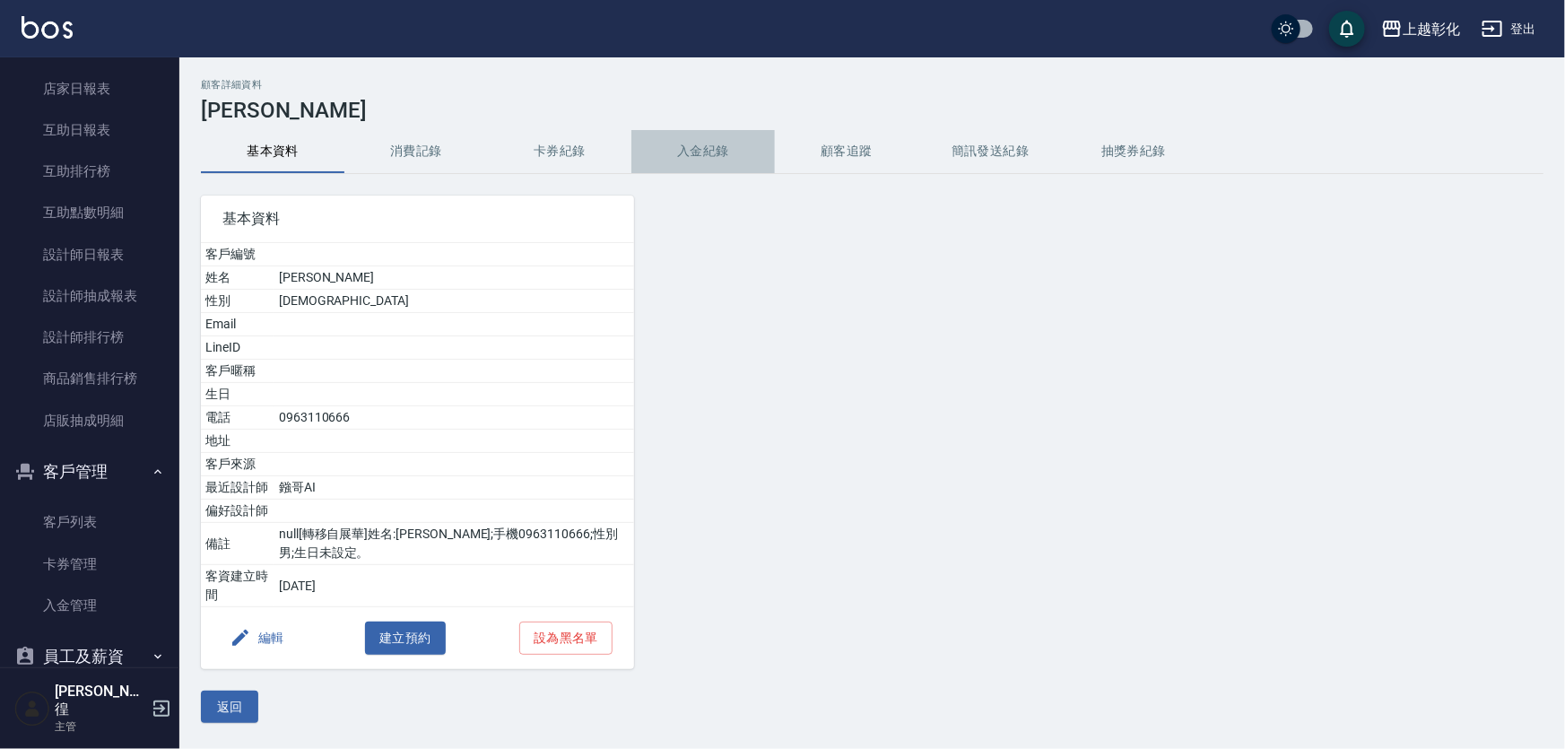
click at [718, 156] on button "入金紀錄" at bounding box center [702, 151] width 143 height 43
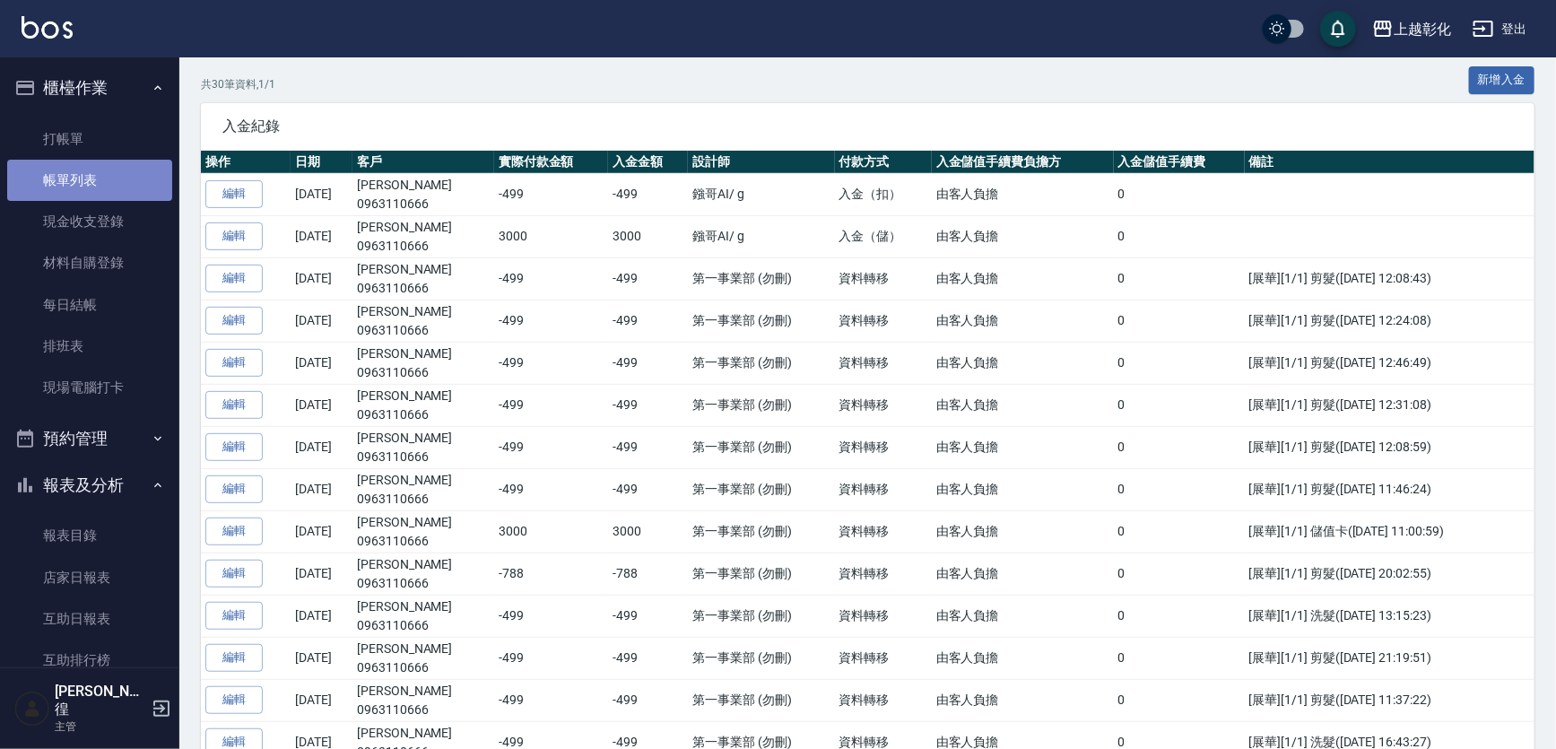
click at [120, 172] on link "帳單列表" at bounding box center [89, 180] width 165 height 41
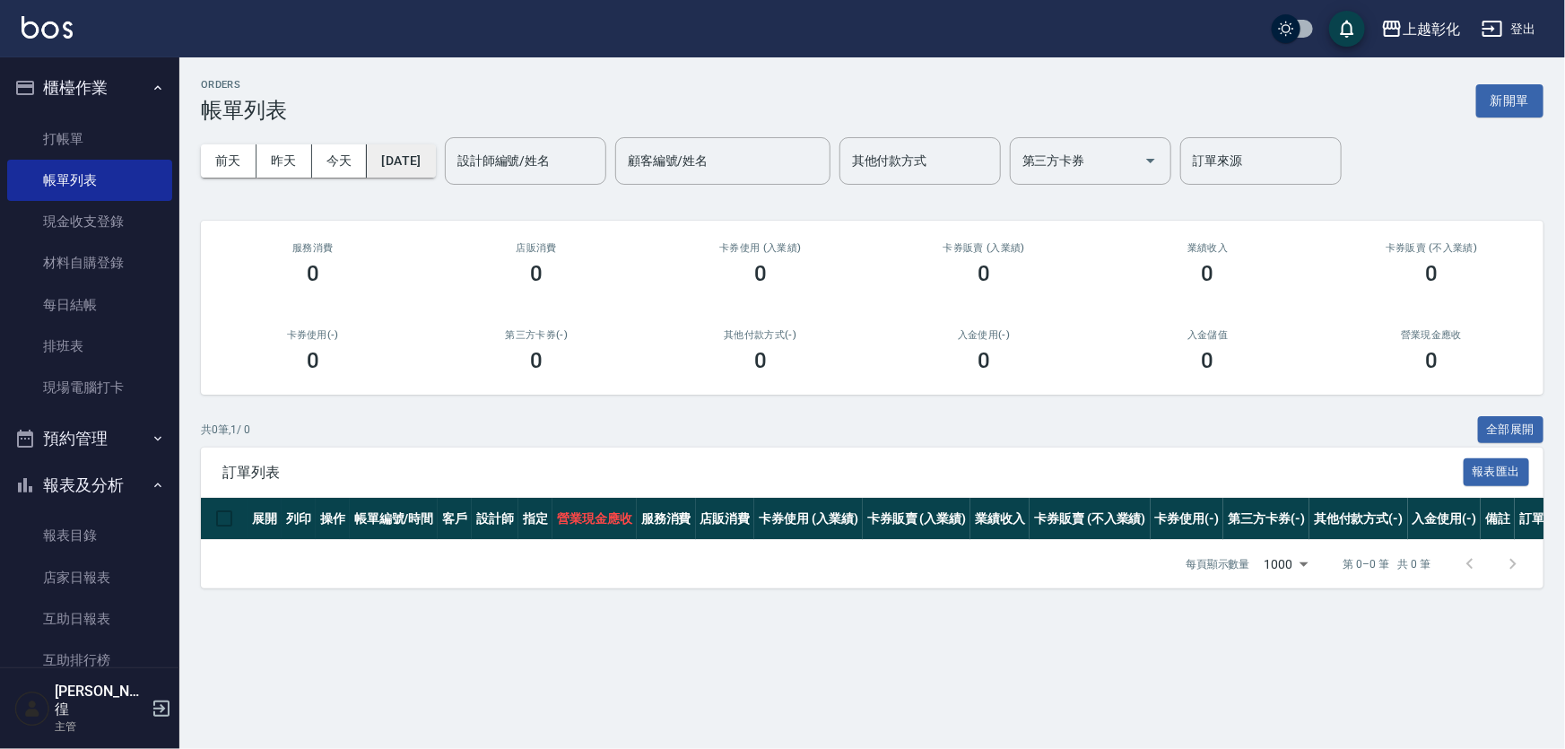
click at [433, 162] on button "[DATE]" at bounding box center [401, 160] width 68 height 33
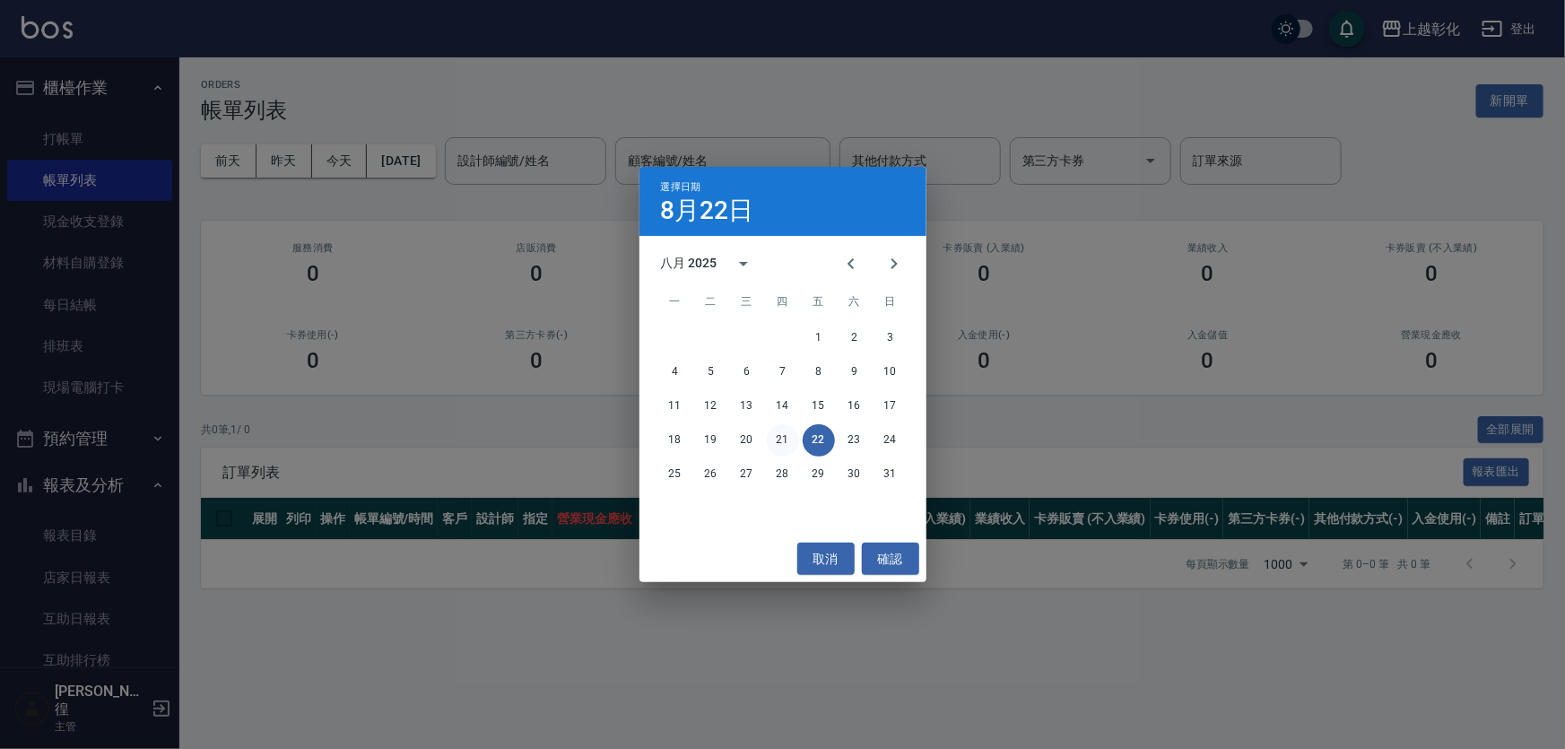
click at [784, 438] on button "21" at bounding box center [783, 440] width 32 height 32
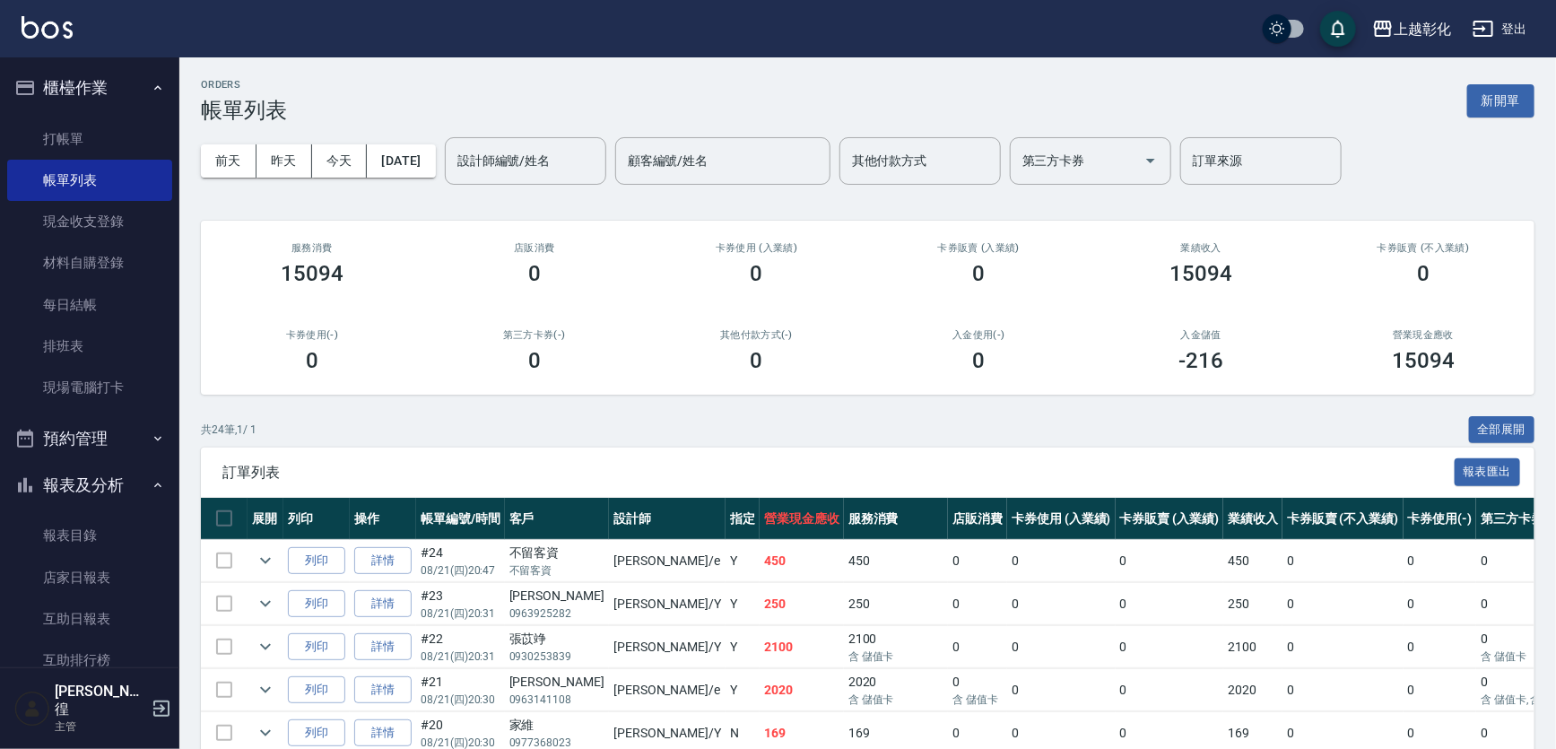
click at [443, 178] on div "[DATE] [DATE] [DATE] [DATE] 設計師編號/姓名 設計師編號/姓名 顧客編號/姓名 顧客編號/姓名 其他付款方式 其他付款方式 第三方…" at bounding box center [867, 161] width 1333 height 76
click at [435, 163] on button "[DATE]" at bounding box center [401, 160] width 68 height 33
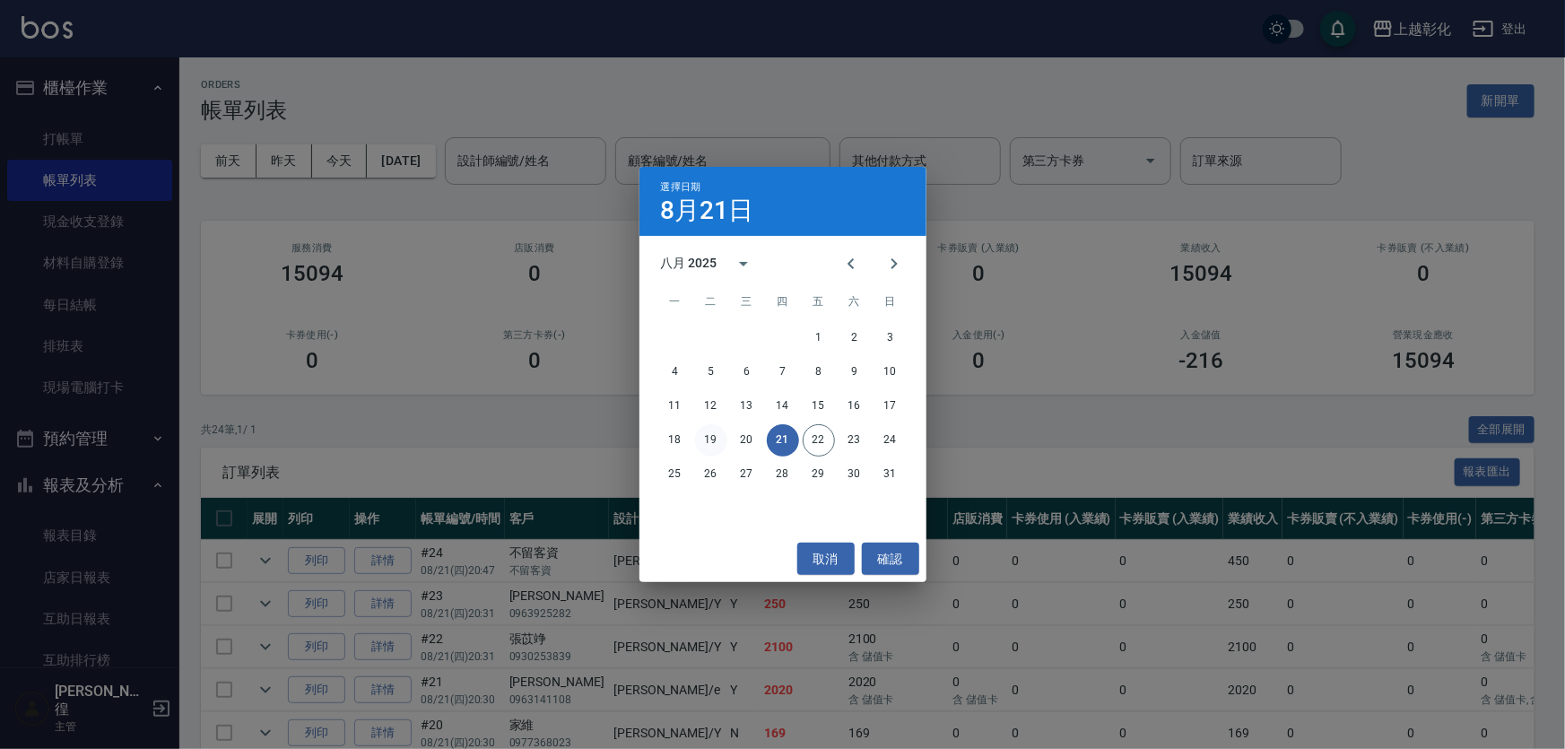
click at [700, 429] on button "19" at bounding box center [711, 440] width 32 height 32
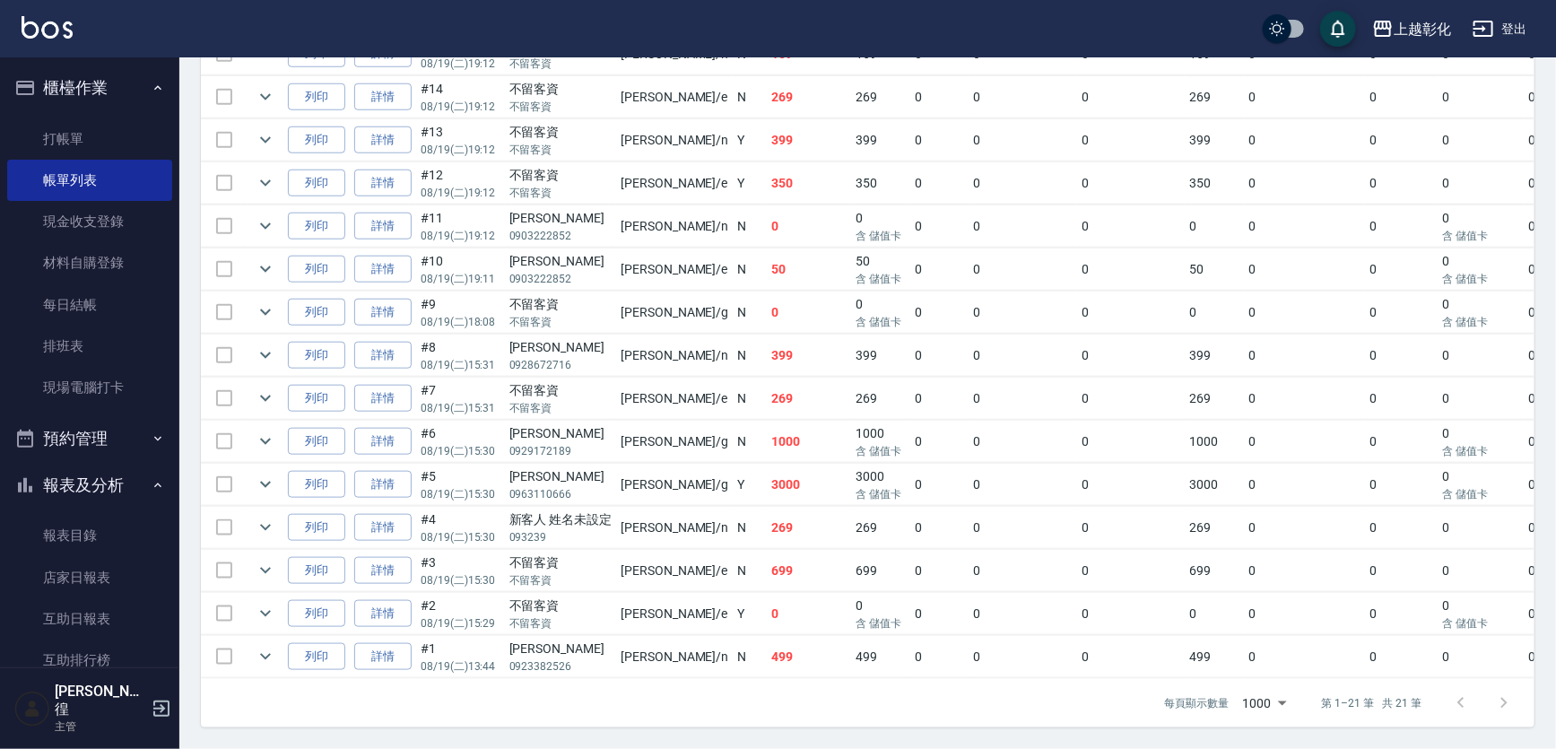
scroll to position [906, 0]
click at [397, 471] on link "詳情" at bounding box center [382, 485] width 57 height 28
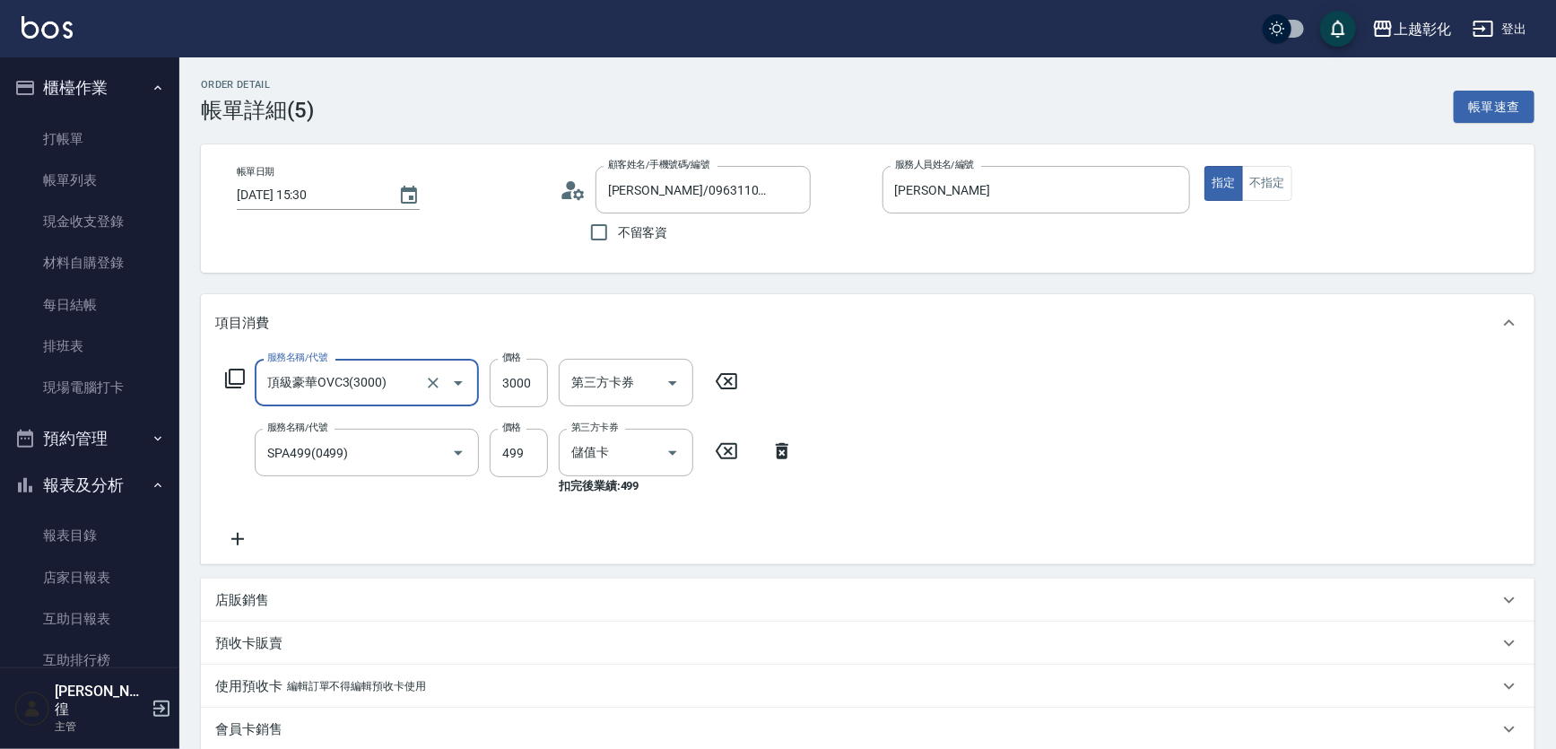
type input "[PERSON_NAME]/0963110666/null"
click at [406, 468] on input "SPA499(0499)" at bounding box center [342, 452] width 158 height 31
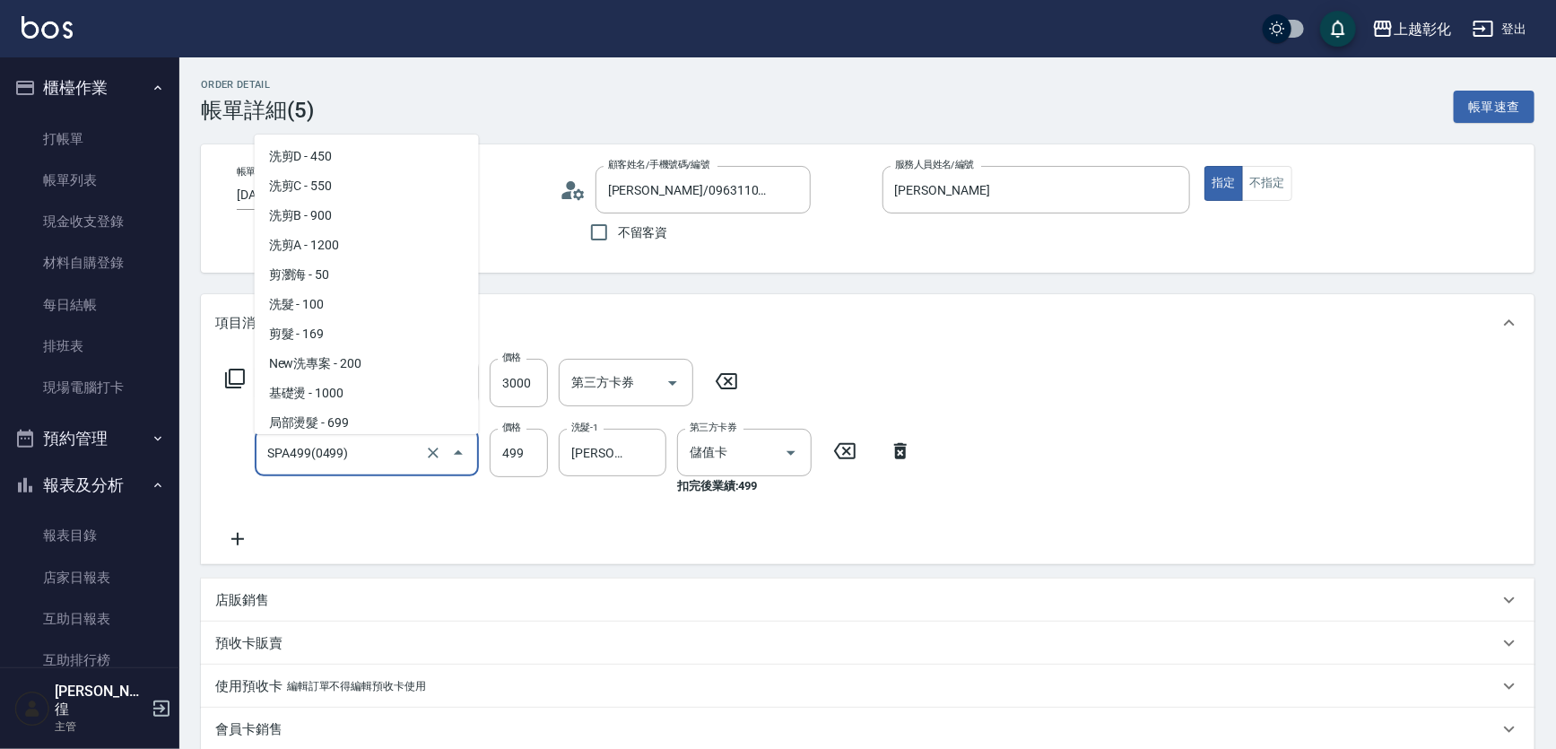
scroll to position [682, 0]
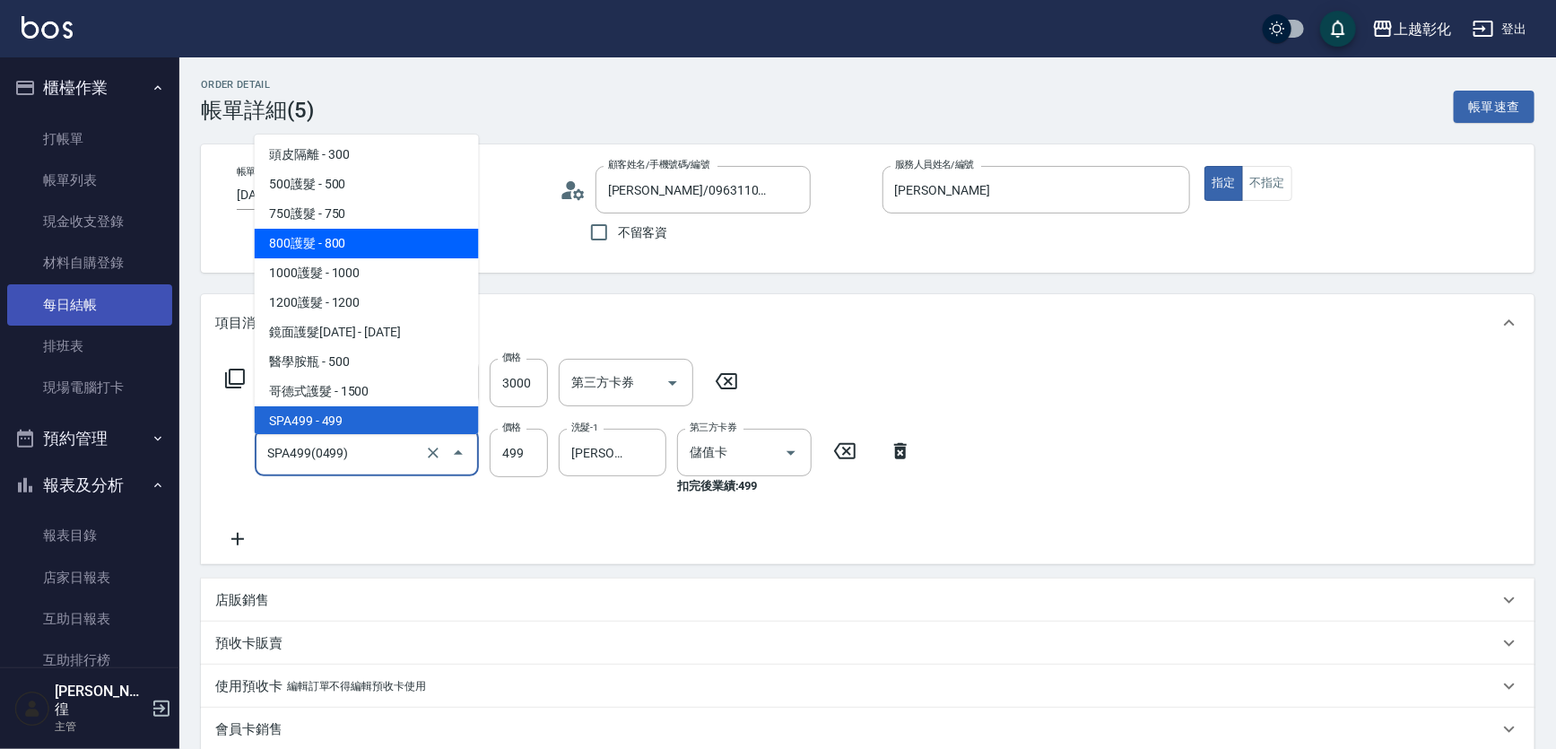
click at [72, 287] on link "每日結帳" at bounding box center [89, 304] width 165 height 41
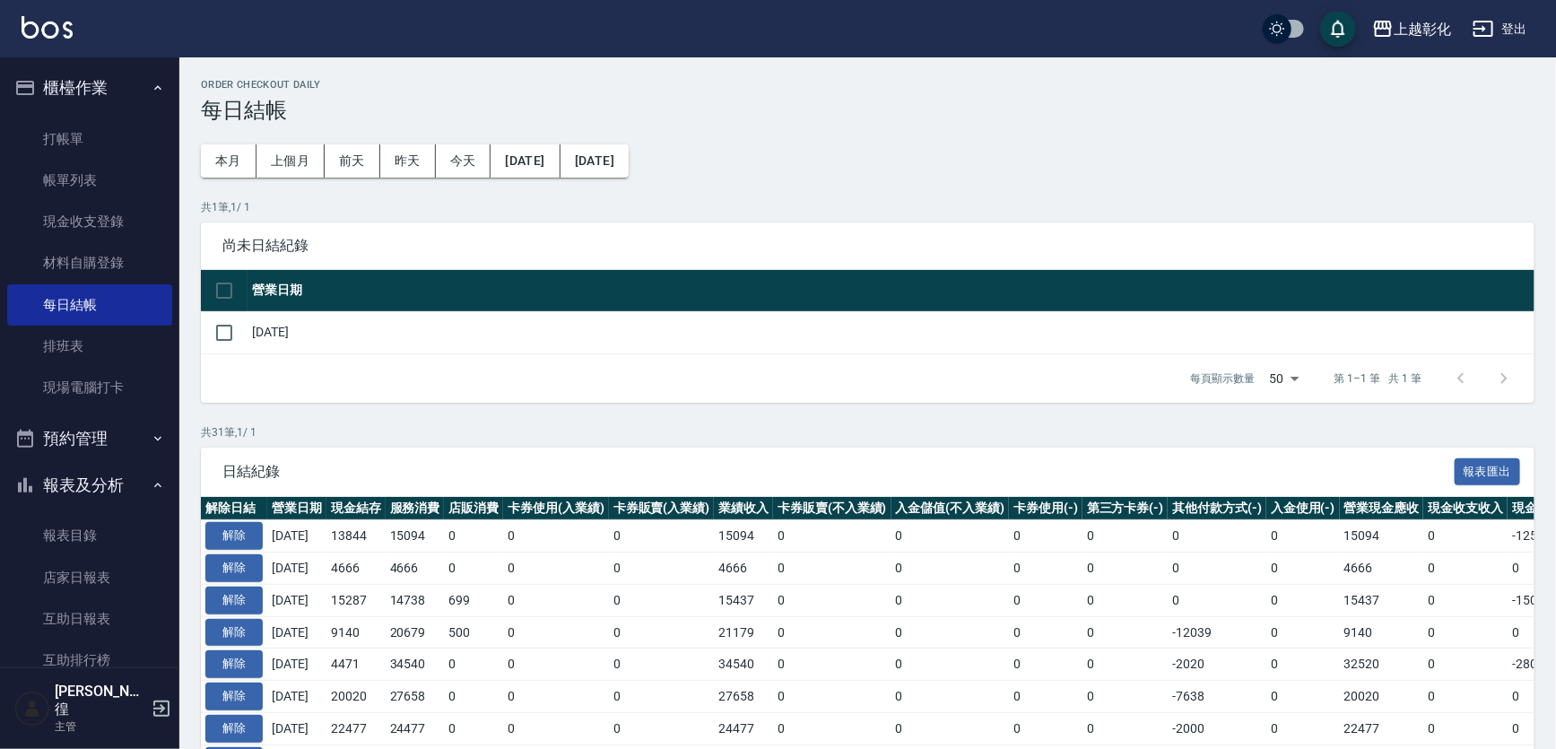
scroll to position [81, 0]
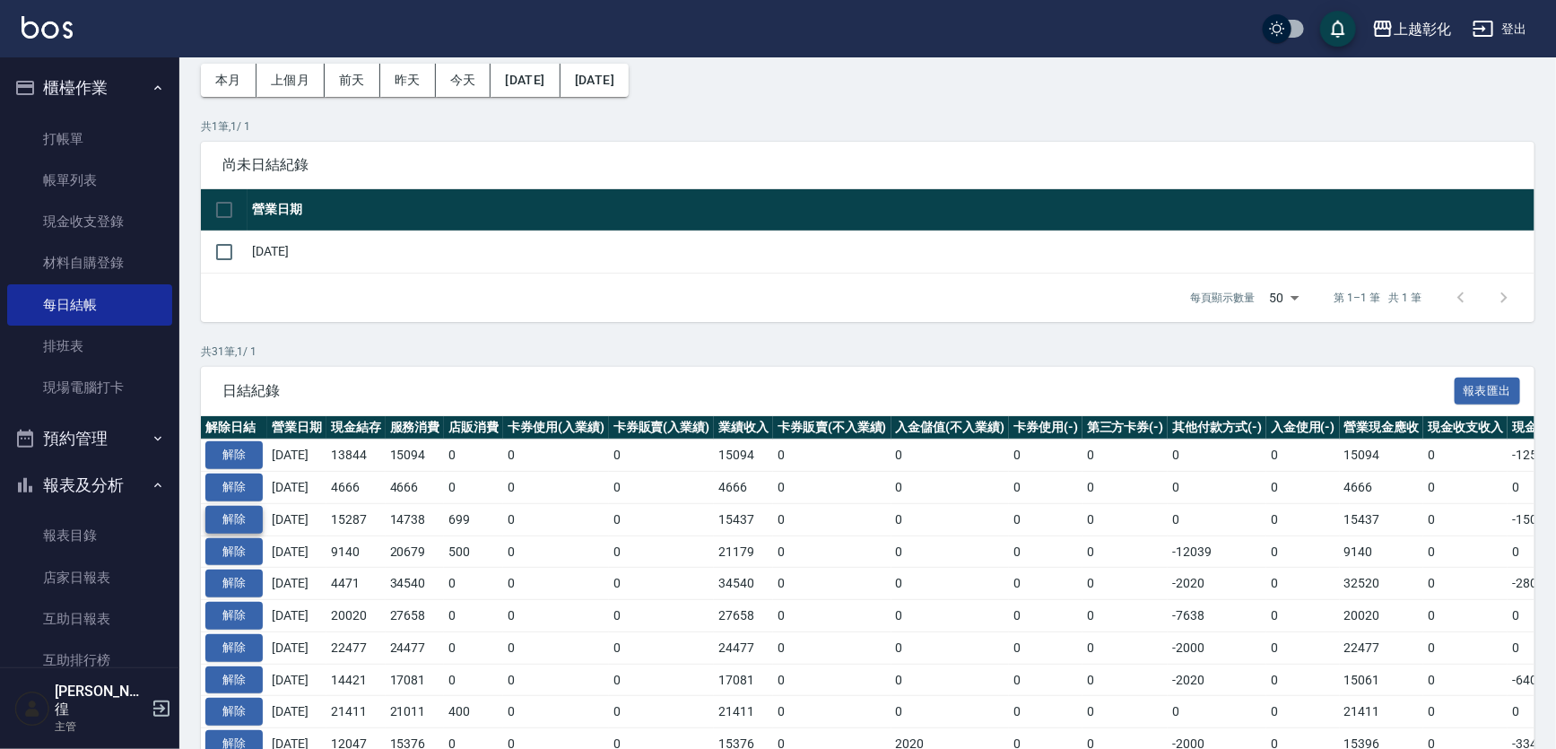
click at [259, 534] on button "解除" at bounding box center [233, 520] width 57 height 28
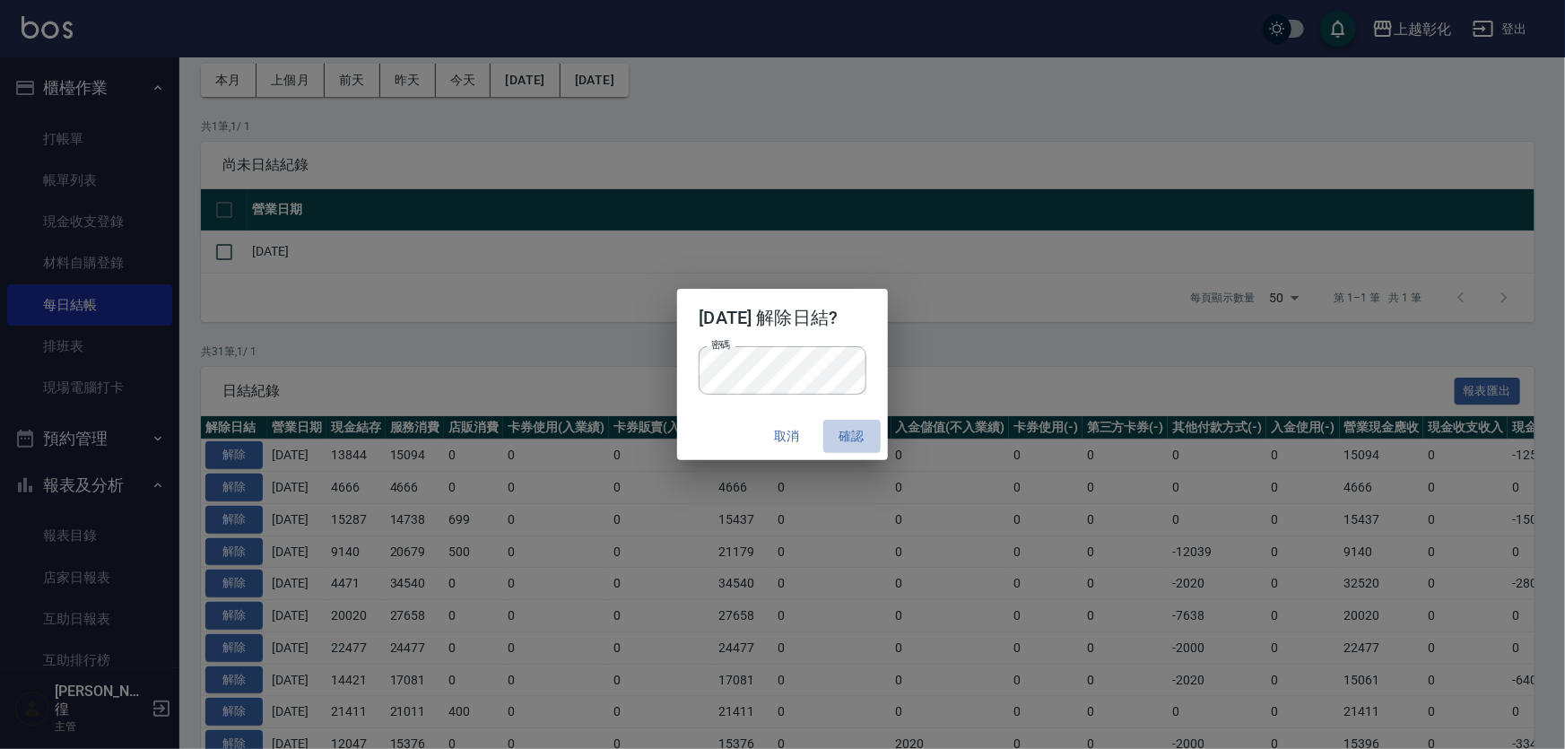
click at [879, 434] on button "確認" at bounding box center [851, 436] width 57 height 33
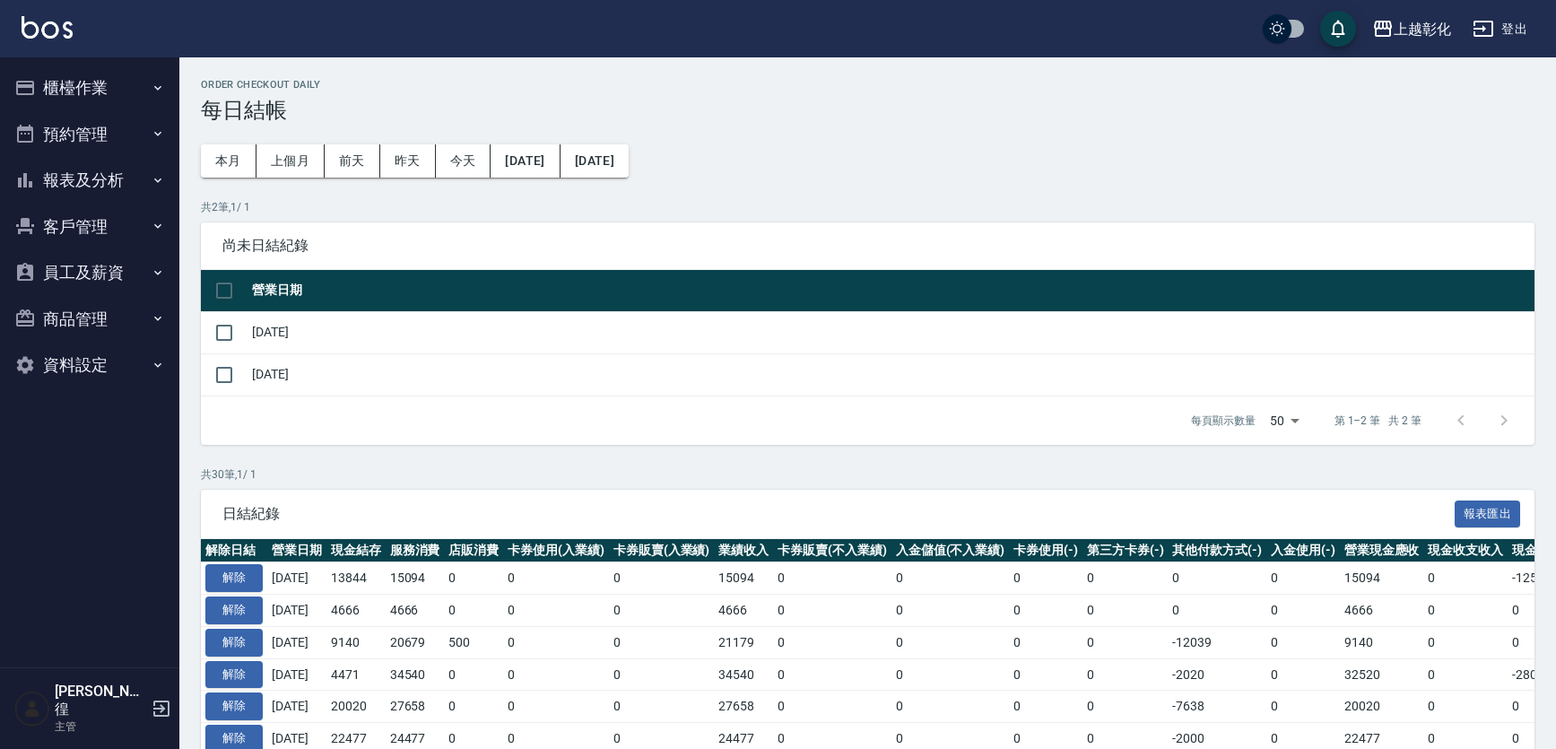
scroll to position [81, 0]
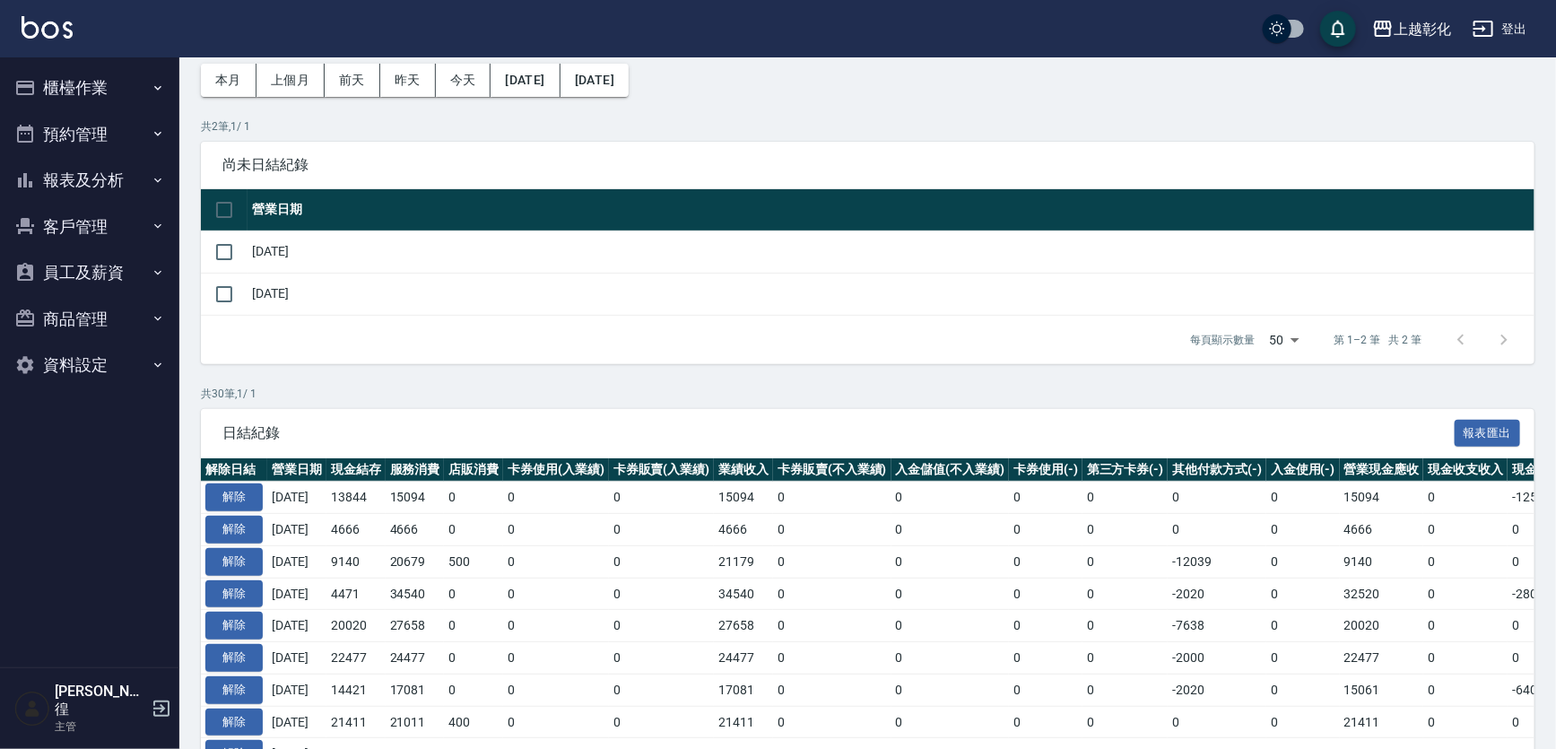
click at [87, 98] on button "櫃檯作業" at bounding box center [89, 88] width 165 height 47
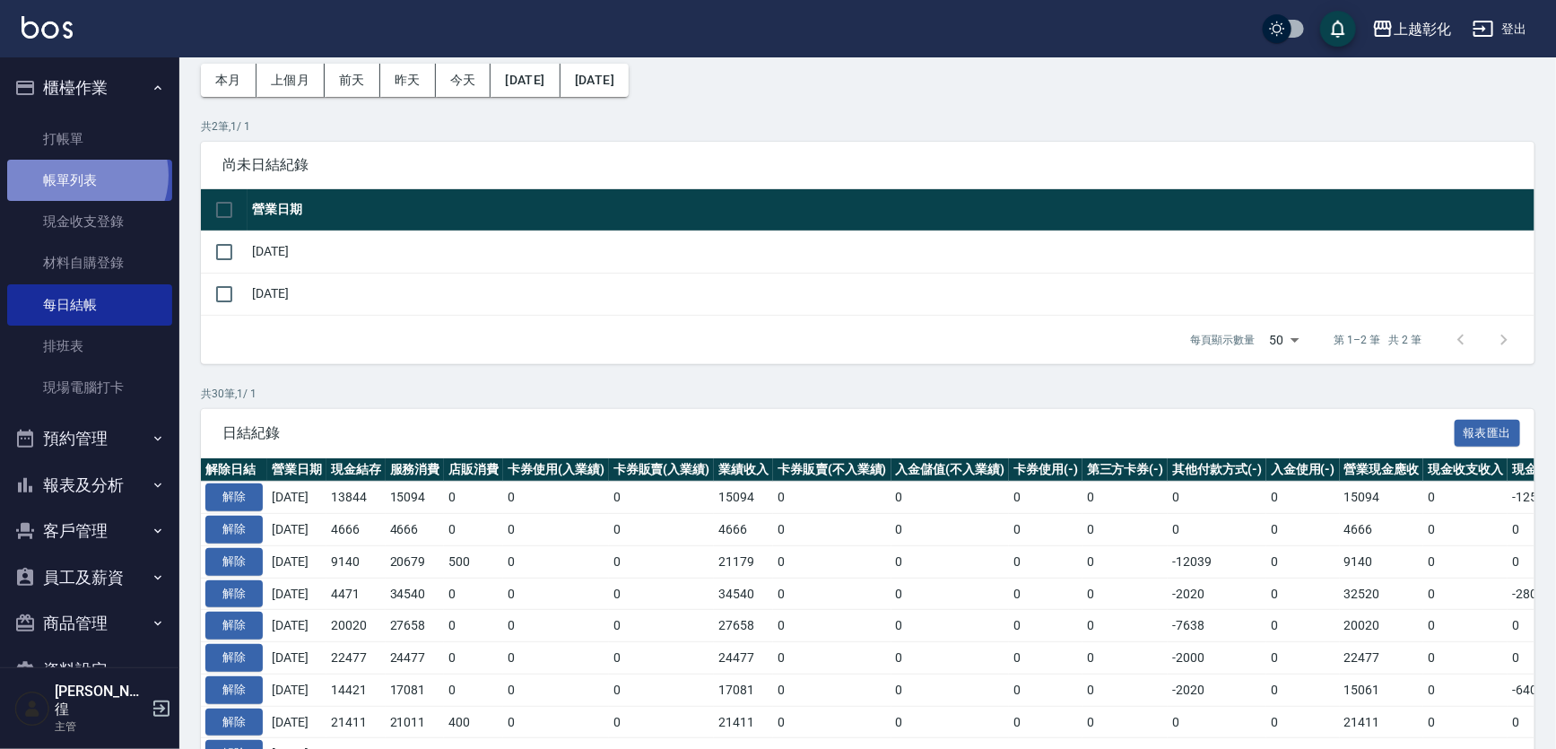
click at [83, 177] on link "帳單列表" at bounding box center [89, 180] width 165 height 41
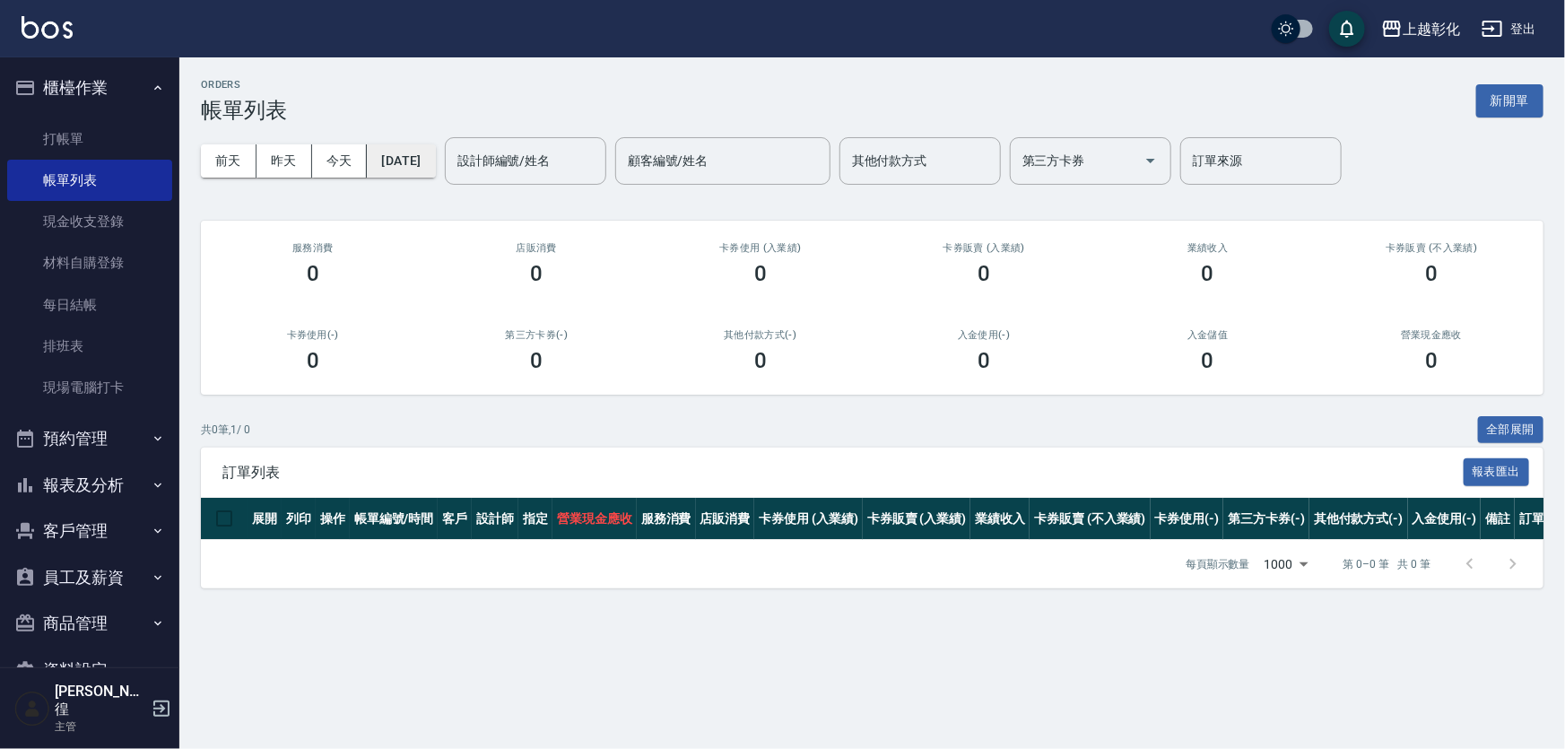
click at [435, 174] on button "[DATE]" at bounding box center [401, 160] width 68 height 33
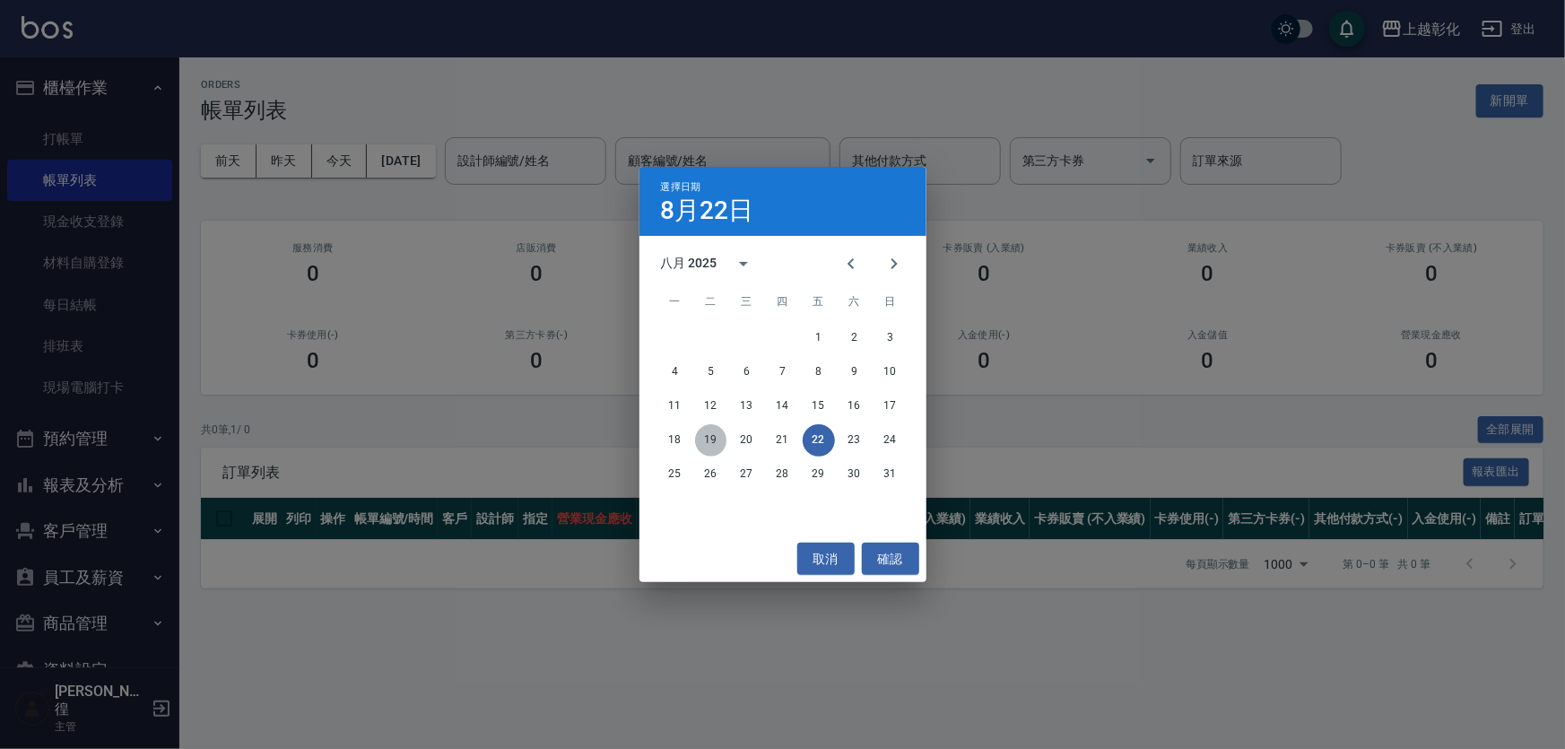
click at [726, 444] on button "19" at bounding box center [711, 440] width 32 height 32
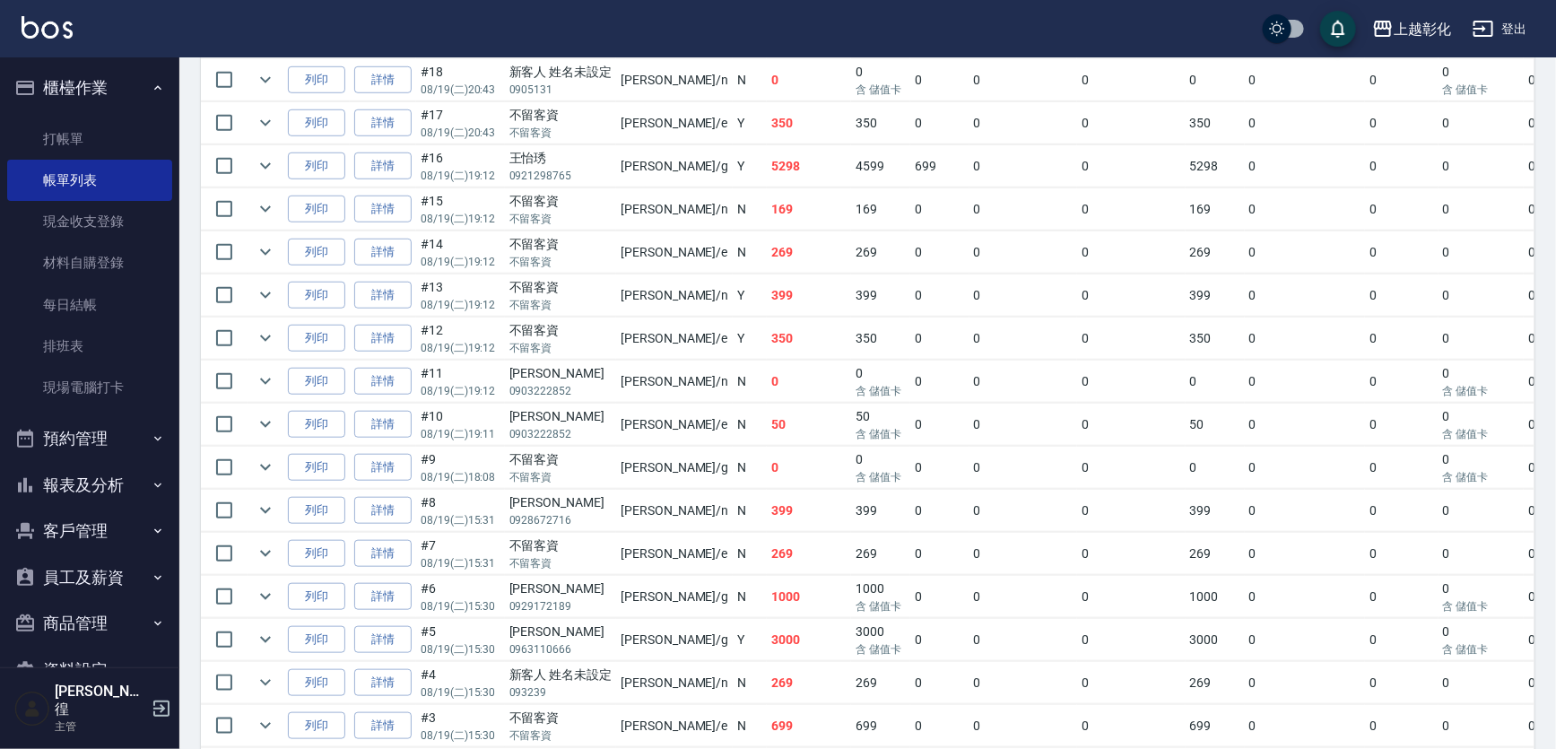
scroll to position [906, 0]
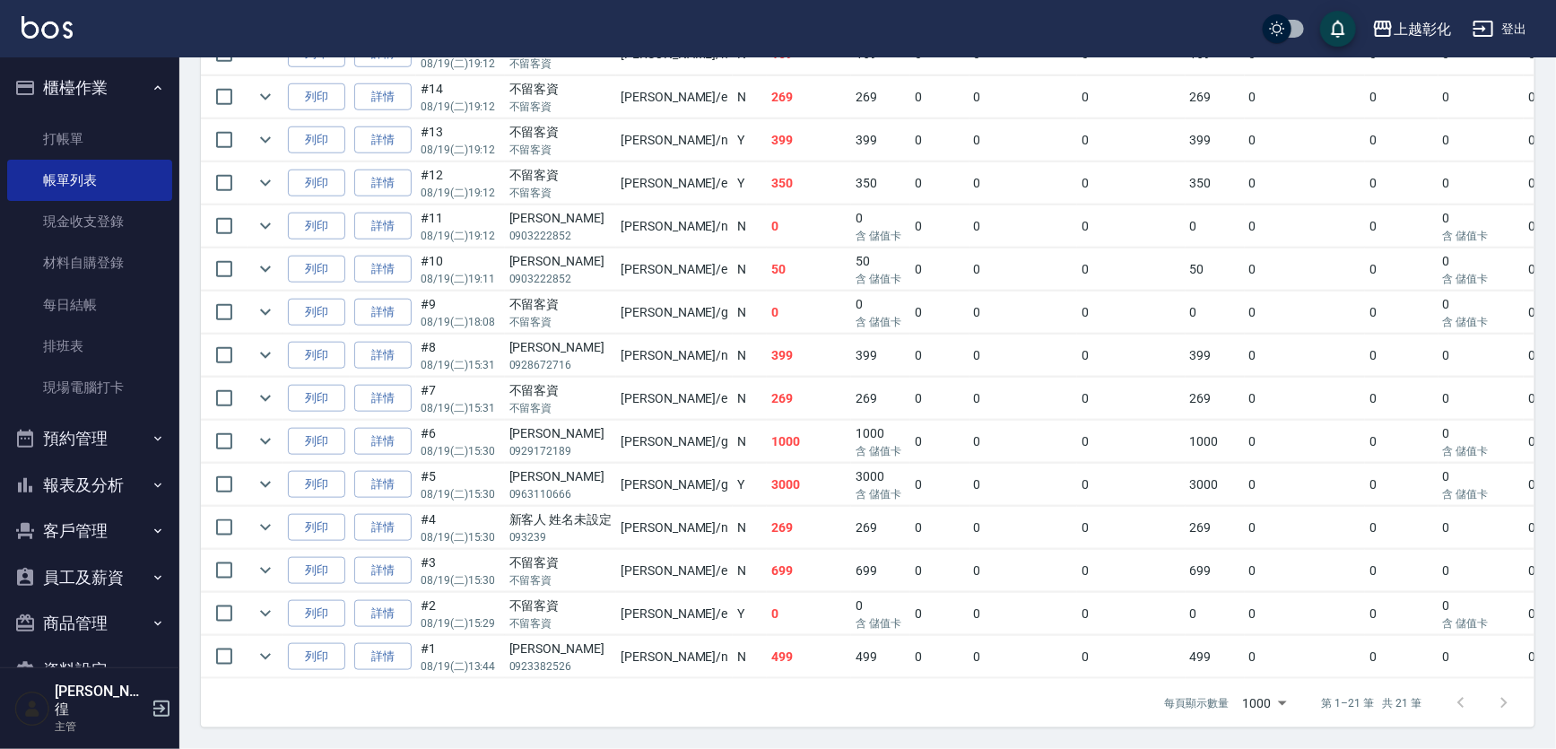
click at [395, 471] on link "詳情" at bounding box center [382, 485] width 57 height 28
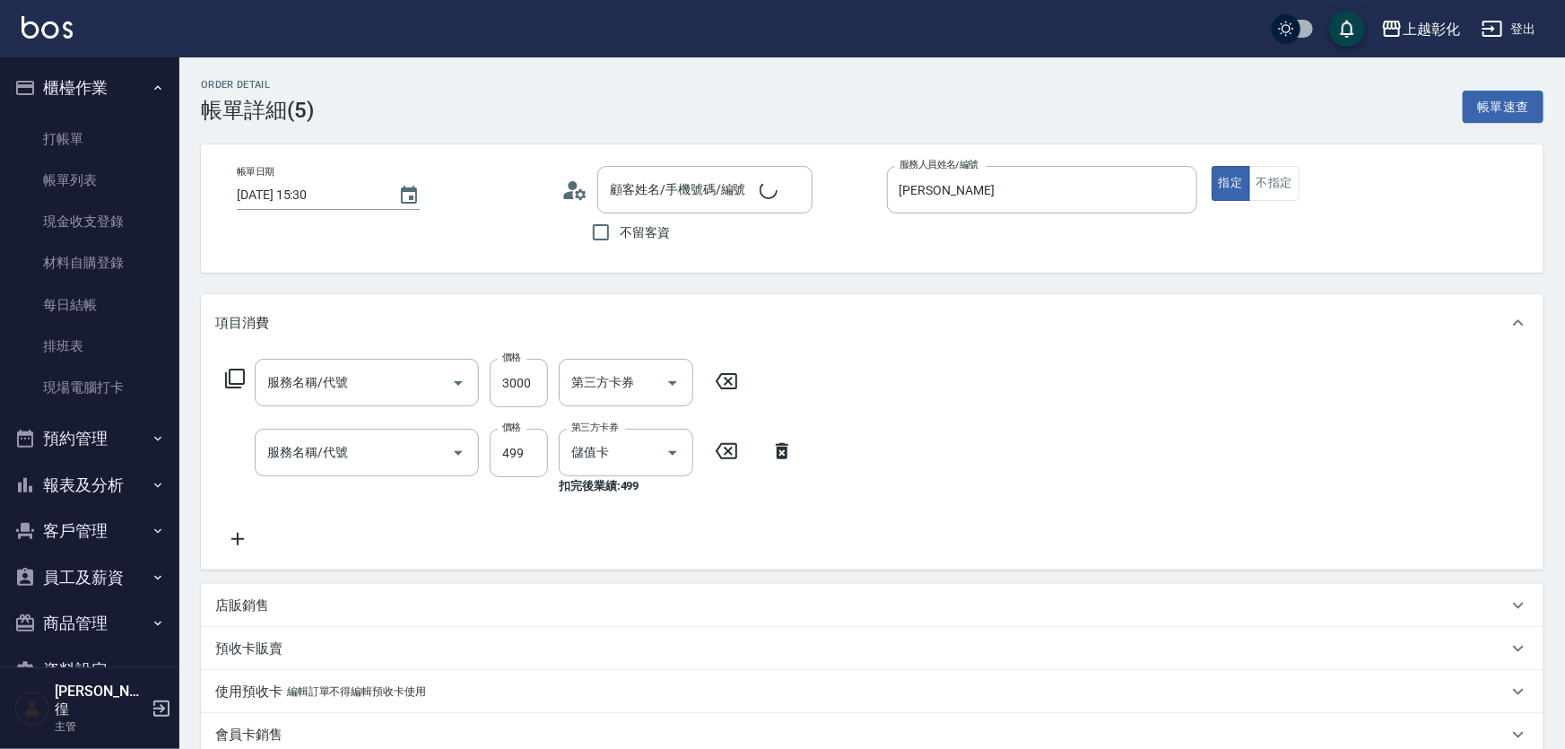
type input "[DATE] 15:30"
type input "[PERSON_NAME]"
type input "[PERSON_NAME]/0963110666/null"
type input "頂級豪華OVC3(3000)"
type input "SPA499(0499)"
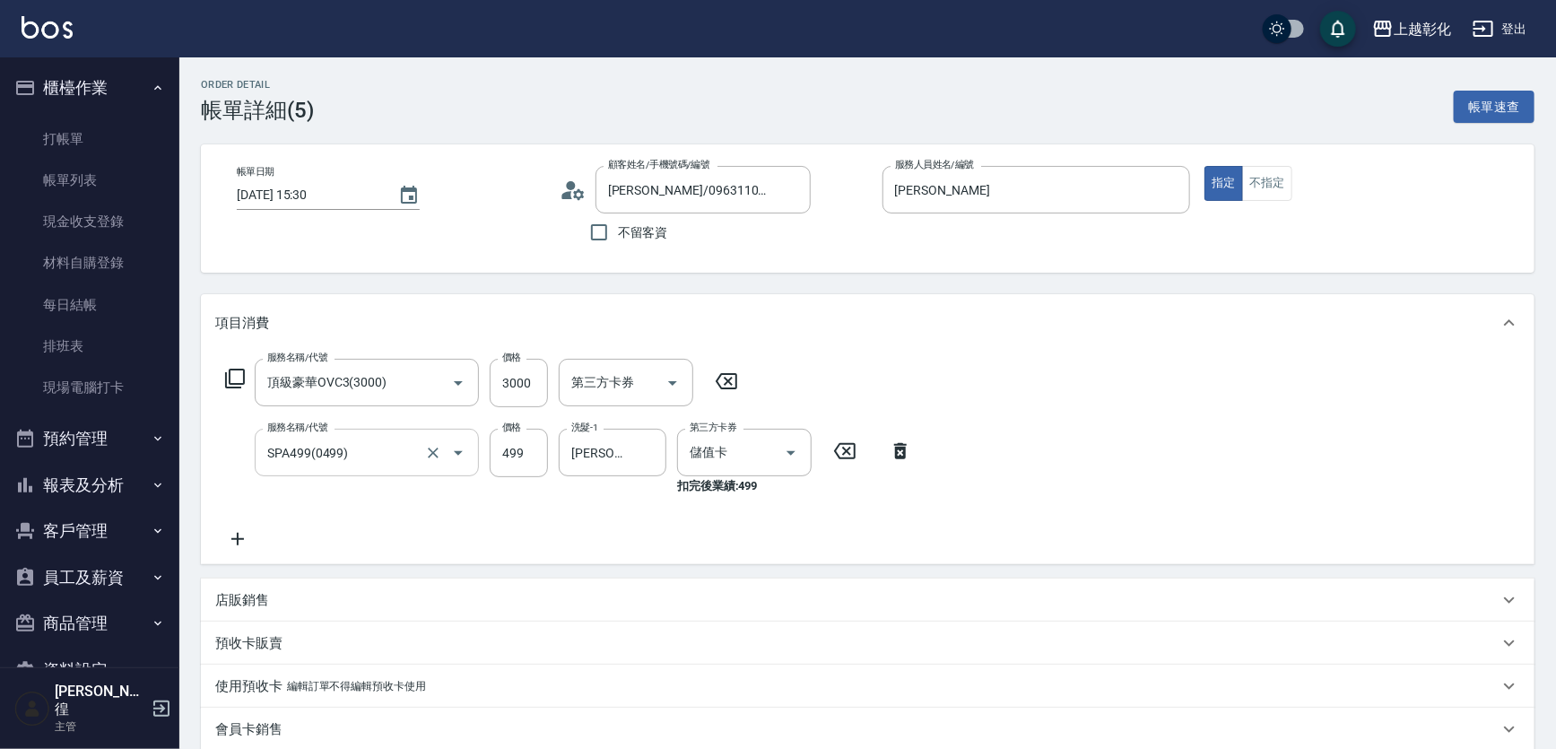
click at [397, 452] on input "SPA499(0499)" at bounding box center [342, 452] width 158 height 31
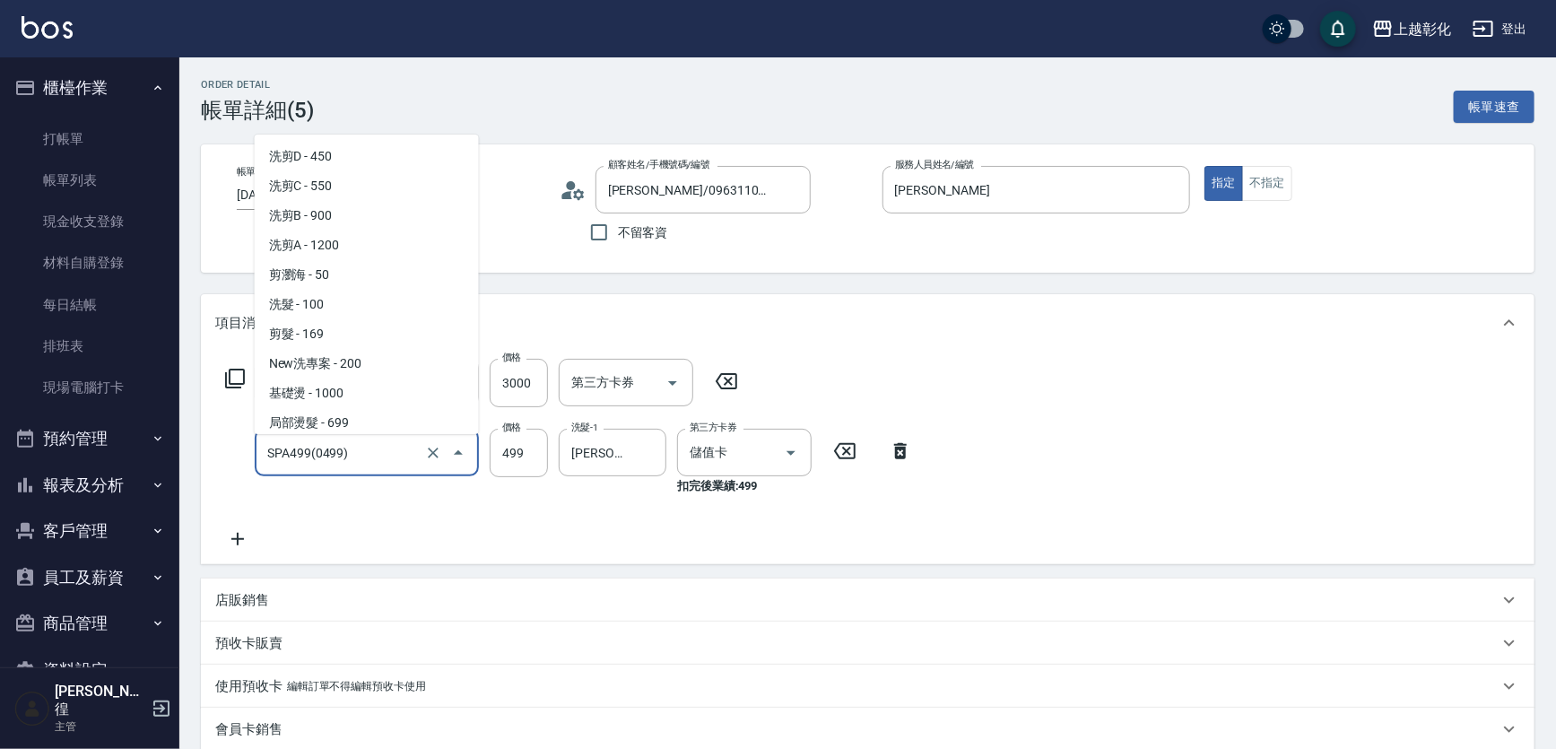
scroll to position [682, 0]
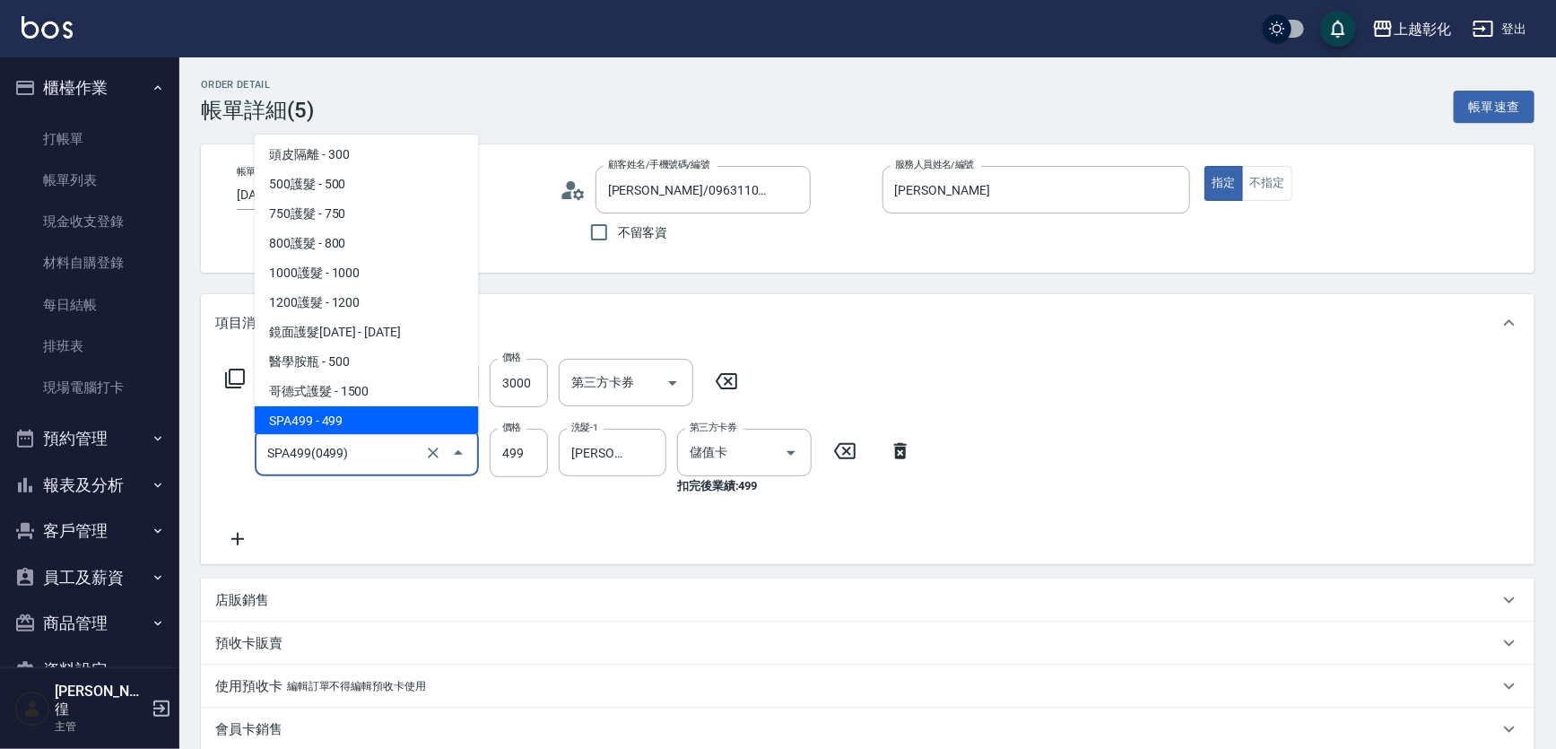
click at [334, 476] on div "SPA499(0499) 服務名稱/代號" at bounding box center [367, 453] width 224 height 48
click at [428, 454] on icon "Clear" at bounding box center [433, 452] width 11 height 11
click at [433, 457] on icon "Clear" at bounding box center [433, 453] width 18 height 18
click at [424, 457] on icon "Clear" at bounding box center [433, 453] width 18 height 18
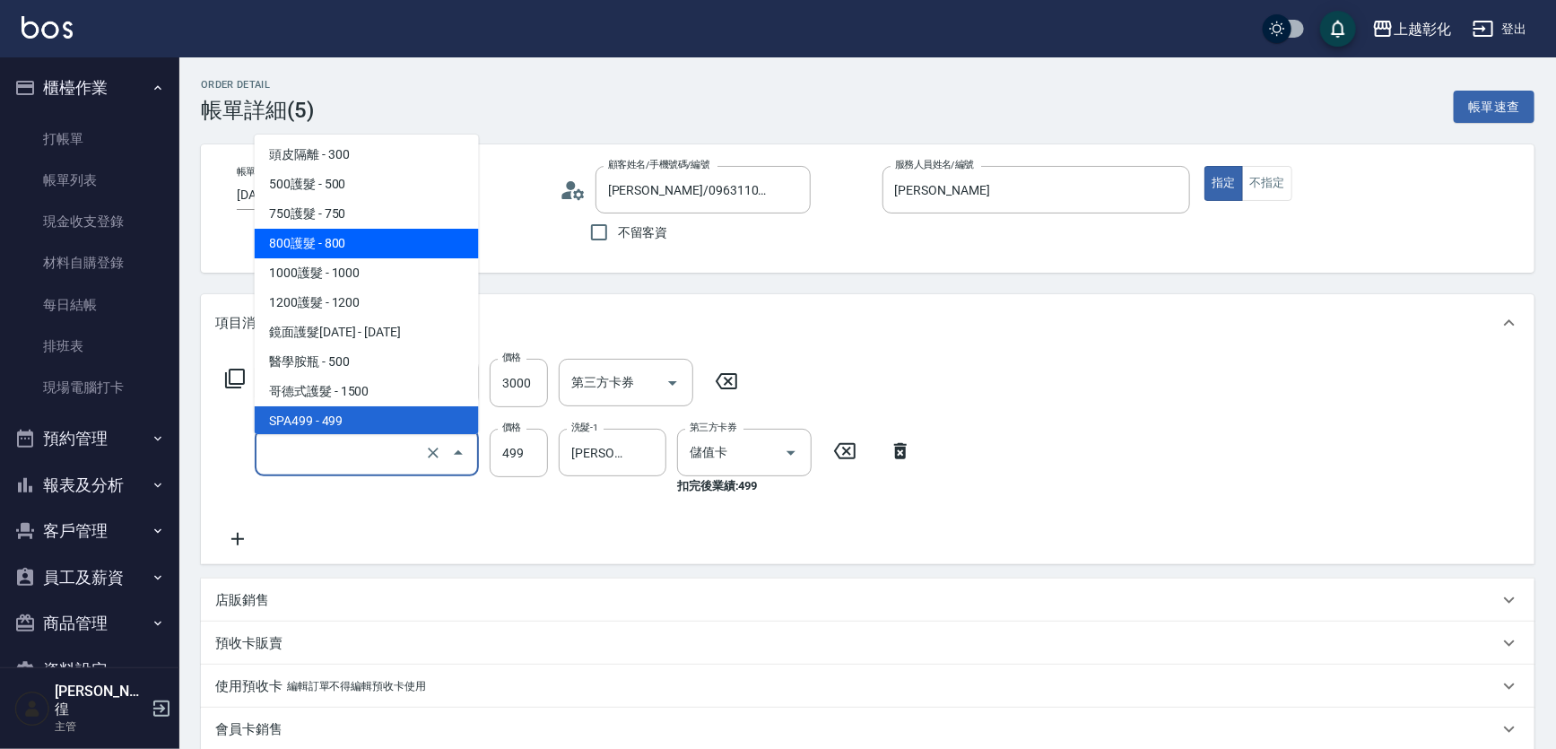
click at [187, 315] on div "Order detail 帳單詳細 (5) 帳單速查 帳單日期 2025/08/19 15:30 顧客姓名/手機號碼/編號 游竣凱/0963110666/nu…" at bounding box center [867, 539] width 1376 height 965
type input "SPA499(0499)"
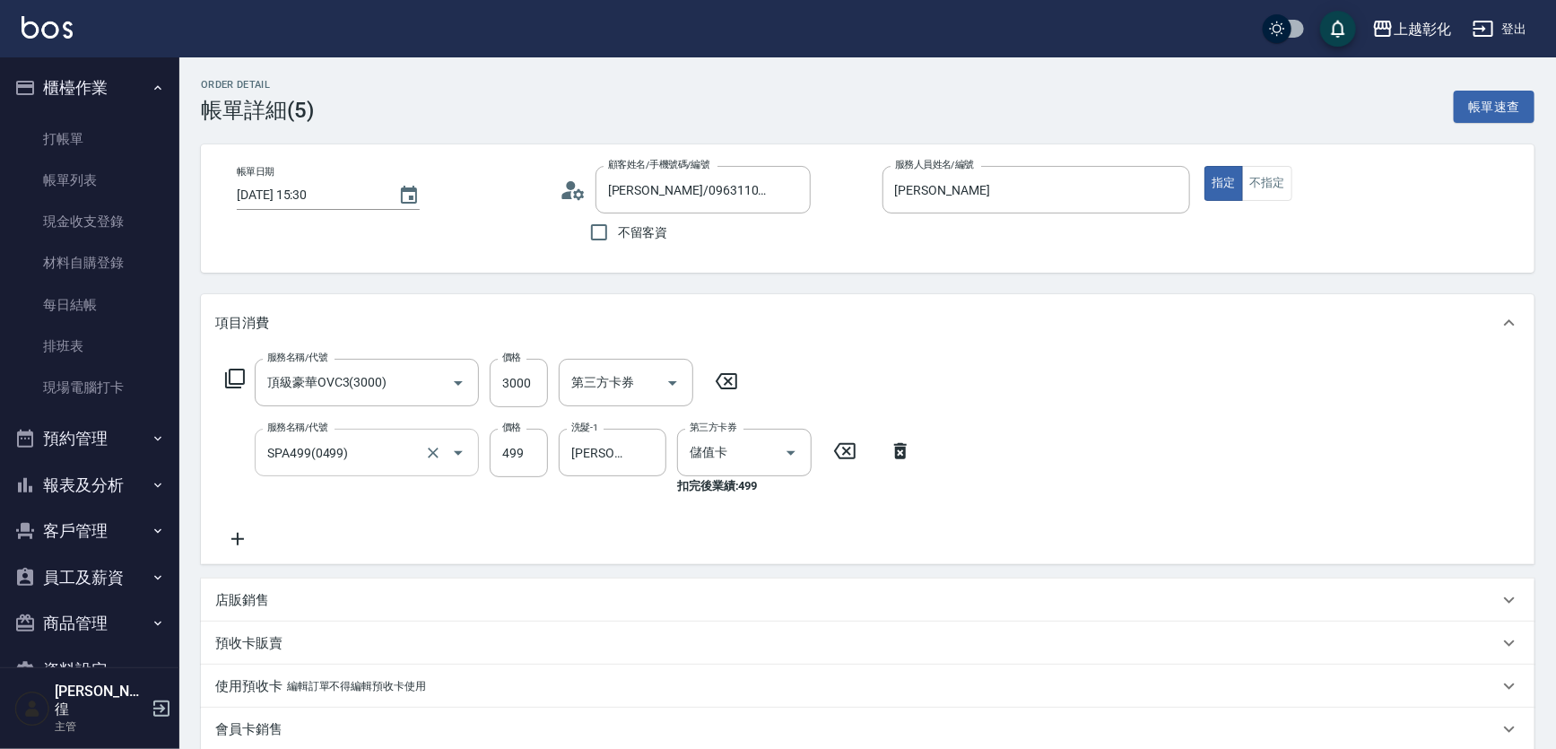
click at [449, 455] on icon "Open" at bounding box center [458, 453] width 22 height 22
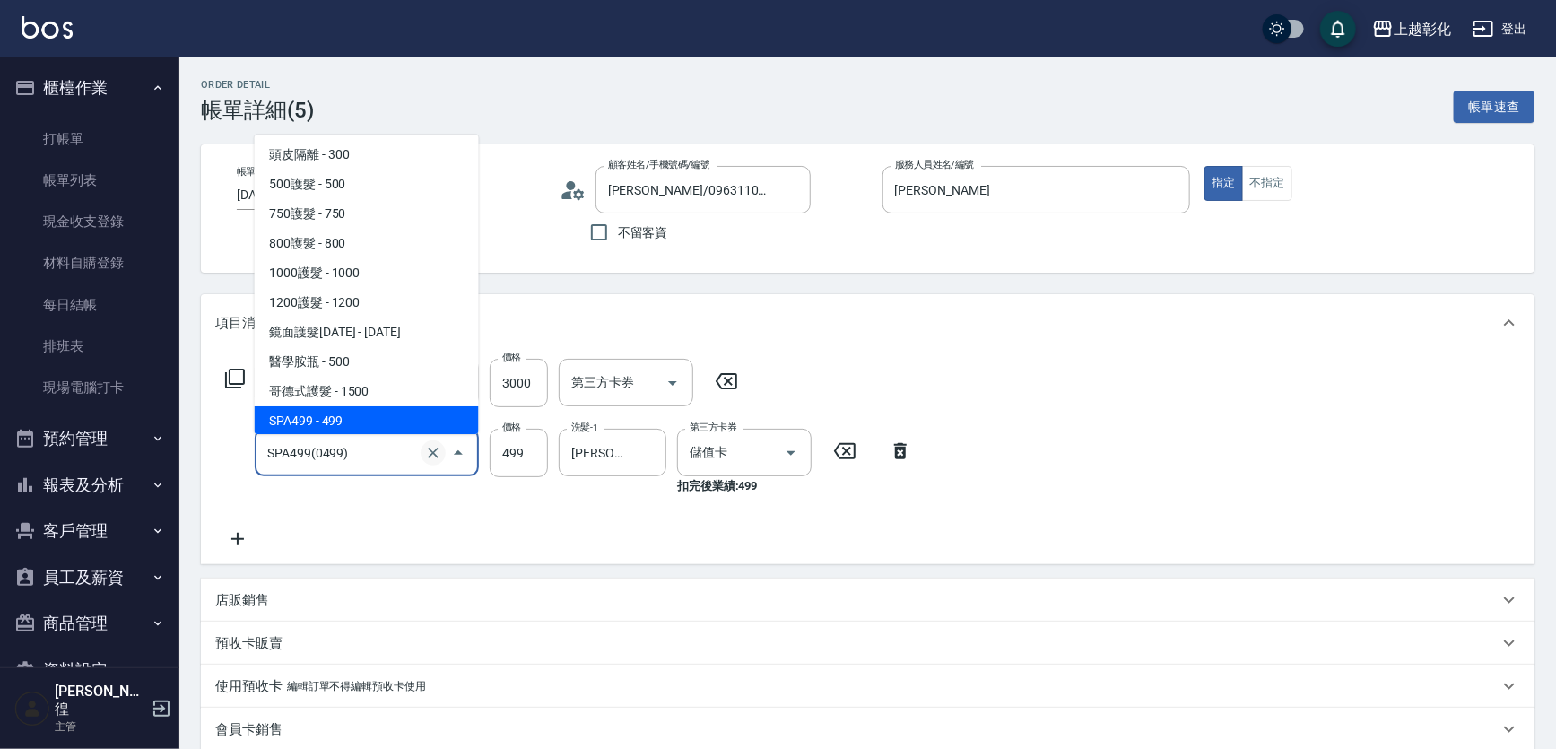
click at [430, 462] on icon "Clear" at bounding box center [433, 453] width 18 height 18
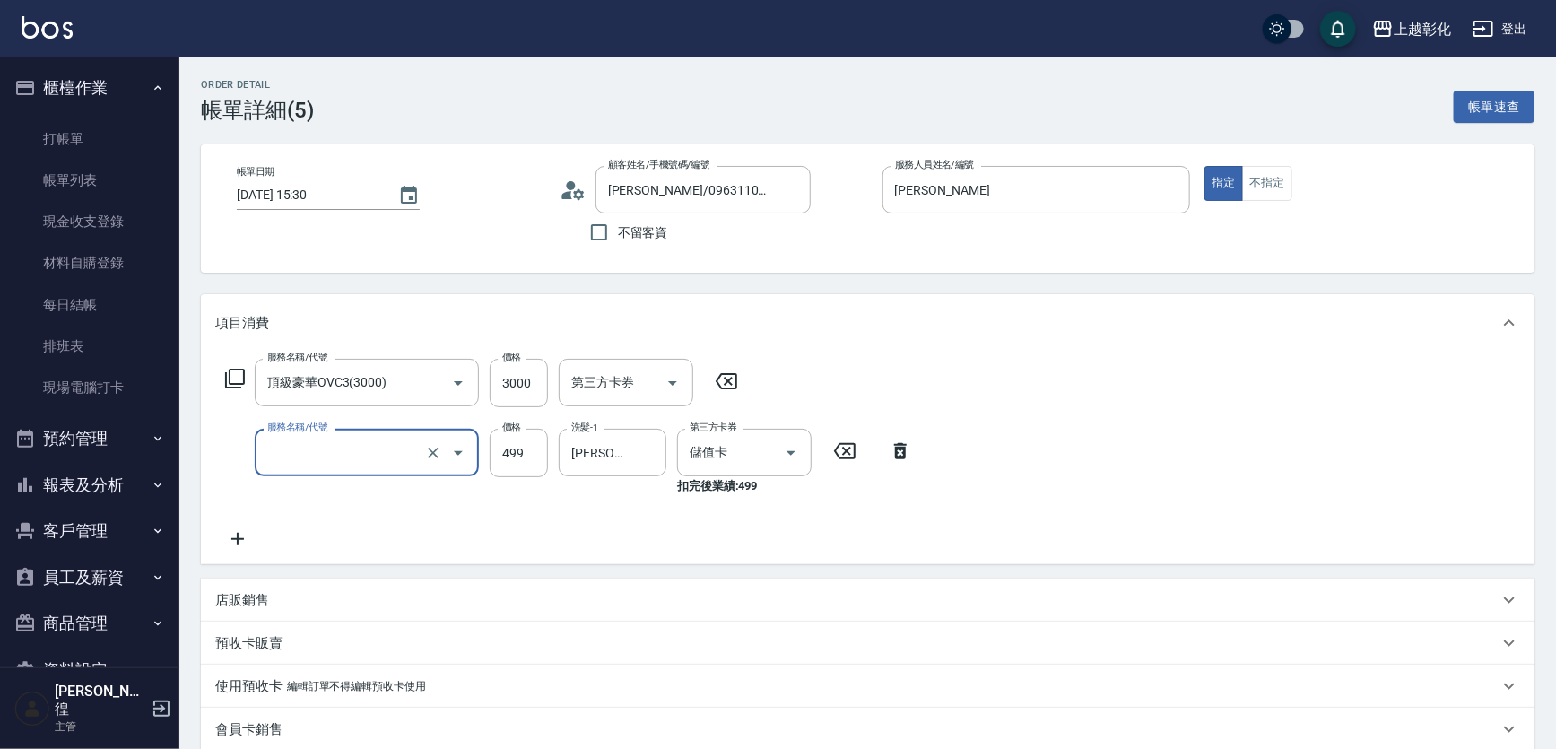
click at [317, 451] on input "服務名稱/代號" at bounding box center [342, 452] width 158 height 31
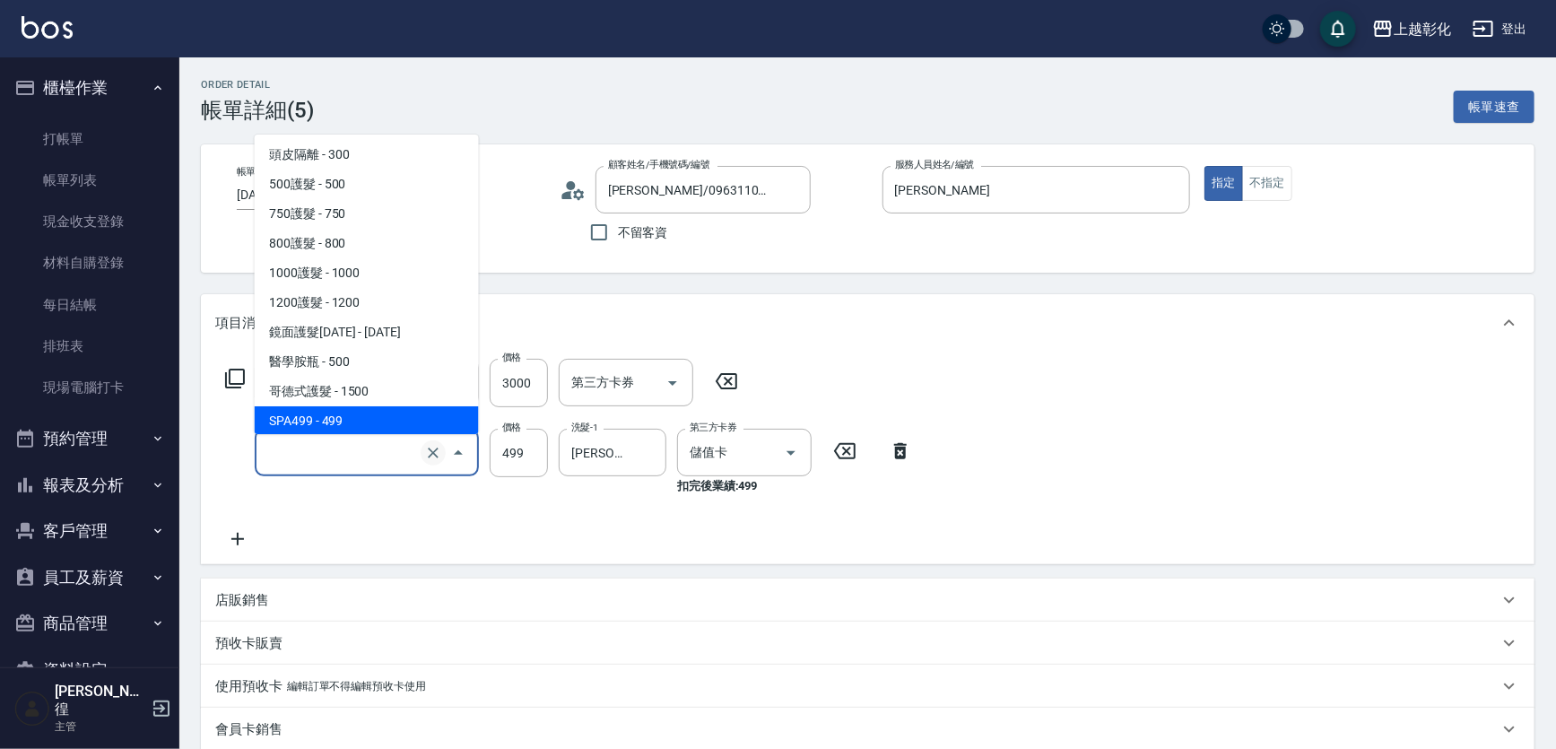
click at [425, 460] on icon "Clear" at bounding box center [433, 453] width 18 height 18
type input "SPA499(0499)"
click at [240, 389] on icon at bounding box center [235, 379] width 22 height 22
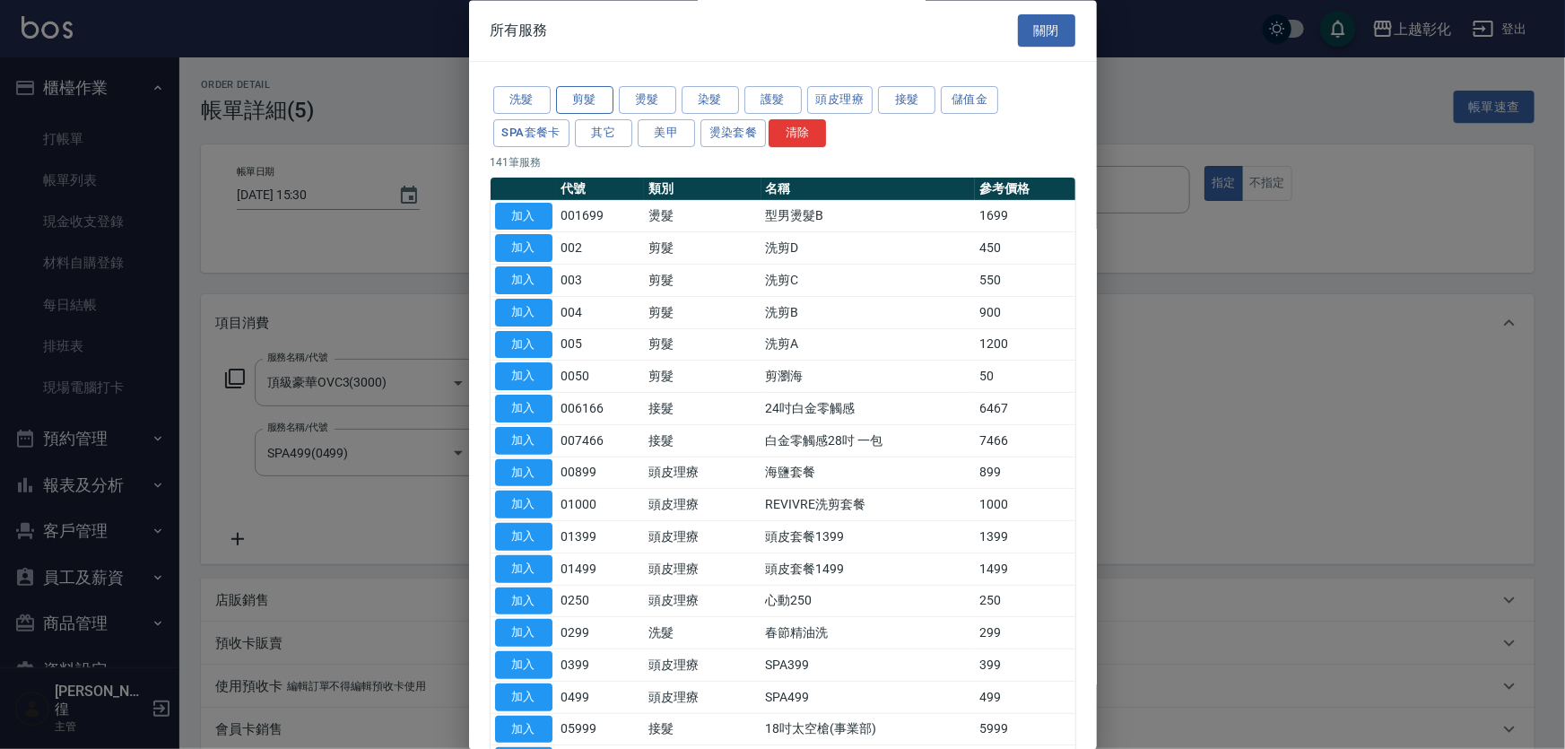
click at [559, 106] on button "剪髮" at bounding box center [584, 101] width 57 height 28
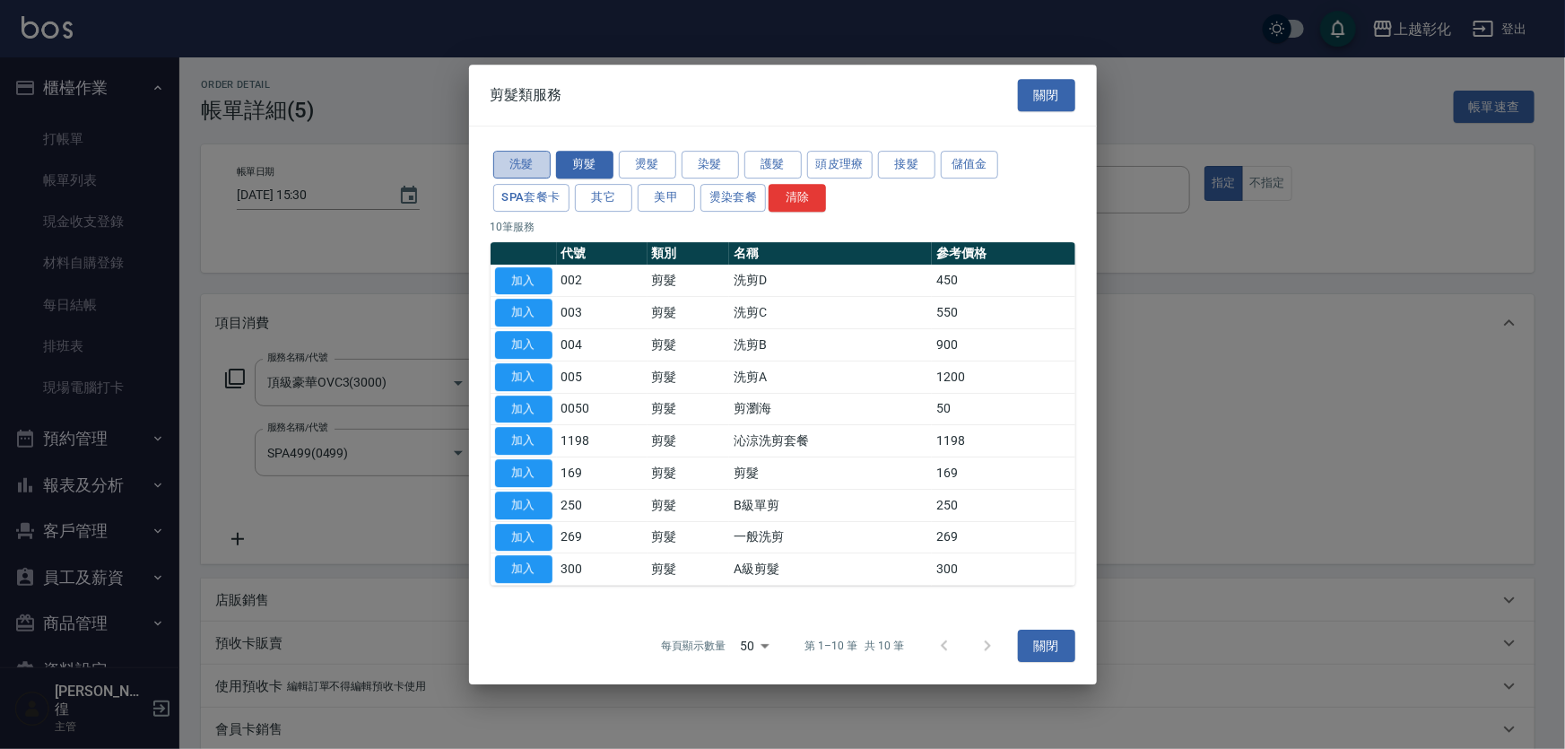
click at [505, 151] on button "洗髮" at bounding box center [521, 165] width 57 height 28
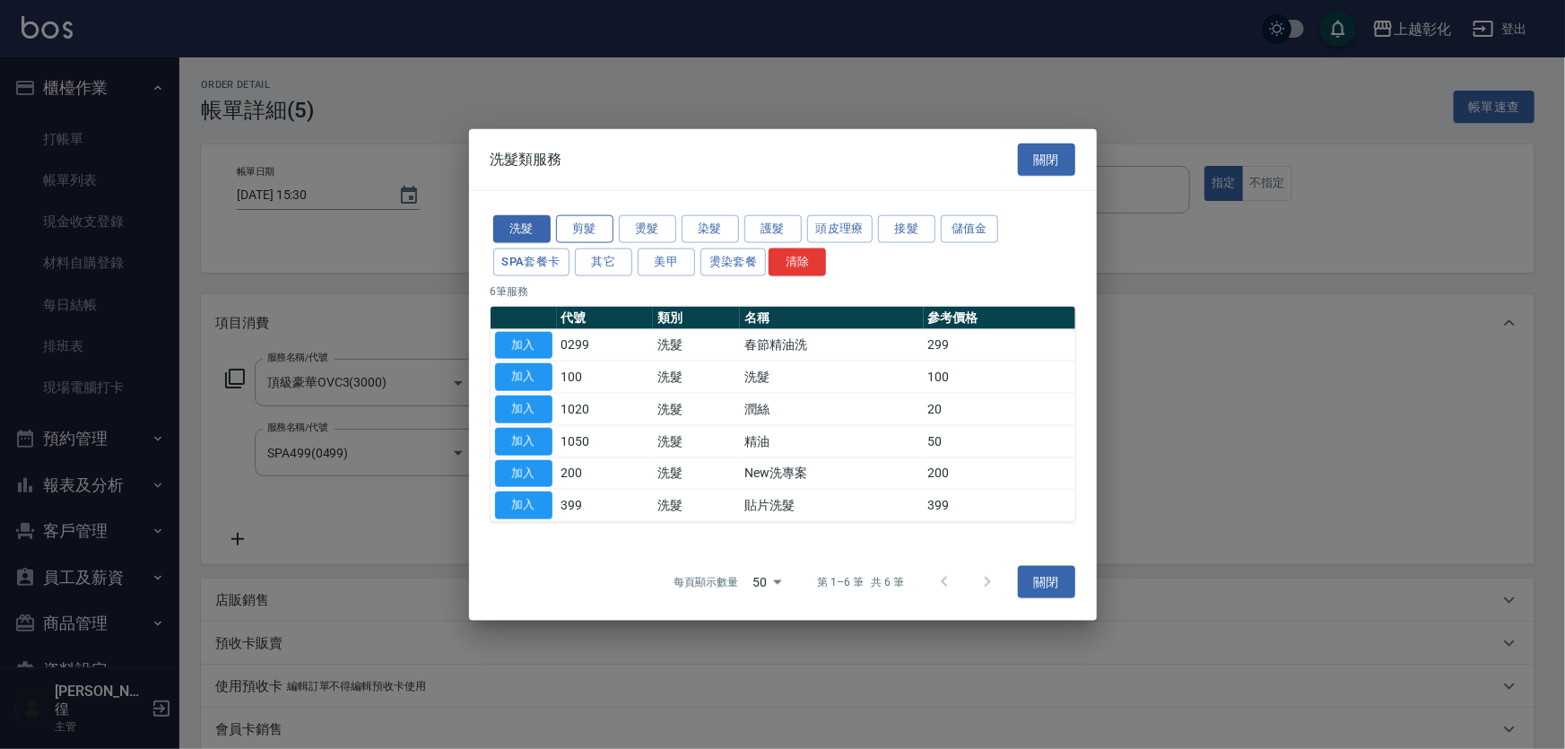
click at [569, 215] on button "剪髮" at bounding box center [584, 229] width 57 height 28
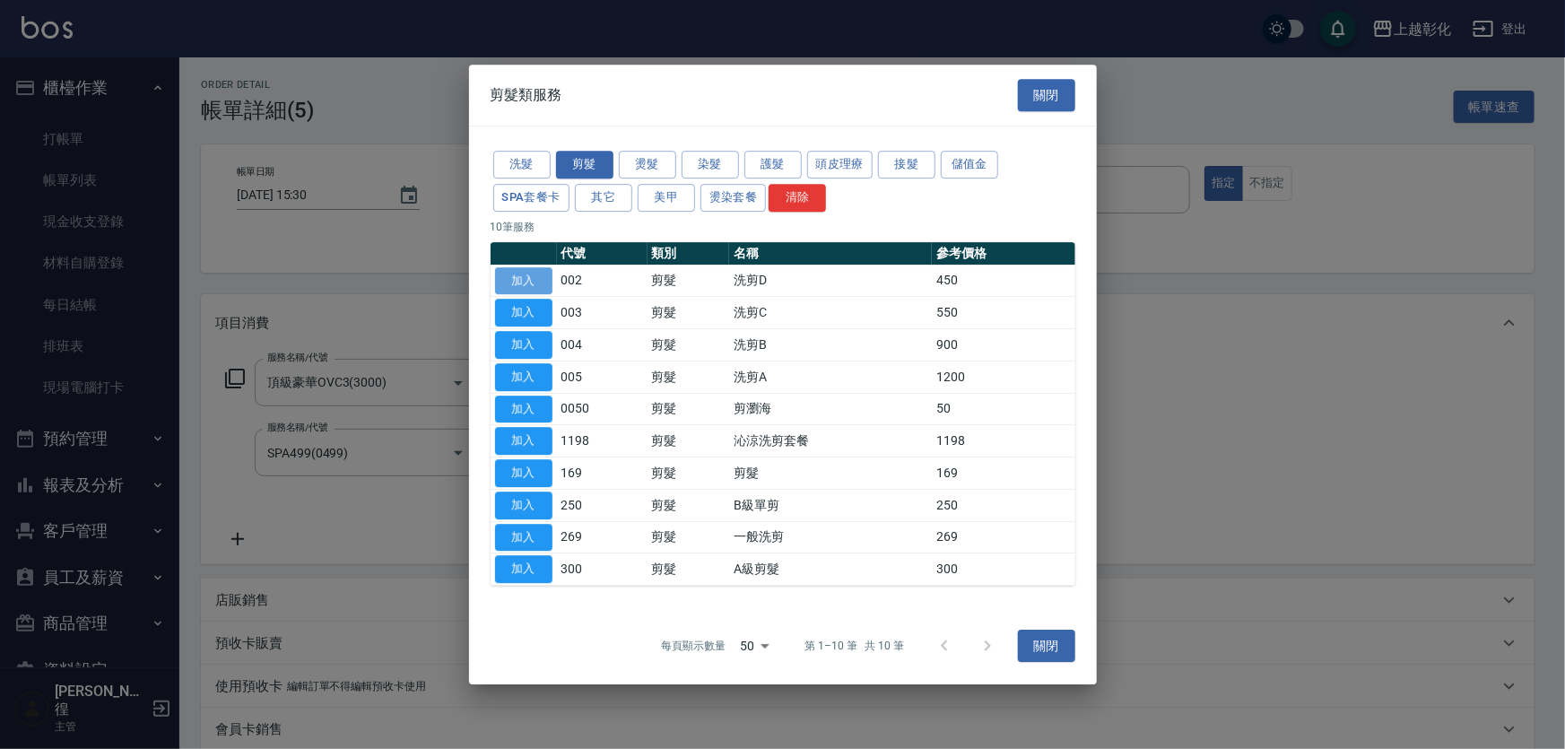
click at [529, 271] on button "加入" at bounding box center [523, 281] width 57 height 28
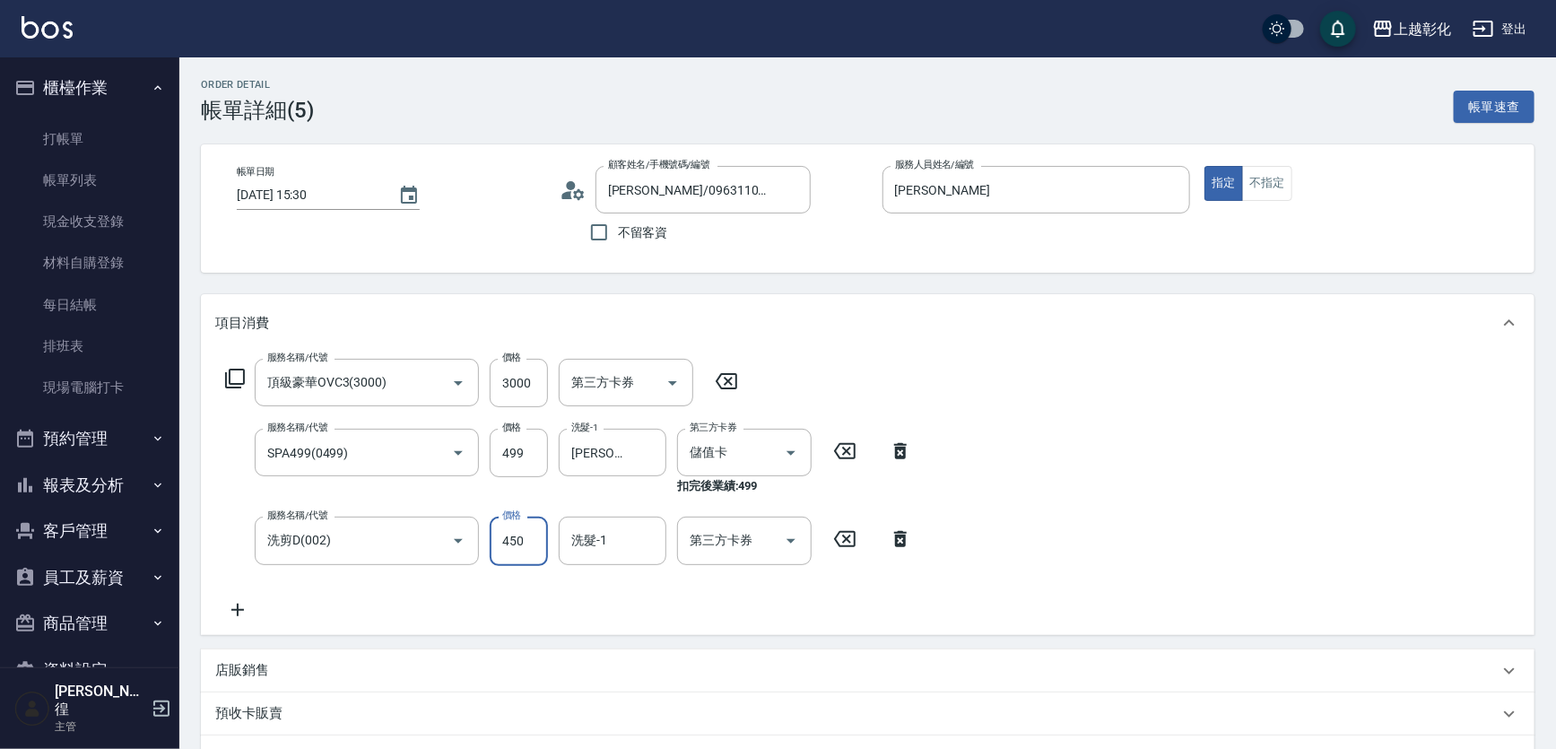
drag, startPoint x: 510, startPoint y: 544, endPoint x: 552, endPoint y: 569, distance: 48.6
click at [510, 544] on input "450" at bounding box center [519, 541] width 58 height 48
type input "499"
click at [635, 543] on input "洗髮-1" at bounding box center [612, 540] width 91 height 31
type input "[PERSON_NAME]-16"
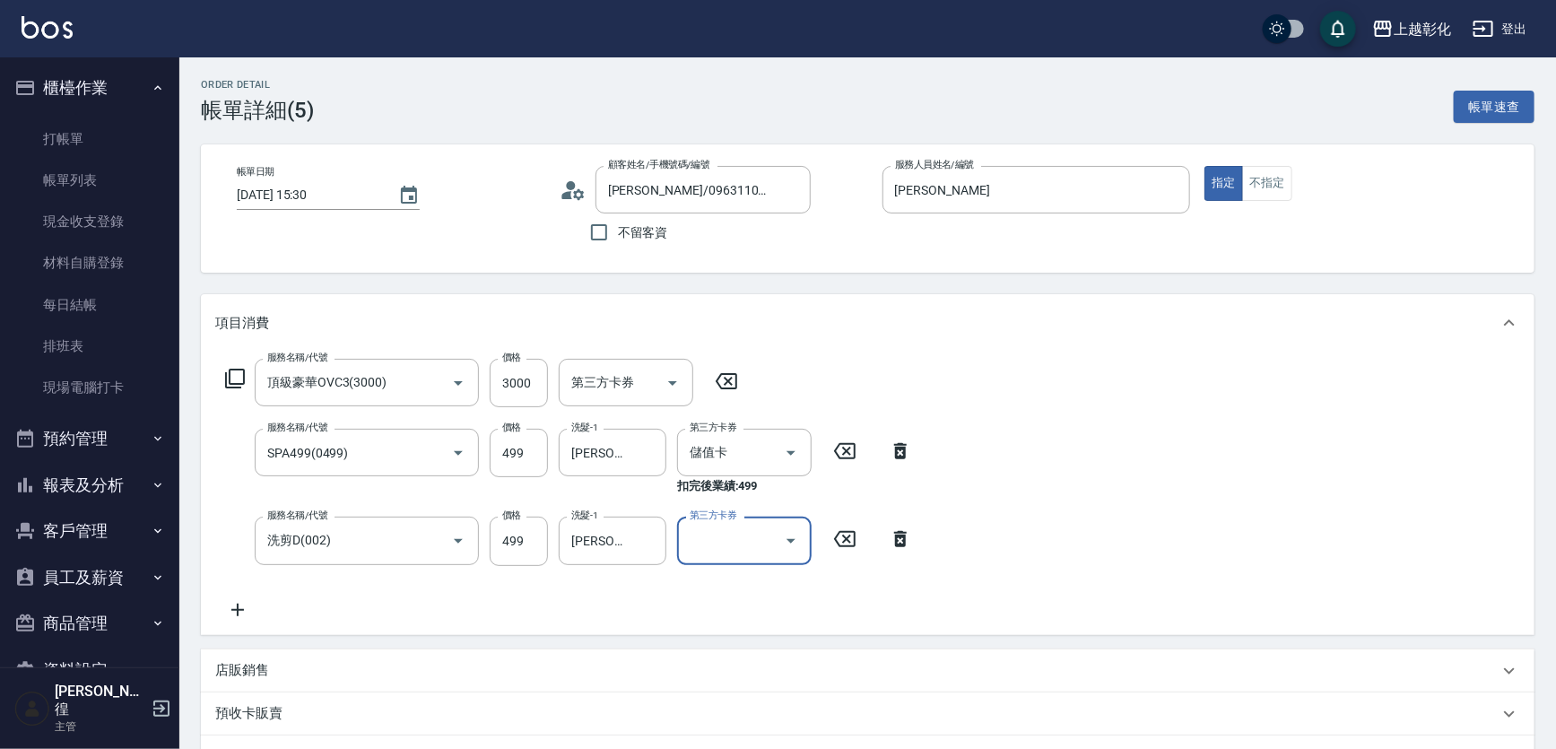
click at [838, 456] on icon at bounding box center [844, 451] width 45 height 22
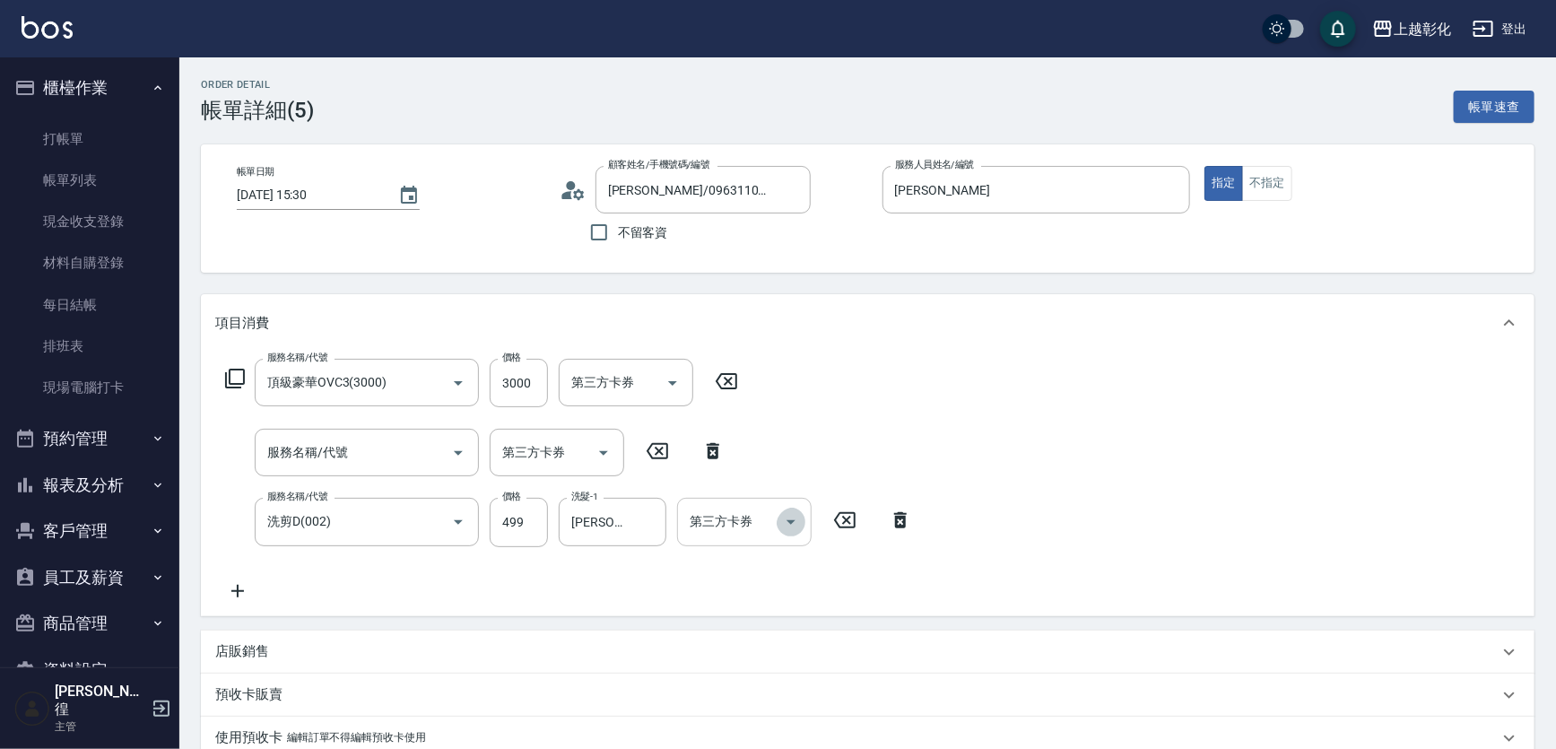
click at [780, 527] on icon "Open" at bounding box center [791, 522] width 22 height 22
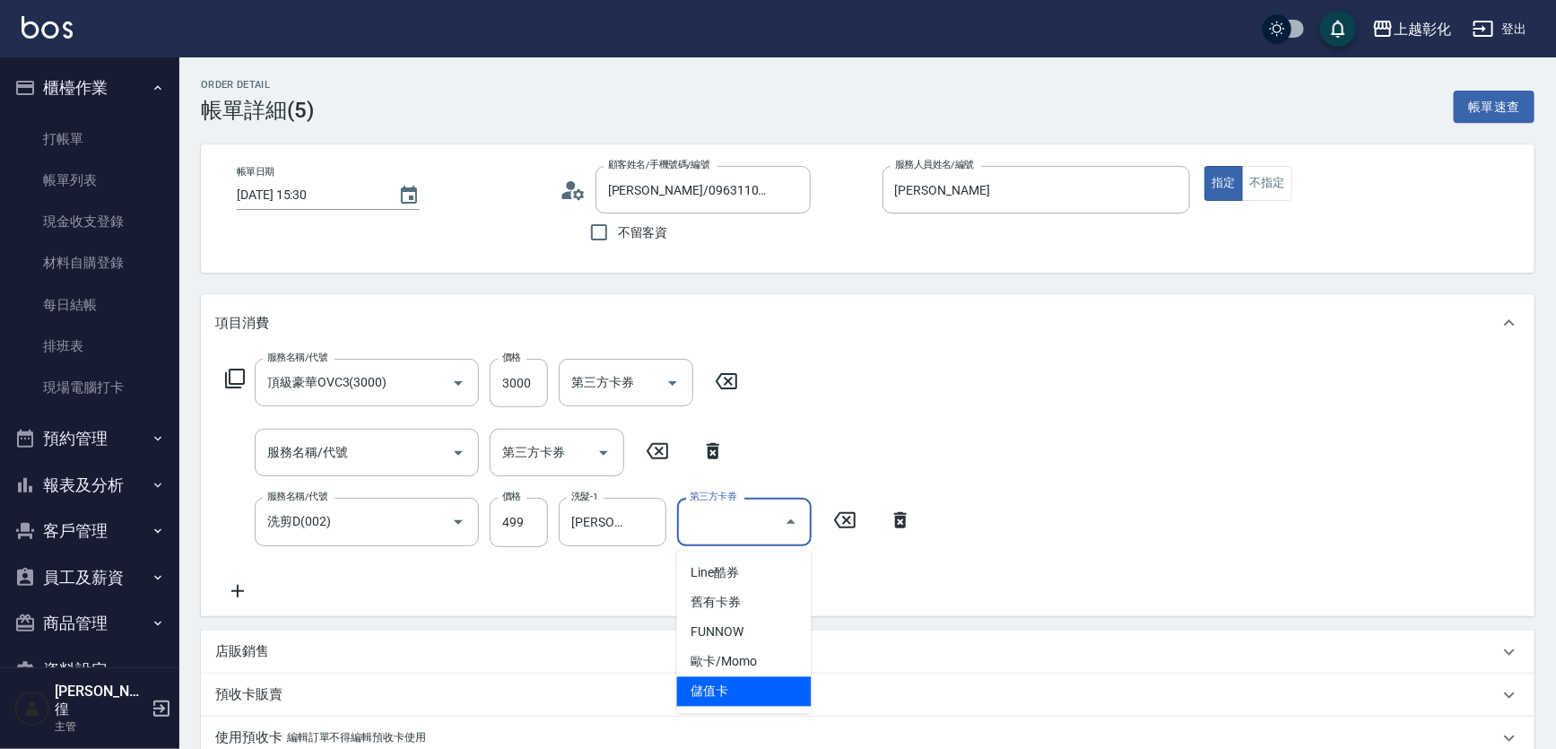
click at [717, 688] on span "儲值卡" at bounding box center [744, 692] width 135 height 30
type input "儲值卡"
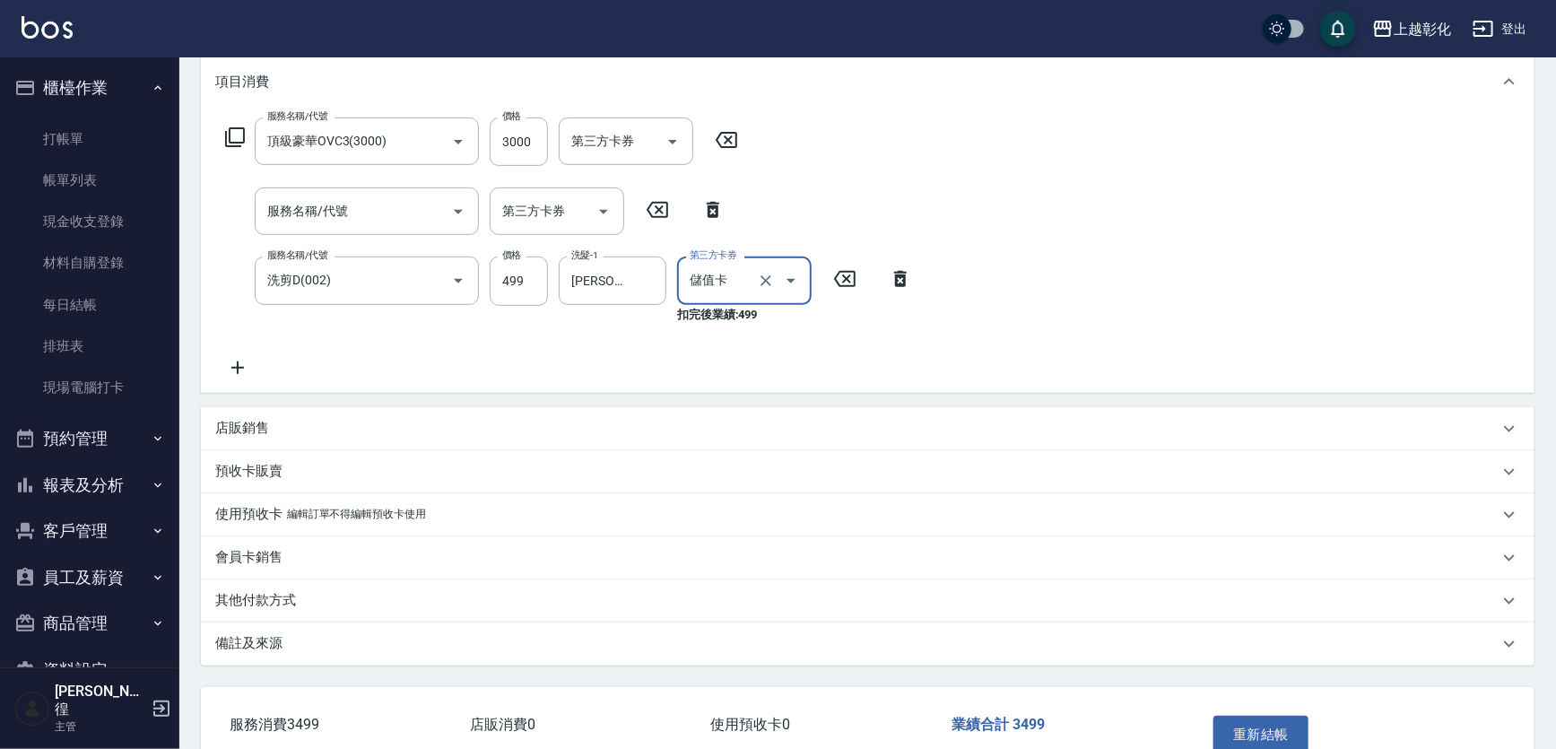
scroll to position [375, 0]
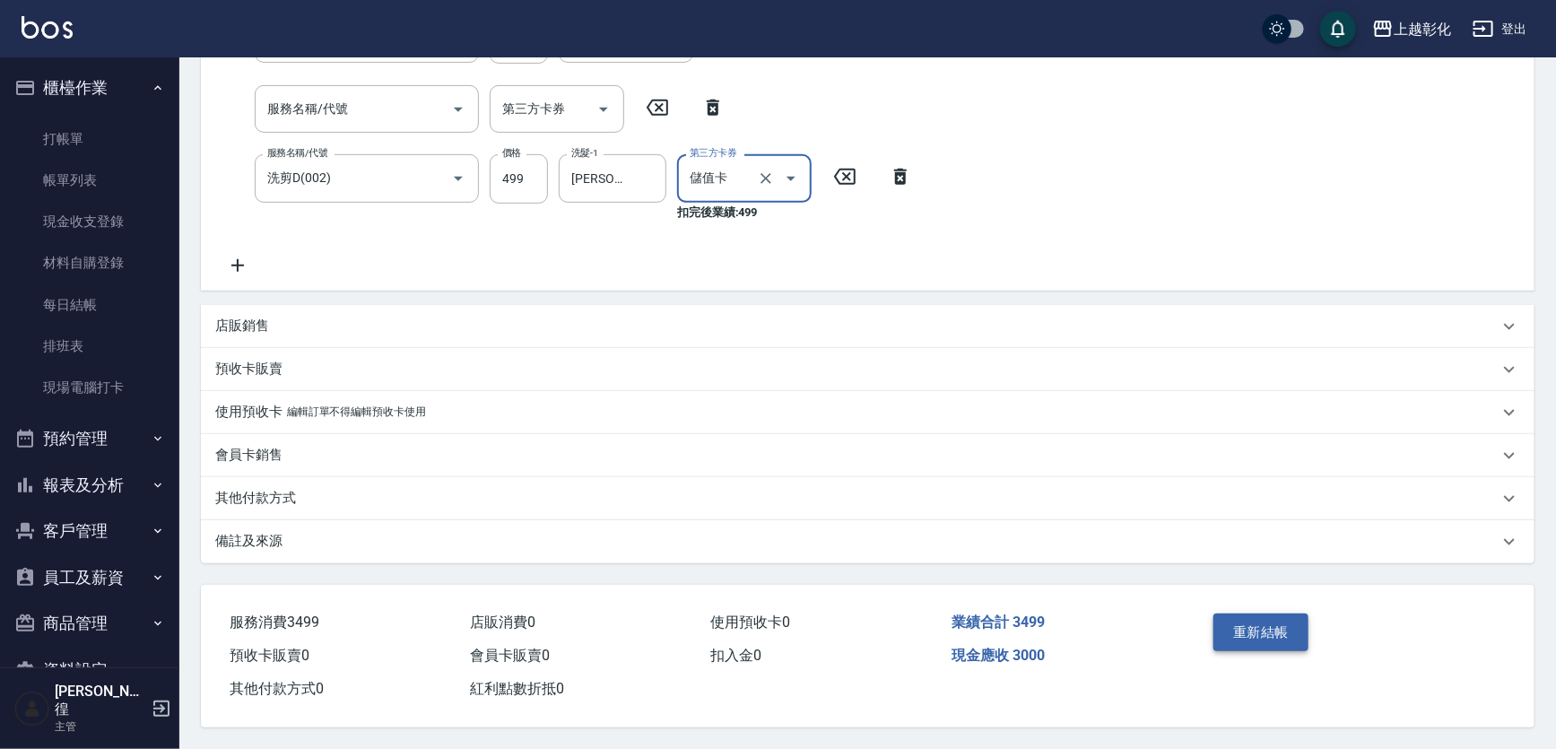
click at [1267, 631] on div "重新結帳" at bounding box center [1277, 645] width 143 height 78
click at [1303, 613] on button "重新結帳" at bounding box center [1260, 632] width 95 height 38
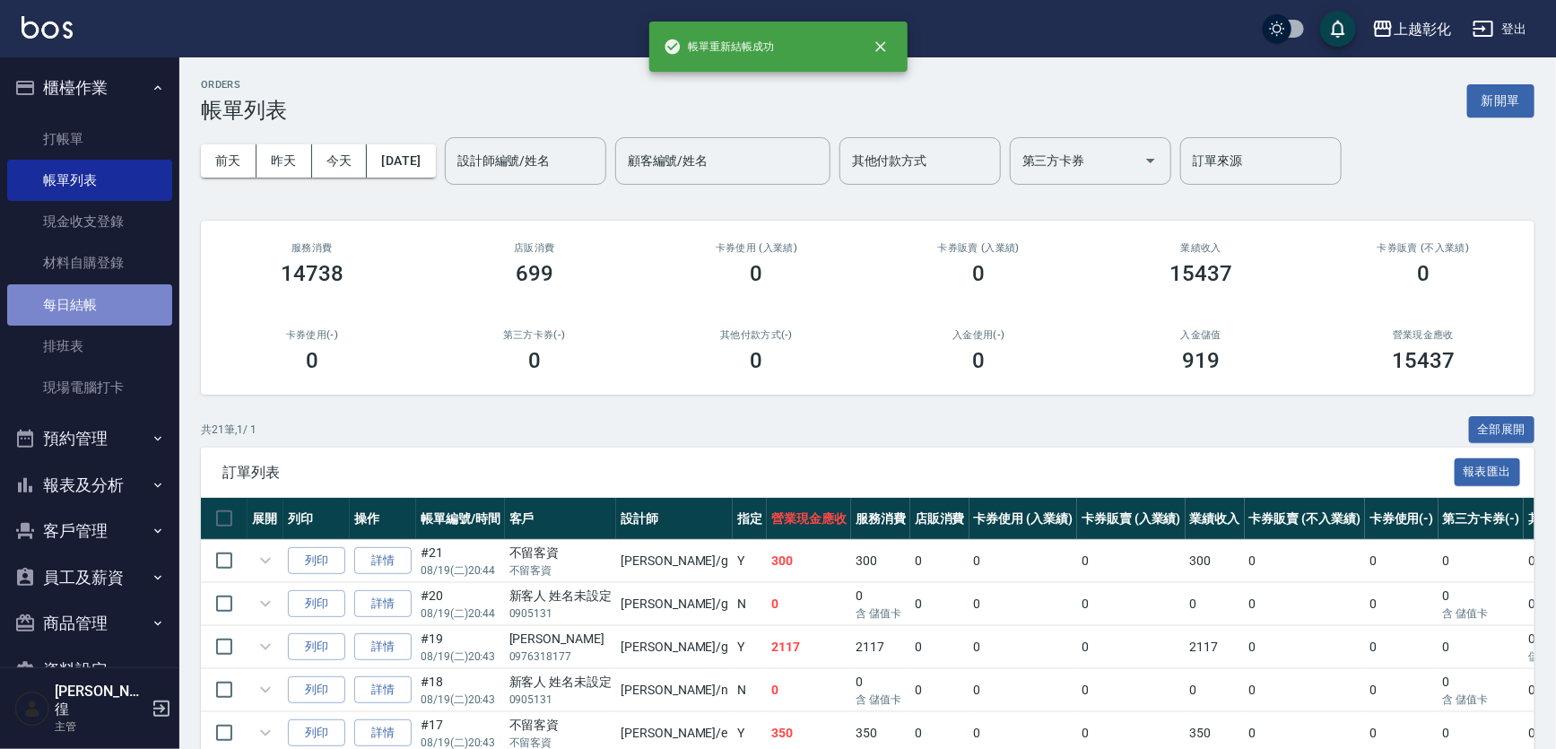
click at [138, 296] on link "每日結帳" at bounding box center [89, 304] width 165 height 41
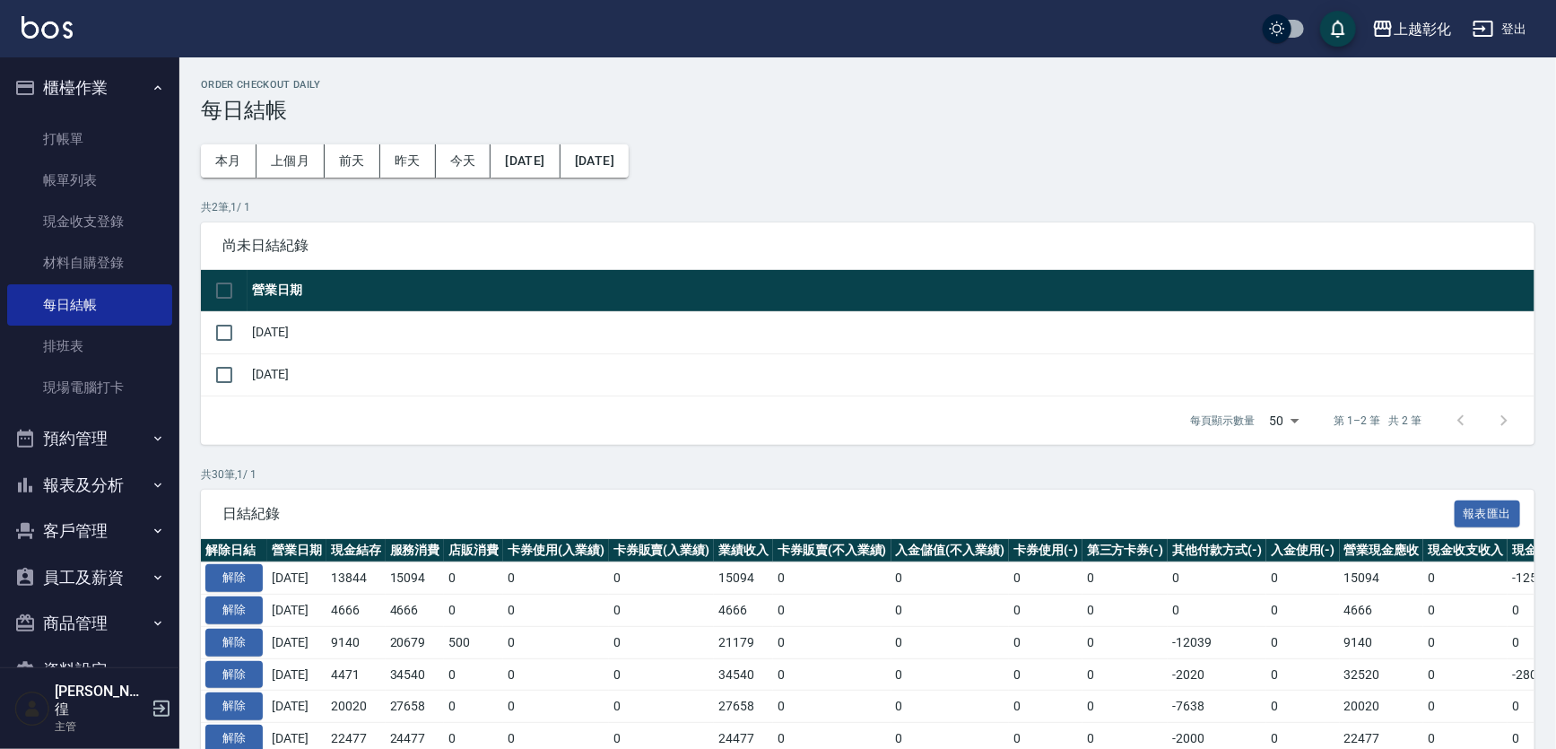
click at [252, 350] on td "[DATE]" at bounding box center [890, 332] width 1287 height 42
click at [223, 350] on input "checkbox" at bounding box center [224, 333] width 38 height 38
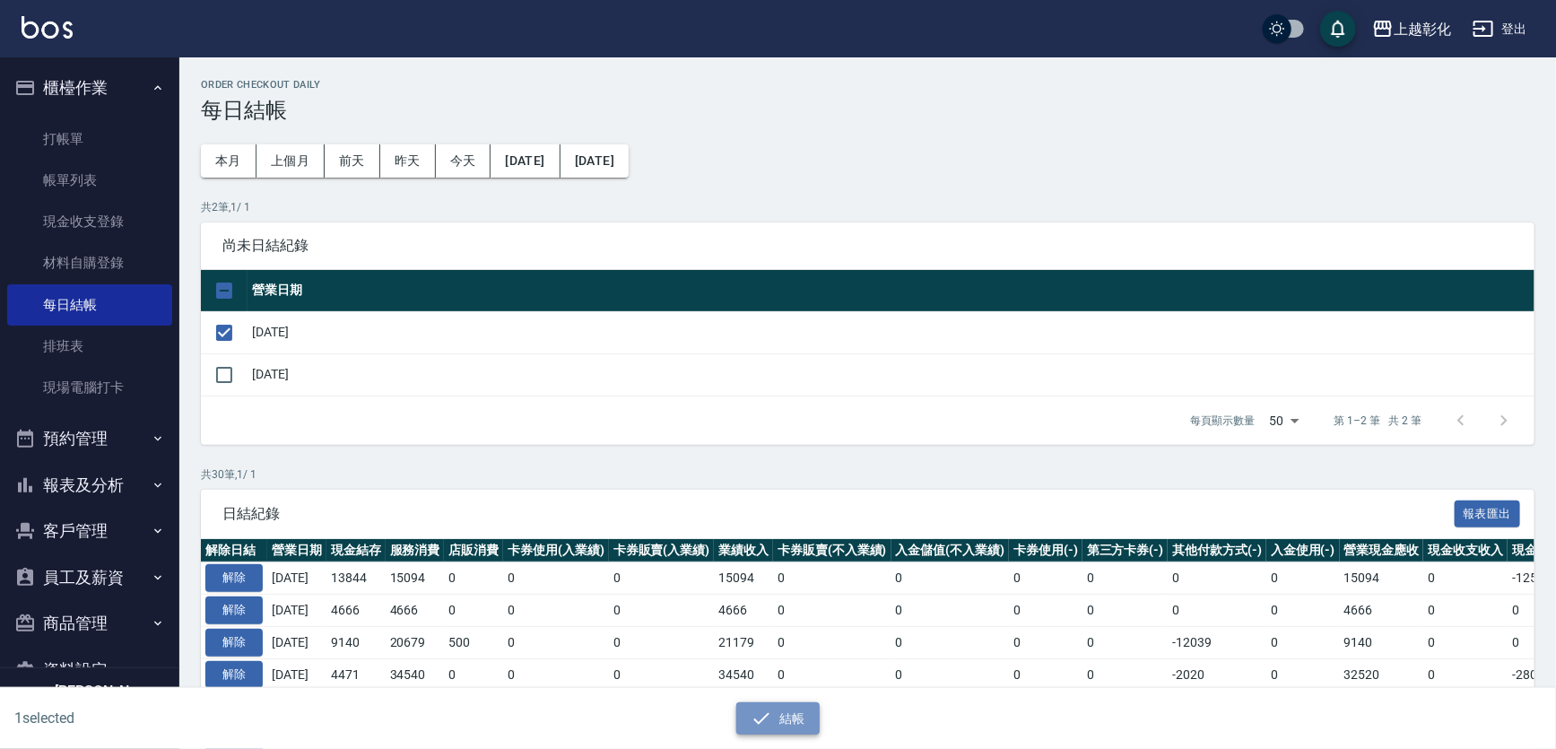
click at [780, 703] on button "結帳" at bounding box center [777, 718] width 83 height 33
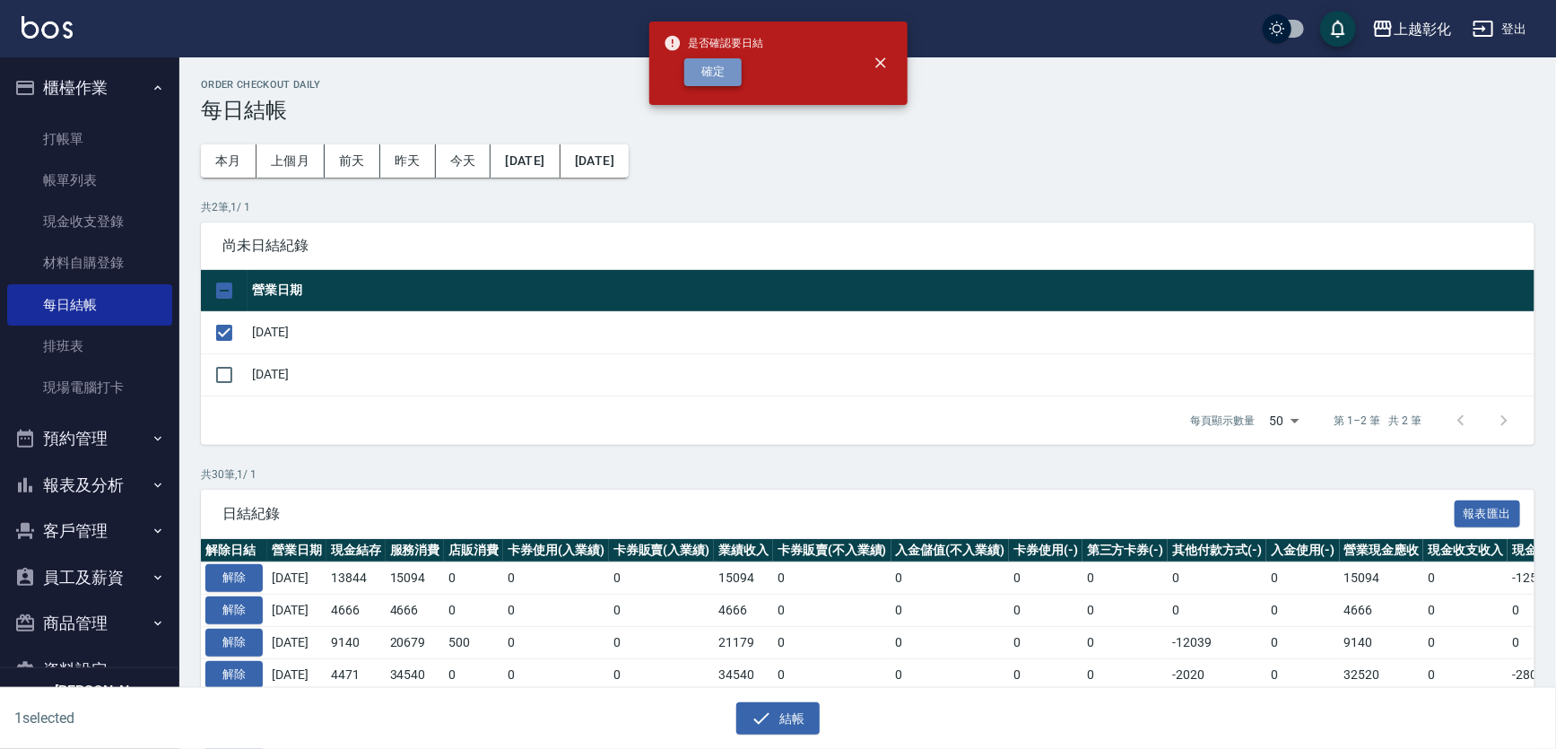
click at [708, 63] on button "確定" at bounding box center [712, 72] width 57 height 28
checkbox input "false"
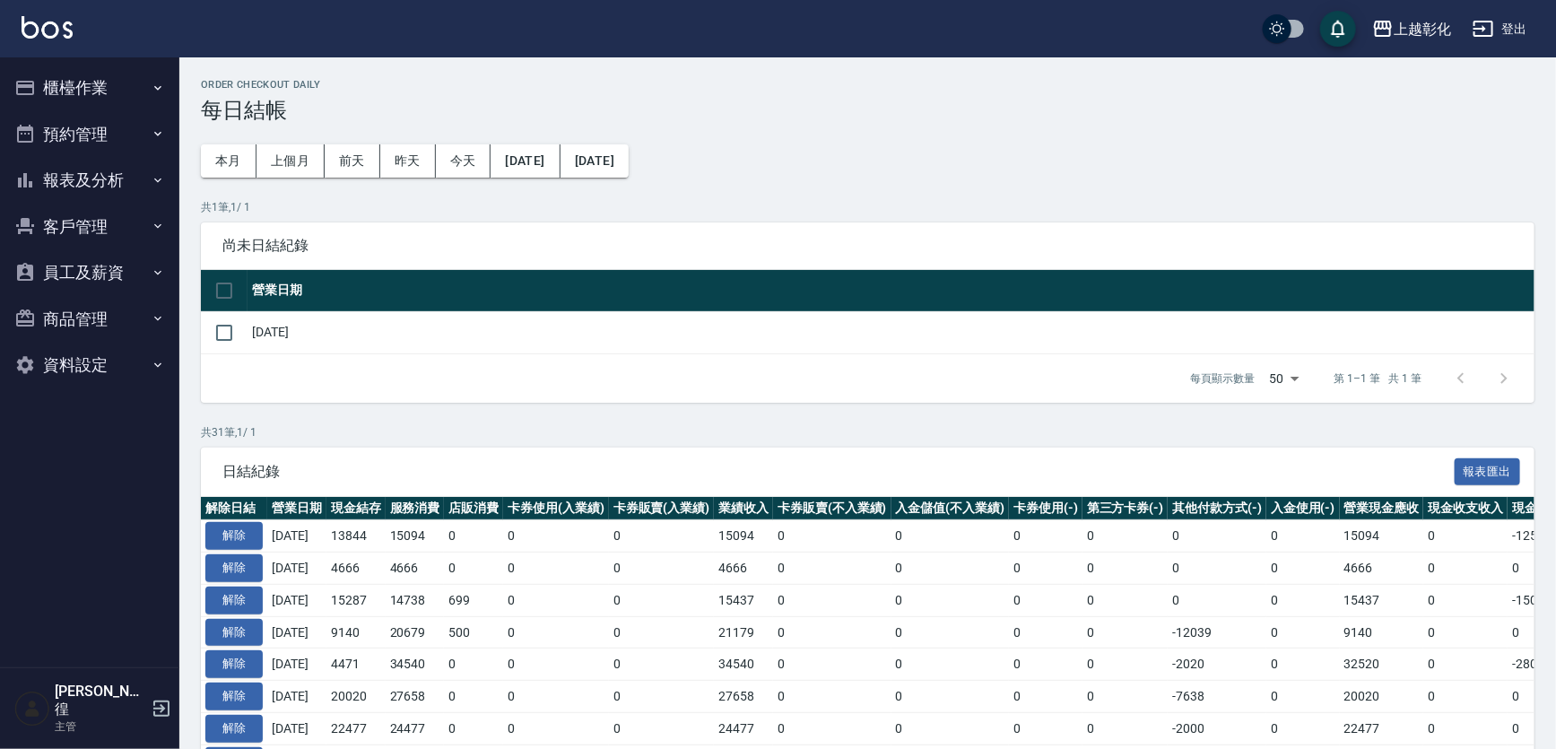
click at [153, 90] on icon "button" at bounding box center [158, 88] width 14 height 14
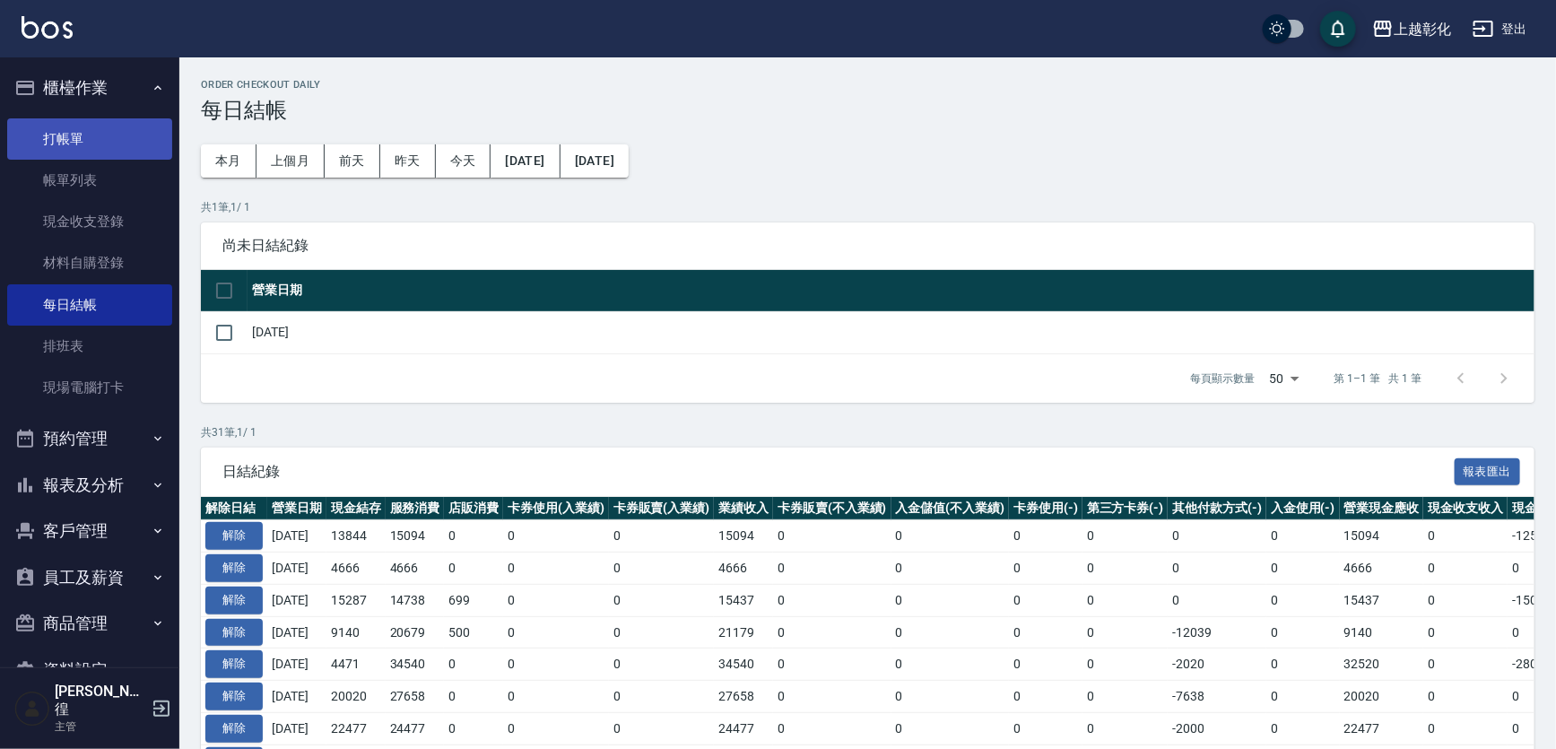
click at [131, 128] on link "打帳單" at bounding box center [89, 138] width 165 height 41
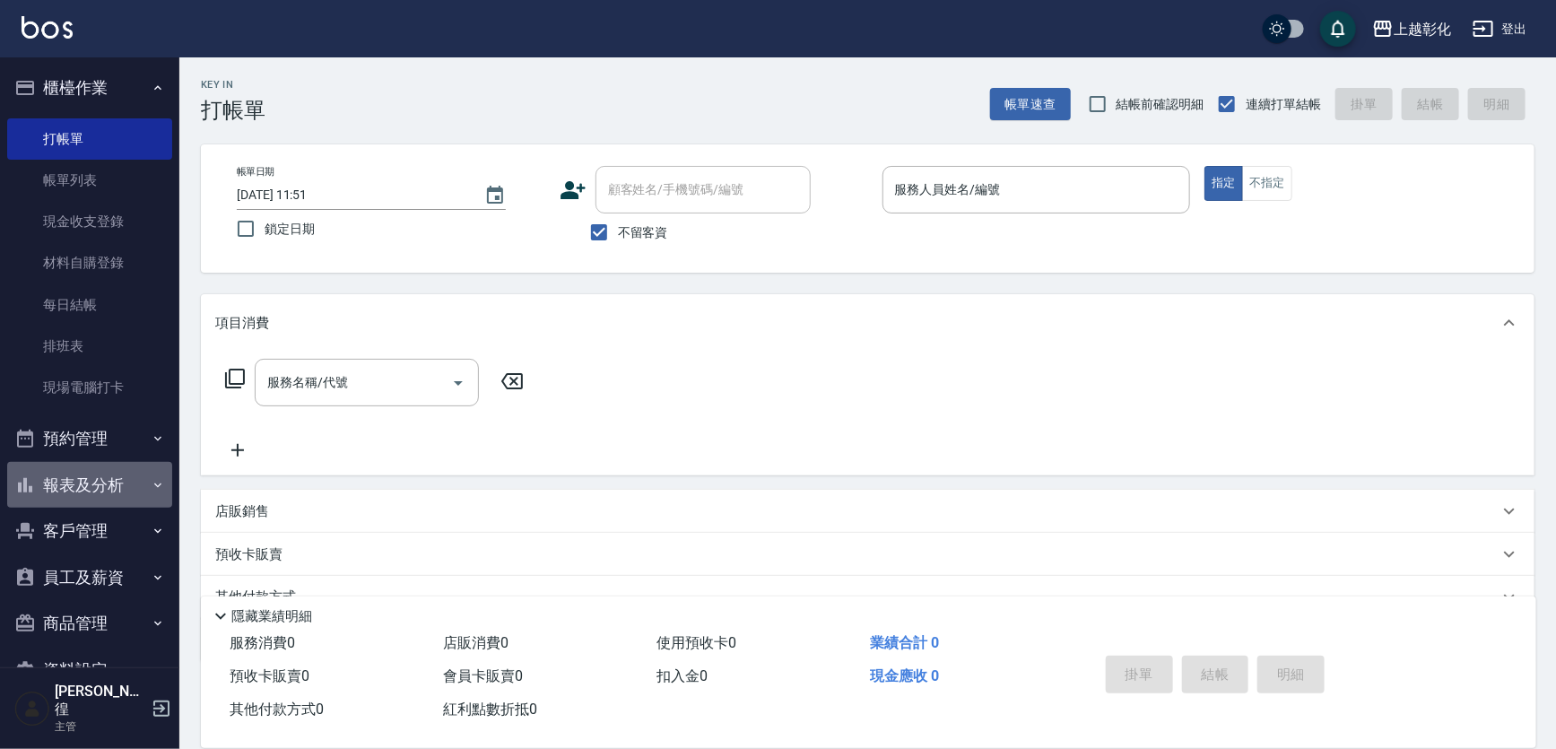
click at [117, 484] on button "報表及分析" at bounding box center [89, 485] width 165 height 47
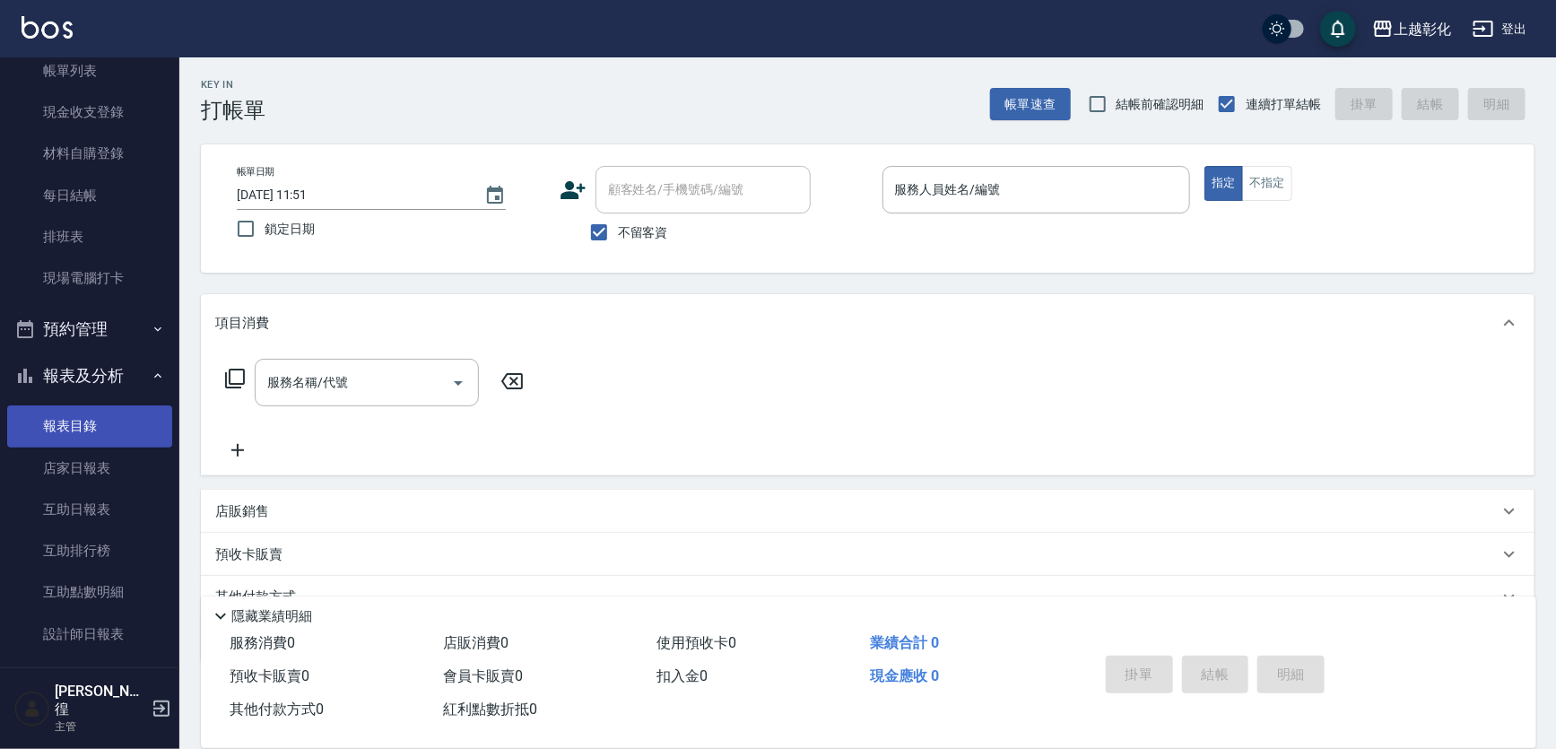
scroll to position [162, 0]
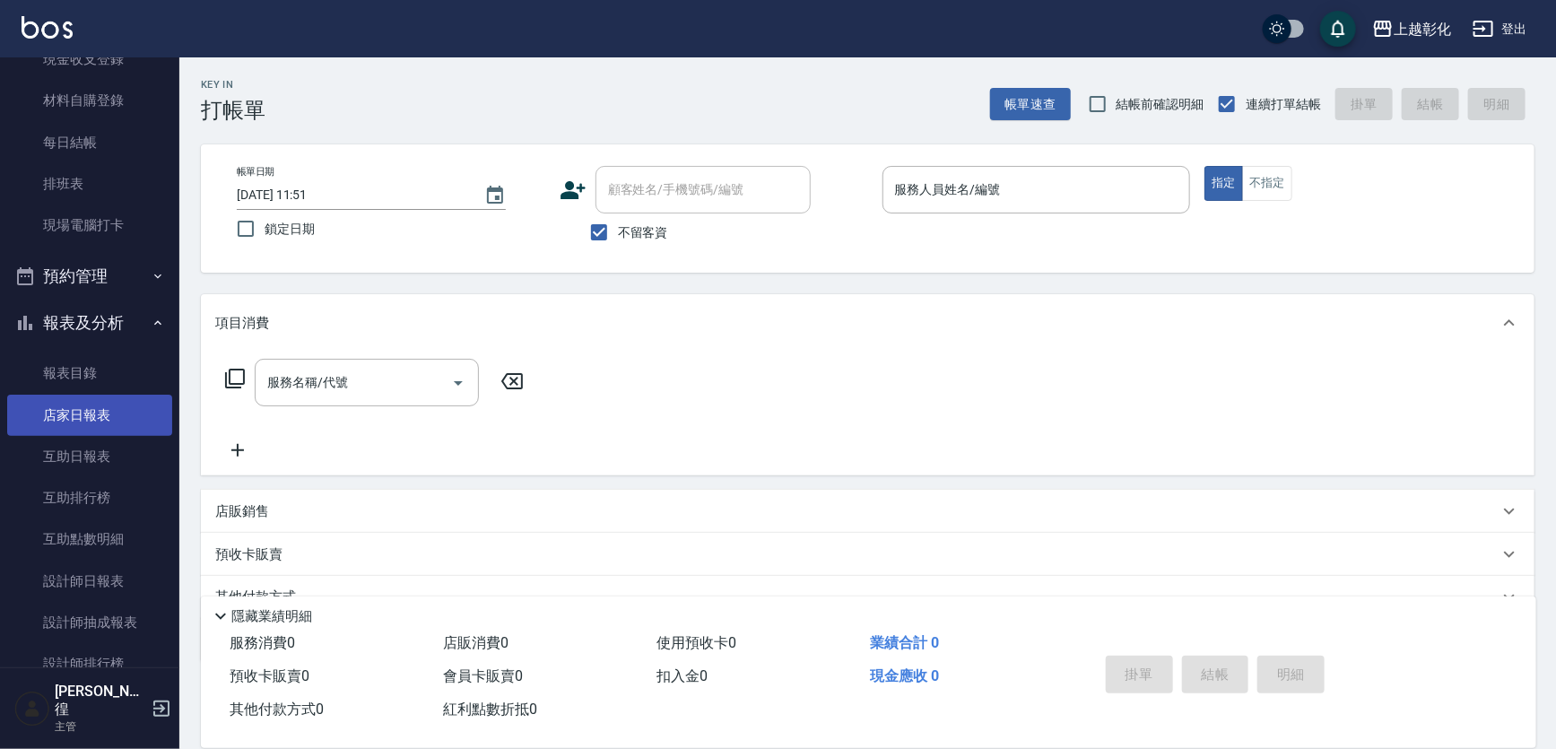
click at [93, 403] on link "店家日報表" at bounding box center [89, 415] width 165 height 41
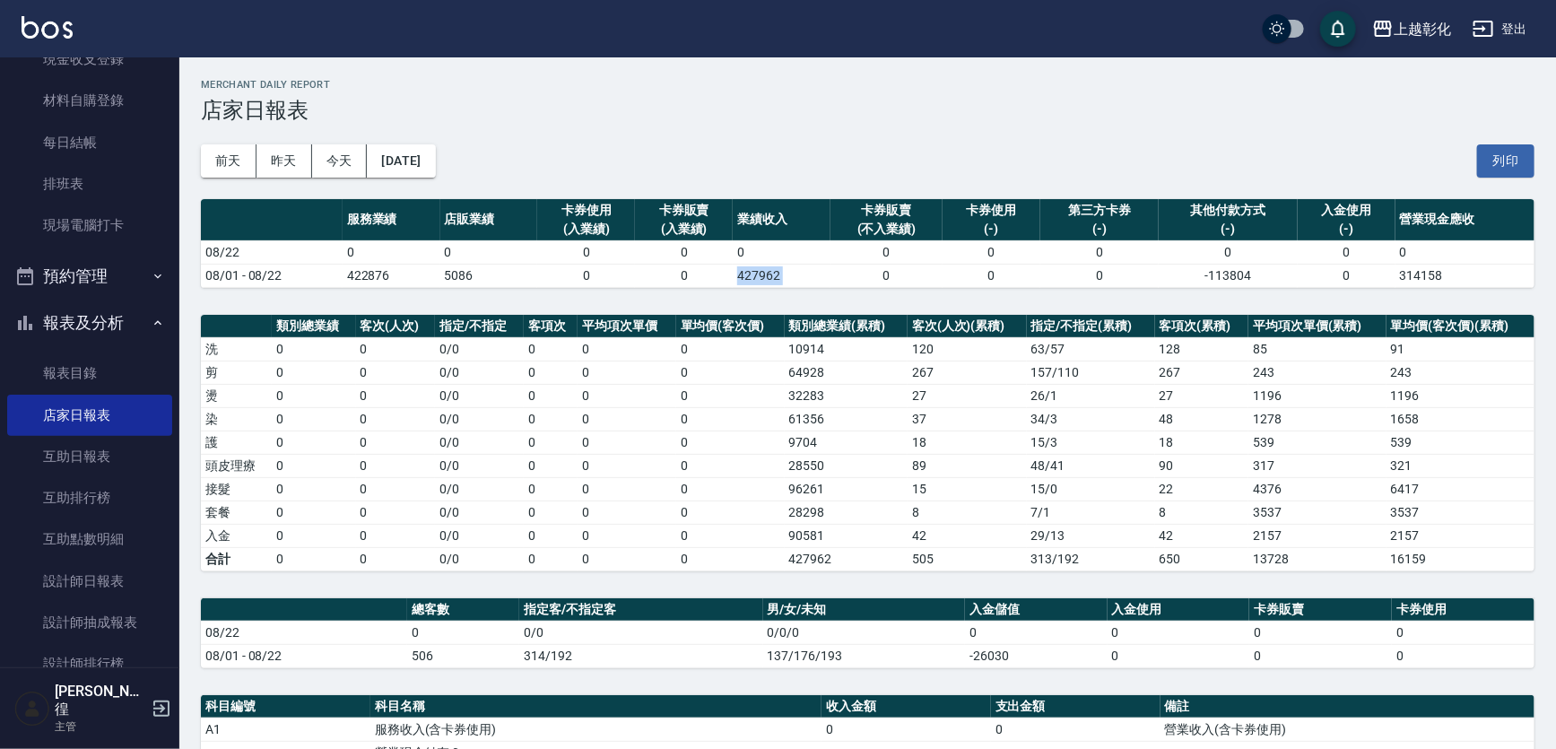
drag, startPoint x: 739, startPoint y: 283, endPoint x: 849, endPoint y: 282, distance: 110.3
click at [848, 284] on tr "08/01 - 08/22 422876 5086 0 0 427962 0 0 0 -113804 0 314158" at bounding box center [867, 275] width 1333 height 23
click at [849, 282] on td "0" at bounding box center [886, 275] width 112 height 23
drag, startPoint x: 1464, startPoint y: 270, endPoint x: 1365, endPoint y: 277, distance: 99.8
click at [1365, 277] on tr "08/01 - 08/22 422876 5086 0 0 427962 0 0 0 -113804 0 314158" at bounding box center [867, 275] width 1333 height 23
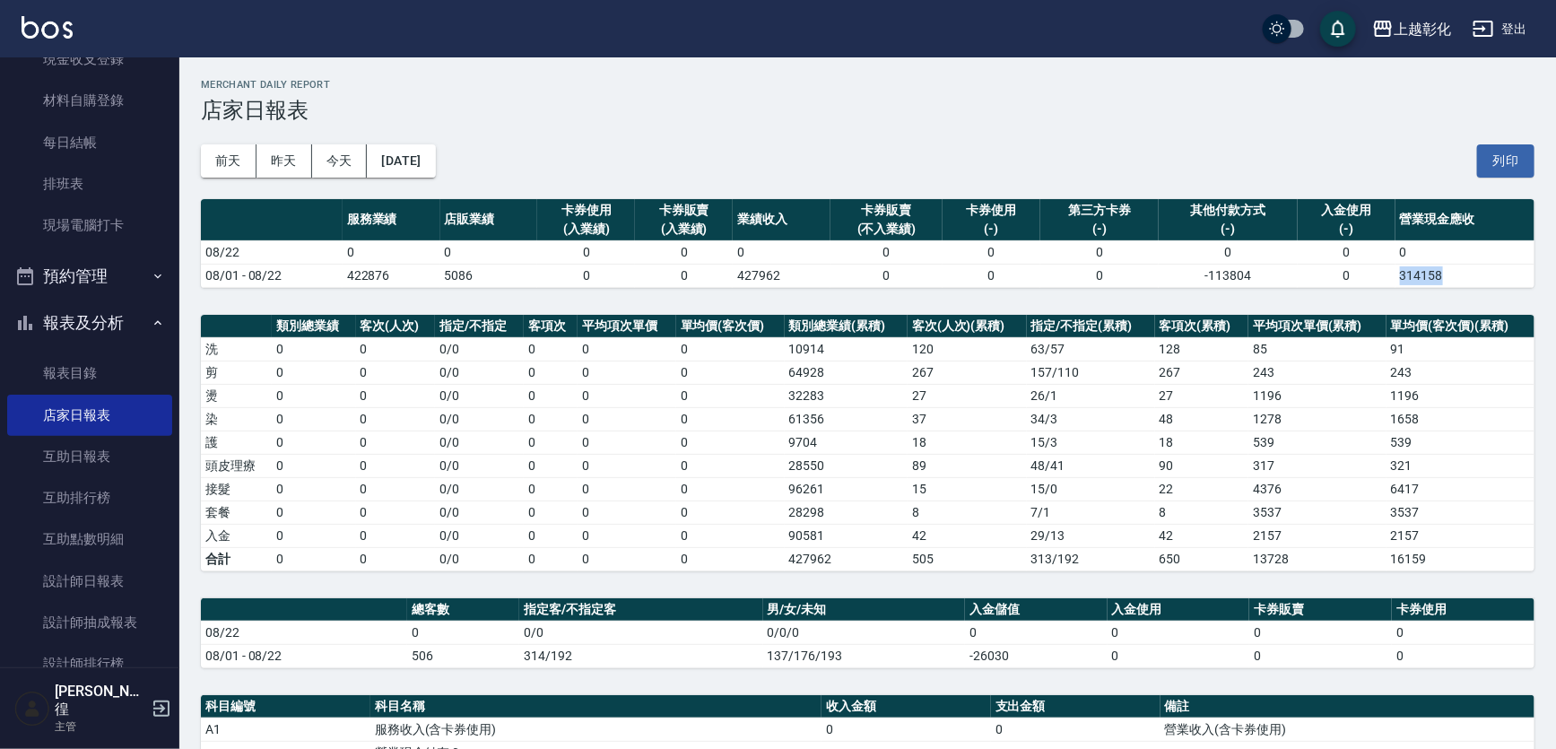
click at [1364, 277] on td "0" at bounding box center [1347, 275] width 98 height 23
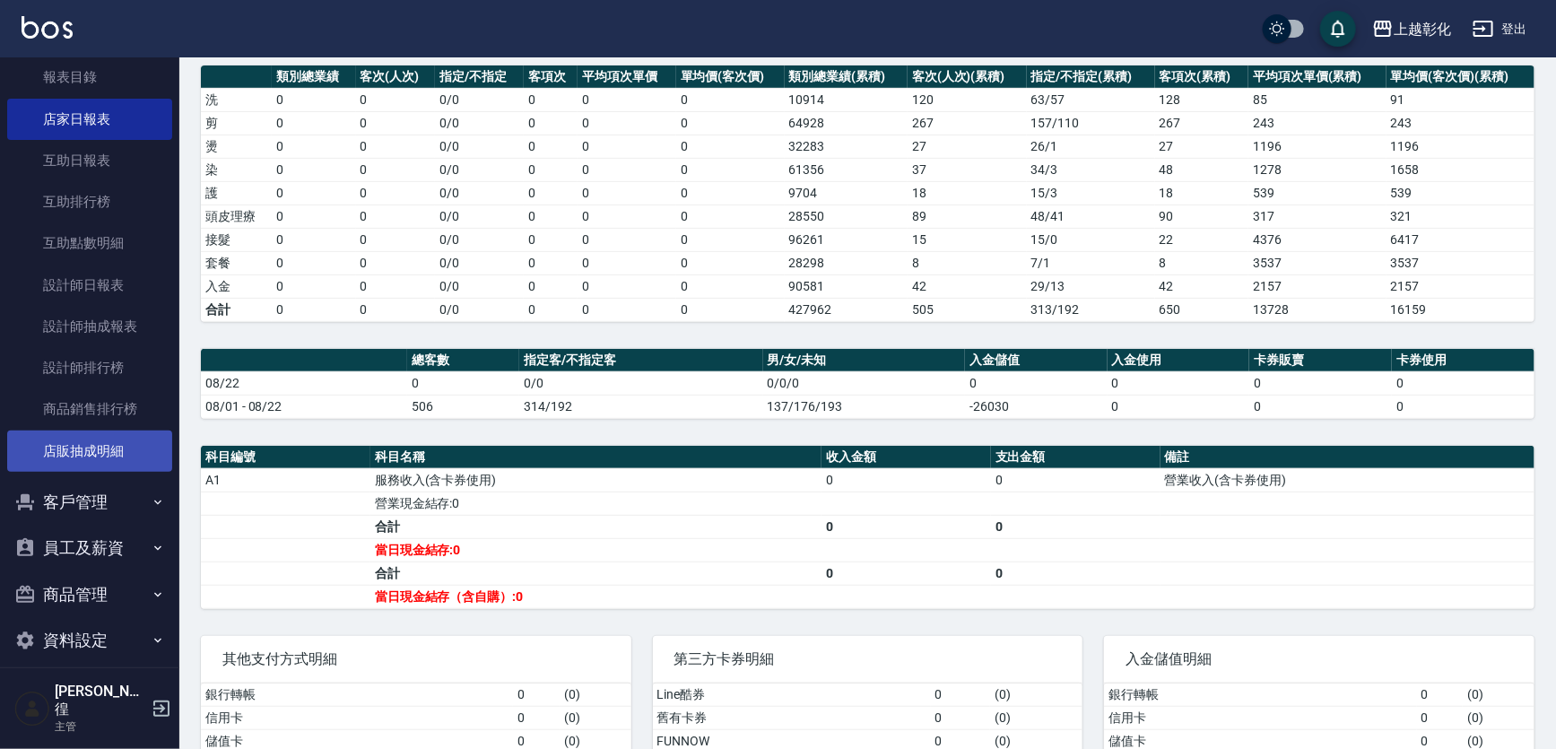
scroll to position [407, 0]
